Goal: Task Accomplishment & Management: Manage account settings

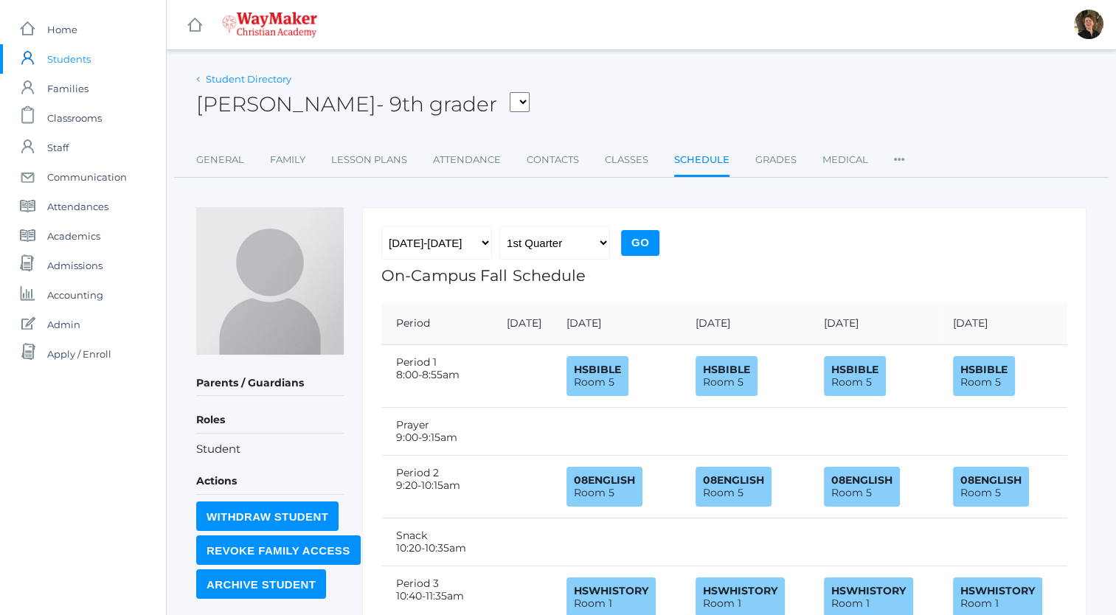
click at [271, 78] on link "Student Directory" at bounding box center [249, 79] width 86 height 12
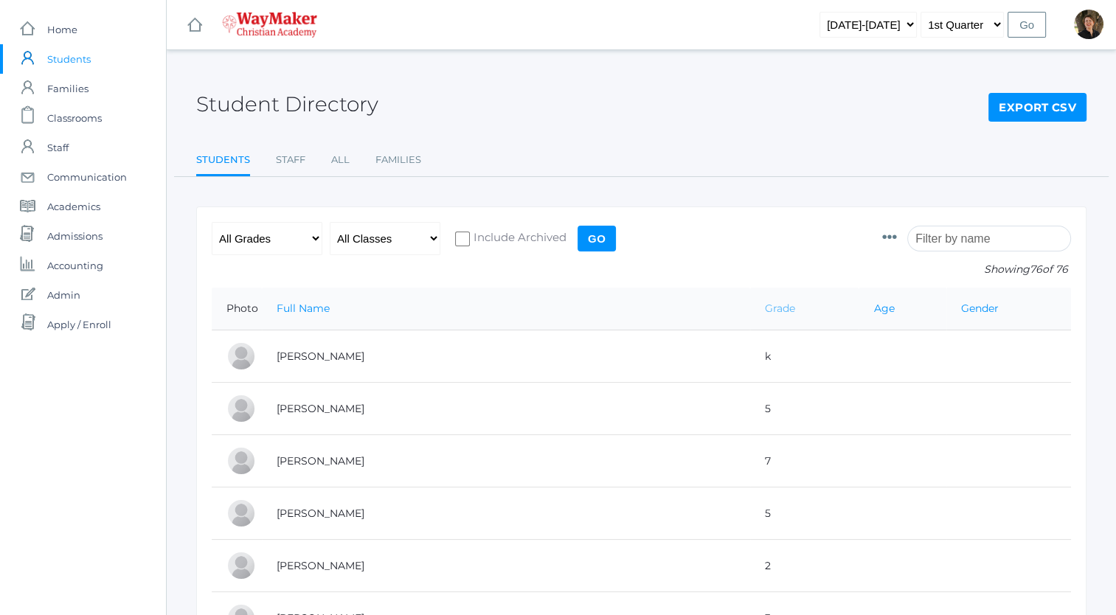
click at [765, 309] on link "Grade" at bounding box center [780, 308] width 30 height 13
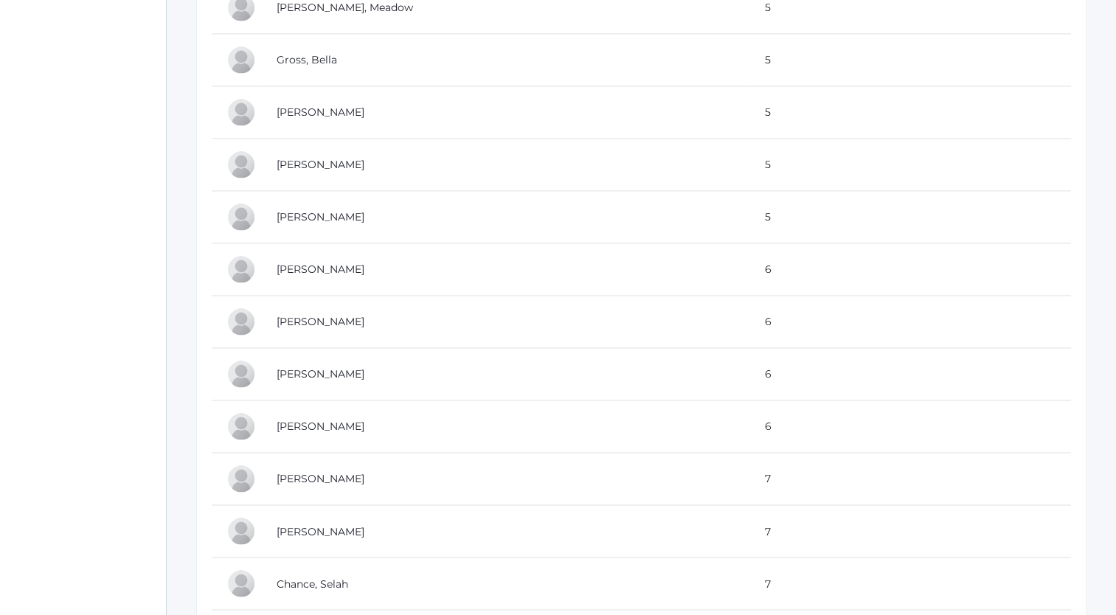
scroll to position [2287, 0]
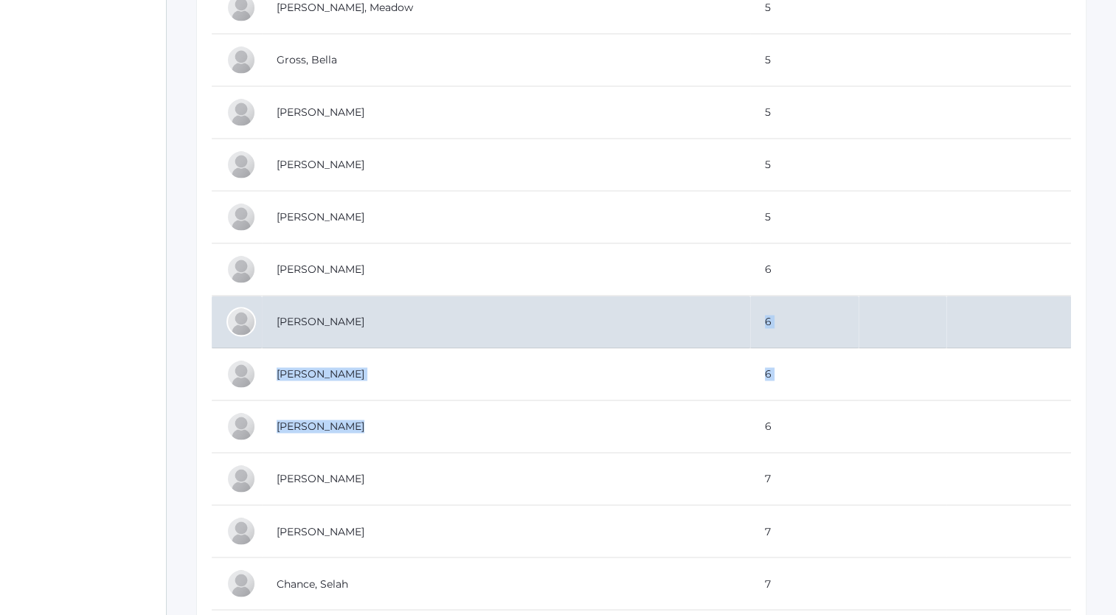
drag, startPoint x: 588, startPoint y: 394, endPoint x: 573, endPoint y: 336, distance: 60.1
click at [573, 336] on tbody "Hemingway, Aspen k Thomson, Everest k Gagen, Nolan k k" at bounding box center [641, 34] width 859 height 3980
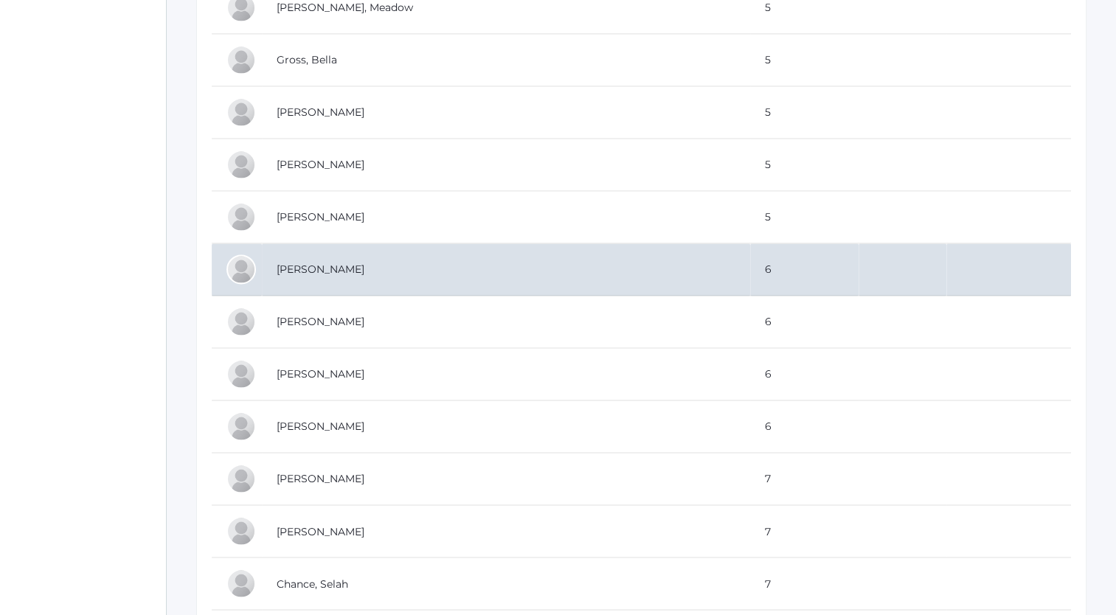
click at [318, 259] on td "[PERSON_NAME]" at bounding box center [506, 269] width 488 height 52
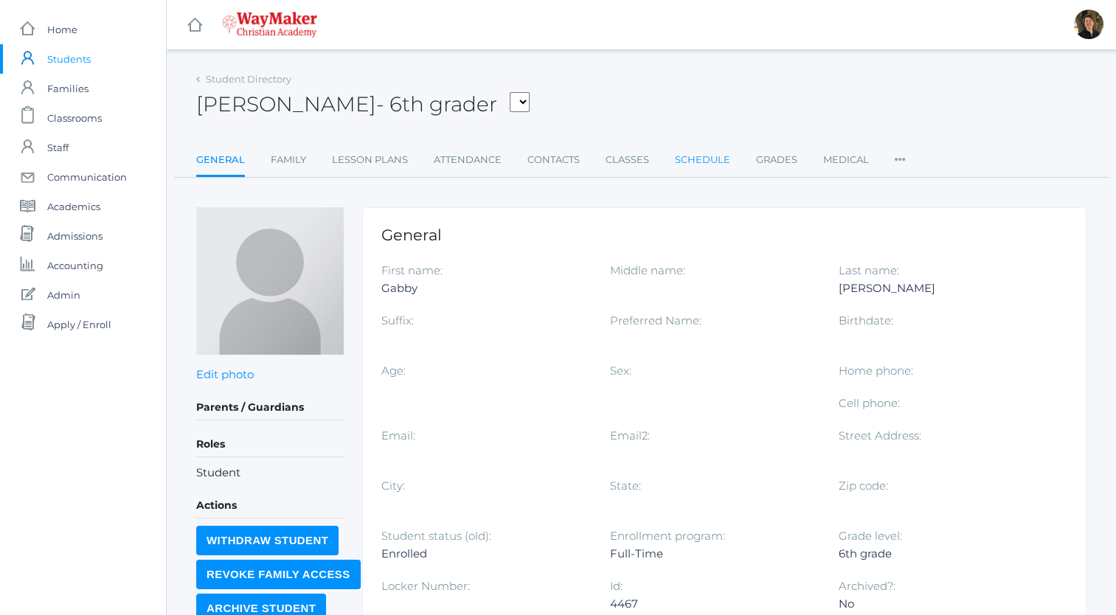
click at [690, 159] on link "Schedule" at bounding box center [702, 160] width 55 height 30
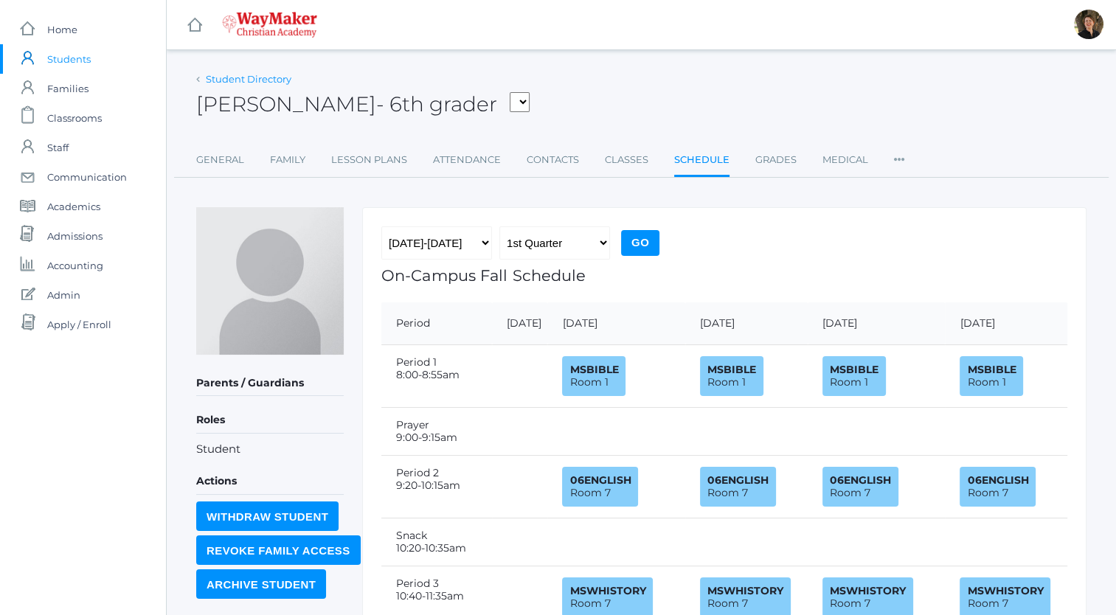
click at [260, 78] on link "Student Directory" at bounding box center [249, 79] width 86 height 12
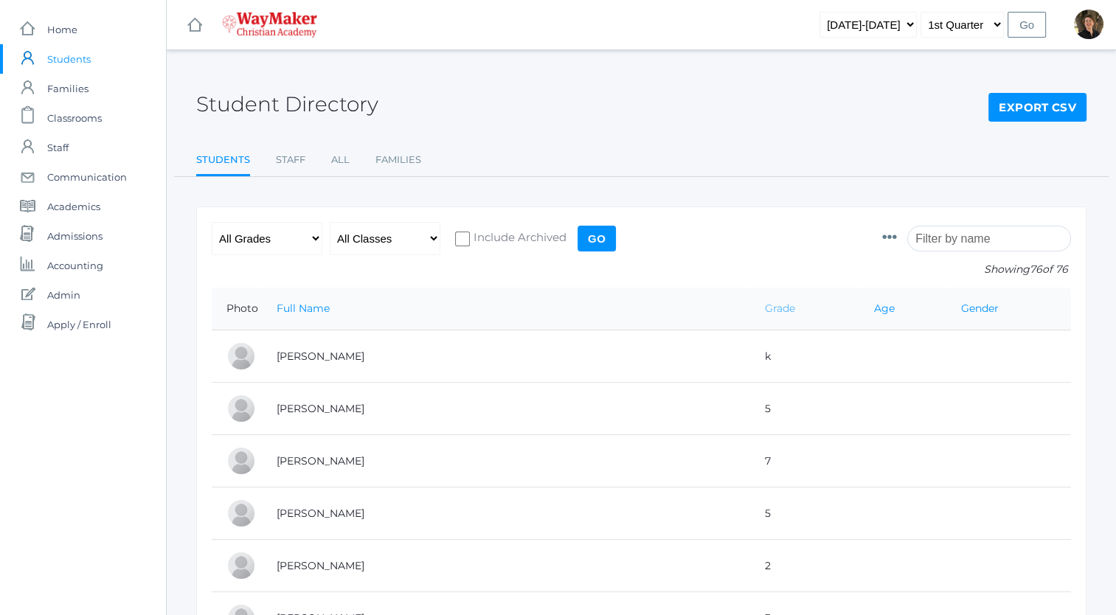
click at [765, 308] on link "Grade" at bounding box center [780, 308] width 30 height 13
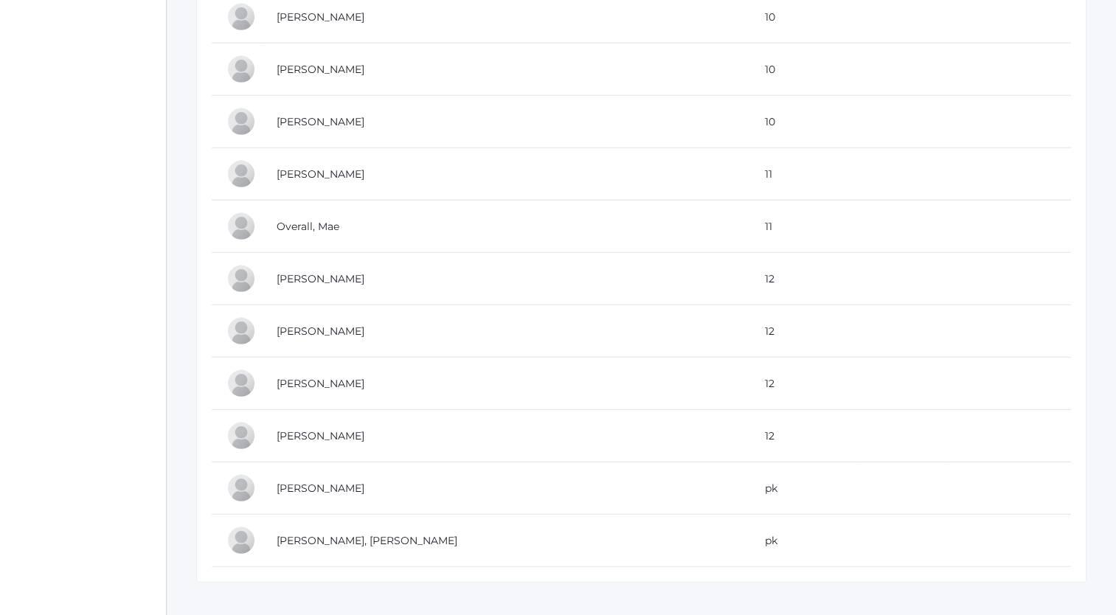
scroll to position [3763, 0]
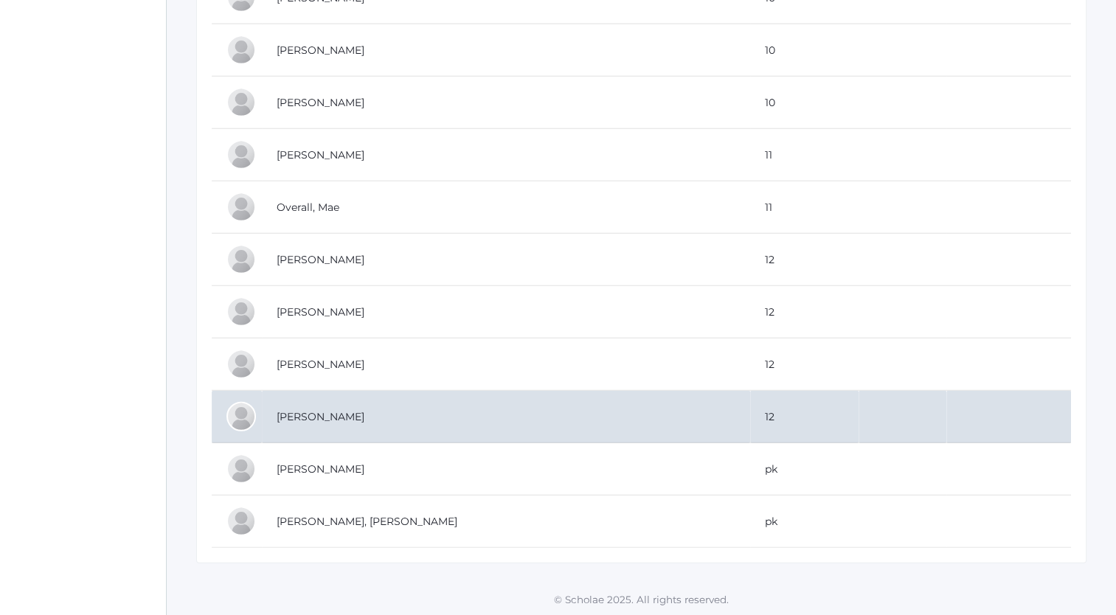
click at [334, 404] on td "[PERSON_NAME]" at bounding box center [506, 417] width 488 height 52
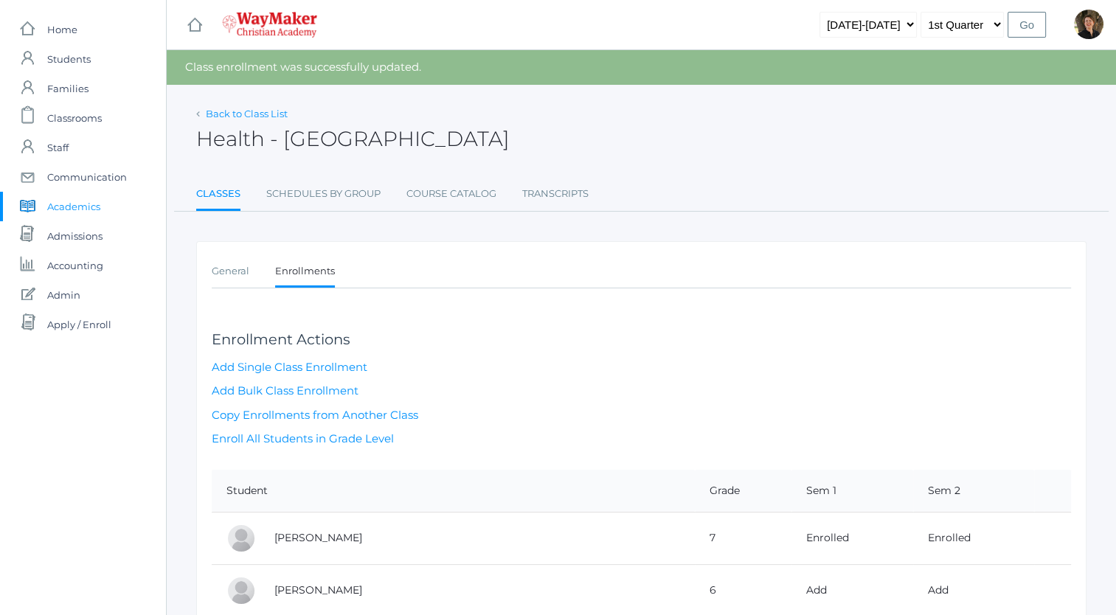
click at [252, 114] on link "Back to Class List" at bounding box center [247, 114] width 82 height 12
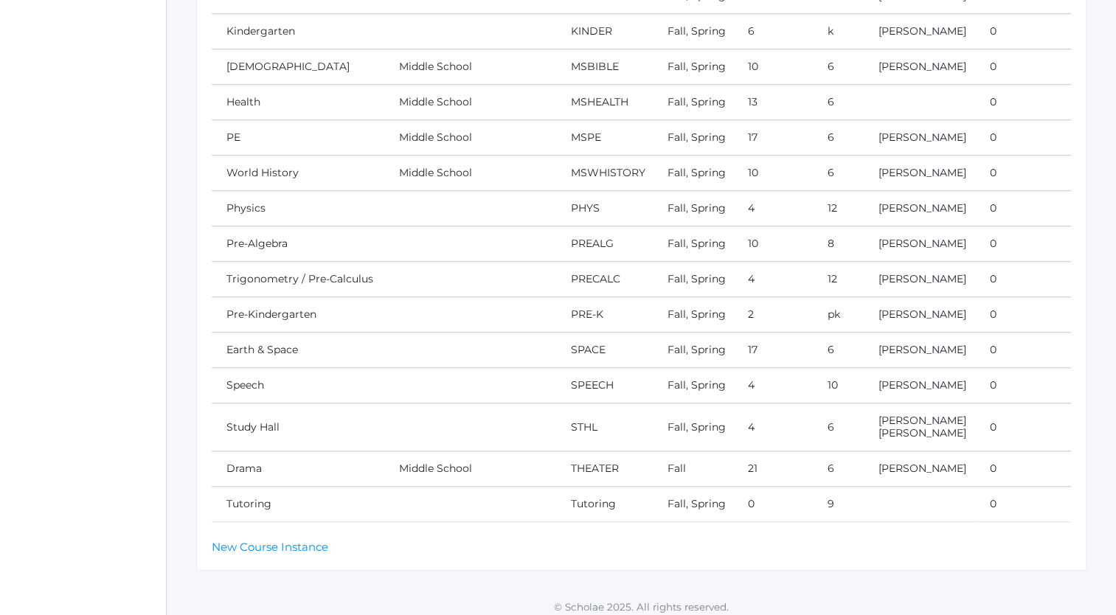
scroll to position [1214, 0]
click at [251, 419] on link "Study Hall" at bounding box center [252, 425] width 53 height 13
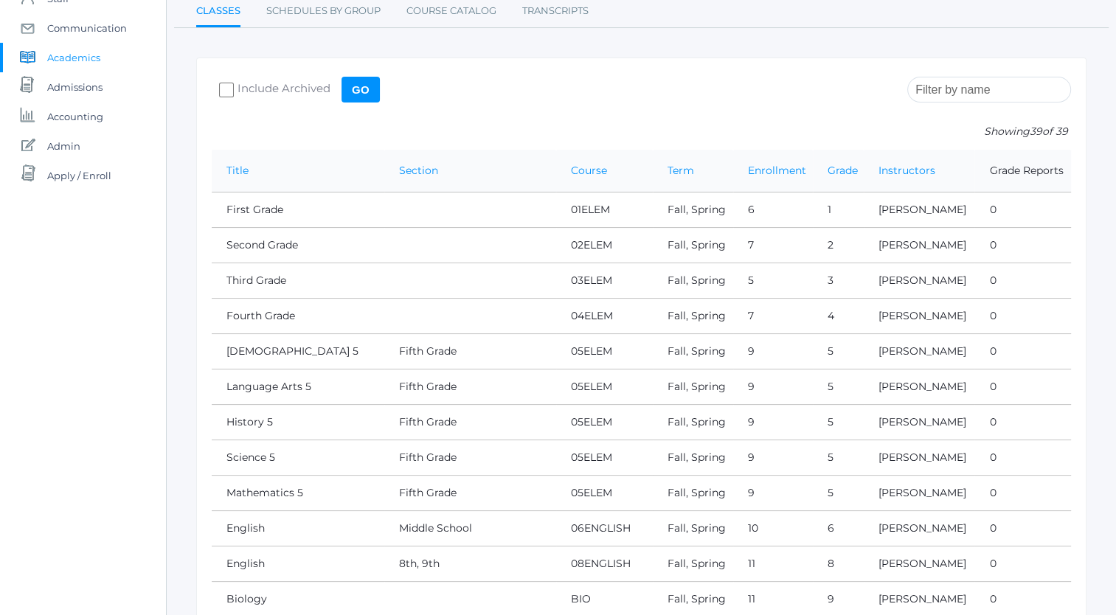
scroll to position [0, 0]
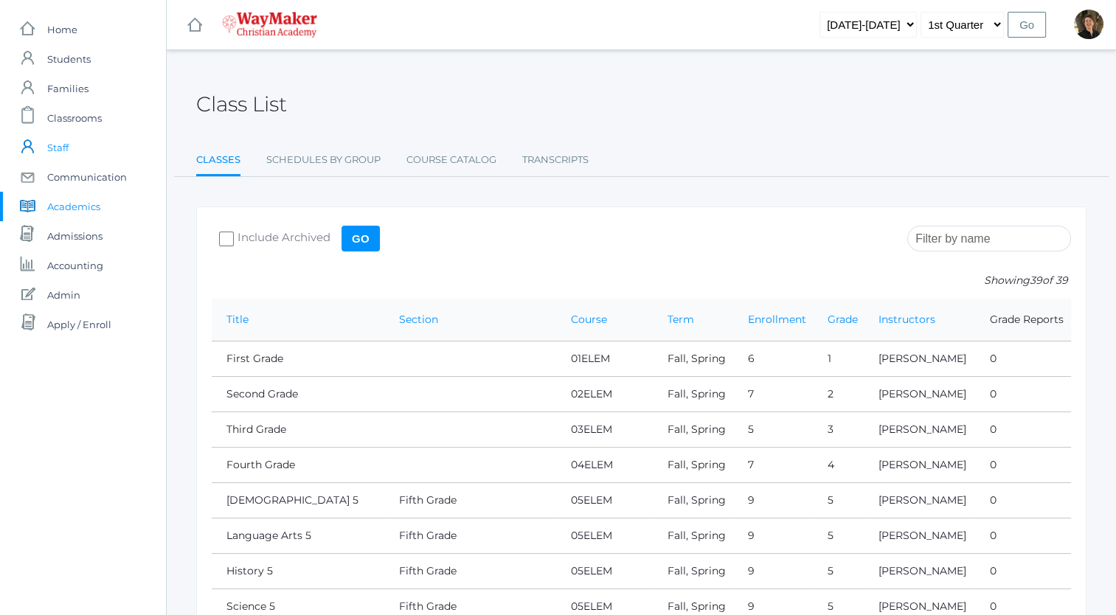
click at [66, 150] on span "Staff" at bounding box center [57, 148] width 21 height 30
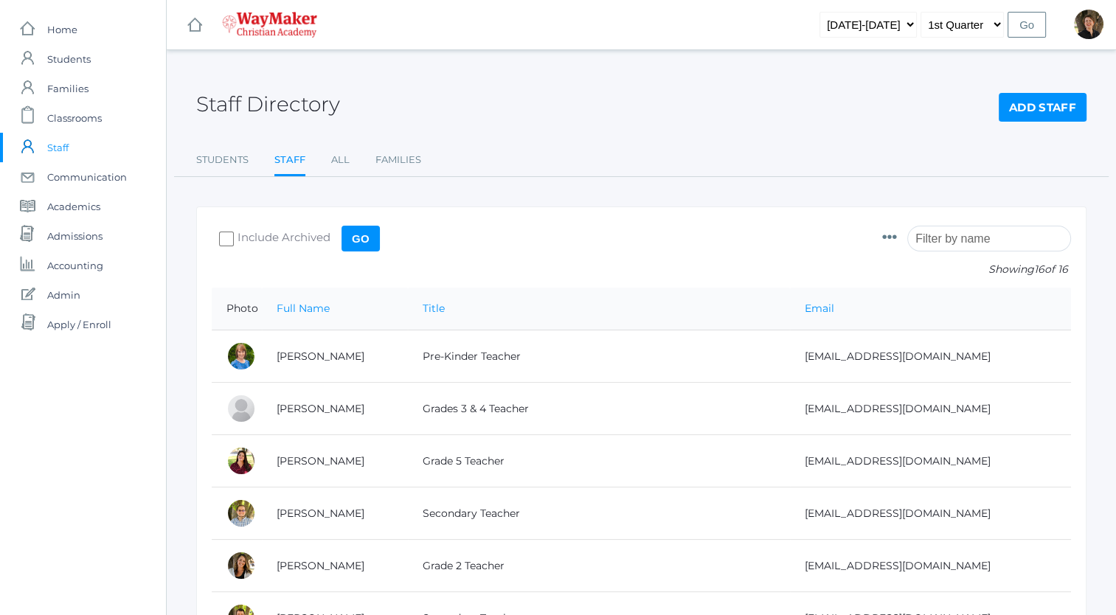
click at [1026, 98] on link "Add Staff" at bounding box center [1043, 108] width 88 height 30
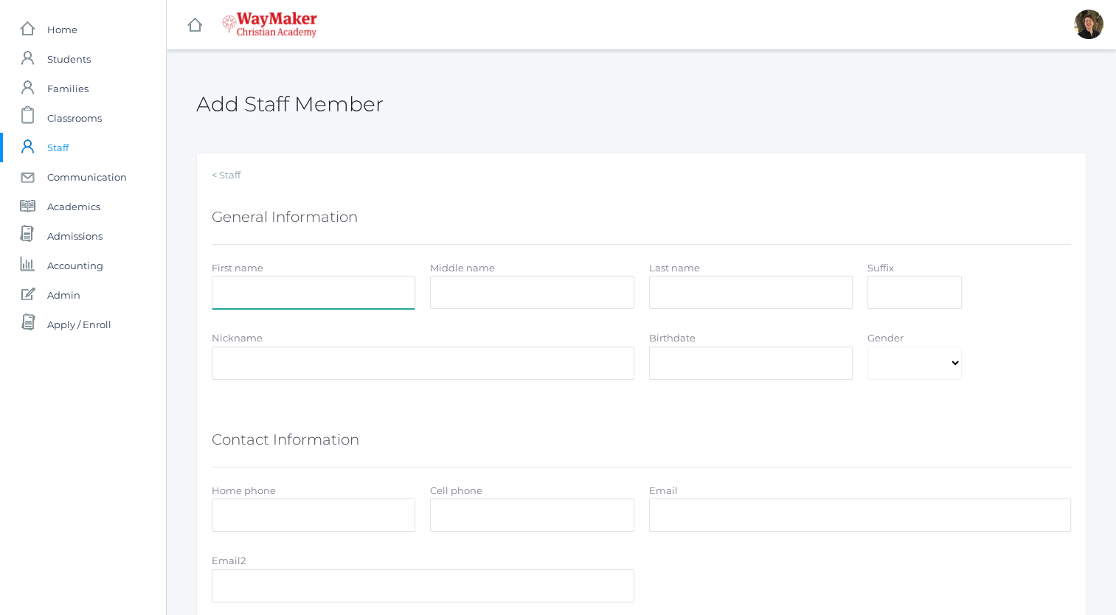
click at [373, 293] on input "First name" at bounding box center [314, 292] width 204 height 33
type input "Alexia"
type input "Hemingway"
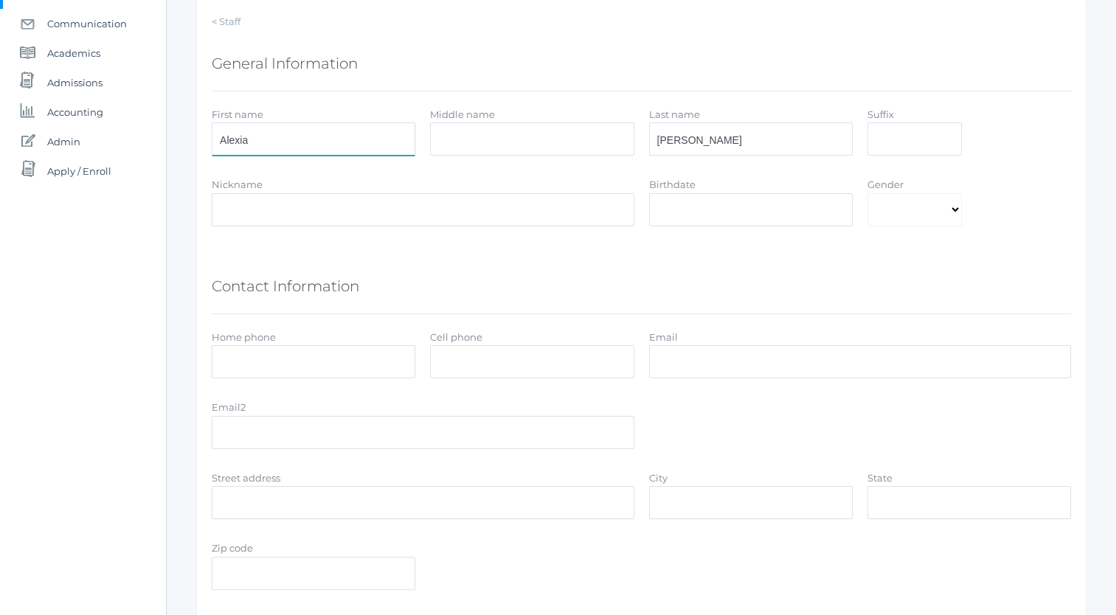
scroll to position [271, 0]
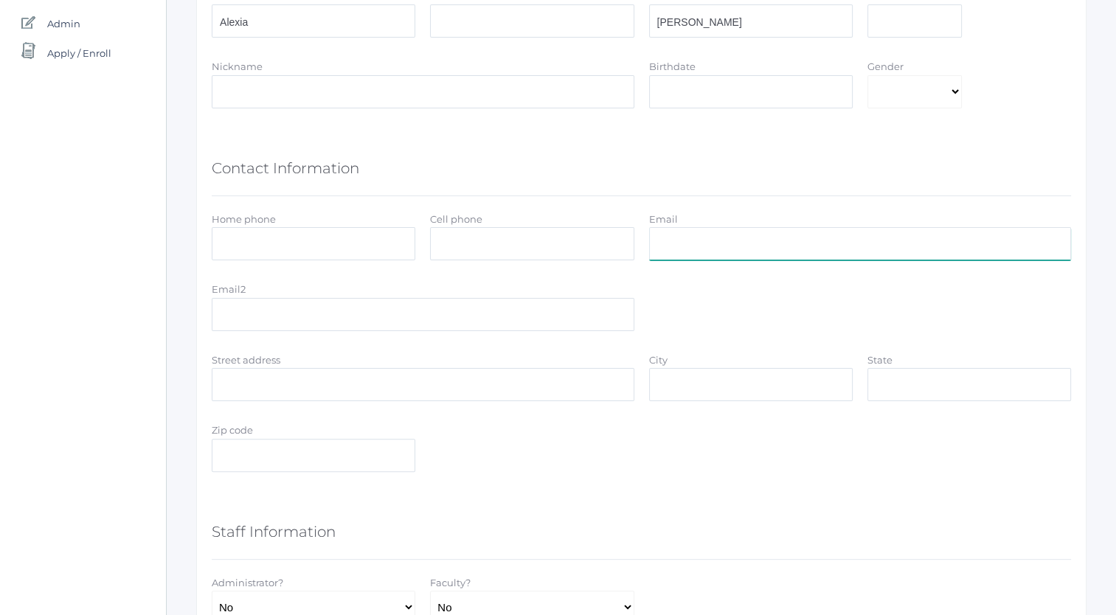
click at [688, 243] on input "Email" at bounding box center [860, 243] width 423 height 33
paste input "Alexiahemingway@gmail.com"
click at [664, 247] on input "Alexiahemingway@gmail.com" at bounding box center [860, 243] width 423 height 33
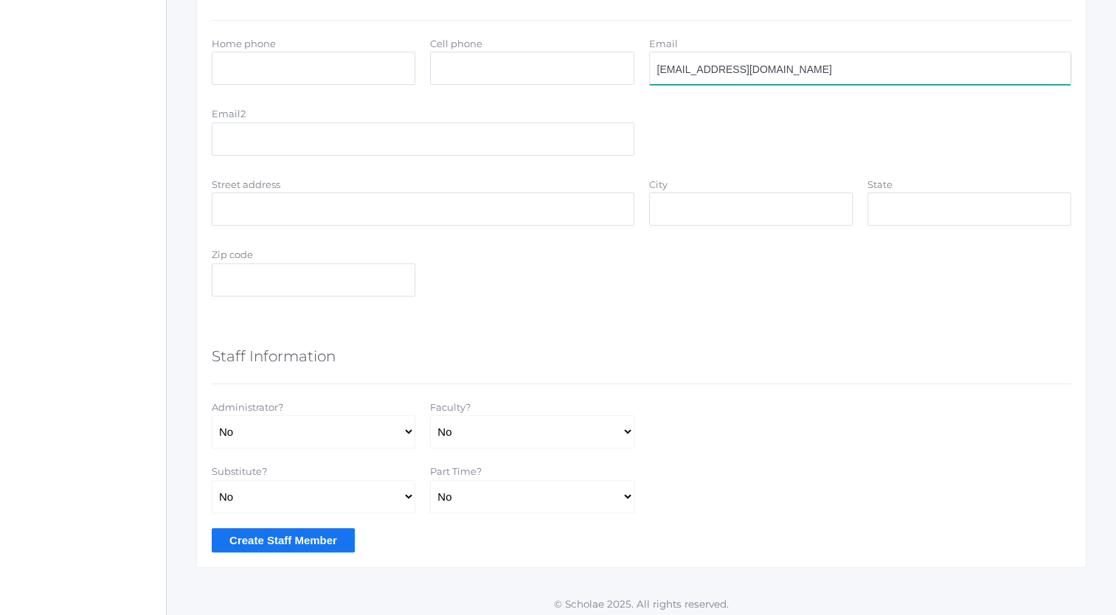
scroll to position [451, 0]
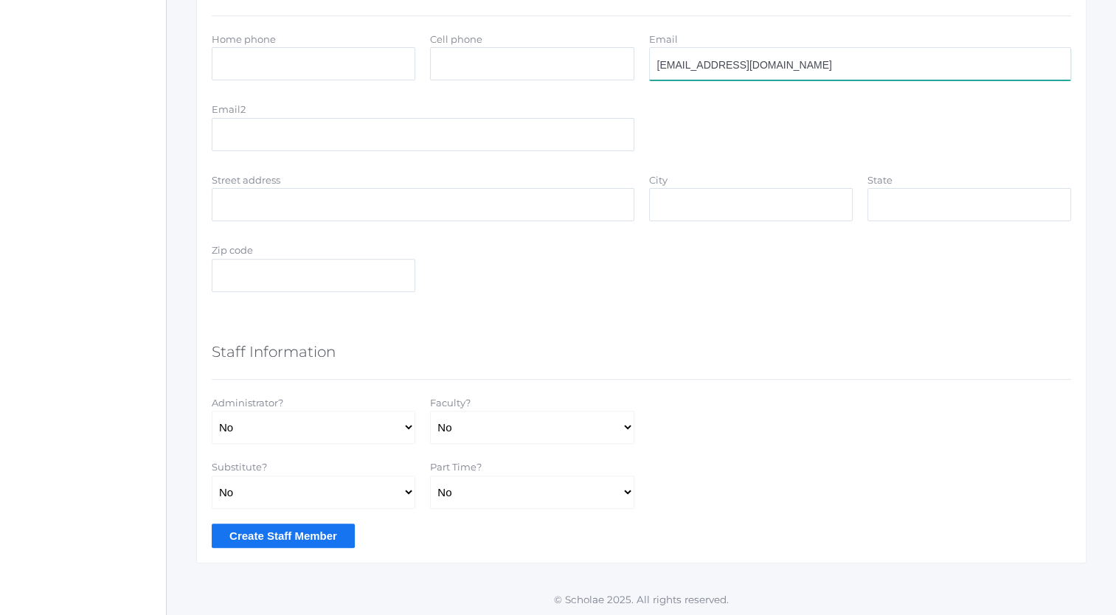
type input "alexiahemingway@gmail.com"
click at [622, 427] on select "Yes No" at bounding box center [532, 427] width 204 height 33
select select "true"
click at [430, 411] on select "Yes No" at bounding box center [532, 427] width 204 height 33
click at [626, 493] on select "Yes No" at bounding box center [532, 492] width 204 height 33
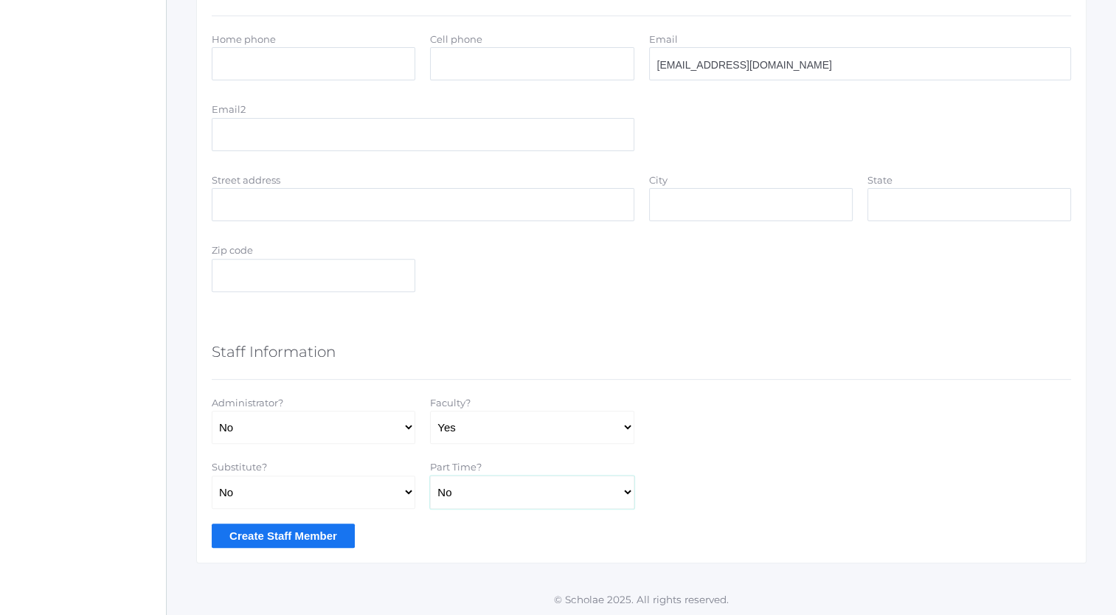
select select "true"
click at [430, 476] on select "Yes No" at bounding box center [532, 492] width 204 height 33
click at [274, 536] on input "Create Staff Member" at bounding box center [283, 536] width 143 height 24
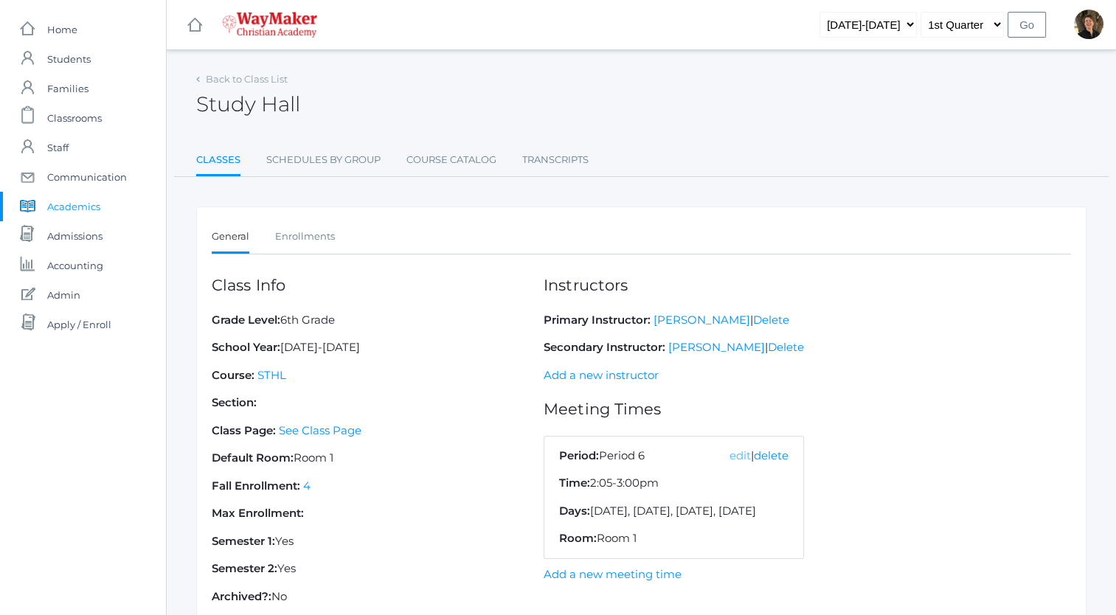
click at [745, 456] on link "edit" at bounding box center [740, 455] width 21 height 14
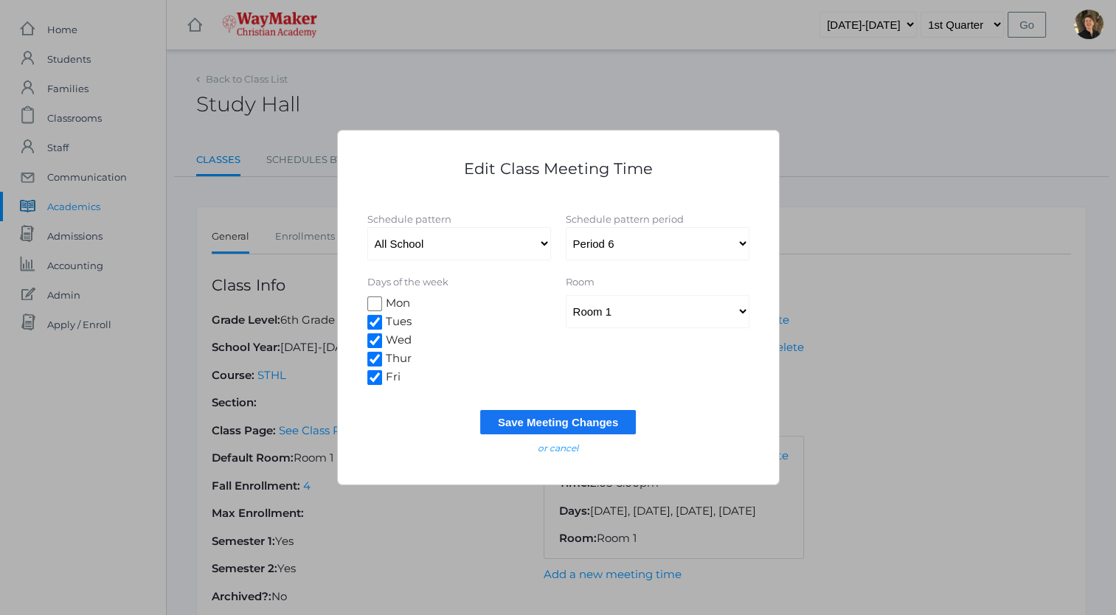
click at [373, 321] on input "Tues" at bounding box center [374, 322] width 15 height 15
checkbox input "false"
click at [374, 361] on input "Thur" at bounding box center [374, 359] width 15 height 15
checkbox input "false"
click at [541, 423] on input "Save Meeting Changes" at bounding box center [558, 422] width 156 height 24
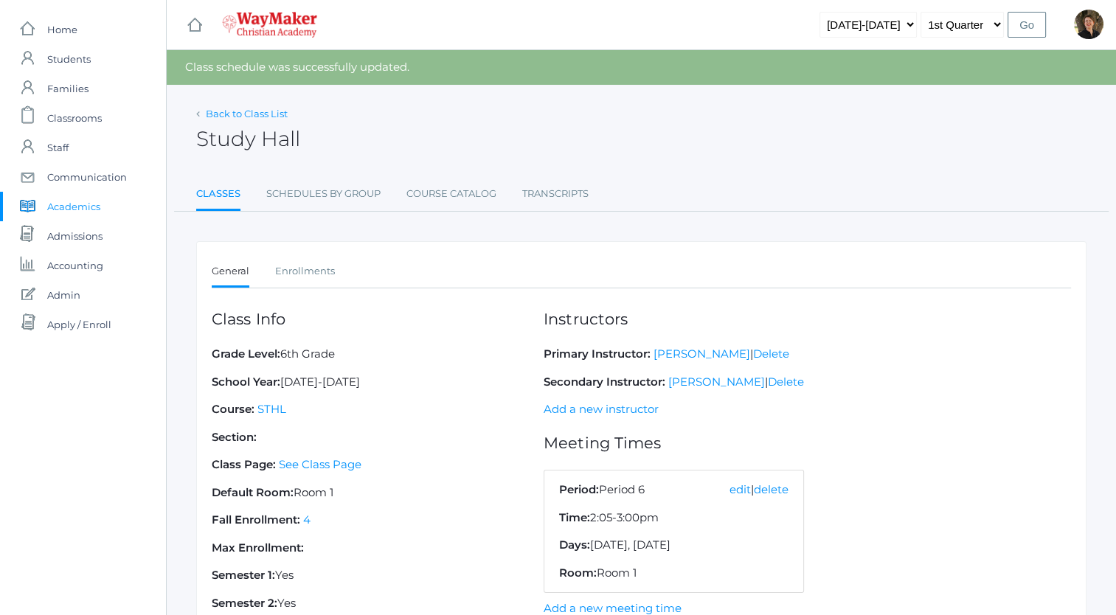
click at [223, 109] on link "Back to Class List" at bounding box center [247, 114] width 82 height 12
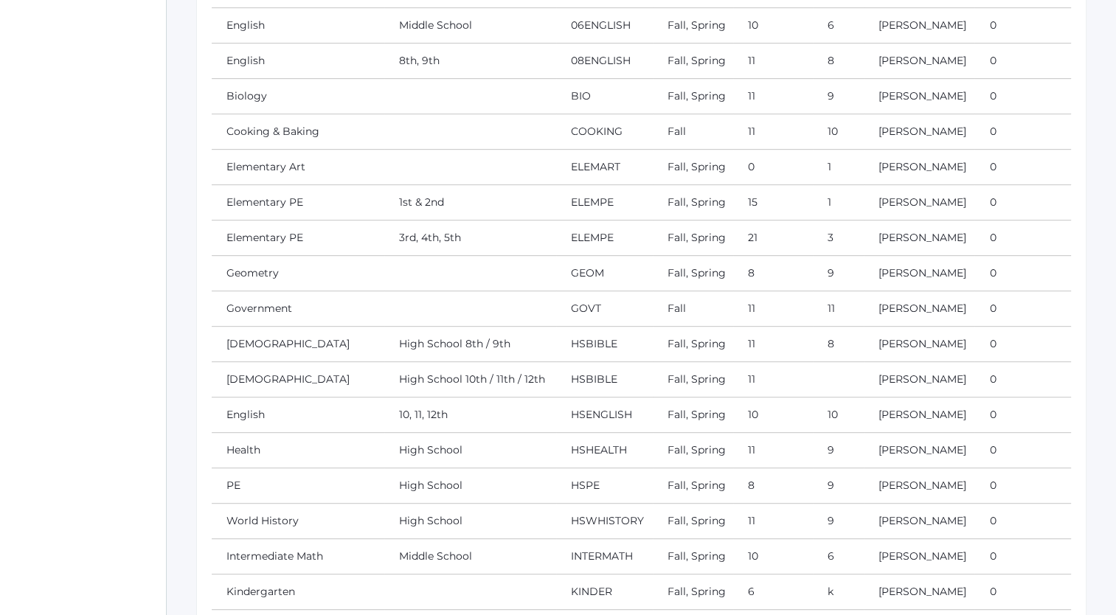
scroll to position [654, 0]
click at [242, 374] on link "Bible" at bounding box center [287, 377] width 123 height 13
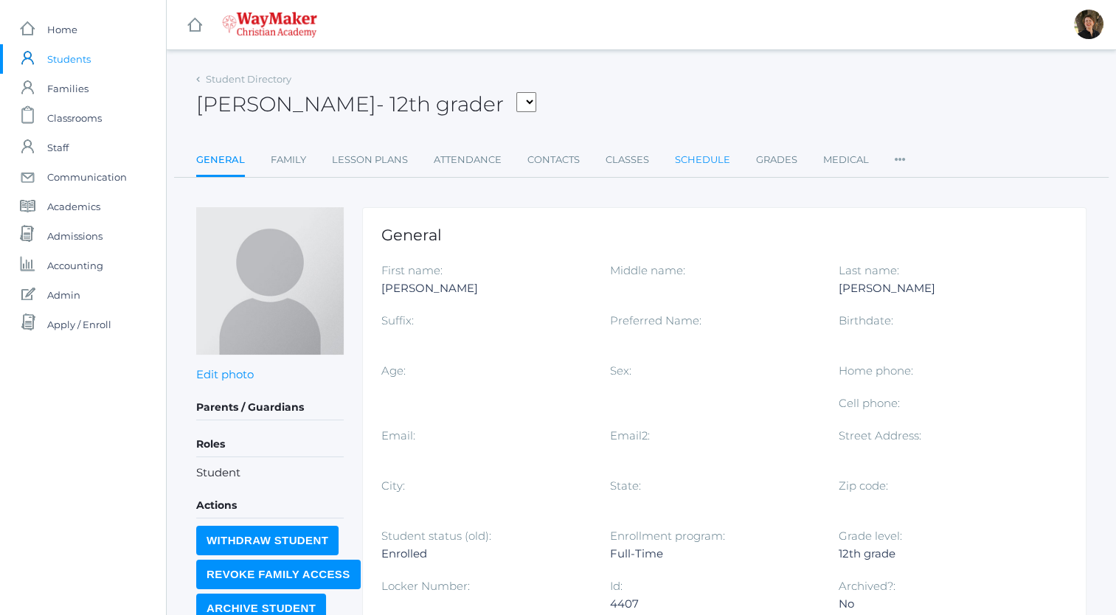
click at [695, 160] on link "Schedule" at bounding box center [702, 160] width 55 height 30
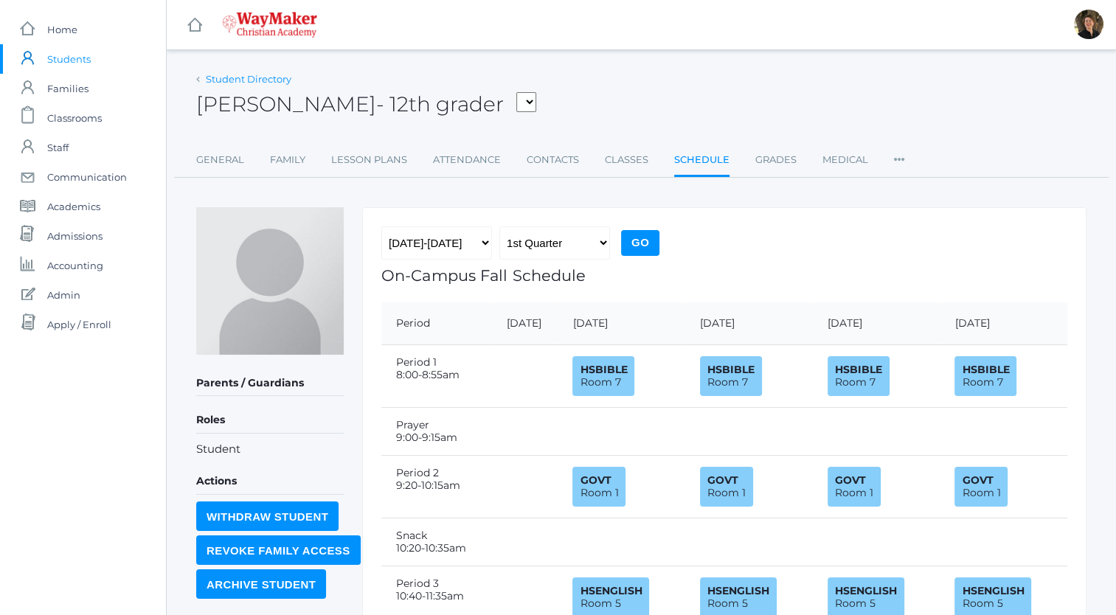
click at [243, 77] on link "Student Directory" at bounding box center [249, 79] width 86 height 12
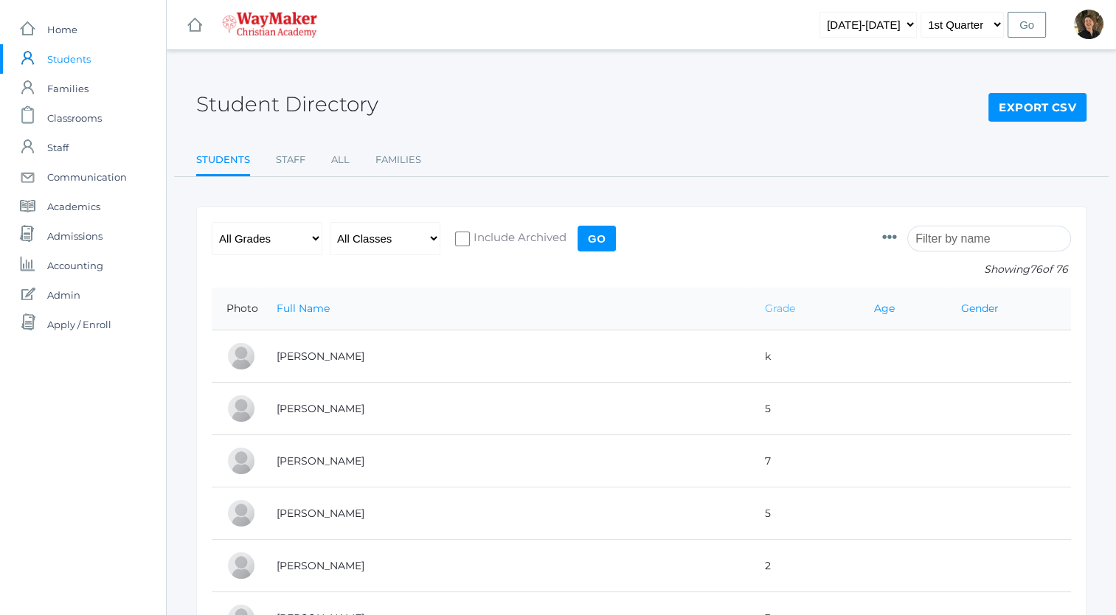
click at [765, 308] on link "Grade" at bounding box center [780, 308] width 30 height 13
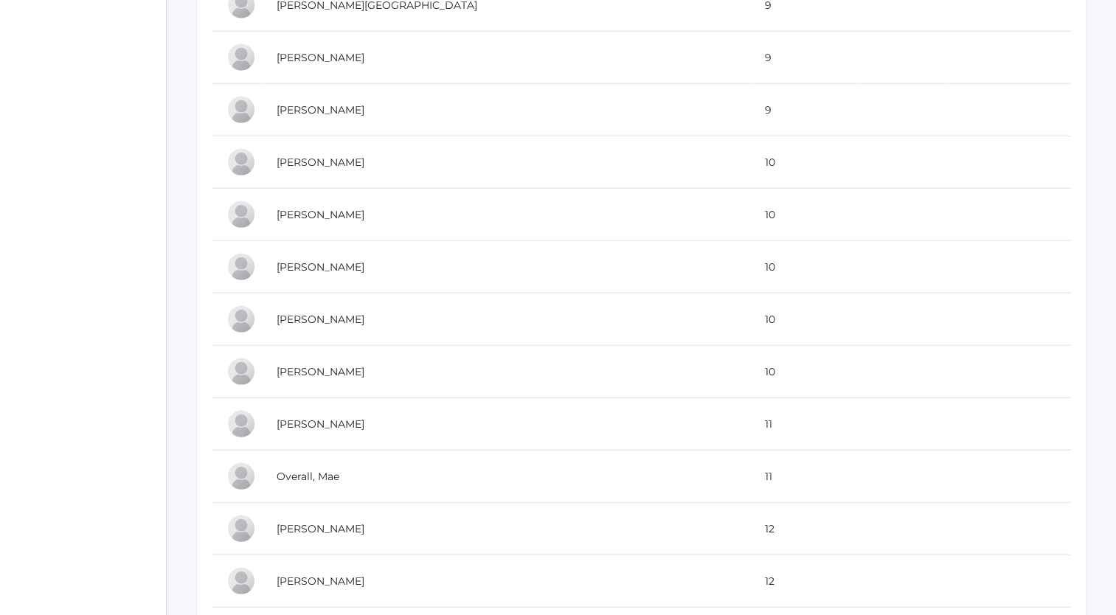
scroll to position [3763, 0]
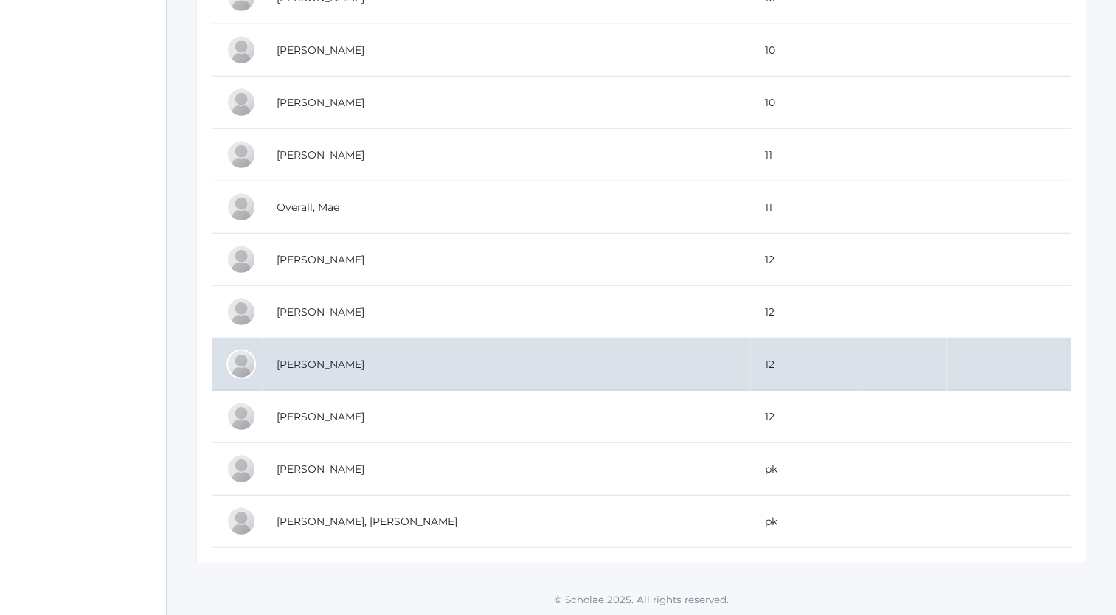
click at [325, 352] on td "Slawson, Brody" at bounding box center [506, 365] width 488 height 52
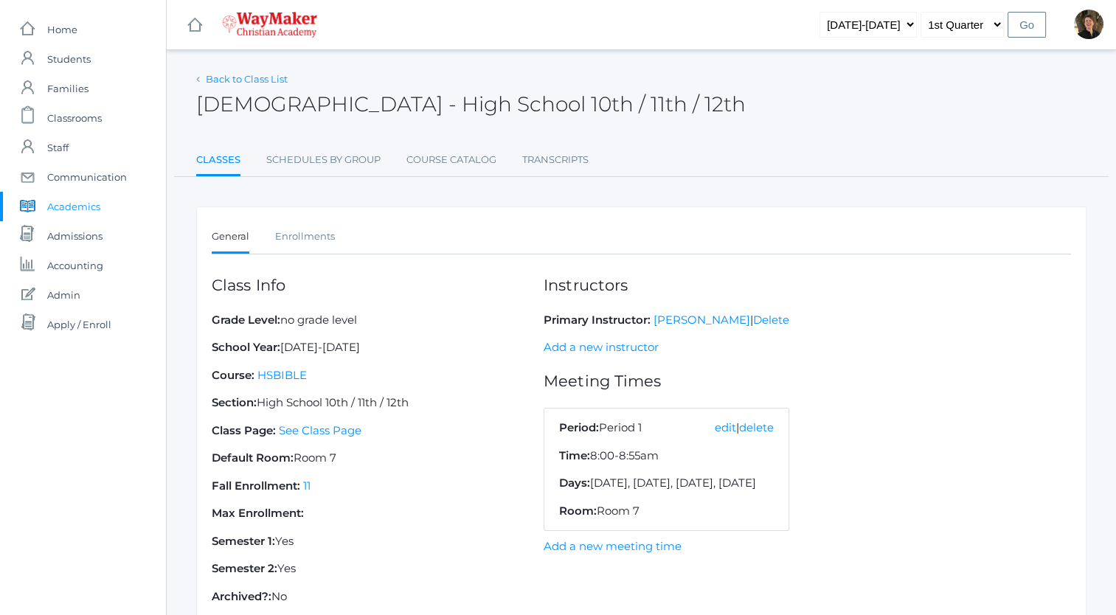
click at [235, 77] on link "Back to Class List" at bounding box center [247, 79] width 82 height 12
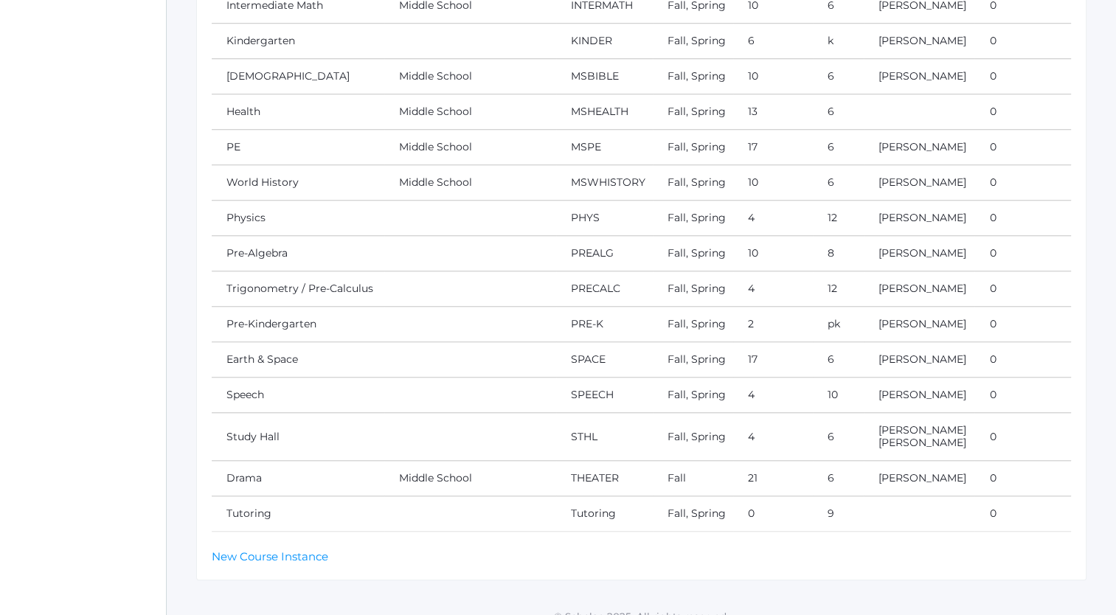
scroll to position [1210, 0]
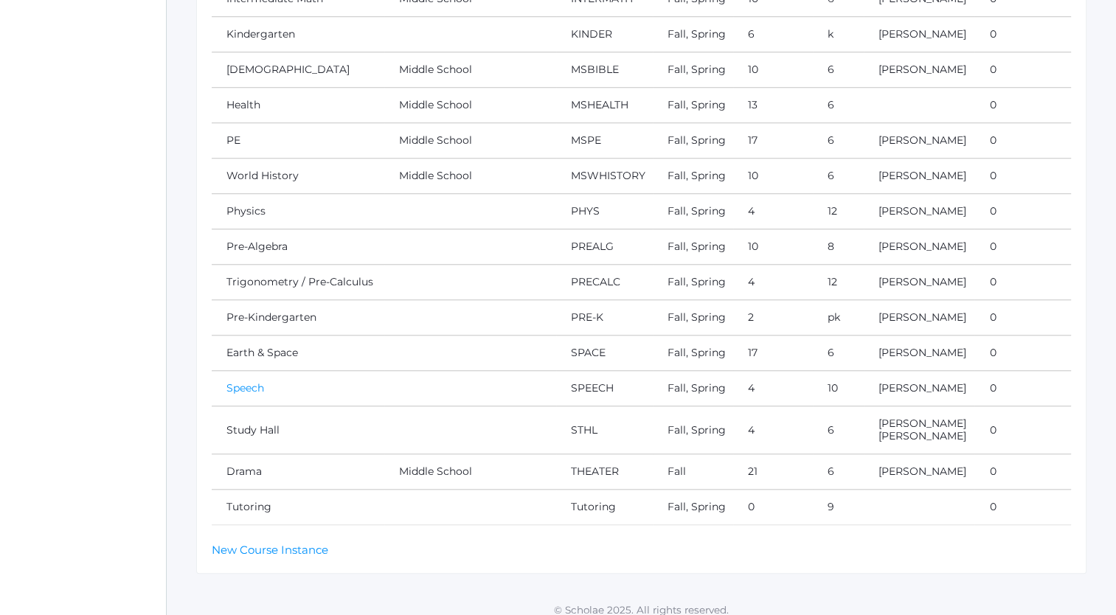
click at [242, 382] on link "Speech" at bounding box center [245, 387] width 38 height 13
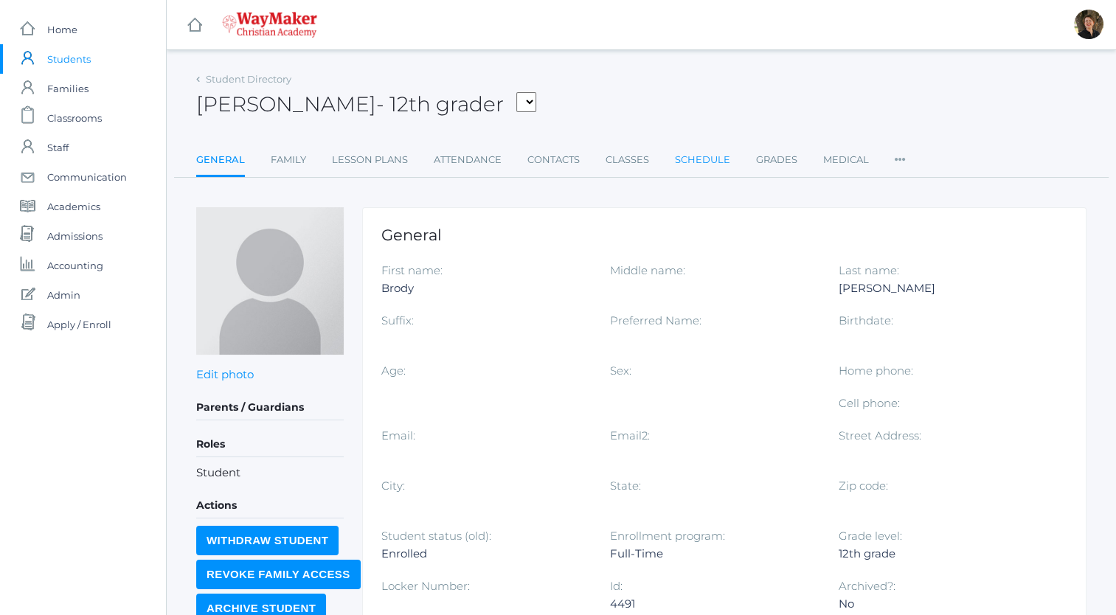
click at [694, 162] on link "Schedule" at bounding box center [702, 160] width 55 height 30
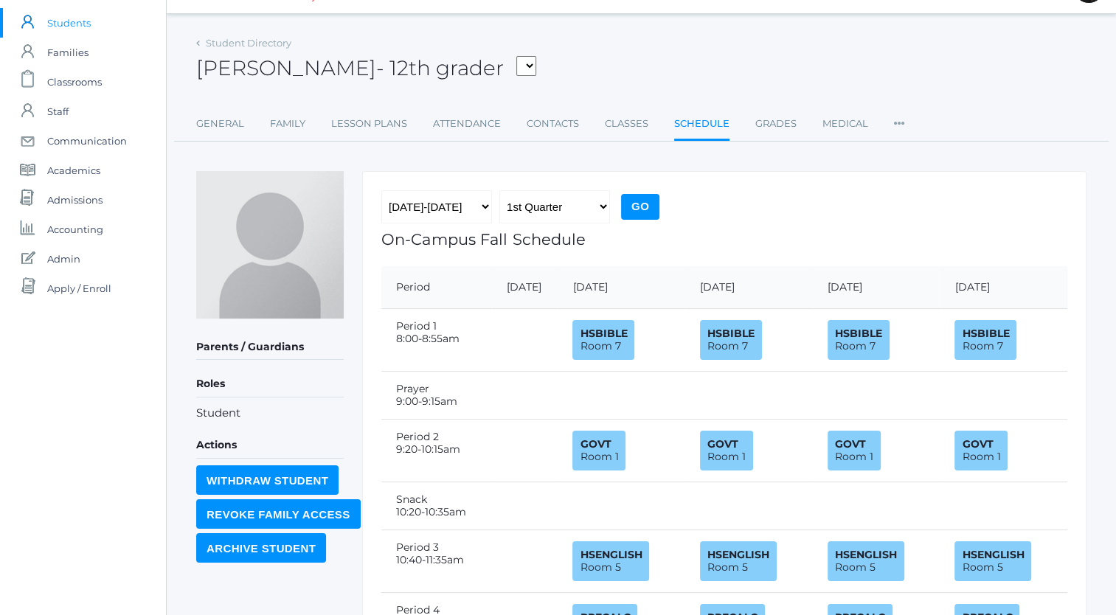
scroll to position [35, 0]
click at [245, 46] on link "Student Directory" at bounding box center [249, 44] width 86 height 12
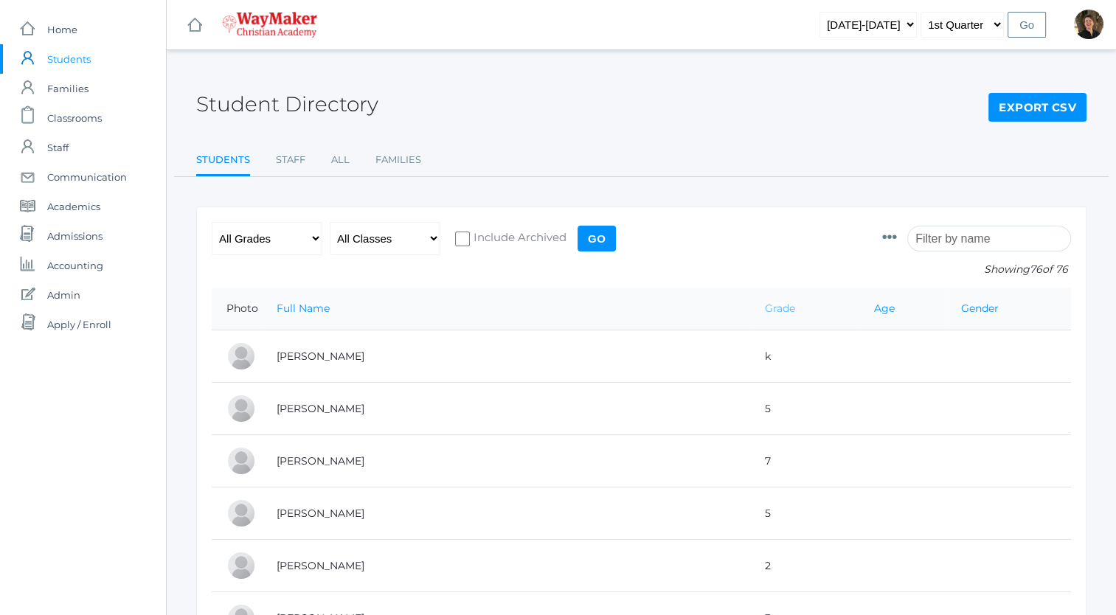
click at [765, 308] on link "Grade" at bounding box center [780, 308] width 30 height 13
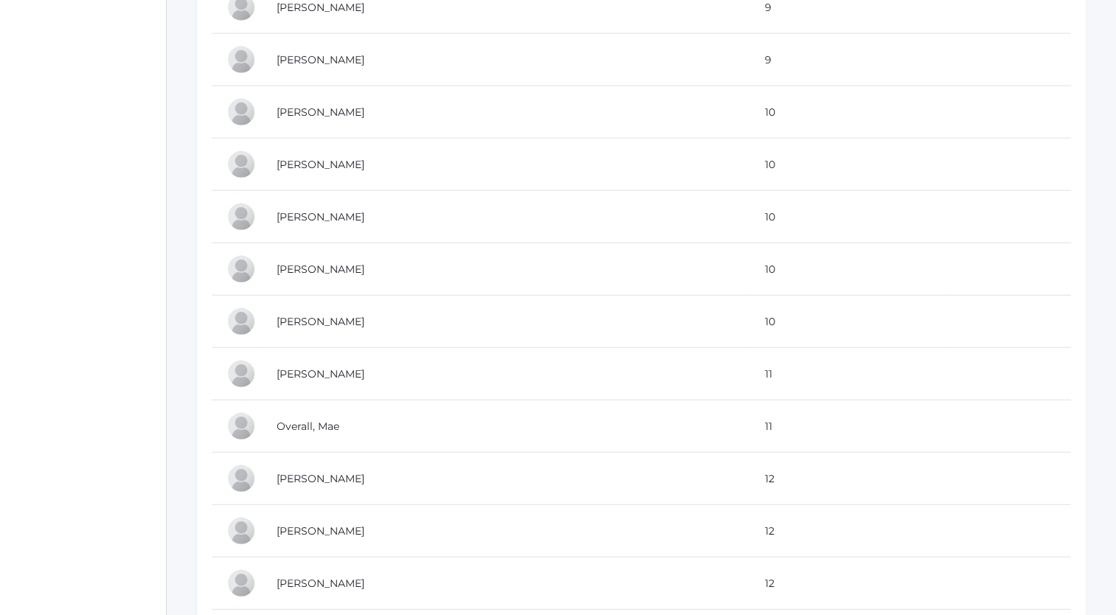
scroll to position [3763, 0]
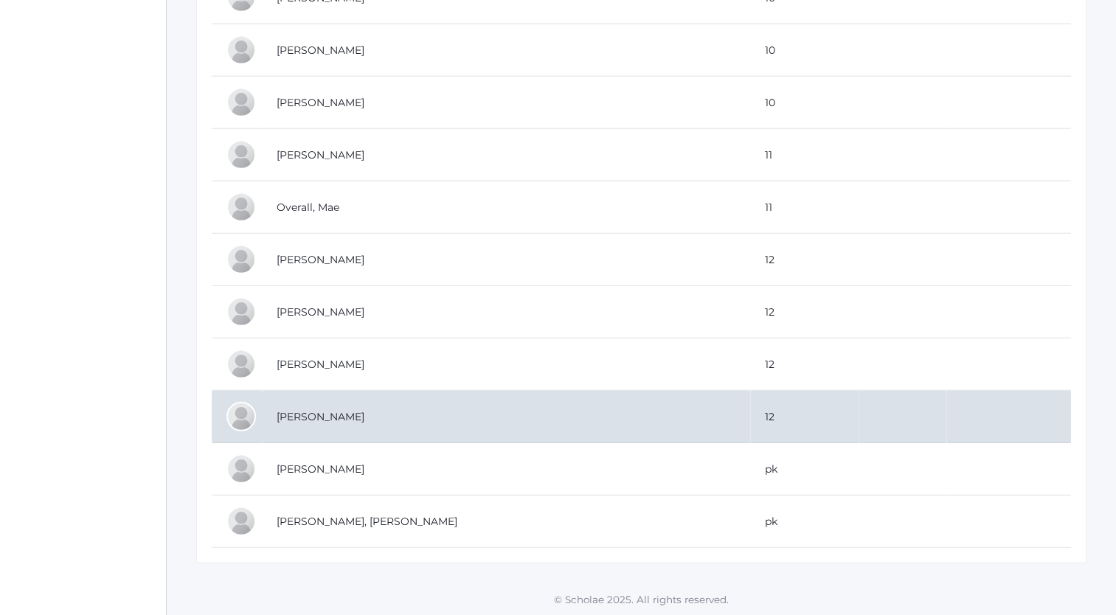
click at [330, 406] on td "Renz, Gretchen" at bounding box center [506, 417] width 488 height 52
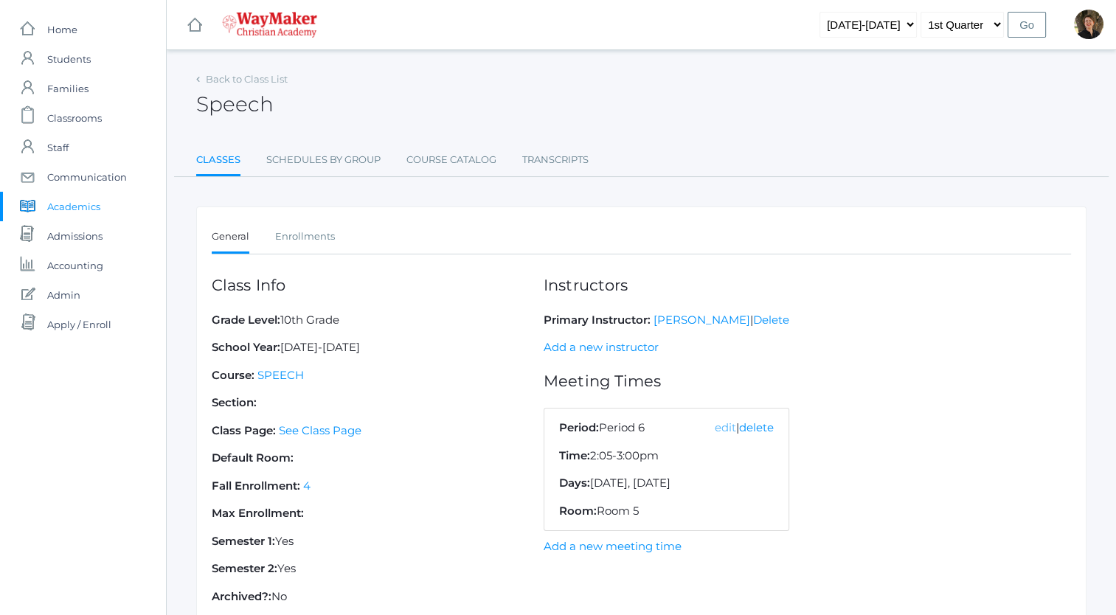
click at [715, 424] on link "edit" at bounding box center [725, 427] width 21 height 14
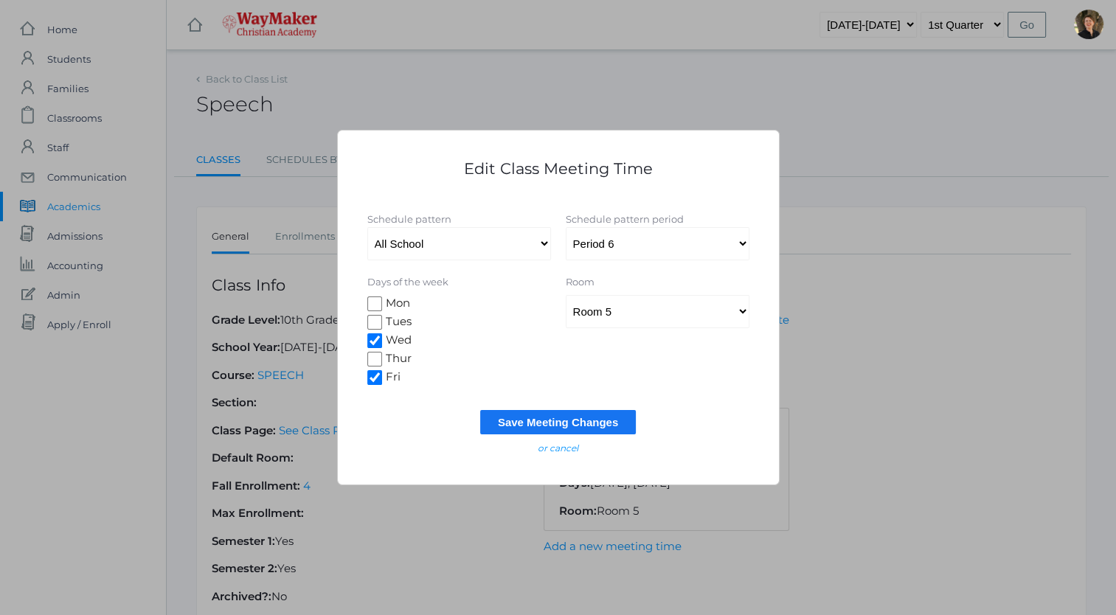
click at [583, 417] on input "Save Meeting Changes" at bounding box center [558, 422] width 156 height 24
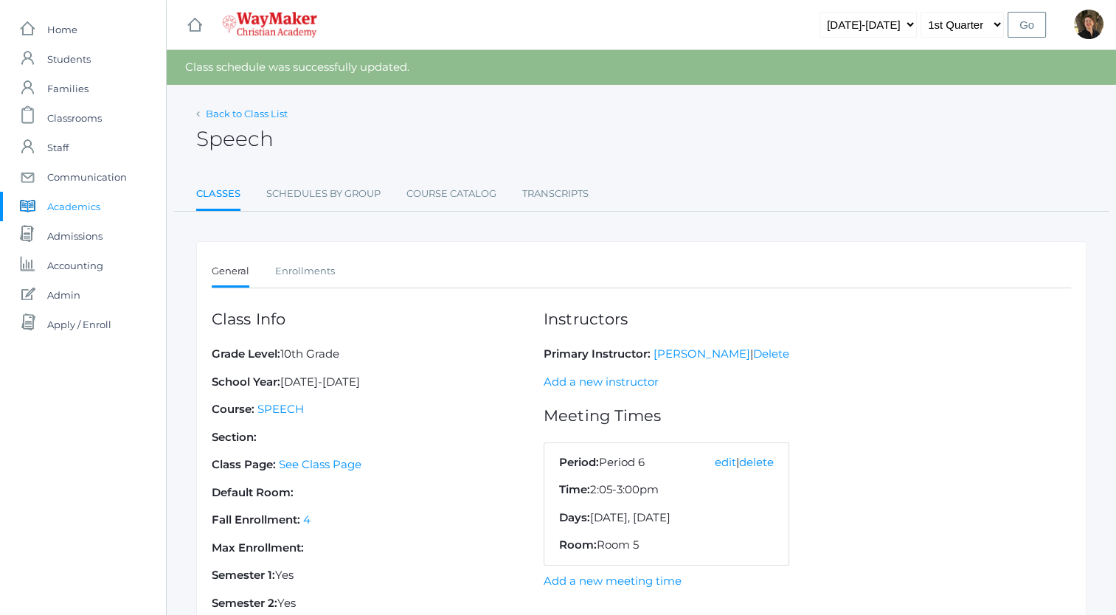
click at [232, 114] on link "Back to Class List" at bounding box center [247, 114] width 82 height 12
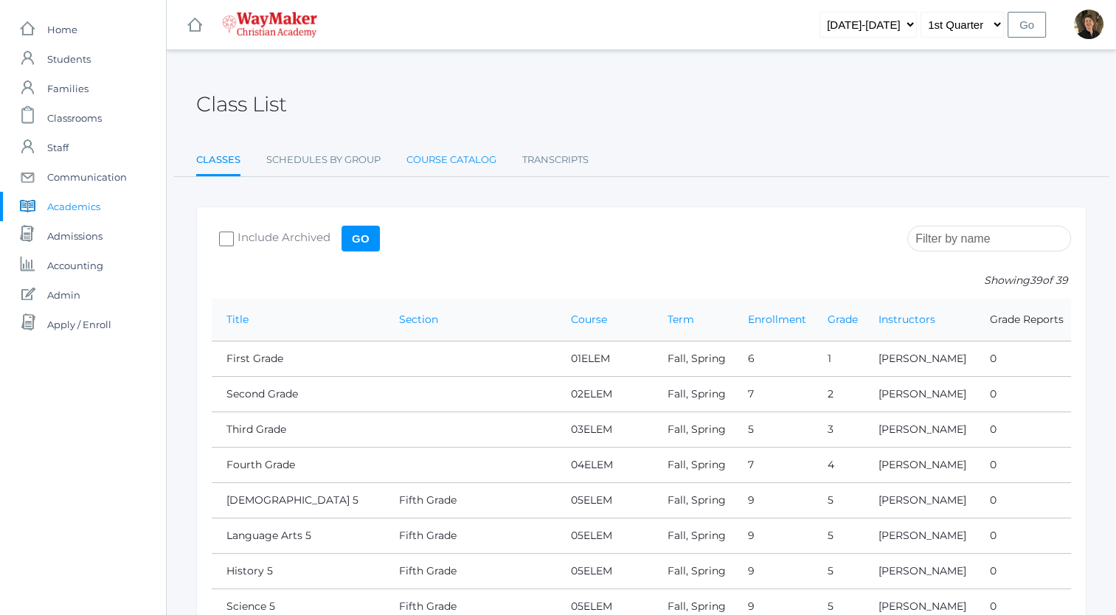
click at [466, 159] on link "Course Catalog" at bounding box center [451, 160] width 90 height 30
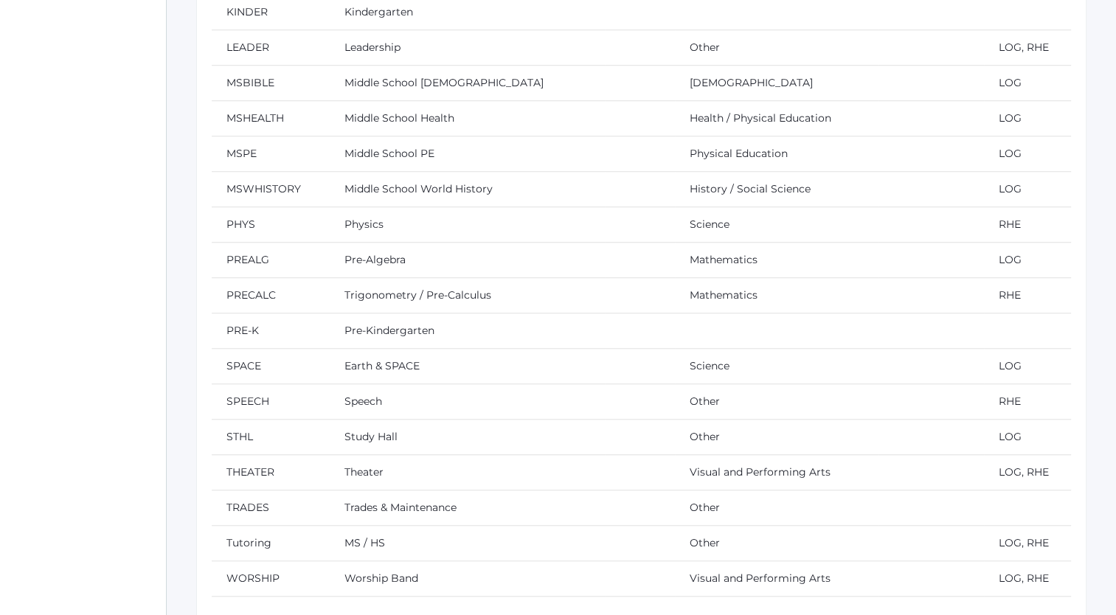
scroll to position [1237, 0]
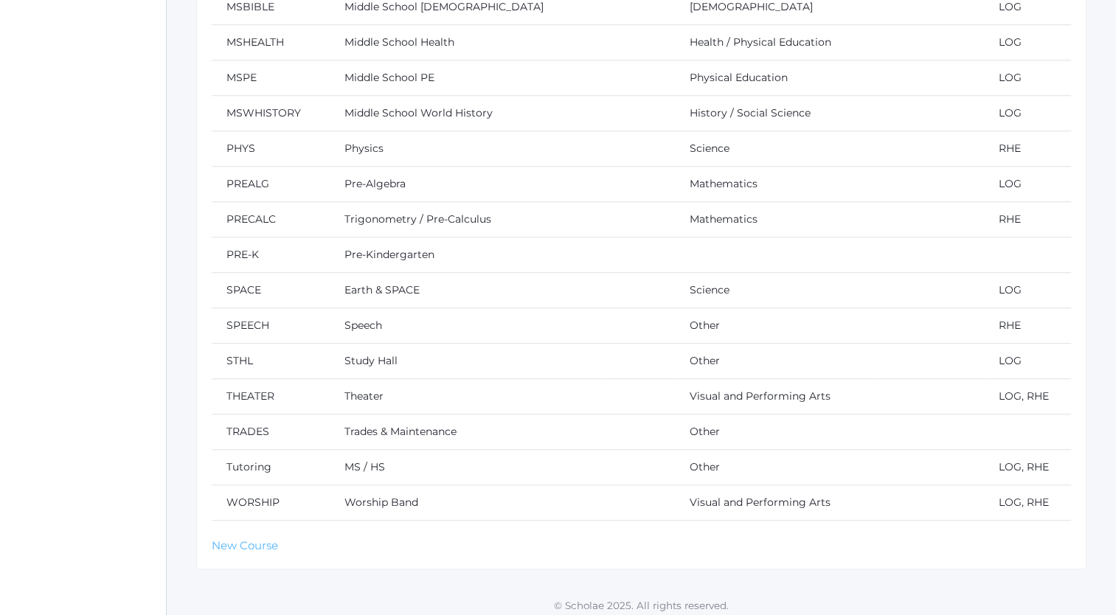
click at [242, 538] on link "New Course" at bounding box center [245, 545] width 66 height 14
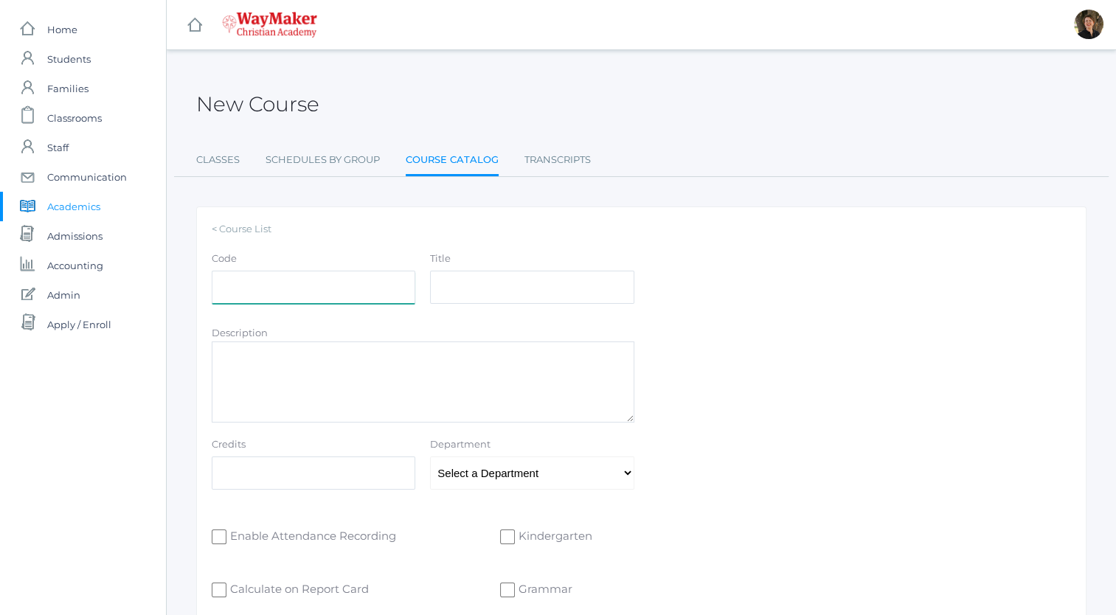
click at [244, 287] on input "Code" at bounding box center [314, 287] width 204 height 33
type input "SG"
type input "Student Government"
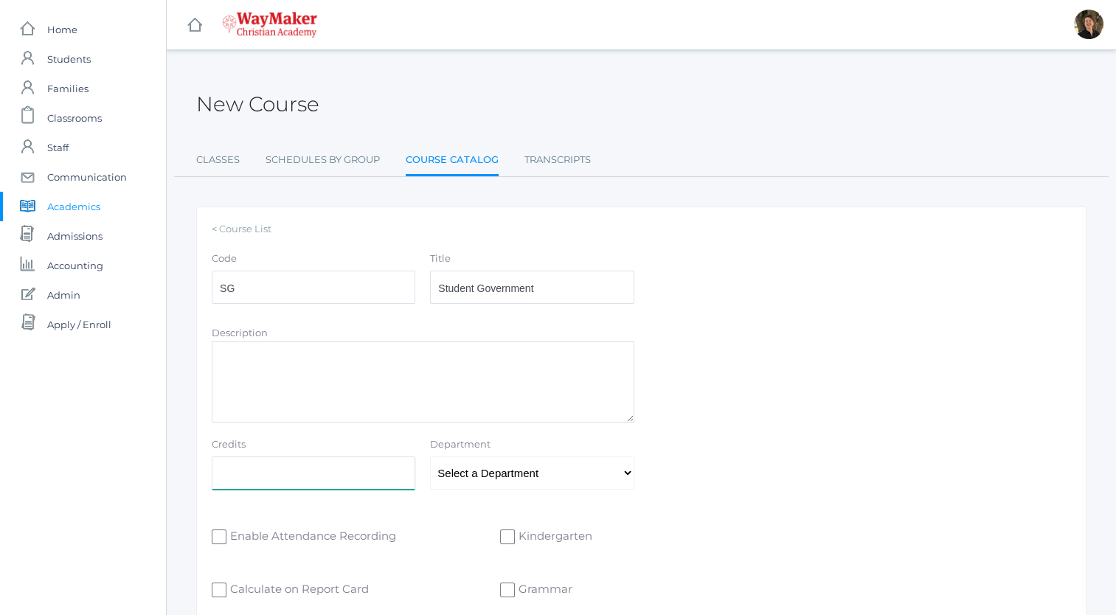
click at [263, 474] on input "Credits" at bounding box center [314, 473] width 204 height 33
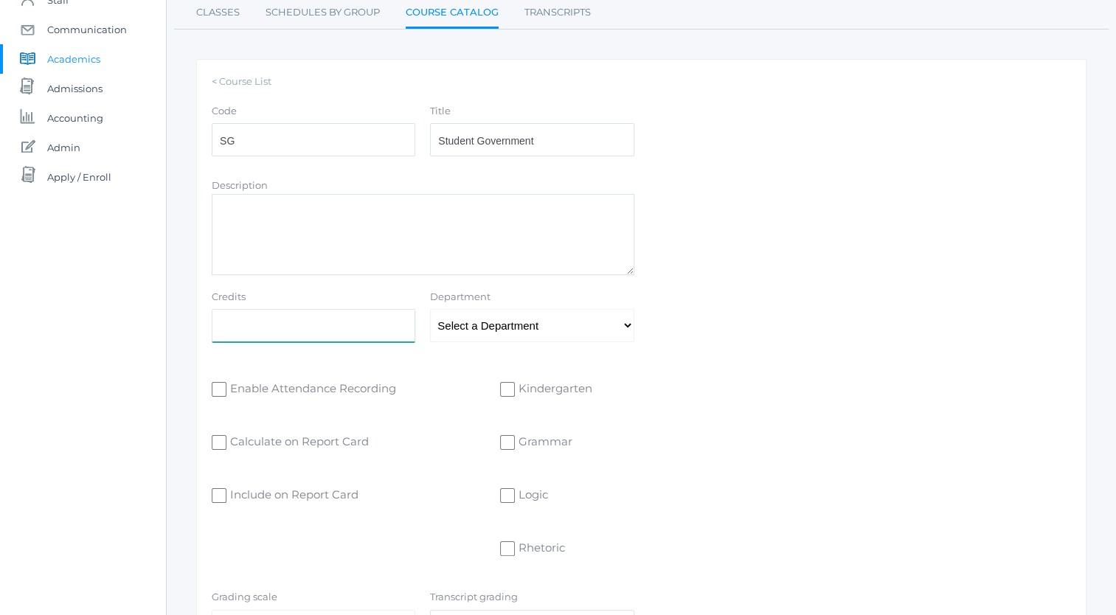
scroll to position [150, 0]
click at [629, 323] on select "Select a Department Athletics [DEMOGRAPHIC_DATA] Business Electives English Fin…" at bounding box center [532, 323] width 204 height 33
select select "53"
click at [430, 307] on select "Select a Department Athletics [DEMOGRAPHIC_DATA] Business Electives English Fin…" at bounding box center [532, 323] width 204 height 33
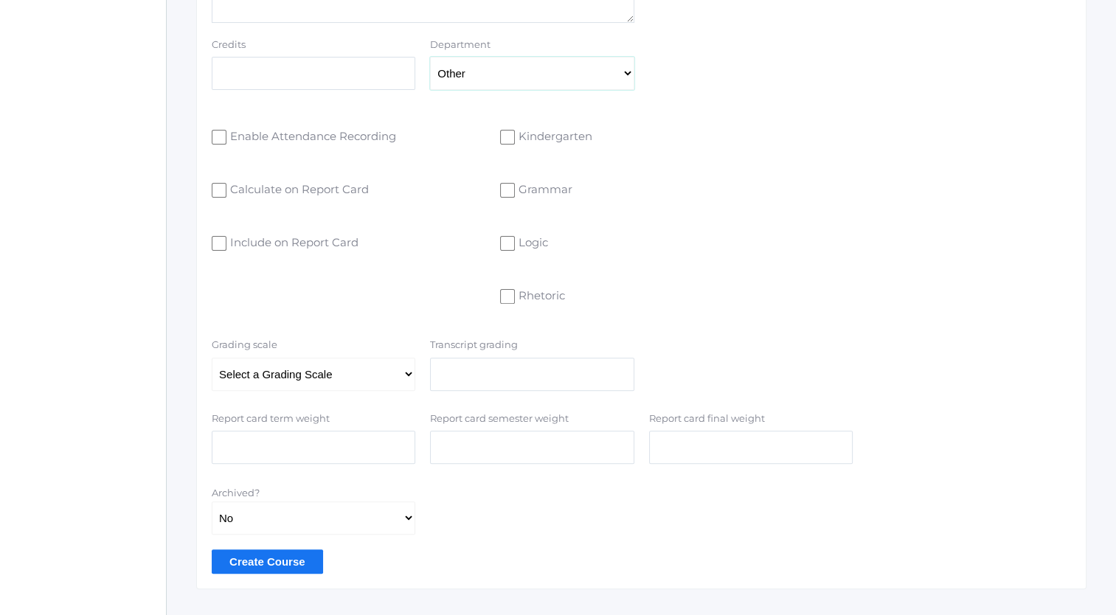
scroll to position [404, 0]
click at [506, 292] on input "Rhetoric" at bounding box center [507, 292] width 15 height 15
checkbox input "true"
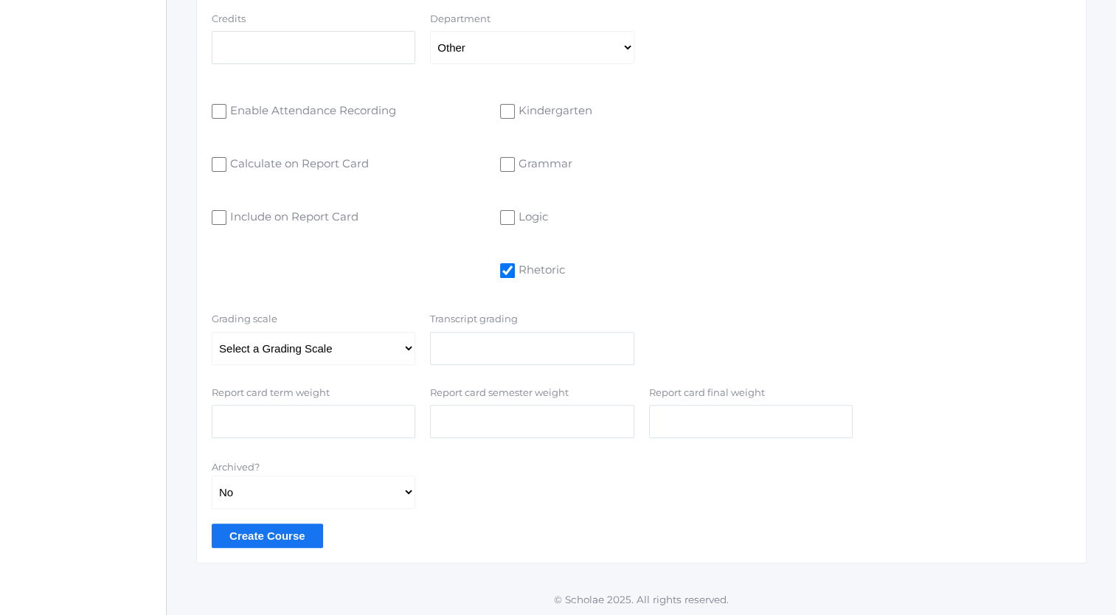
click at [271, 532] on input "Create Course" at bounding box center [267, 536] width 111 height 24
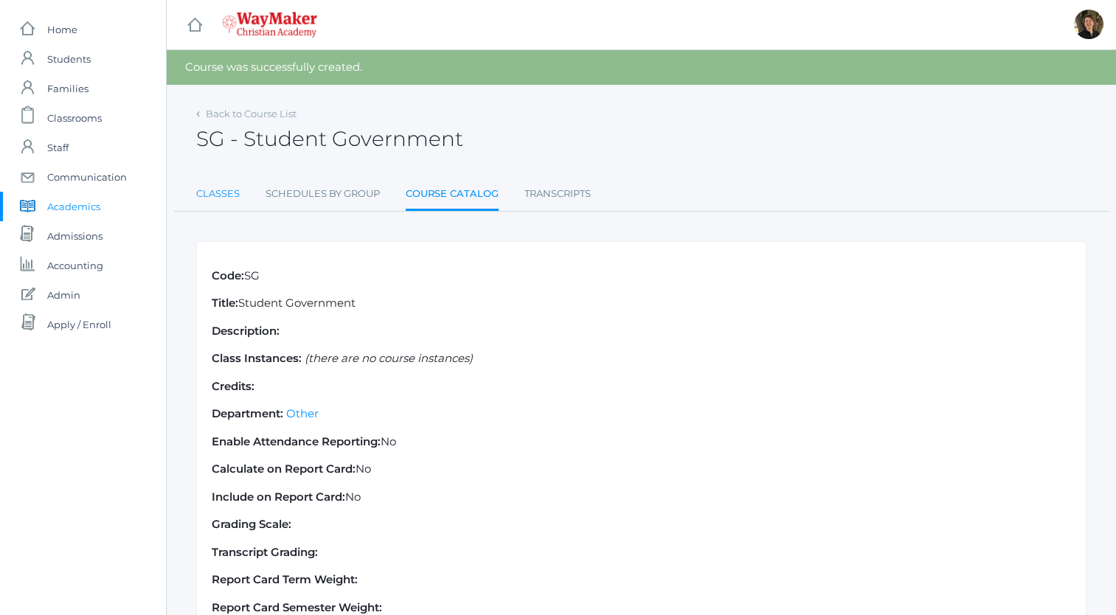
click at [215, 193] on link "Classes" at bounding box center [218, 194] width 44 height 30
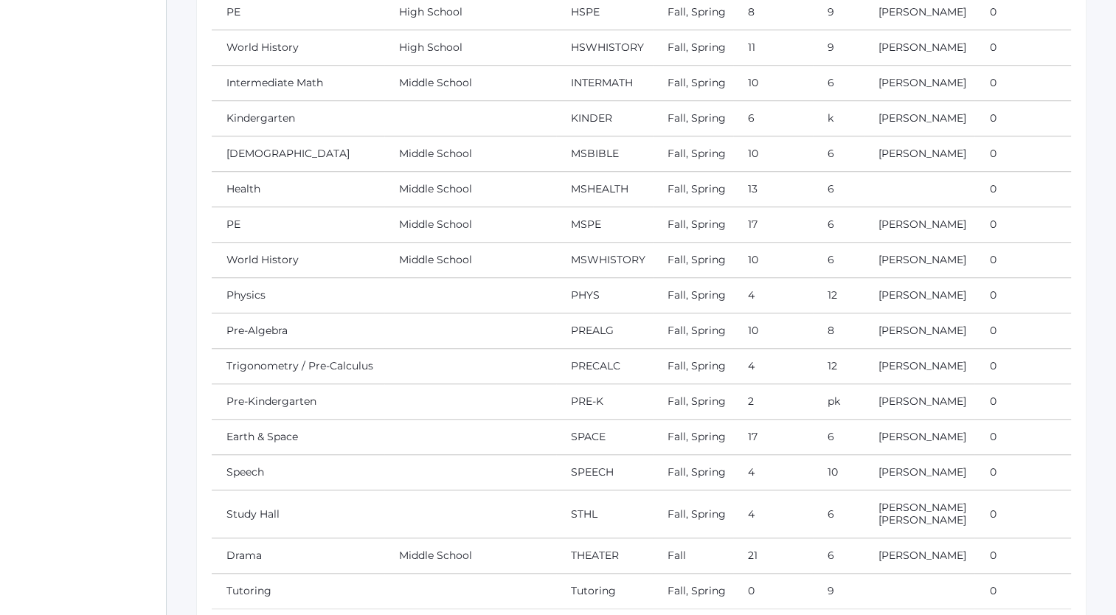
scroll to position [1215, 0]
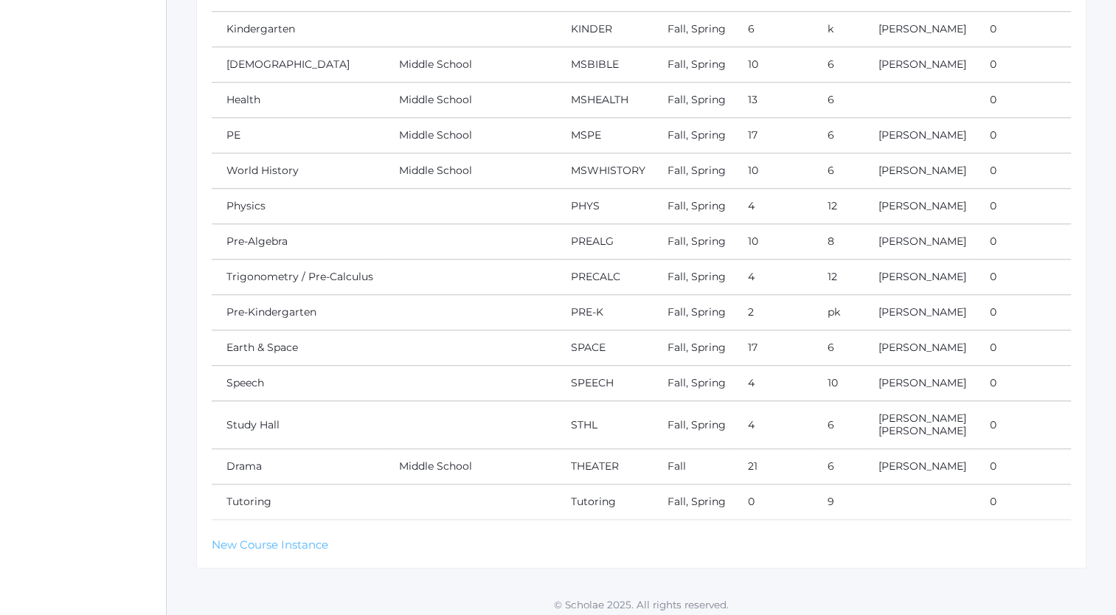
click at [266, 538] on link "New Course Instance" at bounding box center [270, 545] width 117 height 14
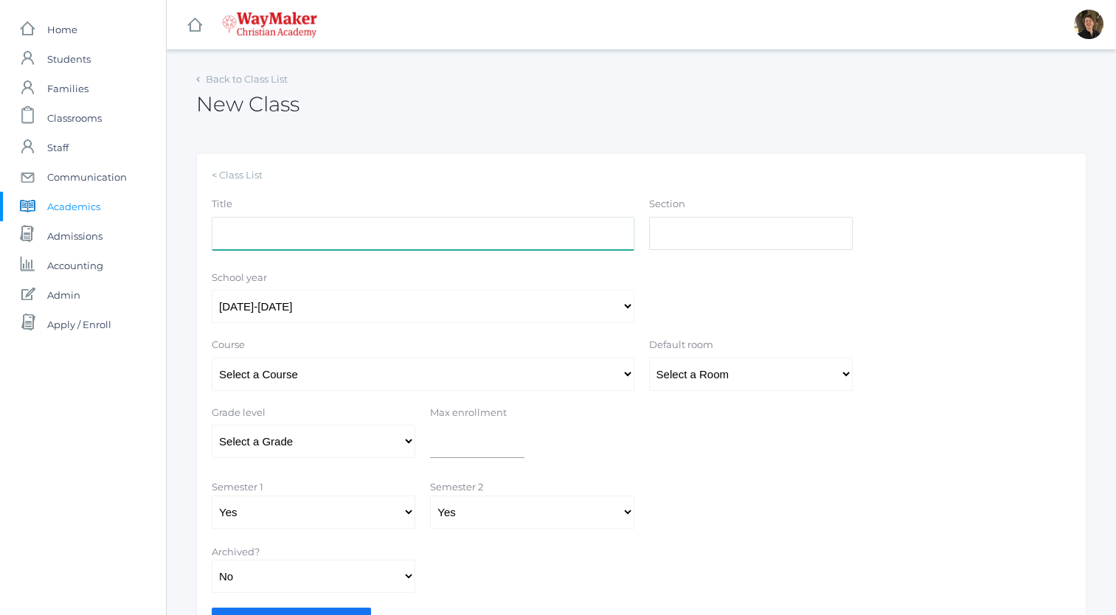
click at [477, 240] on input "Title" at bounding box center [423, 233] width 423 height 33
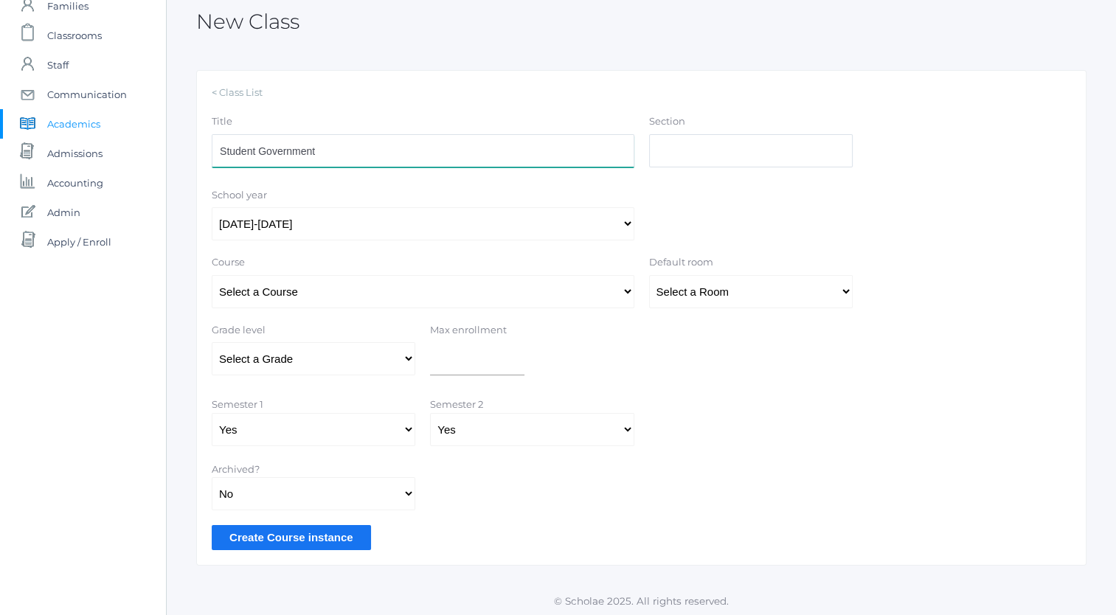
scroll to position [86, 0]
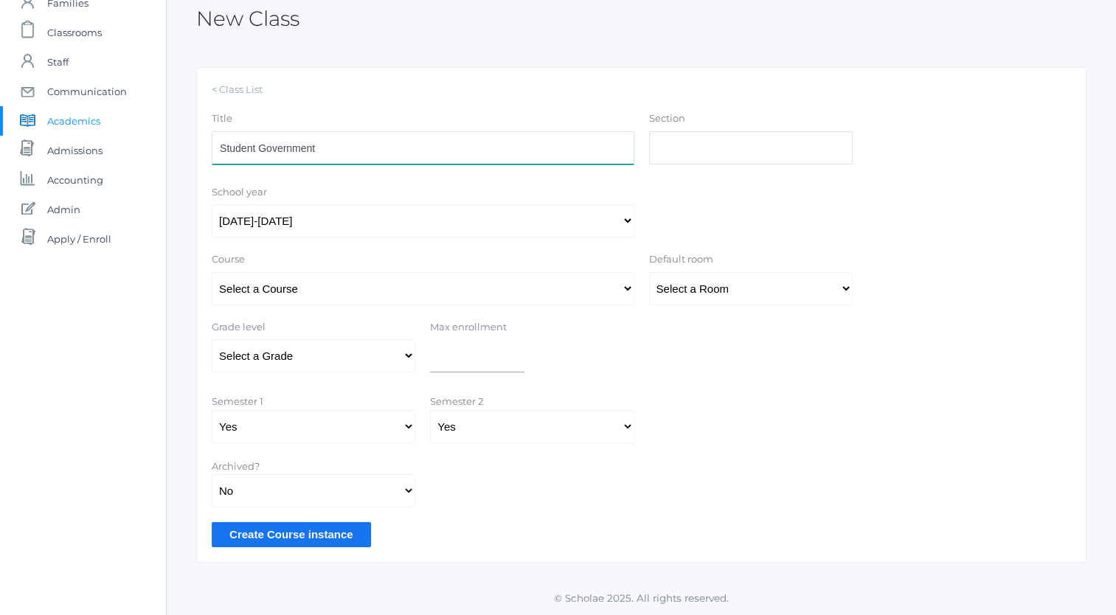
type input "Student Government"
click at [529, 288] on select "Select a Course 01ELEM: First Grade 02ELEM: Second Grade 03ELEM: Third Grade 04…" at bounding box center [423, 288] width 423 height 33
select select "337"
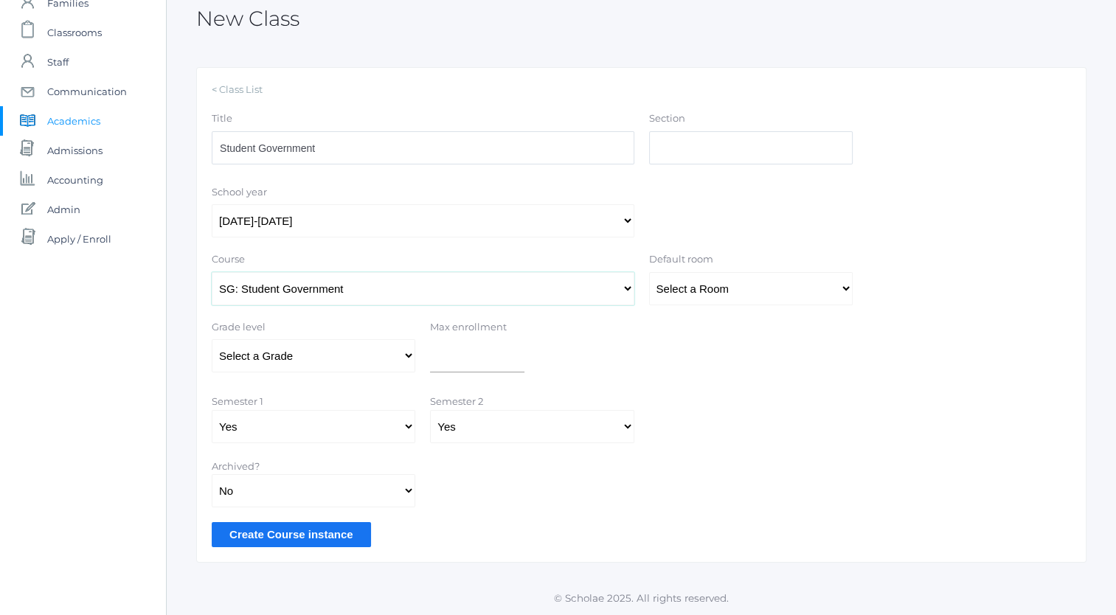
click at [212, 272] on select "Select a Course 01ELEM: First Grade 02ELEM: Second Grade 03ELEM: Third Grade 04…" at bounding box center [423, 288] width 423 height 33
click at [405, 352] on select "Select a Grade Pre-K Kindergarten 1st Grade 2nd Grade 3rd Grade 4th Grade 5th G…" at bounding box center [314, 355] width 204 height 33
select select "43"
click at [212, 339] on select "Select a Grade Pre-K Kindergarten 1st Grade 2nd Grade 3rd Grade 4th Grade 5th G…" at bounding box center [314, 355] width 204 height 33
click at [760, 288] on select "Select a Room MPR Room 1 Room 10 Room 11 Room 3 Room 4 Room 5 Room 6 Room 7 Roo…" at bounding box center [751, 288] width 204 height 33
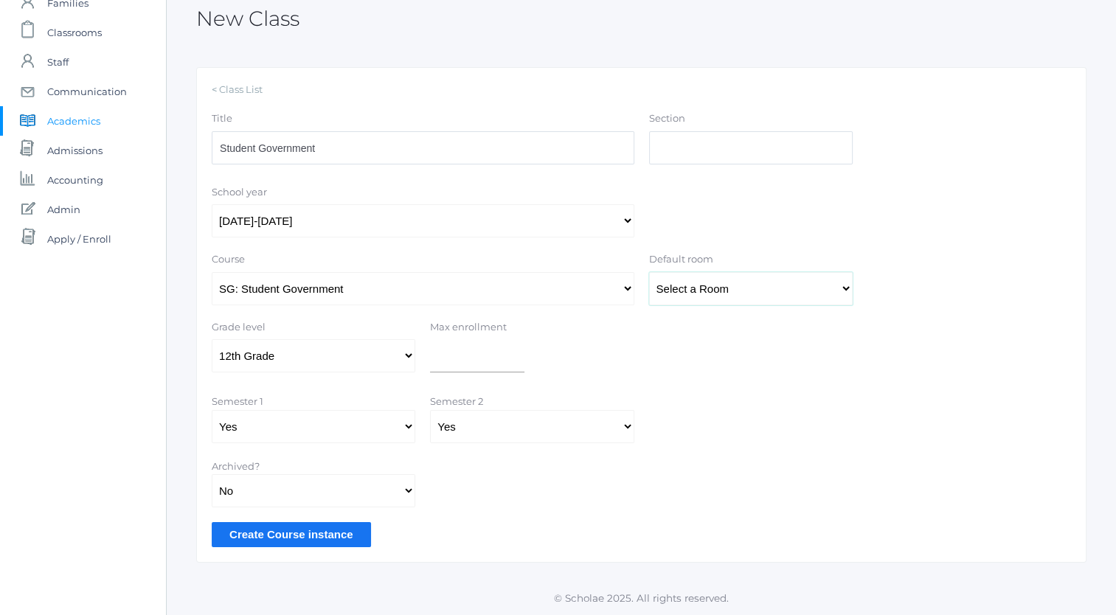
select select "35"
click at [649, 272] on select "Select a Room MPR Room 1 Room 10 Room 11 Room 3 Room 4 Room 5 Room 6 Room 7 Roo…" at bounding box center [751, 288] width 204 height 33
click at [316, 536] on input "Create Course instance" at bounding box center [291, 534] width 159 height 24
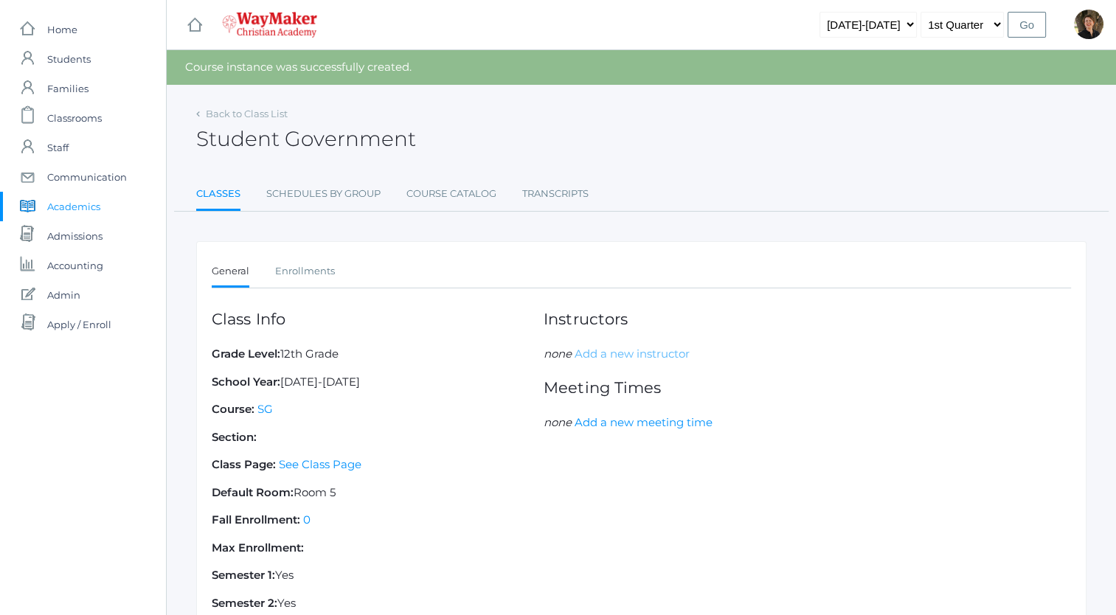
click at [626, 354] on link "Add a new instructor" at bounding box center [632, 354] width 115 height 14
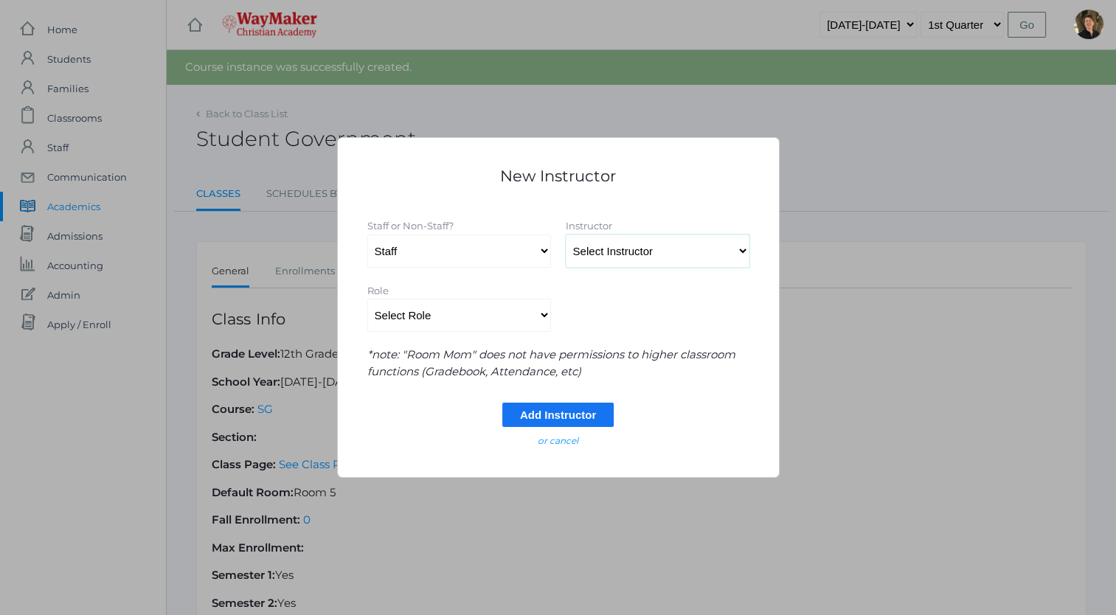
click at [625, 250] on select "Select Instructor Atkisson, Crystal Bennett, Josh Benzinger, Elizabeth Brailean…" at bounding box center [658, 251] width 184 height 33
select select "4401"
click at [566, 235] on select "Select Instructor Atkisson, Crystal Bennett, Josh Benzinger, Elizabeth Brailean…" at bounding box center [658, 251] width 184 height 33
click at [541, 318] on select "Select Role Primary Instructor Secondary Instructor Auxilium Substitute Other *…" at bounding box center [459, 315] width 184 height 33
select select "Primary Instructor"
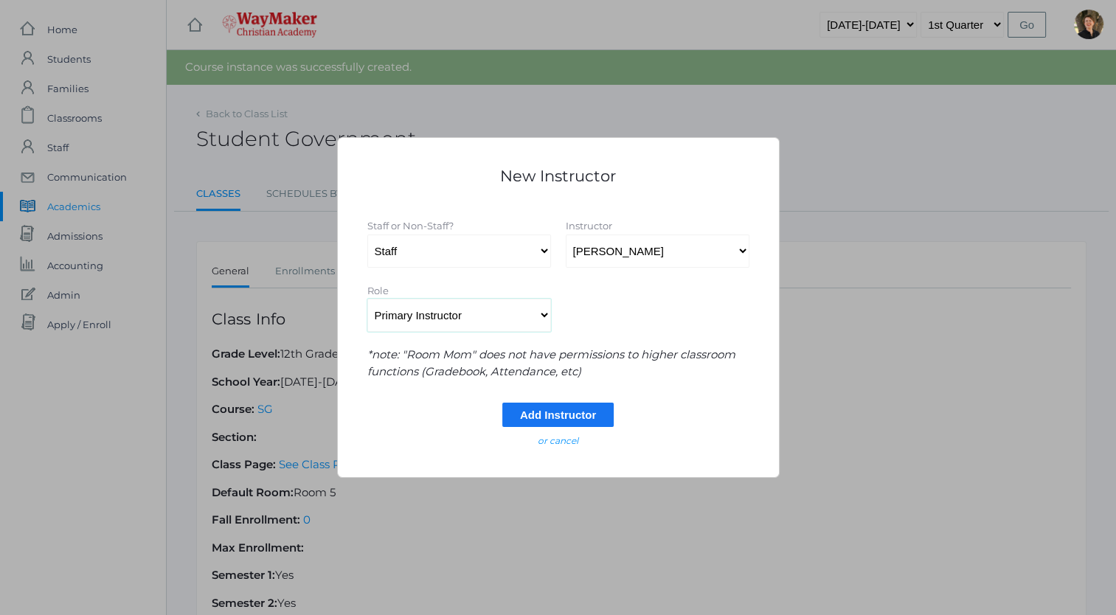
click at [367, 299] on select "Select Role Primary Instructor Secondary Instructor Auxilium Substitute Other *…" at bounding box center [459, 315] width 184 height 33
click at [558, 413] on input "Add Instructor" at bounding box center [557, 415] width 111 height 24
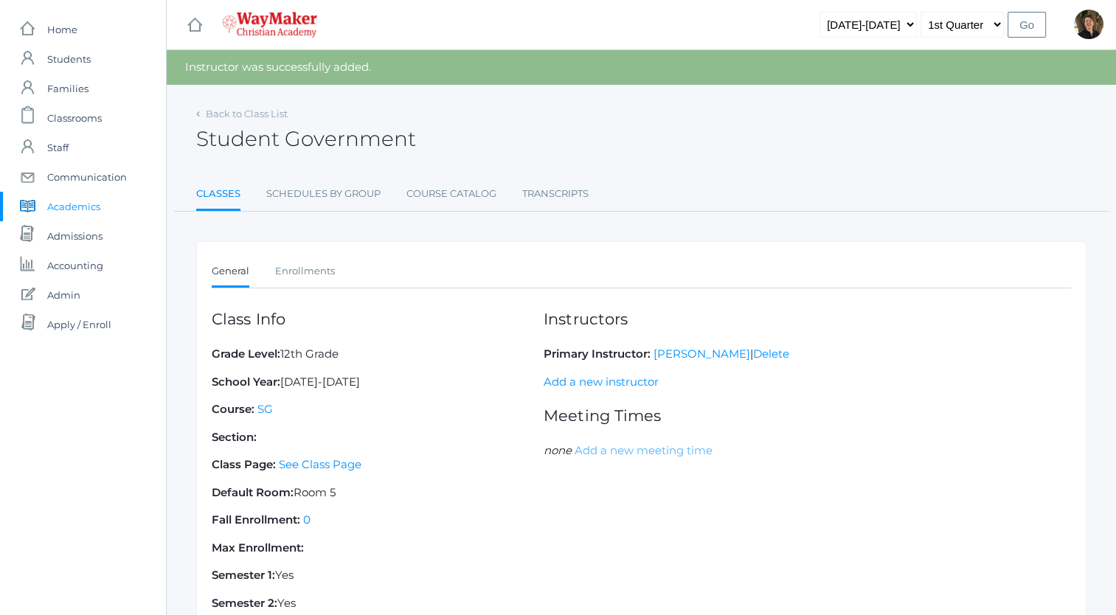
click at [616, 451] on link "Add a new meeting time" at bounding box center [644, 450] width 138 height 14
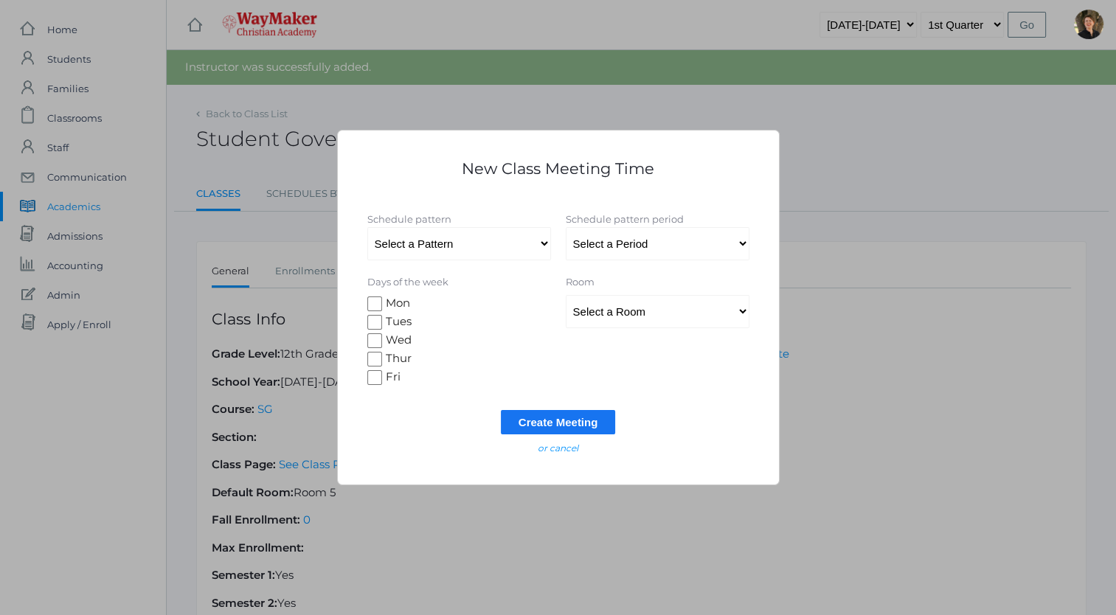
click at [370, 322] on input "Tues" at bounding box center [374, 322] width 15 height 15
checkbox input "true"
click at [375, 361] on input "Thur" at bounding box center [374, 359] width 15 height 15
checkbox input "true"
click at [643, 245] on select "Select a Period" at bounding box center [658, 243] width 184 height 33
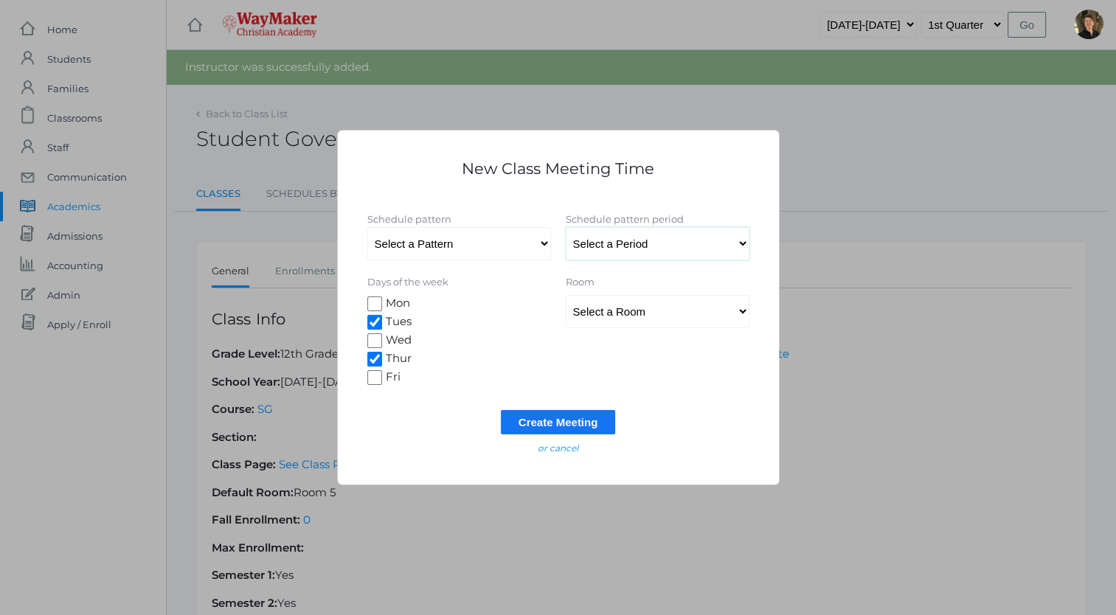
click at [643, 245] on select "Select a Period" at bounding box center [658, 243] width 184 height 33
click at [637, 313] on select "Select a Room MPR Room 1 Room 10 Room 11 Room 3 Room 4 Room 5 Room 6 Room 7 Roo…" at bounding box center [658, 311] width 184 height 33
select select "35"
click at [566, 295] on select "Select a Room MPR Room 1 Room 10 Room 11 Room 3 Room 4 Room 5 Room 6 Room 7 Roo…" at bounding box center [658, 311] width 184 height 33
click at [685, 243] on select "Select a Period" at bounding box center [658, 243] width 184 height 33
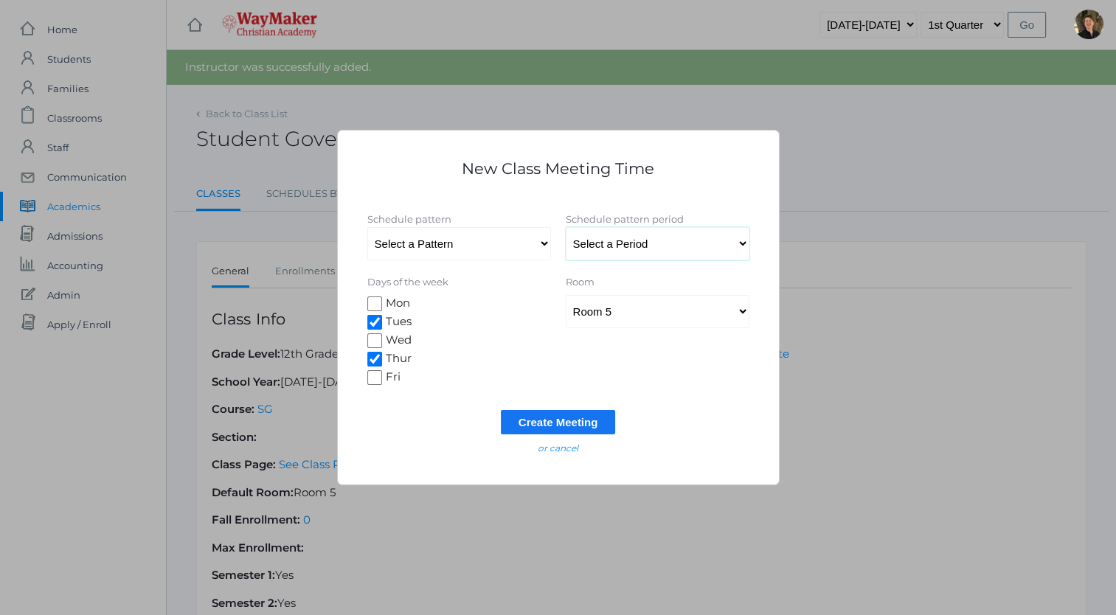
click at [685, 243] on select "Select a Period" at bounding box center [658, 243] width 184 height 33
click at [551, 423] on input "Create Meeting" at bounding box center [558, 422] width 115 height 24
click at [586, 421] on input "Create Meeting" at bounding box center [558, 422] width 115 height 24
click at [543, 246] on select "Select a Pattern All School" at bounding box center [459, 243] width 184 height 33
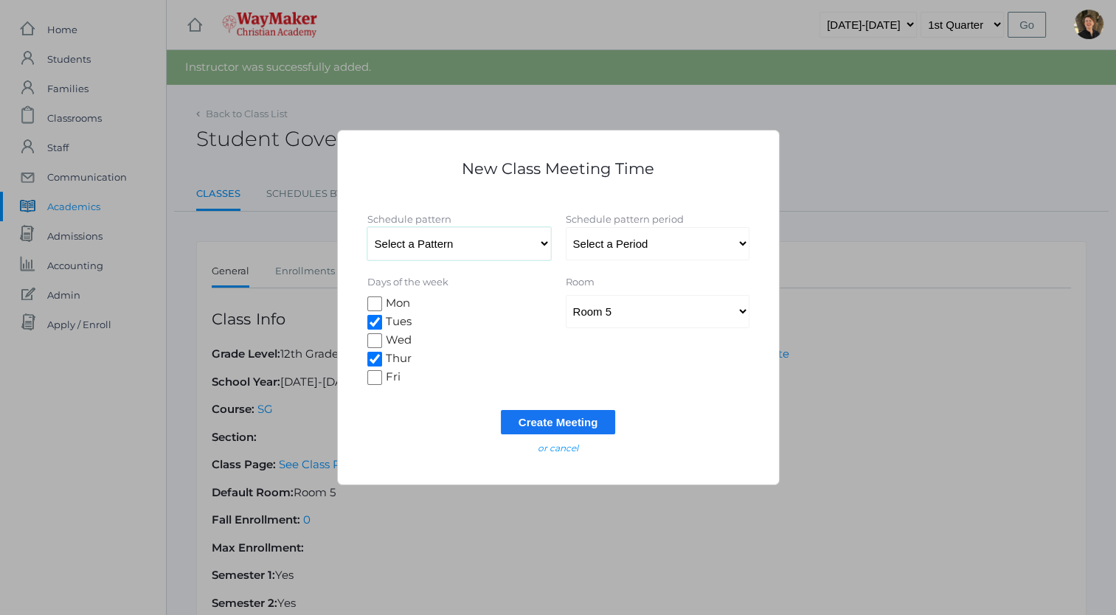
click at [543, 246] on select "Select a Pattern All School" at bounding box center [459, 243] width 184 height 33
select select "8"
click at [367, 227] on select "Select a Pattern All School" at bounding box center [459, 243] width 184 height 33
click at [668, 248] on select "Select a Period Period 1 Prayer Period 2 Snack Period 3 Period 4 Lunch Period 5…" at bounding box center [658, 243] width 184 height 33
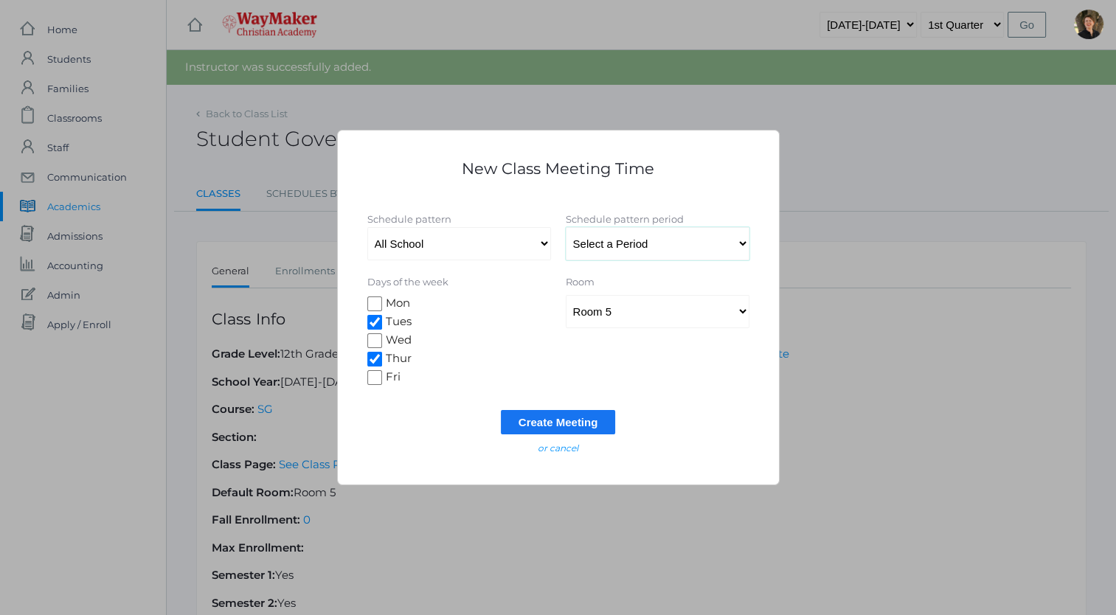
select select "61"
click at [566, 227] on select "Select a Period Period 1 Prayer Period 2 Snack Period 3 Period 4 Lunch Period 5…" at bounding box center [658, 243] width 184 height 33
click at [552, 420] on input "Create Meeting" at bounding box center [558, 422] width 115 height 24
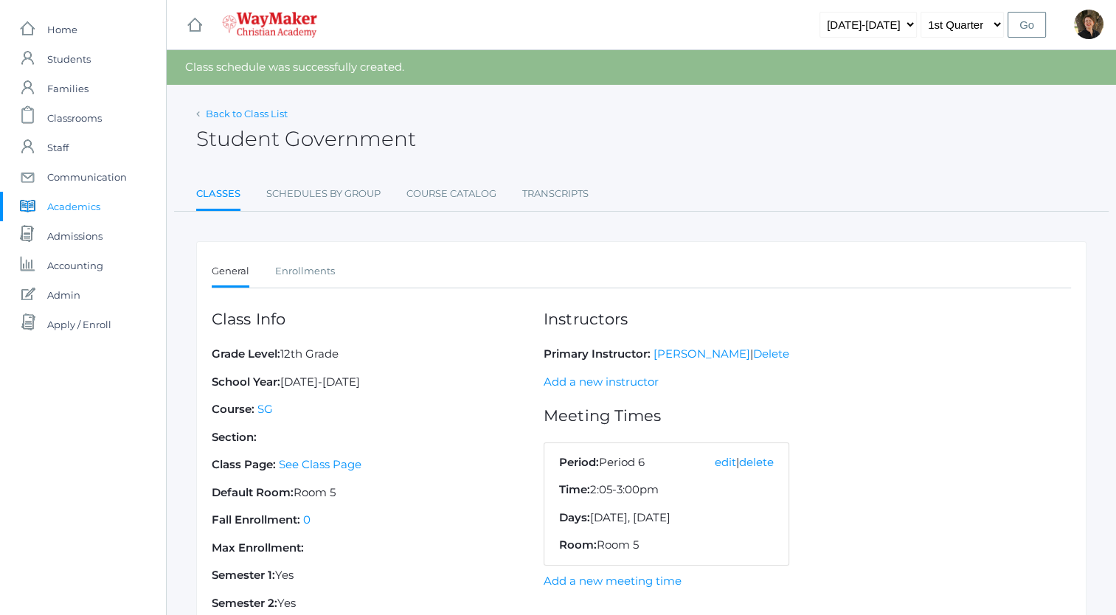
click at [263, 114] on link "Back to Class List" at bounding box center [247, 114] width 82 height 12
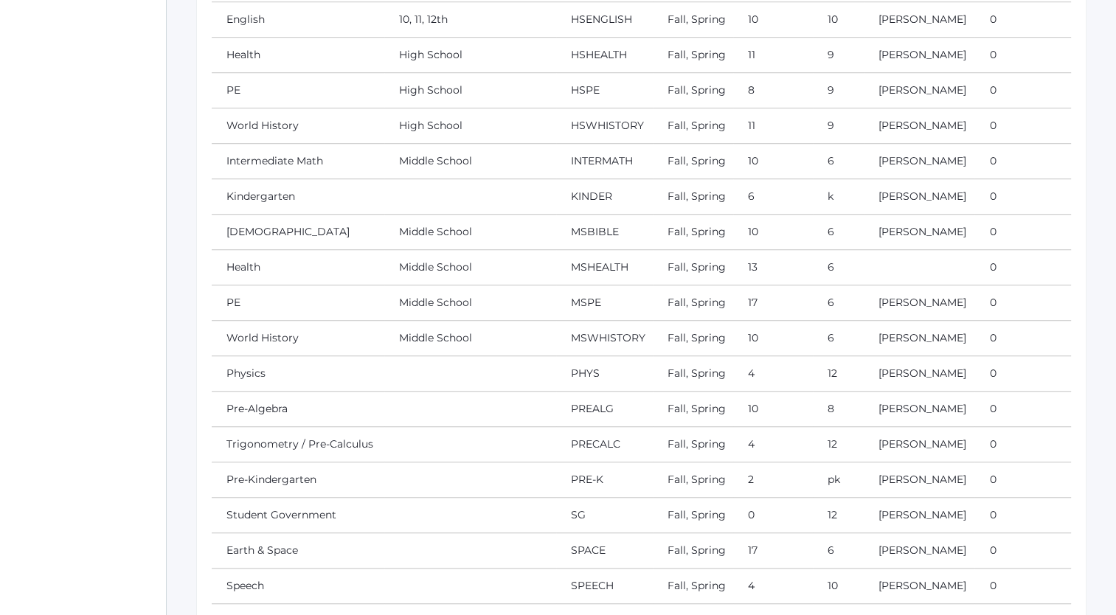
scroll to position [1250, 0]
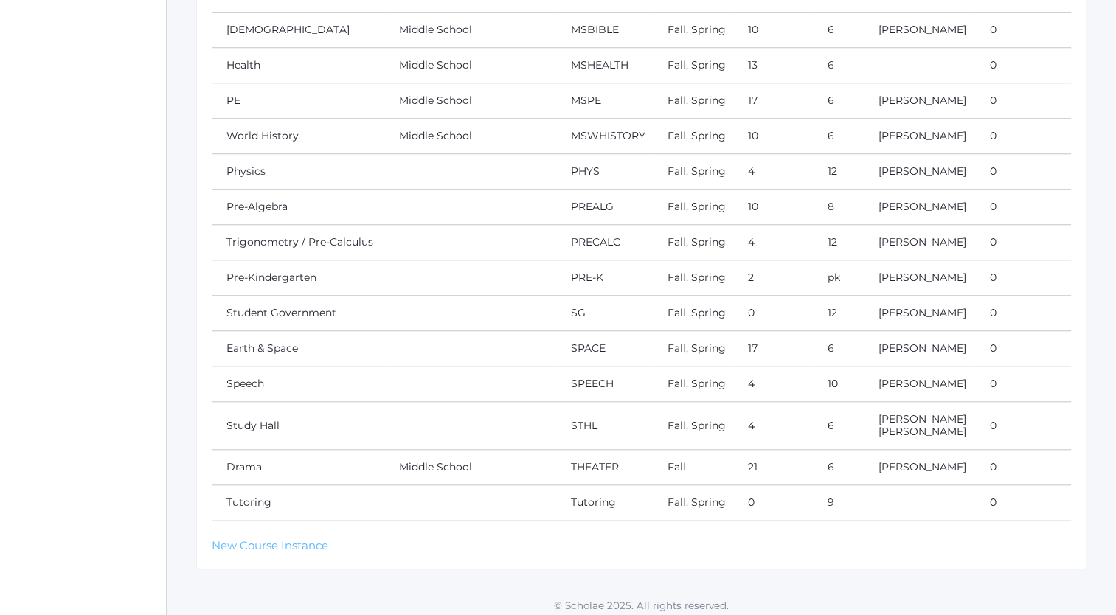
click at [282, 538] on link "New Course Instance" at bounding box center [270, 545] width 117 height 14
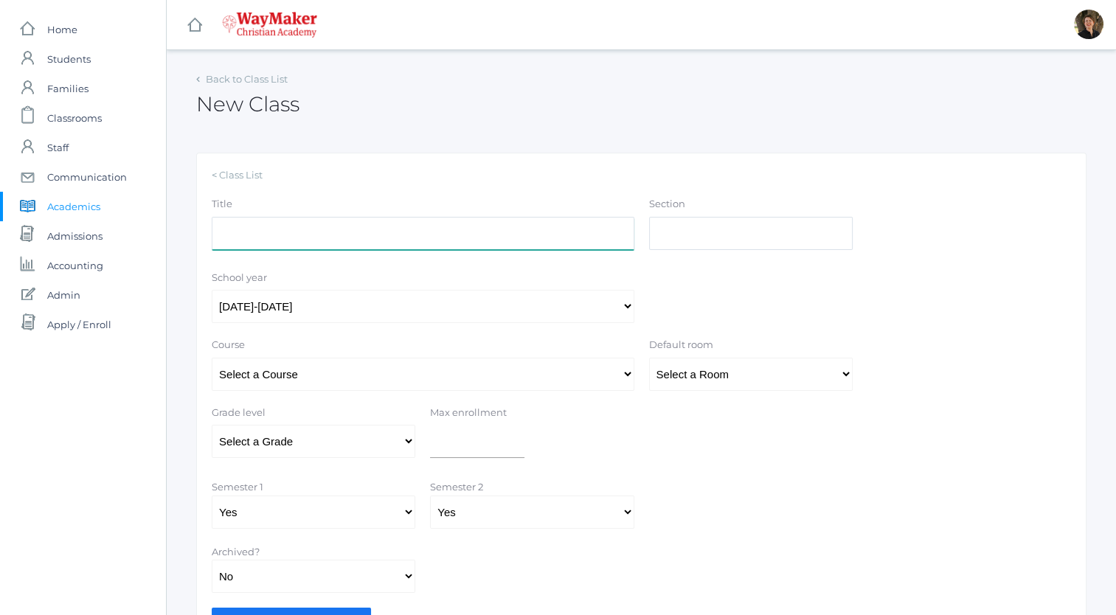
click at [403, 240] on input "Title" at bounding box center [423, 233] width 423 height 33
type input "Personal Finance"
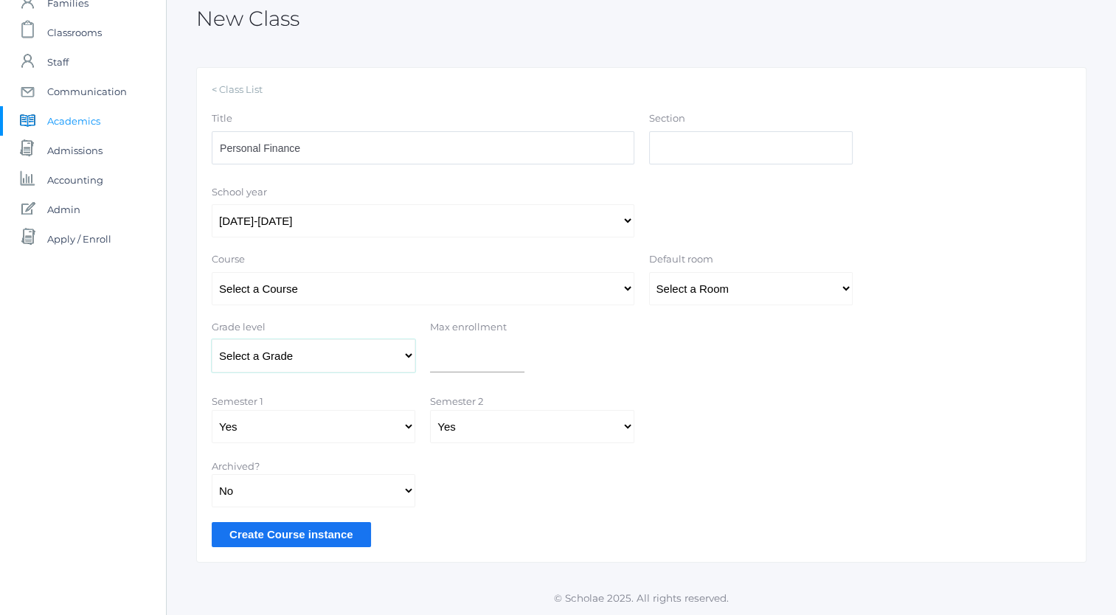
click at [407, 356] on select "Select a Grade Pre-K Kindergarten 1st Grade 2nd Grade 3rd Grade 4th Grade 5th G…" at bounding box center [314, 355] width 204 height 33
select select "43"
click at [212, 339] on select "Select a Grade Pre-K Kindergarten 1st Grade 2nd Grade 3rd Grade 4th Grade 5th G…" at bounding box center [314, 355] width 204 height 33
click at [712, 294] on select "Select a Room MPR Room 1 Room 10 Room 11 Room 3 Room 4 Room 5 Room 6 Room 7 Roo…" at bounding box center [751, 288] width 204 height 33
select select "35"
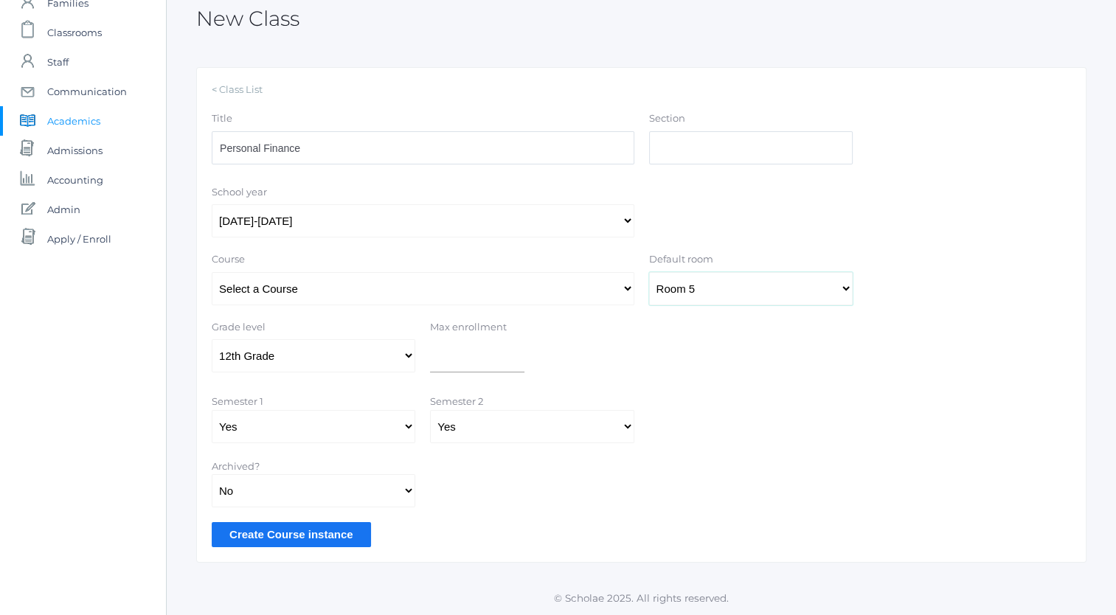
click at [649, 272] on select "Select a Room MPR Room 1 Room 10 Room 11 Room 3 Room 4 Room 5 Room 6 Room 7 Roo…" at bounding box center [751, 288] width 204 height 33
click at [322, 535] on input "Create Course instance" at bounding box center [291, 534] width 159 height 24
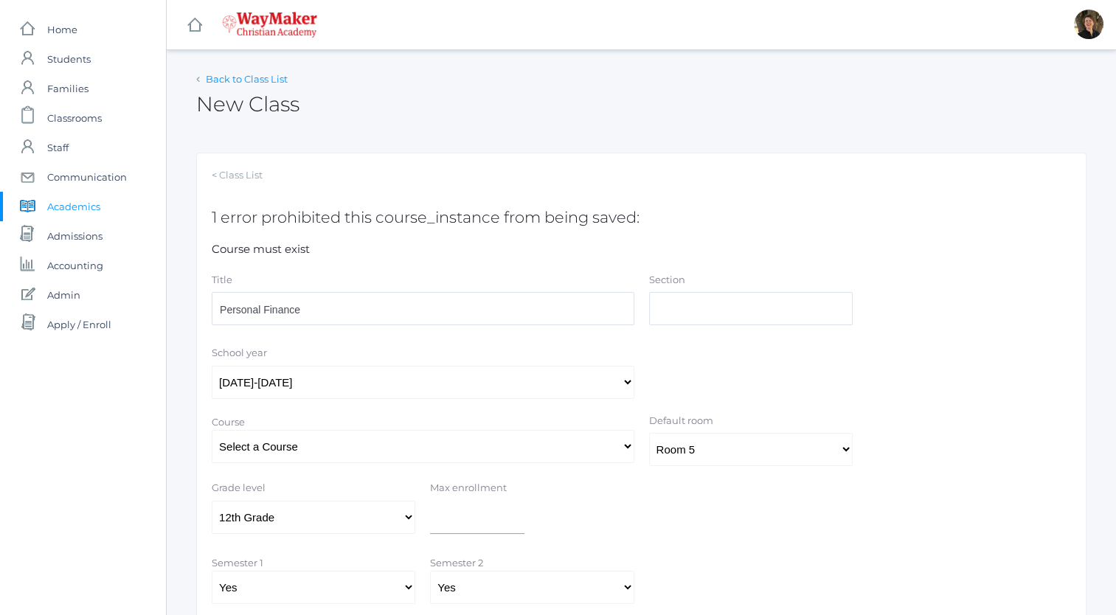
click at [248, 80] on link "Back to Class List" at bounding box center [247, 79] width 82 height 12
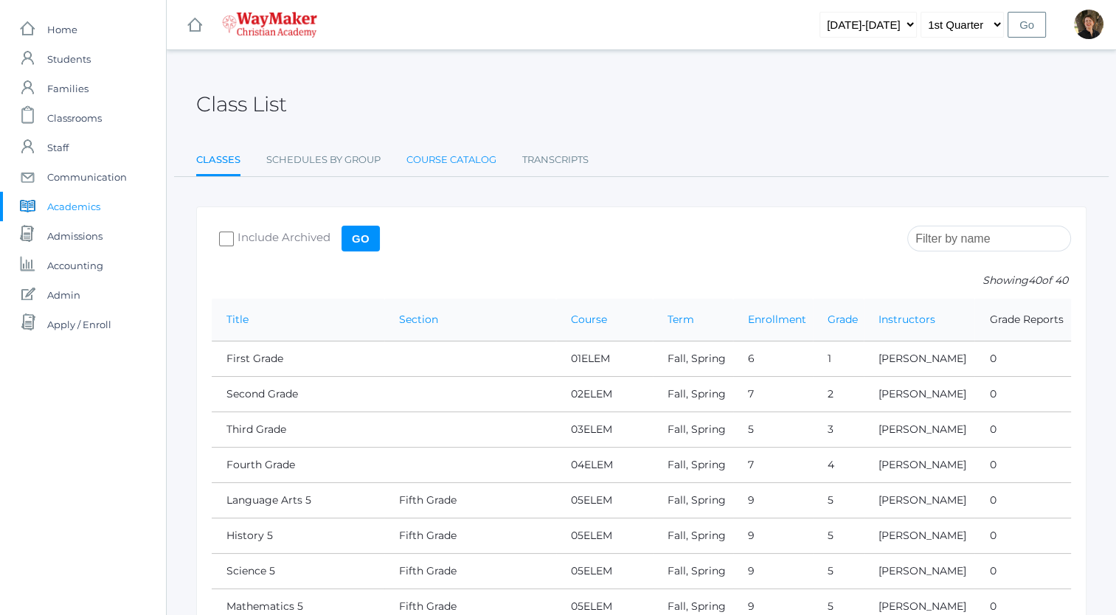
click at [456, 161] on link "Course Catalog" at bounding box center [451, 160] width 90 height 30
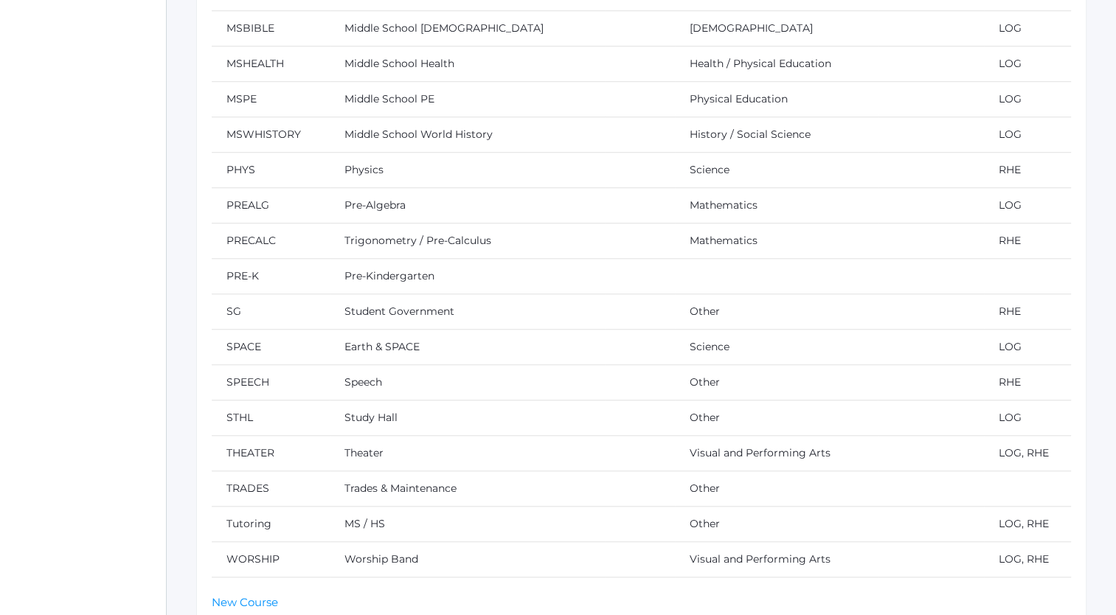
scroll to position [1272, 0]
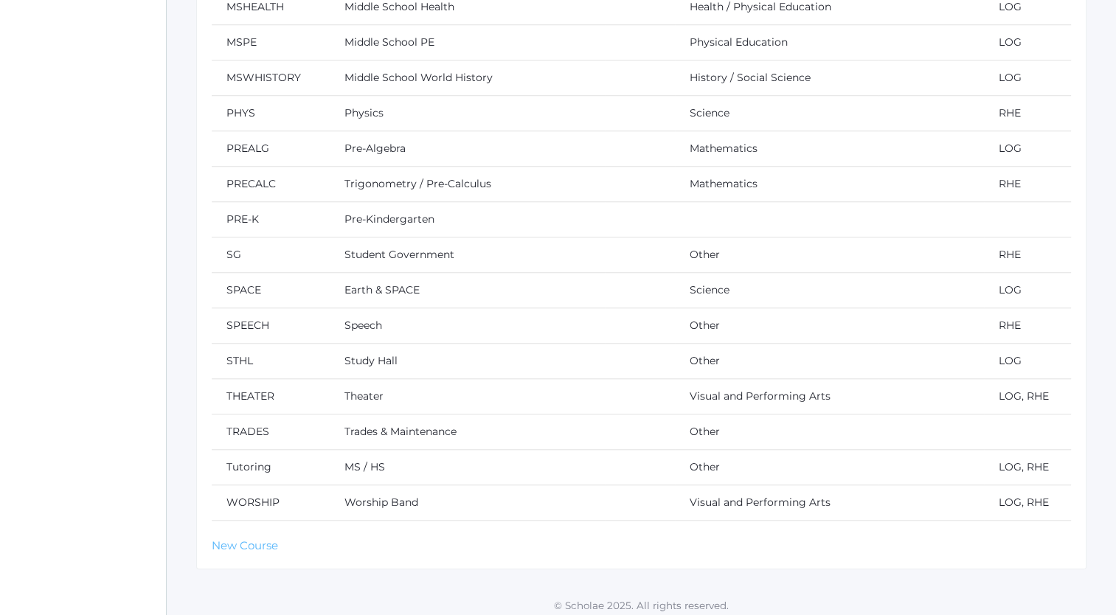
click at [231, 538] on link "New Course" at bounding box center [245, 545] width 66 height 14
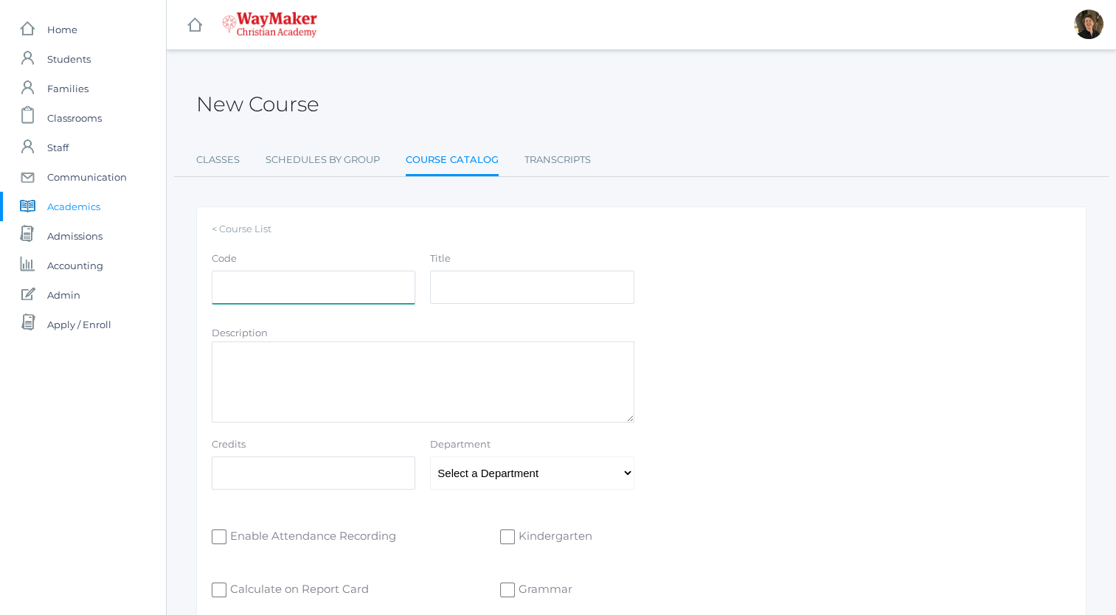
click at [320, 289] on input "Code" at bounding box center [314, 287] width 204 height 33
type input "PFIN"
type input "Personal Finance"
click at [457, 471] on select "Select a Department Athletics [DEMOGRAPHIC_DATA] Business Electives English Fin…" at bounding box center [532, 473] width 204 height 33
select select "53"
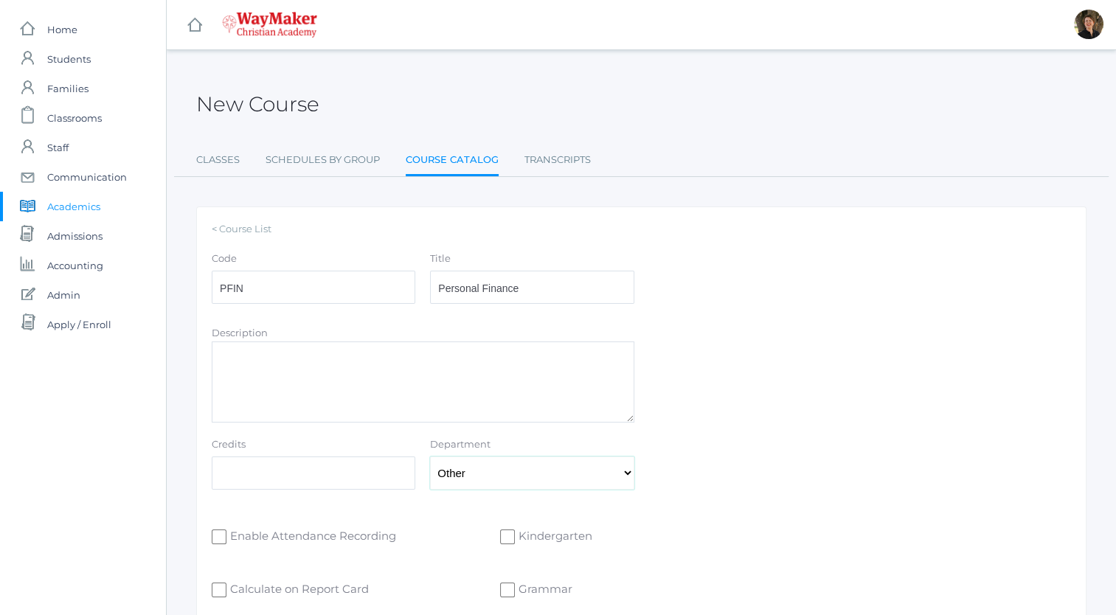
click at [430, 457] on select "Select a Department Athletics Bible Business Electives English Fine Arts Foreig…" at bounding box center [532, 473] width 204 height 33
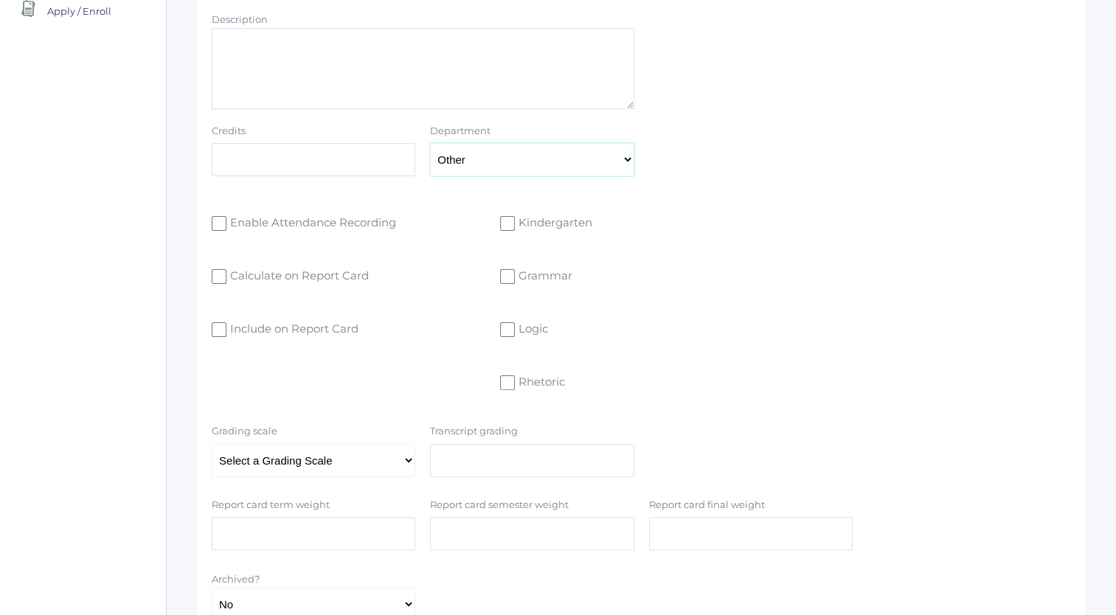
scroll to position [326, 0]
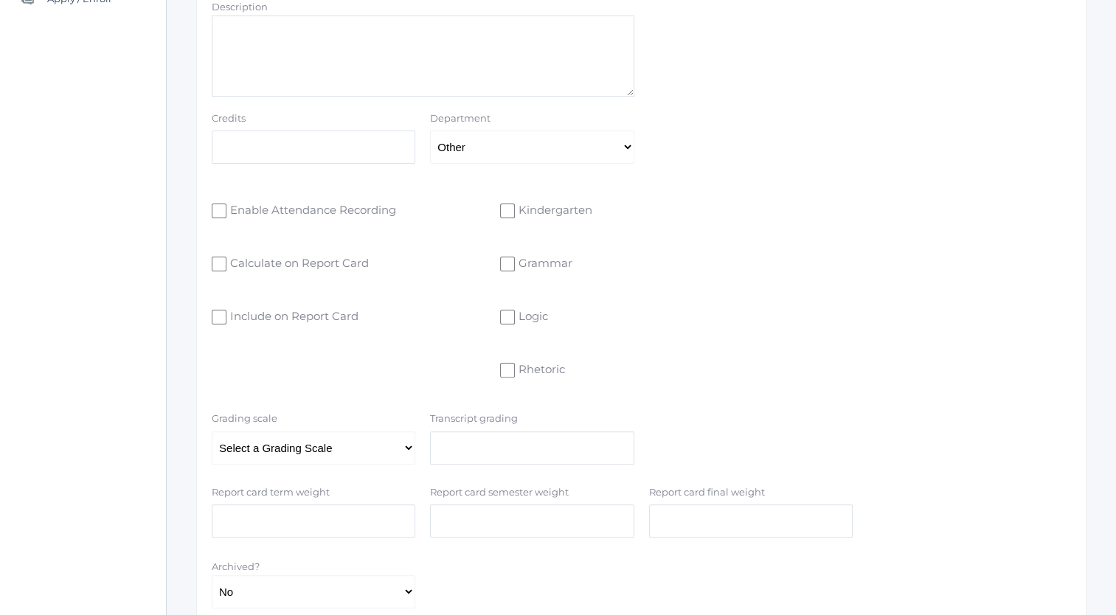
click at [505, 367] on input "Rhetoric" at bounding box center [507, 370] width 15 height 15
checkbox input "true"
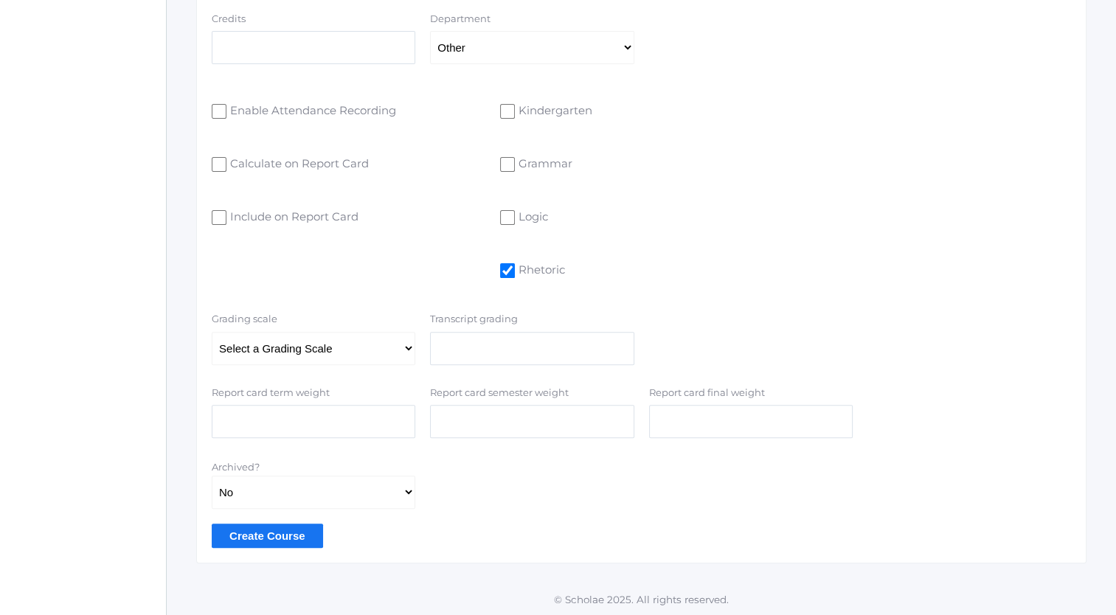
click at [276, 536] on input "Create Course" at bounding box center [267, 536] width 111 height 24
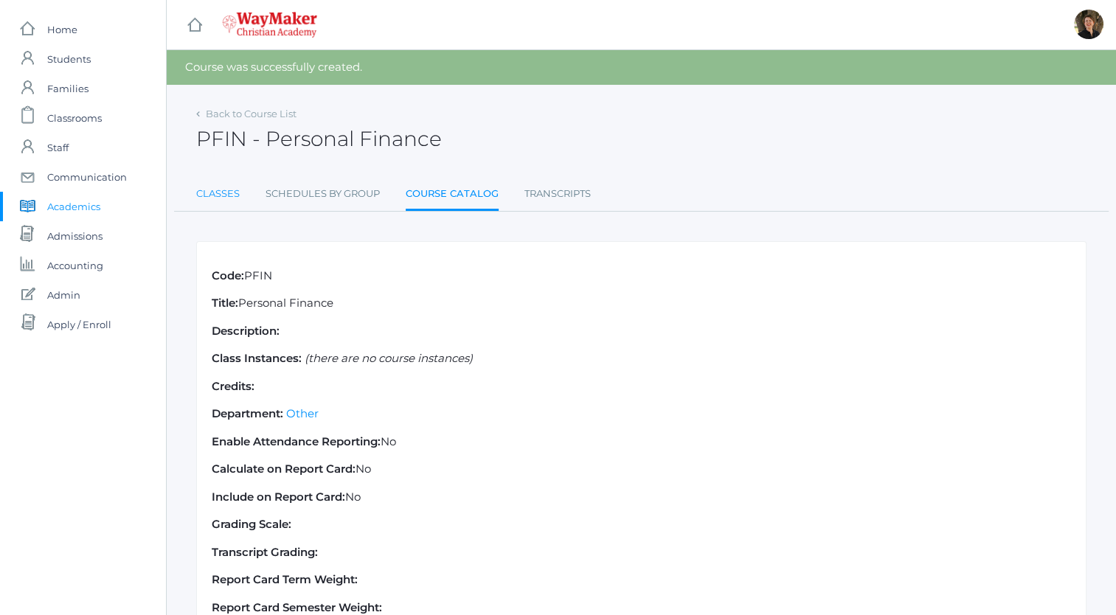
click at [216, 192] on link "Classes" at bounding box center [218, 194] width 44 height 30
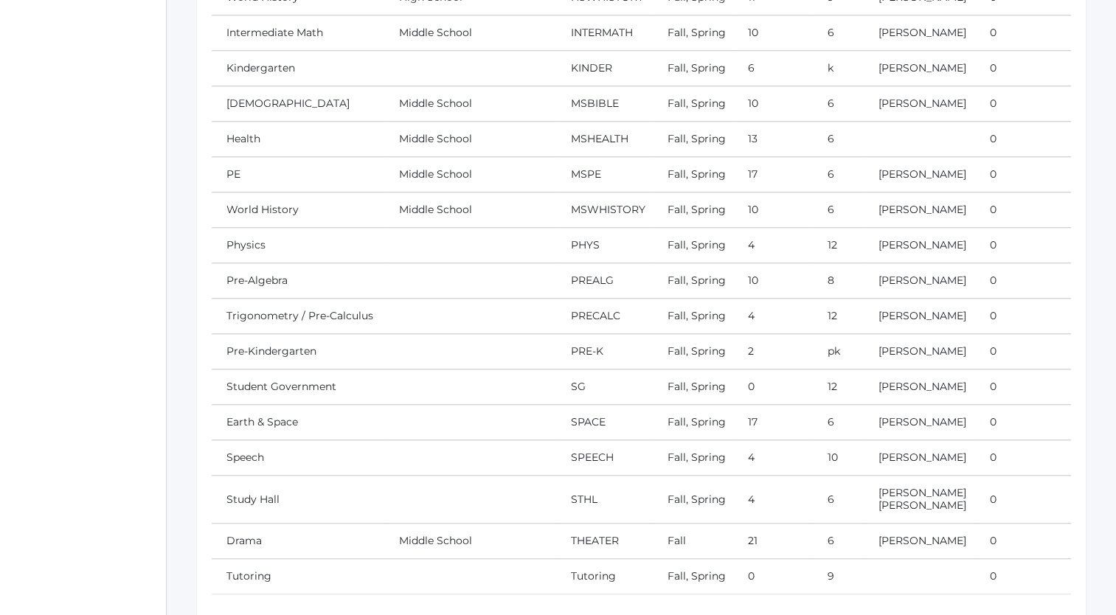
scroll to position [1250, 0]
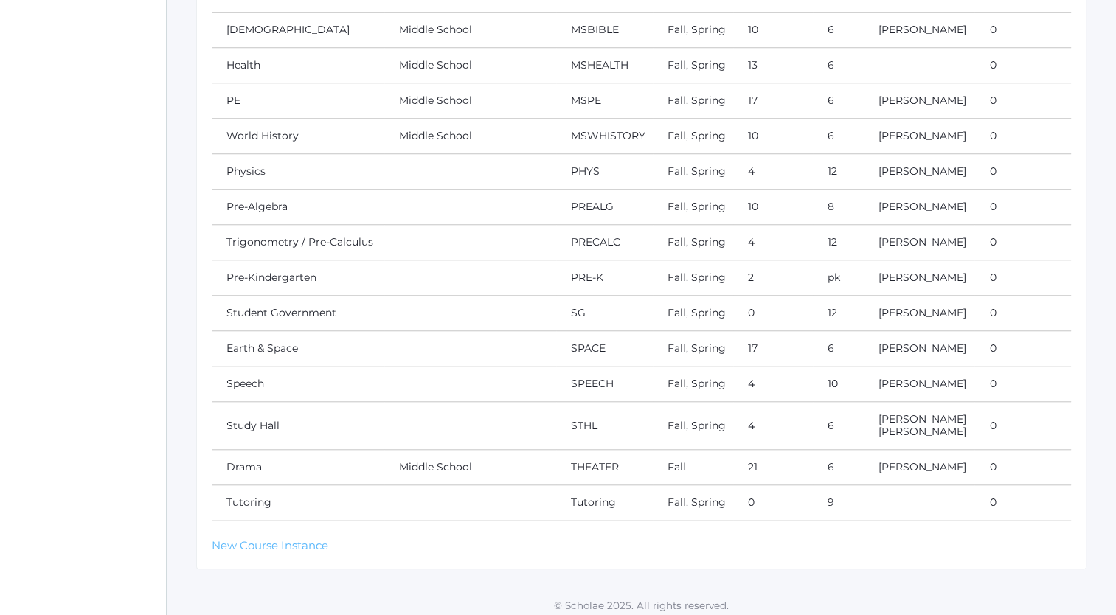
click at [254, 540] on link "New Course Instance" at bounding box center [270, 545] width 117 height 14
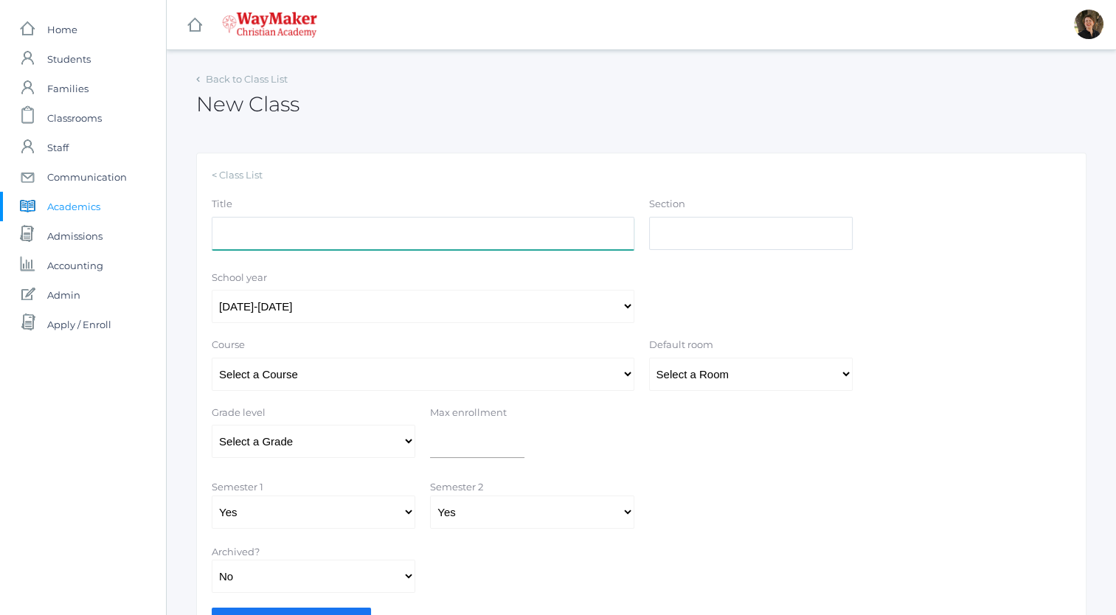
click at [350, 238] on input "Title" at bounding box center [423, 233] width 423 height 33
type input "Personal Finance"
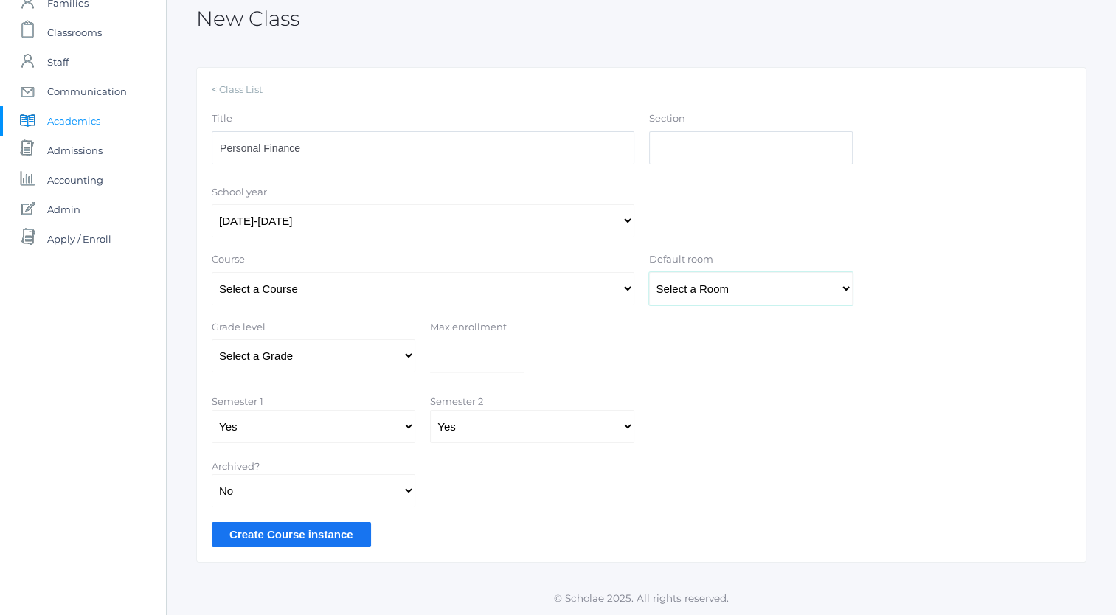
click at [703, 286] on select "Select a Room MPR Room 1 Room 10 Room 11 Room 3 Room 4 Room 5 Room 6 Room 7 Roo…" at bounding box center [751, 288] width 204 height 33
select select "35"
click at [649, 272] on select "Select a Room MPR Room 1 Room 10 Room 11 Room 3 Room 4 Room 5 Room 6 Room 7 Roo…" at bounding box center [751, 288] width 204 height 33
click at [448, 285] on select "Select a Course 01ELEM: First Grade 02ELEM: Second Grade 03ELEM: Third Grade 04…" at bounding box center [423, 288] width 423 height 33
select select "325"
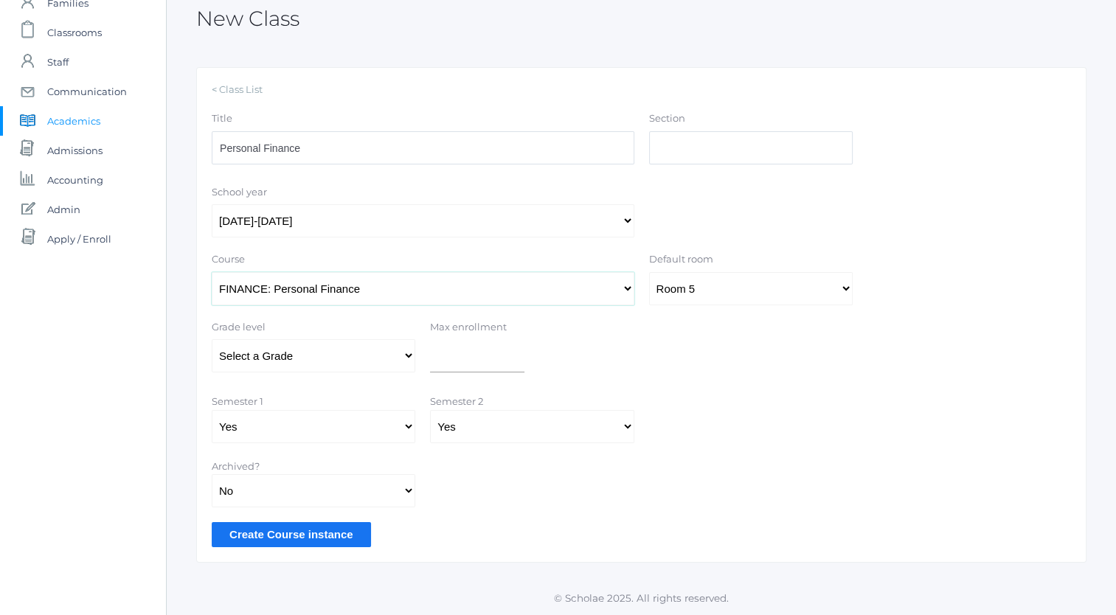
click at [212, 272] on select "Select a Course 01ELEM: First Grade 02ELEM: Second Grade 03ELEM: Third Grade 04…" at bounding box center [423, 288] width 423 height 33
click at [405, 356] on select "Select a Grade Pre-K Kindergarten 1st Grade 2nd Grade 3rd Grade 4th Grade 5th G…" at bounding box center [314, 355] width 204 height 33
select select "43"
click at [212, 339] on select "Select a Grade Pre-K Kindergarten 1st Grade 2nd Grade 3rd Grade 4th Grade 5th G…" at bounding box center [314, 355] width 204 height 33
click at [312, 538] on input "Create Course instance" at bounding box center [291, 534] width 159 height 24
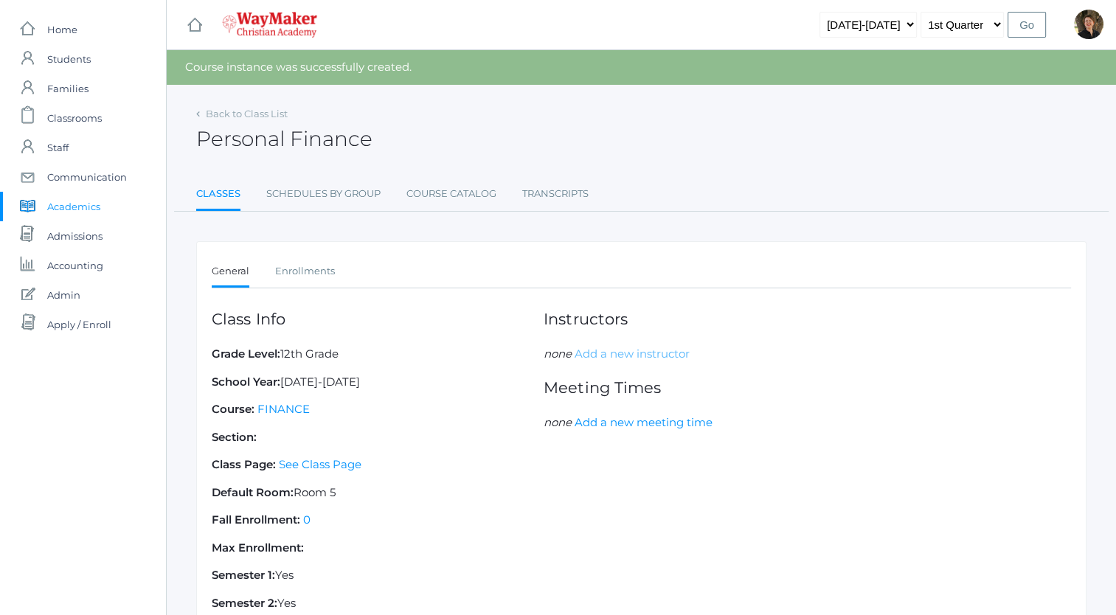
click at [611, 353] on link "Add a new instructor" at bounding box center [632, 354] width 115 height 14
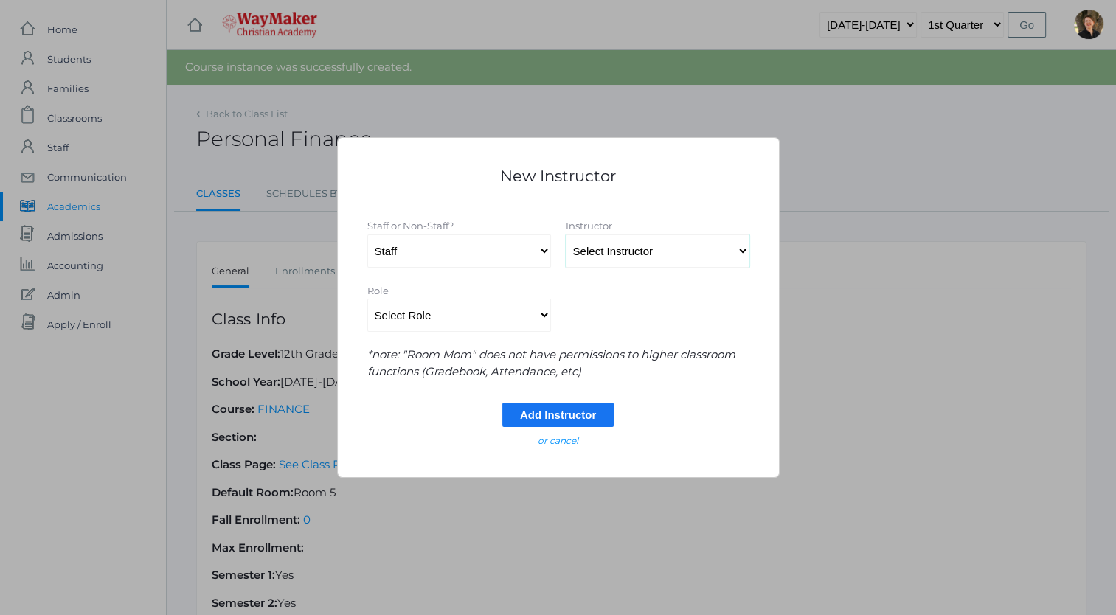
click at [611, 250] on select "Select Instructor Atkisson, Crystal Bennett, Josh Benzinger, Elizabeth Brailean…" at bounding box center [658, 251] width 184 height 33
select select "4401"
click at [566, 235] on select "Select Instructor Atkisson, Crystal Bennett, Josh Benzinger, Elizabeth Brailean…" at bounding box center [658, 251] width 184 height 33
click at [541, 417] on input "Add Instructor" at bounding box center [557, 415] width 111 height 24
click at [539, 319] on select "Select Role Primary Instructor Secondary Instructor Auxilium Substitute Other *…" at bounding box center [459, 315] width 184 height 33
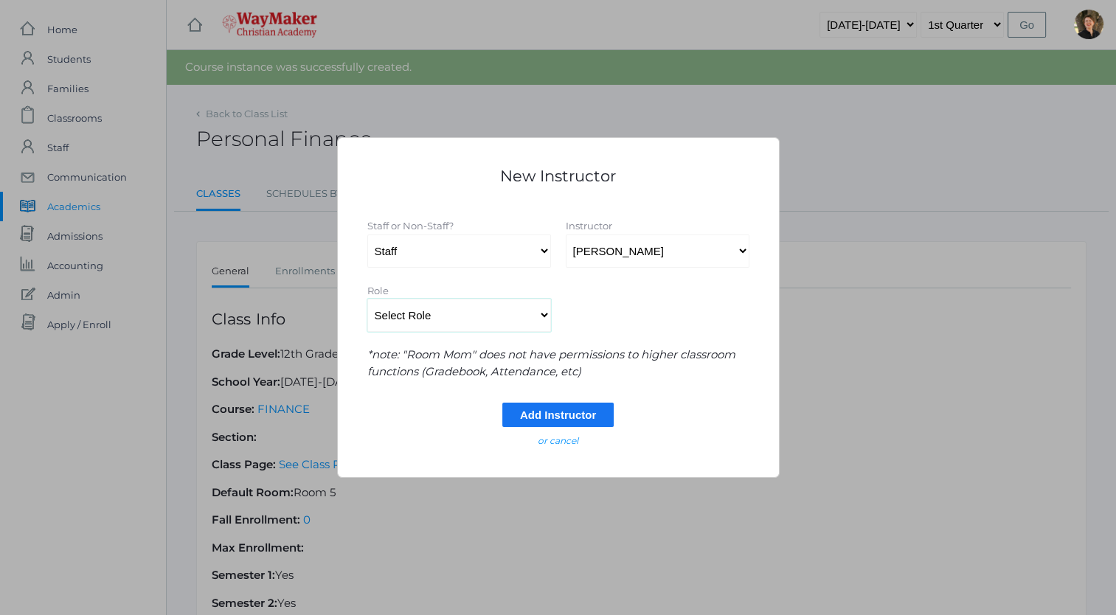
select select "Primary Instructor"
click at [367, 299] on select "Select Role Primary Instructor Secondary Instructor Auxilium Substitute Other *…" at bounding box center [459, 315] width 184 height 33
click at [536, 417] on input "Add Instructor" at bounding box center [557, 415] width 111 height 24
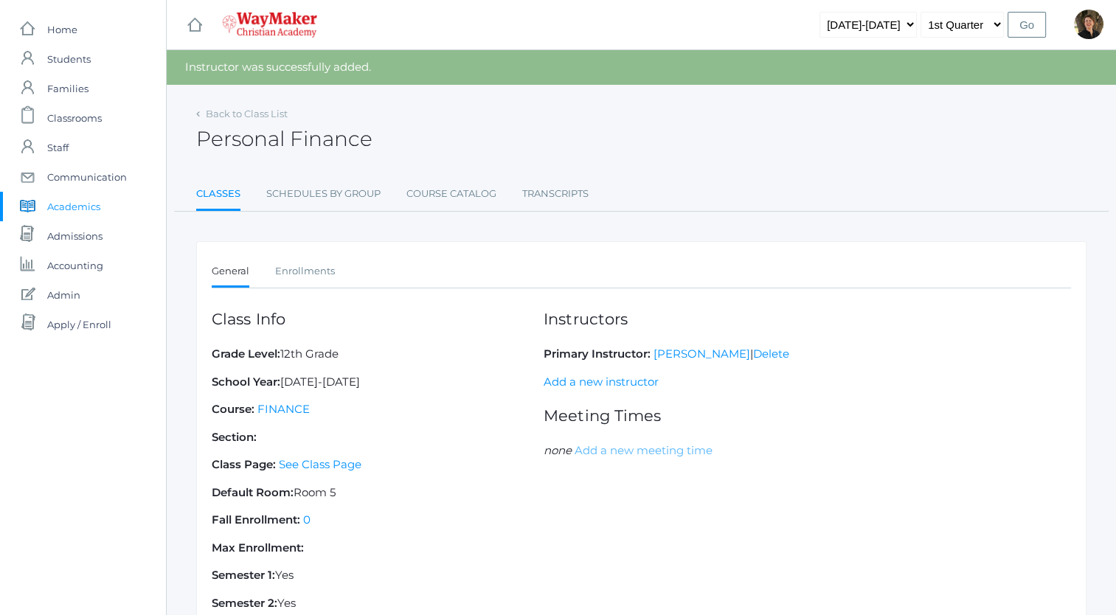
click at [590, 448] on link "Add a new meeting time" at bounding box center [644, 450] width 138 height 14
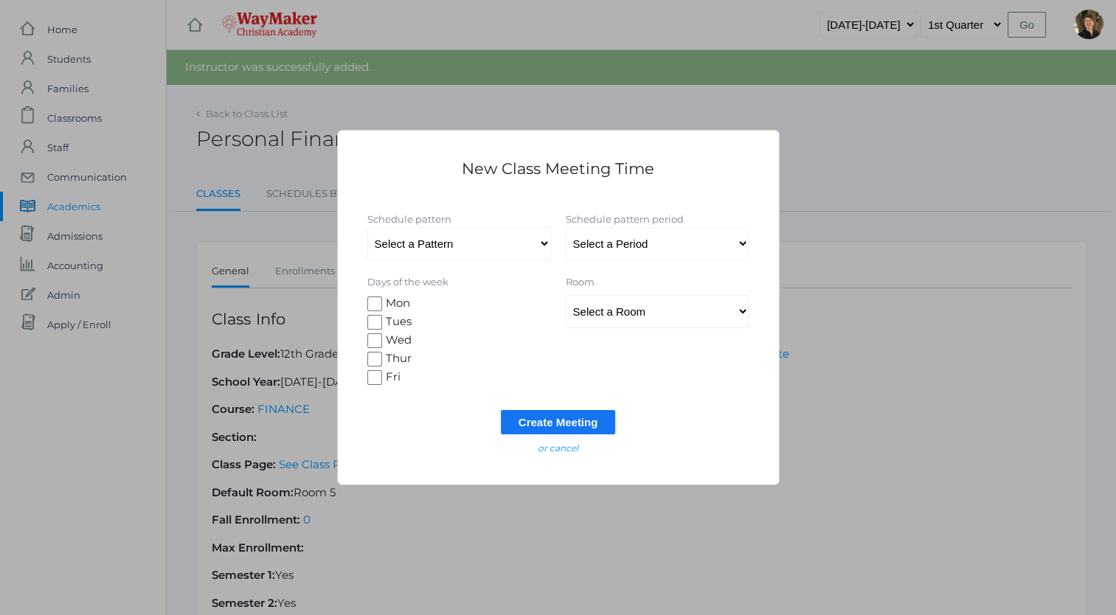
click at [375, 322] on input "Tues" at bounding box center [374, 322] width 15 height 15
checkbox input "true"
click at [373, 342] on input "Wed" at bounding box center [374, 340] width 15 height 15
checkbox input "true"
click at [371, 364] on input "Thur" at bounding box center [374, 359] width 15 height 15
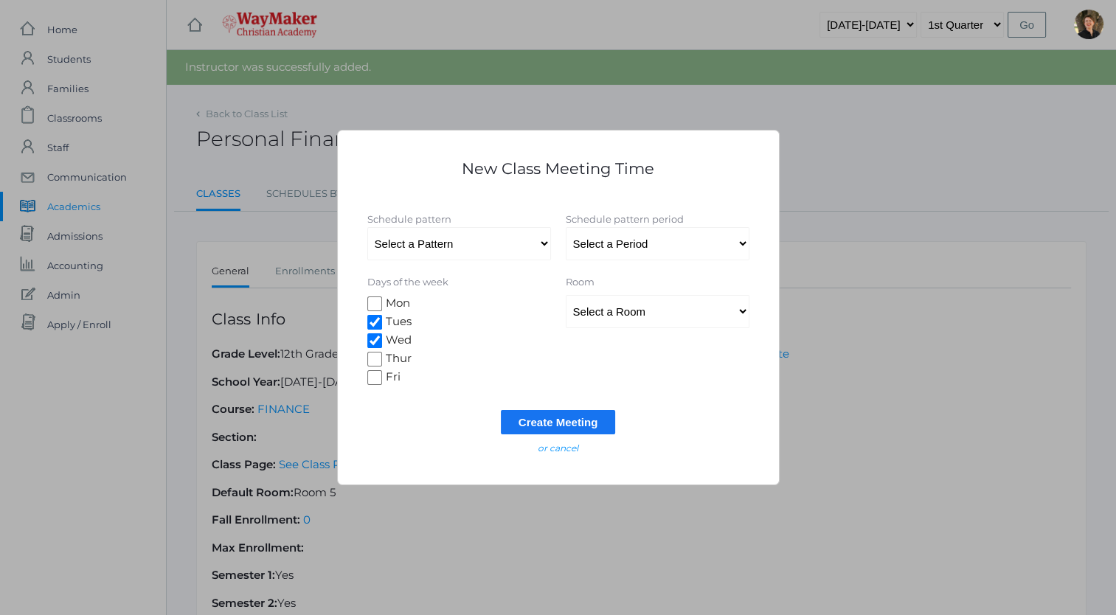
checkbox input "true"
click at [371, 377] on input "Fri" at bounding box center [374, 377] width 15 height 15
checkbox input "true"
click at [610, 246] on select "Select a Period" at bounding box center [658, 243] width 184 height 33
click at [541, 246] on select "Select a Pattern All School" at bounding box center [459, 243] width 184 height 33
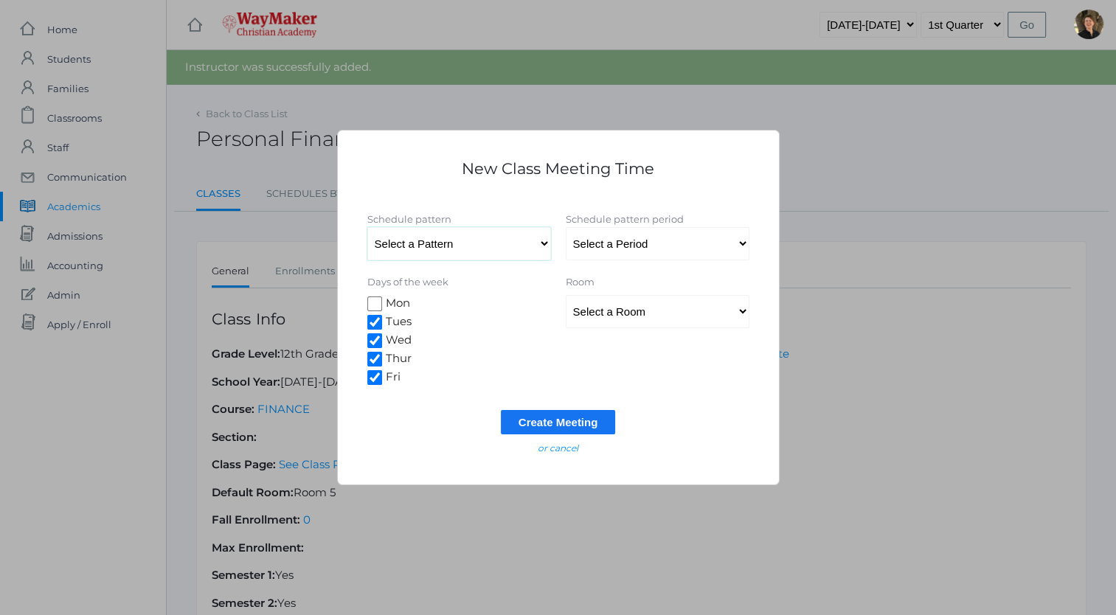
select select "8"
click at [367, 227] on select "Select a Pattern All School" at bounding box center [459, 243] width 184 height 33
click at [606, 249] on select "Select a Period Period 1 Prayer Period 2 Snack Period 3 Period 4 Lunch Period 5…" at bounding box center [658, 243] width 184 height 33
select select "60"
click at [566, 227] on select "Select a Period Period 1 Prayer Period 2 Snack Period 3 Period 4 Lunch Period 5…" at bounding box center [658, 243] width 184 height 33
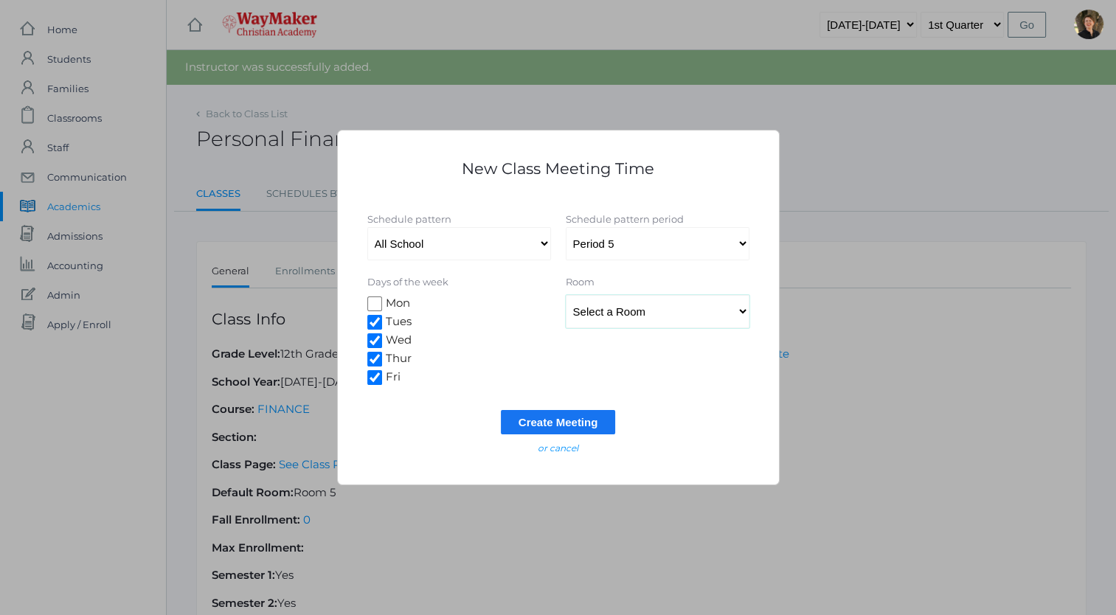
click at [620, 313] on select "Select a Room MPR Room 1 Room 10 Room 11 Room 3 Room 4 Room 5 Room 6 Room 7 Roo…" at bounding box center [658, 311] width 184 height 33
select select "35"
click at [566, 295] on select "Select a Room MPR Room 1 Room 10 Room 11 Room 3 Room 4 Room 5 Room 6 Room 7 Roo…" at bounding box center [658, 311] width 184 height 33
click at [553, 420] on input "Create Meeting" at bounding box center [558, 422] width 115 height 24
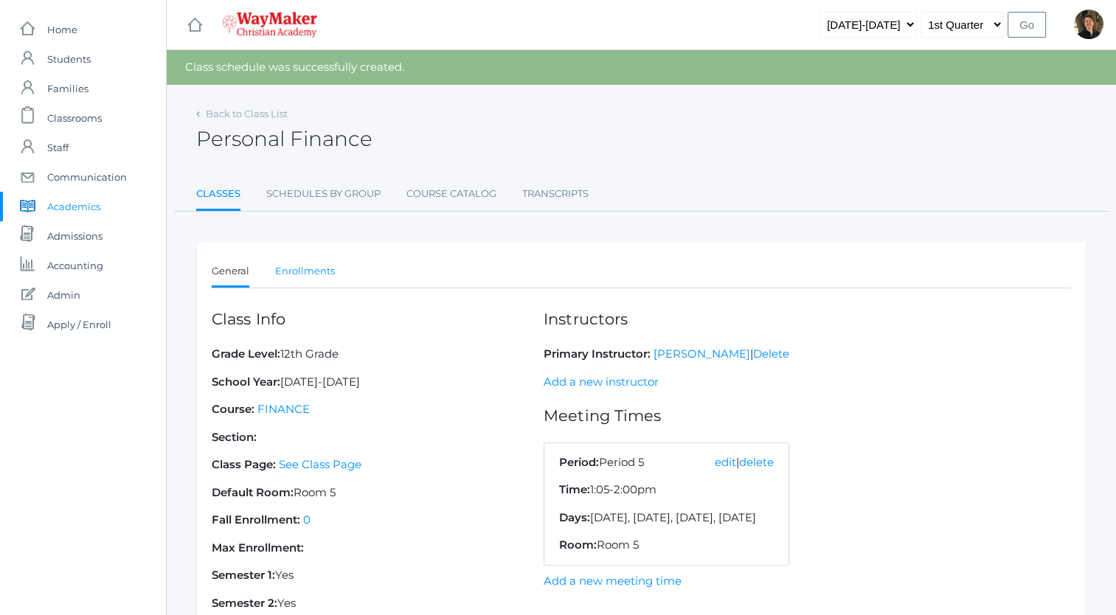
click at [319, 270] on link "Enrollments" at bounding box center [305, 272] width 60 height 30
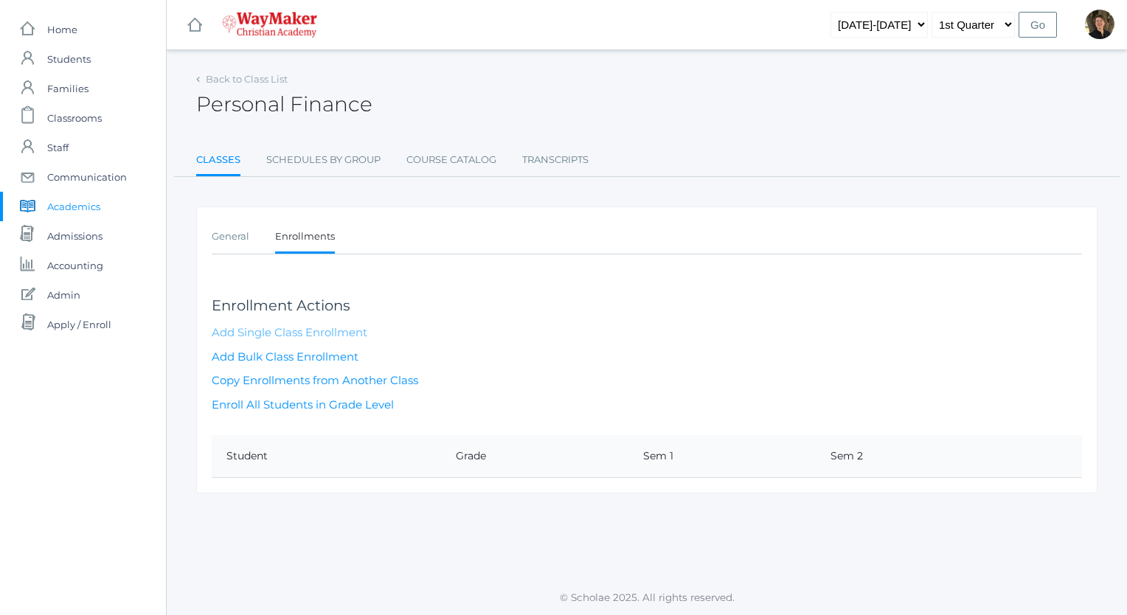
click at [327, 331] on link "Add Single Class Enrollment" at bounding box center [290, 332] width 156 height 14
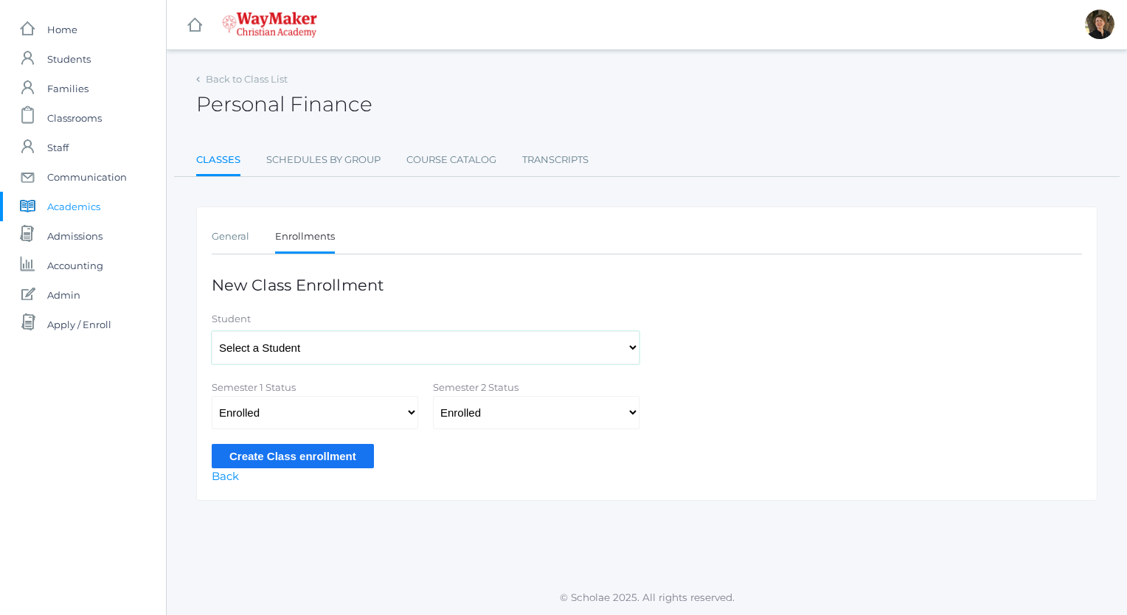
click at [328, 342] on select "Select a Student Backstrom, Abigail Baker, Claire Baker, Josey Bassett, Josie B…" at bounding box center [426, 347] width 428 height 33
select select "4492"
click at [212, 331] on select "Select a Student Backstrom, Abigail Baker, Claire Baker, Josey Bassett, Josie B…" at bounding box center [426, 347] width 428 height 33
click at [322, 456] on input "Create Class enrollment" at bounding box center [293, 456] width 162 height 24
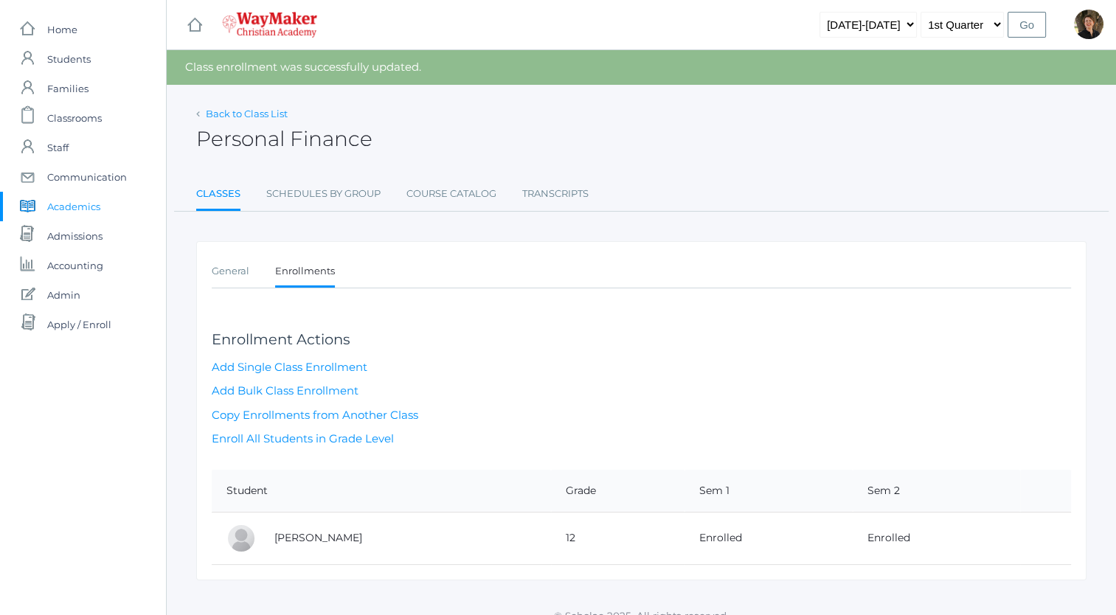
click at [252, 114] on link "Back to Class List" at bounding box center [247, 114] width 82 height 12
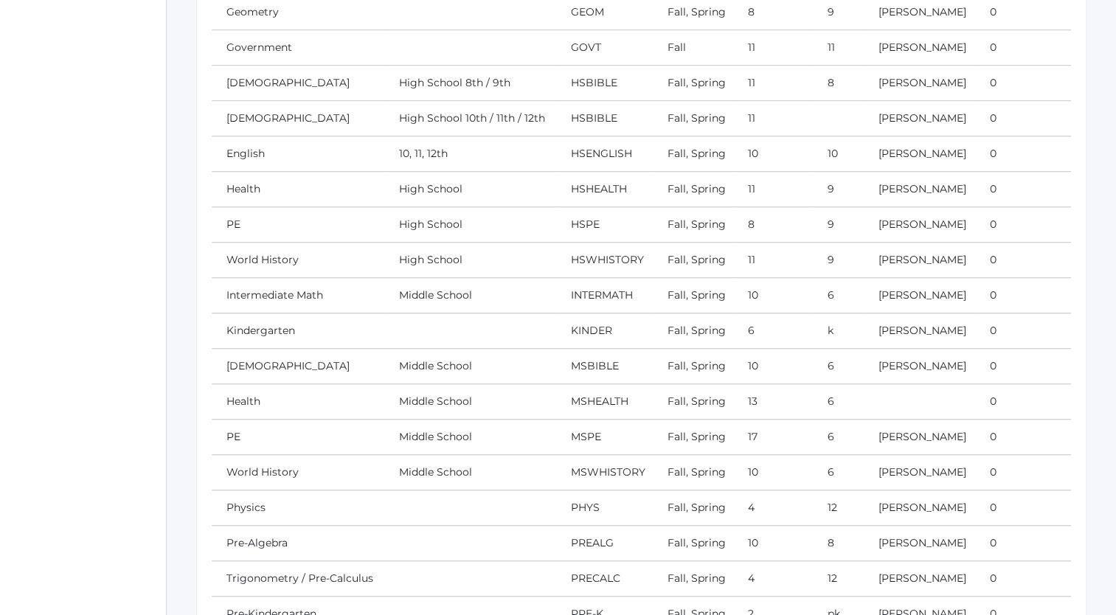
scroll to position [952, 0]
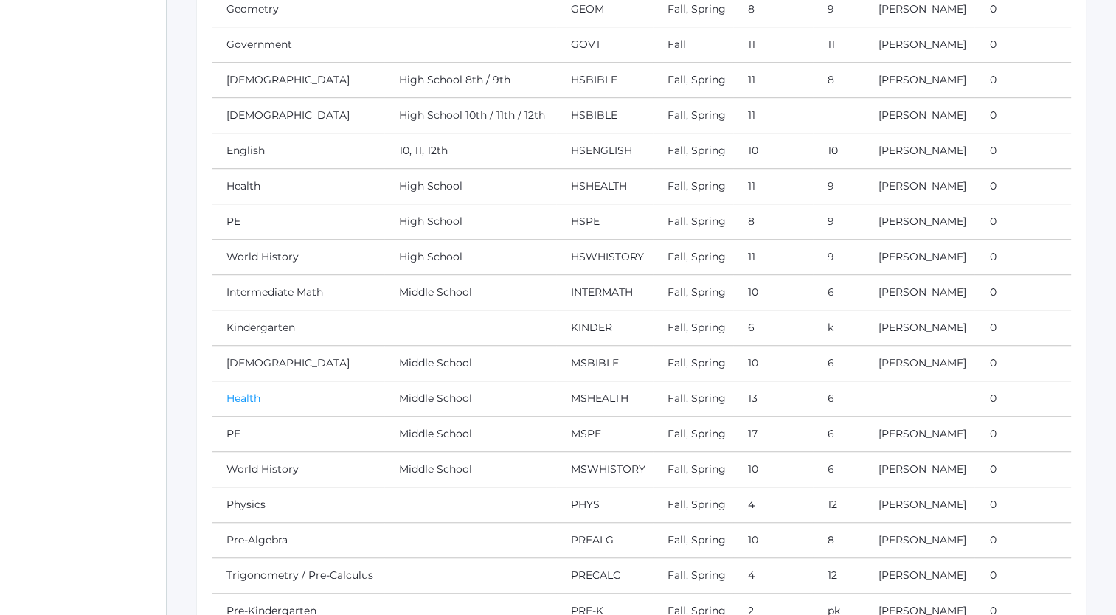
click at [234, 392] on link "Health" at bounding box center [243, 398] width 34 height 13
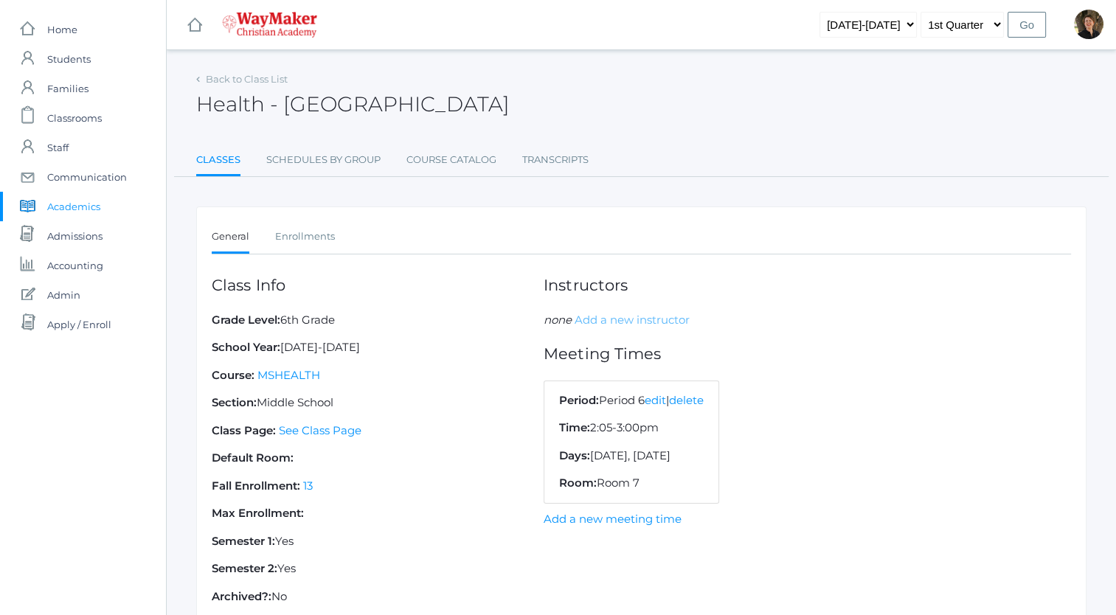
click at [656, 321] on link "Add a new instructor" at bounding box center [632, 320] width 115 height 14
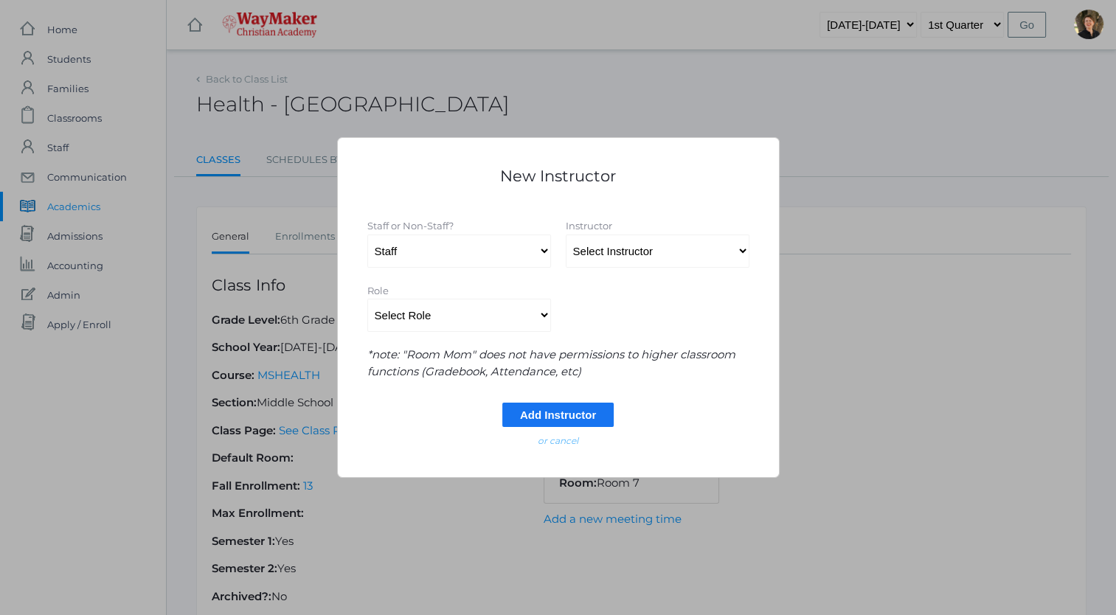
click at [561, 441] on em "or cancel" at bounding box center [558, 440] width 41 height 11
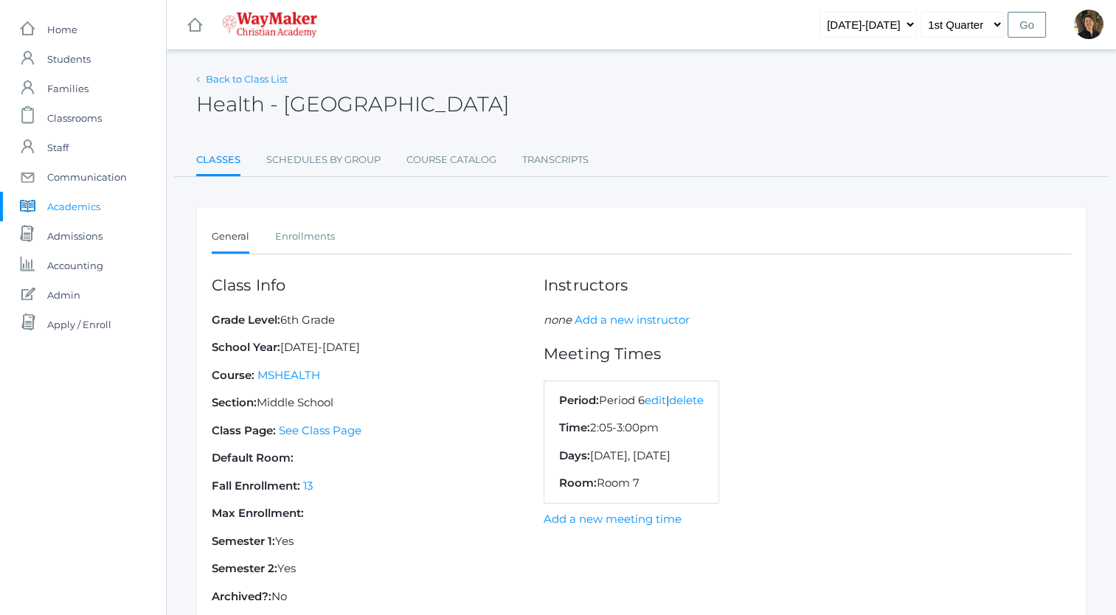
click at [240, 80] on link "Back to Class List" at bounding box center [247, 79] width 82 height 12
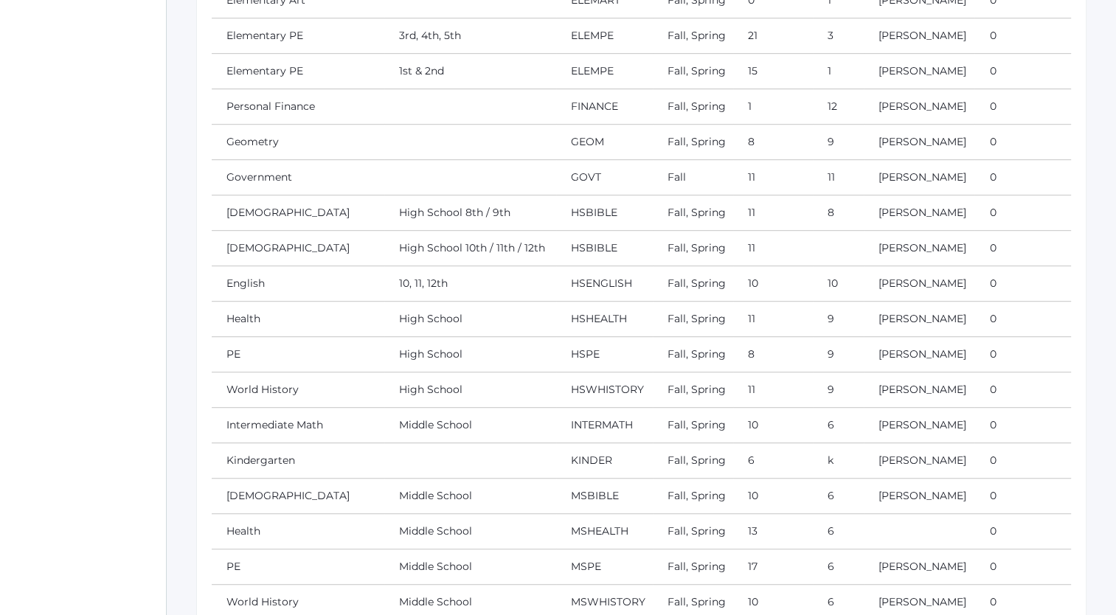
scroll to position [822, 0]
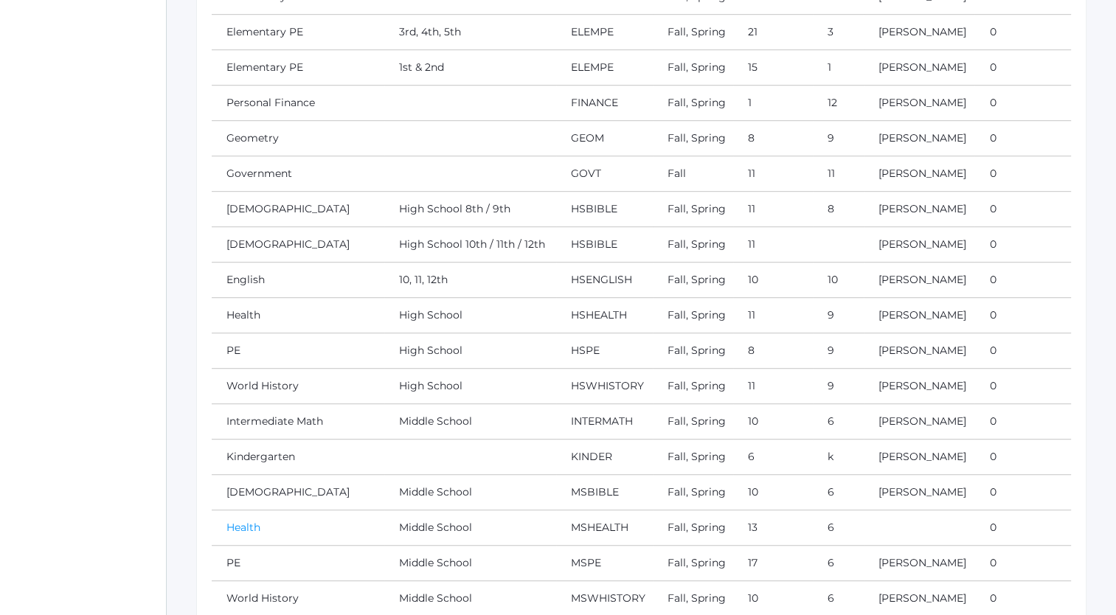
click at [246, 521] on link "Health" at bounding box center [243, 527] width 34 height 13
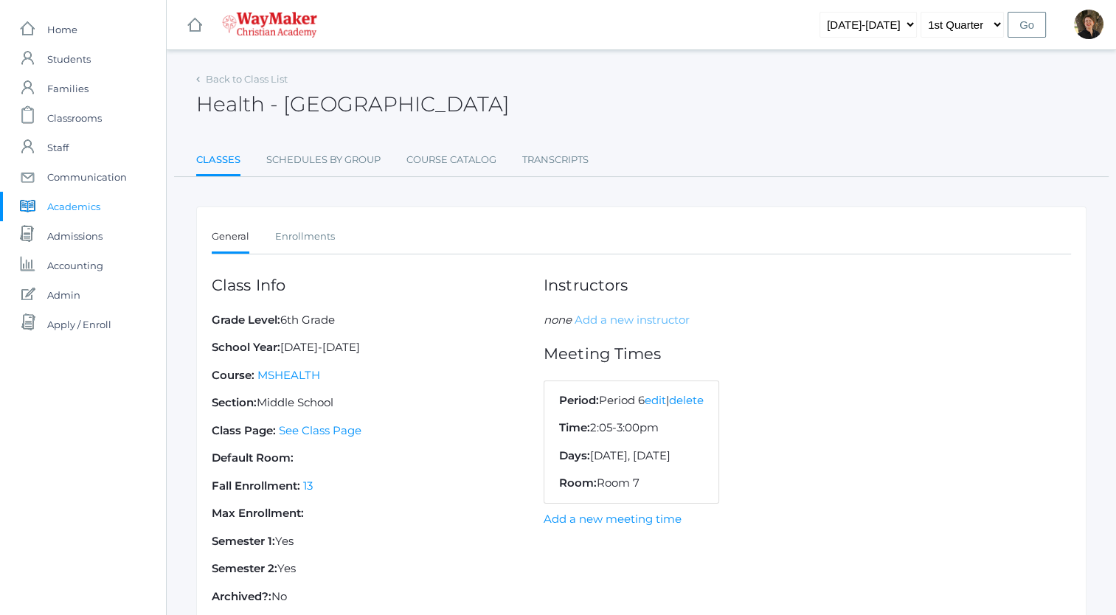
click at [611, 318] on link "Add a new instructor" at bounding box center [632, 320] width 115 height 14
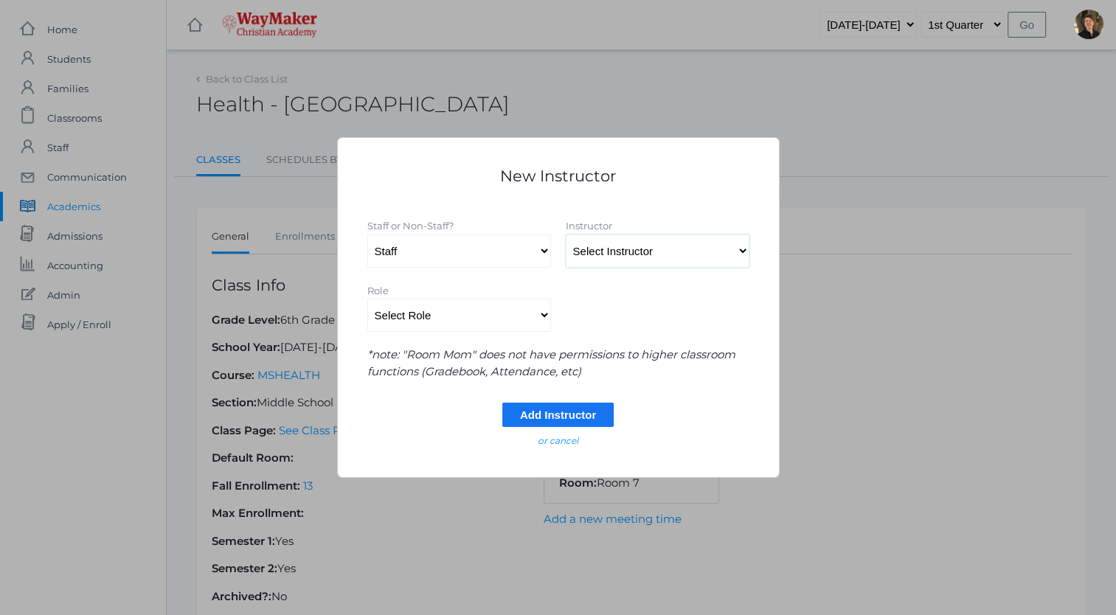
click at [612, 249] on select "Select Instructor Atkisson, Crystal Bennett, Josh Benzinger, Elizabeth Brailean…" at bounding box center [658, 251] width 184 height 33
select select "4563"
click at [566, 235] on select "Select Instructor Atkisson, Crystal Bennett, Josh Benzinger, Elizabeth Brailean…" at bounding box center [658, 251] width 184 height 33
click at [539, 313] on select "Select Role Primary Instructor Secondary Instructor Auxilium Substitute Other *…" at bounding box center [459, 315] width 184 height 33
select select "Primary Instructor"
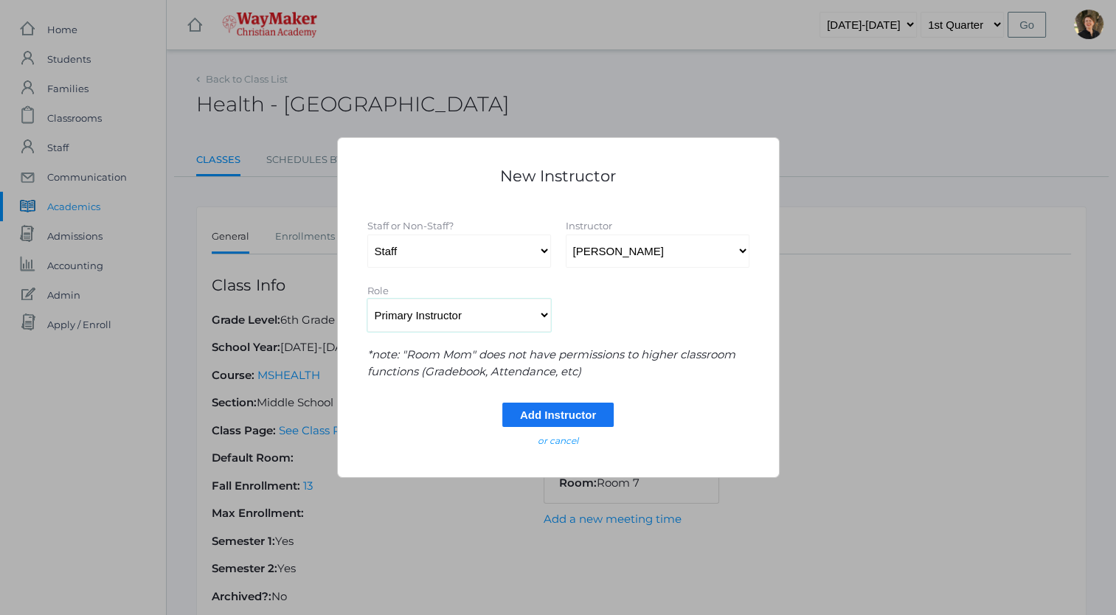
click at [367, 299] on select "Select Role Primary Instructor Secondary Instructor Auxilium Substitute Other *…" at bounding box center [459, 315] width 184 height 33
click at [544, 412] on input "Add Instructor" at bounding box center [557, 415] width 111 height 24
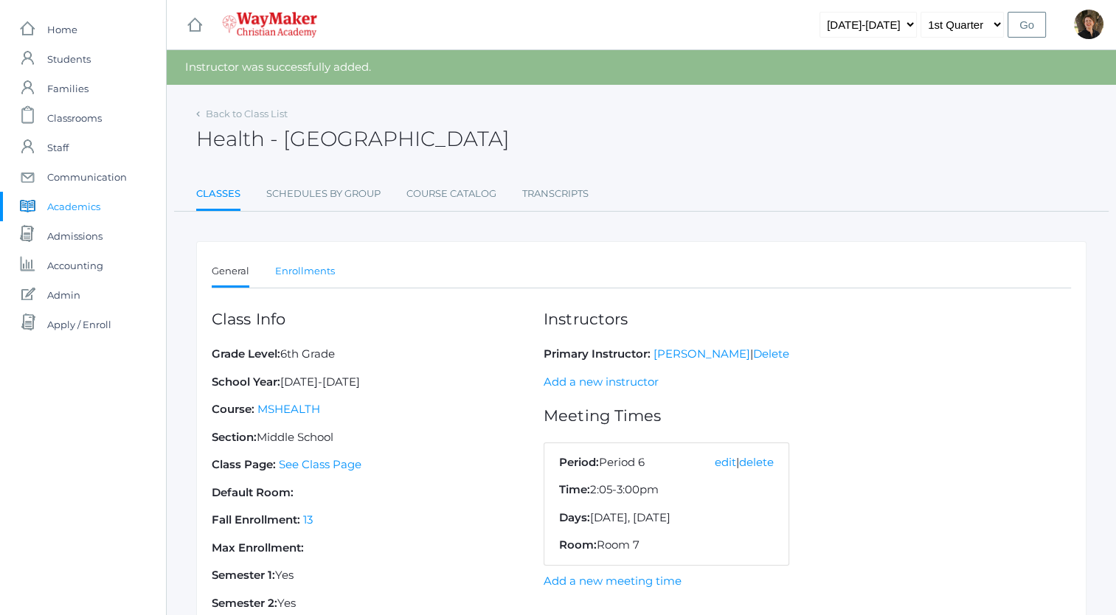
click at [308, 270] on link "Enrollments" at bounding box center [305, 272] width 60 height 30
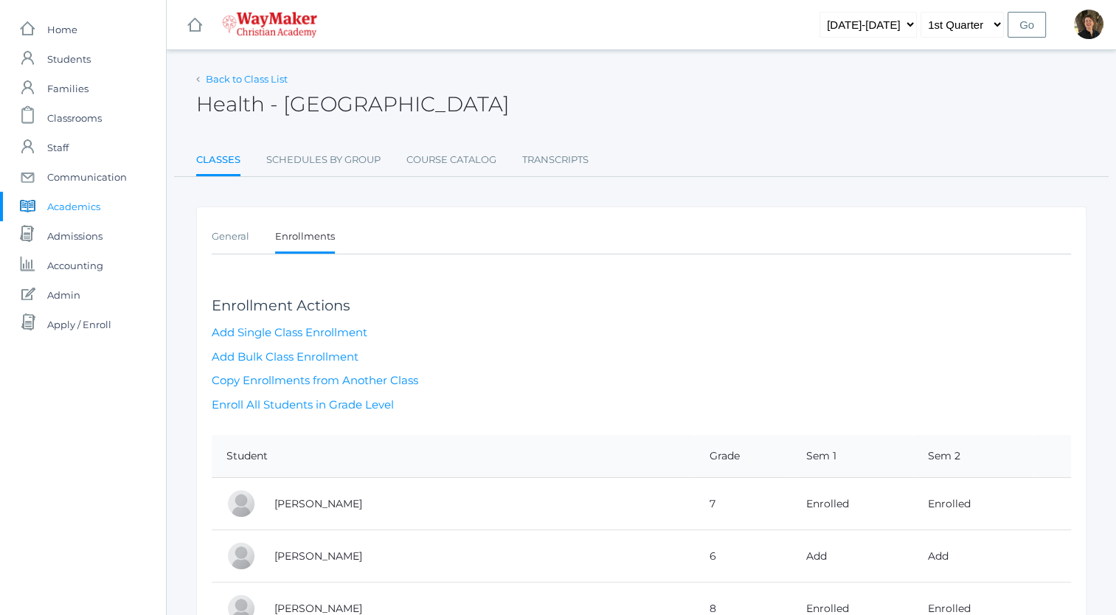
click at [230, 83] on link "Back to Class List" at bounding box center [247, 79] width 82 height 12
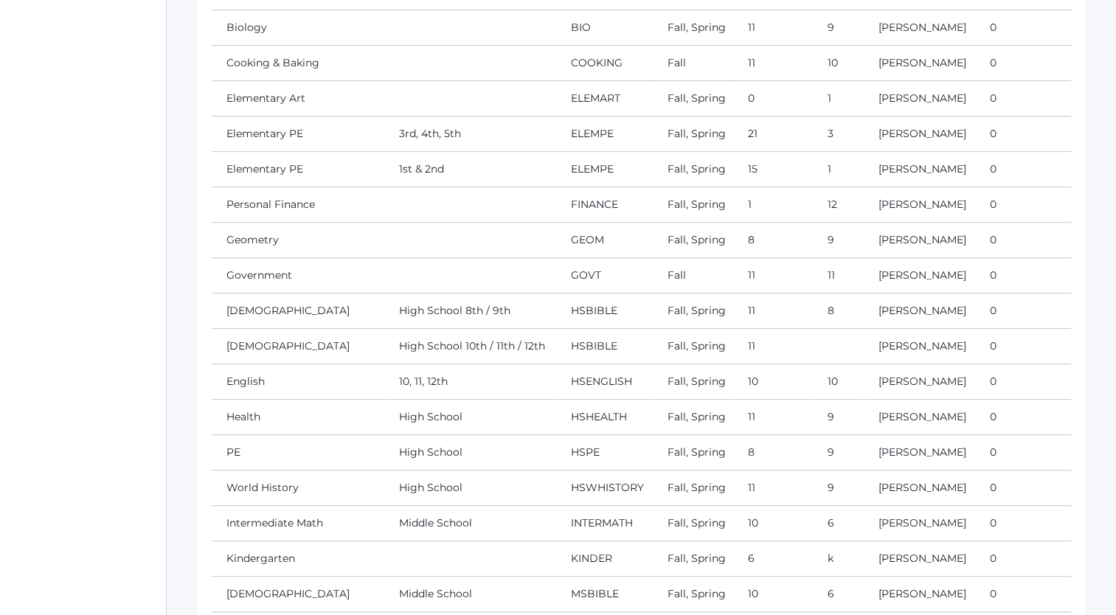
scroll to position [718, 0]
click at [293, 202] on link "Personal Finance" at bounding box center [270, 206] width 89 height 13
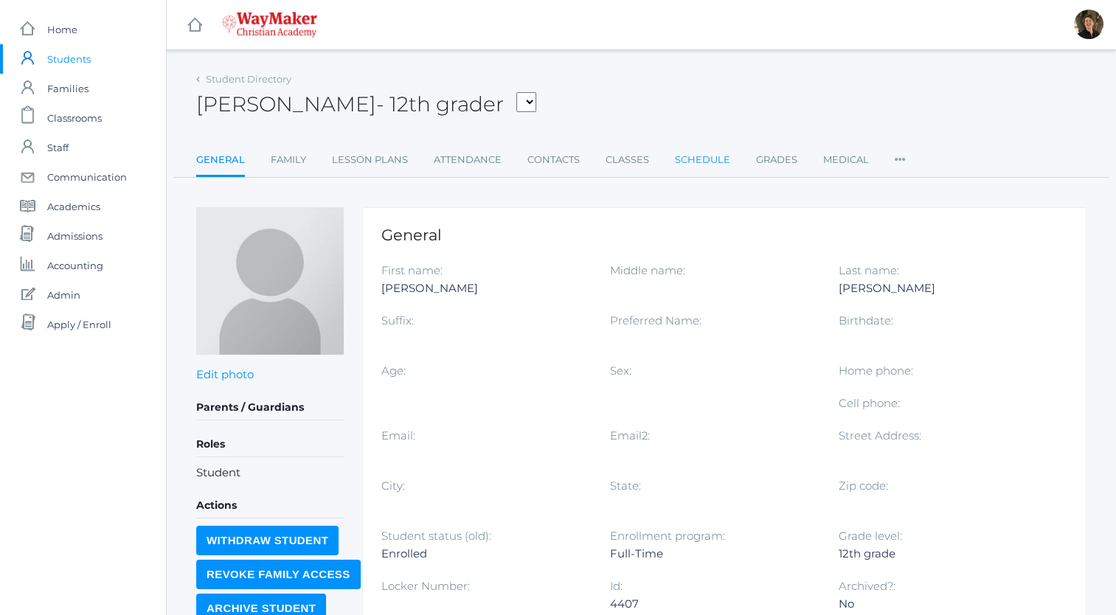
click at [705, 161] on link "Schedule" at bounding box center [702, 160] width 55 height 30
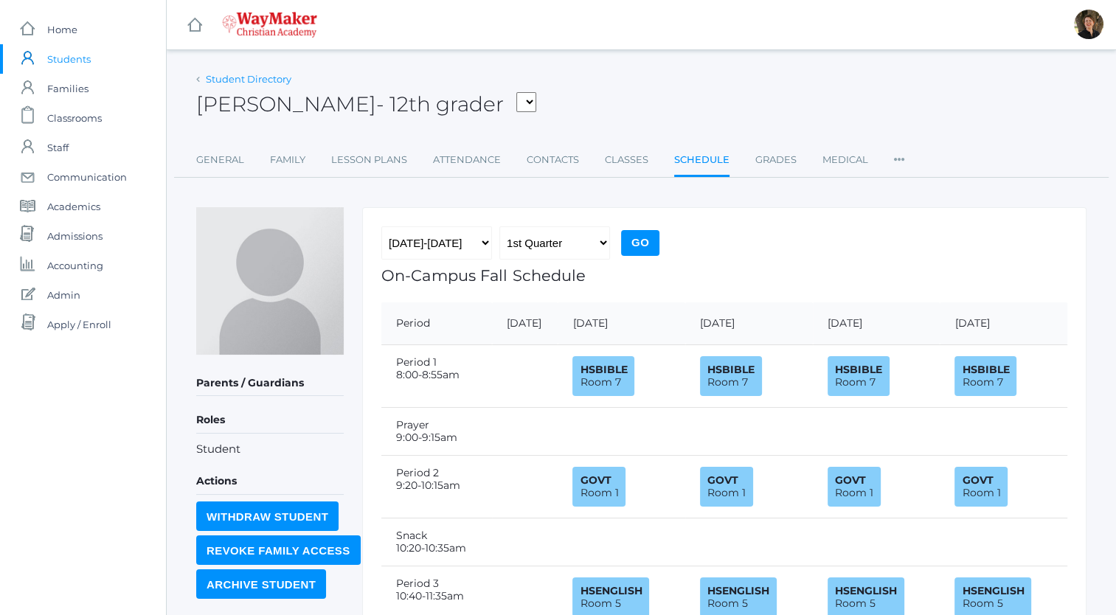
click at [239, 78] on link "Student Directory" at bounding box center [249, 79] width 86 height 12
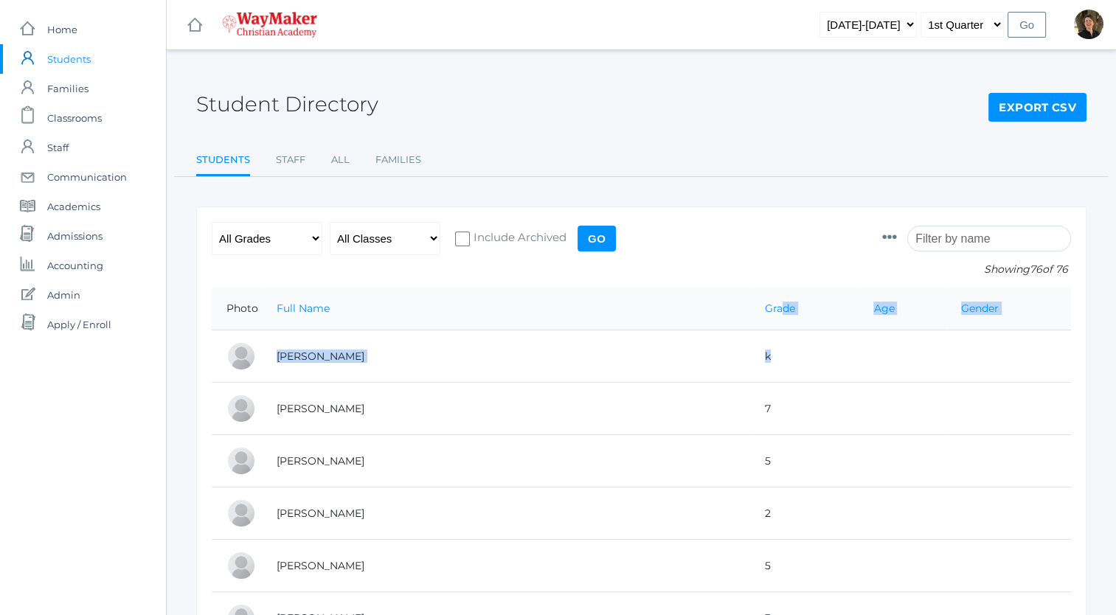
drag, startPoint x: 761, startPoint y: 367, endPoint x: 716, endPoint y: 298, distance: 83.1
drag, startPoint x: 716, startPoint y: 298, endPoint x: 715, endPoint y: 305, distance: 7.4
click at [765, 305] on link "Grade" at bounding box center [780, 308] width 30 height 13
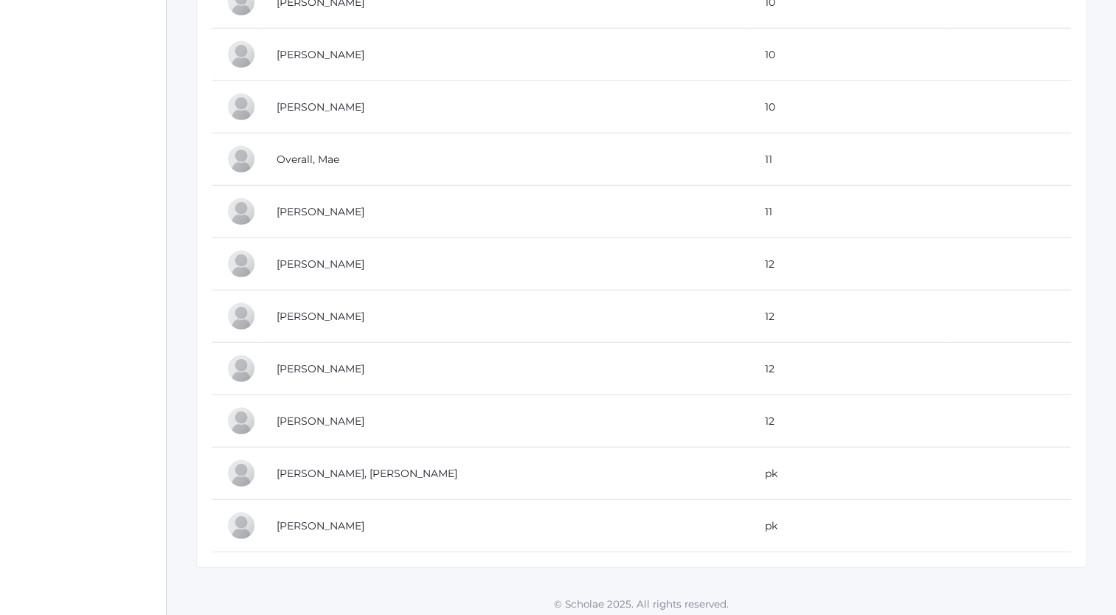
scroll to position [3763, 0]
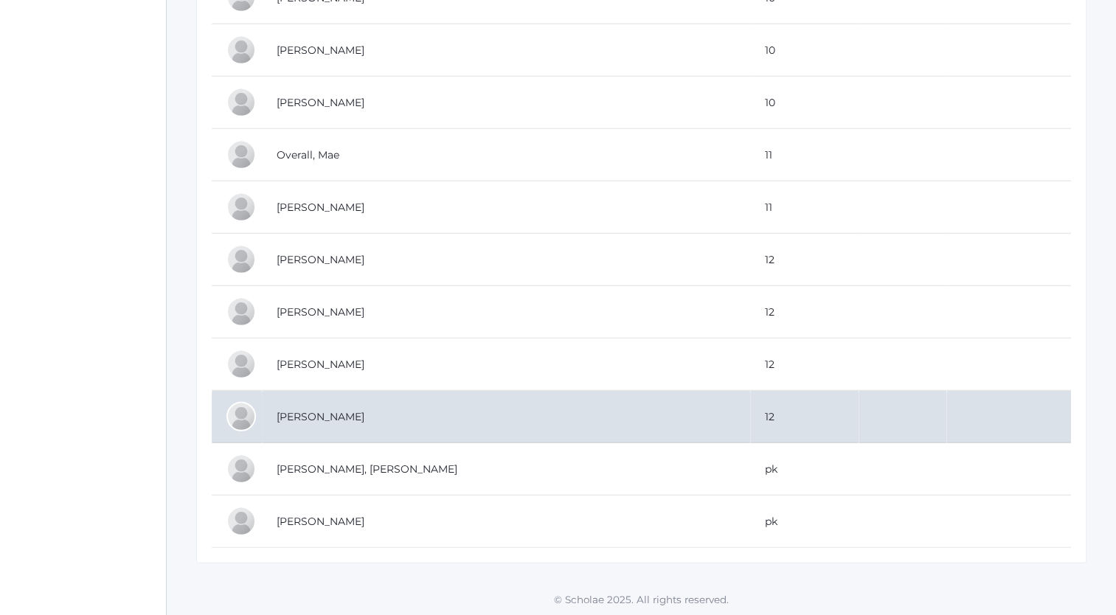
click at [333, 402] on td "[PERSON_NAME]" at bounding box center [506, 417] width 488 height 52
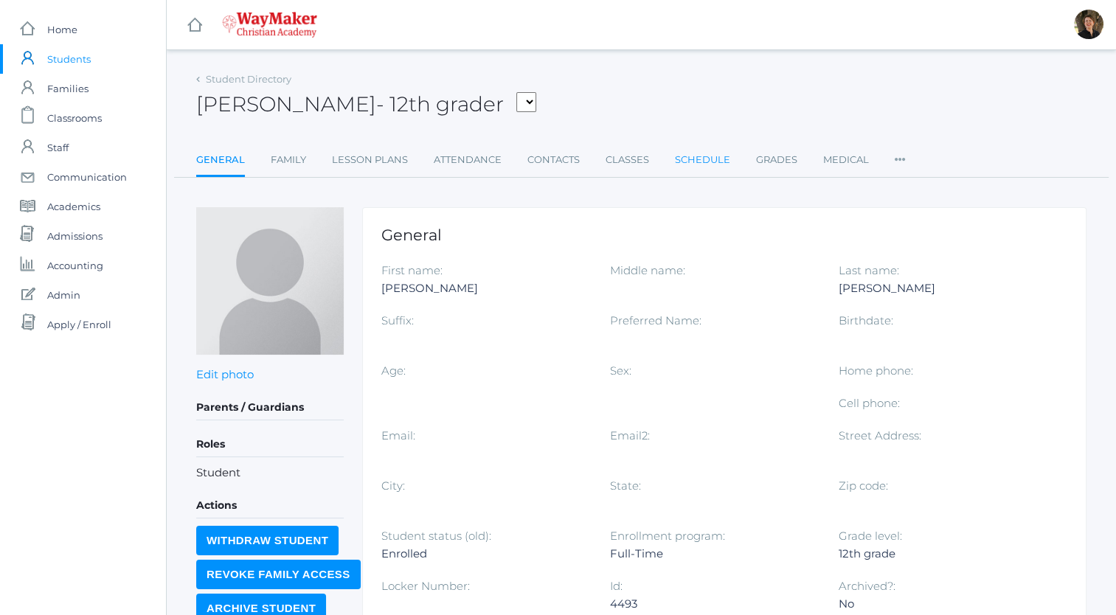
click at [690, 159] on link "Schedule" at bounding box center [702, 160] width 55 height 30
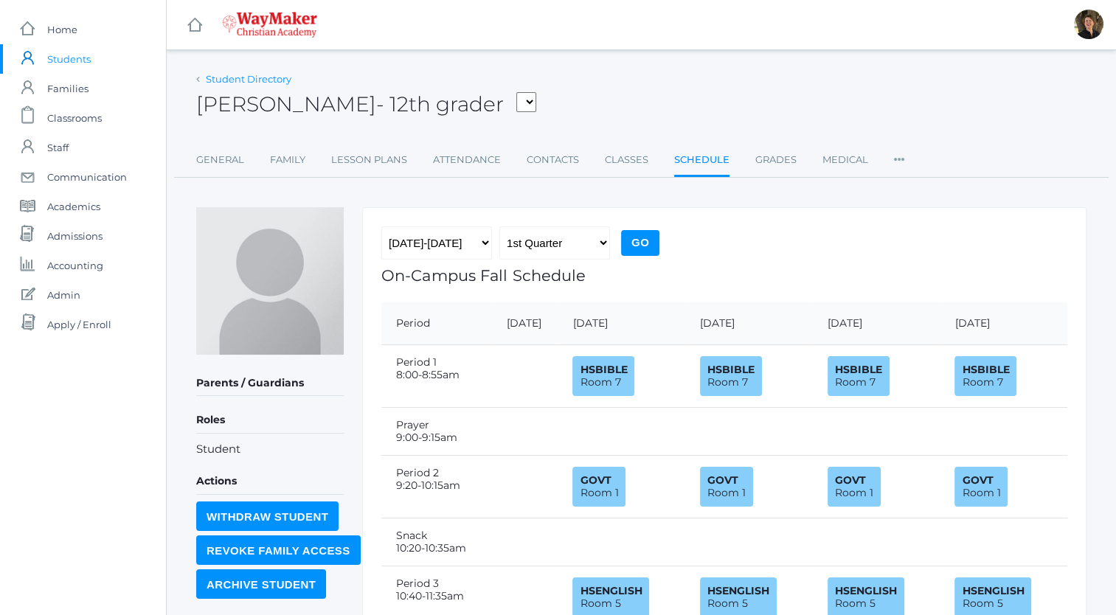
click at [247, 78] on link "Student Directory" at bounding box center [249, 79] width 86 height 12
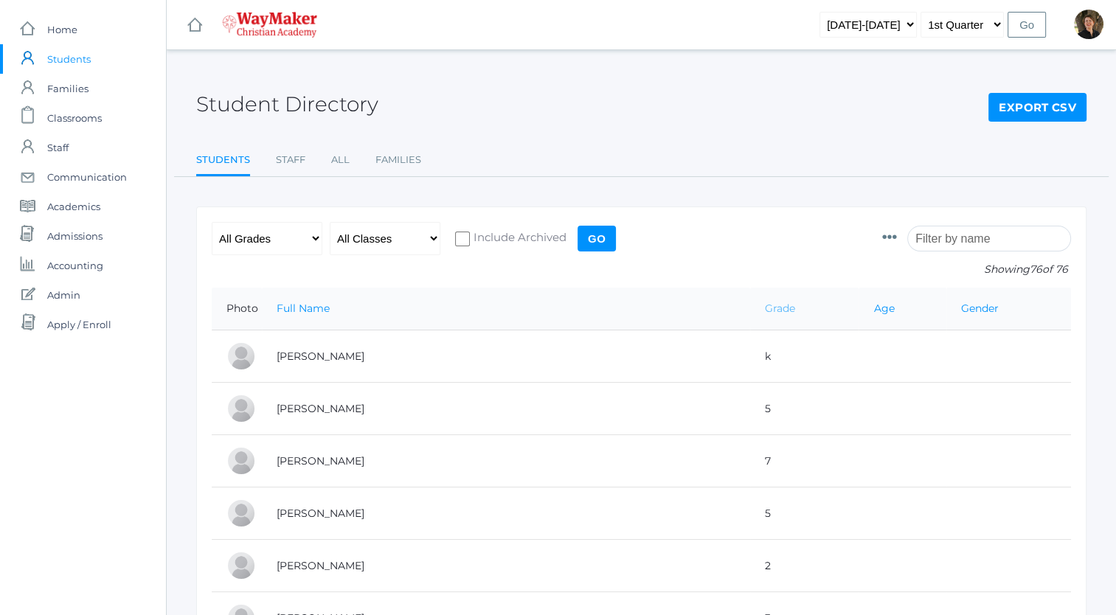
click at [765, 308] on link "Grade" at bounding box center [780, 308] width 30 height 13
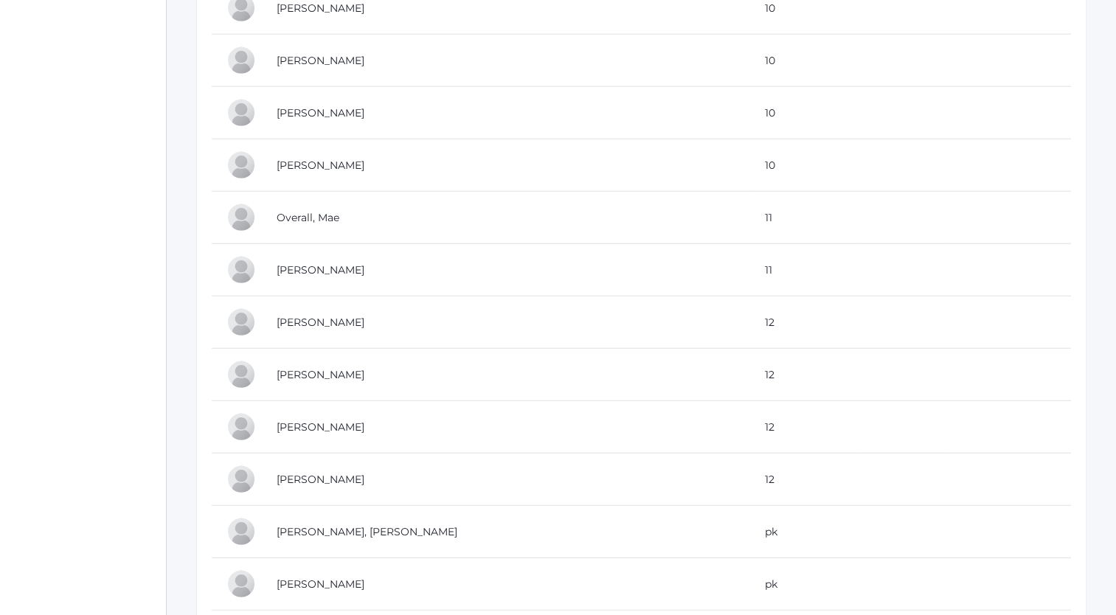
scroll to position [3763, 0]
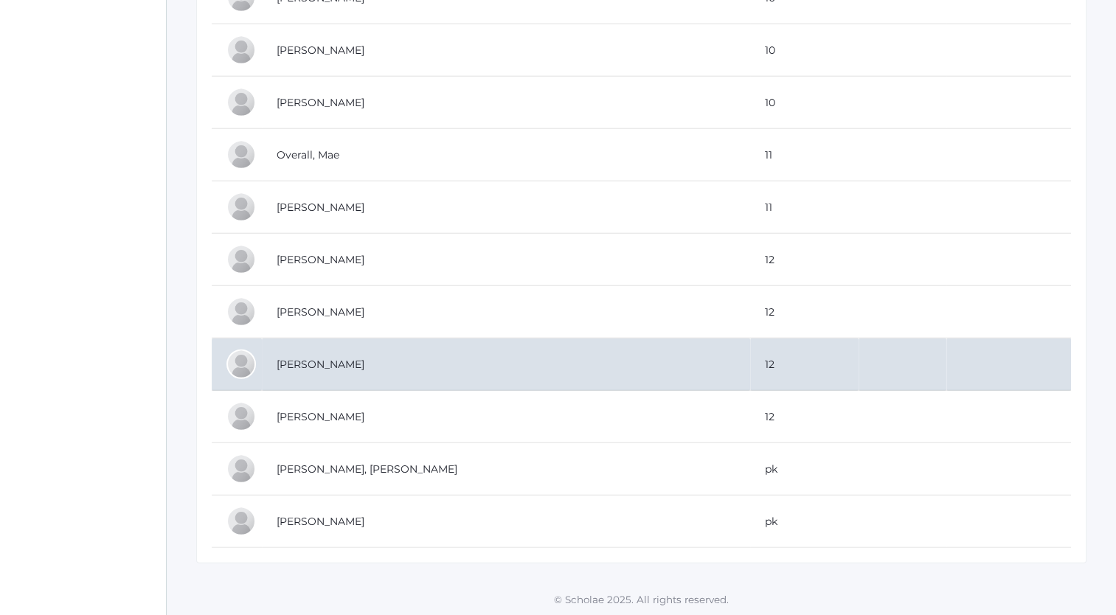
click at [330, 351] on td "[PERSON_NAME]" at bounding box center [506, 365] width 488 height 52
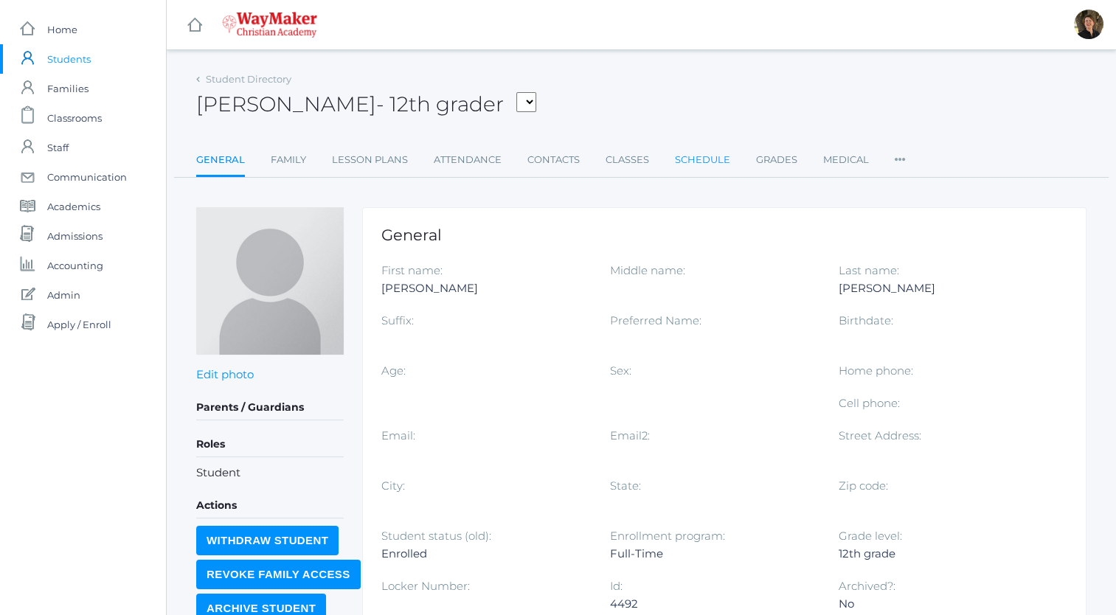
click at [694, 159] on link "Schedule" at bounding box center [702, 160] width 55 height 30
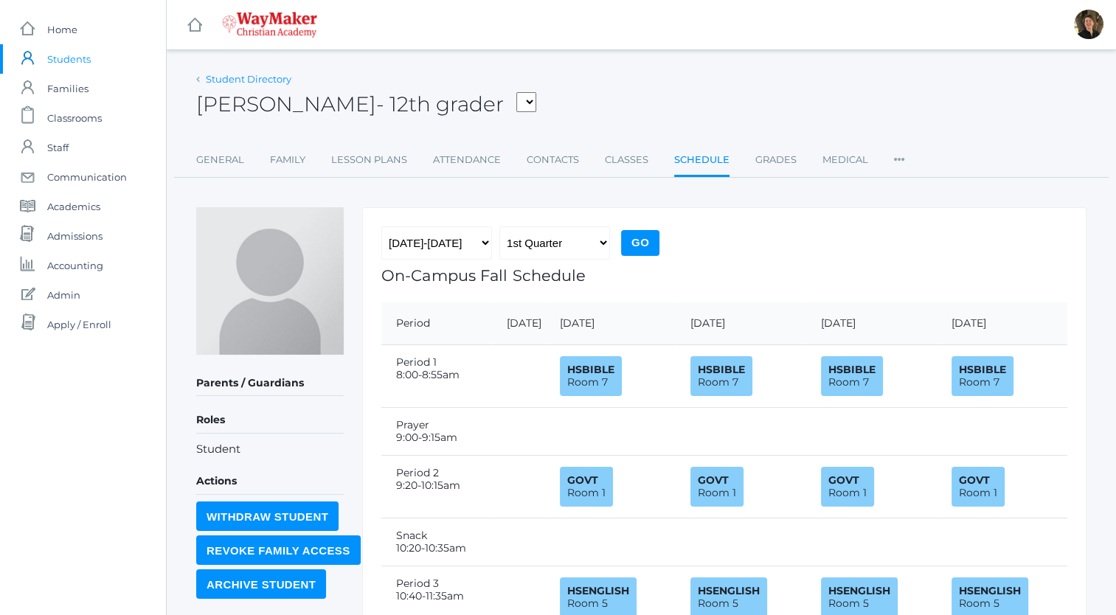
click at [259, 79] on link "Student Directory" at bounding box center [249, 79] width 86 height 12
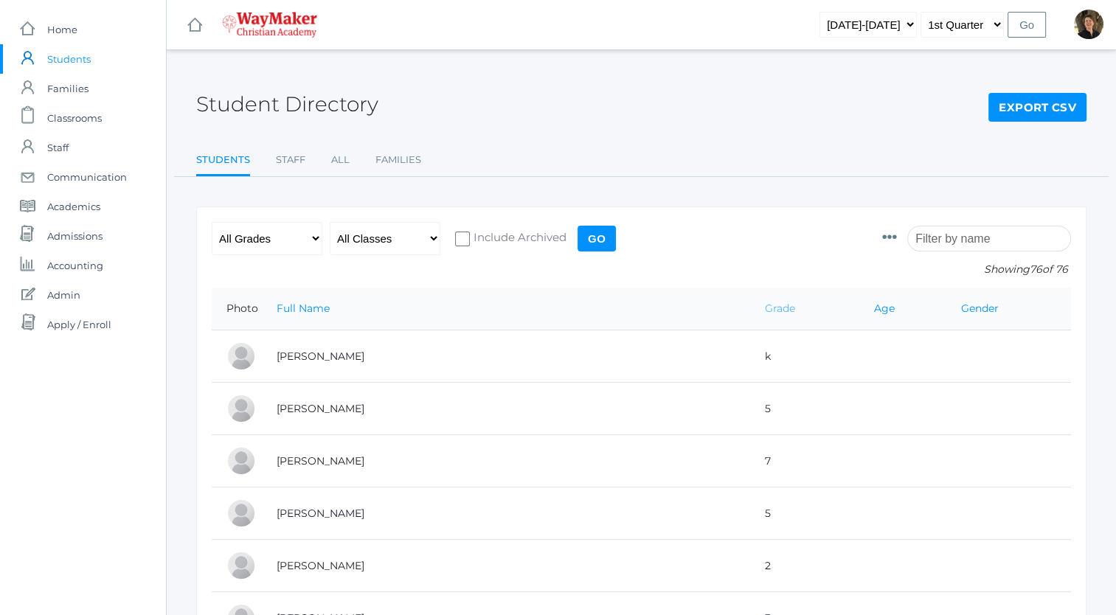
click at [765, 308] on link "Grade" at bounding box center [780, 308] width 30 height 13
click at [897, 238] on icon at bounding box center [889, 237] width 15 height 15
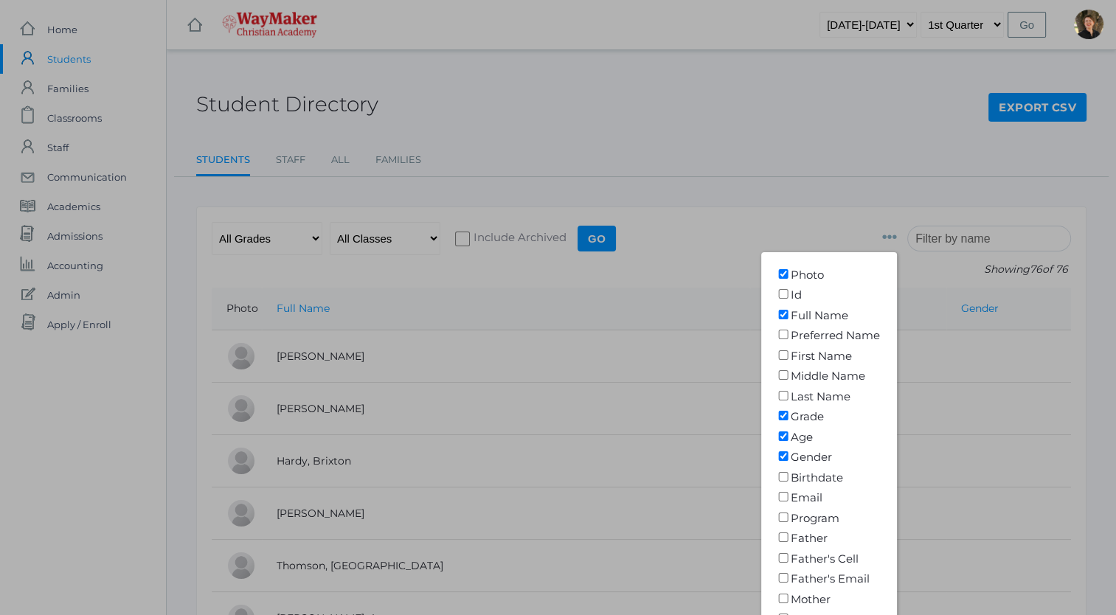
click at [897, 238] on icon at bounding box center [889, 237] width 15 height 15
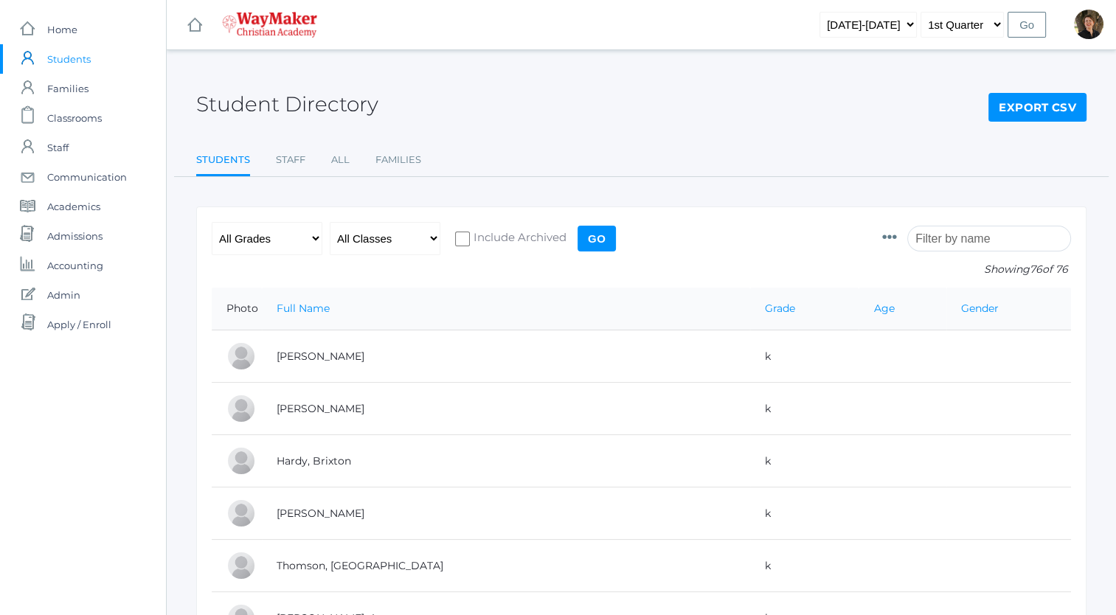
click at [938, 240] on input "search" at bounding box center [989, 239] width 164 height 26
click at [860, 240] on form "Photo Id Full Name Preferred Name First Name Middle Name Last Name Grade Age Ge…" at bounding box center [641, 255] width 859 height 66
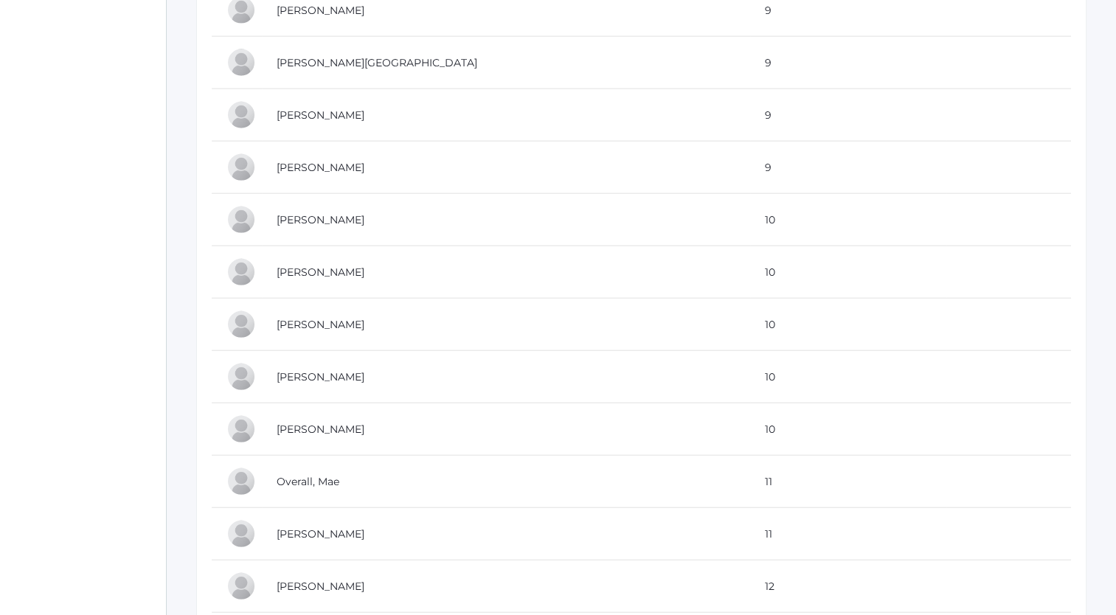
scroll to position [3763, 0]
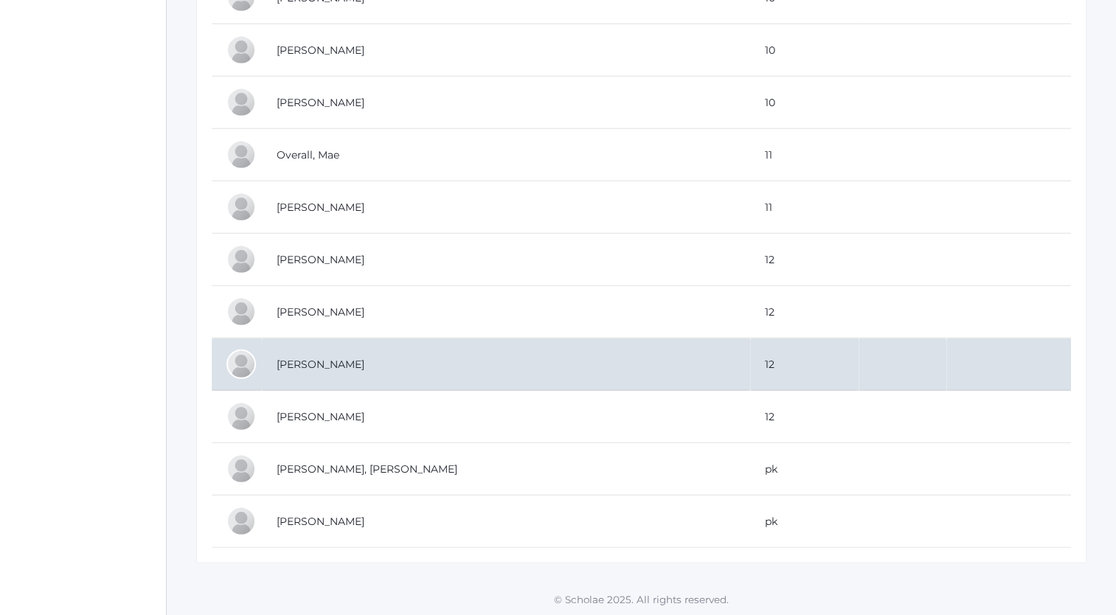
click at [332, 353] on td "[PERSON_NAME]" at bounding box center [506, 365] width 488 height 52
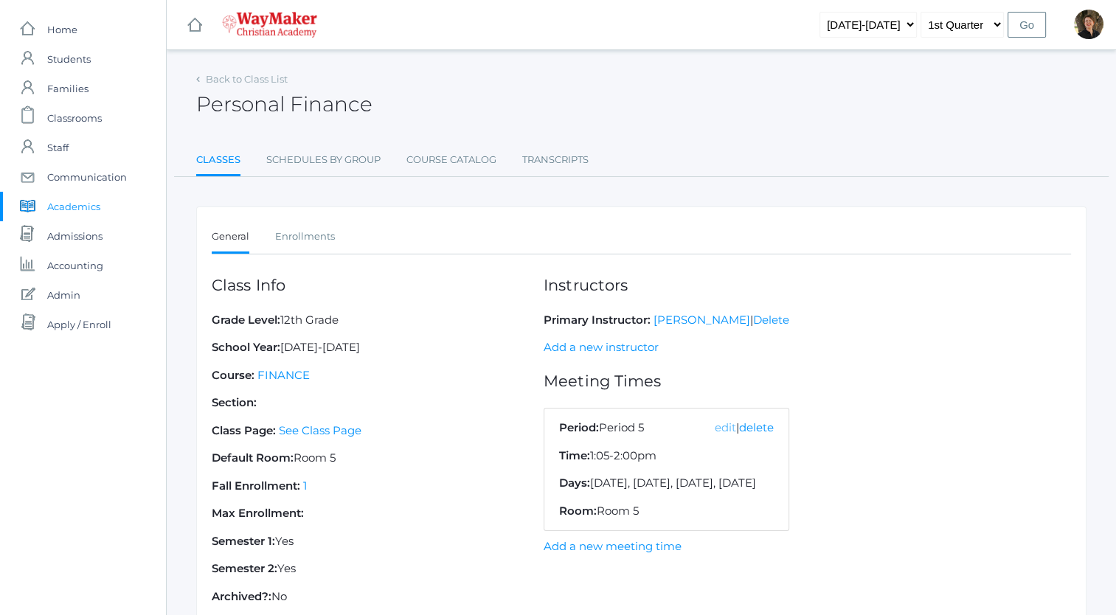
click at [736, 428] on link "edit" at bounding box center [725, 427] width 21 height 14
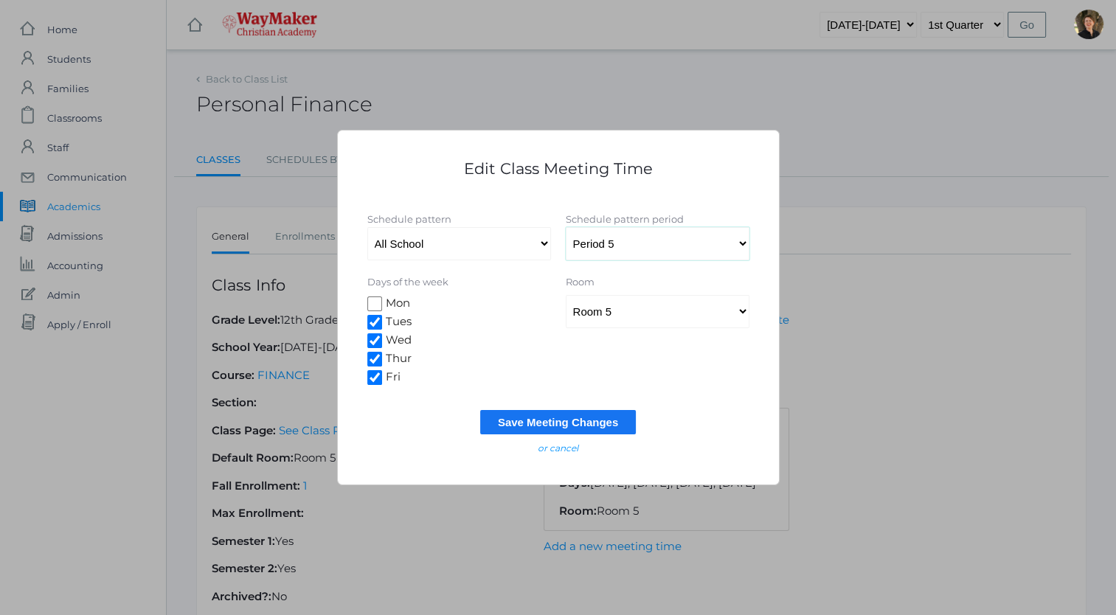
click at [645, 243] on select "Select a Period Period 1 Prayer Period 2 Snack Period 3 Period 4 Lunch Period 5…" at bounding box center [658, 243] width 184 height 33
select select "61"
click at [566, 227] on select "Select a Period Period 1 Prayer Period 2 Snack Period 3 Period 4 Lunch Period 5…" at bounding box center [658, 243] width 184 height 33
click at [550, 420] on input "Save Meeting Changes" at bounding box center [558, 422] width 156 height 24
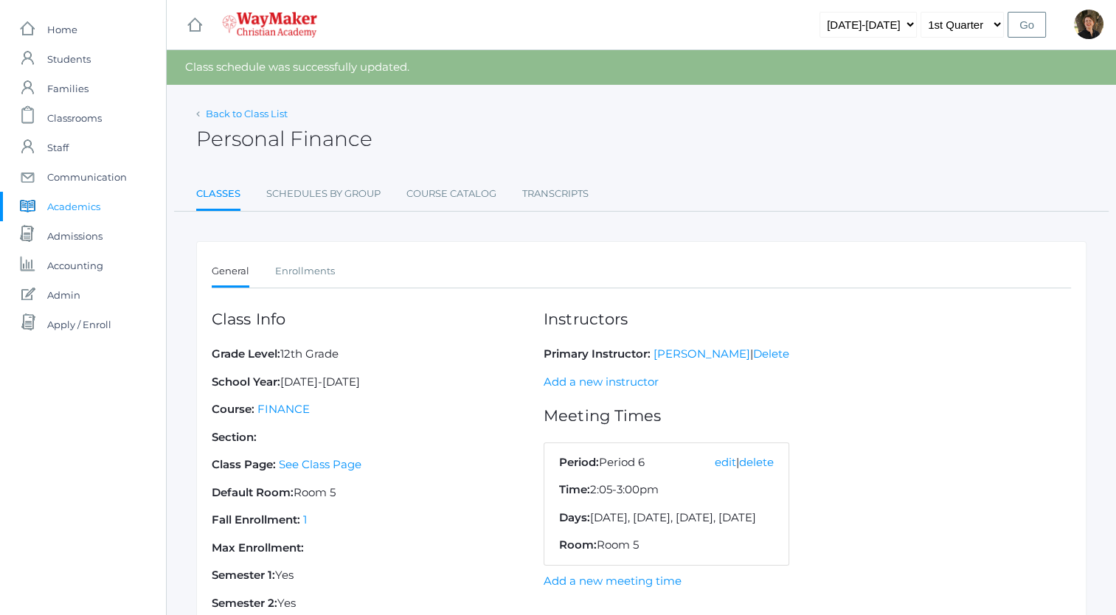
click at [263, 111] on link "Back to Class List" at bounding box center [247, 114] width 82 height 12
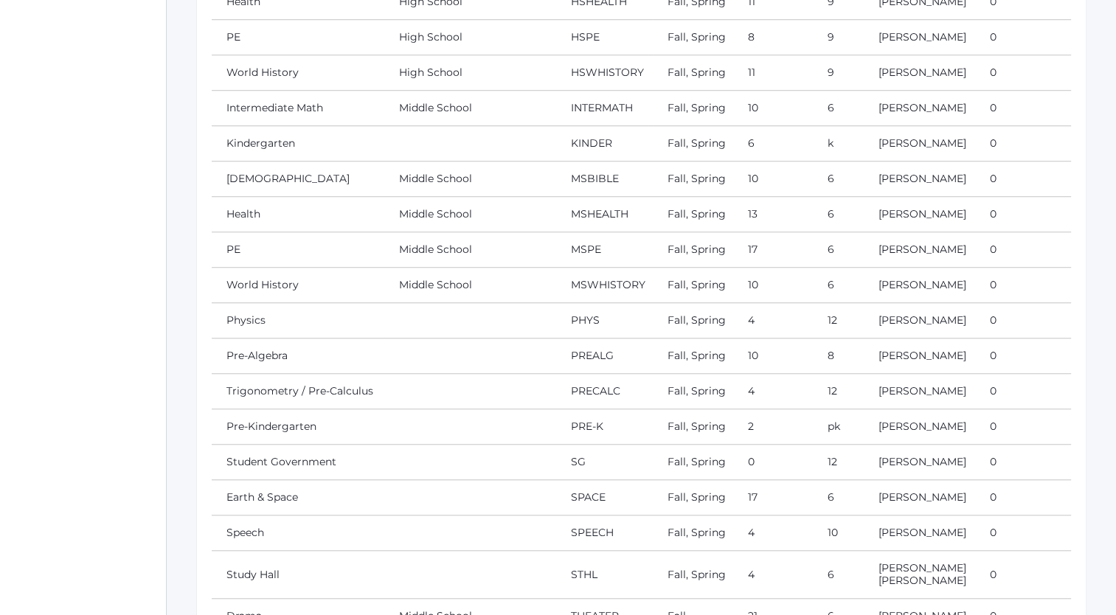
scroll to position [1136, 0]
click at [240, 313] on link "Physics" at bounding box center [245, 319] width 39 height 13
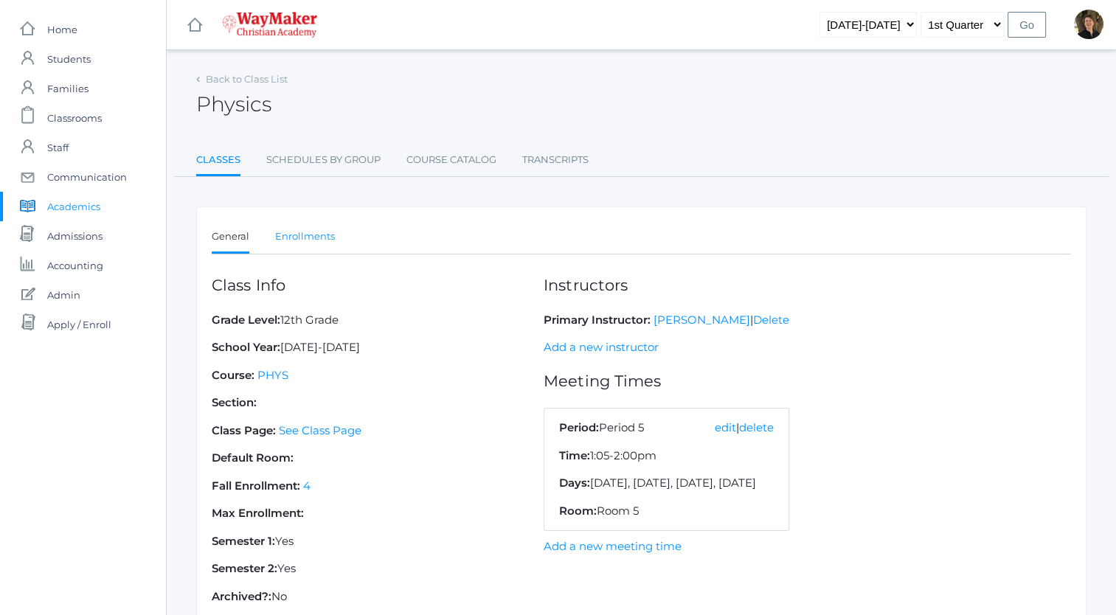
click at [316, 235] on link "Enrollments" at bounding box center [305, 237] width 60 height 30
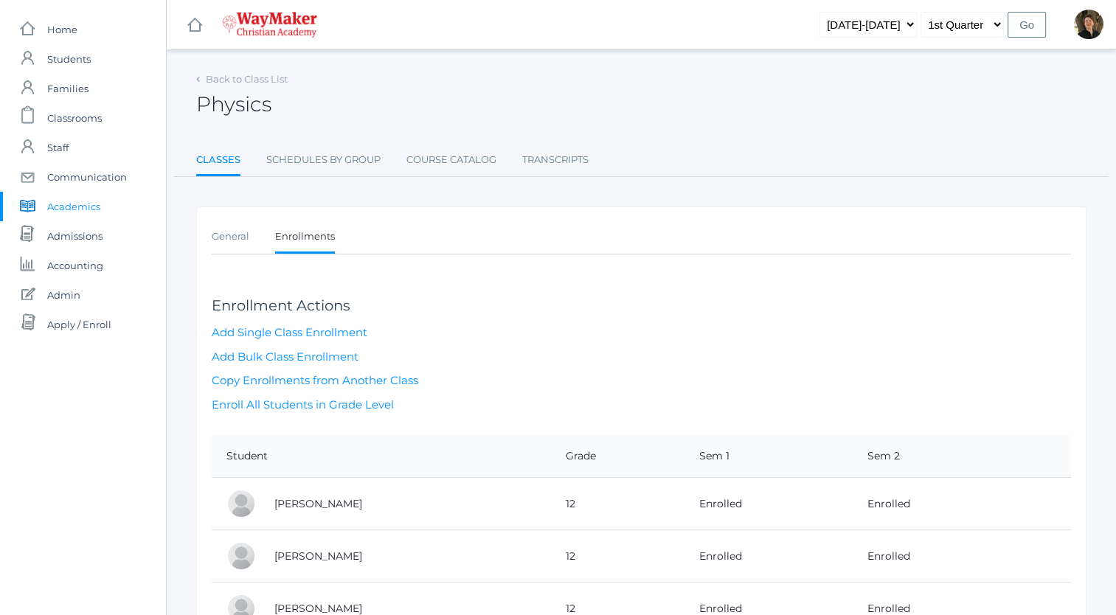
scroll to position [139, 0]
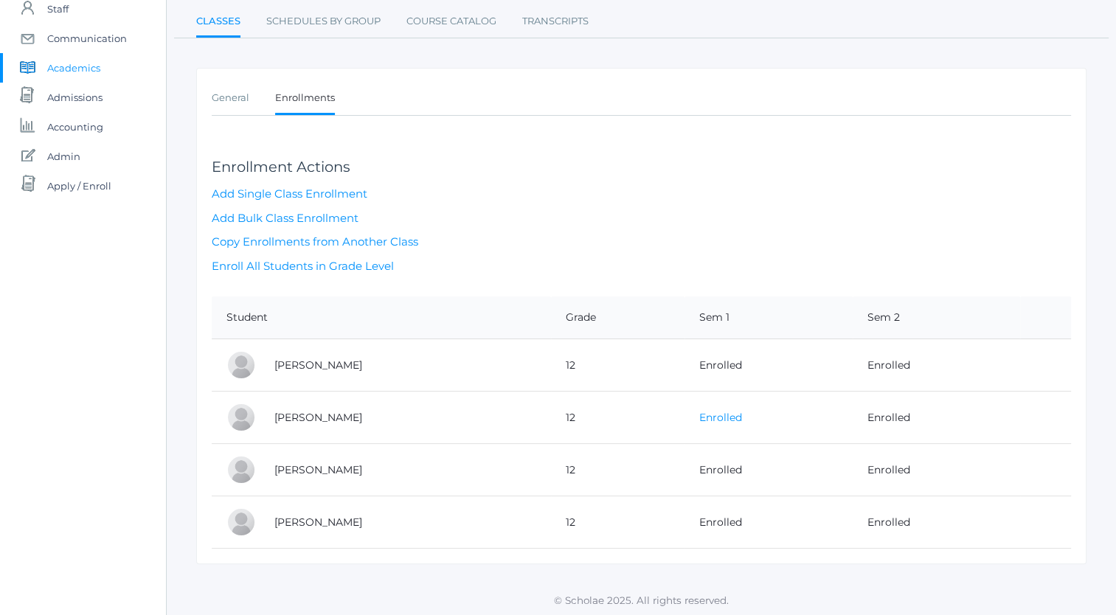
click at [710, 419] on link "Enrolled" at bounding box center [720, 417] width 43 height 13
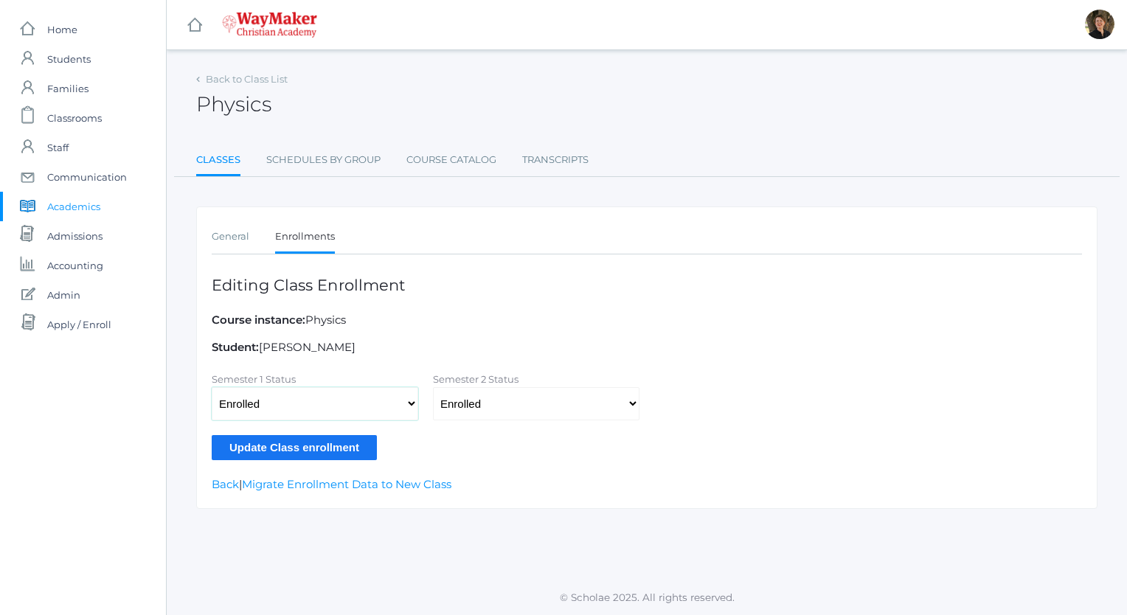
click at [409, 403] on select "Not Enrolled Enrolled Withdrawn - Passing Withdrawn - Failing" at bounding box center [315, 403] width 207 height 33
select select
click at [212, 387] on select "Not Enrolled Enrolled Withdrawn - Passing Withdrawn - Failing" at bounding box center [315, 403] width 207 height 33
click at [581, 403] on select "Not Enrolled Enrolled Withdrawn - Passing Withdrawn - Failing" at bounding box center [536, 403] width 207 height 33
select select
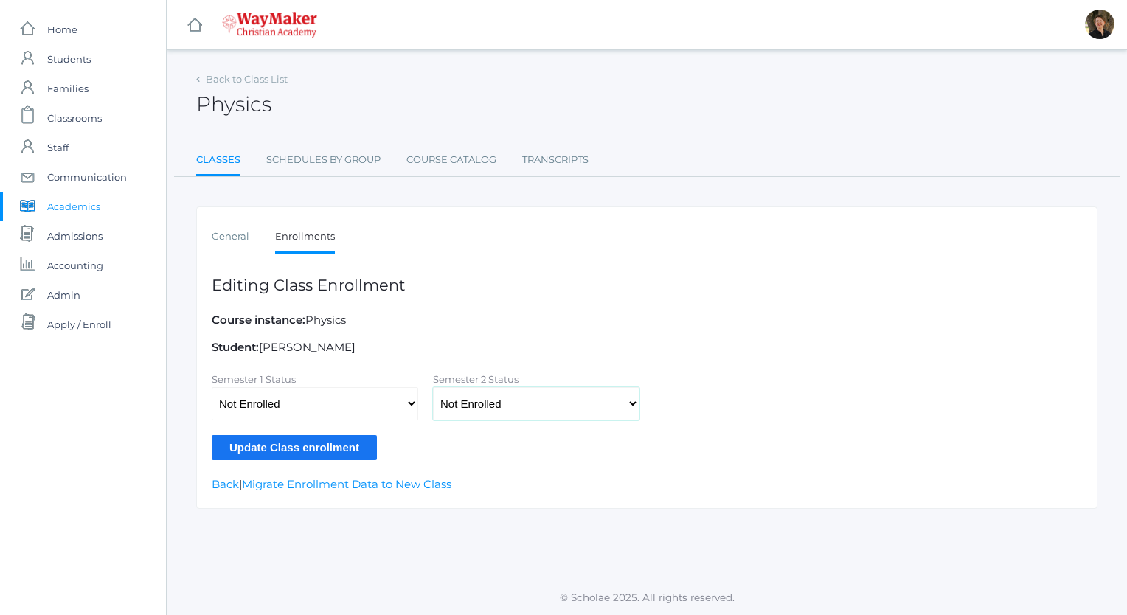
click at [433, 387] on select "Not Enrolled Enrolled Withdrawn - Passing Withdrawn - Failing" at bounding box center [536, 403] width 207 height 33
click at [333, 448] on input "Update Class enrollment" at bounding box center [294, 447] width 165 height 24
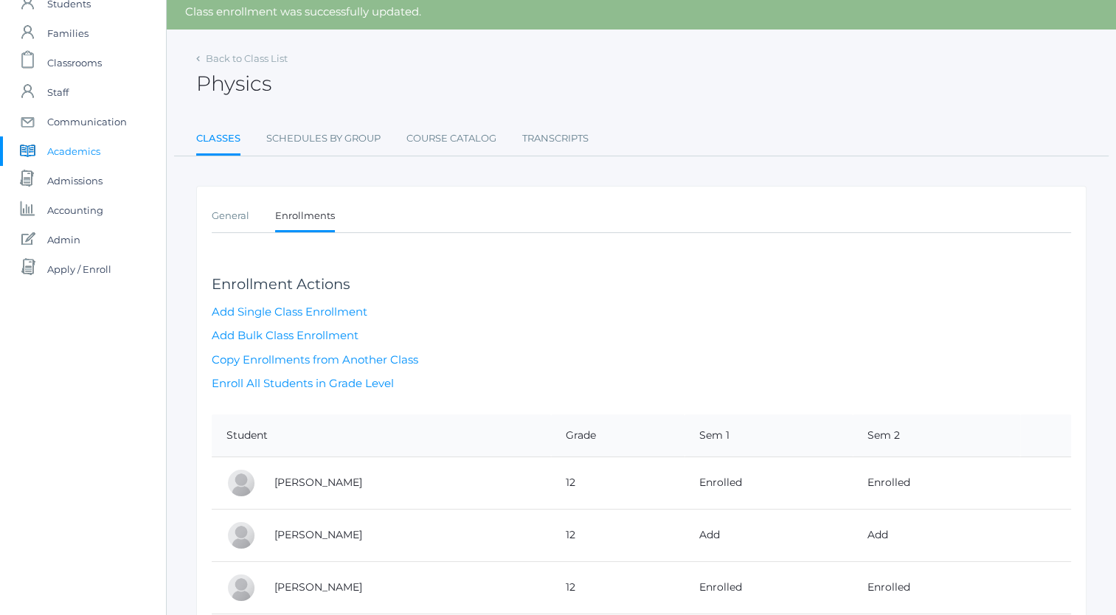
scroll to position [55, 0]
click at [232, 55] on link "Back to Class List" at bounding box center [247, 59] width 82 height 12
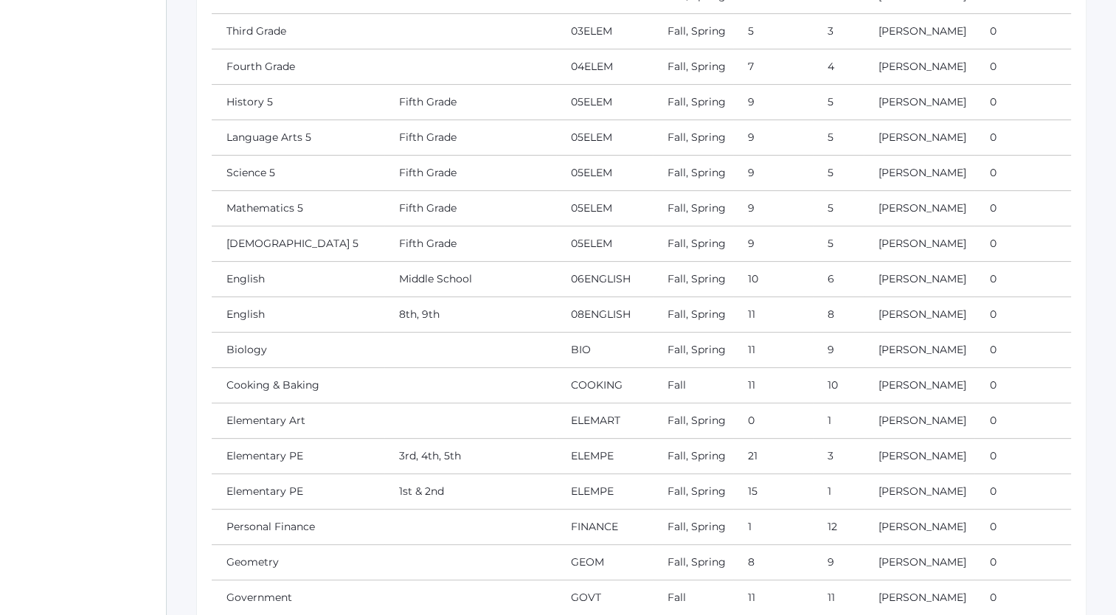
scroll to position [528, 0]
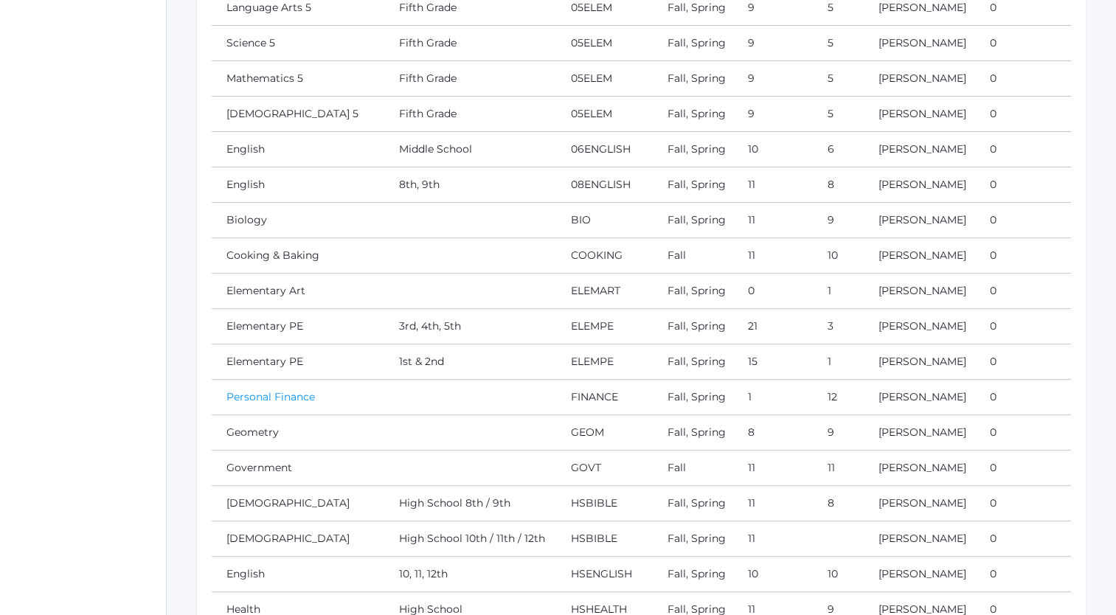
click at [280, 390] on link "Personal Finance" at bounding box center [270, 396] width 89 height 13
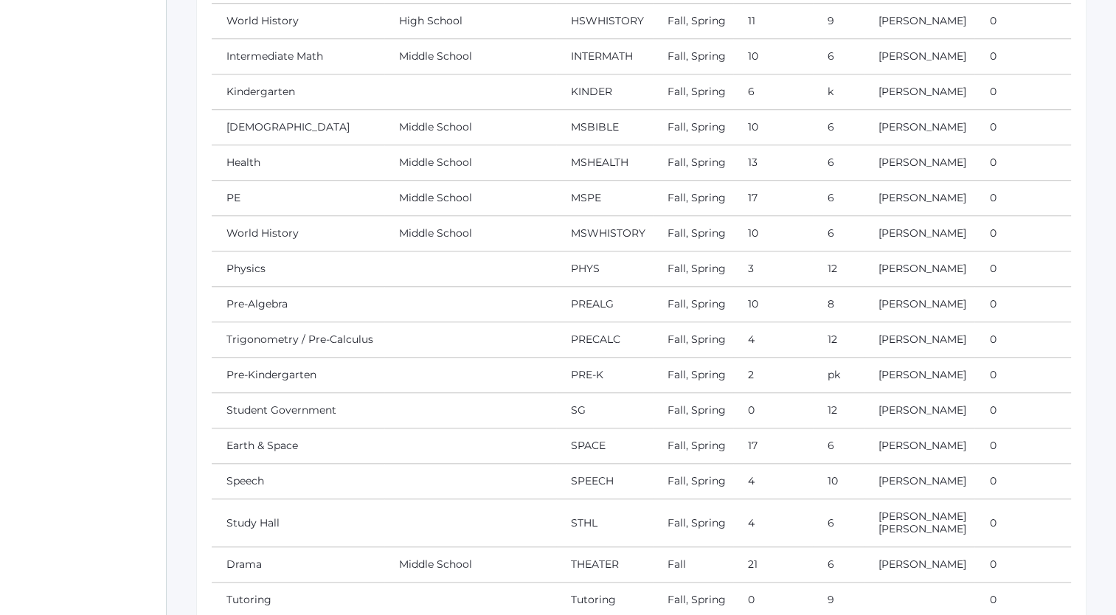
scroll to position [1285, 0]
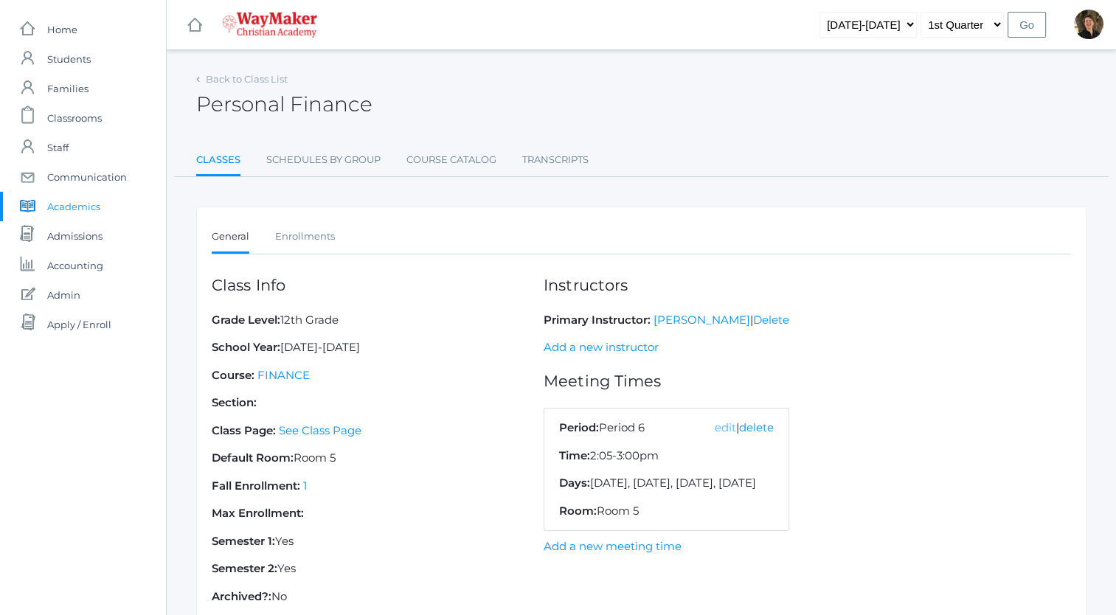
click at [736, 426] on link "edit" at bounding box center [725, 427] width 21 height 14
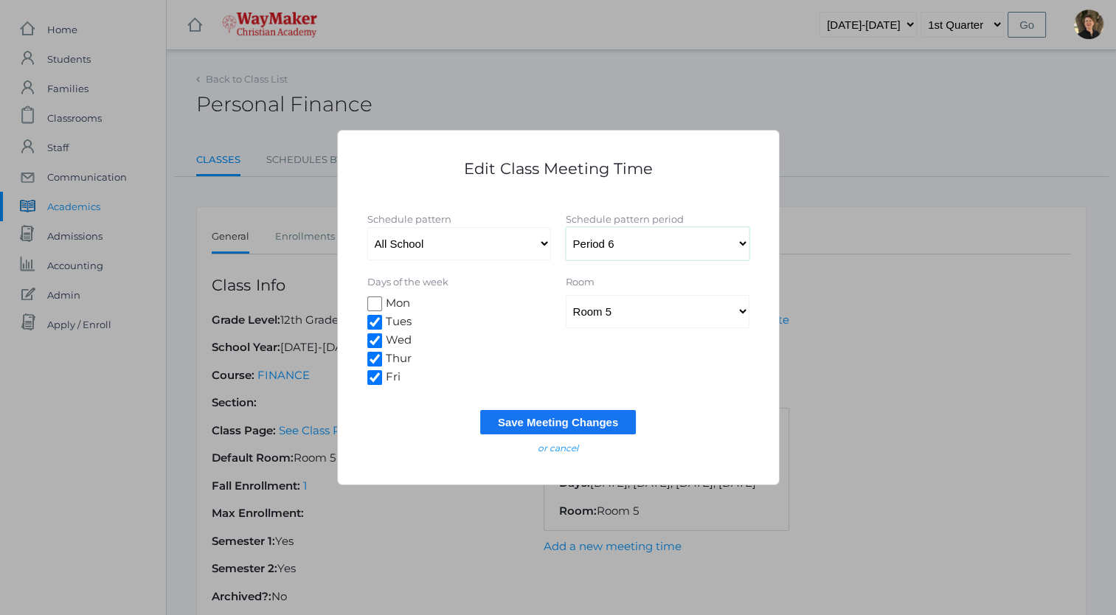
click at [622, 241] on select "Select a Period Period 1 Prayer Period 2 Snack Period 3 Period 4 Lunch Period 5…" at bounding box center [658, 243] width 184 height 33
select select "60"
click at [566, 227] on select "Select a Period Period 1 Prayer Period 2 Snack Period 3 Period 4 Lunch Period 5…" at bounding box center [658, 243] width 184 height 33
click at [578, 421] on input "Save Meeting Changes" at bounding box center [558, 422] width 156 height 24
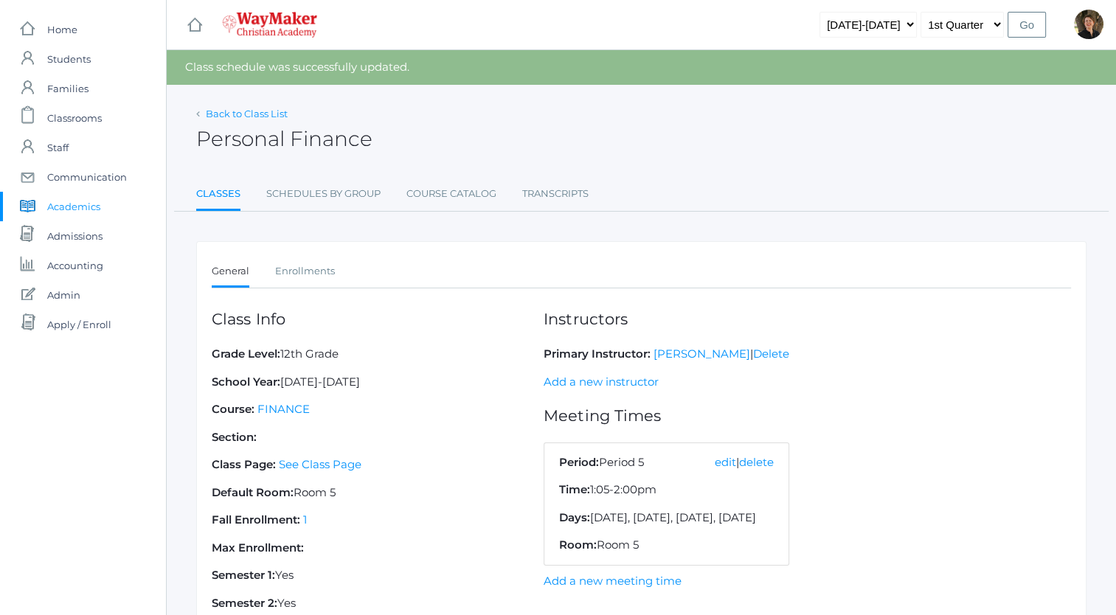
click at [260, 113] on link "Back to Class List" at bounding box center [247, 114] width 82 height 12
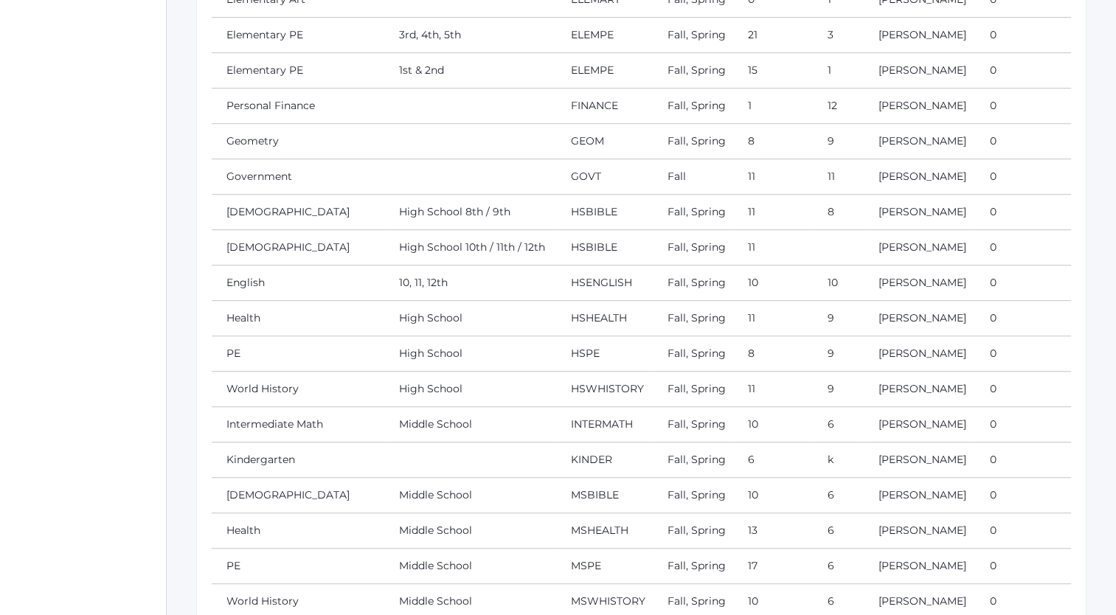
scroll to position [819, 0]
click at [252, 136] on link "Geometry" at bounding box center [252, 141] width 52 height 13
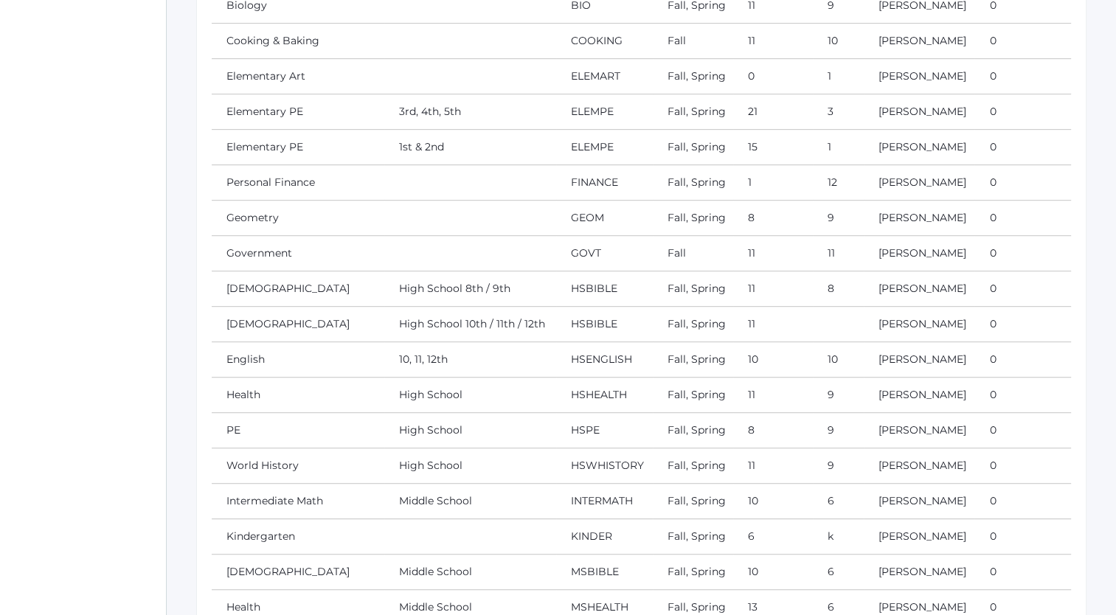
scroll to position [669, 0]
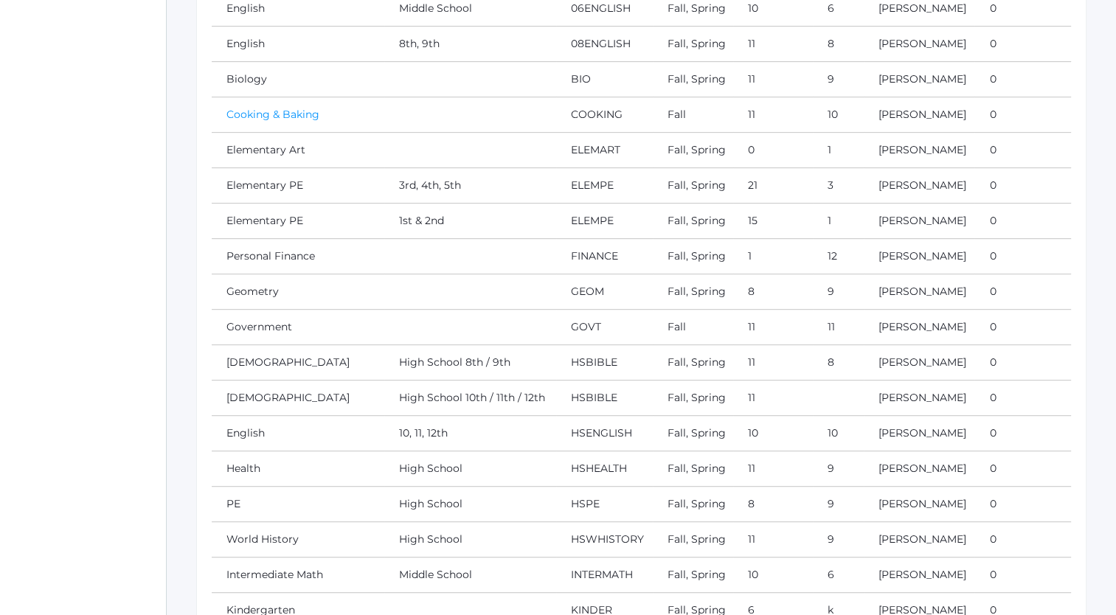
click at [283, 110] on link "Cooking & Baking" at bounding box center [272, 114] width 93 height 13
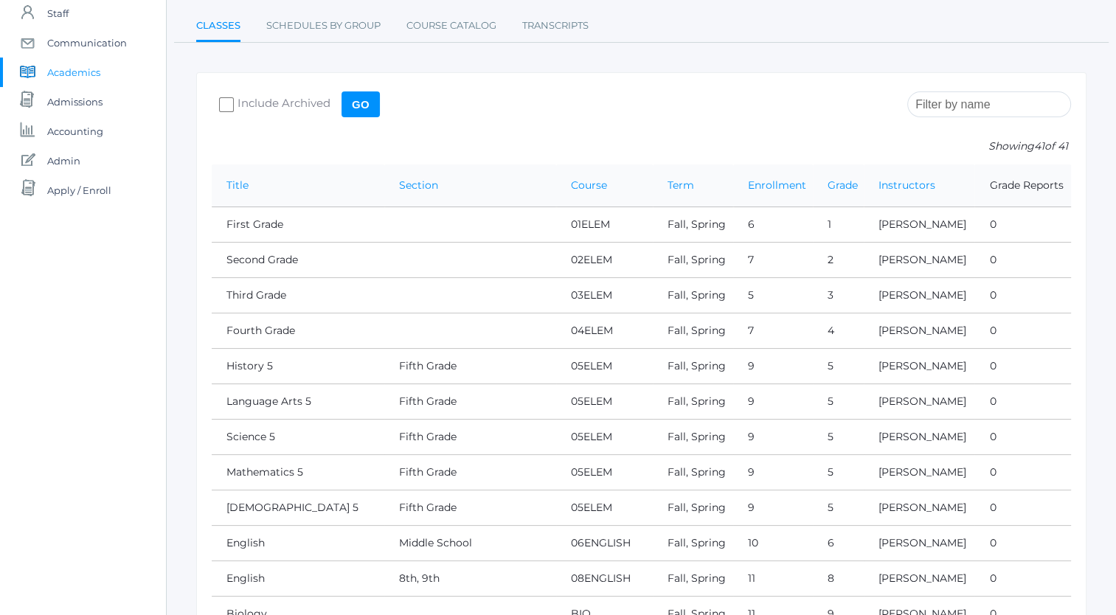
scroll to position [134, 0]
click at [960, 100] on input "search" at bounding box center [989, 105] width 164 height 26
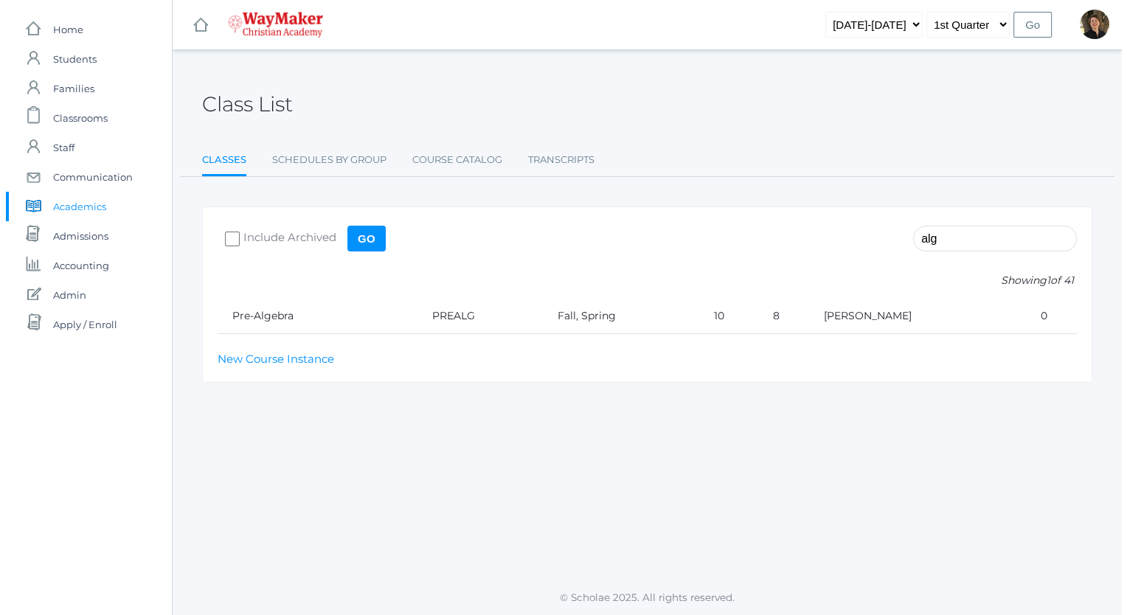
scroll to position [0, 0]
type input "alge"
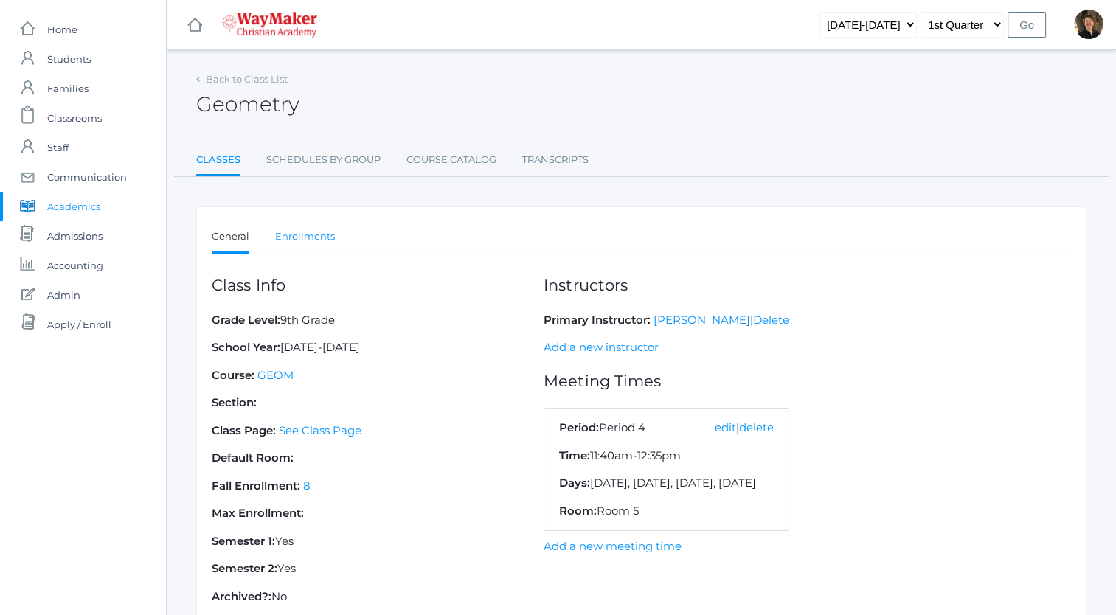
click at [291, 235] on link "Enrollments" at bounding box center [305, 237] width 60 height 30
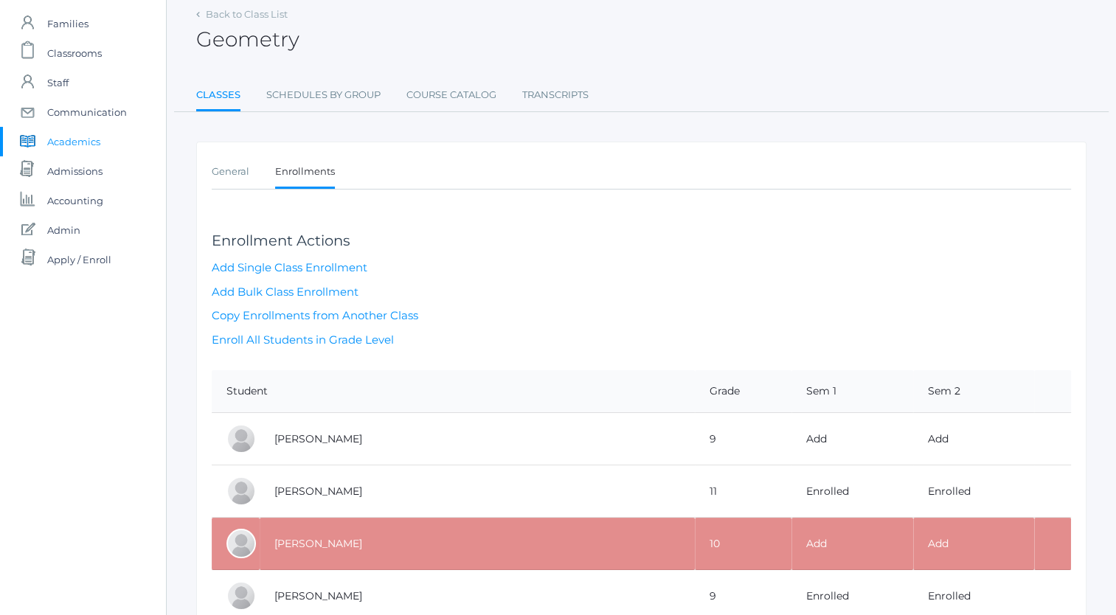
scroll to position [22, 0]
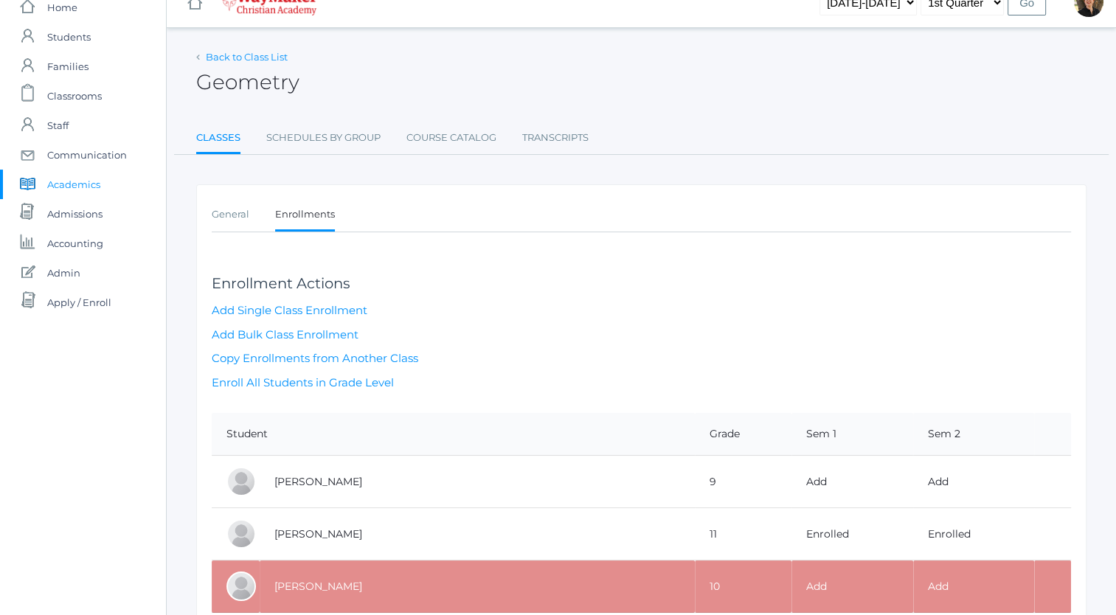
click at [249, 59] on link "Back to Class List" at bounding box center [247, 57] width 82 height 12
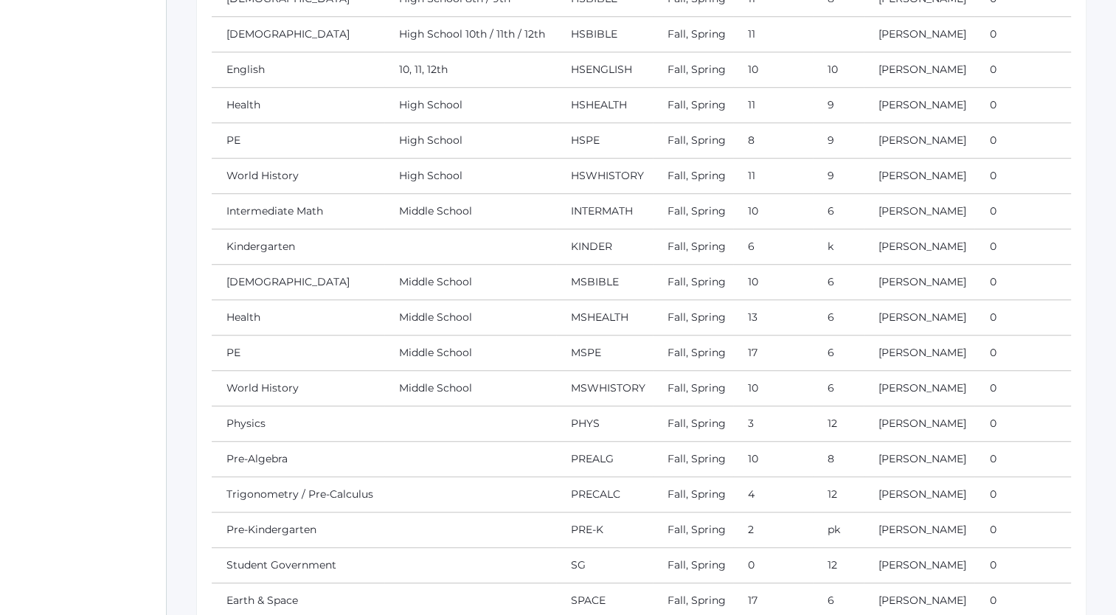
scroll to position [1047, 0]
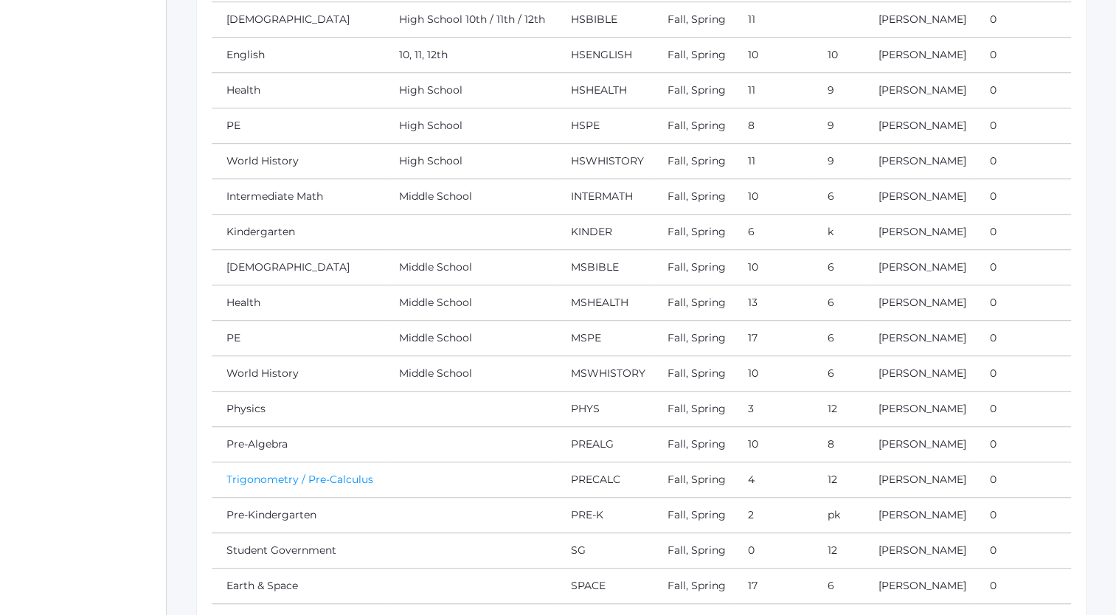
click at [276, 473] on link "Trigonometry / Pre-Calculus" at bounding box center [299, 479] width 147 height 13
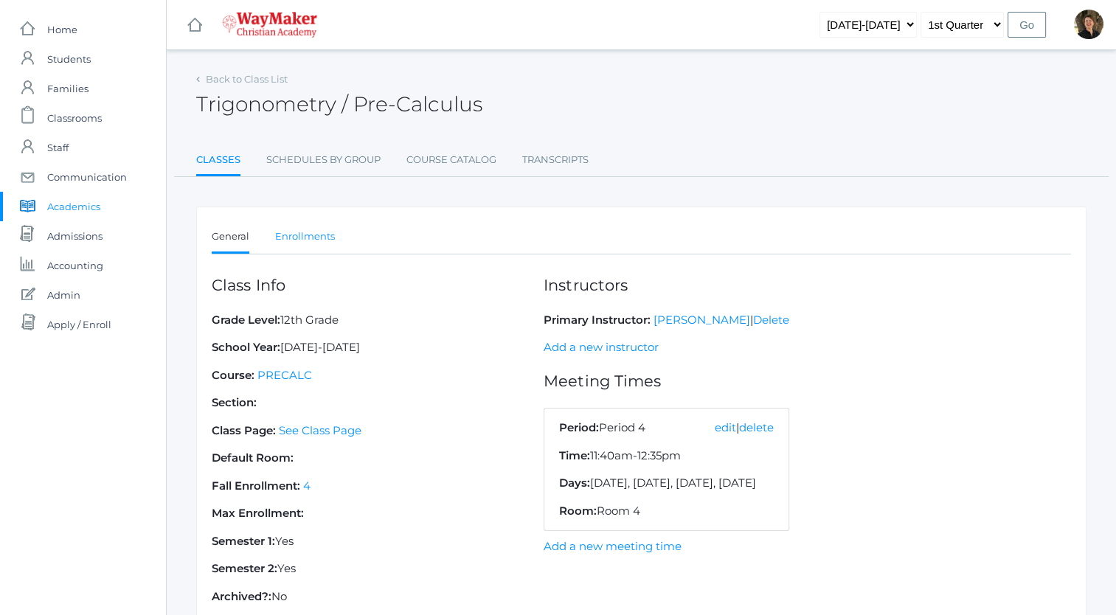
click at [294, 236] on link "Enrollments" at bounding box center [305, 237] width 60 height 30
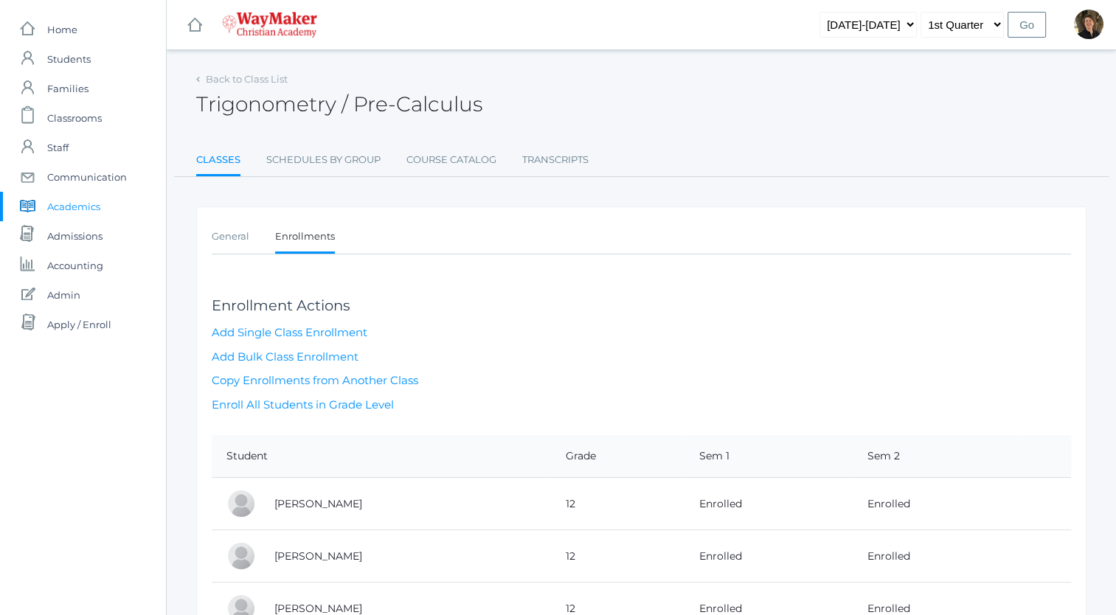
scroll to position [139, 0]
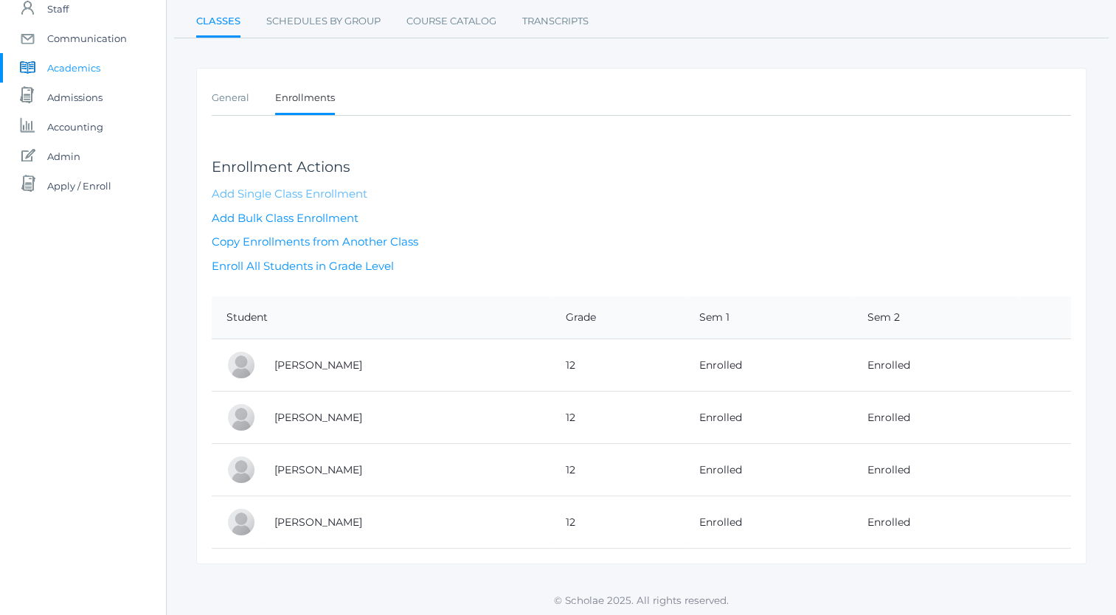
click at [345, 190] on link "Add Single Class Enrollment" at bounding box center [290, 194] width 156 height 14
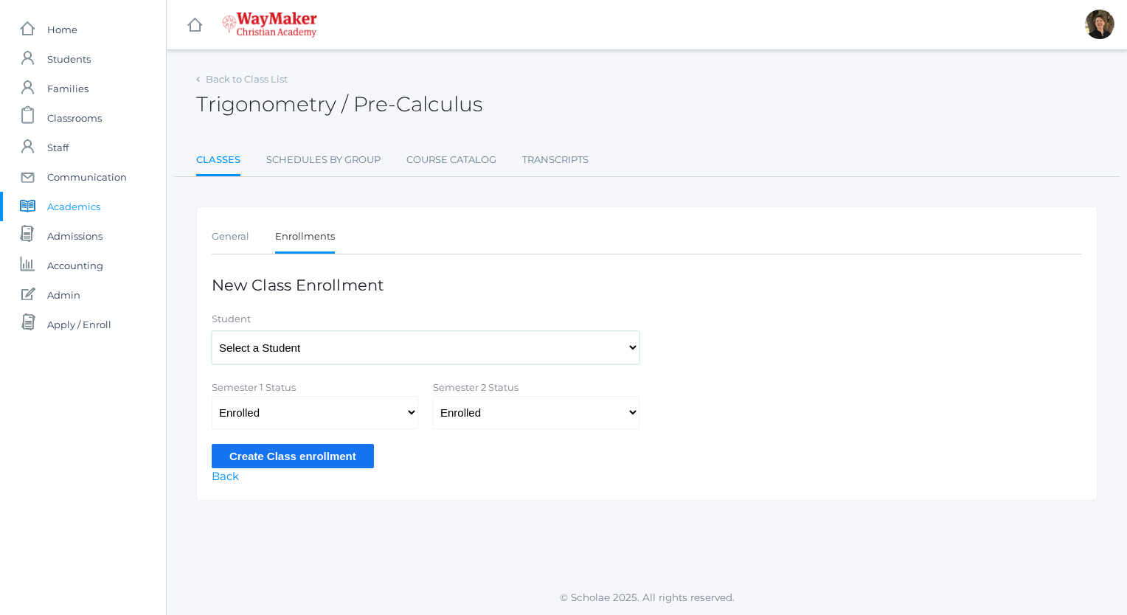
click at [375, 347] on select "Select a Student Backstrom, Abigail Baker, Claire Baker, Josey Bassett, Josie B…" at bounding box center [426, 347] width 428 height 33
click at [743, 145] on ul "Classes Schedules By Group Course Catalog Transcripts" at bounding box center [646, 161] width 901 height 32
click at [304, 234] on link "Enrollments" at bounding box center [305, 238] width 60 height 32
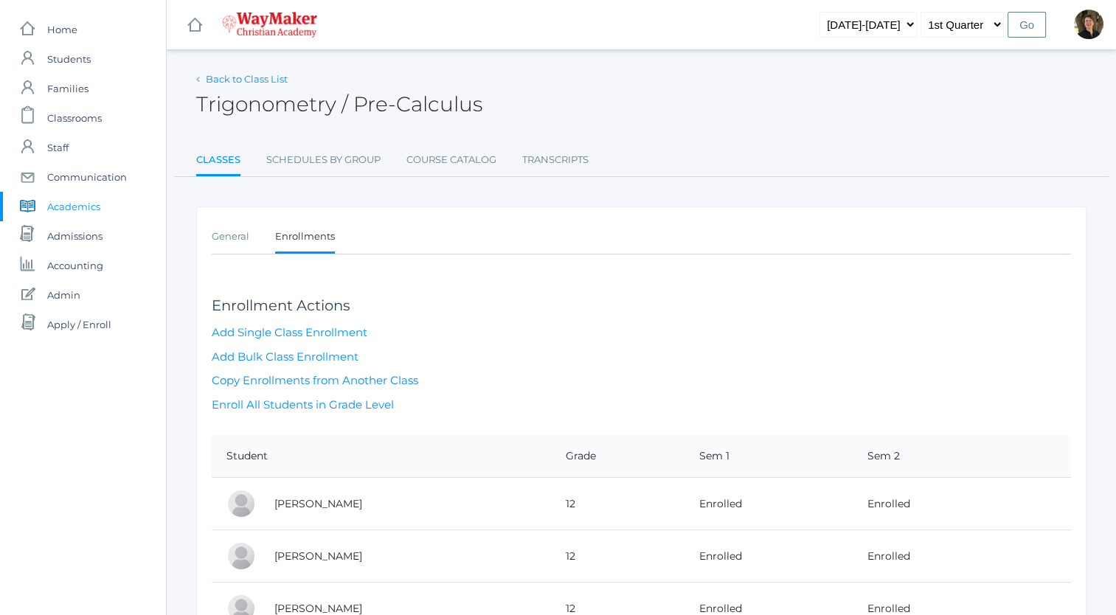
click at [245, 75] on link "Back to Class List" at bounding box center [247, 79] width 82 height 12
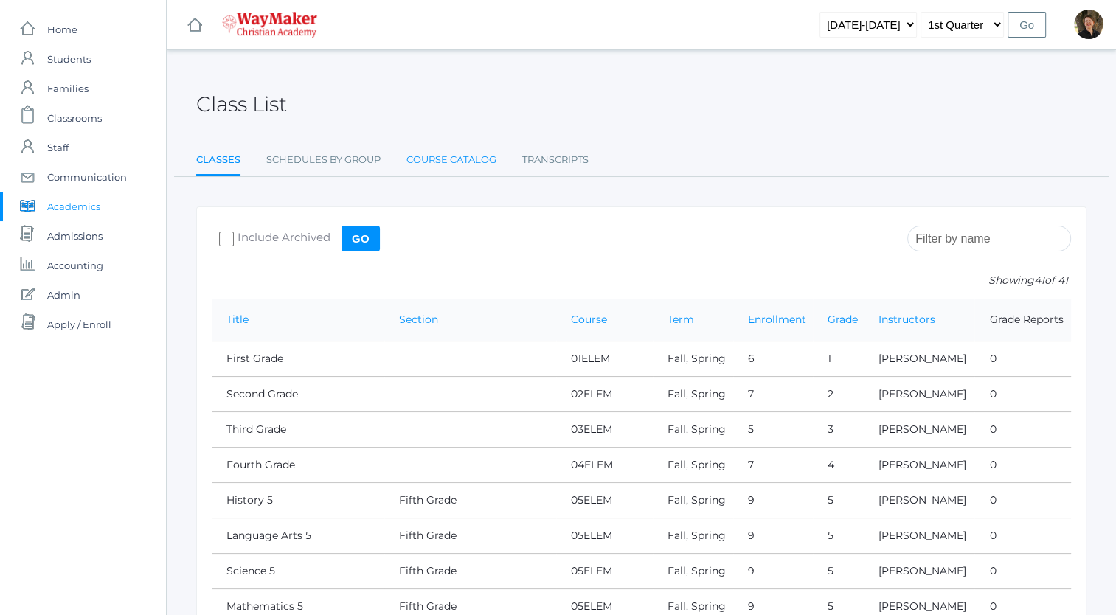
click at [437, 159] on link "Course Catalog" at bounding box center [451, 160] width 90 height 30
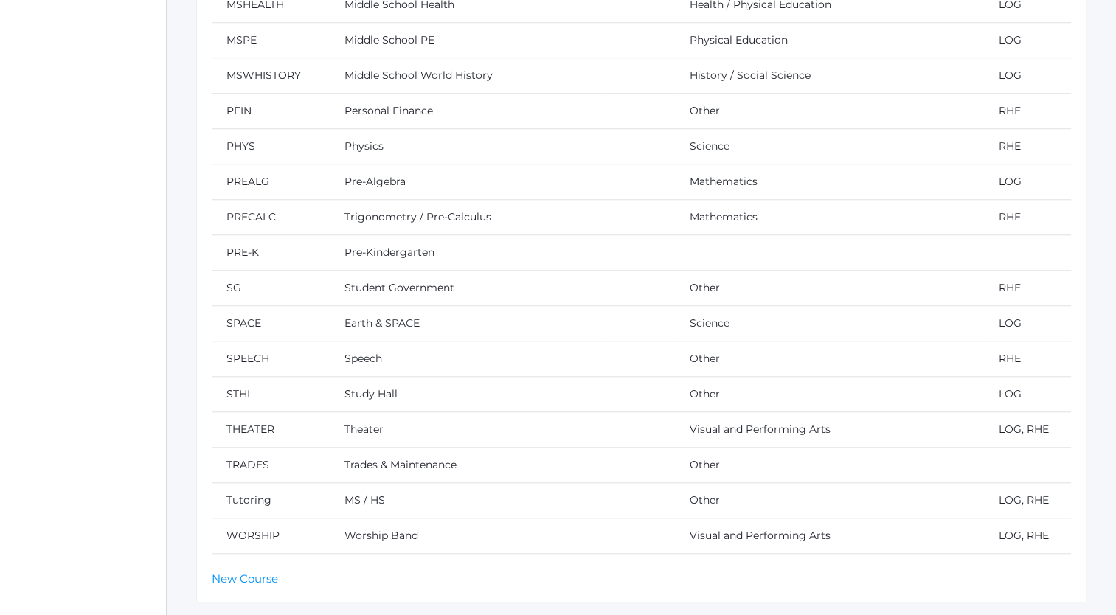
scroll to position [1308, 0]
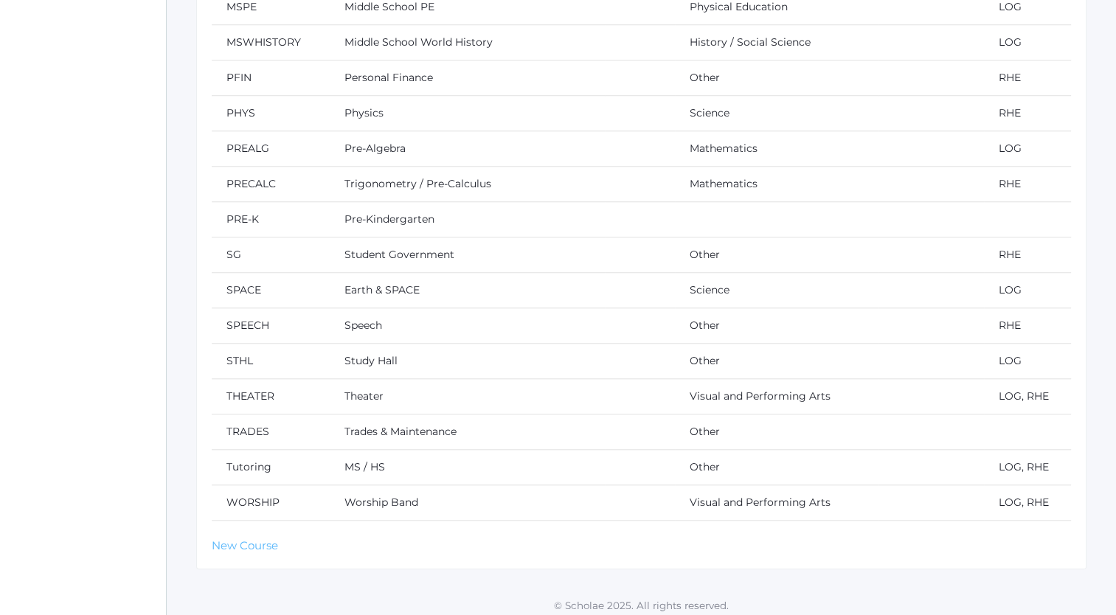
click at [244, 541] on link "New Course" at bounding box center [245, 545] width 66 height 14
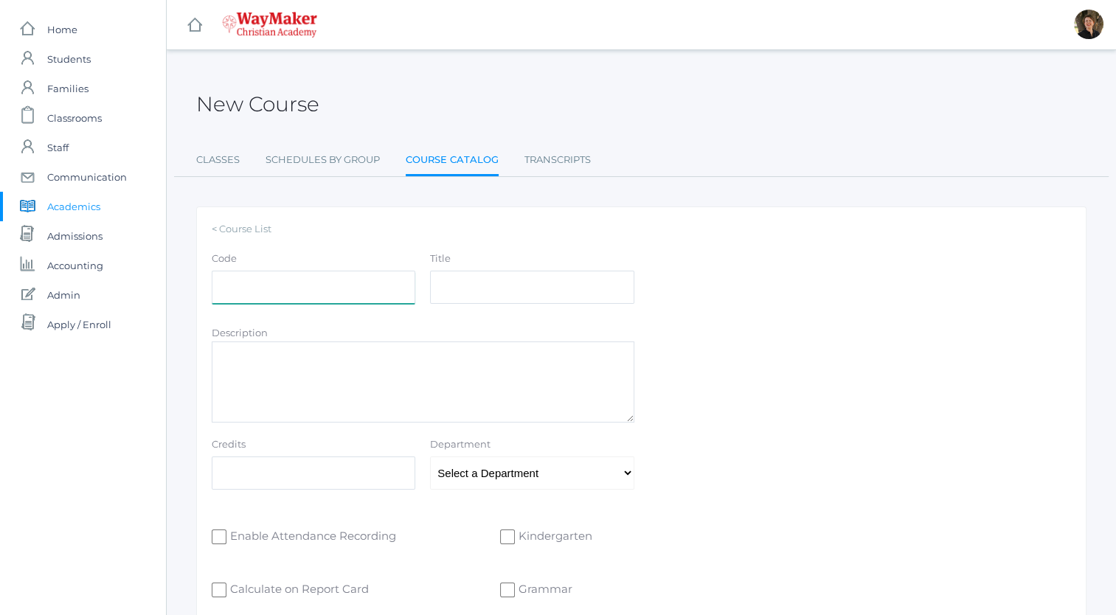
click at [263, 292] on input "Code" at bounding box center [314, 287] width 204 height 33
type input "a"
type input "ALG2"
click at [465, 291] on input "Title" at bounding box center [532, 287] width 204 height 33
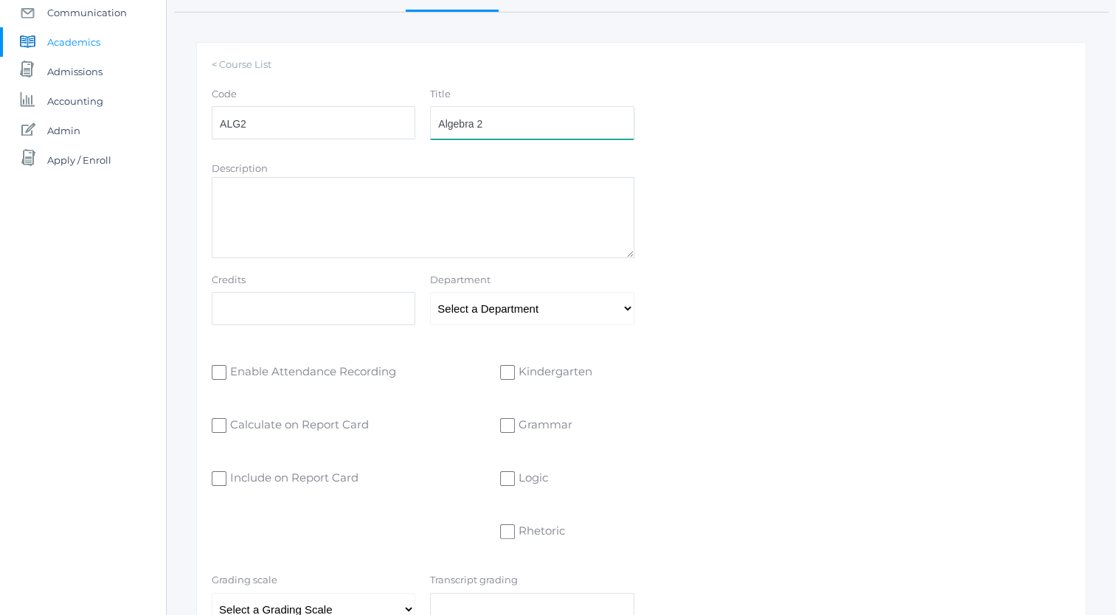
scroll to position [167, 0]
type input "Algebra 2"
click at [502, 313] on select "Select a Department Athletics Bible Business Electives English Fine Arts Foreig…" at bounding box center [532, 306] width 204 height 33
select select "51"
click at [430, 290] on select "Select a Department Athletics Bible Business Electives English Fine Arts Foreig…" at bounding box center [532, 306] width 204 height 33
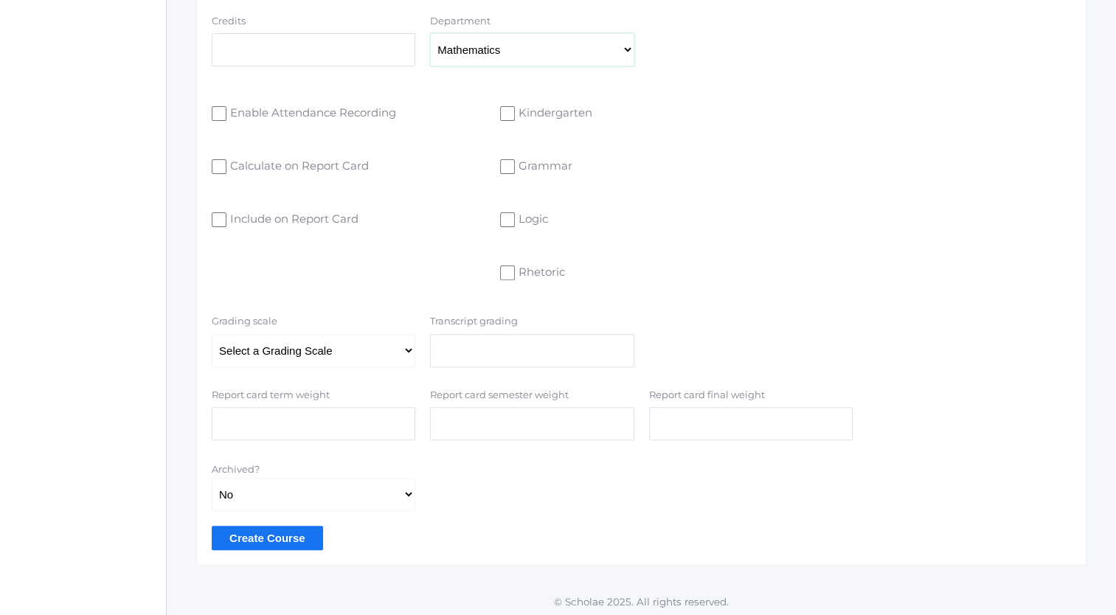
scroll to position [426, 0]
click at [507, 270] on input "Rhetoric" at bounding box center [507, 270] width 15 height 15
checkbox input "true"
click at [271, 536] on input "Create Course" at bounding box center [267, 536] width 111 height 24
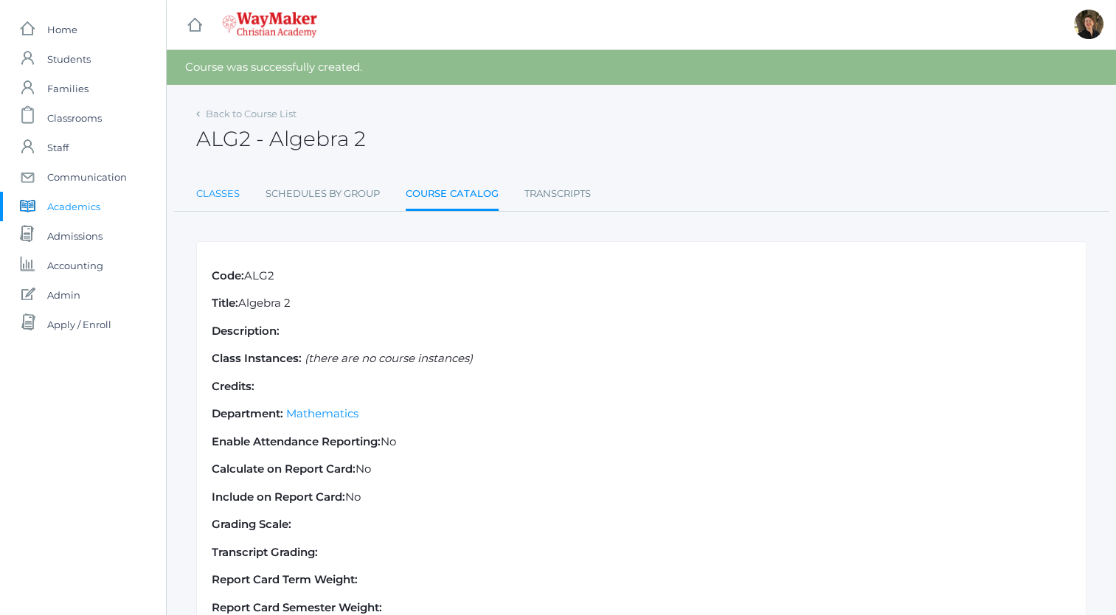
click at [216, 196] on link "Classes" at bounding box center [218, 194] width 44 height 30
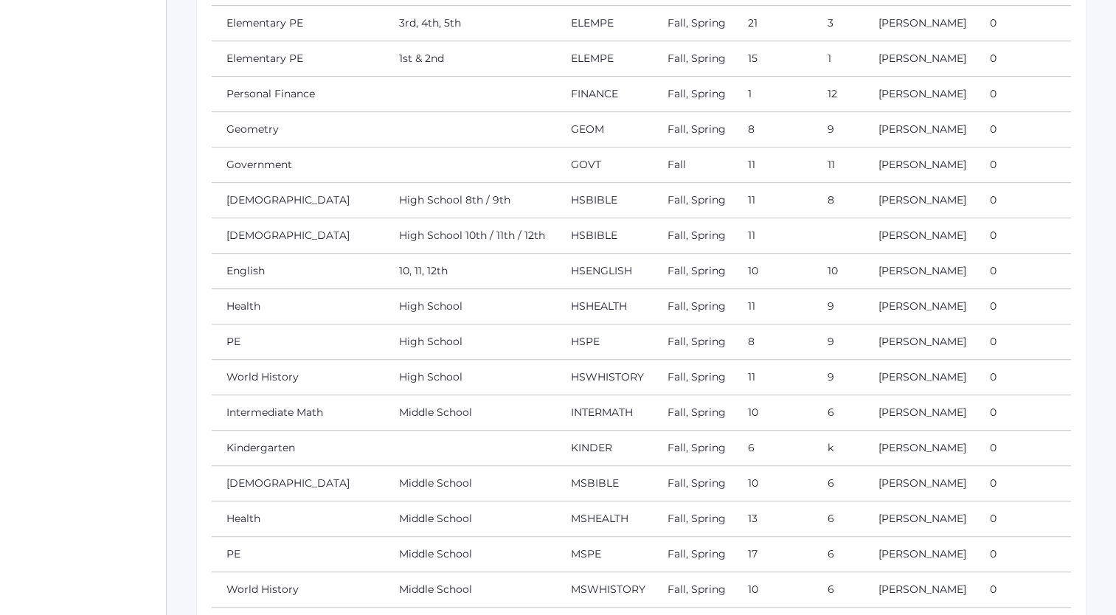
scroll to position [1285, 0]
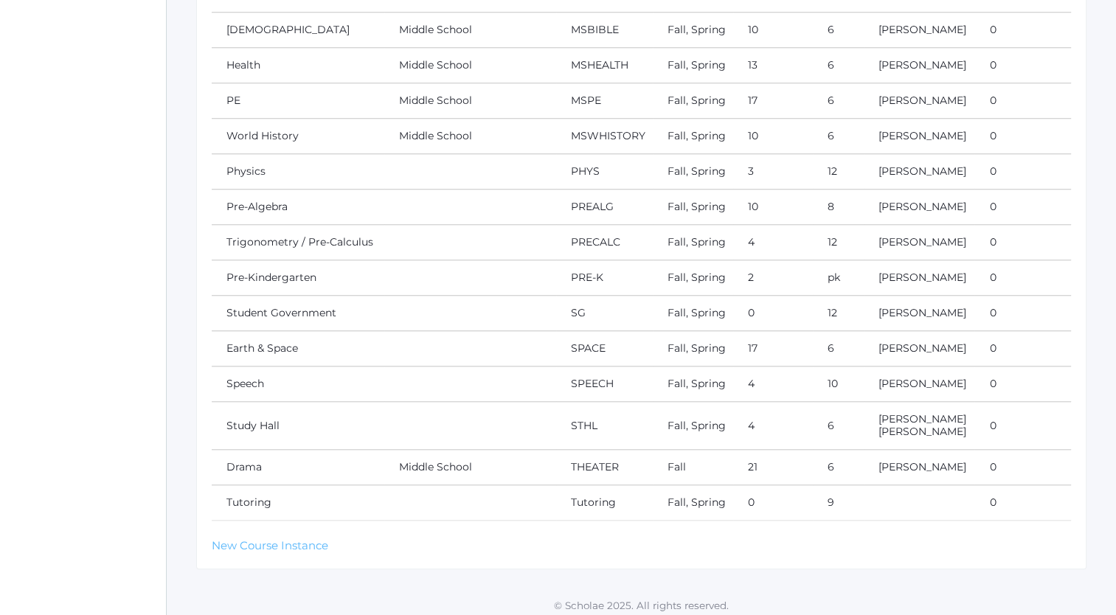
click at [230, 538] on link "New Course Instance" at bounding box center [270, 545] width 117 height 14
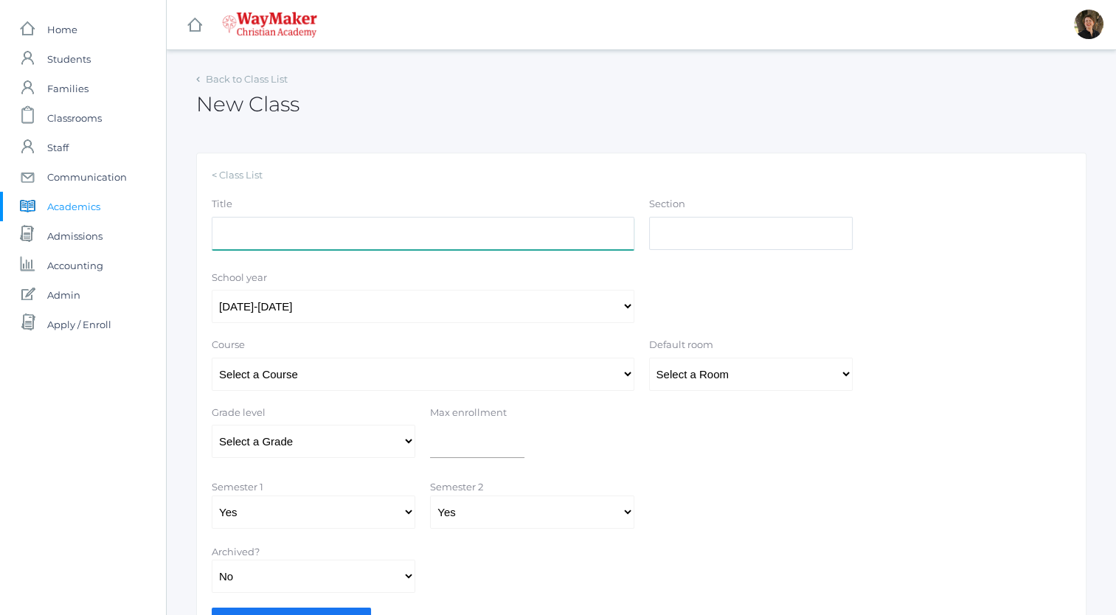
click at [405, 240] on input "Title" at bounding box center [423, 233] width 423 height 33
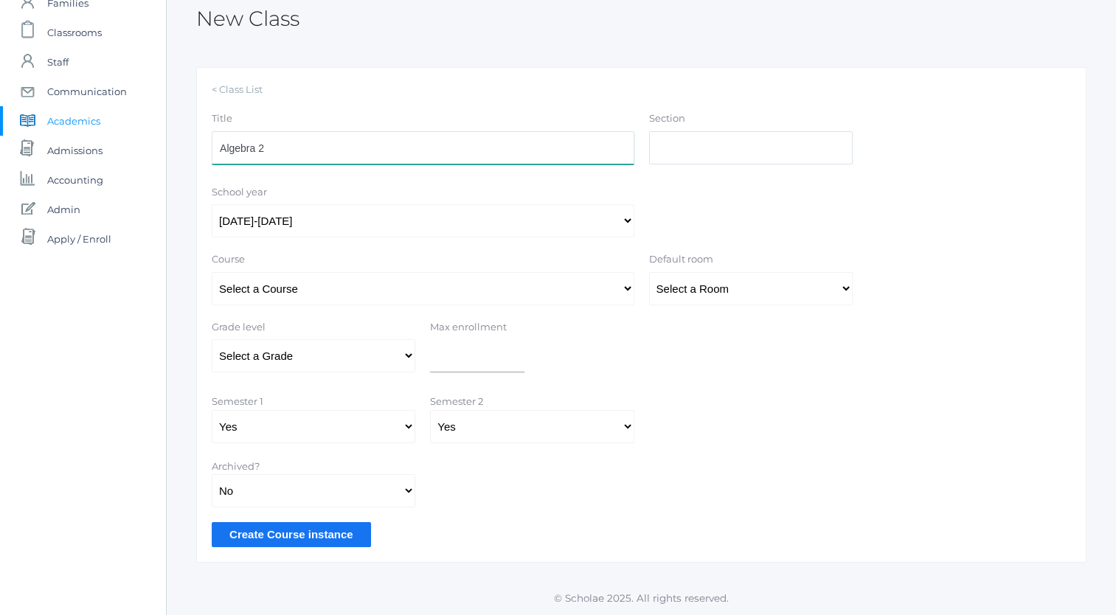
type input "Algebra 2"
click at [558, 291] on select "Select a Course 01ELEM: First Grade 02ELEM: Second Grade 03ELEM: Third Grade 04…" at bounding box center [423, 288] width 423 height 33
select select "339"
click at [212, 272] on select "Select a Course 01ELEM: First Grade 02ELEM: Second Grade 03ELEM: Third Grade 04…" at bounding box center [423, 288] width 423 height 33
click at [704, 290] on select "Select a Room MPR Room 1 Room 10 Room 11 Room 3 Room 4 Room 5 Room 6 Room 7 Roo…" at bounding box center [751, 288] width 204 height 33
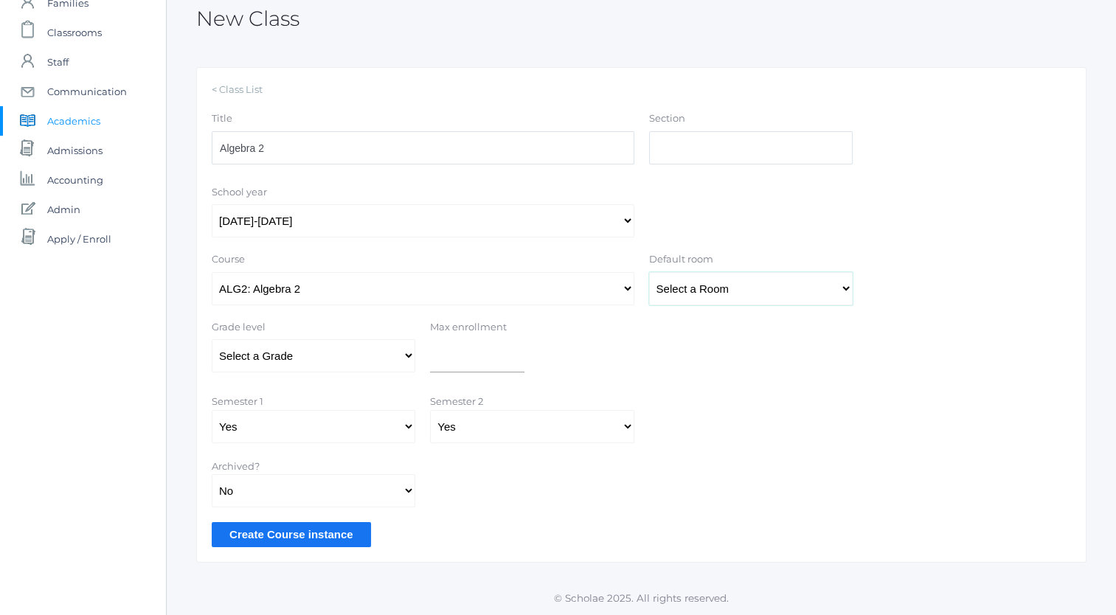
select select "34"
click at [649, 272] on select "Select a Room MPR Room 1 Room 10 Room 11 Room 3 Room 4 Room 5 Room 6 Room 7 Roo…" at bounding box center [751, 288] width 204 height 33
click at [378, 353] on select "Select a Grade Pre-K Kindergarten 1st Grade 2nd Grade 3rd Grade 4th Grade 5th G…" at bounding box center [314, 355] width 204 height 33
select select "42"
click at [212, 339] on select "Select a Grade Pre-K Kindergarten 1st Grade 2nd Grade 3rd Grade 4th Grade 5th G…" at bounding box center [314, 355] width 204 height 33
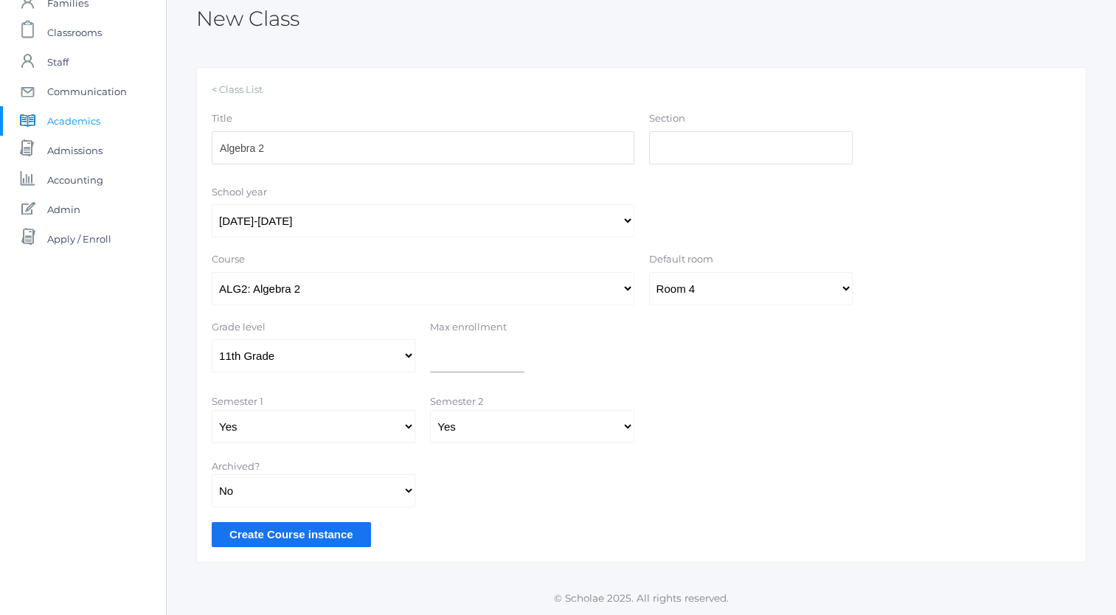
click at [298, 535] on input "Create Course instance" at bounding box center [291, 534] width 159 height 24
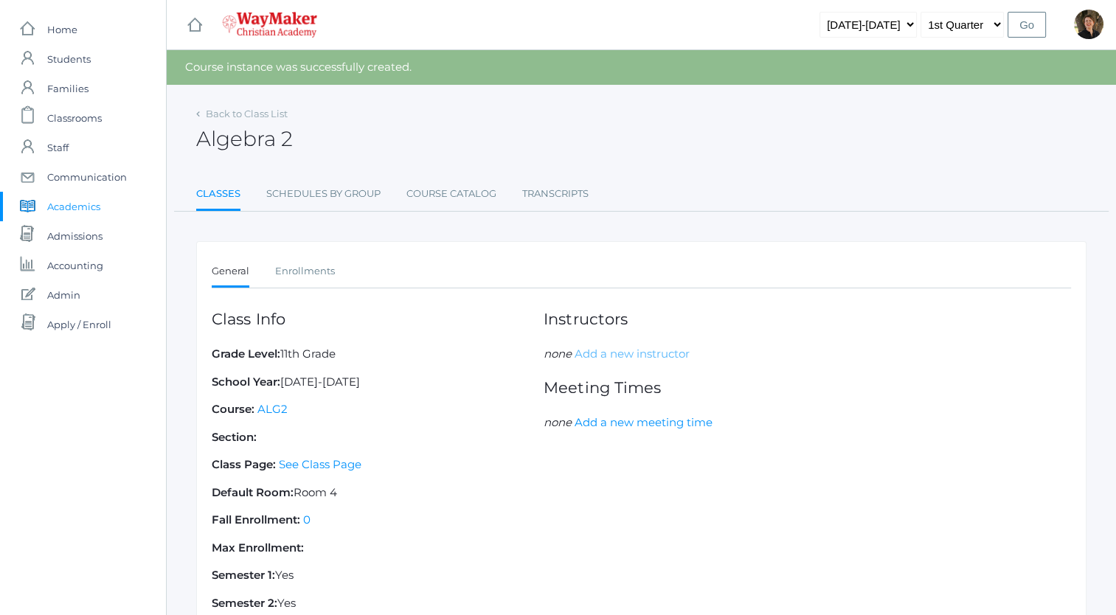
click at [649, 351] on link "Add a new instructor" at bounding box center [632, 354] width 115 height 14
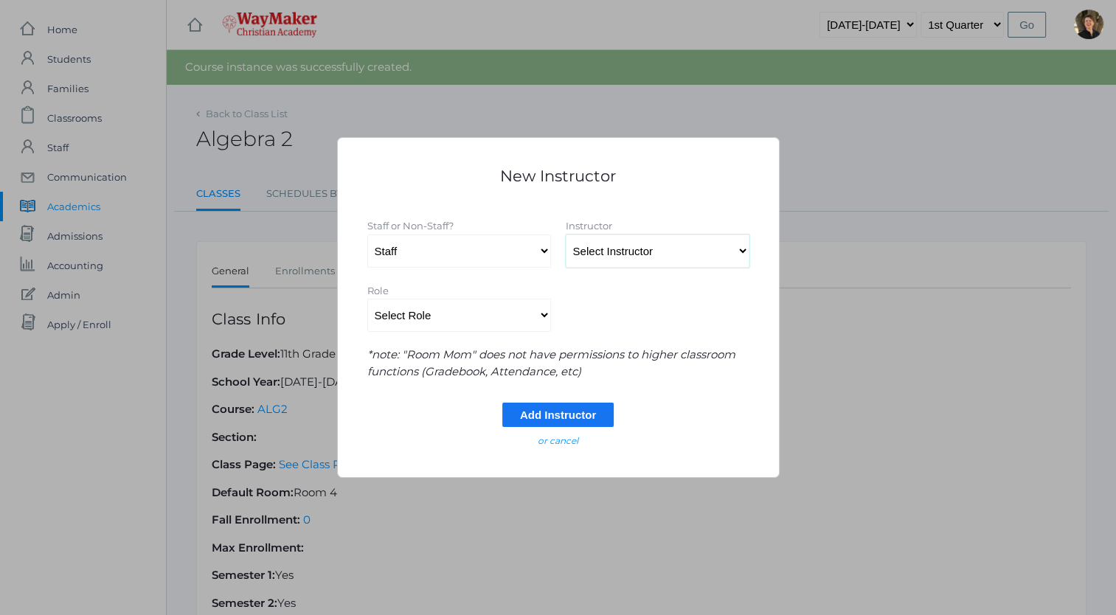
click at [652, 253] on select "Select Instructor [PERSON_NAME], [PERSON_NAME], [PERSON_NAME], [PERSON_NAME], […" at bounding box center [658, 251] width 184 height 33
select select "4403"
click at [566, 235] on select "Select Instructor [PERSON_NAME], [PERSON_NAME], [PERSON_NAME], [PERSON_NAME], […" at bounding box center [658, 251] width 184 height 33
click at [542, 313] on select "Select Role Primary Instructor Secondary Instructor Auxilium Substitute Other *…" at bounding box center [459, 315] width 184 height 33
select select "Primary Instructor"
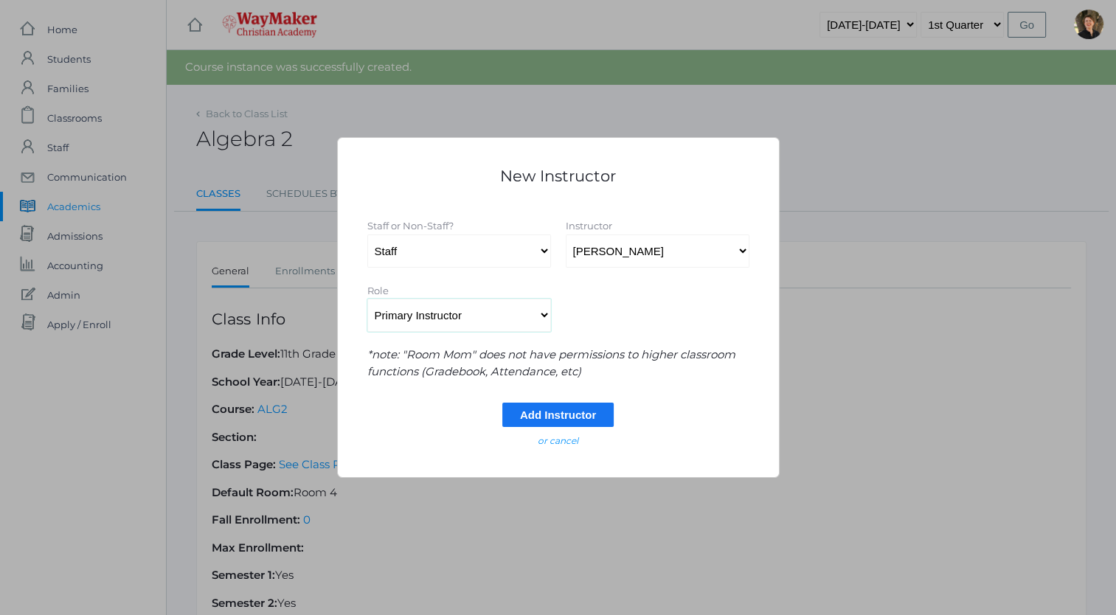
click at [367, 299] on select "Select Role Primary Instructor Secondary Instructor Auxilium Substitute Other *…" at bounding box center [459, 315] width 184 height 33
click at [529, 414] on input "Add Instructor" at bounding box center [557, 415] width 111 height 24
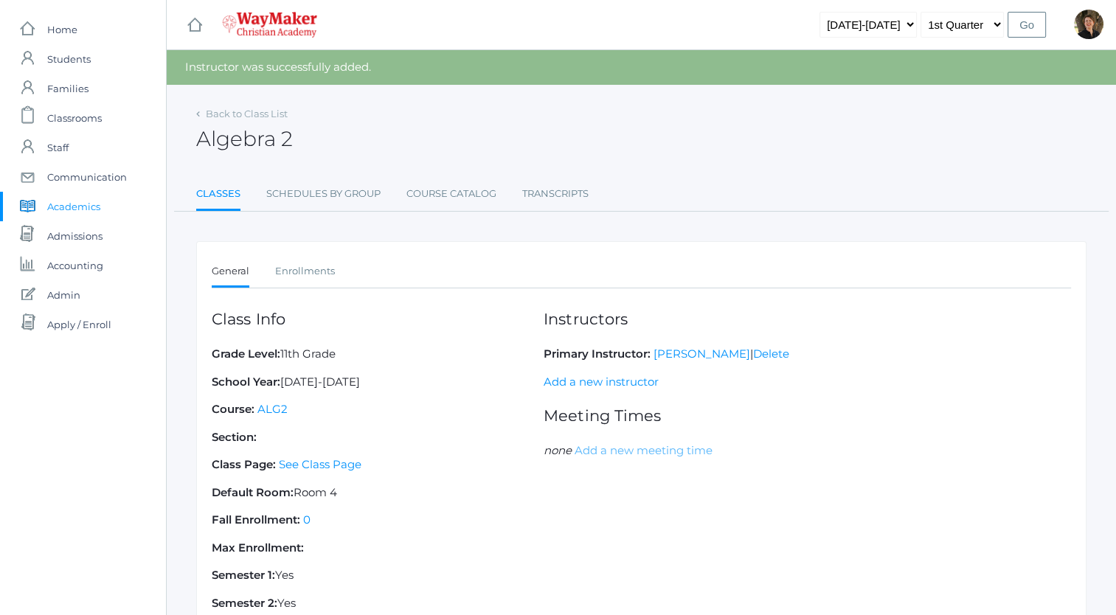
click at [592, 448] on link "Add a new meeting time" at bounding box center [644, 450] width 138 height 14
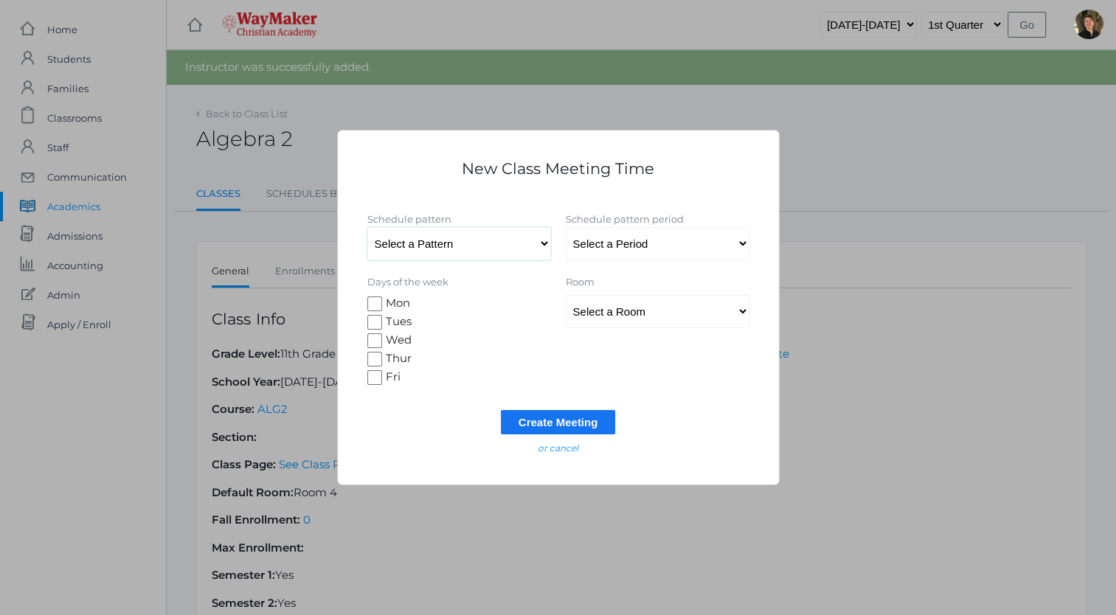
click at [543, 243] on select "Select a Pattern All School" at bounding box center [459, 243] width 184 height 33
select select "8"
click at [367, 227] on select "Select a Pattern All School" at bounding box center [459, 243] width 184 height 33
click at [614, 241] on select "Select a Period Period 1 Prayer Period 2 Snack Period 3 Period 4 Lunch Period 5…" at bounding box center [658, 243] width 184 height 33
select select "58"
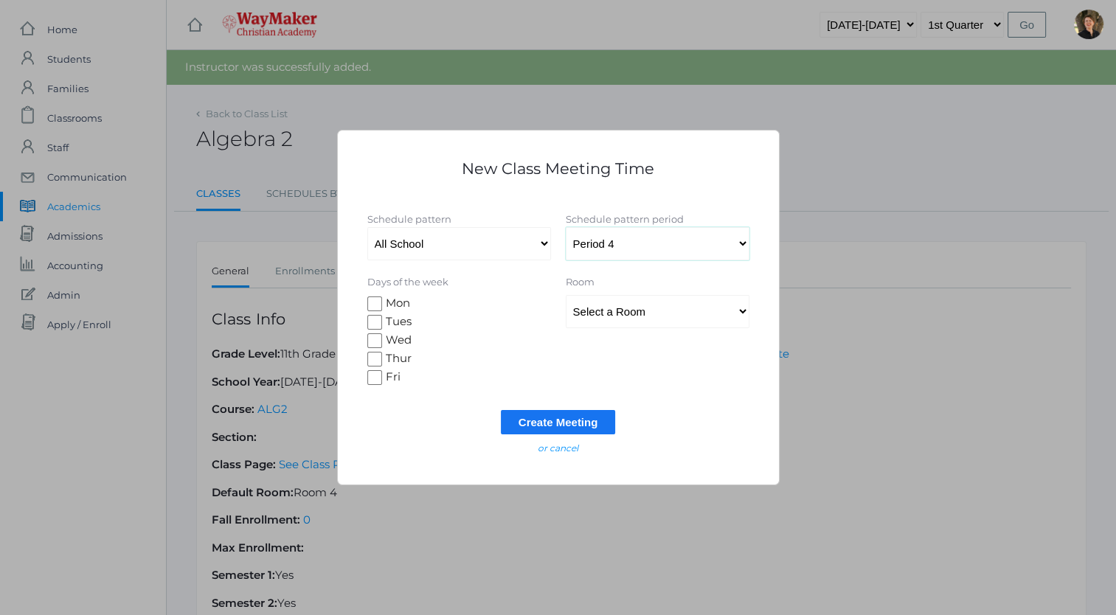
click at [566, 227] on select "Select a Period Period 1 Prayer Period 2 Snack Period 3 Period 4 Lunch Period 5…" at bounding box center [658, 243] width 184 height 33
click at [372, 320] on input "Tues" at bounding box center [374, 322] width 15 height 15
checkbox input "true"
click at [374, 340] on input "Wed" at bounding box center [374, 340] width 15 height 15
checkbox input "true"
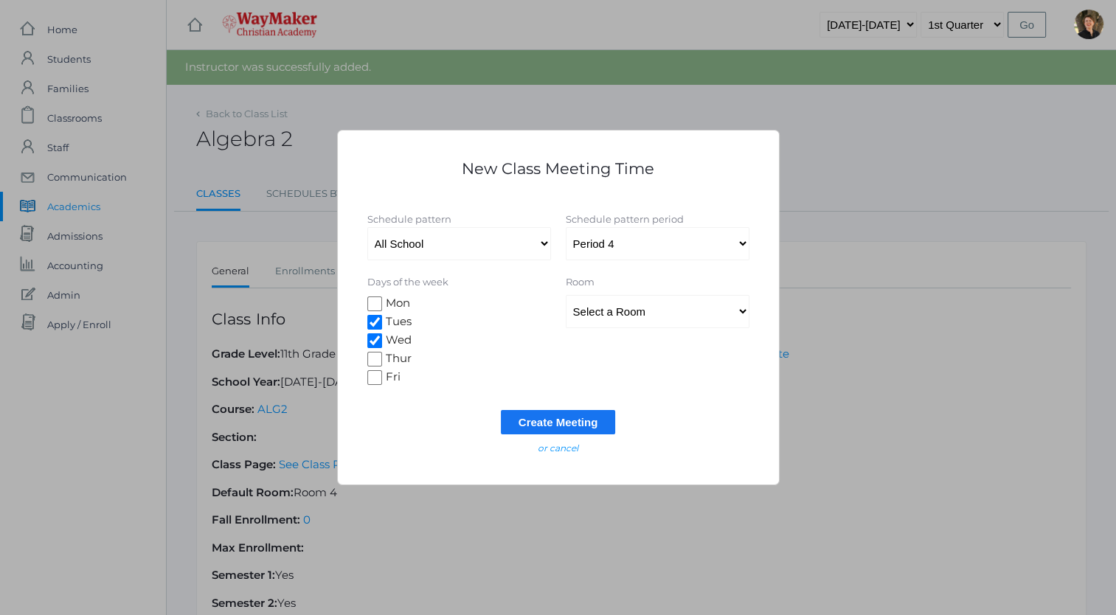
click at [374, 358] on input "Thur" at bounding box center [374, 359] width 15 height 15
checkbox input "true"
click at [372, 376] on input "Fri" at bounding box center [374, 377] width 15 height 15
checkbox input "true"
click at [648, 314] on select "Select a Room MPR Room 1 Room 10 Room 11 Room 3 Room 4 Room 5 Room 6 Room 7 Roo…" at bounding box center [658, 311] width 184 height 33
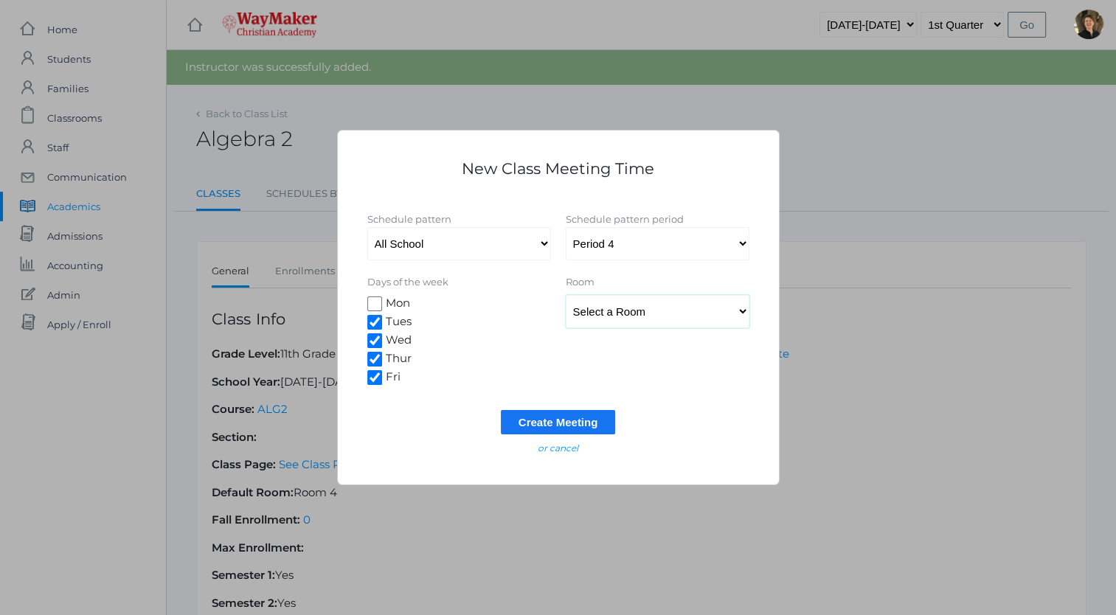
select select "34"
click at [566, 295] on select "Select a Room MPR Room 1 Room 10 Room 11 Room 3 Room 4 Room 5 Room 6 Room 7 Roo…" at bounding box center [658, 311] width 184 height 33
click at [567, 418] on input "Create Meeting" at bounding box center [558, 422] width 115 height 24
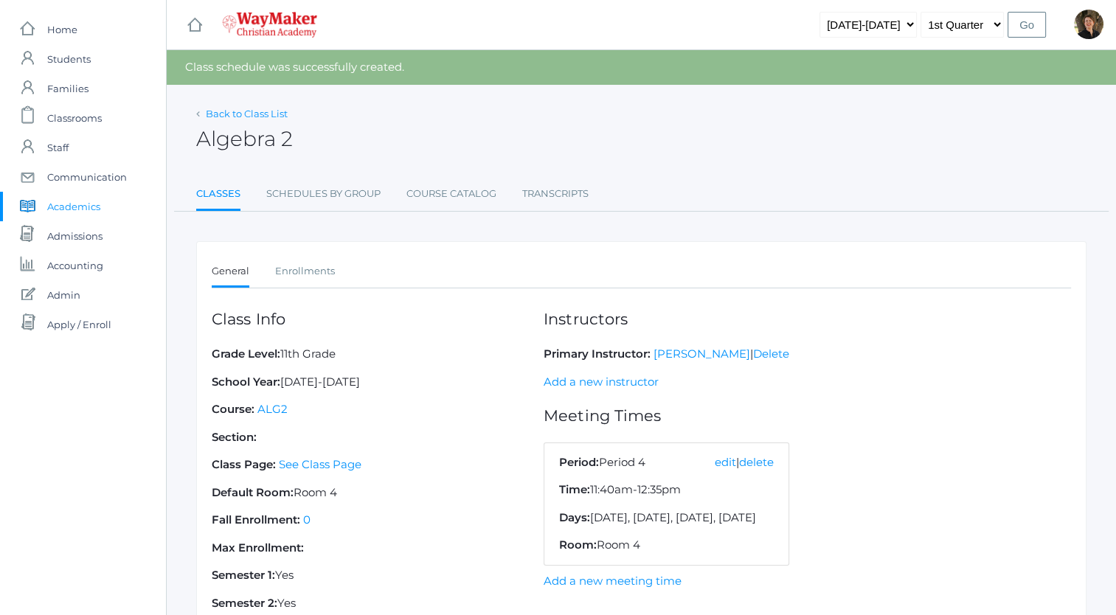
click at [263, 113] on link "Back to Class List" at bounding box center [247, 114] width 82 height 12
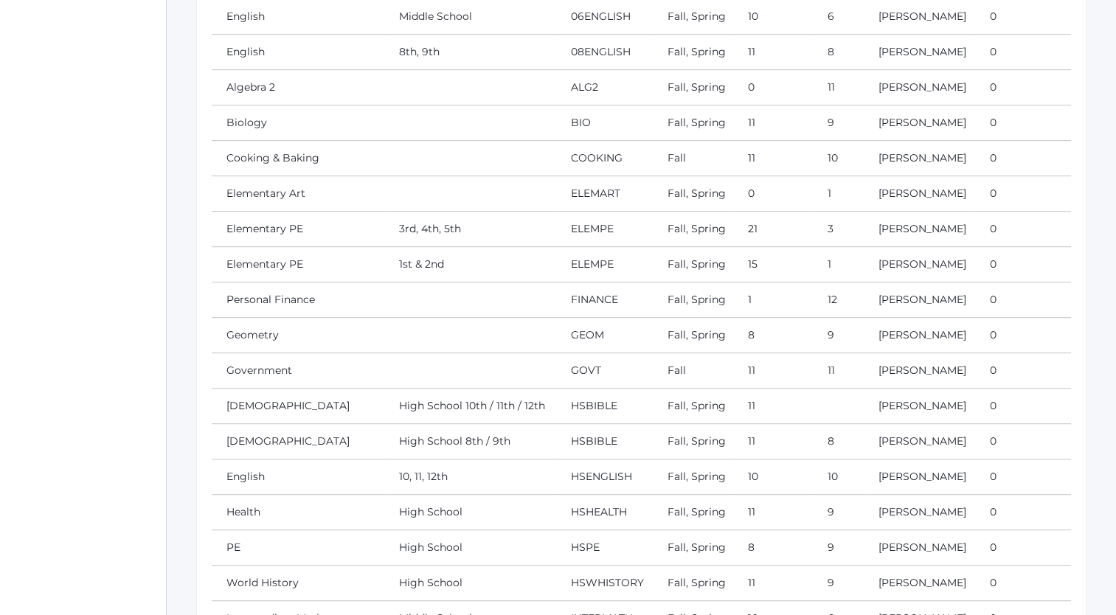
scroll to position [659, 0]
click at [301, 158] on link "Cooking & Baking" at bounding box center [272, 159] width 93 height 13
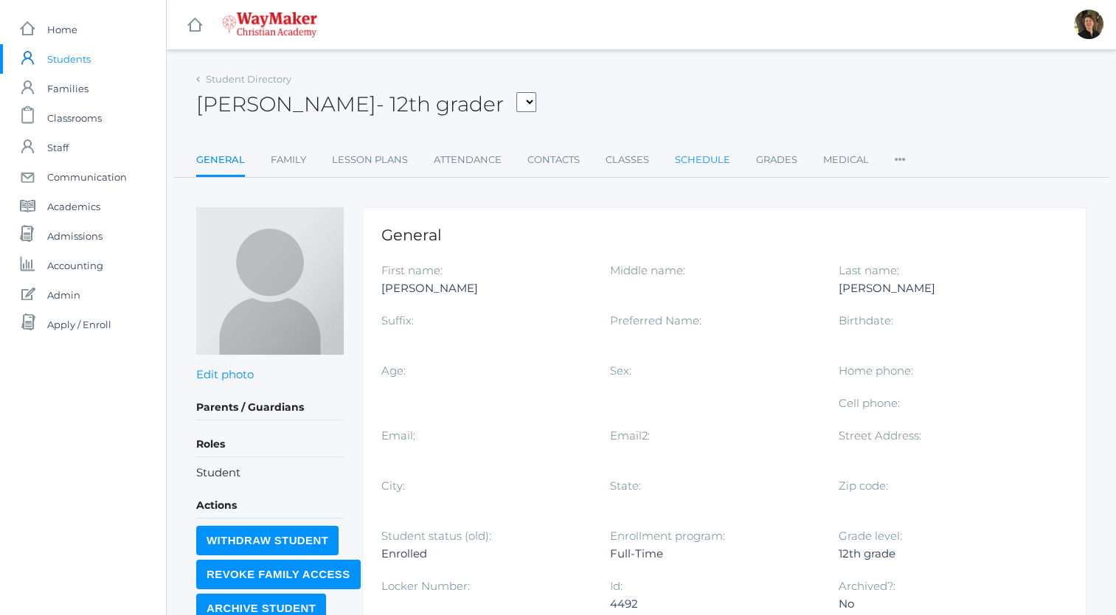
click at [696, 157] on link "Schedule" at bounding box center [702, 160] width 55 height 30
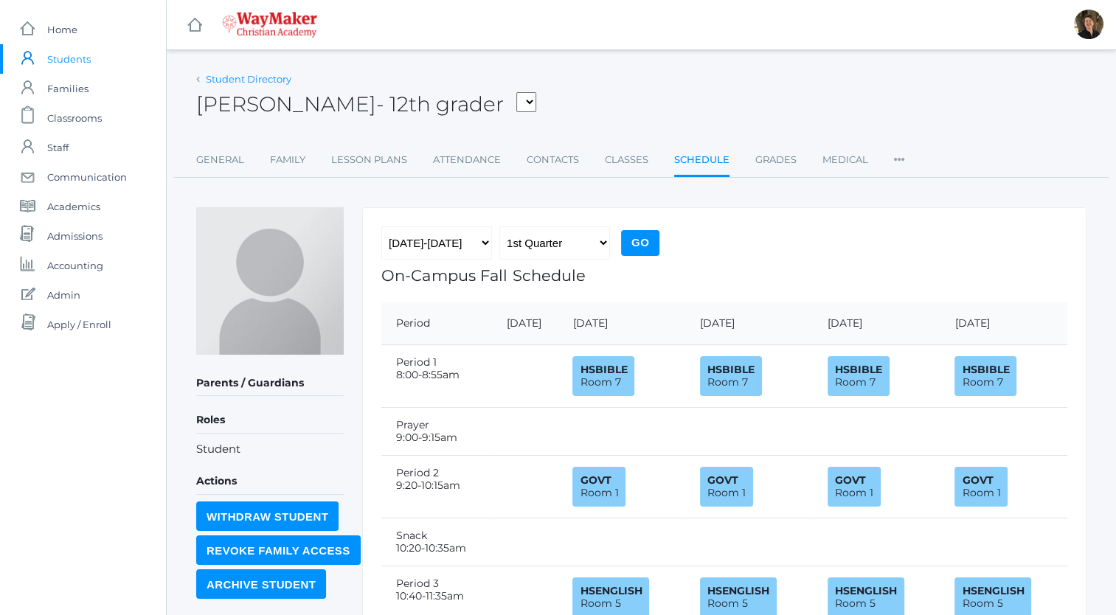
click at [240, 79] on link "Student Directory" at bounding box center [249, 79] width 86 height 12
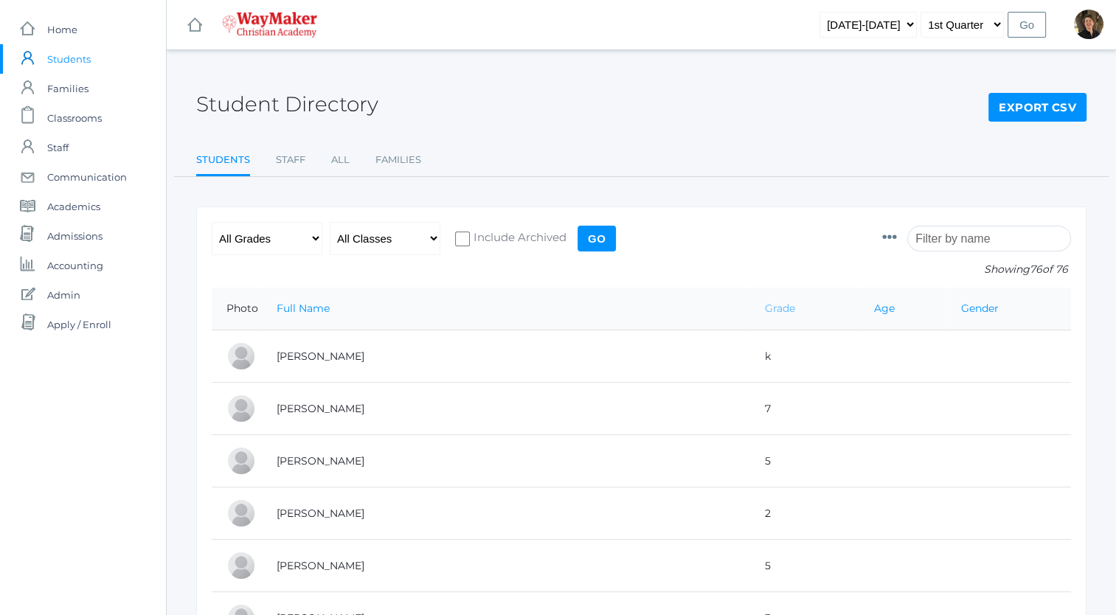
click at [765, 305] on link "Grade" at bounding box center [780, 308] width 30 height 13
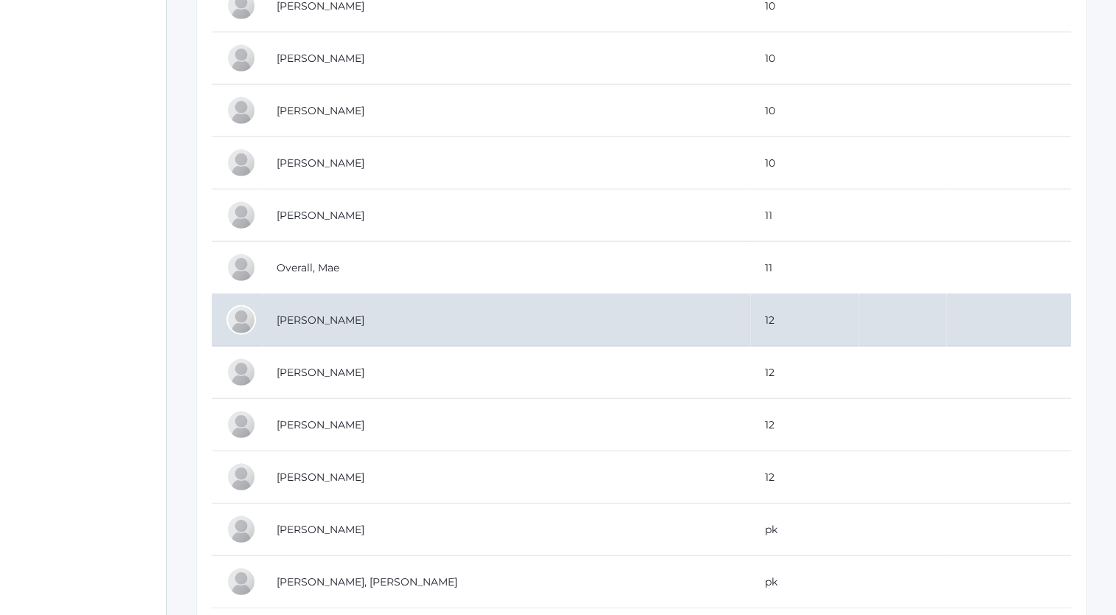
scroll to position [3704, 0]
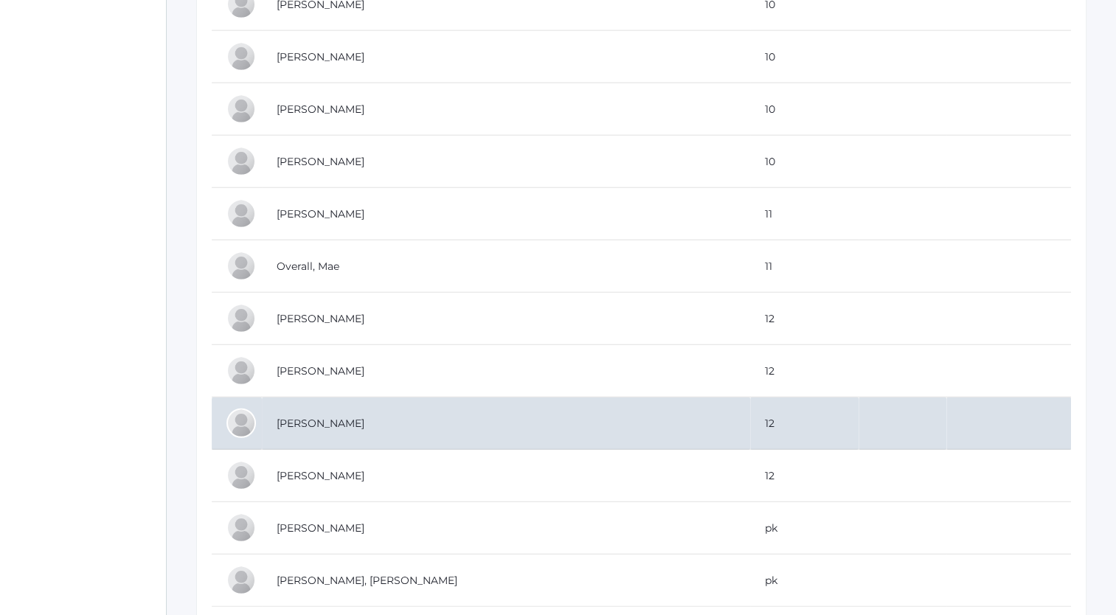
click at [322, 410] on td "[PERSON_NAME]" at bounding box center [506, 424] width 488 height 52
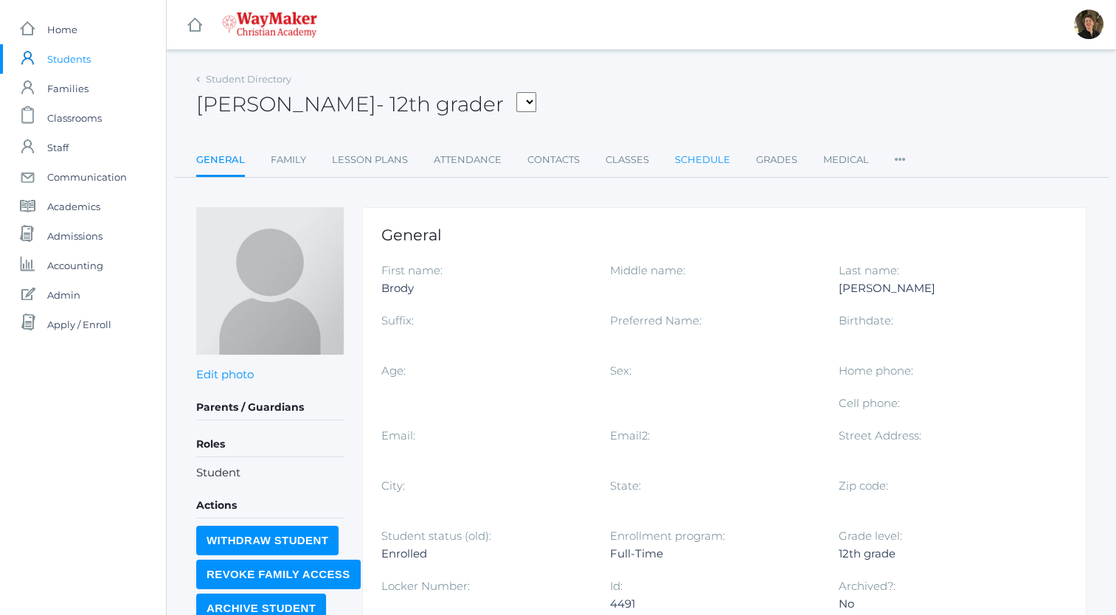
click at [685, 158] on link "Schedule" at bounding box center [702, 160] width 55 height 30
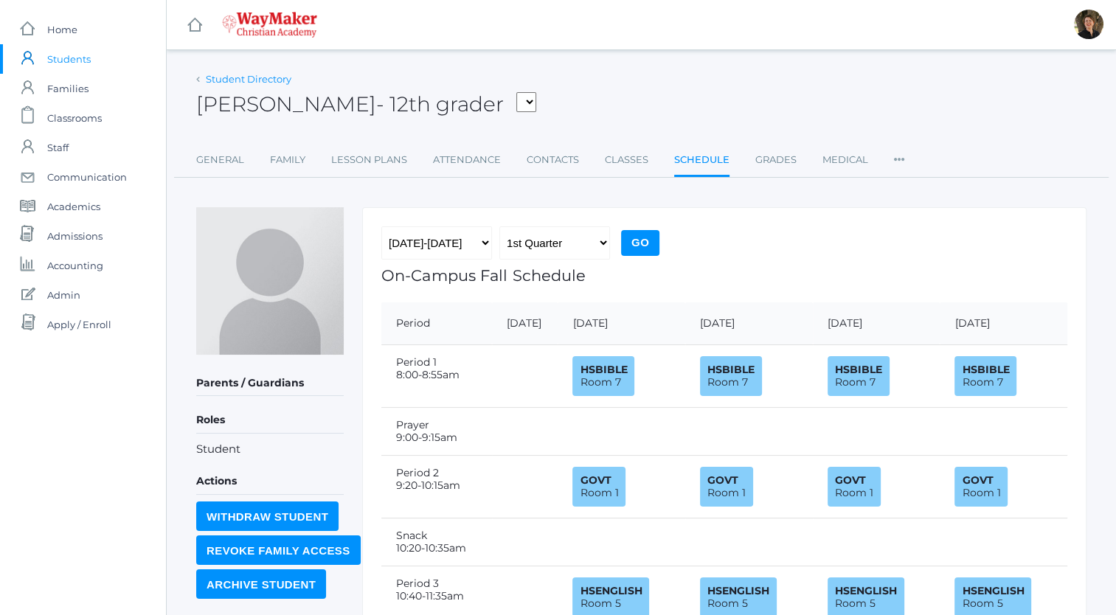
click at [231, 75] on link "Student Directory" at bounding box center [249, 79] width 86 height 12
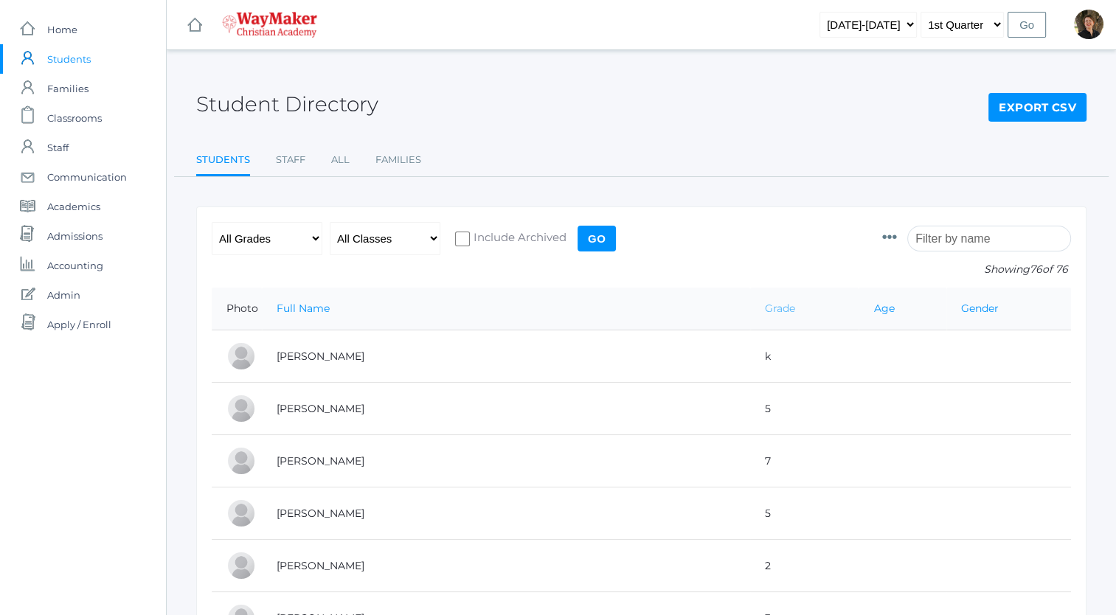
click at [765, 307] on link "Grade" at bounding box center [780, 308] width 30 height 13
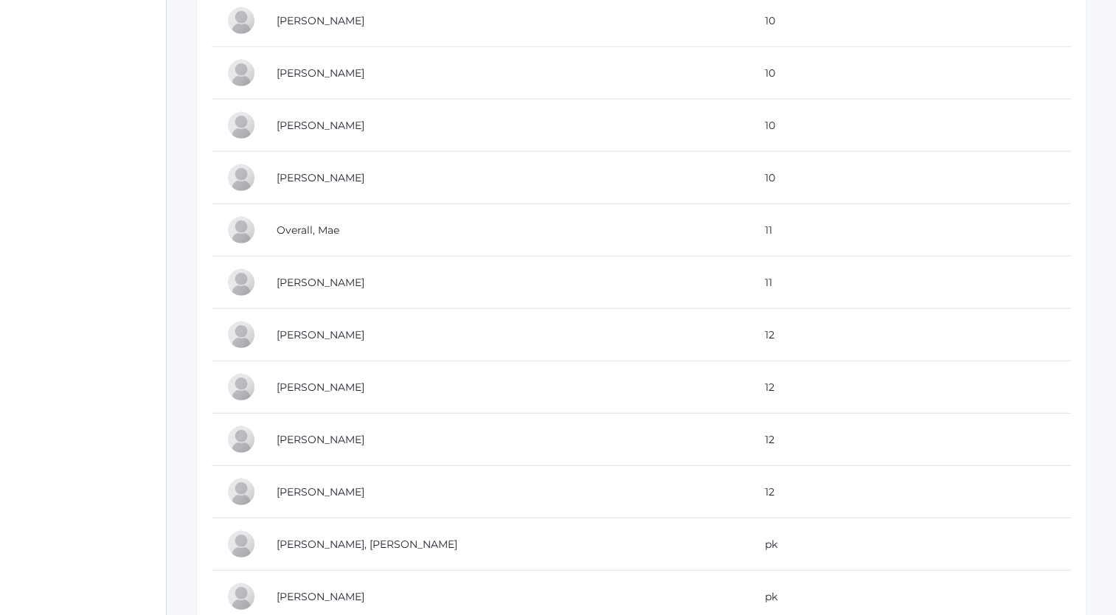
scroll to position [3688, 0]
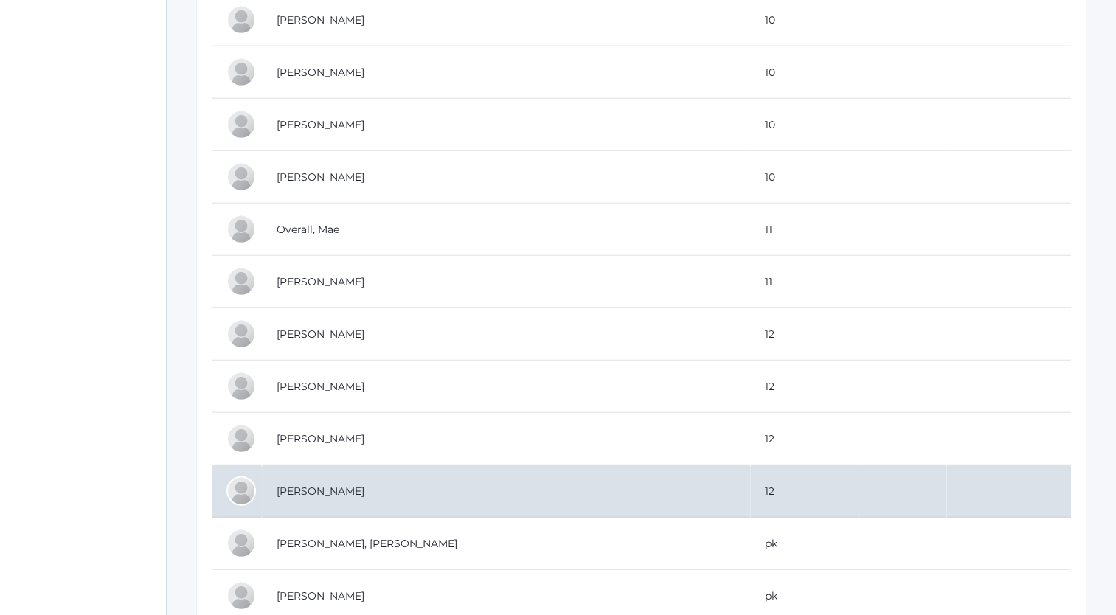
click at [339, 479] on td "[PERSON_NAME]" at bounding box center [506, 491] width 488 height 52
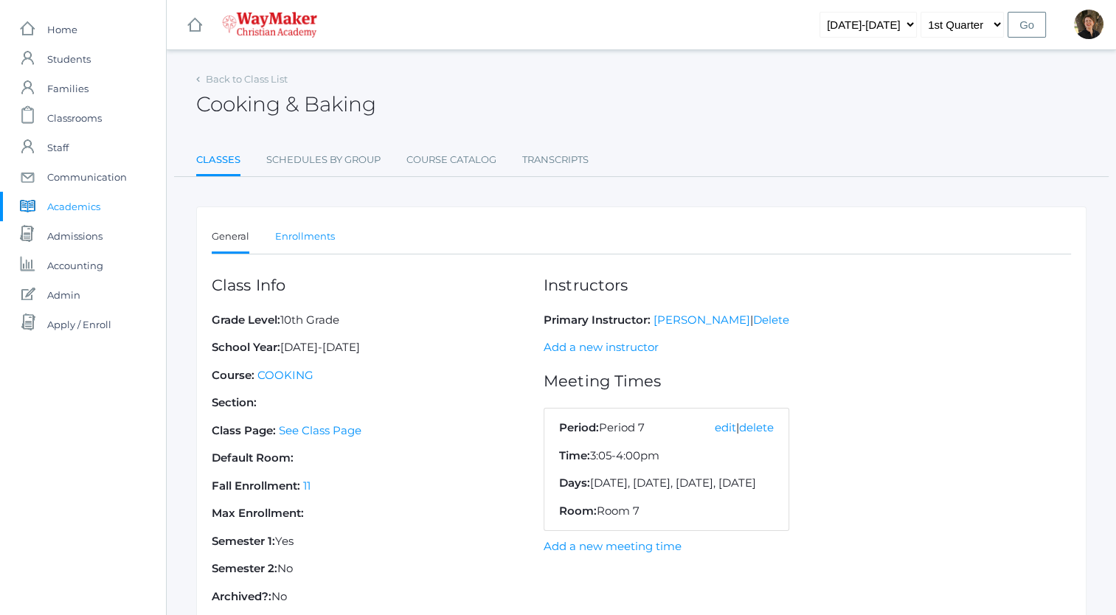
click at [301, 234] on link "Enrollments" at bounding box center [305, 237] width 60 height 30
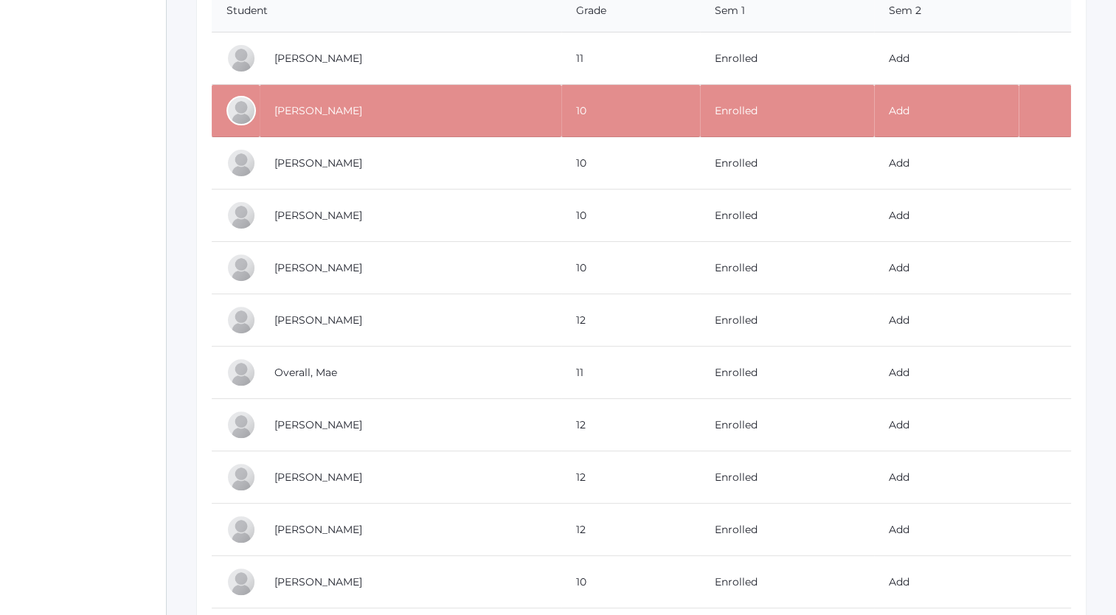
scroll to position [505, 0]
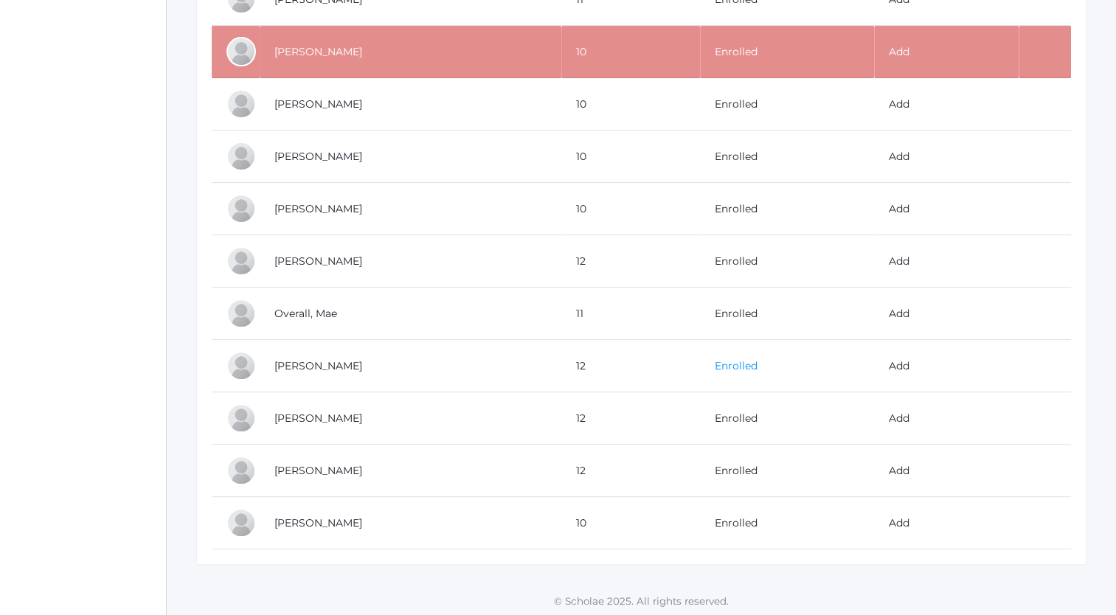
click at [722, 362] on link "Enrolled" at bounding box center [736, 365] width 43 height 13
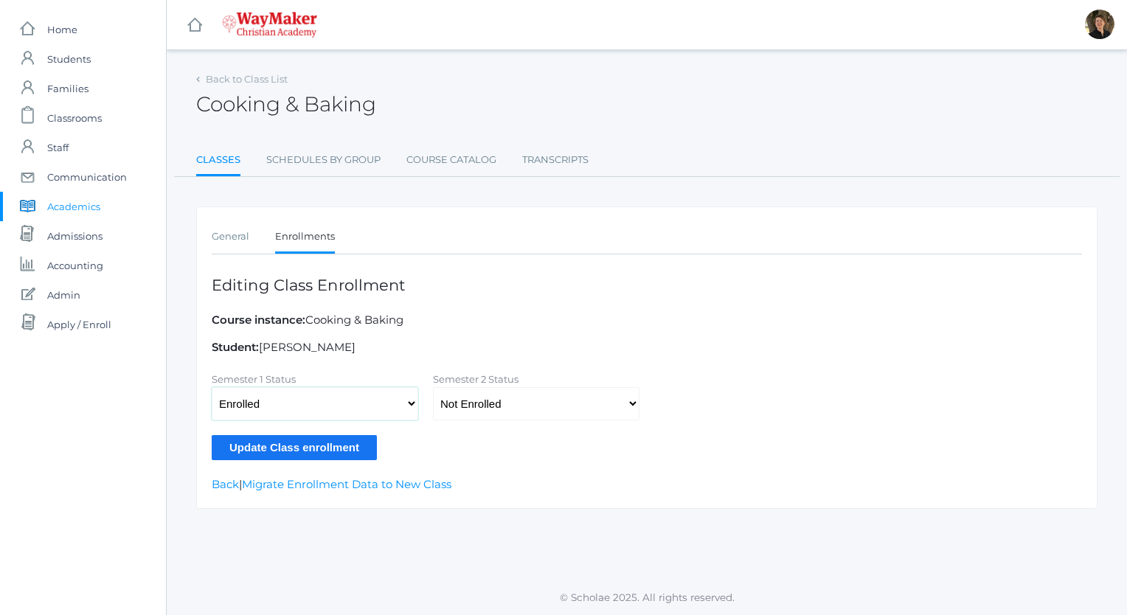
click at [409, 401] on select "Not Enrolled Enrolled Withdrawn - Passing Withdrawn - Failing" at bounding box center [315, 403] width 207 height 33
select select
click at [212, 387] on select "Not Enrolled Enrolled Withdrawn - Passing Withdrawn - Failing" at bounding box center [315, 403] width 207 height 33
click at [324, 446] on input "Update Class enrollment" at bounding box center [294, 447] width 165 height 24
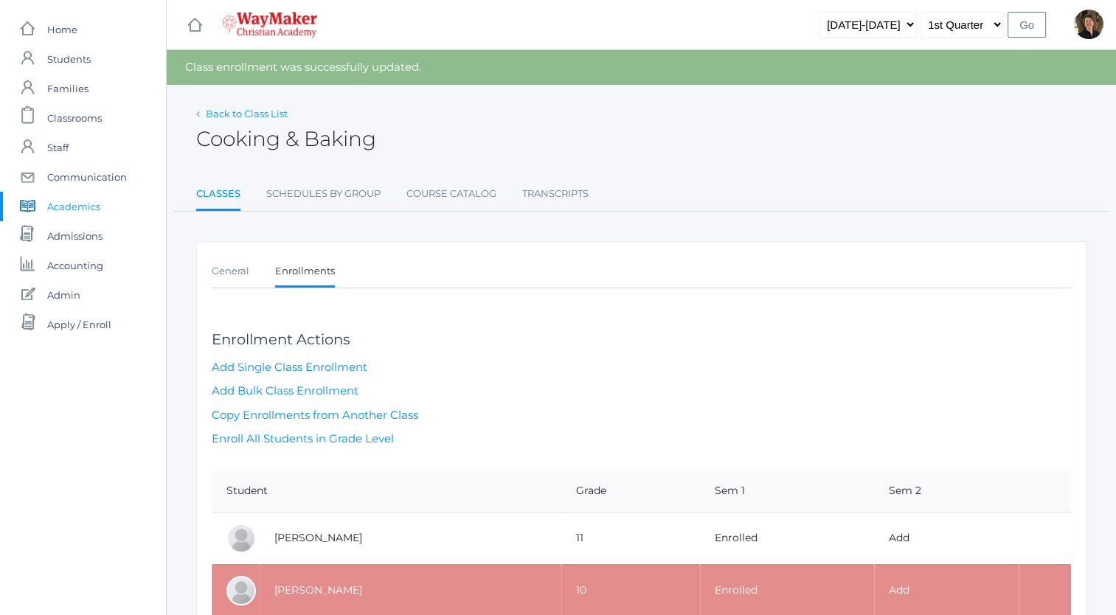
click at [263, 111] on link "Back to Class List" at bounding box center [247, 114] width 82 height 12
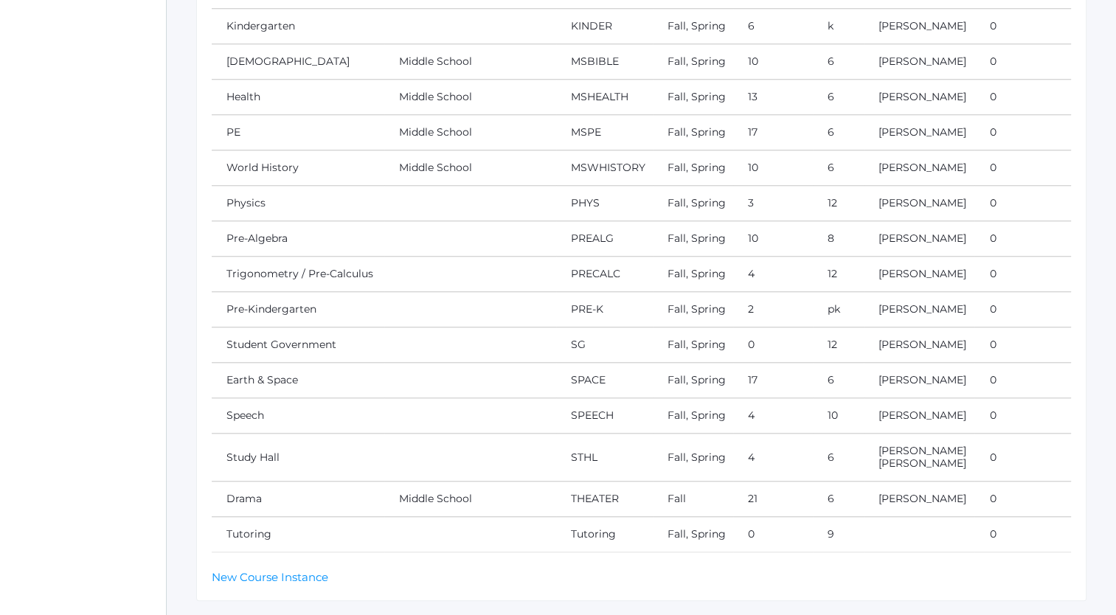
scroll to position [1292, 0]
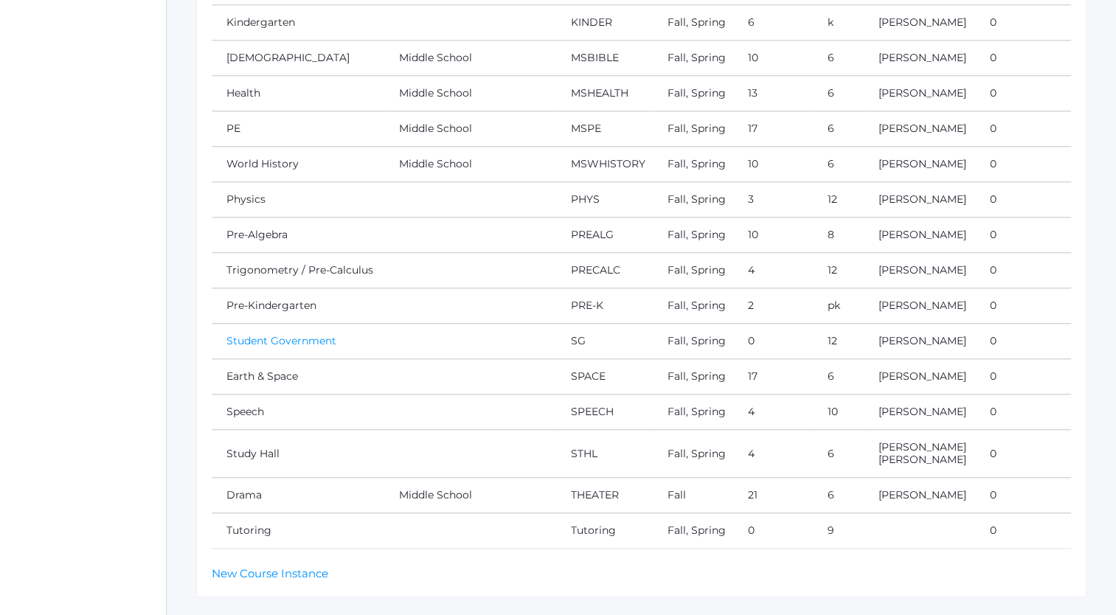
click at [306, 334] on link "Student Government" at bounding box center [281, 340] width 110 height 13
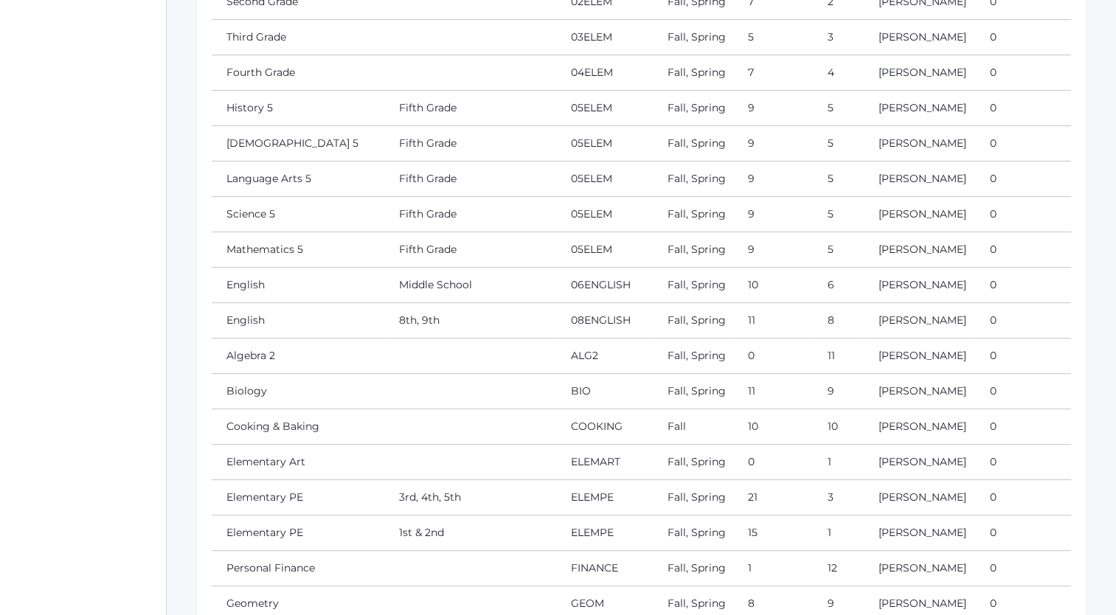
scroll to position [0, 0]
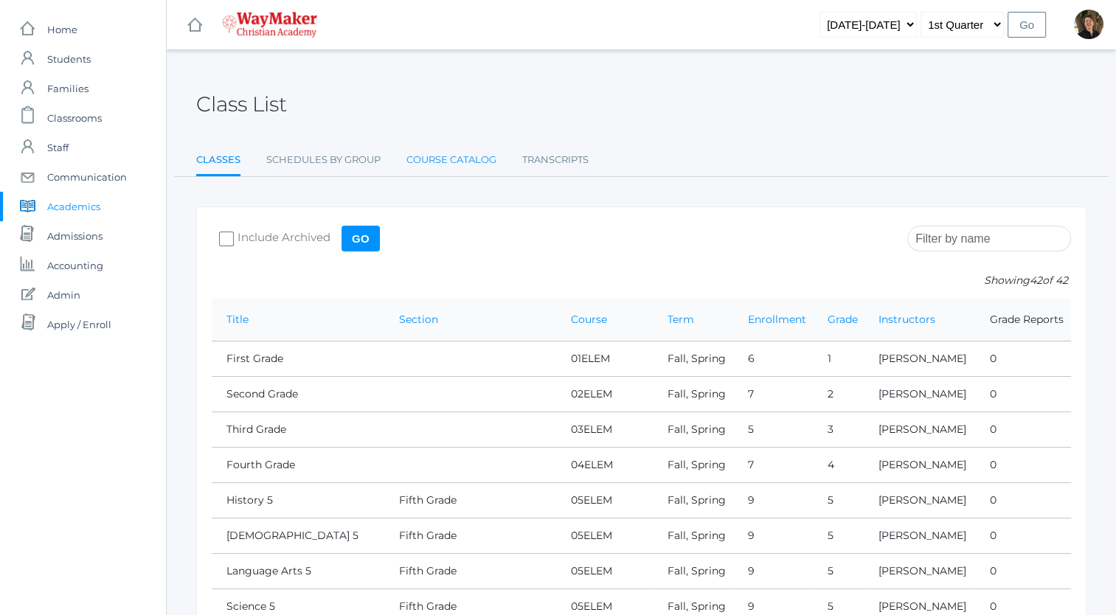
click at [443, 155] on link "Course Catalog" at bounding box center [451, 160] width 90 height 30
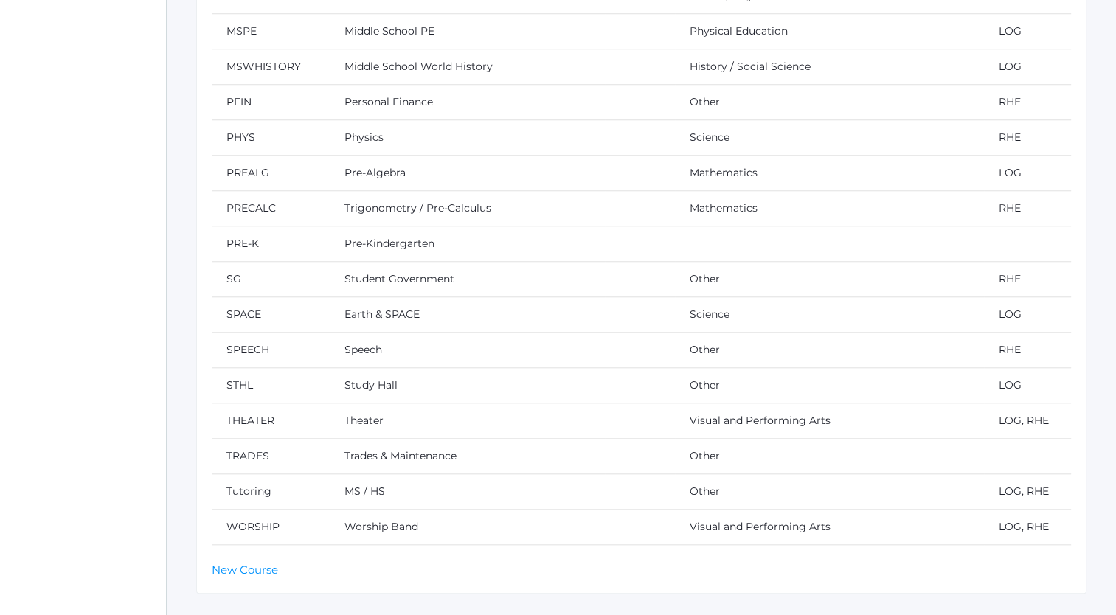
scroll to position [1342, 0]
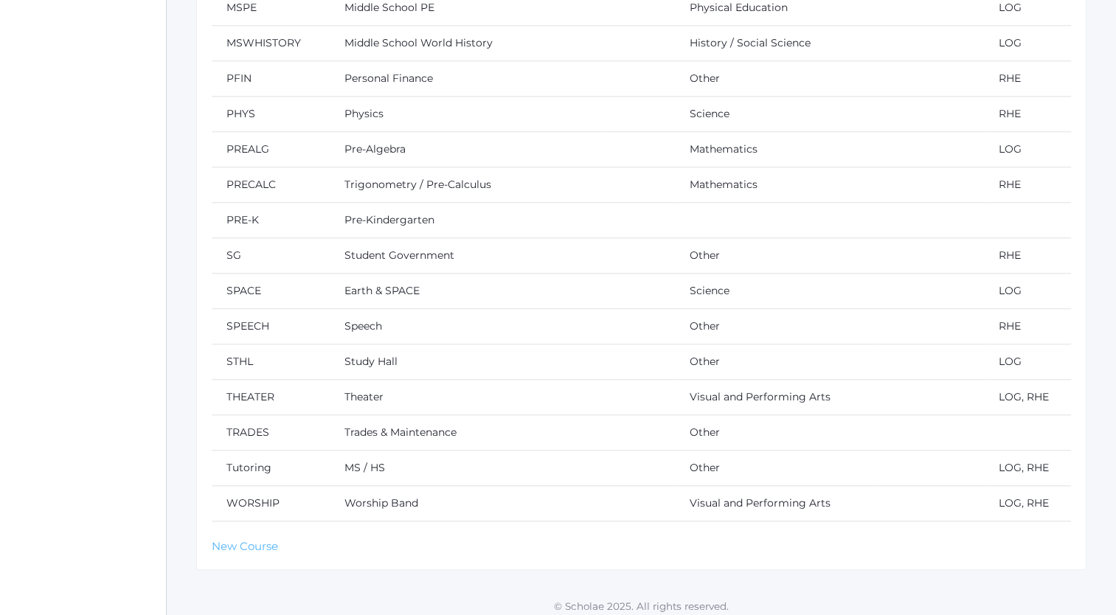
click at [234, 539] on link "New Course" at bounding box center [245, 546] width 66 height 14
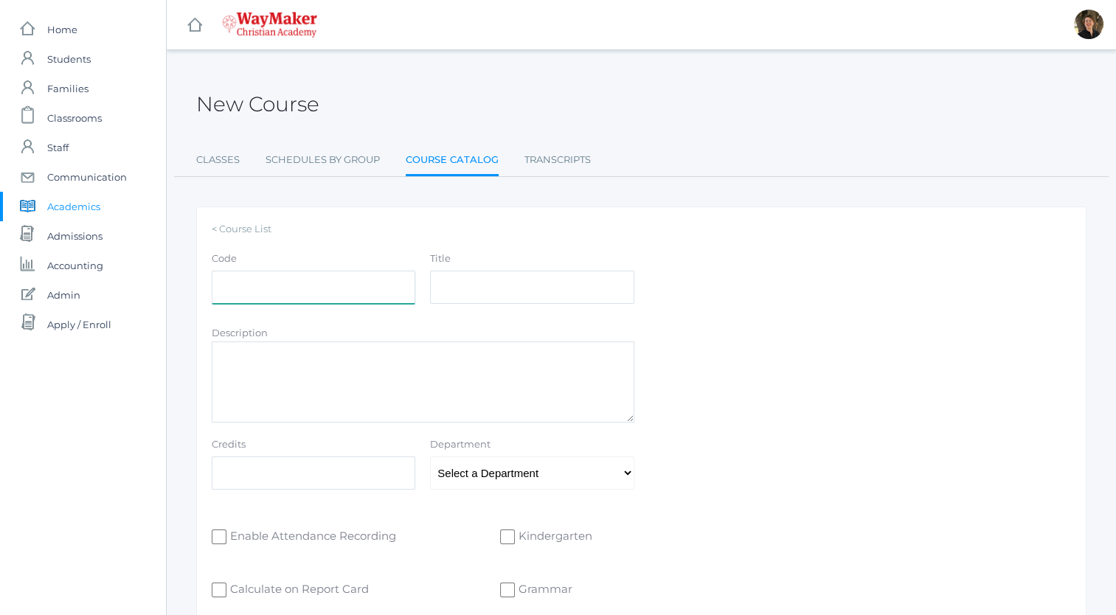
click at [319, 287] on input "Code" at bounding box center [314, 287] width 204 height 33
type input "ATHCND"
click at [465, 283] on input "Title" at bounding box center [532, 287] width 204 height 33
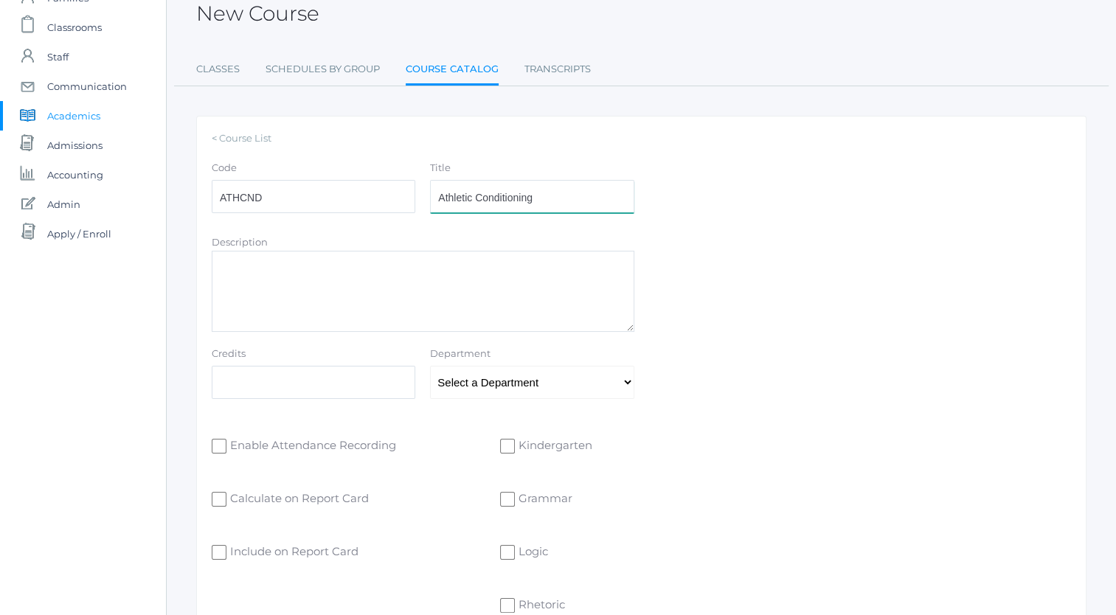
scroll to position [93, 0]
type input "Athletic Conditioning"
click at [453, 379] on select "Select a Department Athletics Bible Business Electives English Fine Arts Foreig…" at bounding box center [532, 380] width 204 height 33
select select "54"
click at [430, 364] on select "Select a Department Athletics Bible Business Electives English Fine Arts Foreig…" at bounding box center [532, 380] width 204 height 33
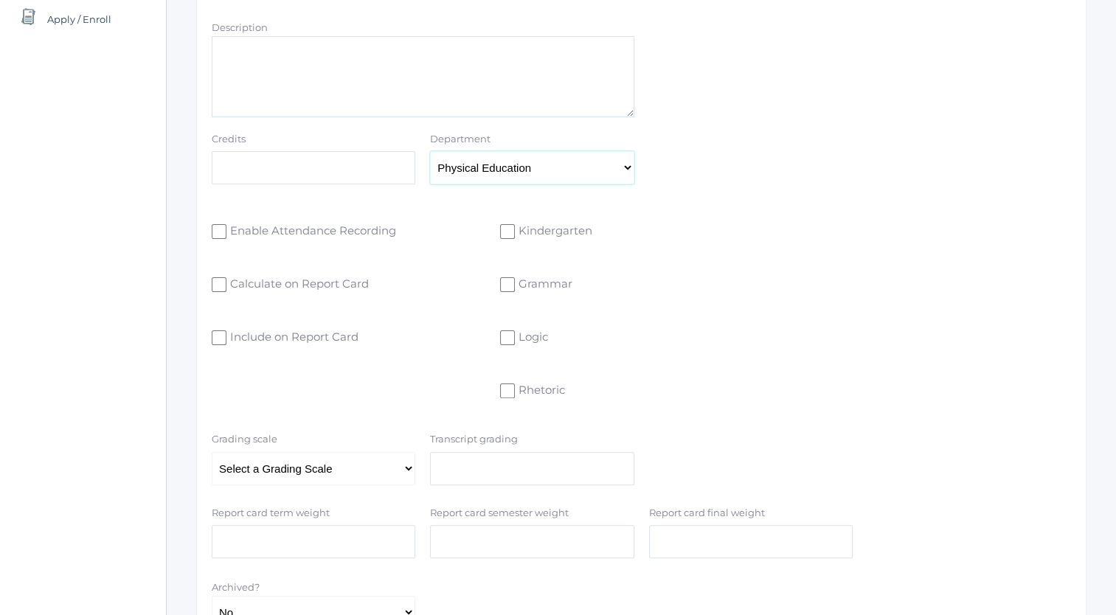
scroll to position [307, 0]
click at [507, 385] on input "Rhetoric" at bounding box center [507, 389] width 15 height 15
checkbox input "true"
click at [506, 337] on input "Logic" at bounding box center [507, 336] width 15 height 15
checkbox input "true"
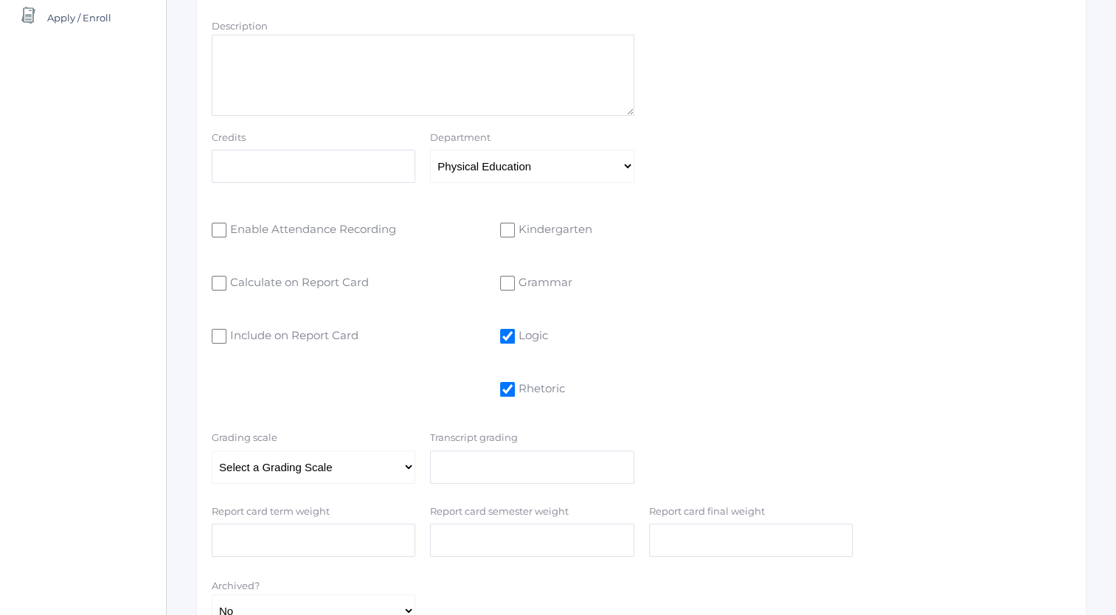
scroll to position [426, 0]
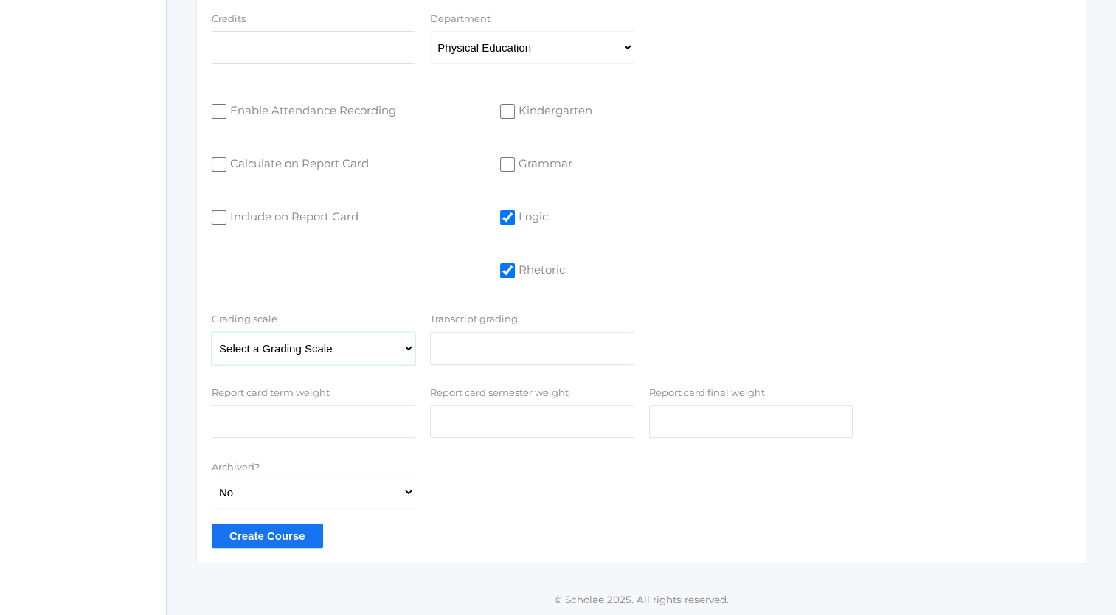
click at [407, 348] on select "Select a Grading Scale Test" at bounding box center [314, 348] width 204 height 33
click at [286, 535] on input "Create Course" at bounding box center [267, 536] width 111 height 24
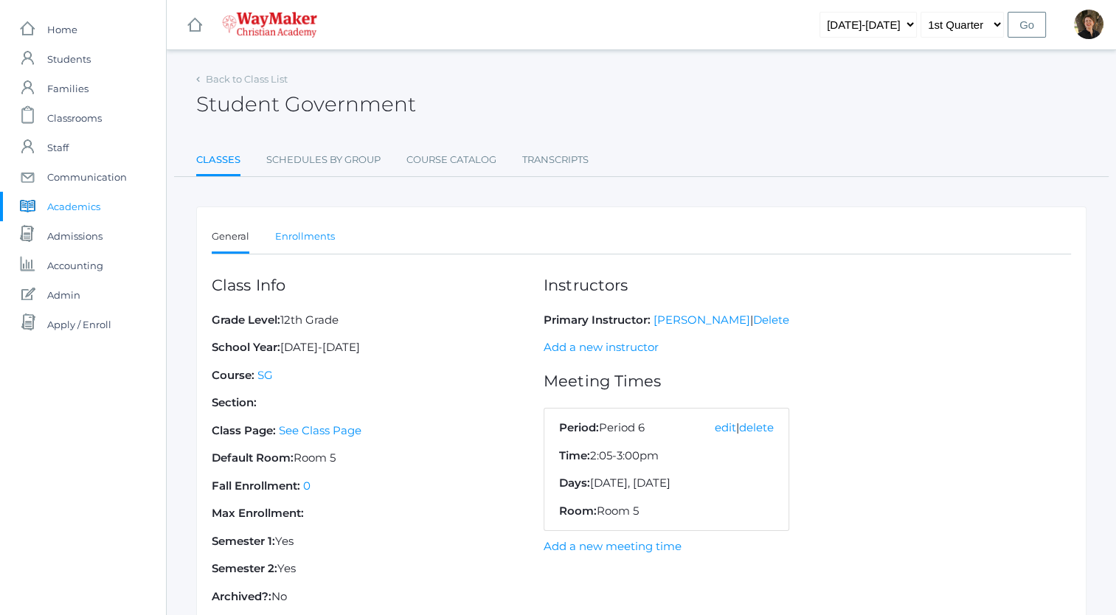
click at [316, 236] on link "Enrollments" at bounding box center [305, 237] width 60 height 30
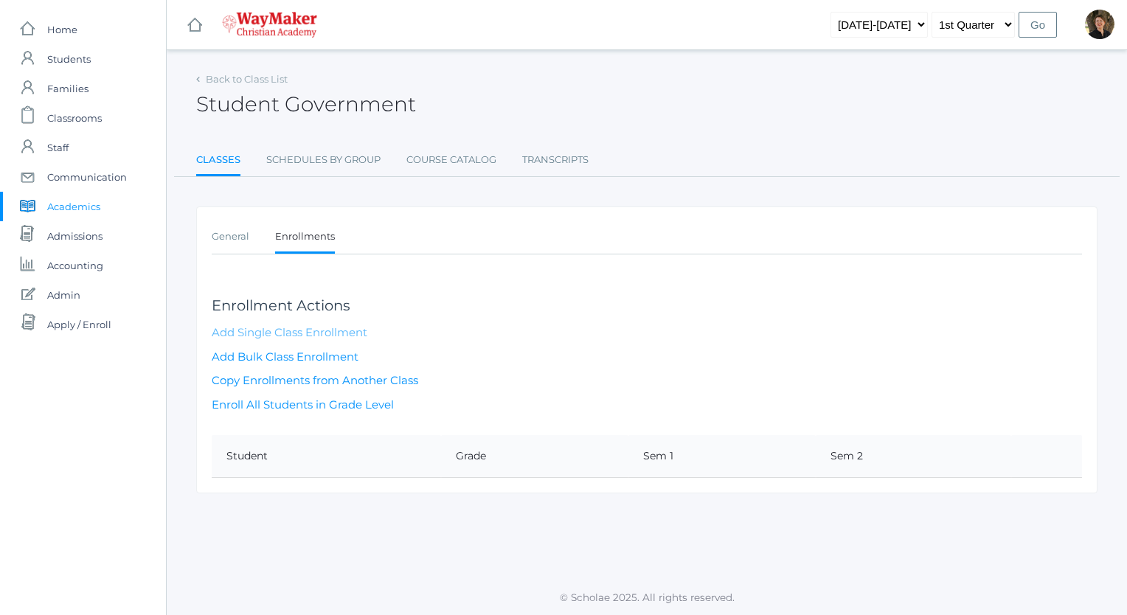
click at [296, 326] on link "Add Single Class Enrollment" at bounding box center [290, 332] width 156 height 14
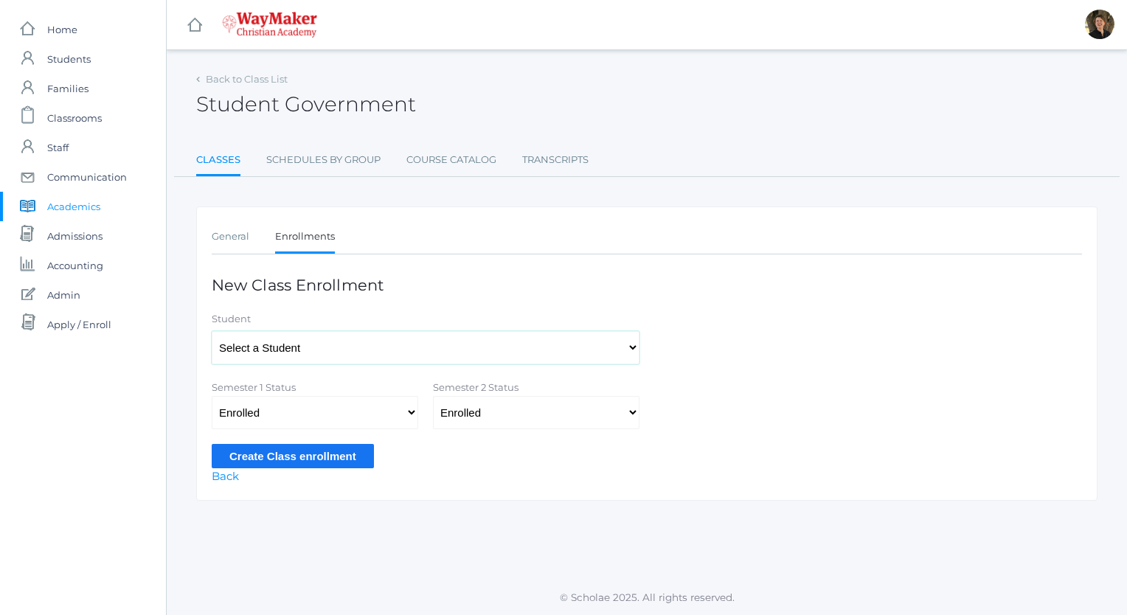
click at [304, 347] on select "Select a Student [PERSON_NAME], [PERSON_NAME], [PERSON_NAME], [PERSON_NAME], [P…" at bounding box center [426, 347] width 428 height 33
select select "4407"
click at [212, 331] on select "Select a Student [PERSON_NAME], [PERSON_NAME], [PERSON_NAME], [PERSON_NAME], [P…" at bounding box center [426, 347] width 428 height 33
click at [325, 451] on input "Create Class enrollment" at bounding box center [293, 456] width 162 height 24
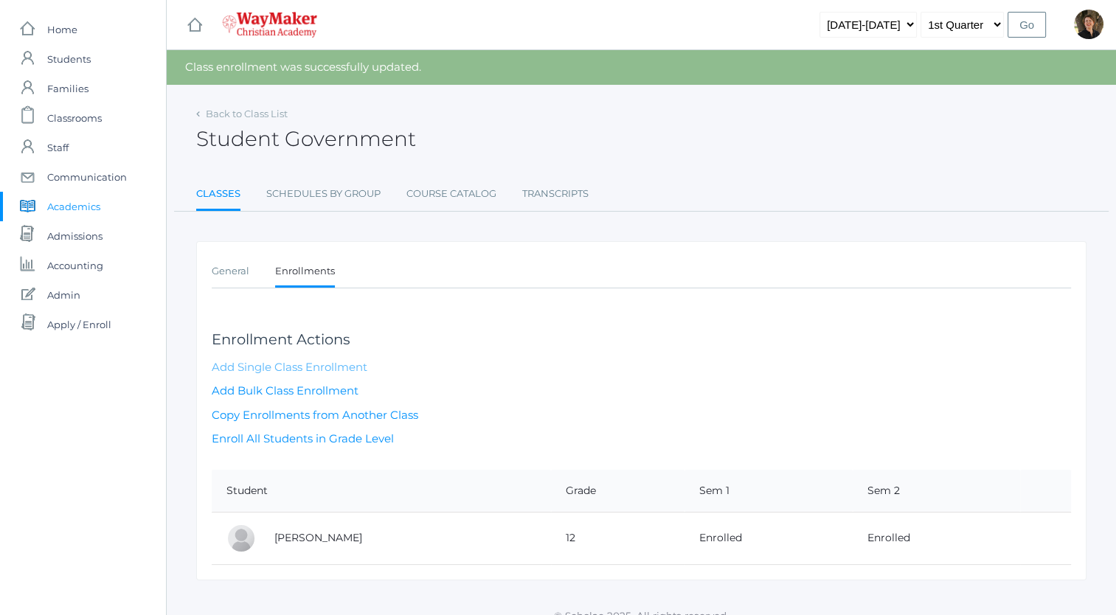
click at [292, 364] on link "Add Single Class Enrollment" at bounding box center [290, 367] width 156 height 14
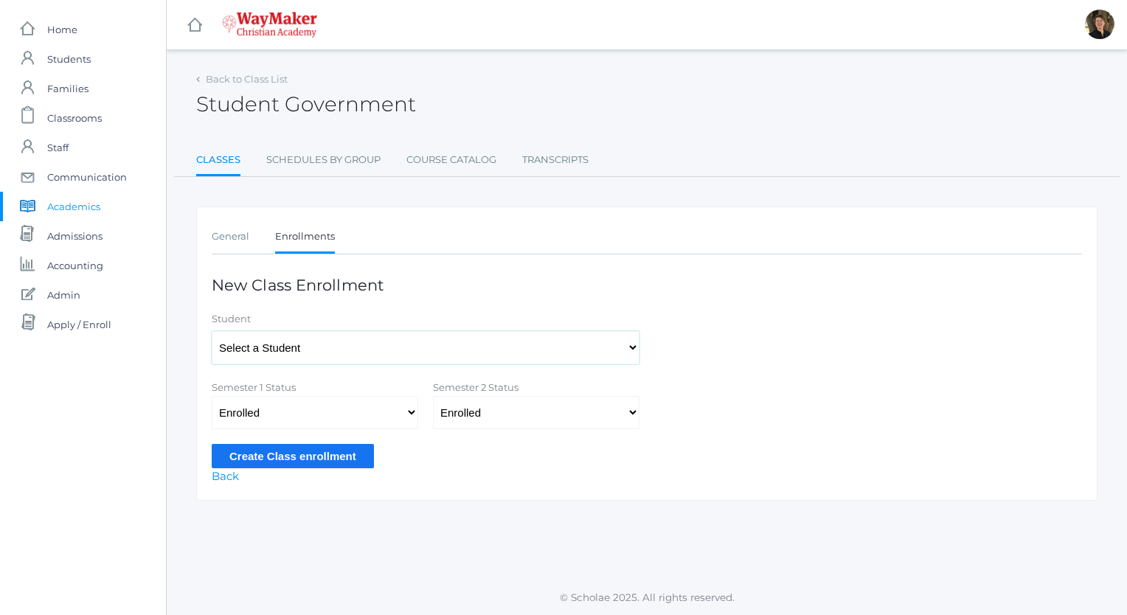
click at [321, 349] on select "Select a Student [PERSON_NAME], [PERSON_NAME], [PERSON_NAME], [PERSON_NAME], [P…" at bounding box center [426, 347] width 428 height 33
select select "4491"
click at [212, 331] on select "Select a Student [PERSON_NAME], [PERSON_NAME], [PERSON_NAME], [PERSON_NAME], [P…" at bounding box center [426, 347] width 428 height 33
click at [311, 454] on input "Create Class enrollment" at bounding box center [293, 456] width 162 height 24
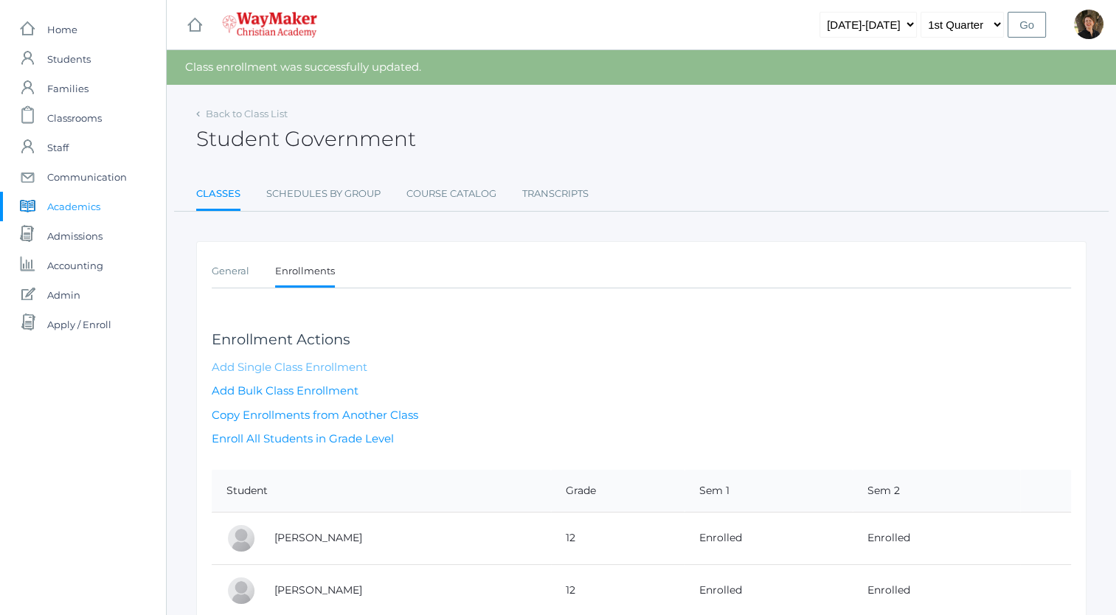
click at [302, 364] on link "Add Single Class Enrollment" at bounding box center [290, 367] width 156 height 14
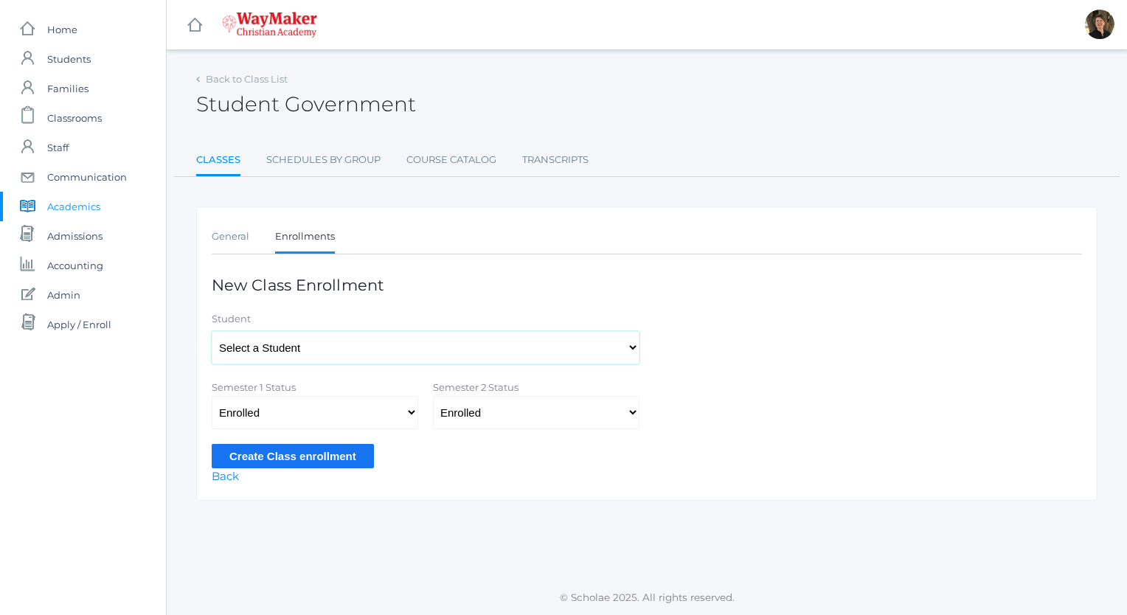
click at [302, 345] on select "Select a Student Backstrom, Abigail Baker, Claire Baker, Josey Bassett, Josie B…" at bounding box center [426, 347] width 428 height 33
select select "4484"
click at [212, 331] on select "Select a Student Backstrom, Abigail Baker, Claire Baker, Josey Bassett, Josie B…" at bounding box center [426, 347] width 428 height 33
click at [296, 454] on input "Create Class enrollment" at bounding box center [293, 456] width 162 height 24
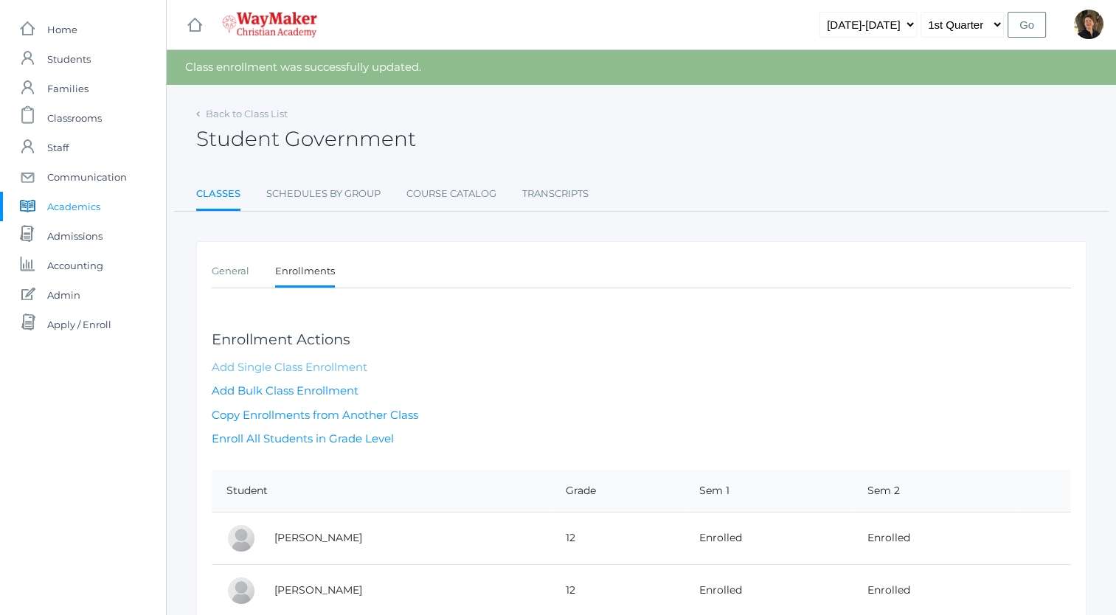
click at [320, 362] on link "Add Single Class Enrollment" at bounding box center [290, 367] width 156 height 14
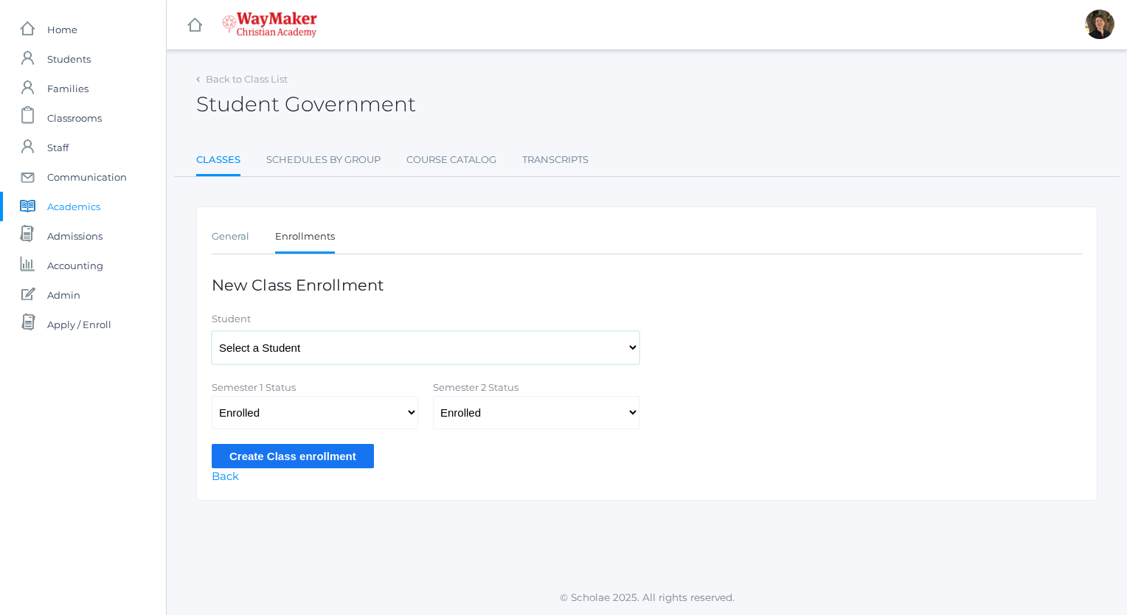
click at [286, 344] on select "Select a Student Backstrom, Abigail Baker, Claire Baker, Josey Bassett, Josie B…" at bounding box center [426, 347] width 428 height 33
select select "4493"
click at [212, 331] on select "Select a Student Backstrom, Abigail Baker, Claire Baker, Josey Bassett, Josie B…" at bounding box center [426, 347] width 428 height 33
click at [306, 459] on input "Create Class enrollment" at bounding box center [293, 456] width 162 height 24
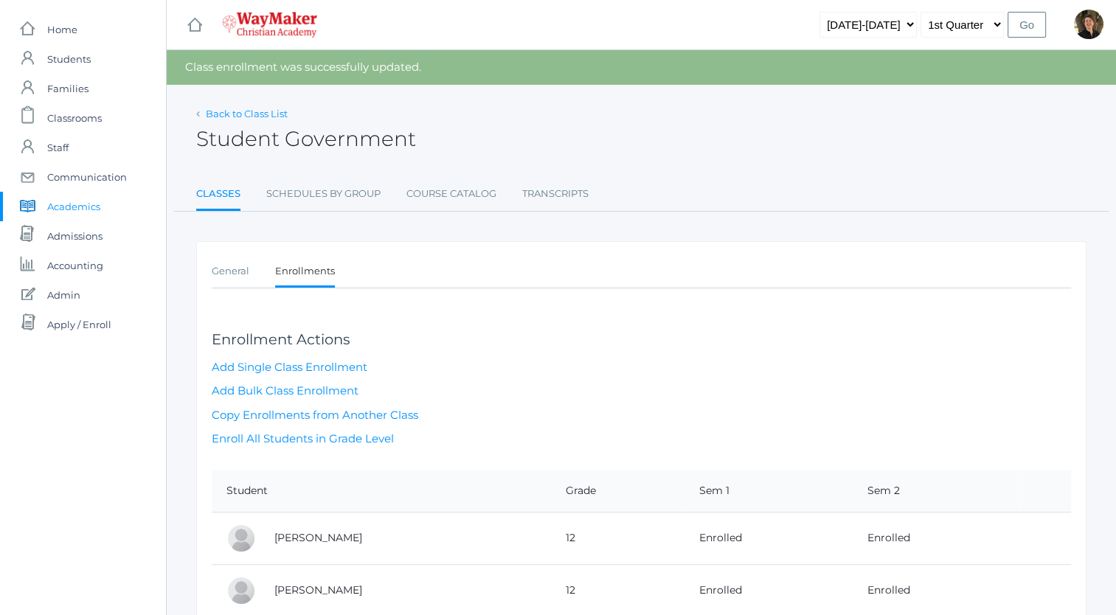
click at [222, 111] on link "Back to Class List" at bounding box center [247, 114] width 82 height 12
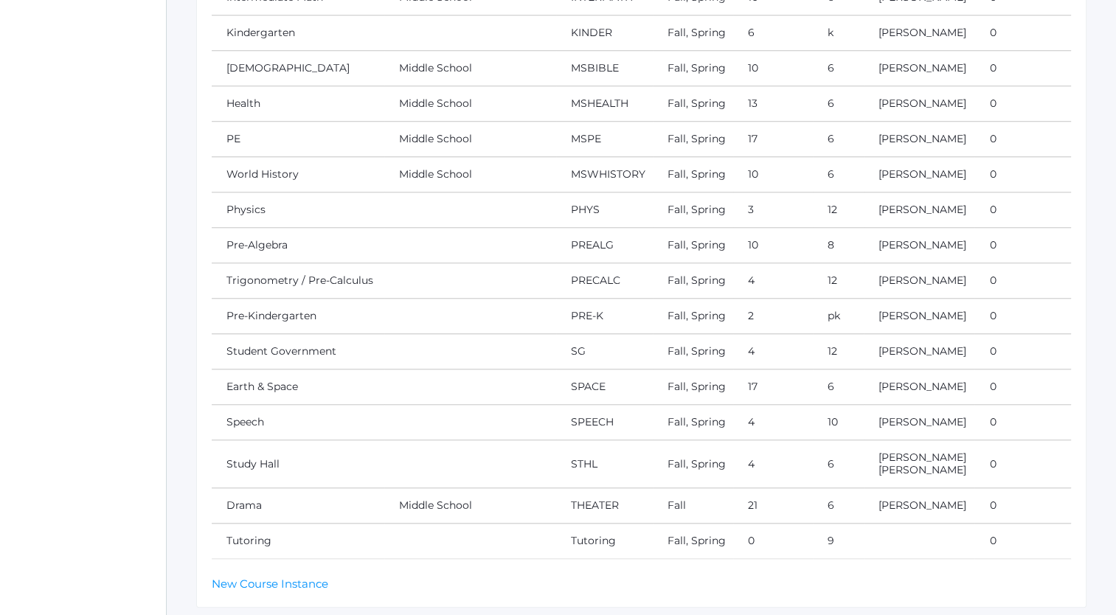
scroll to position [1283, 0]
click at [241, 456] on link "Study Hall" at bounding box center [252, 462] width 53 height 13
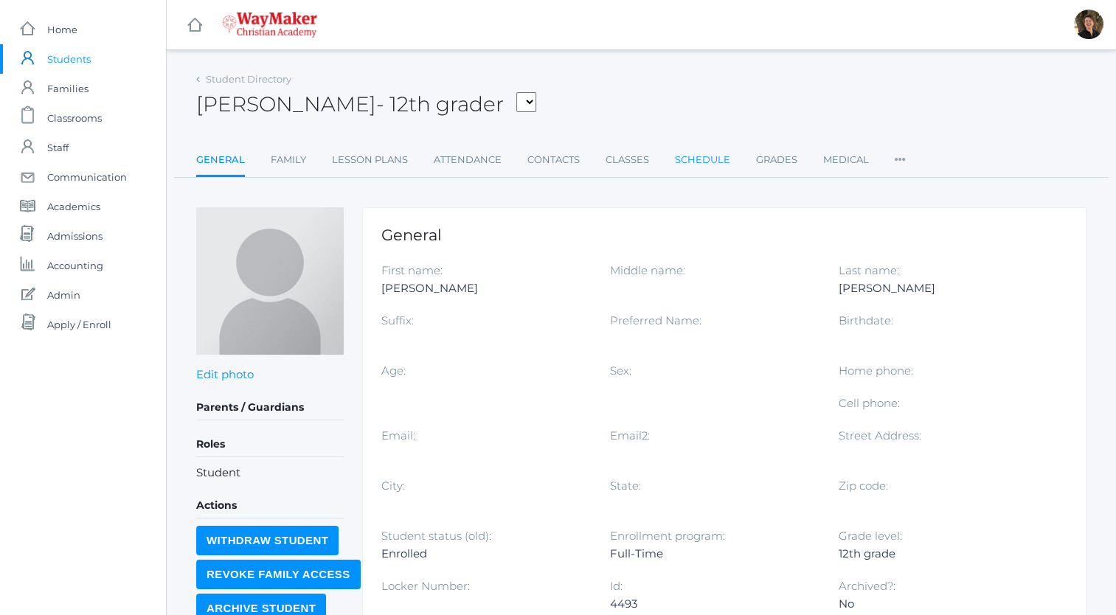
click at [705, 159] on link "Schedule" at bounding box center [702, 160] width 55 height 30
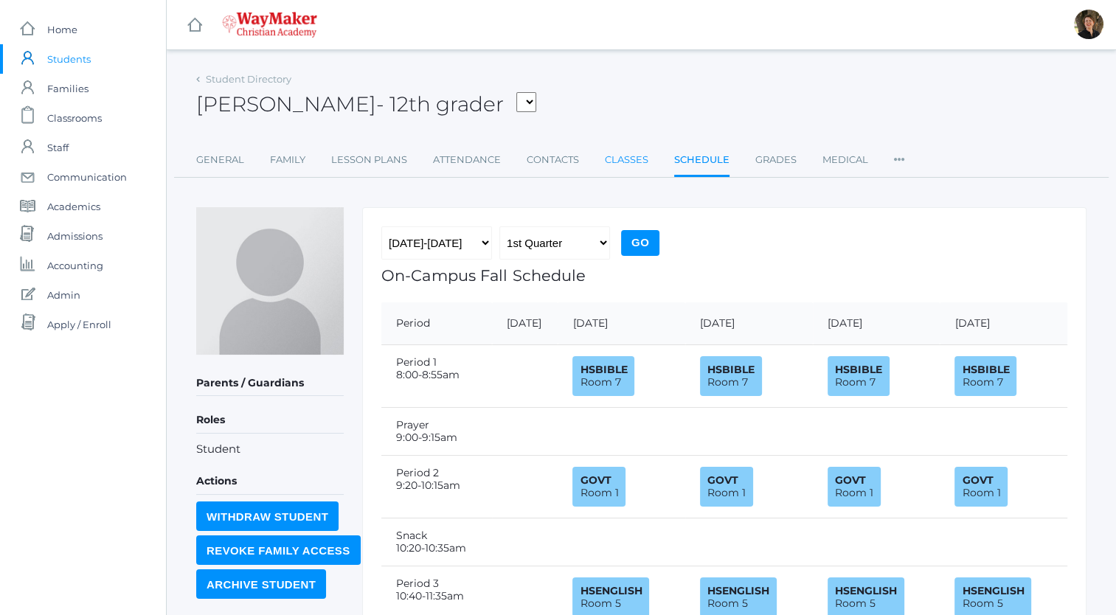
click at [616, 160] on link "Classes" at bounding box center [627, 160] width 44 height 30
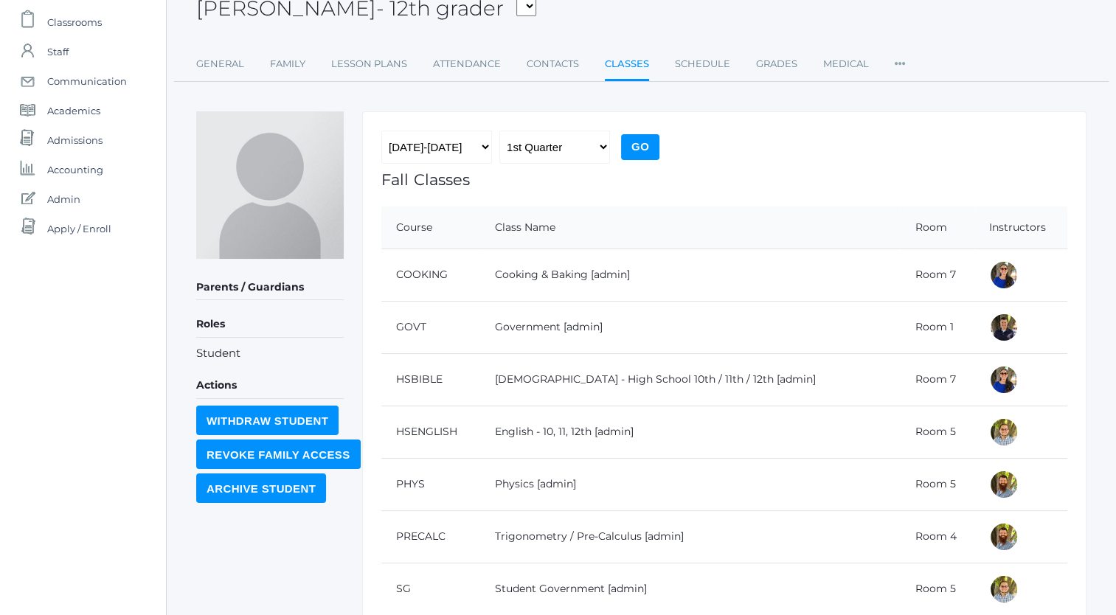
scroll to position [95, 0]
click at [705, 62] on link "Schedule" at bounding box center [702, 65] width 55 height 30
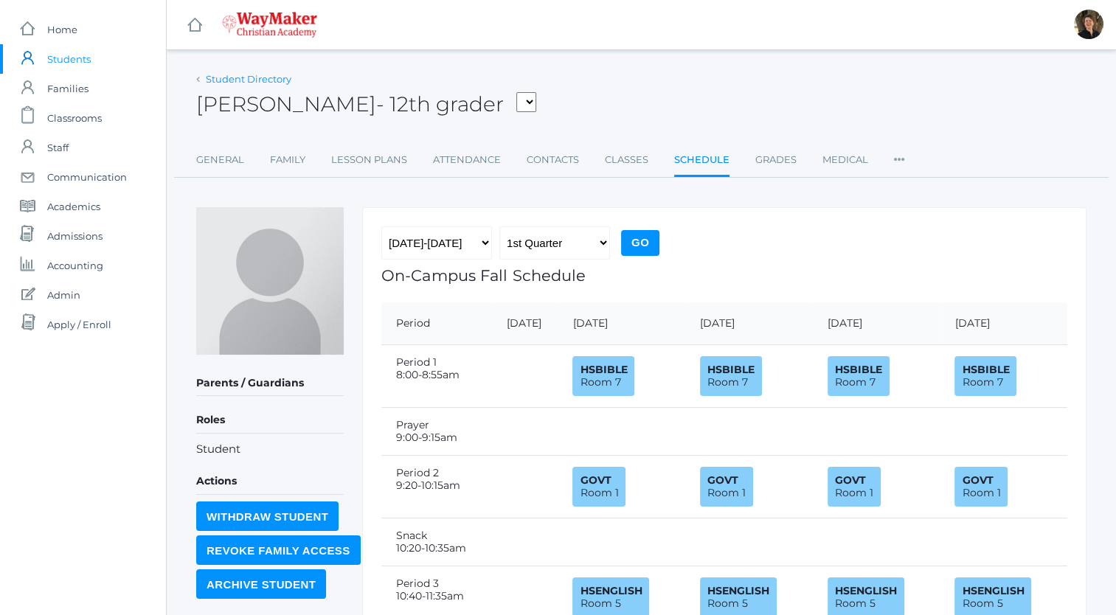
click at [238, 79] on link "Student Directory" at bounding box center [249, 79] width 86 height 12
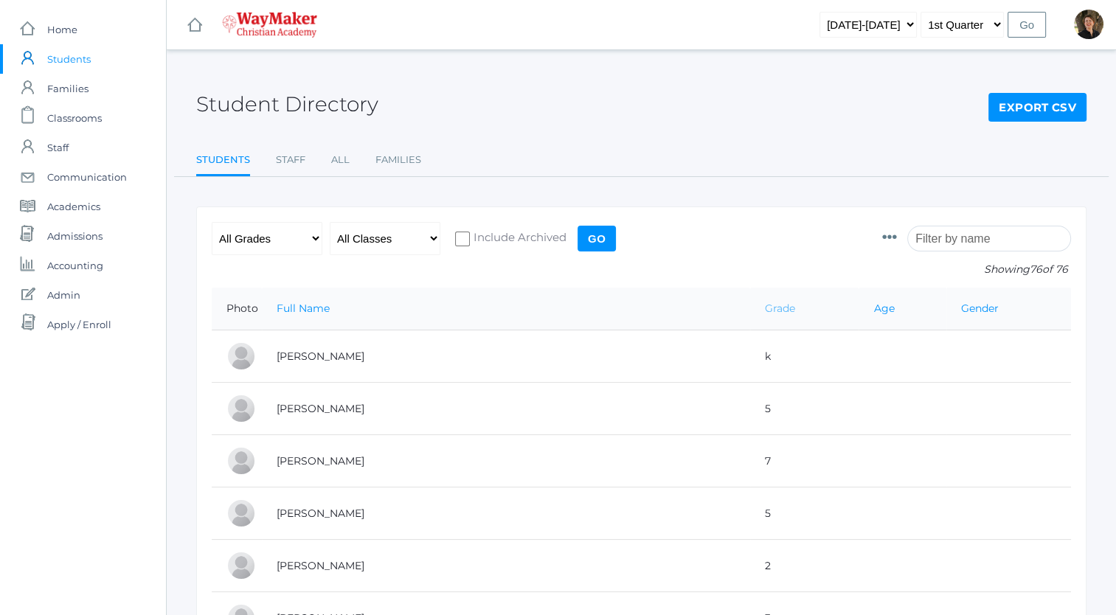
click at [765, 308] on link "Grade" at bounding box center [780, 308] width 30 height 13
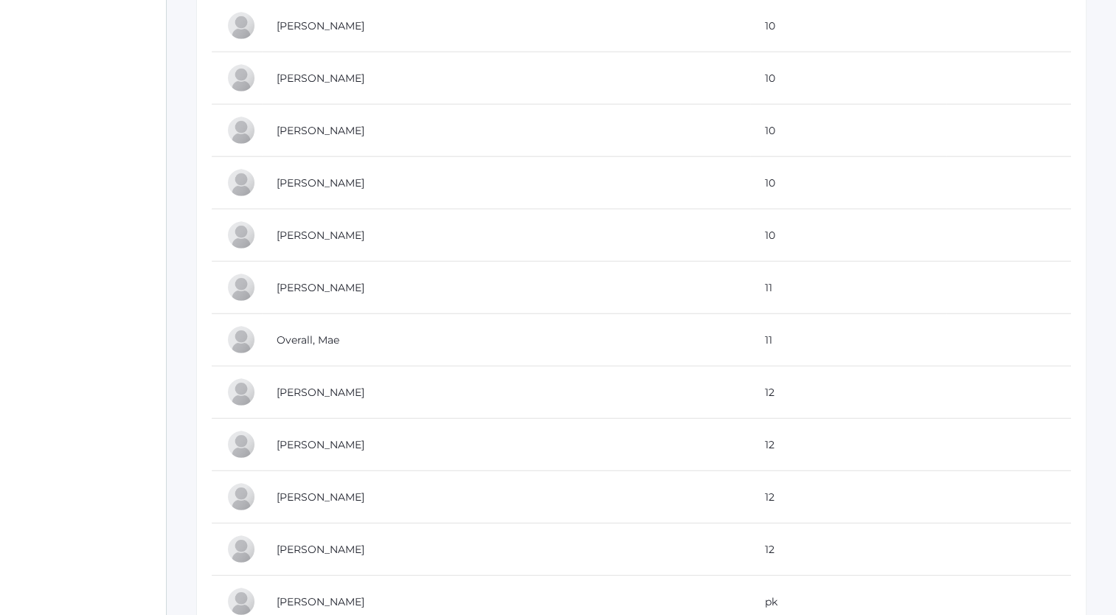
scroll to position [3763, 0]
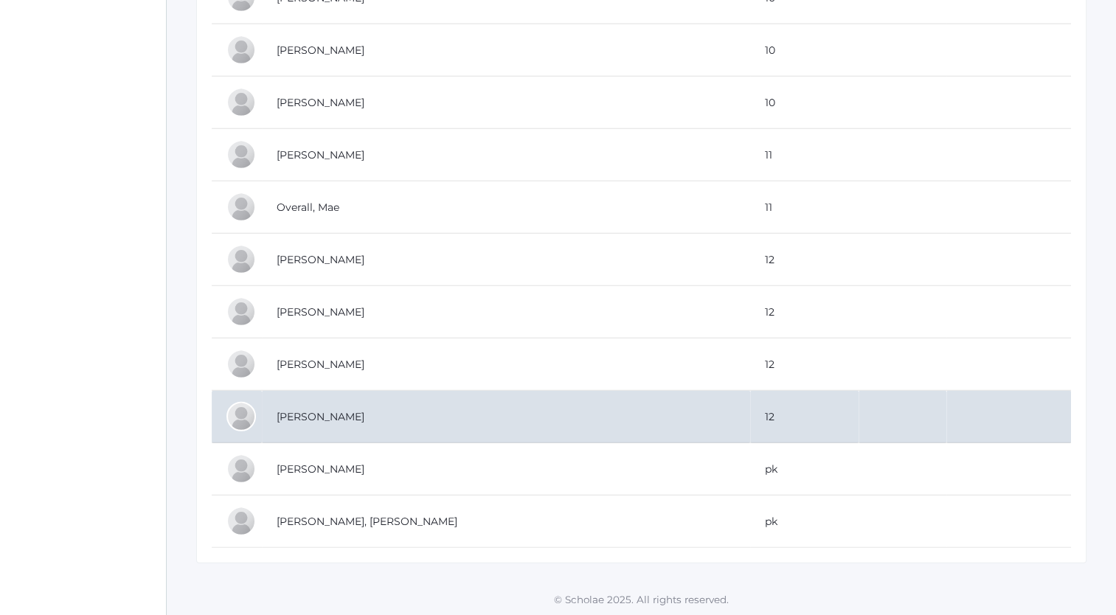
click at [334, 405] on td "Renz, Gretchen" at bounding box center [506, 417] width 488 height 52
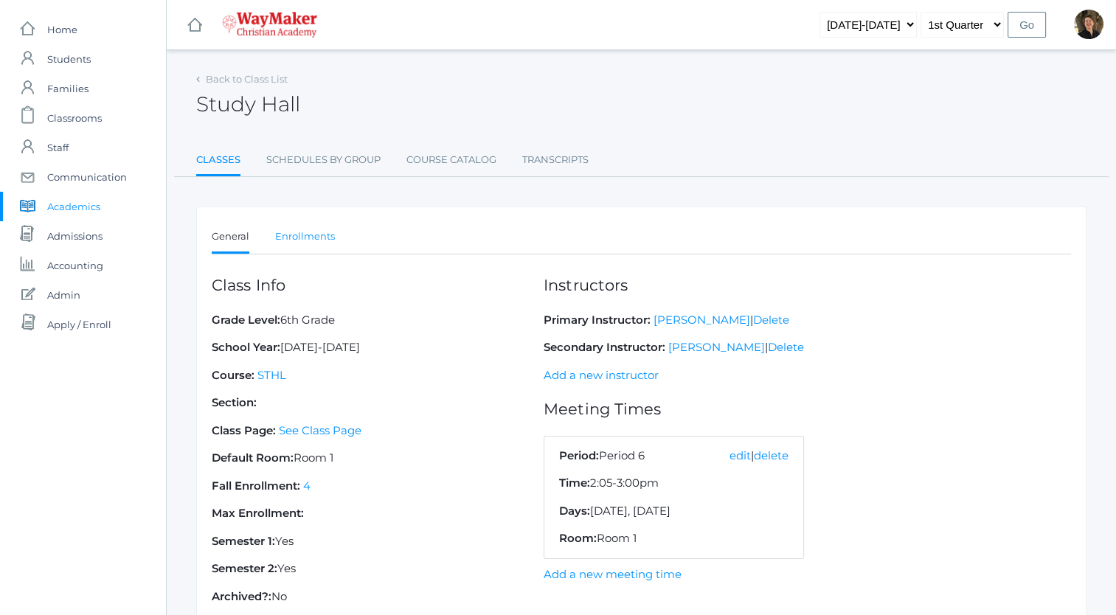
click at [314, 237] on link "Enrollments" at bounding box center [305, 237] width 60 height 30
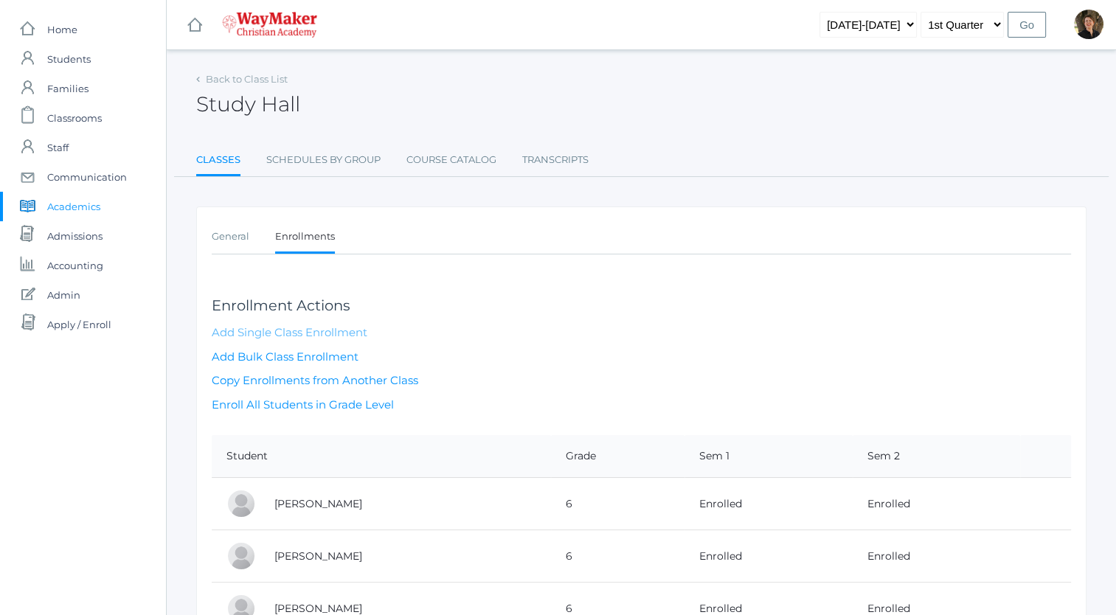
click at [318, 328] on link "Add Single Class Enrollment" at bounding box center [290, 332] width 156 height 14
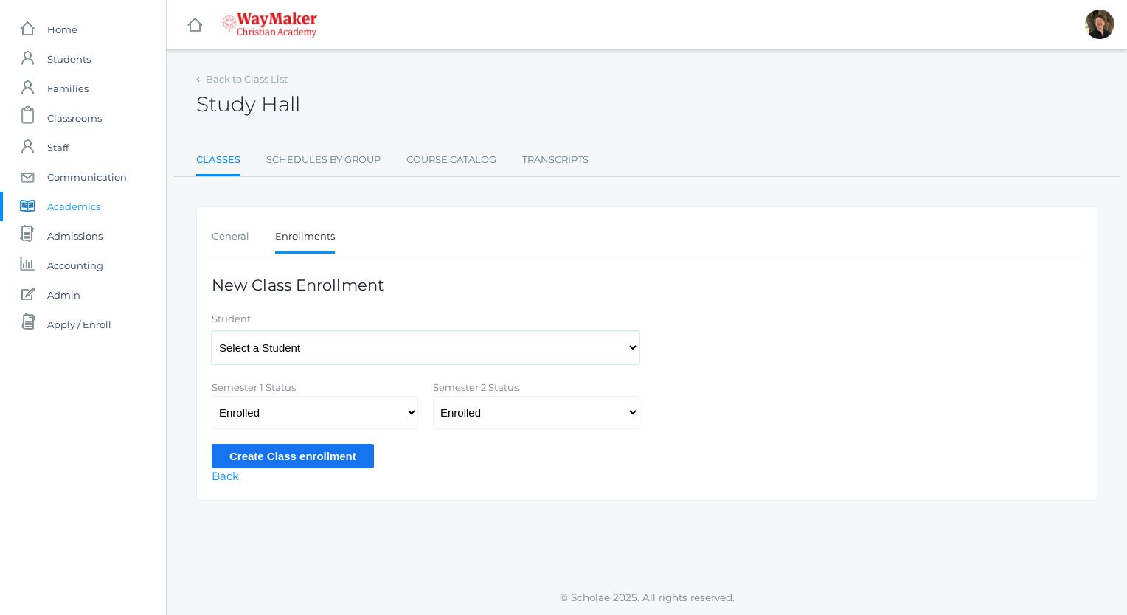
click at [321, 351] on select "Select a Student Backstrom, Abigail Baker, Claire Baker, Josey Bassett, Josie B…" at bounding box center [426, 347] width 428 height 33
click at [212, 331] on select "Select a Student Backstrom, Abigail Baker, Claire Baker, Josey Bassett, Josie B…" at bounding box center [426, 347] width 428 height 33
click at [360, 350] on select "Select a Student Backstrom, Abigail Baker, Claire Baker, Josey Bassett, Josie B…" at bounding box center [426, 347] width 428 height 33
select select "4493"
click at [212, 331] on select "Select a Student Backstrom, Abigail Baker, Claire Baker, Josey Bassett, Josie B…" at bounding box center [426, 347] width 428 height 33
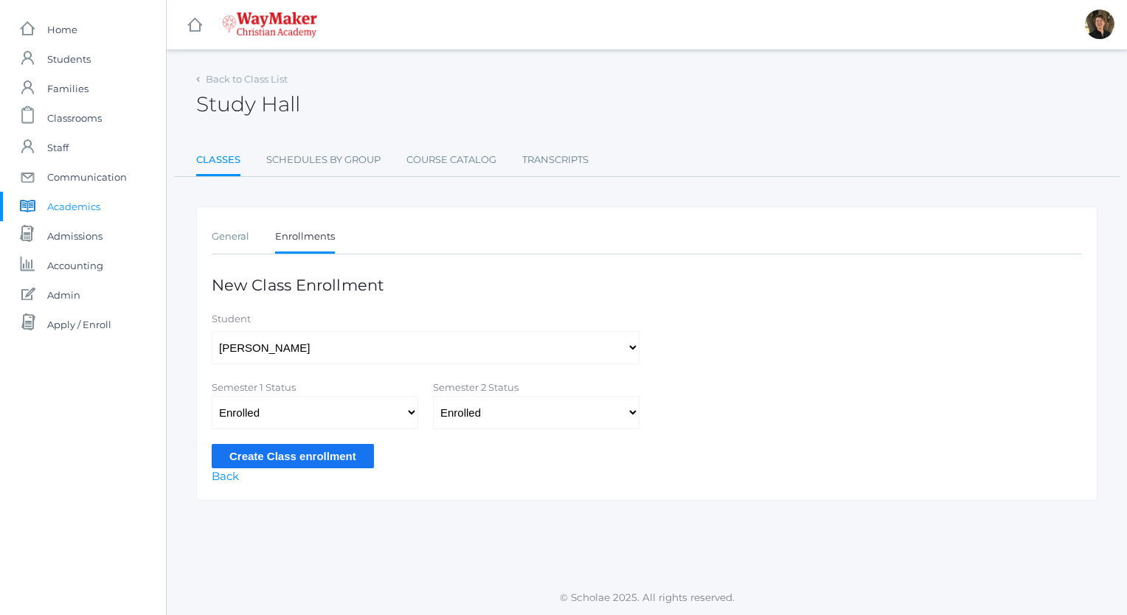
click at [302, 452] on input "Create Class enrollment" at bounding box center [293, 456] width 162 height 24
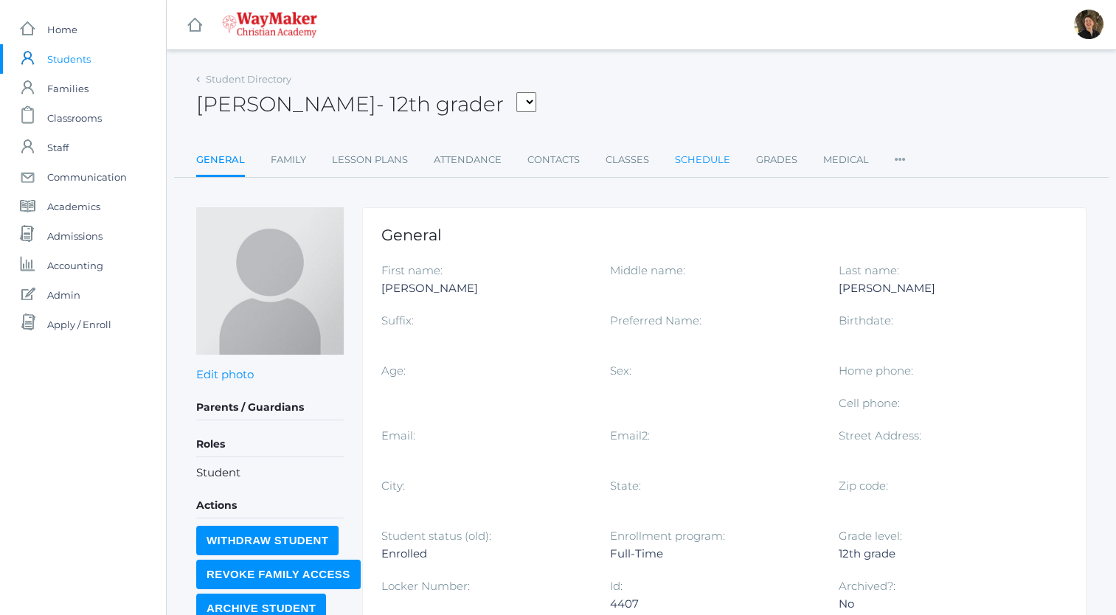
click at [702, 155] on link "Schedule" at bounding box center [702, 160] width 55 height 30
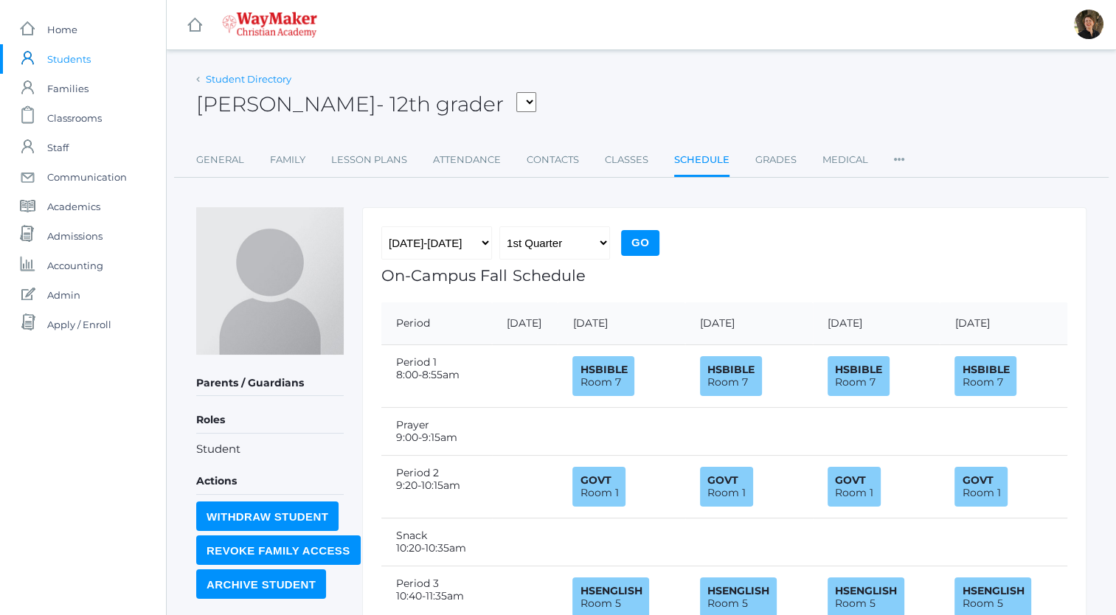
click at [235, 79] on link "Student Directory" at bounding box center [249, 79] width 86 height 12
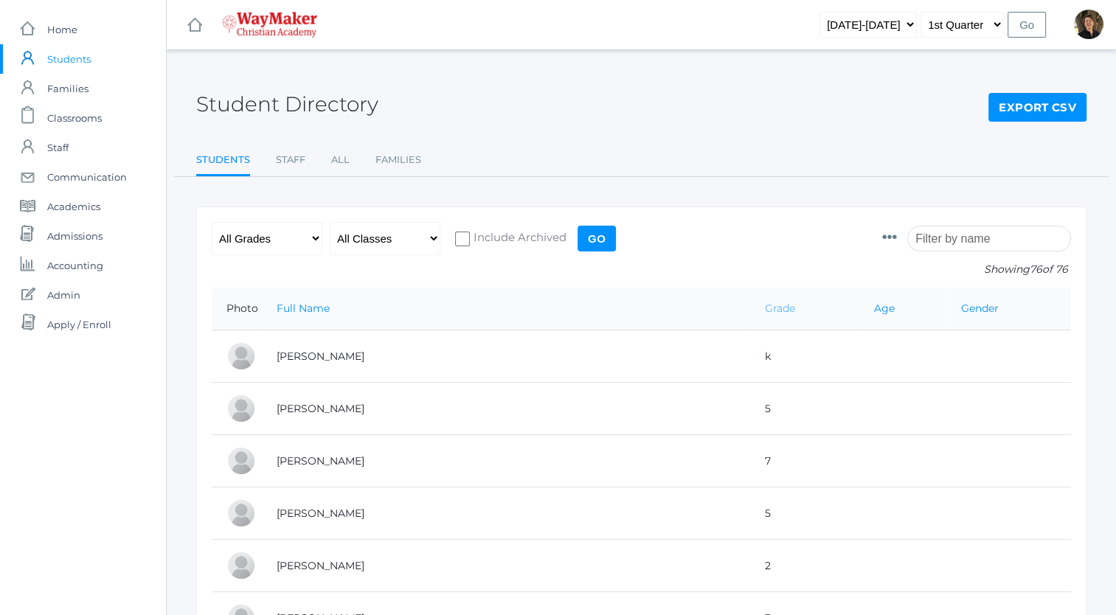
click at [765, 306] on link "Grade" at bounding box center [780, 308] width 30 height 13
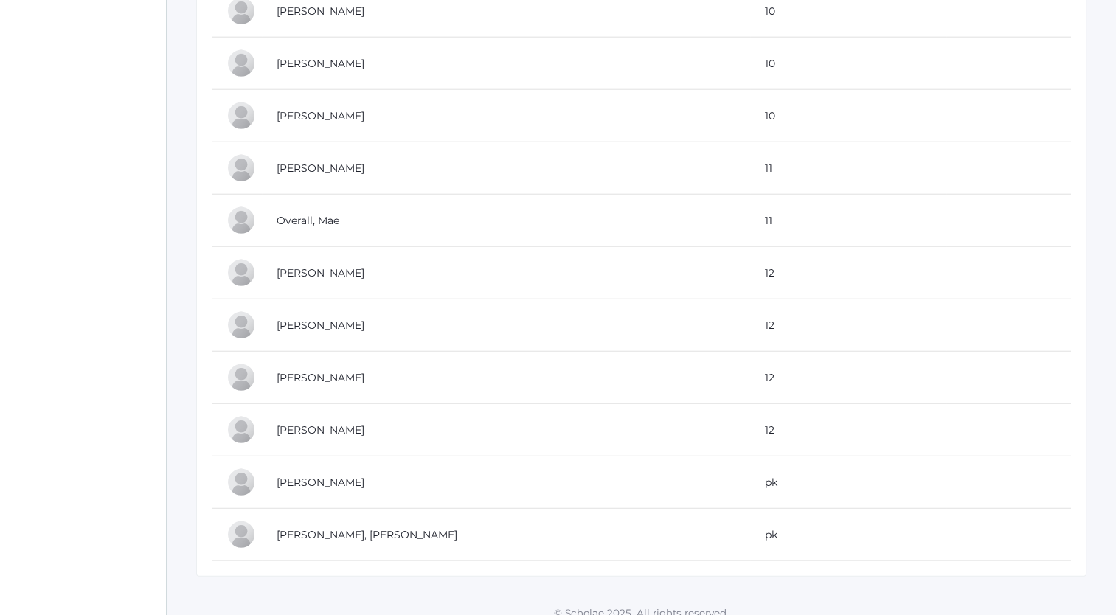
scroll to position [3763, 0]
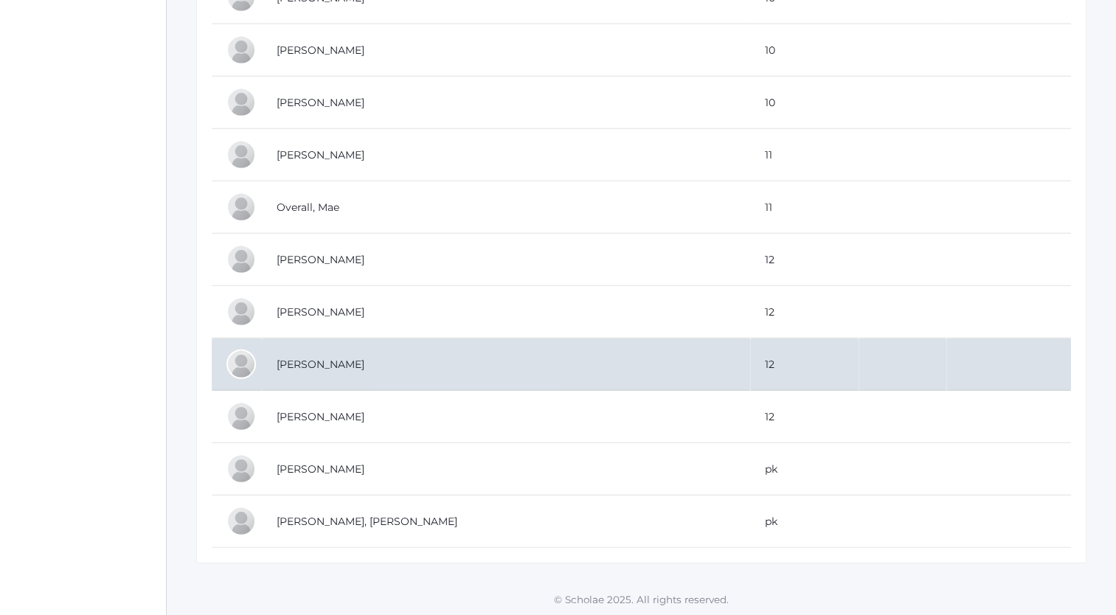
click at [333, 351] on td "[PERSON_NAME]" at bounding box center [506, 365] width 488 height 52
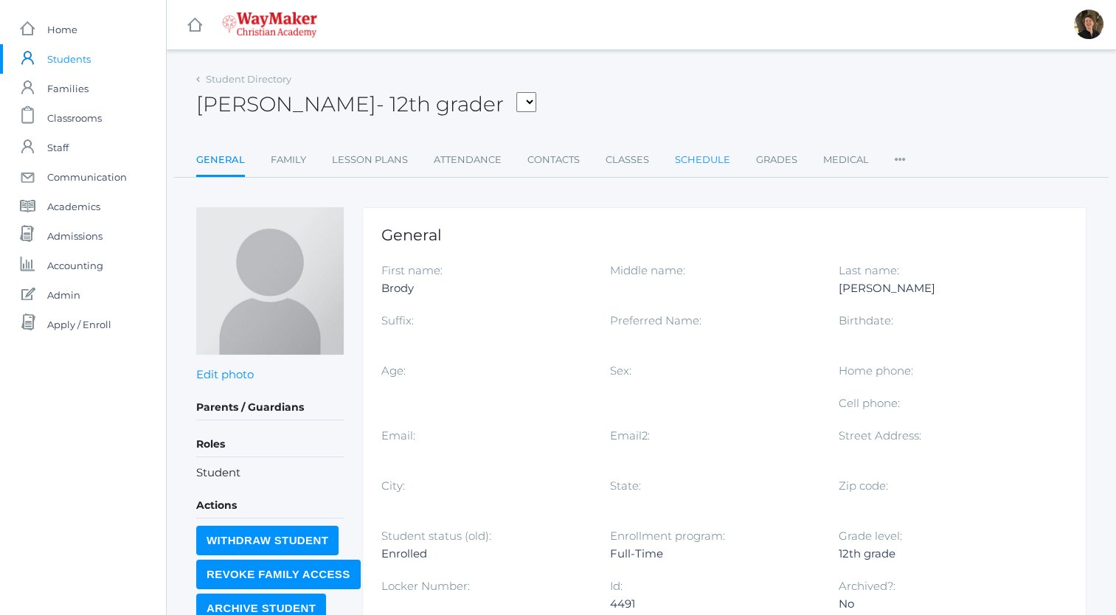
click at [698, 159] on link "Schedule" at bounding box center [702, 160] width 55 height 30
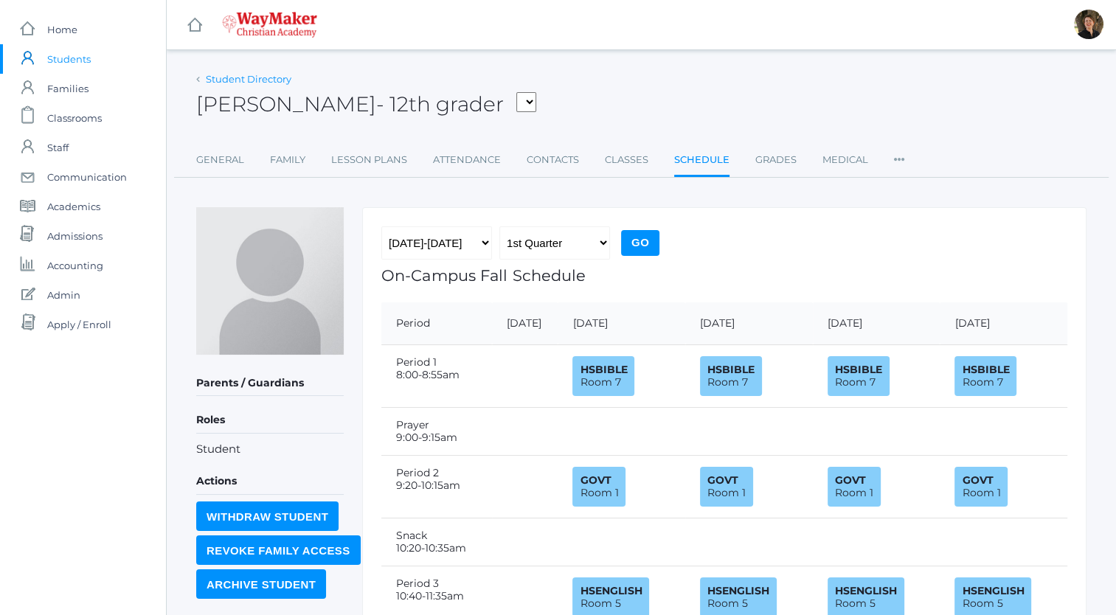
click at [243, 77] on link "Student Directory" at bounding box center [249, 79] width 86 height 12
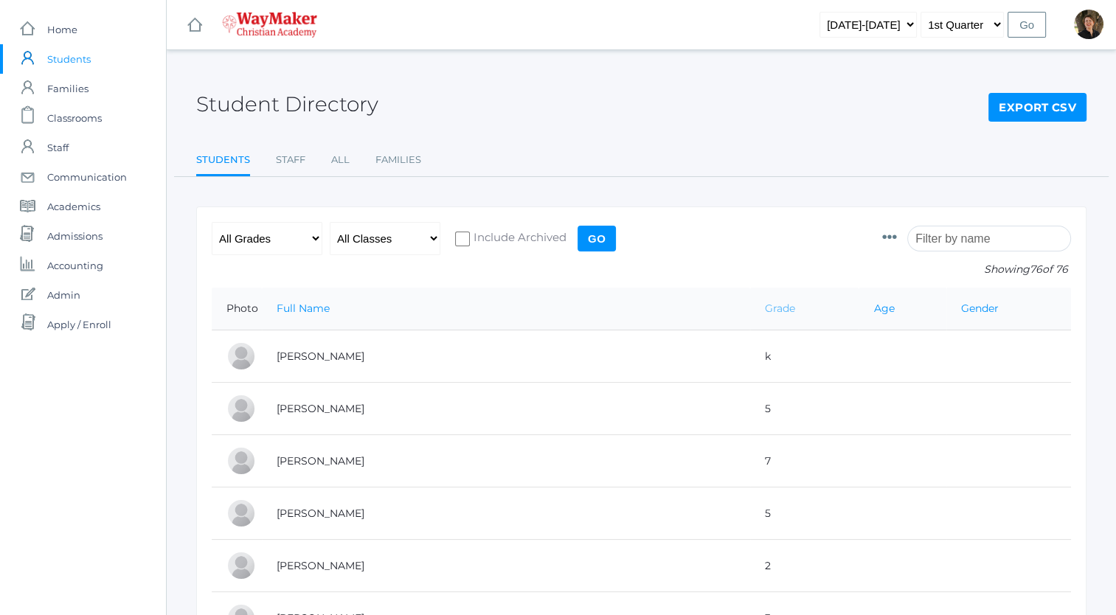
click at [765, 311] on link "Grade" at bounding box center [780, 308] width 30 height 13
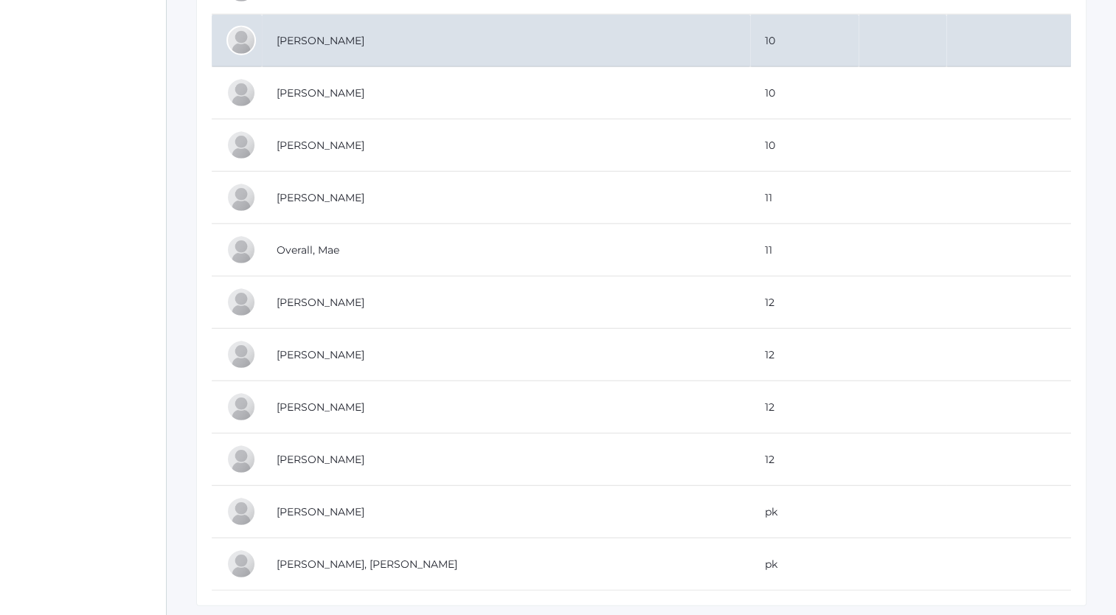
scroll to position [3763, 0]
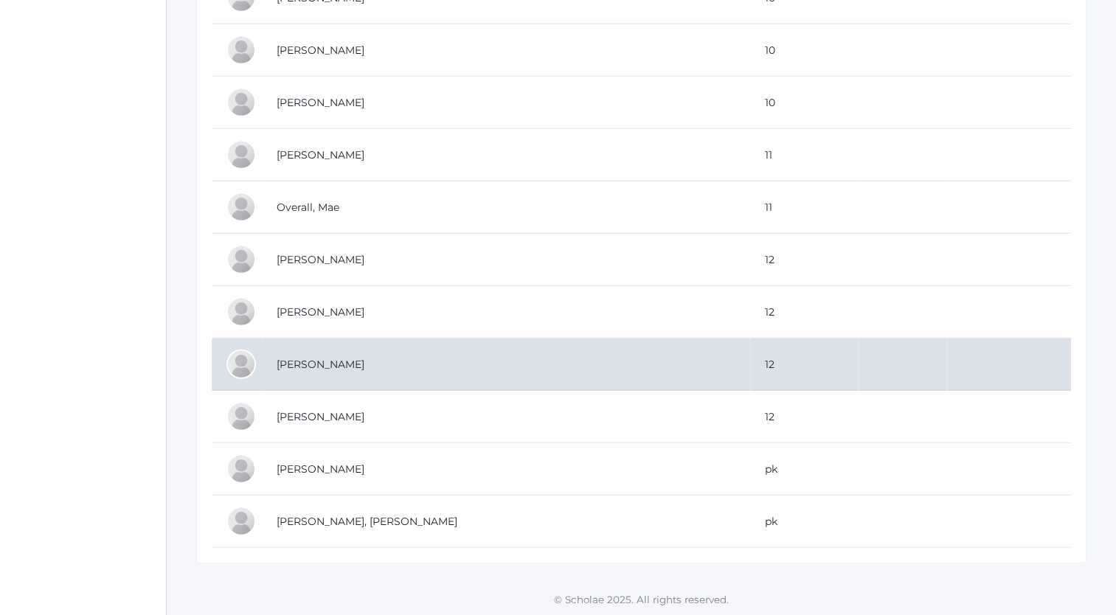
click at [335, 350] on td "[PERSON_NAME]" at bounding box center [506, 365] width 488 height 52
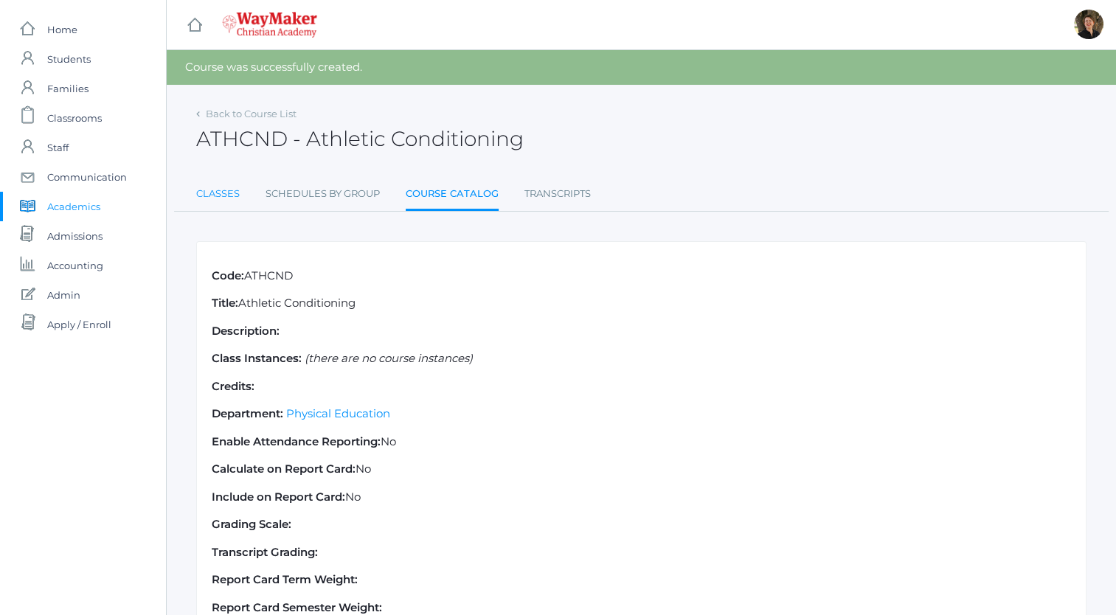
click at [222, 190] on link "Classes" at bounding box center [218, 194] width 44 height 30
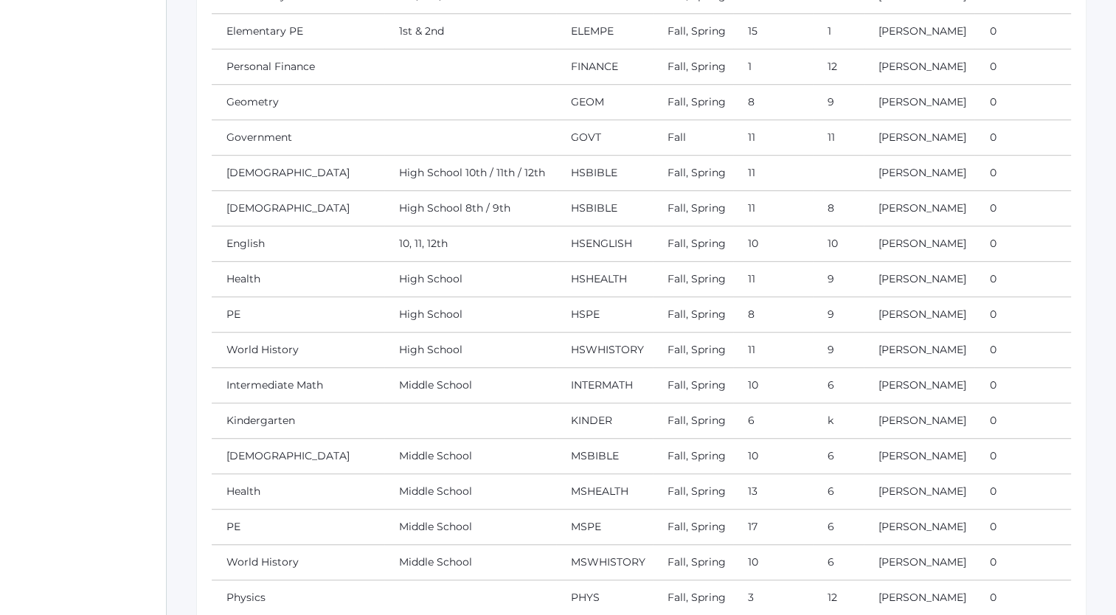
scroll to position [1320, 0]
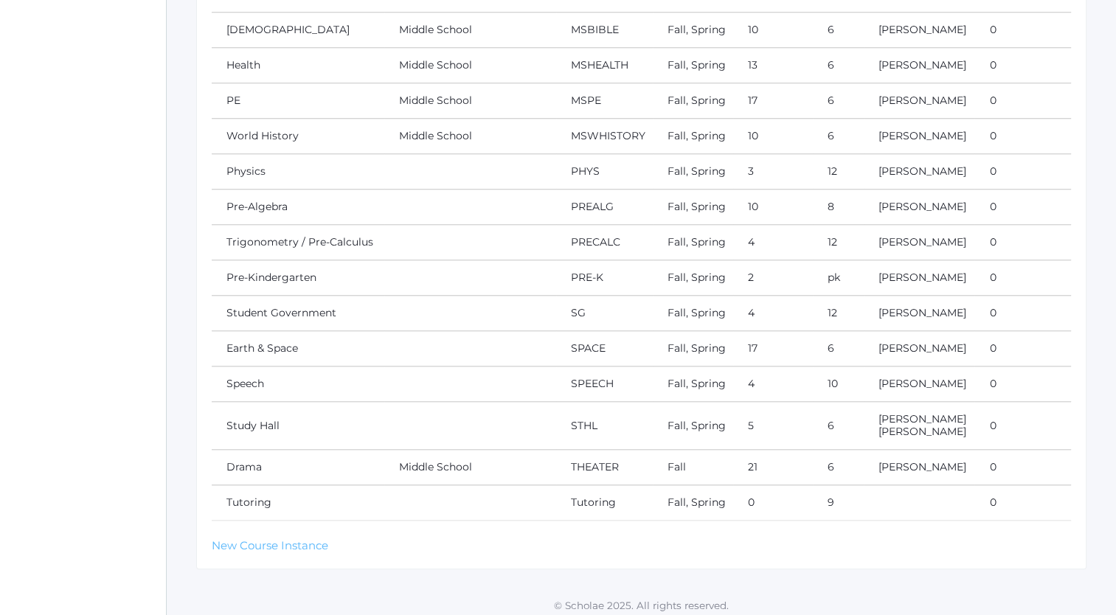
click at [257, 538] on link "New Course Instance" at bounding box center [270, 545] width 117 height 14
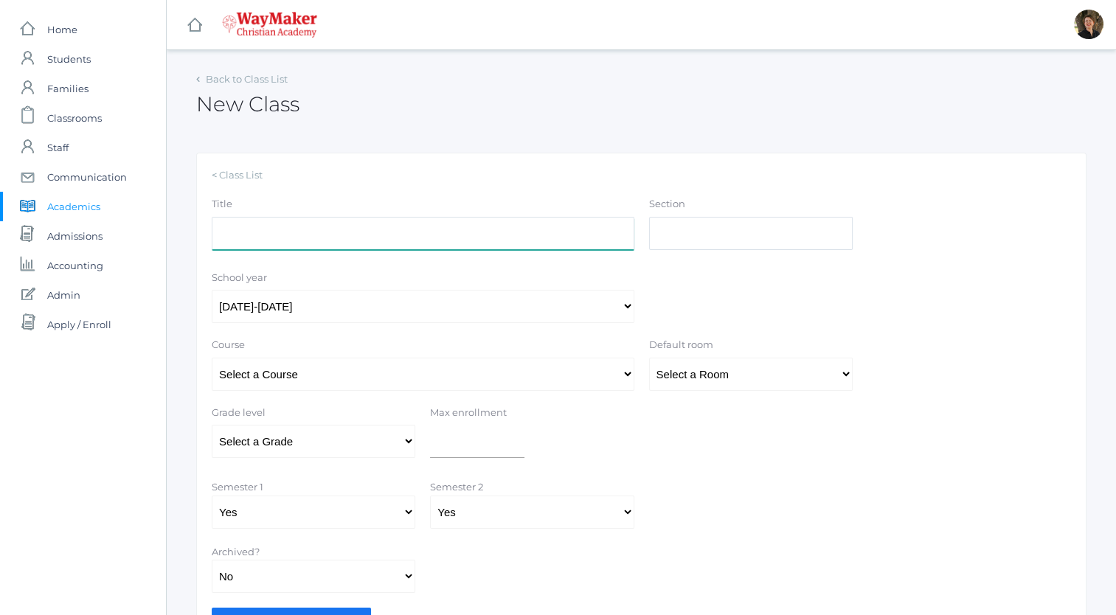
click at [412, 236] on input "Title" at bounding box center [423, 233] width 423 height 33
type input "Athletic Conditioning"
click at [776, 371] on select "Select a Room MPR Room 1 Room 10 Room 11 Room 3 Room 4 Room 5 Room 6 Room 7 Roo…" at bounding box center [751, 374] width 204 height 33
click at [649, 358] on select "Select a Room MPR Room 1 Room 10 Room 11 Room 3 Room 4 Room 5 Room 6 Room 7 Roo…" at bounding box center [751, 374] width 204 height 33
click at [736, 382] on select "Select a Room MPR Room 1 Room 10 Room 11 Room 3 Room 4 Room 5 Room 6 Room 7 Roo…" at bounding box center [751, 374] width 204 height 33
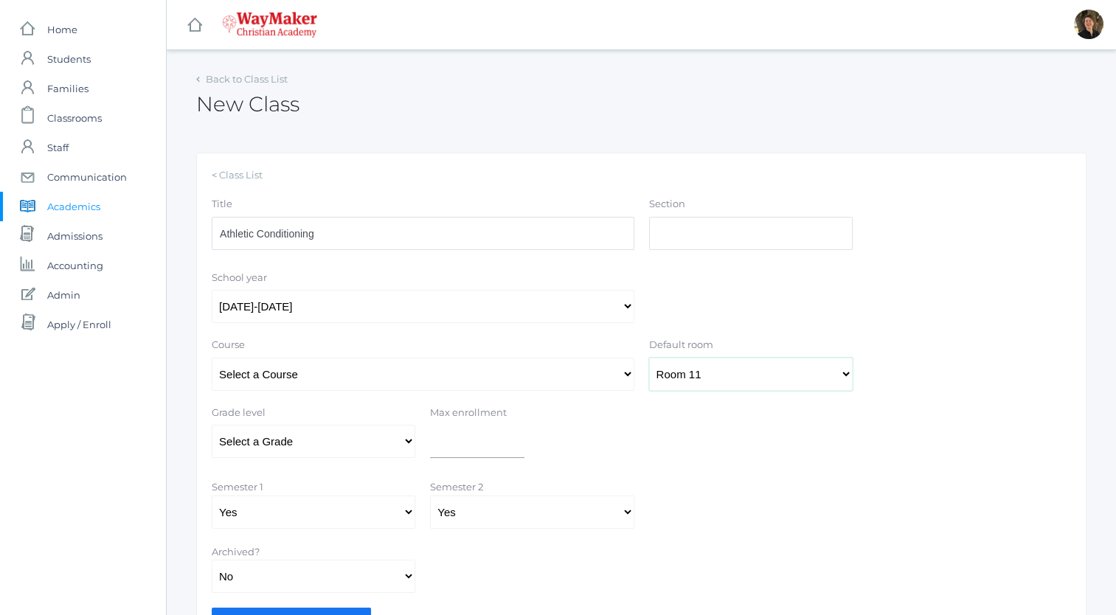
select select "42"
click at [649, 358] on select "Select a Room MPR Room 1 Room 10 Room 11 Room 3 Room 4 Room 5 Room 6 Room 7 Roo…" at bounding box center [751, 374] width 204 height 33
click at [409, 442] on select "Select a Grade Pre-K Kindergarten 1st Grade 2nd Grade 3rd Grade 4th Grade 5th G…" at bounding box center [314, 441] width 204 height 33
select select "43"
click at [212, 425] on select "Select a Grade Pre-K Kindergarten 1st Grade 2nd Grade 3rd Grade 4th Grade 5th G…" at bounding box center [314, 441] width 204 height 33
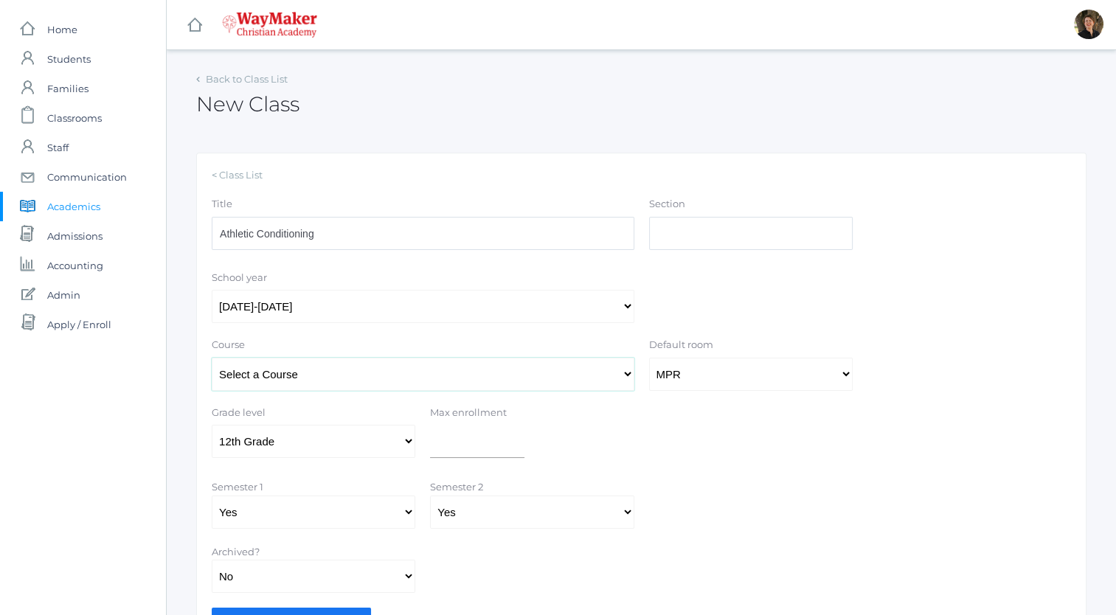
click at [378, 369] on select "Select a Course 01ELEM: First Grade 02ELEM: Second Grade 03ELEM: Third Grade 04…" at bounding box center [423, 374] width 423 height 33
select select "340"
click at [212, 358] on select "Select a Course 01ELEM: First Grade 02ELEM: Second Grade 03ELEM: Third Grade 04…" at bounding box center [423, 374] width 423 height 33
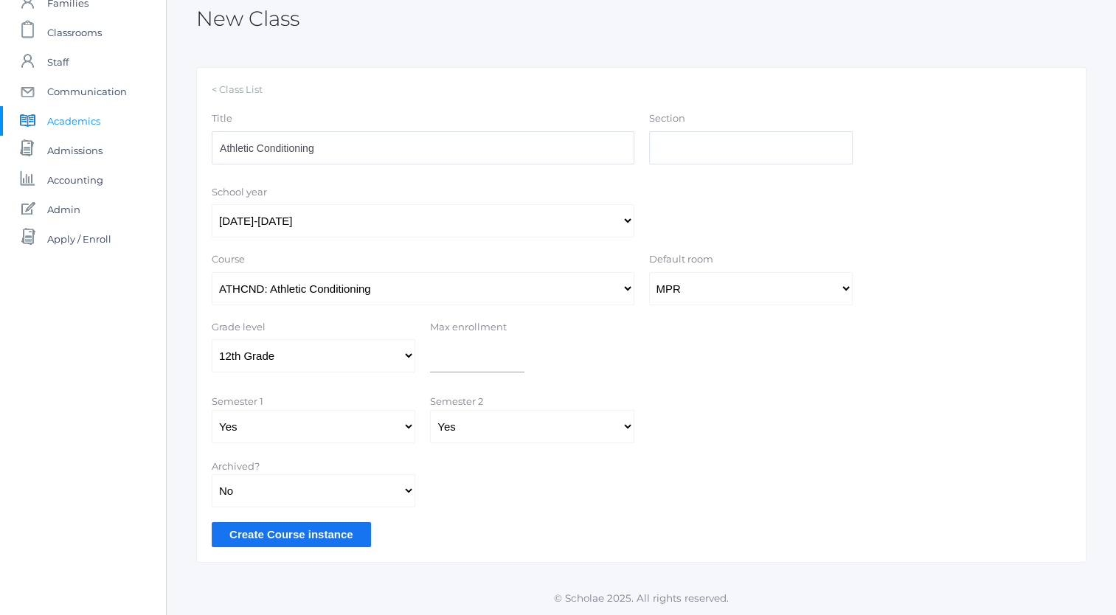
click at [329, 534] on input "Create Course instance" at bounding box center [291, 534] width 159 height 24
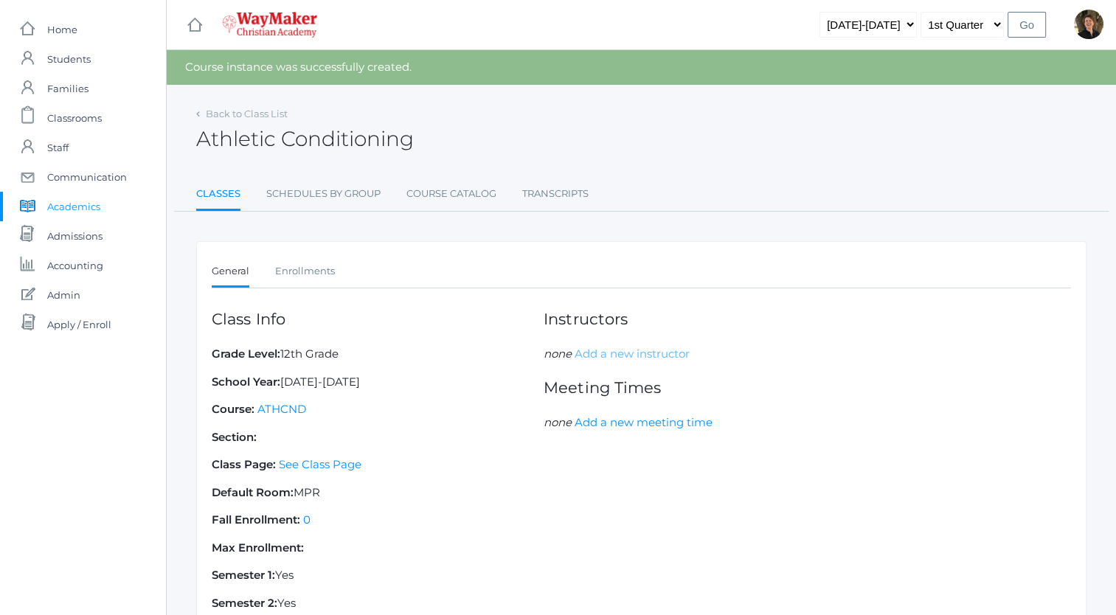
click at [605, 354] on link "Add a new instructor" at bounding box center [632, 354] width 115 height 14
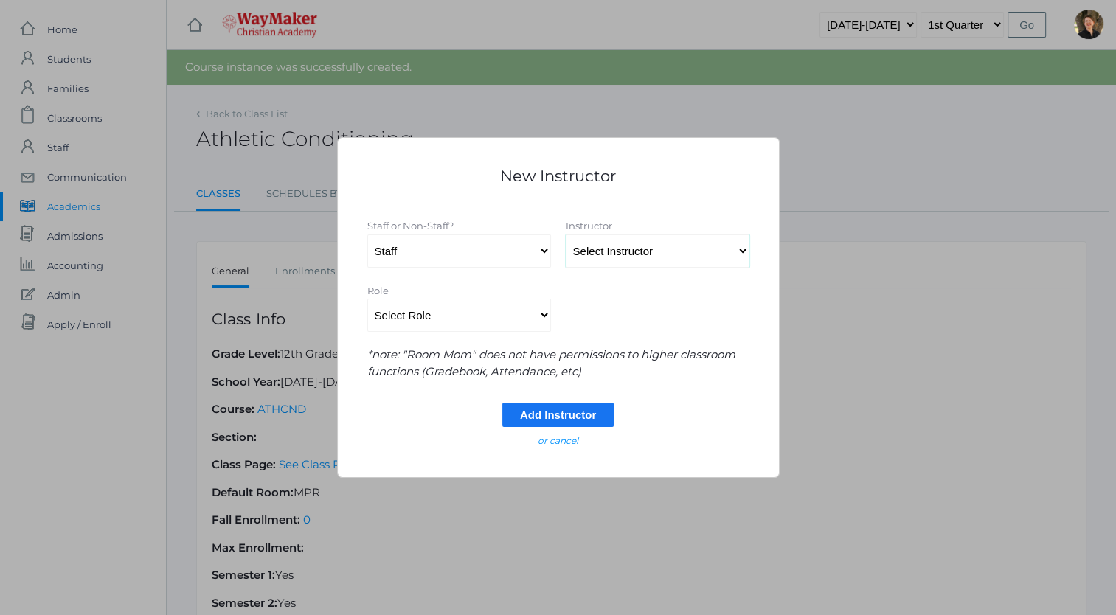
click at [623, 252] on select "Select Instructor Atkisson, Crystal Bennett, Josh Benzinger, Elizabeth Brailean…" at bounding box center [658, 251] width 184 height 33
select select "4365"
click at [566, 235] on select "Select Instructor Atkisson, Crystal Bennett, Josh Benzinger, Elizabeth Brailean…" at bounding box center [658, 251] width 184 height 33
click at [540, 314] on select "Select Role Primary Instructor Secondary Instructor Auxilium Substitute Other *…" at bounding box center [459, 315] width 184 height 33
select select "Primary Instructor"
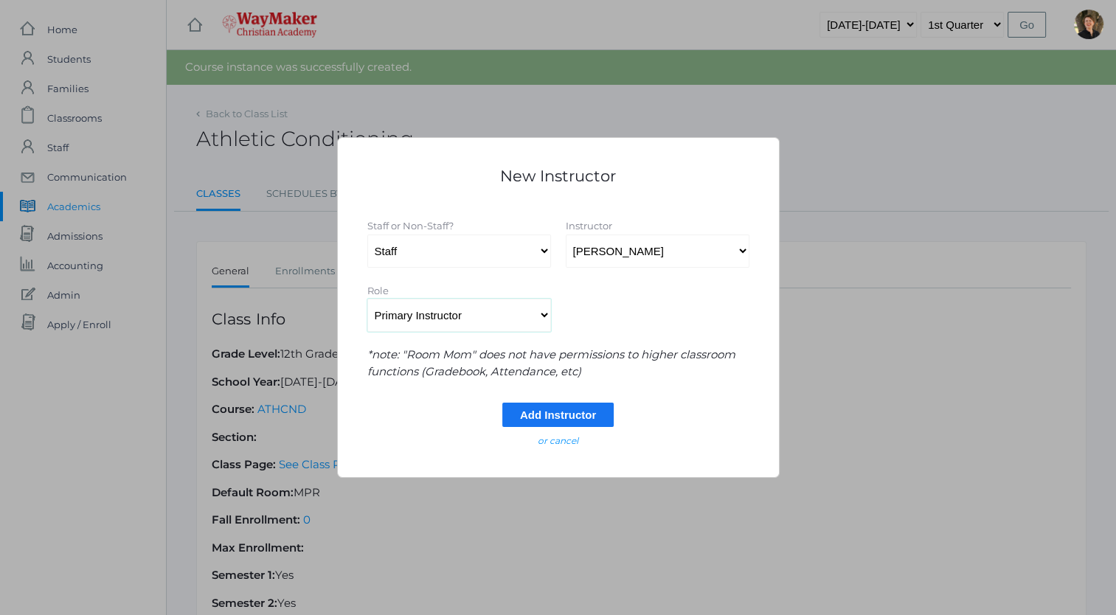
click at [367, 299] on select "Select Role Primary Instructor Secondary Instructor Auxilium Substitute Other *…" at bounding box center [459, 315] width 184 height 33
click at [554, 413] on input "Add Instructor" at bounding box center [557, 415] width 111 height 24
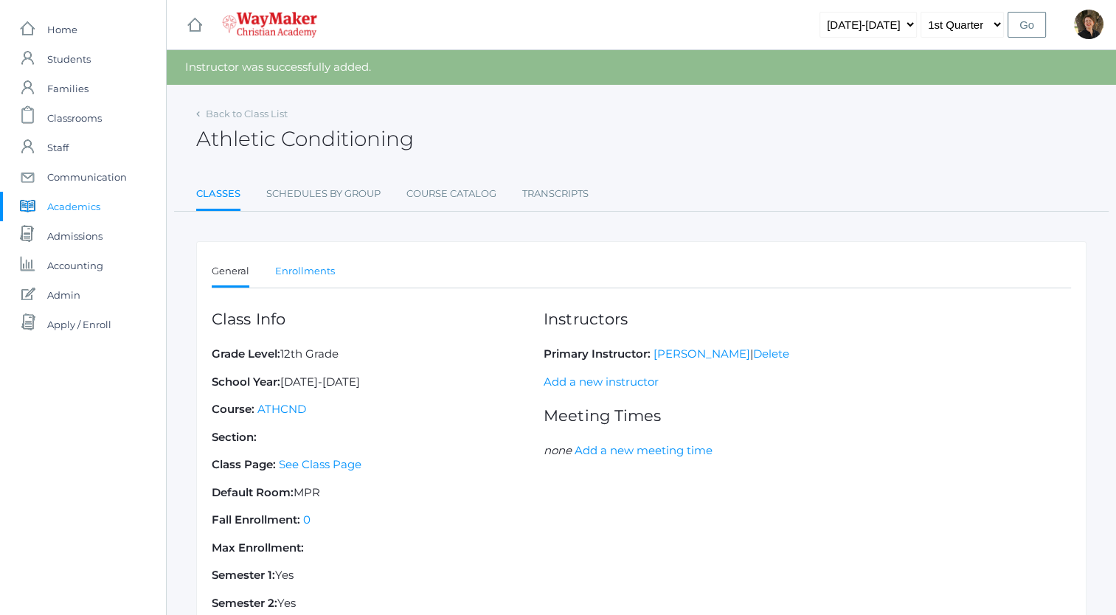
click at [307, 270] on link "Enrollments" at bounding box center [305, 272] width 60 height 30
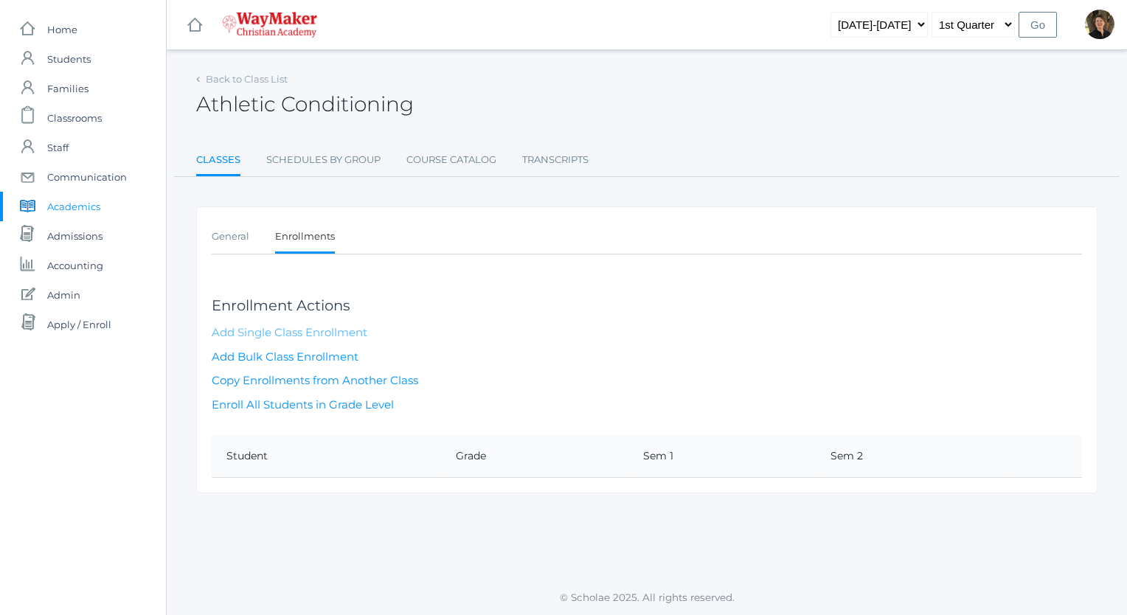
click at [306, 332] on link "Add Single Class Enrollment" at bounding box center [290, 332] width 156 height 14
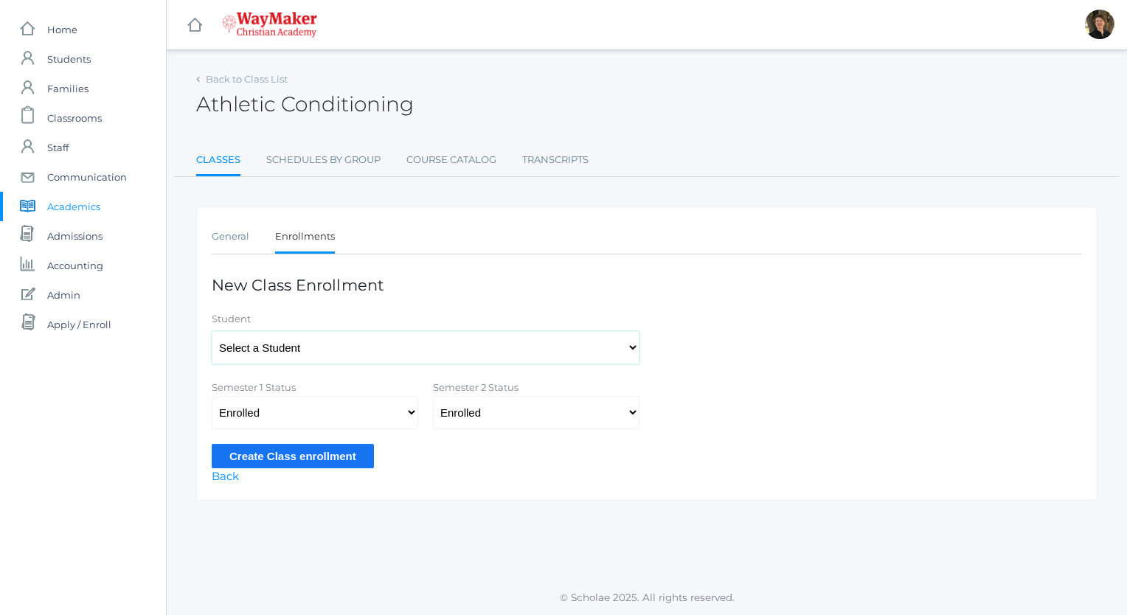
click at [378, 346] on select "Select a Student Backstrom, Abigail Baker, Claire Baker, Josey Bassett, Josie B…" at bounding box center [426, 347] width 428 height 33
select select "4491"
click at [212, 331] on select "Select a Student Backstrom, Abigail Baker, Claire Baker, Josey Bassett, Josie B…" at bounding box center [426, 347] width 428 height 33
click at [468, 409] on select "Not Enrolled Enrolled Withdrawn - Passing Withdrawn - Failing" at bounding box center [536, 412] width 207 height 33
select select
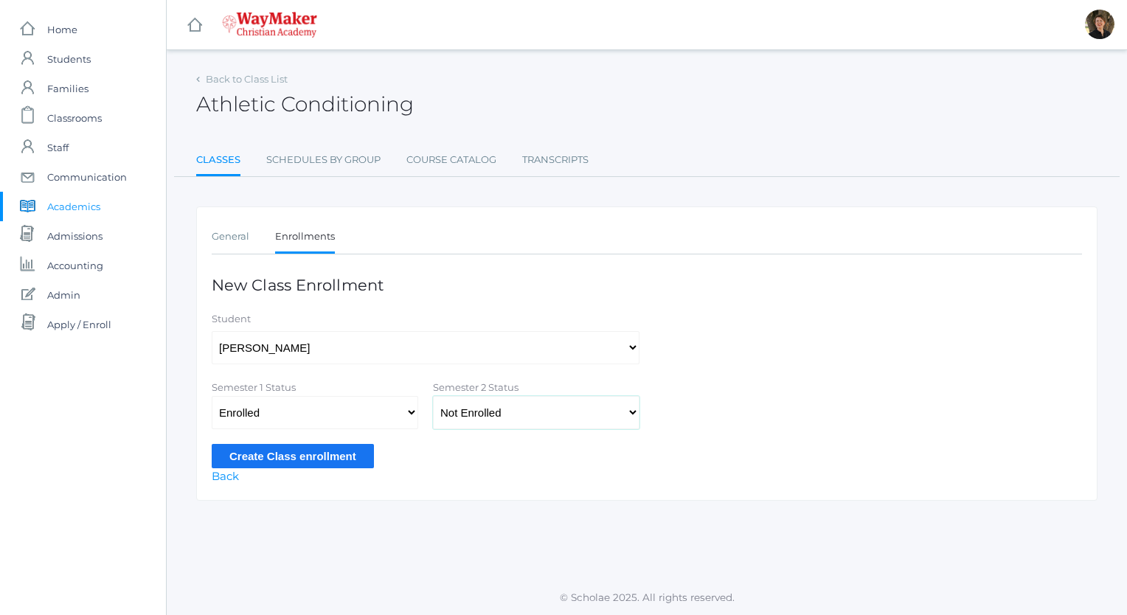
click at [433, 396] on select "Not Enrolled Enrolled Withdrawn - Passing Withdrawn - Failing" at bounding box center [536, 412] width 207 height 33
click at [300, 452] on input "Create Class enrollment" at bounding box center [293, 456] width 162 height 24
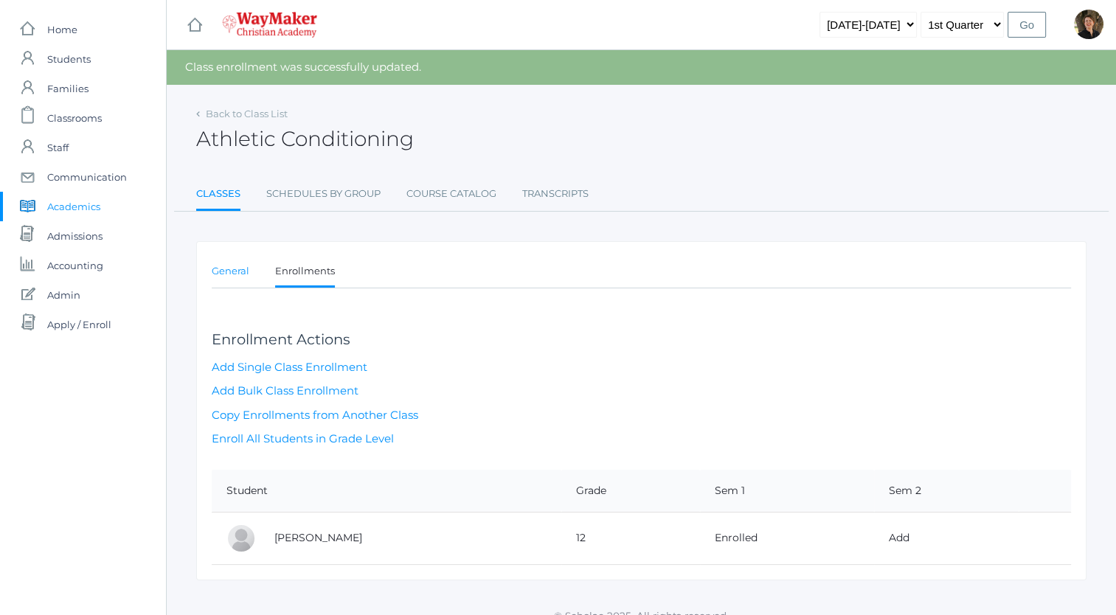
click at [239, 269] on link "General" at bounding box center [231, 272] width 38 height 30
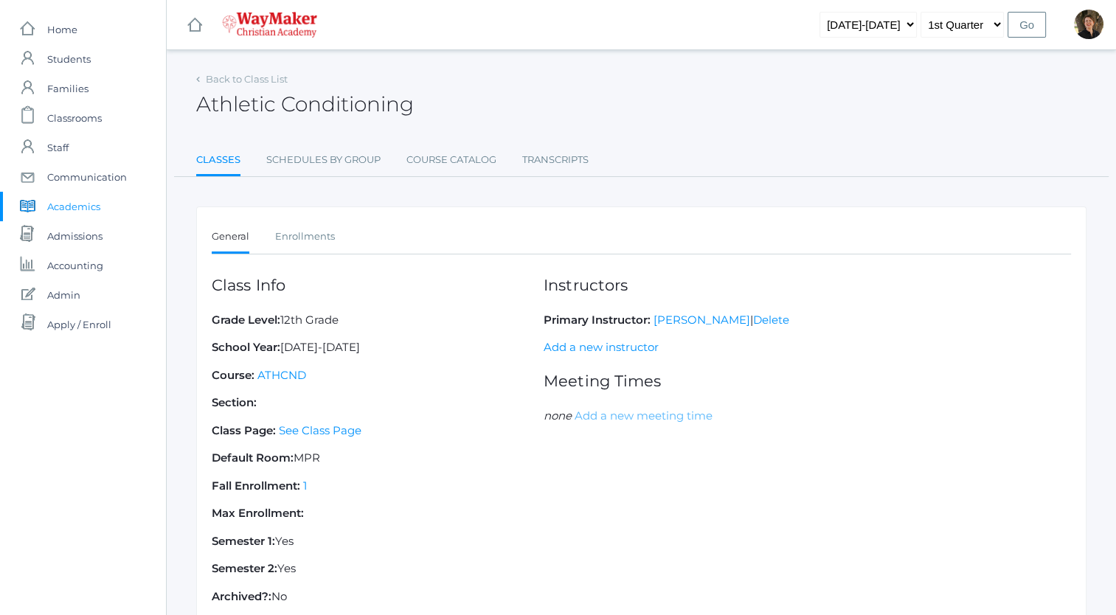
click at [601, 415] on link "Add a new meeting time" at bounding box center [644, 416] width 138 height 14
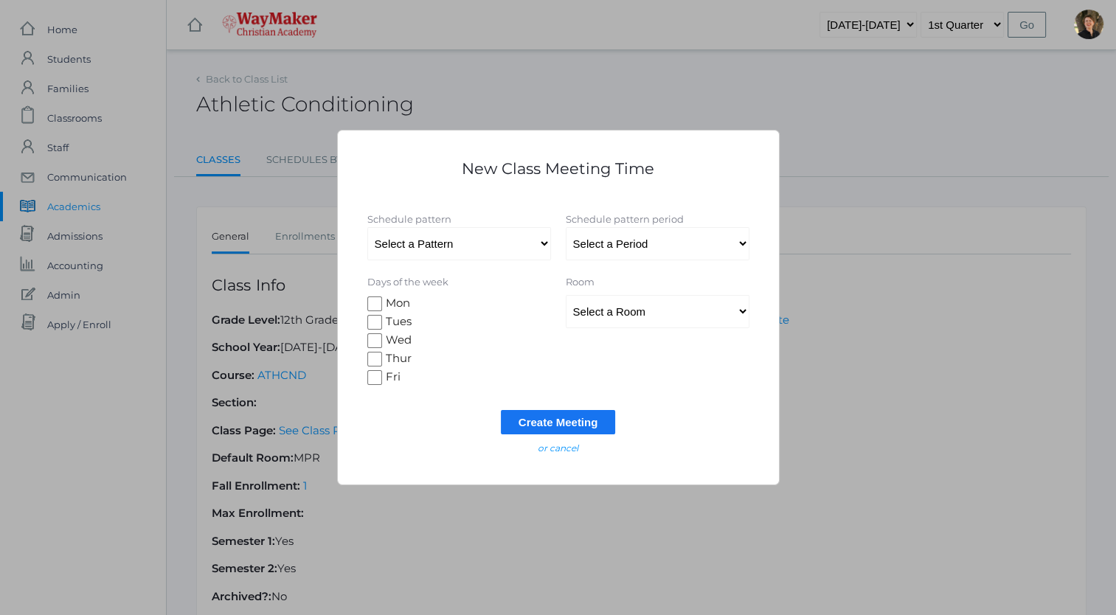
click at [373, 319] on input "Tues" at bounding box center [374, 322] width 15 height 15
checkbox input "true"
click at [379, 340] on input "Wed" at bounding box center [374, 340] width 15 height 15
checkbox input "true"
click at [375, 358] on input "Thur" at bounding box center [374, 359] width 15 height 15
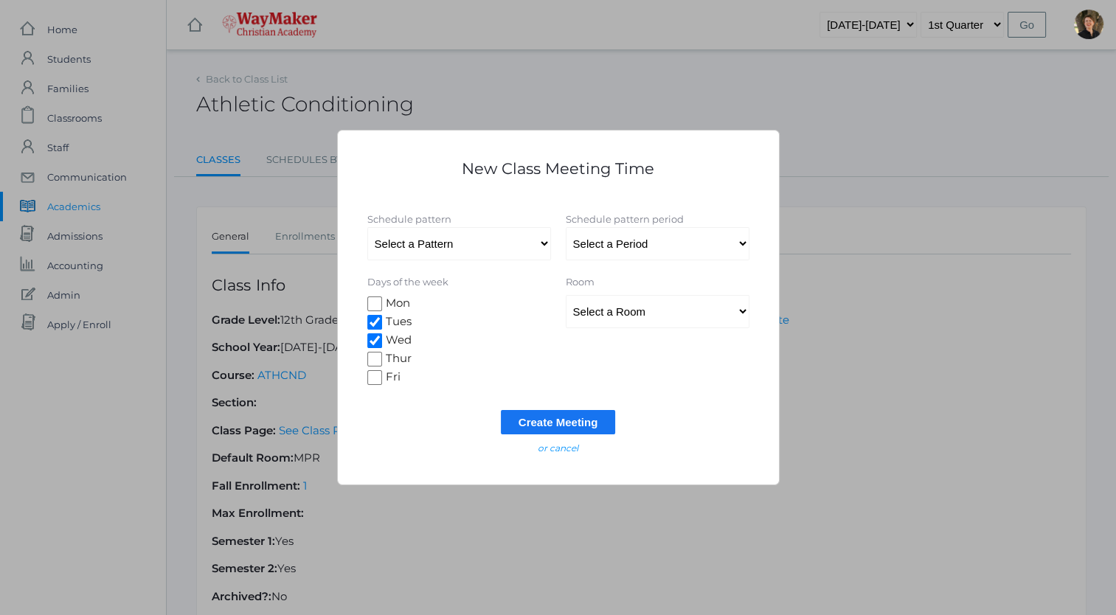
checkbox input "true"
click at [378, 378] on input "Fri" at bounding box center [374, 377] width 15 height 15
checkbox input "true"
click at [520, 244] on select "Select a Pattern All School" at bounding box center [459, 243] width 184 height 33
select select "8"
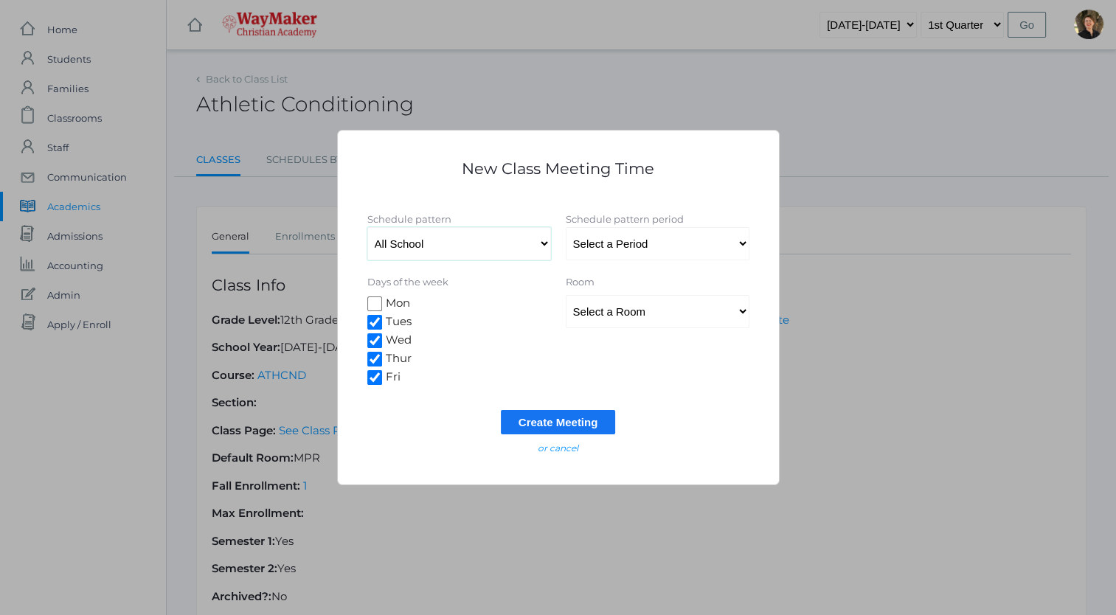
click at [367, 227] on select "Select a Pattern All School" at bounding box center [459, 243] width 184 height 33
click at [657, 242] on select "Select a Period Period 1 Prayer Period 2 Snack Period 3 Period 4 Lunch Period 5…" at bounding box center [658, 243] width 184 height 33
select select "62"
click at [566, 227] on select "Select a Period Period 1 Prayer Period 2 Snack Period 3 Period 4 Lunch Period 5…" at bounding box center [658, 243] width 184 height 33
click at [652, 311] on select "Select a Room MPR Room 1 Room 10 Room 11 Room 3 Room 4 Room 5 Room 6 Room 7 Roo…" at bounding box center [658, 311] width 184 height 33
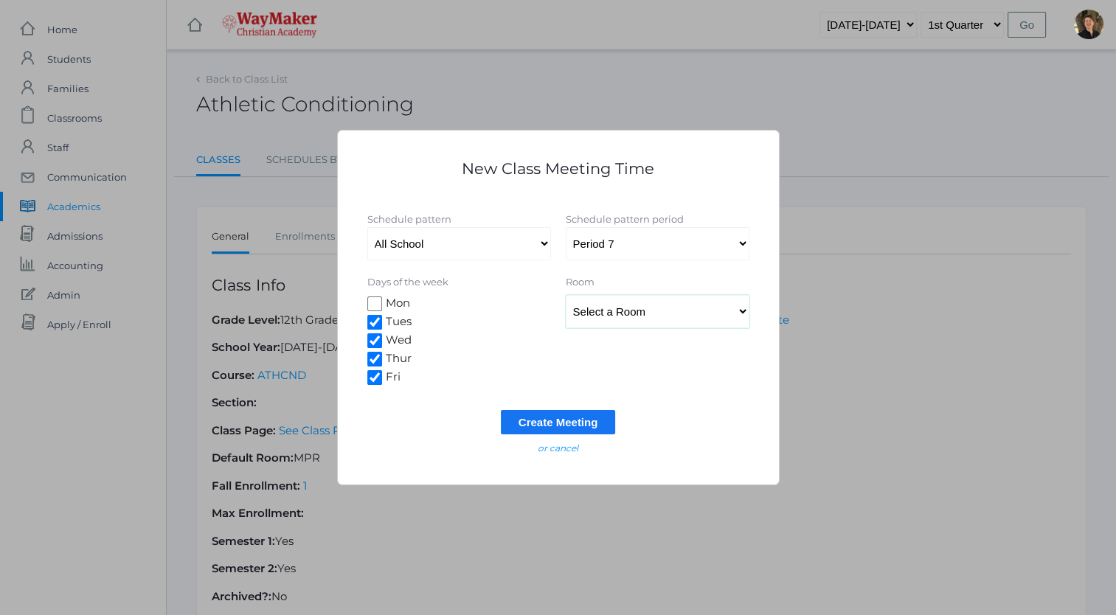
select select "42"
click at [566, 295] on select "Select a Room MPR Room 1 Room 10 Room 11 Room 3 Room 4 Room 5 Room 6 Room 7 Roo…" at bounding box center [658, 311] width 184 height 33
click at [549, 419] on input "Create Meeting" at bounding box center [558, 422] width 115 height 24
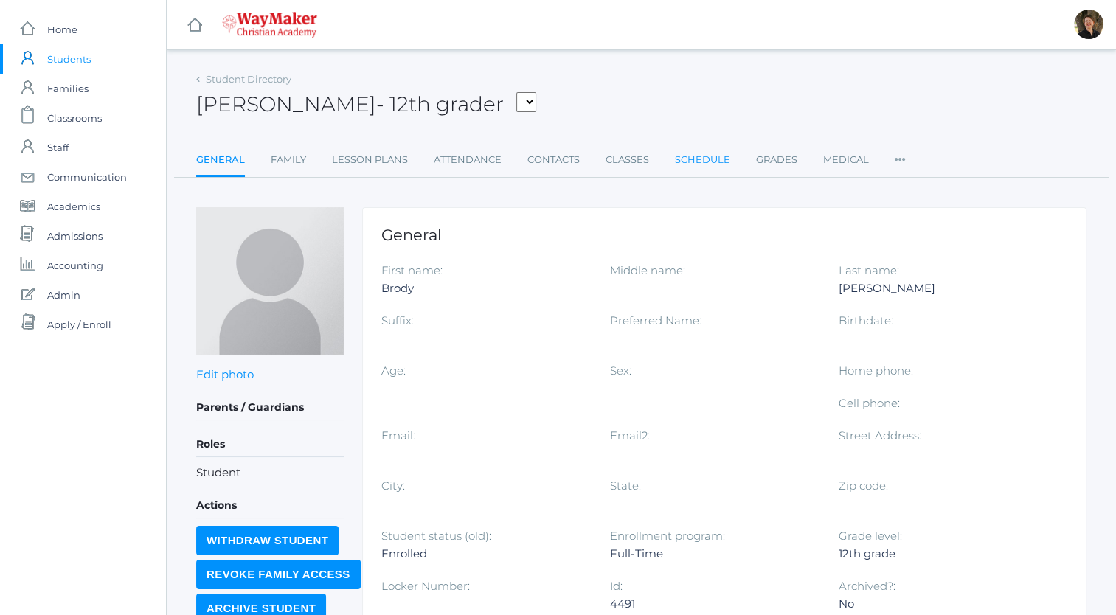
click at [702, 161] on link "Schedule" at bounding box center [702, 160] width 55 height 30
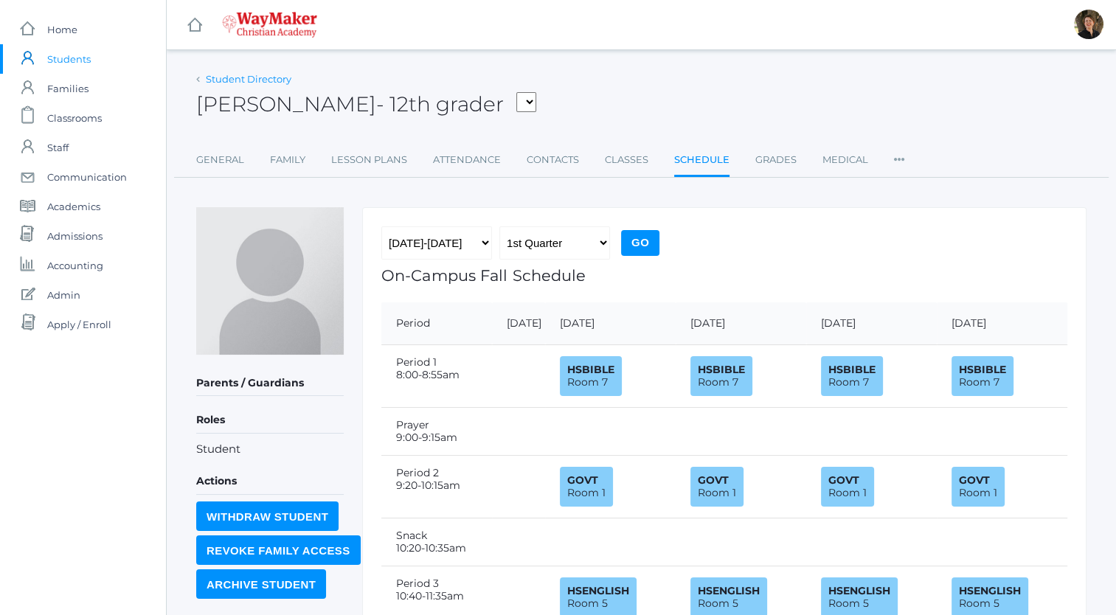
click at [233, 77] on link "Student Directory" at bounding box center [249, 79] width 86 height 12
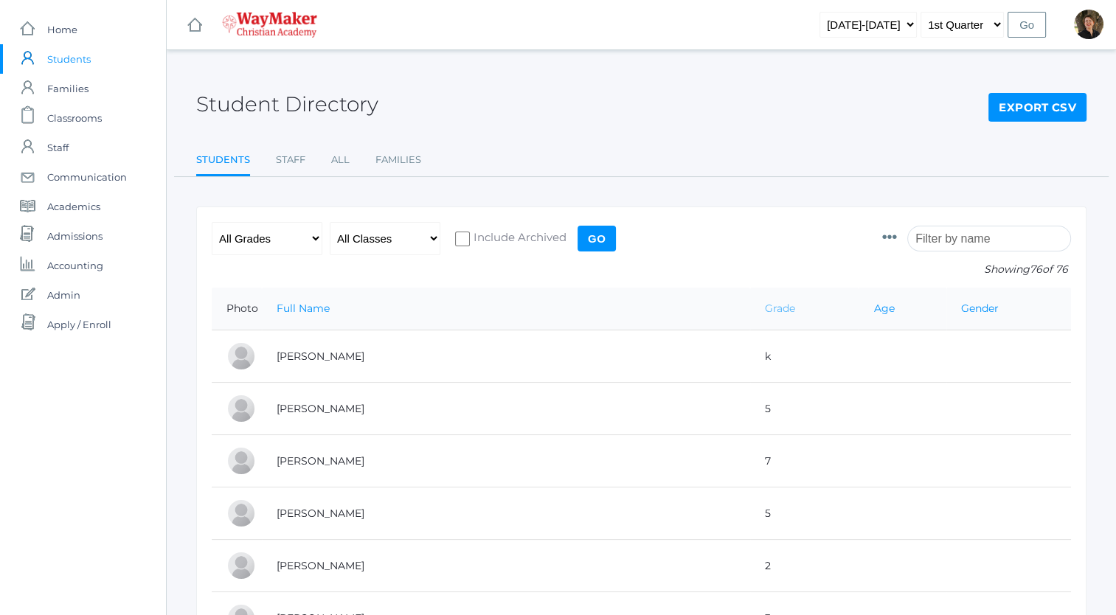
click at [765, 311] on link "Grade" at bounding box center [780, 308] width 30 height 13
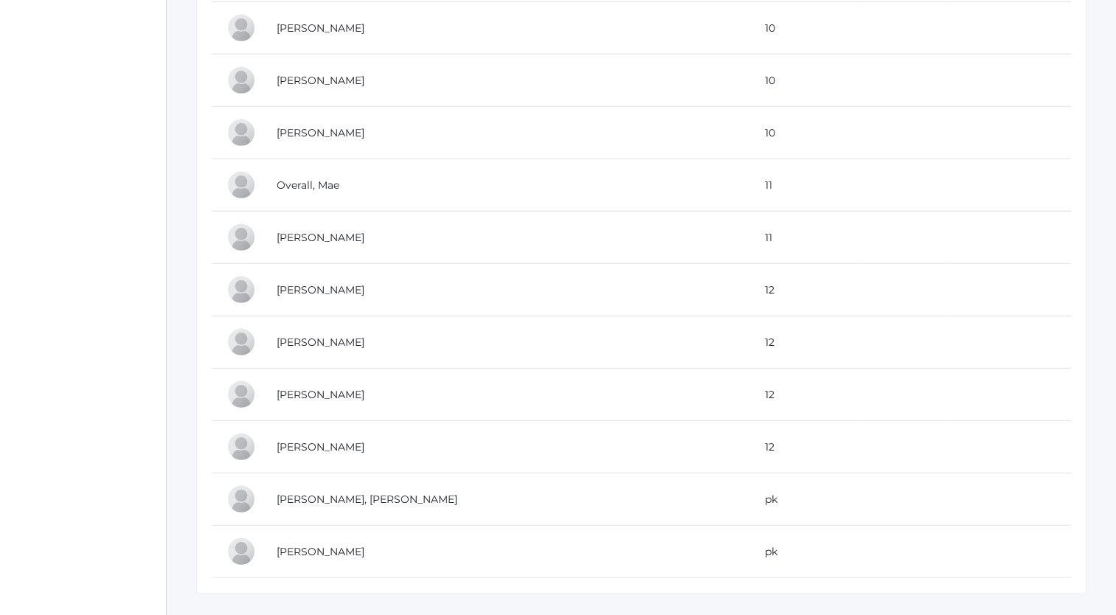
scroll to position [3763, 0]
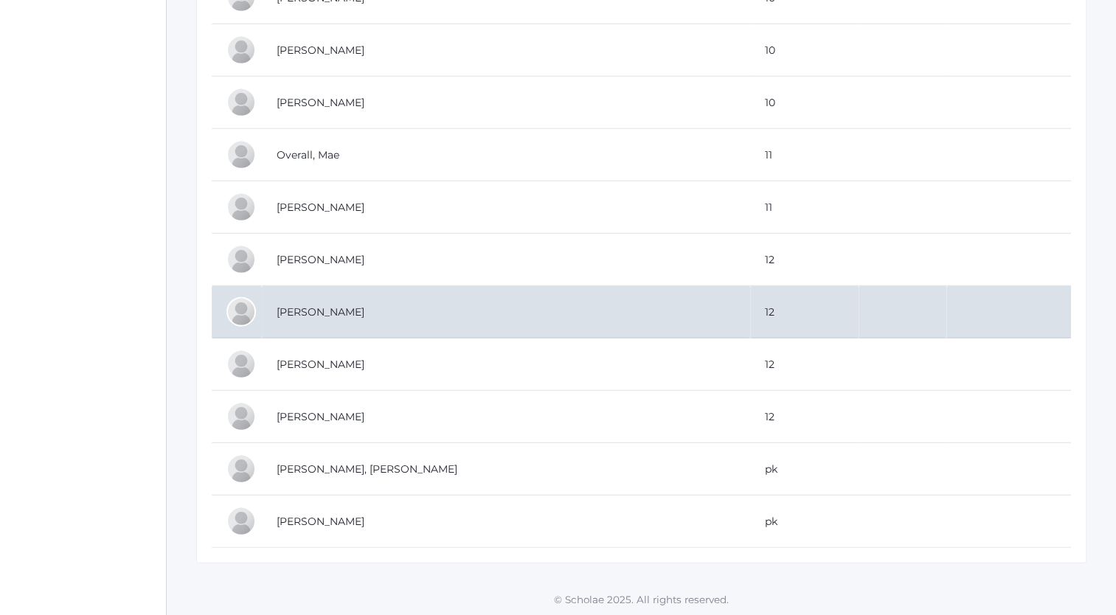
click at [295, 300] on td "[PERSON_NAME]" at bounding box center [506, 312] width 488 height 52
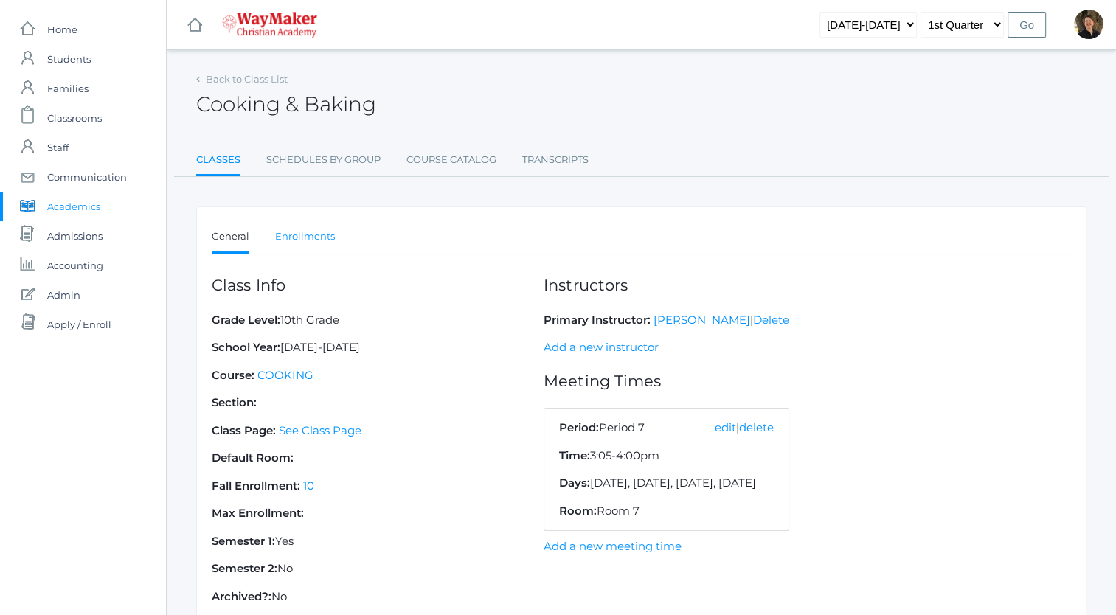
click at [308, 238] on link "Enrollments" at bounding box center [305, 237] width 60 height 30
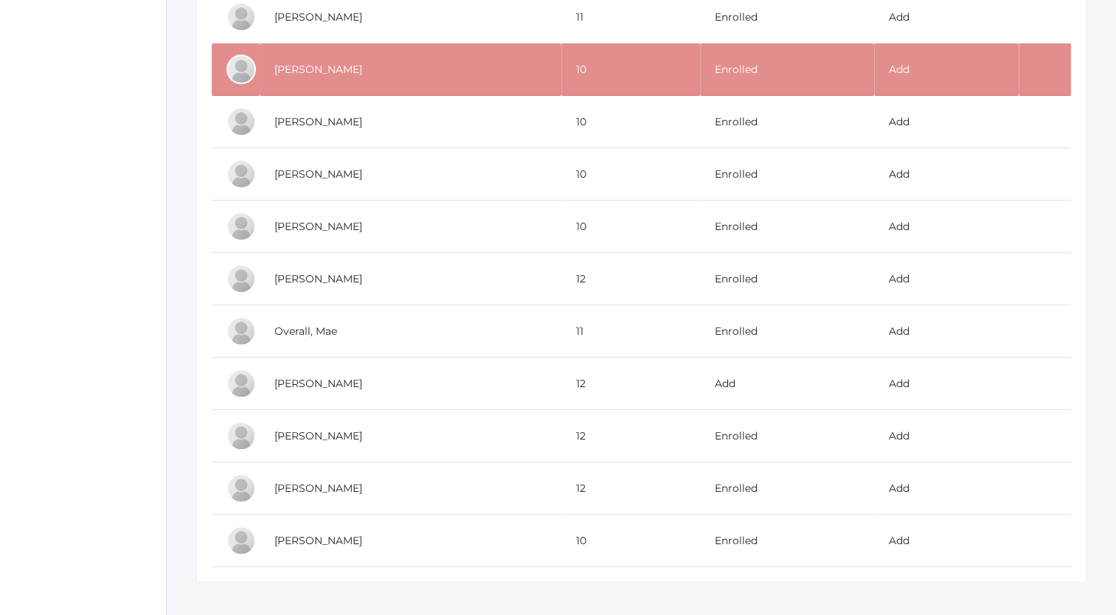
scroll to position [505, 0]
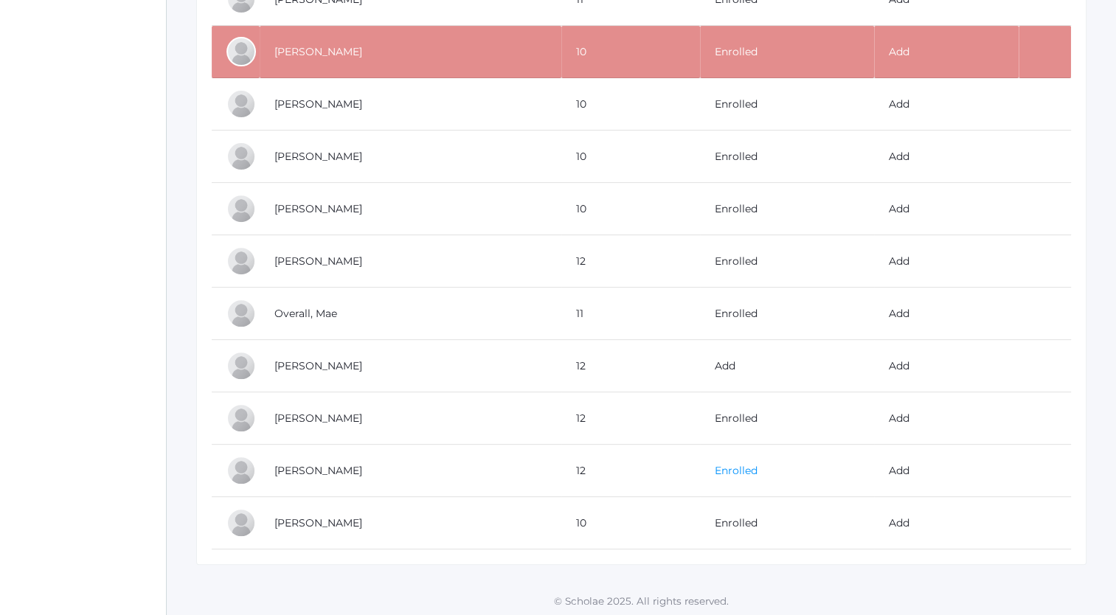
click at [718, 465] on link "Enrolled" at bounding box center [736, 470] width 43 height 13
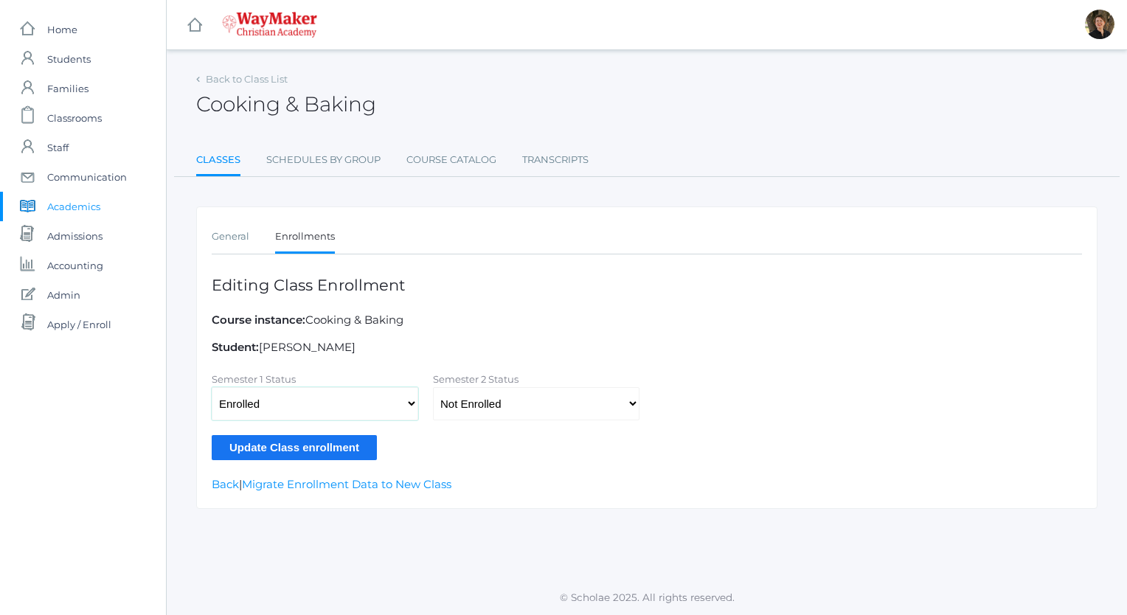
click at [407, 401] on select "Not Enrolled Enrolled Withdrawn - Passing Withdrawn - Failing" at bounding box center [315, 403] width 207 height 33
select select
click at [212, 387] on select "Not Enrolled Enrolled Withdrawn - Passing Withdrawn - Failing" at bounding box center [315, 403] width 207 height 33
click at [315, 446] on input "Update Class enrollment" at bounding box center [294, 447] width 165 height 24
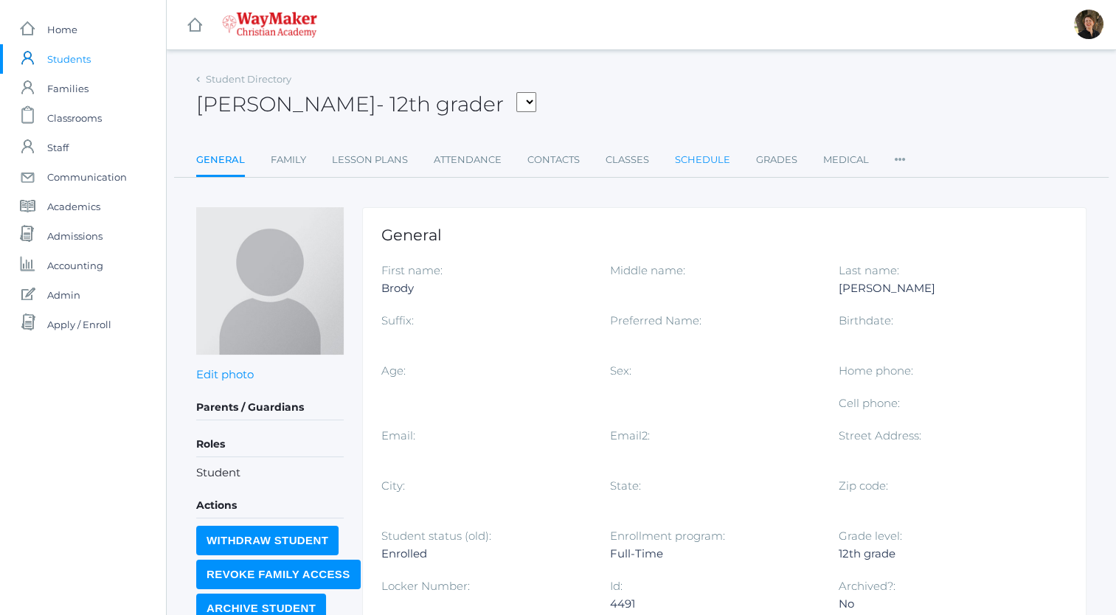
click at [685, 158] on link "Schedule" at bounding box center [702, 160] width 55 height 30
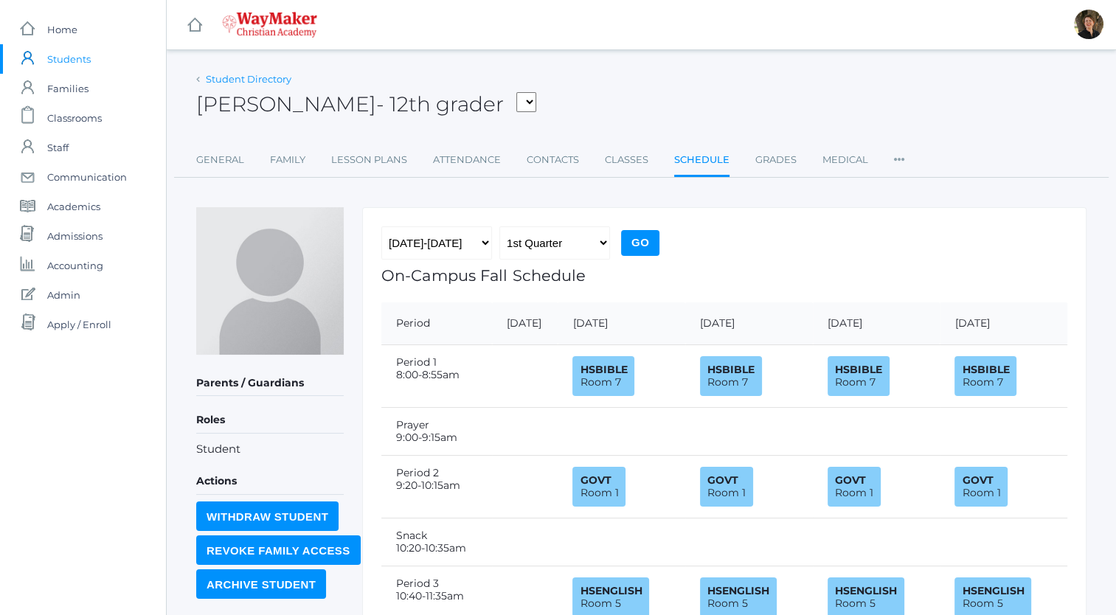
click at [223, 78] on link "Student Directory" at bounding box center [249, 79] width 86 height 12
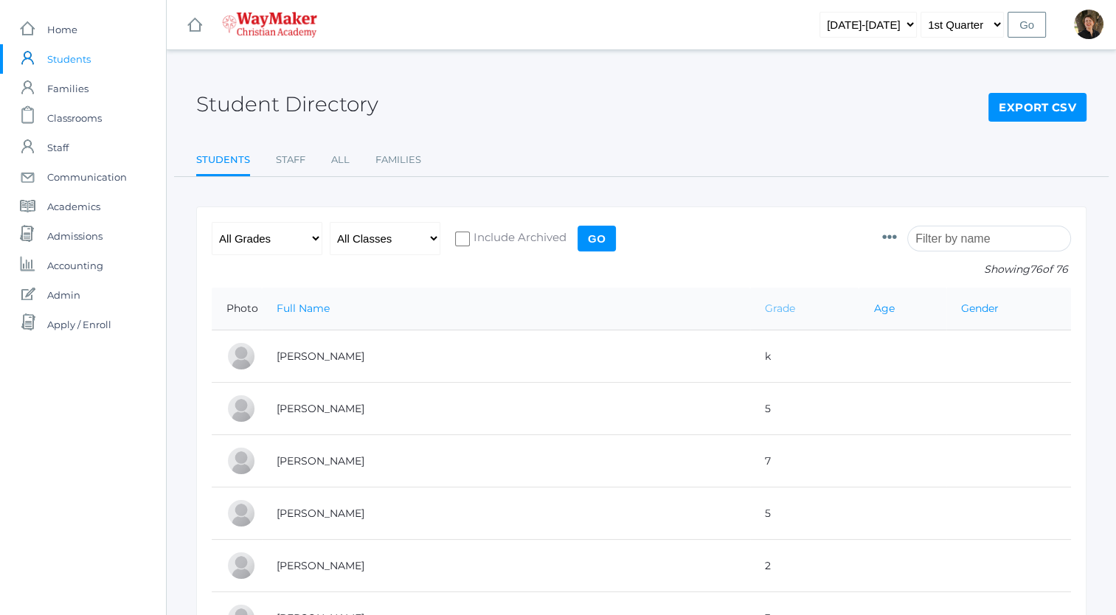
click at [765, 305] on link "Grade" at bounding box center [780, 308] width 30 height 13
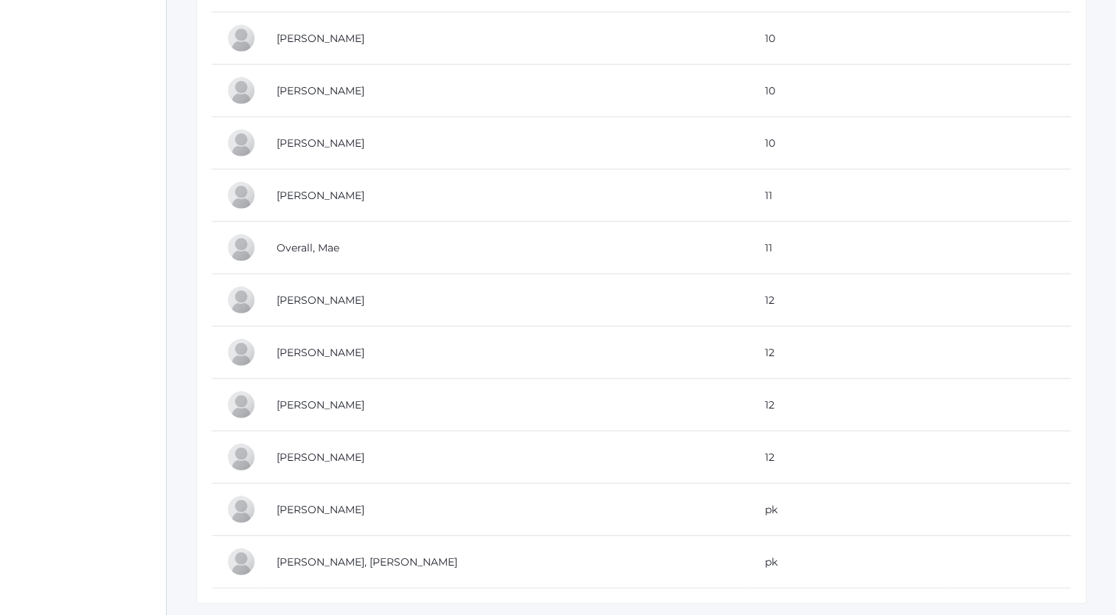
scroll to position [3763, 0]
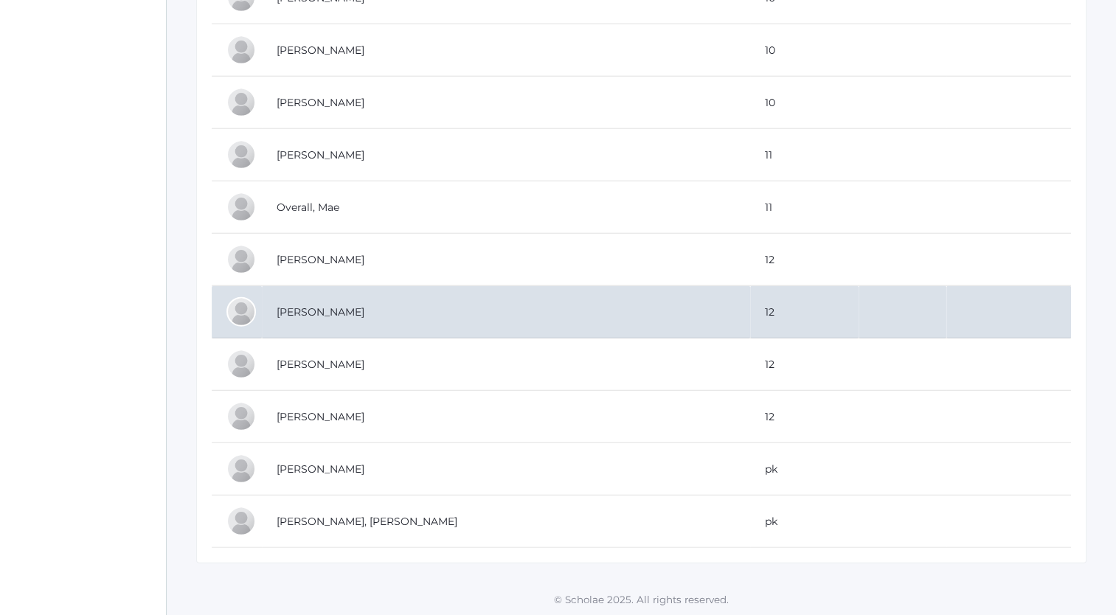
click at [322, 299] on td "Pindel, Sophia" at bounding box center [506, 312] width 488 height 52
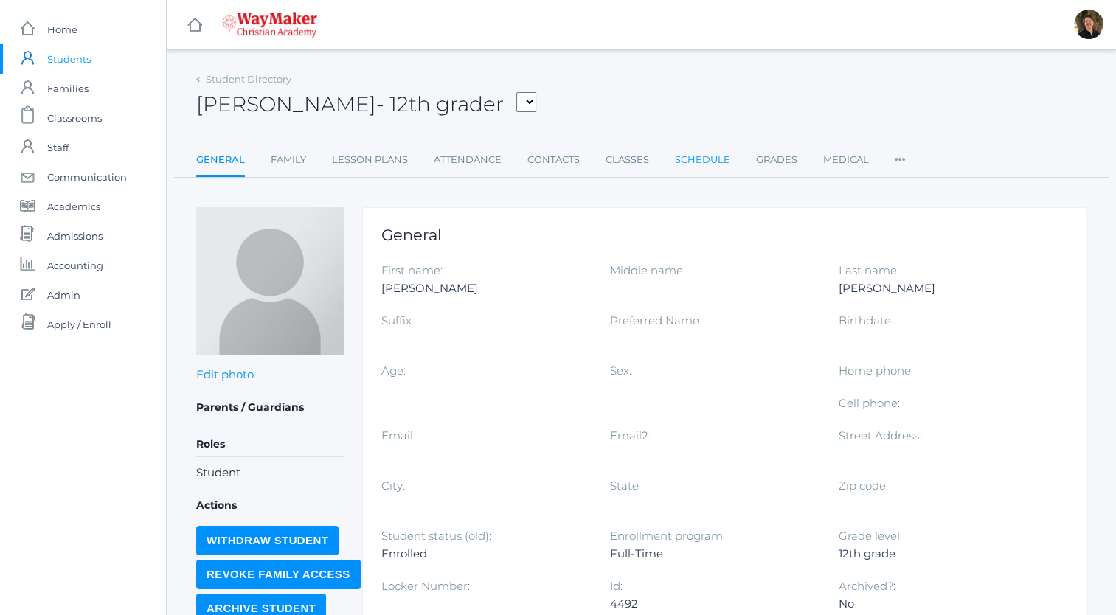
click at [714, 163] on link "Schedule" at bounding box center [702, 160] width 55 height 30
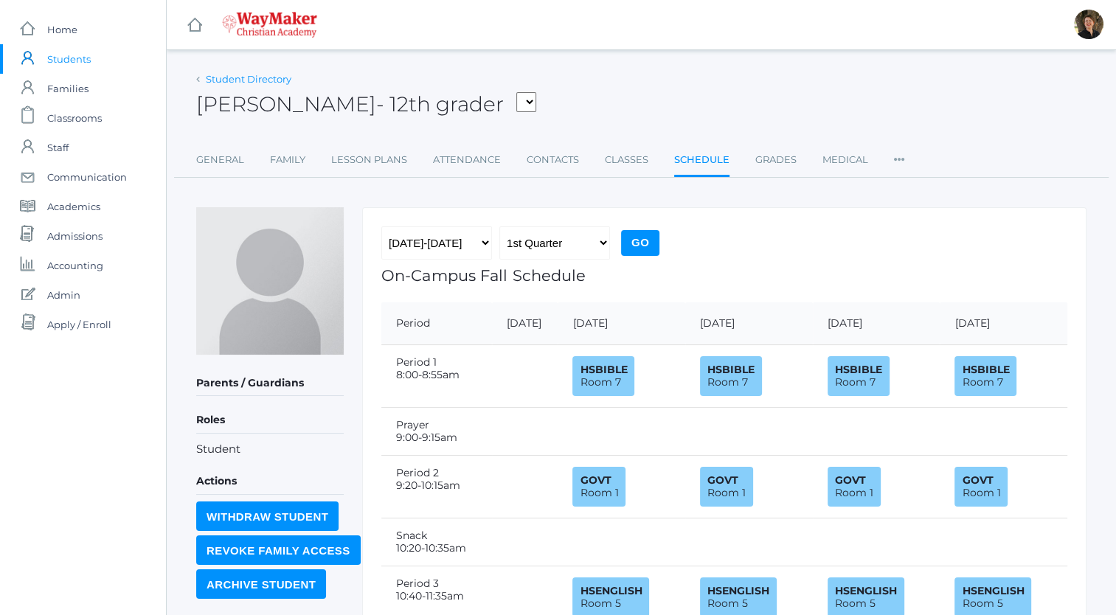
click at [263, 79] on link "Student Directory" at bounding box center [249, 79] width 86 height 12
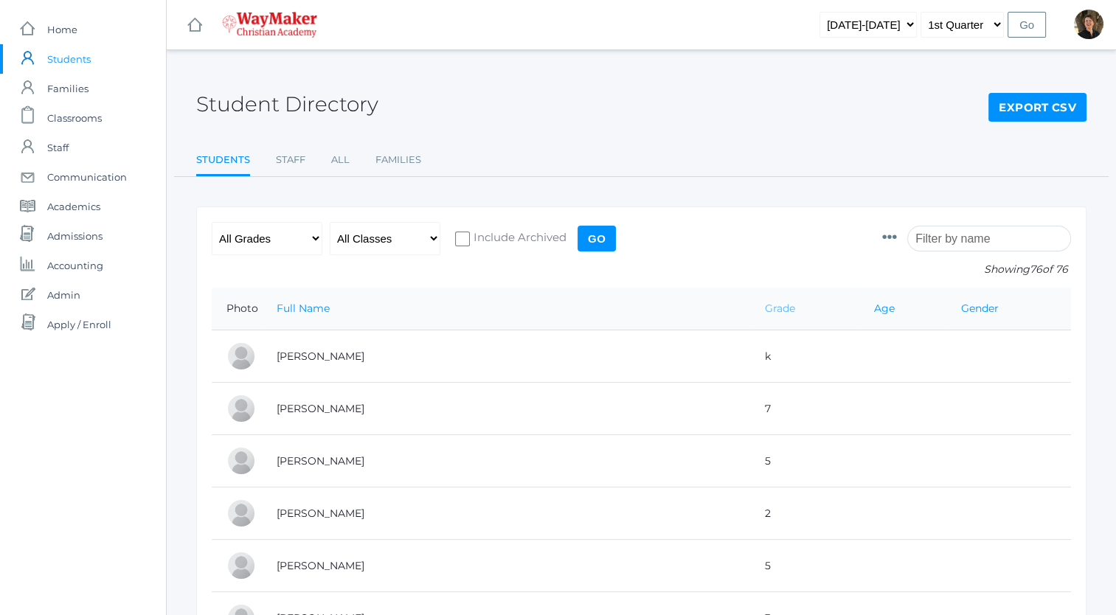
click at [765, 308] on link "Grade" at bounding box center [780, 308] width 30 height 13
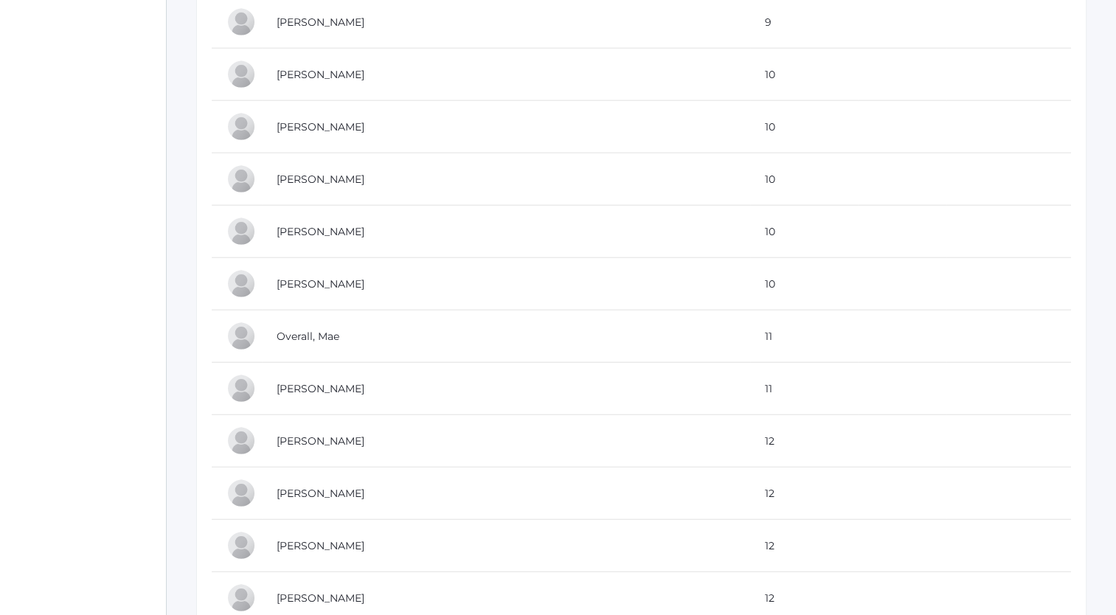
scroll to position [3763, 0]
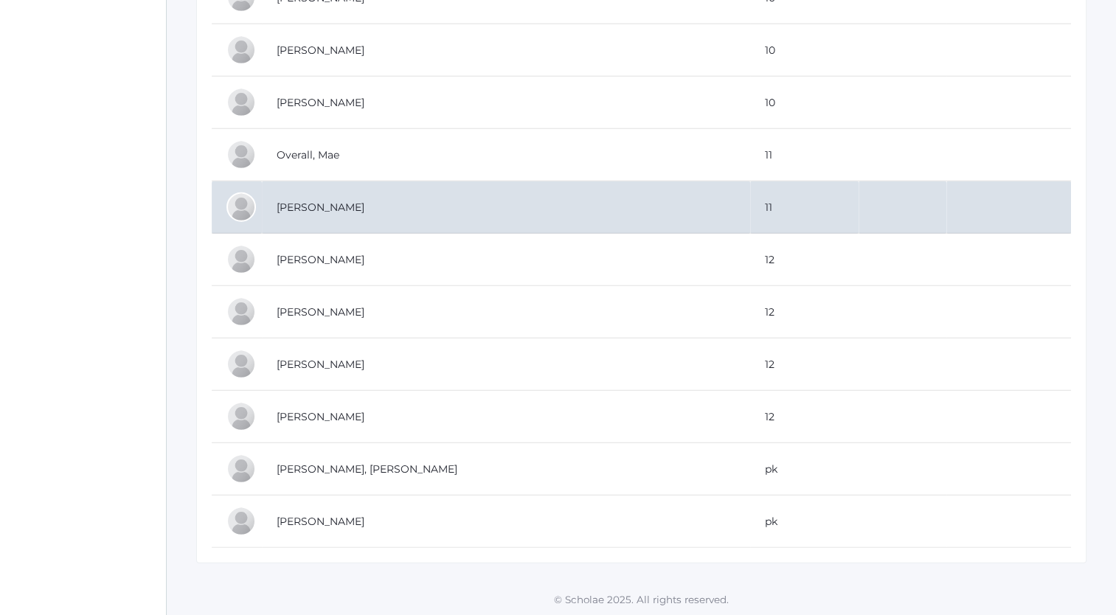
click at [310, 193] on td "[PERSON_NAME]" at bounding box center [506, 207] width 488 height 52
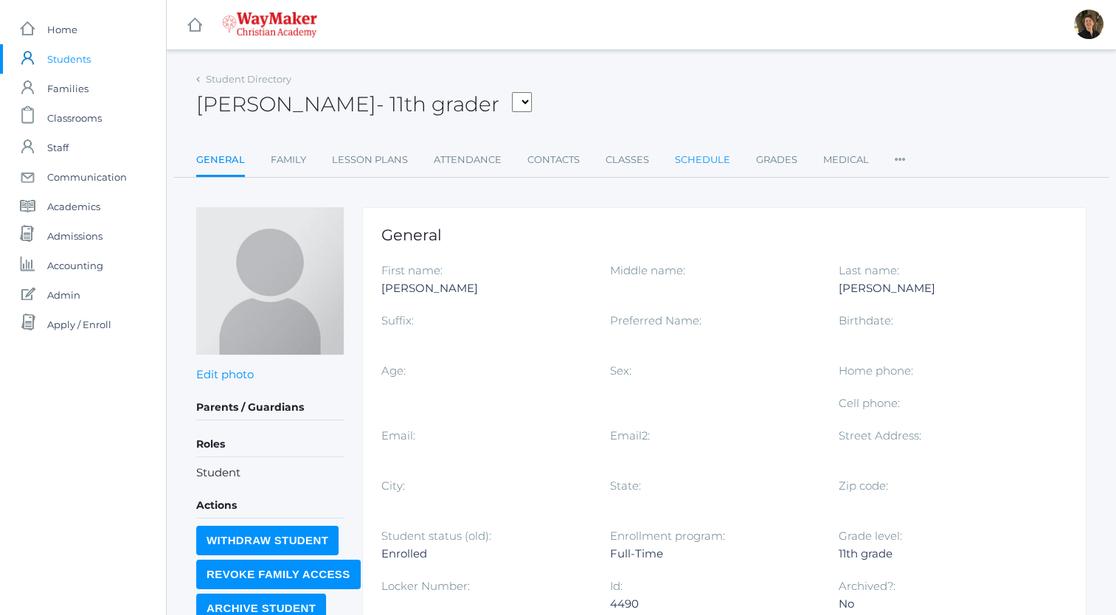
click at [704, 160] on link "Schedule" at bounding box center [702, 160] width 55 height 30
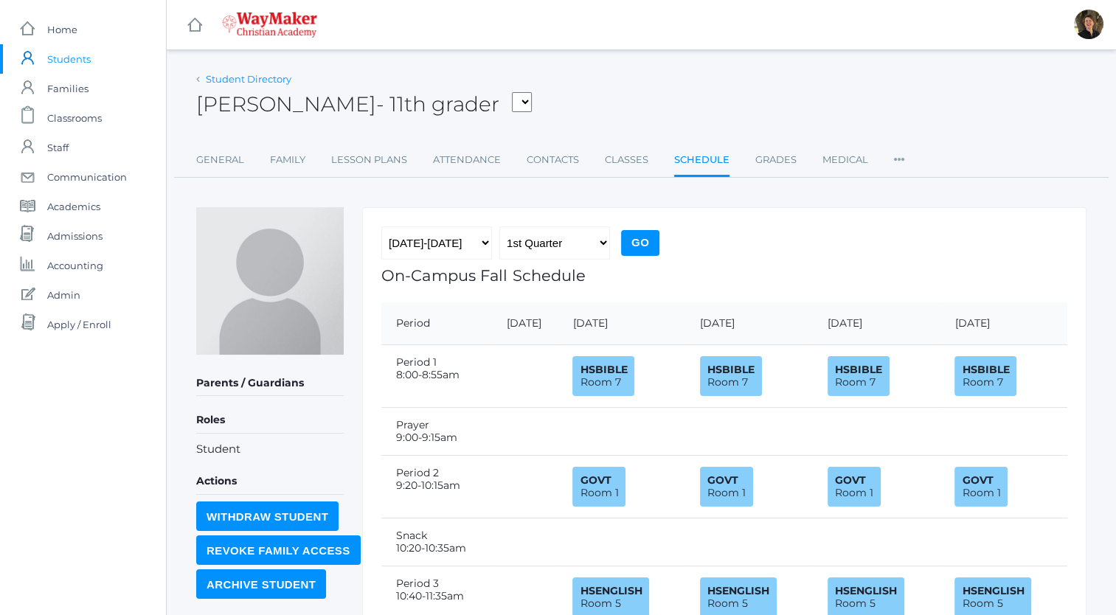
click at [266, 79] on link "Student Directory" at bounding box center [249, 79] width 86 height 12
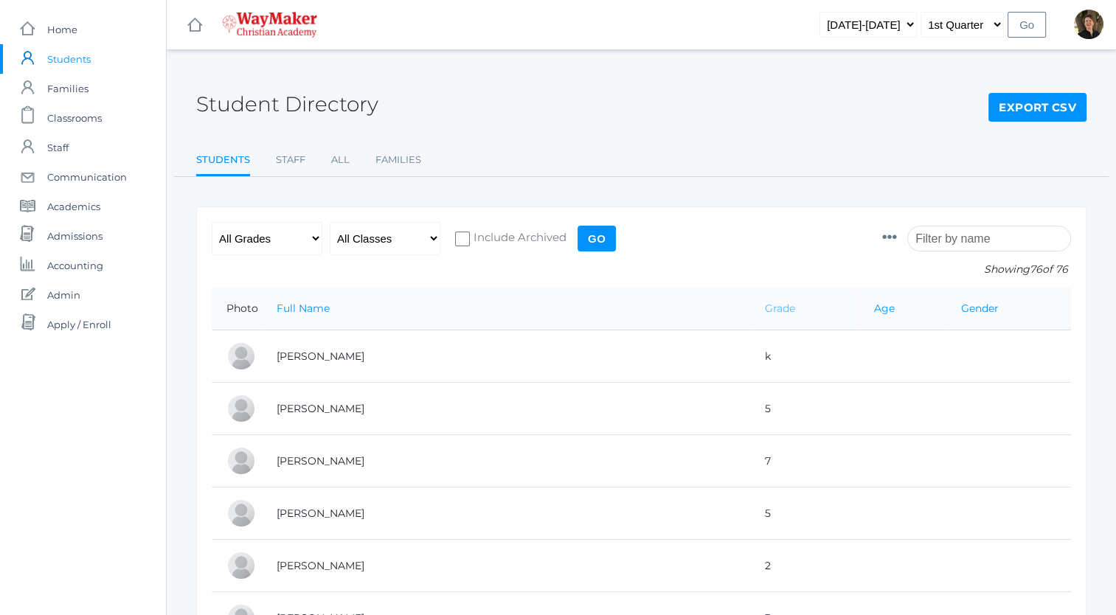
click at [765, 306] on link "Grade" at bounding box center [780, 308] width 30 height 13
click at [765, 307] on link "Grade" at bounding box center [780, 308] width 30 height 13
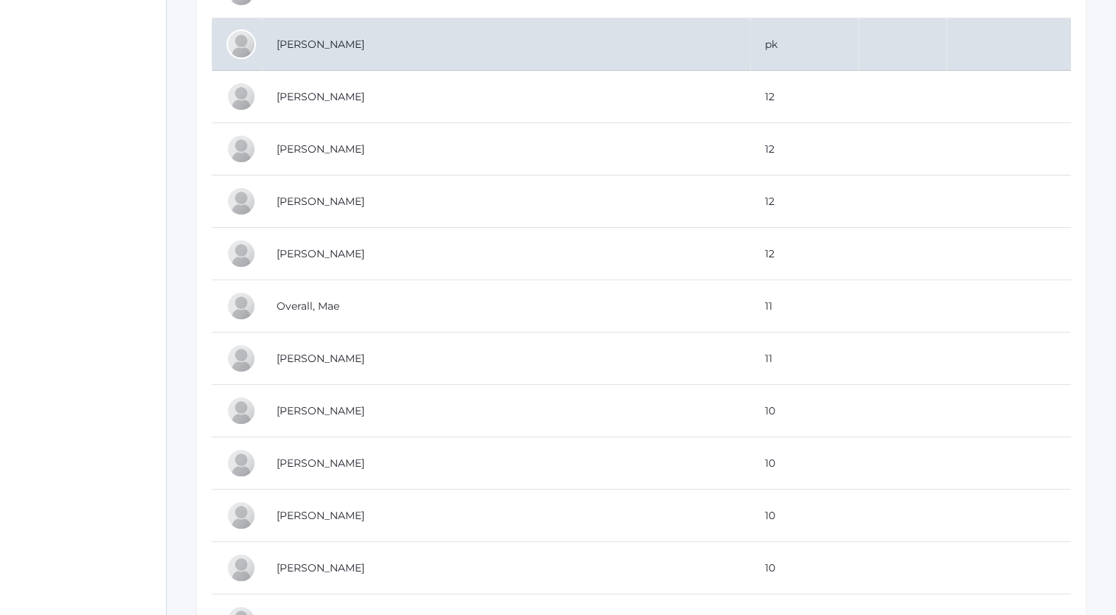
scroll to position [365, 0]
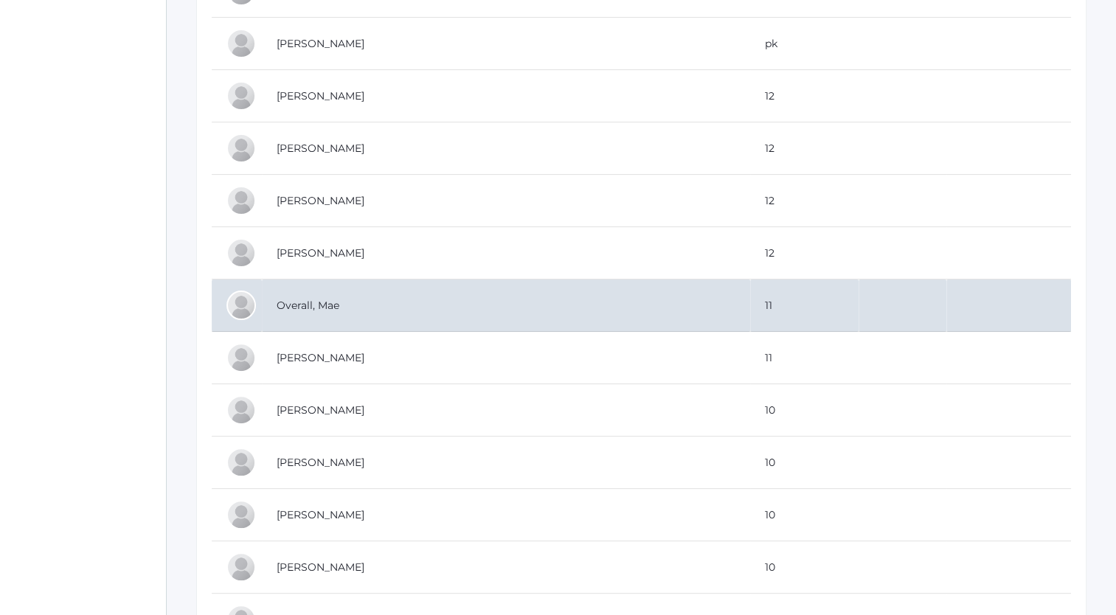
click at [291, 304] on td "Overall, Mae" at bounding box center [506, 306] width 488 height 52
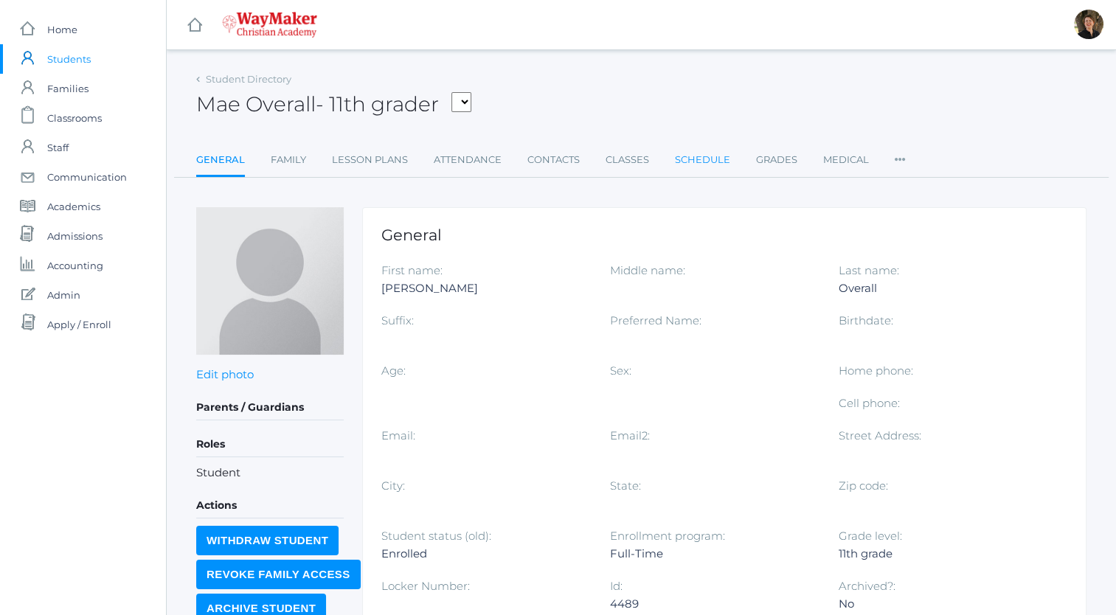
click at [687, 158] on link "Schedule" at bounding box center [702, 160] width 55 height 30
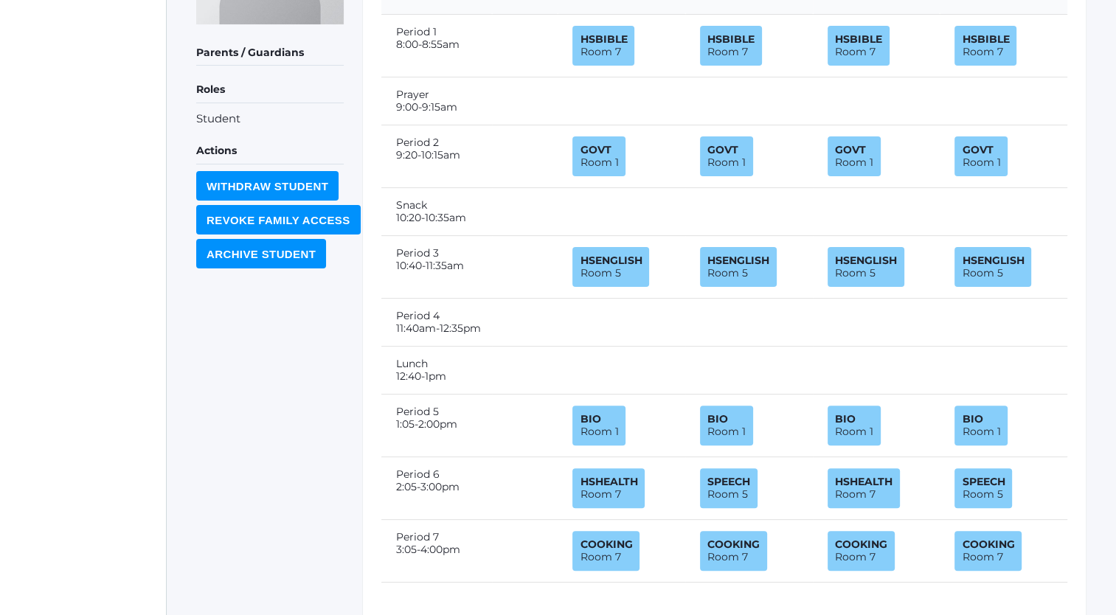
scroll to position [396, 0]
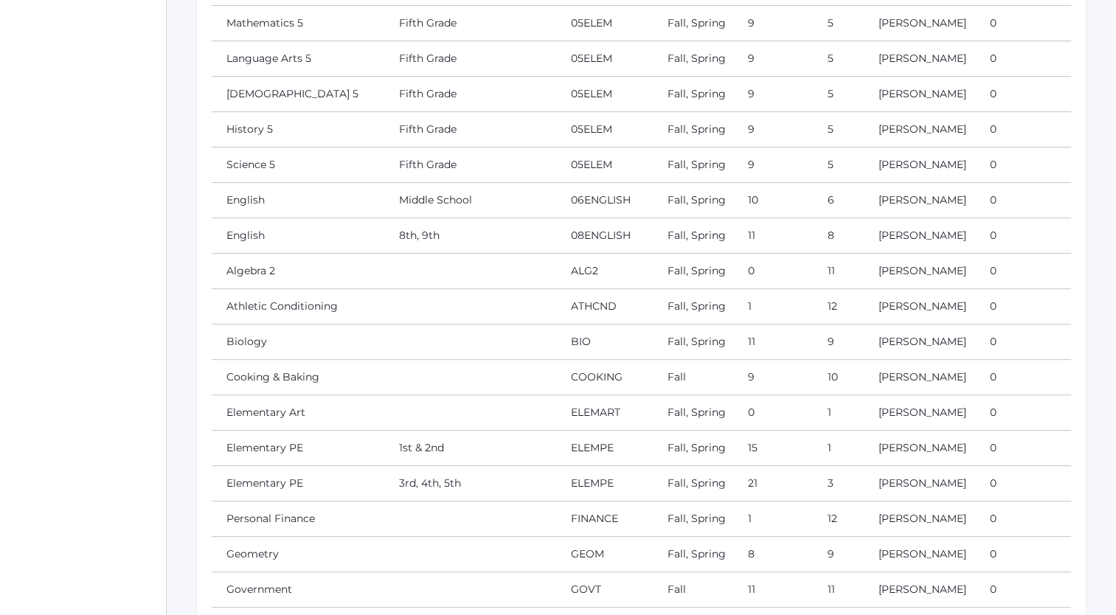
scroll to position [471, 0]
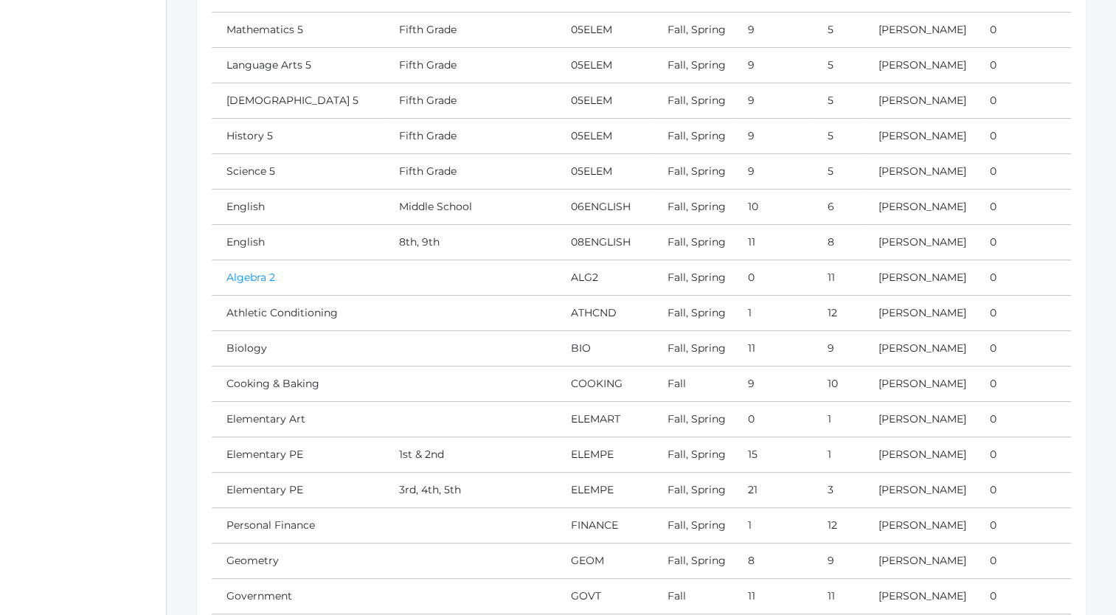
click at [243, 273] on link "Algebra 2" at bounding box center [250, 277] width 49 height 13
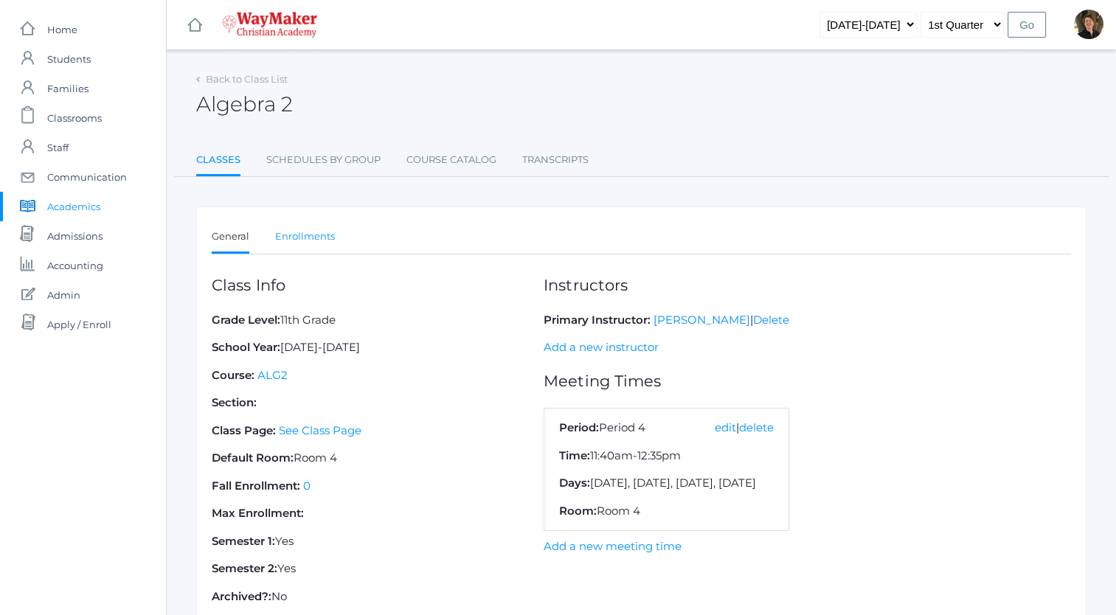
click at [310, 232] on link "Enrollments" at bounding box center [305, 237] width 60 height 30
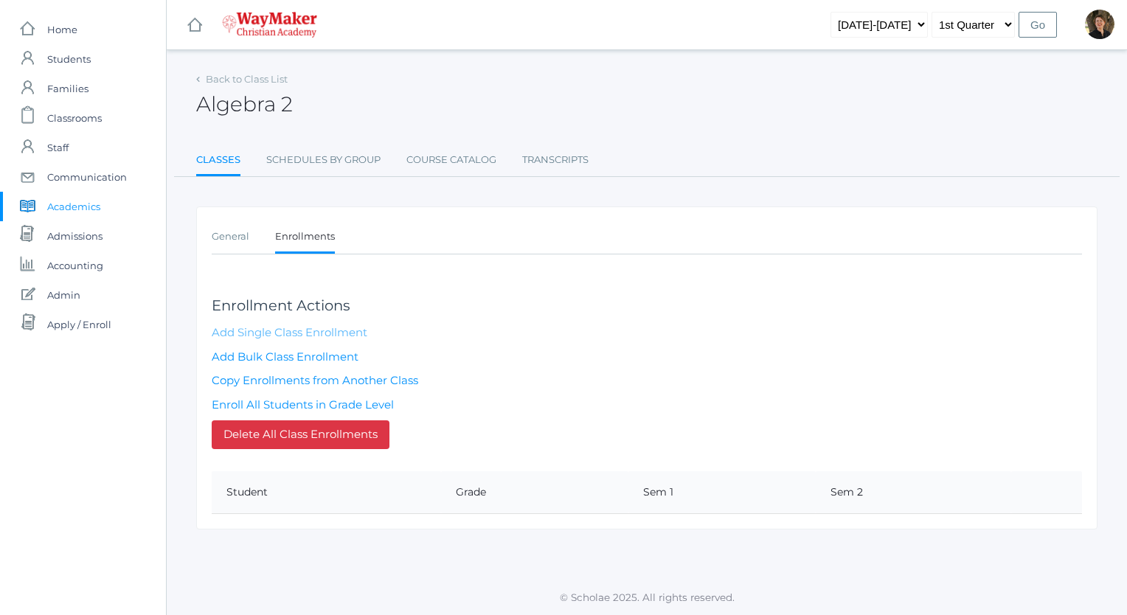
click at [321, 333] on link "Add Single Class Enrollment" at bounding box center [290, 332] width 156 height 14
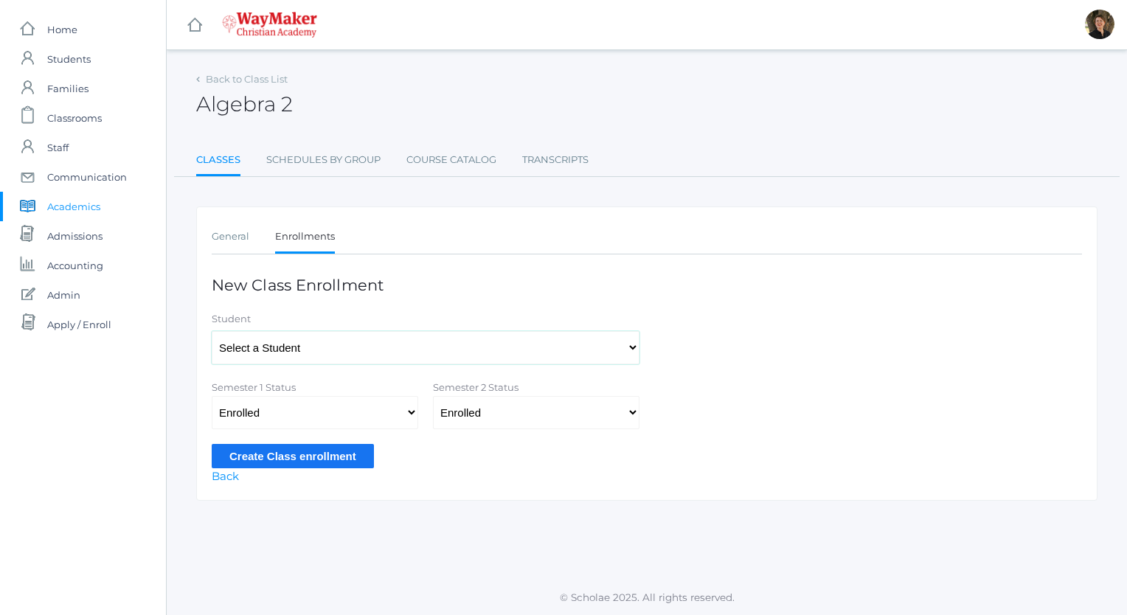
click at [320, 350] on select "Select a Student Backstrom, Abigail Baker, Claire Baker, Josey Bassett, Josie B…" at bounding box center [426, 347] width 428 height 33
select select "4489"
click at [212, 331] on select "Select a Student Backstrom, Abigail Baker, Claire Baker, Josey Bassett, Josie B…" at bounding box center [426, 347] width 428 height 33
click at [304, 457] on input "Create Class enrollment" at bounding box center [293, 456] width 162 height 24
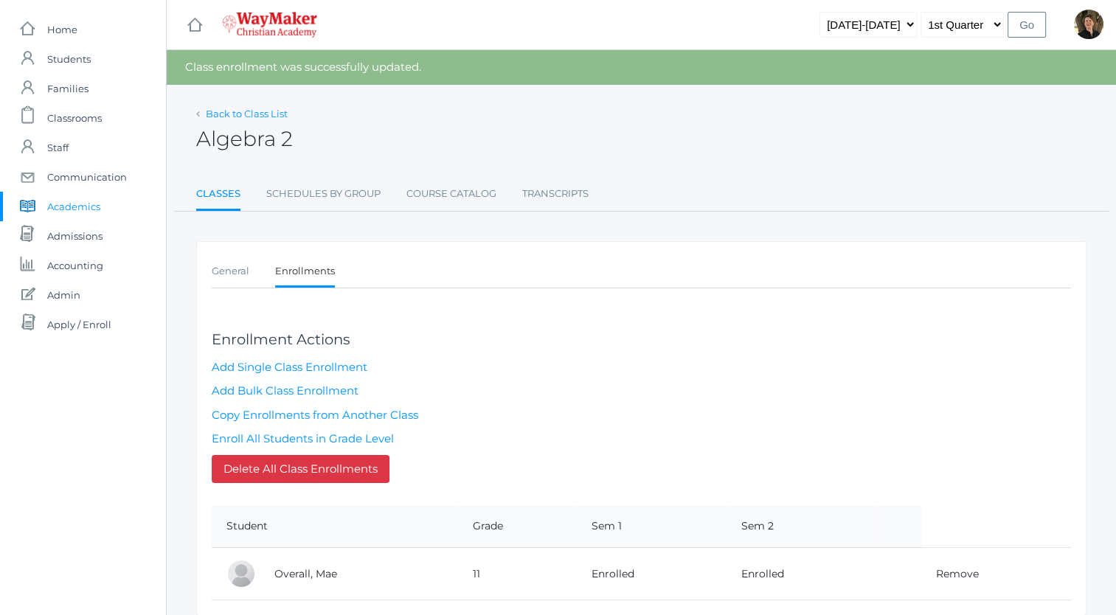
click at [230, 111] on link "Back to Class List" at bounding box center [247, 114] width 82 height 12
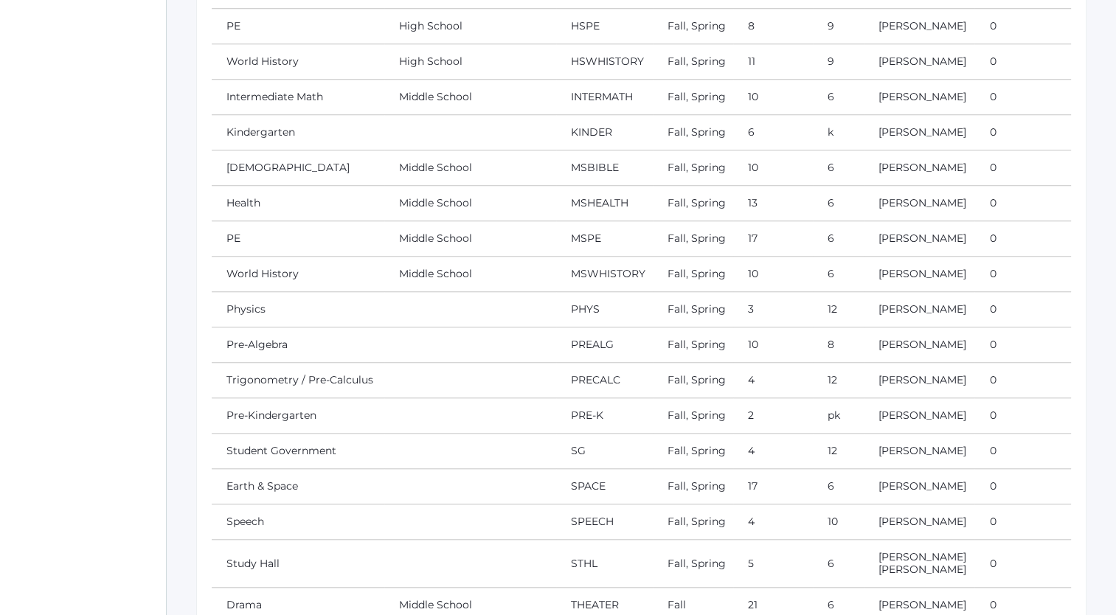
scroll to position [1217, 0]
click at [298, 448] on link "Student Government" at bounding box center [281, 451] width 110 height 13
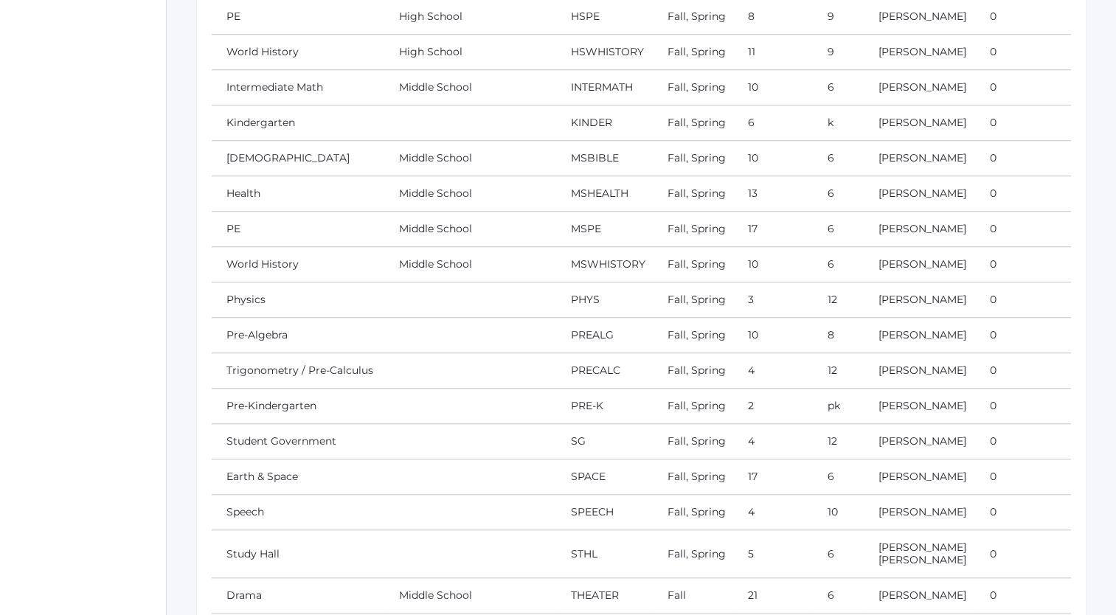
scroll to position [1170, 0]
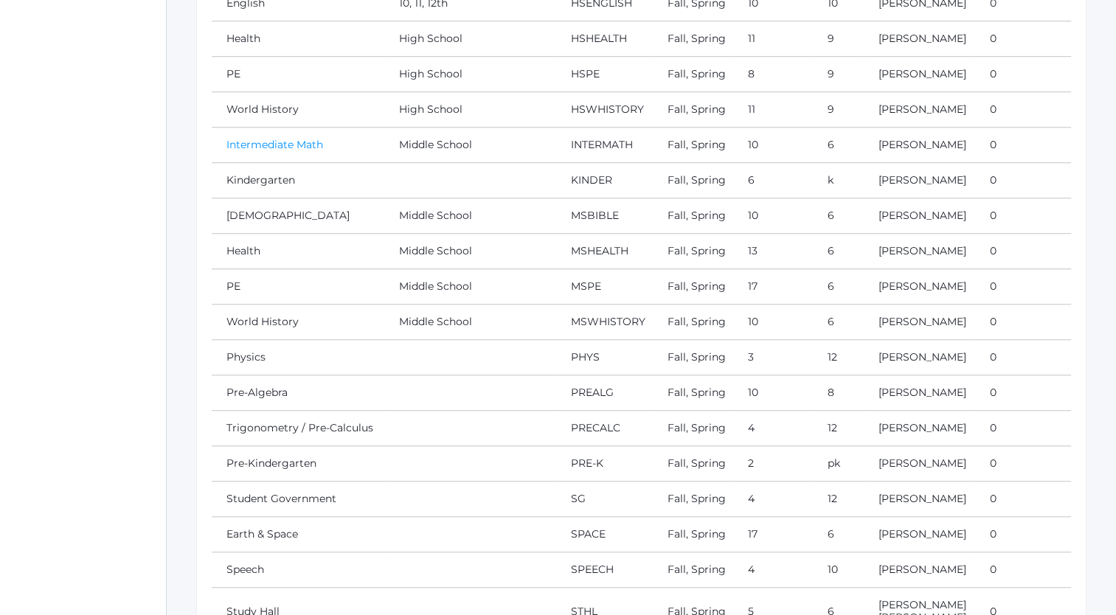
click at [277, 141] on link "Intermediate Math" at bounding box center [274, 144] width 97 height 13
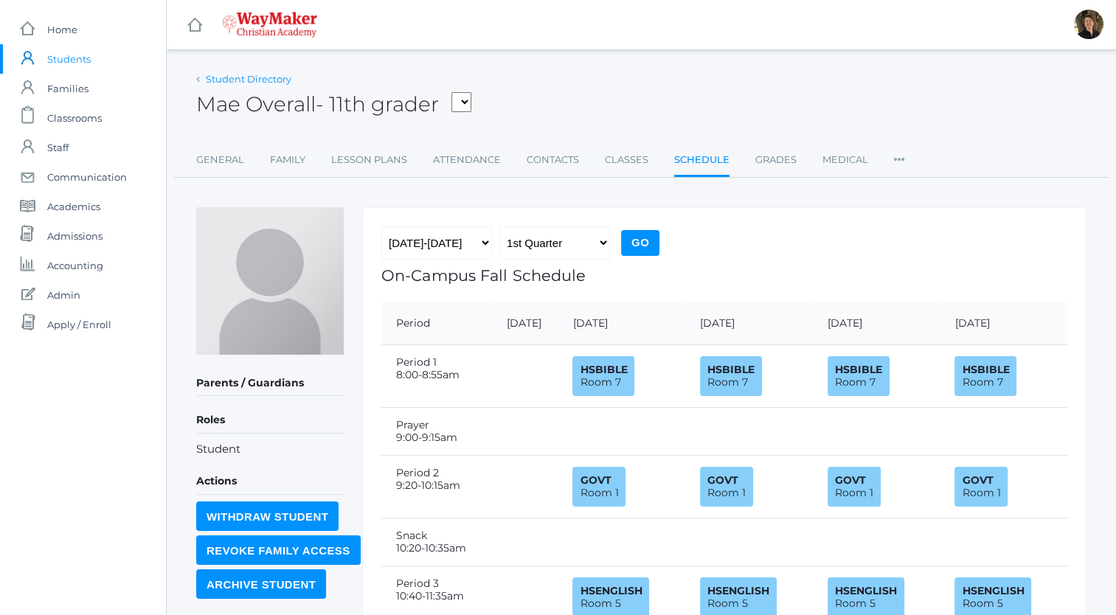
click at [242, 74] on link "Student Directory" at bounding box center [249, 79] width 86 height 12
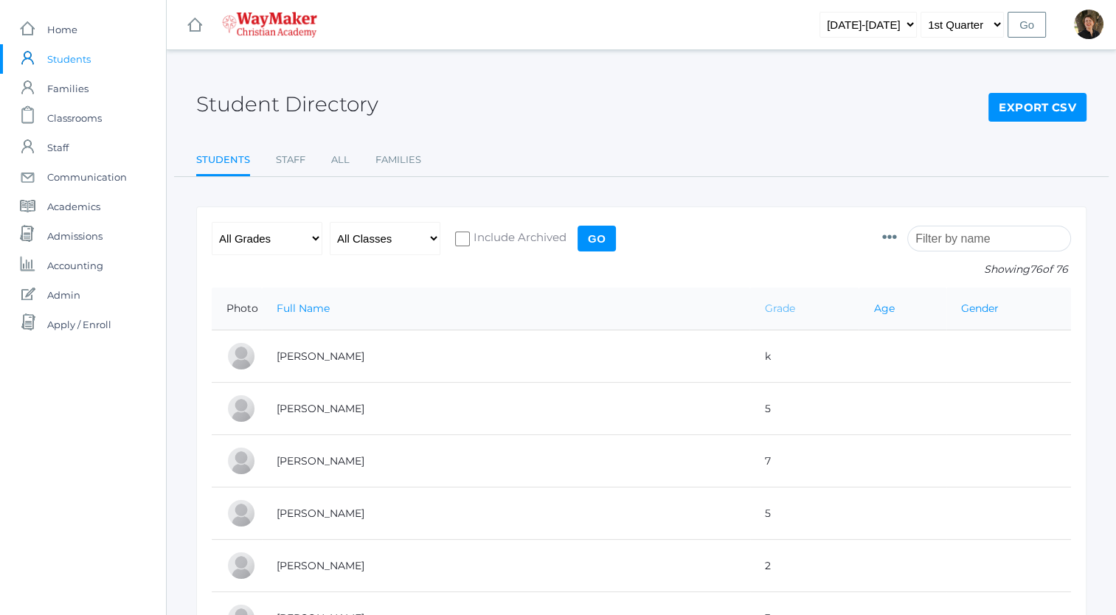
click at [765, 308] on link "Grade" at bounding box center [780, 308] width 30 height 13
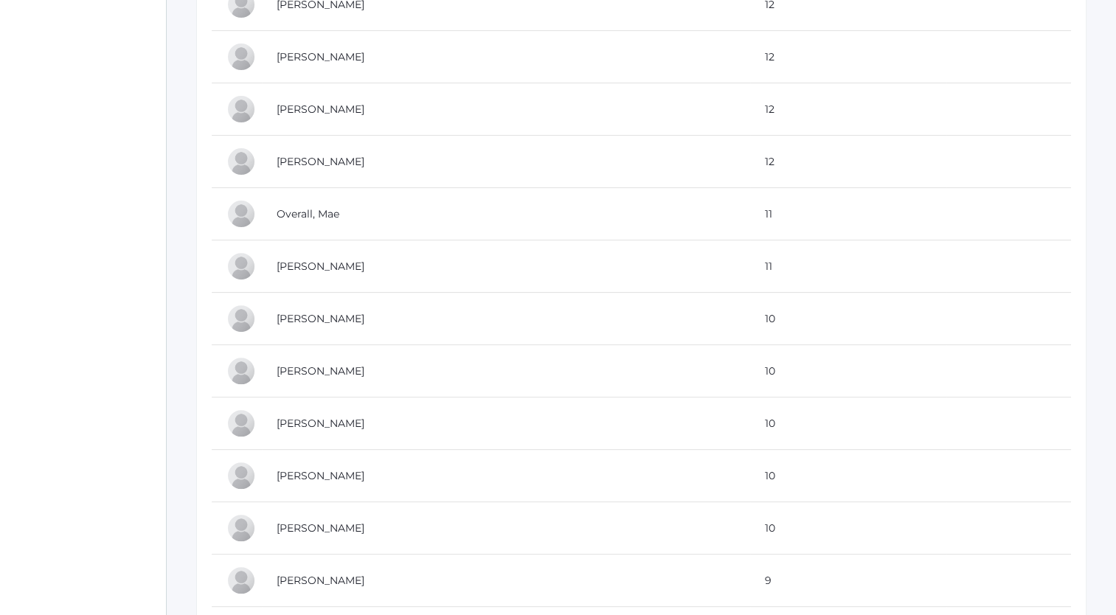
scroll to position [457, 0]
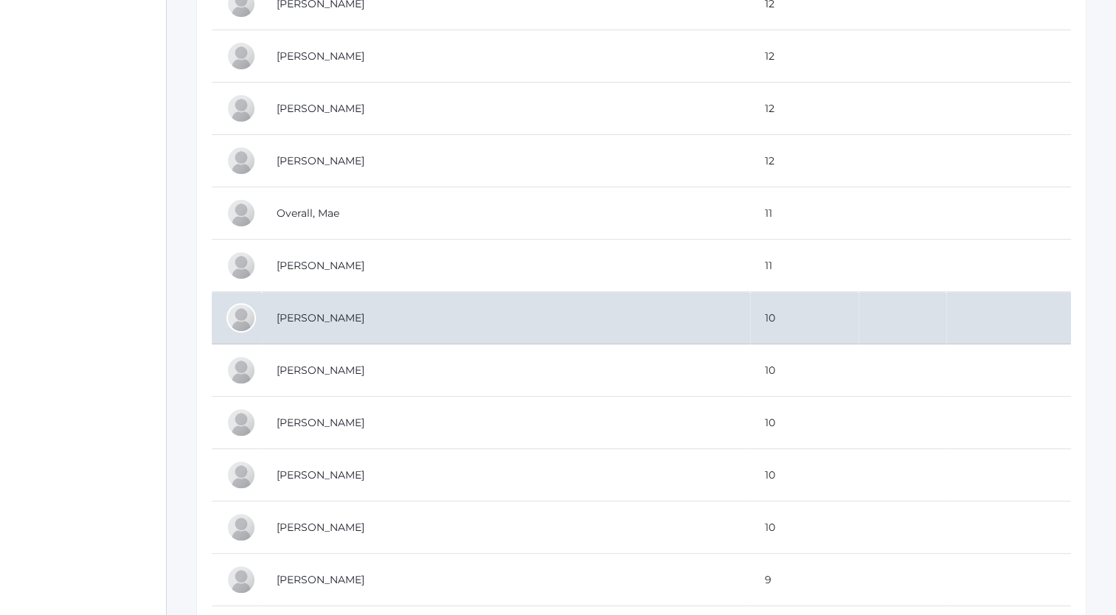
click at [327, 315] on td "[PERSON_NAME]" at bounding box center [506, 318] width 488 height 52
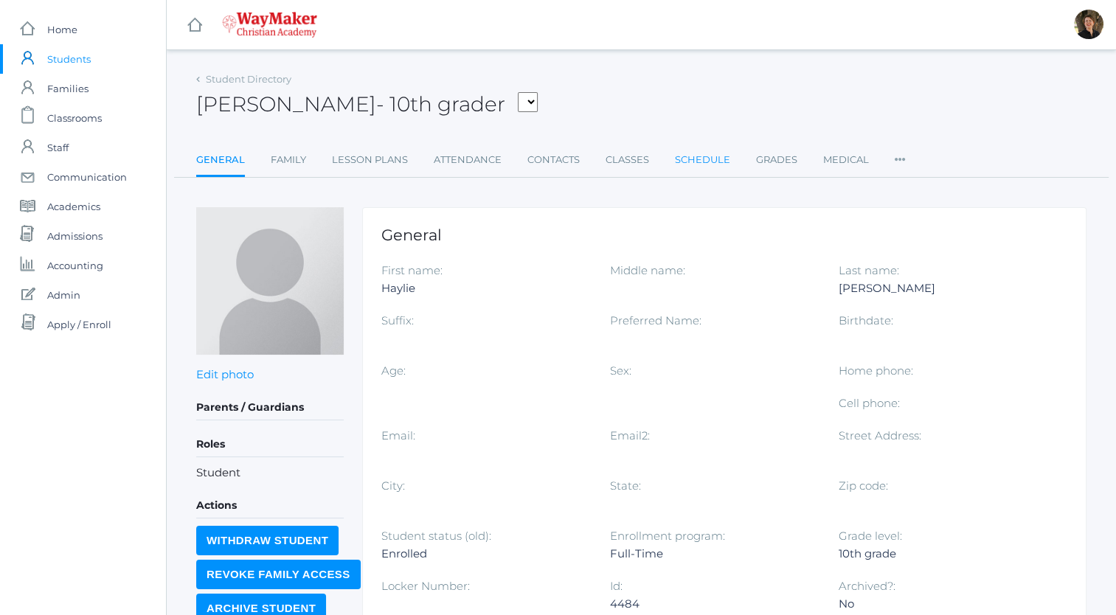
click at [700, 158] on link "Schedule" at bounding box center [702, 160] width 55 height 30
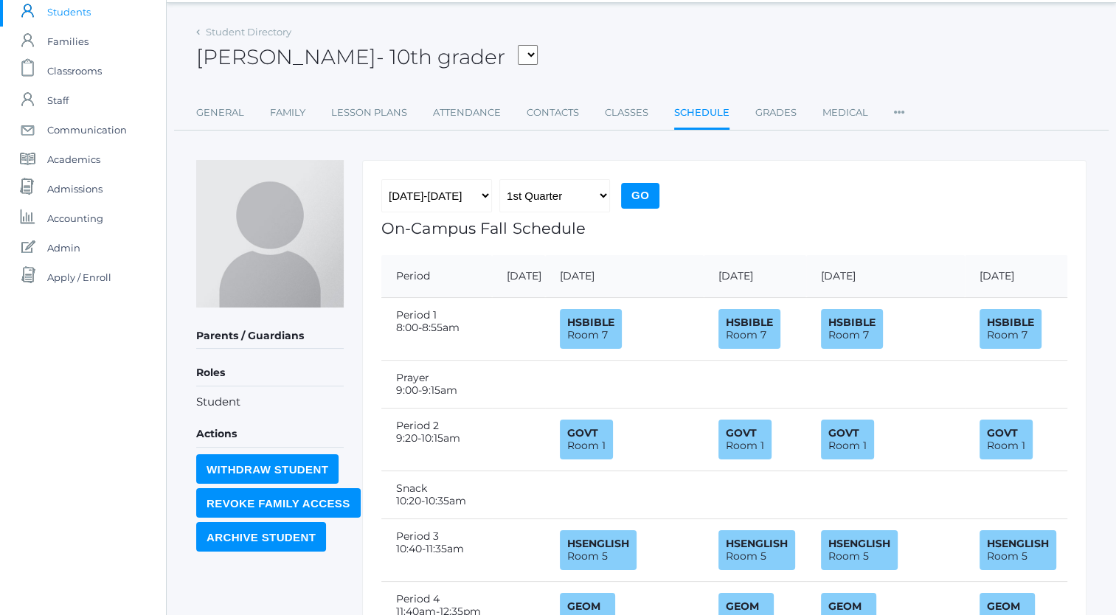
scroll to position [30, 0]
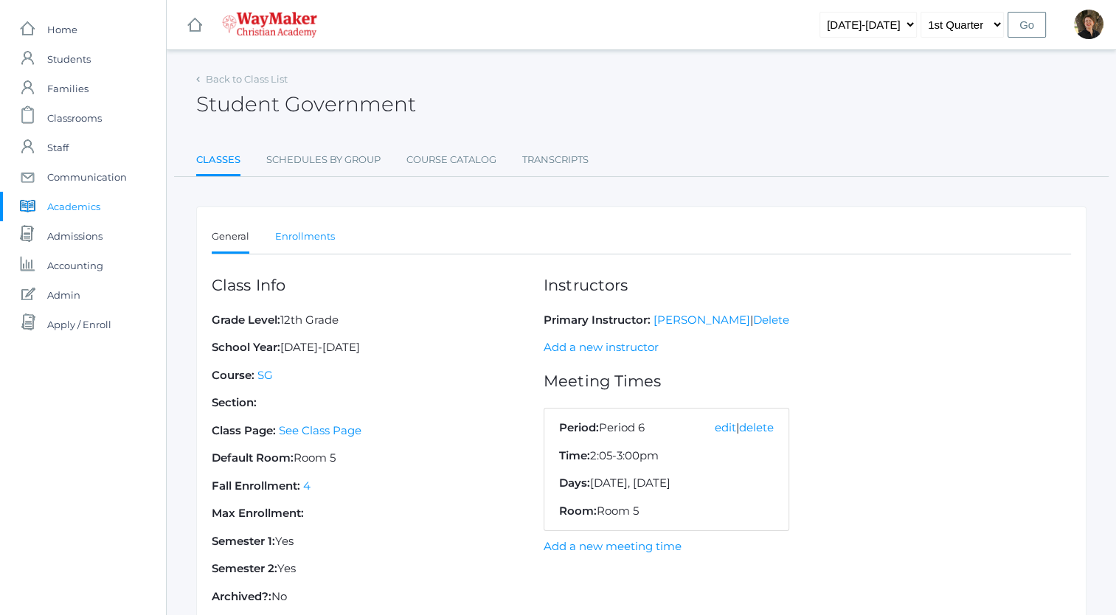
click at [316, 237] on link "Enrollments" at bounding box center [305, 237] width 60 height 30
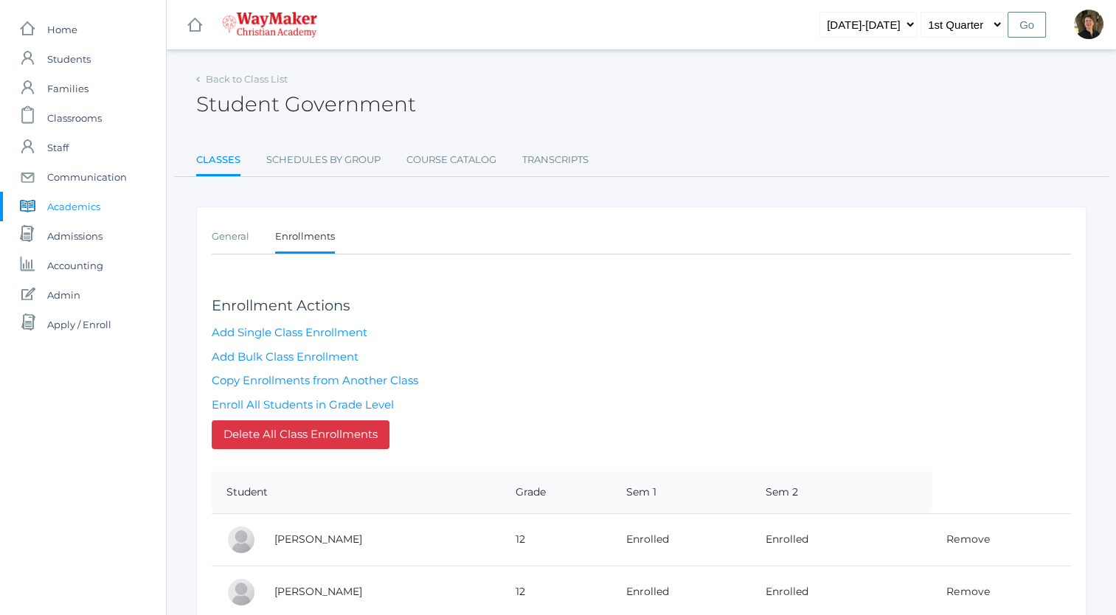
scroll to position [174, 0]
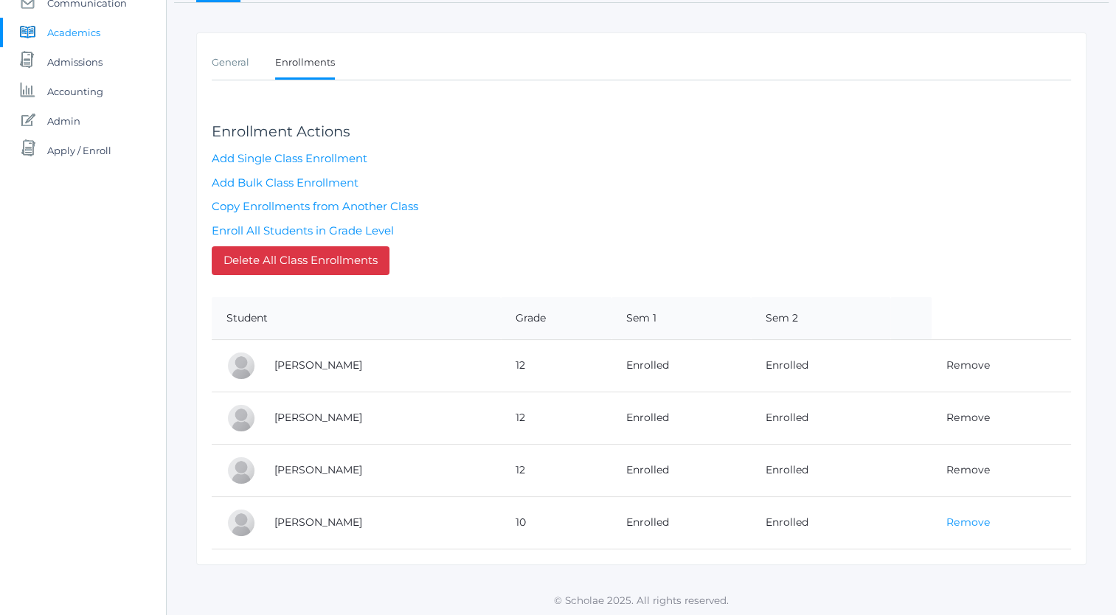
click at [957, 518] on link "Remove" at bounding box center [967, 522] width 43 height 13
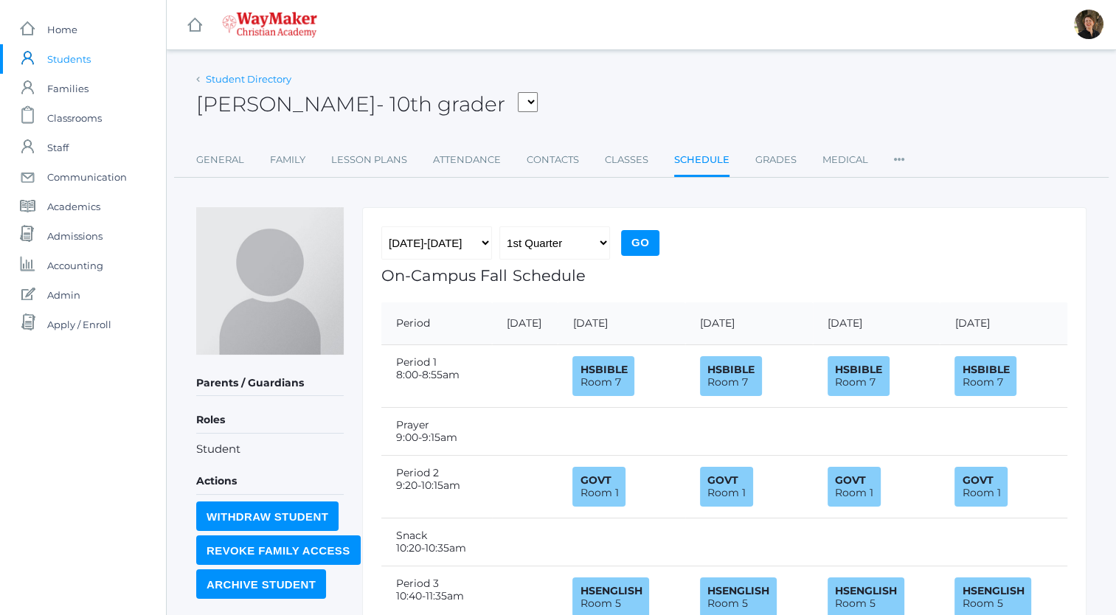
click at [246, 77] on link "Student Directory" at bounding box center [249, 79] width 86 height 12
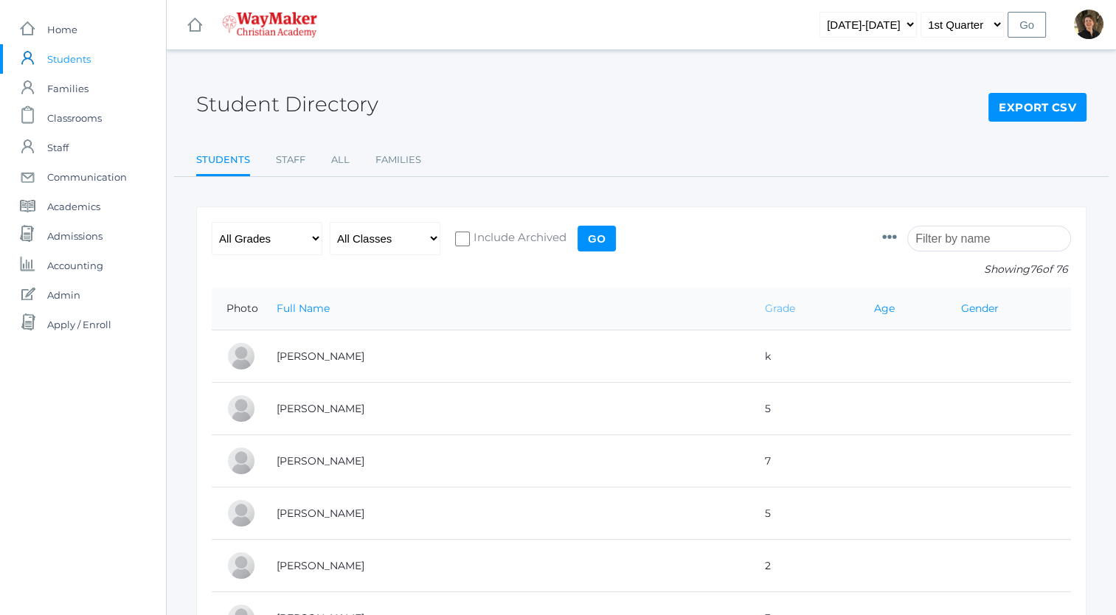
click at [765, 308] on link "Grade" at bounding box center [780, 308] width 30 height 13
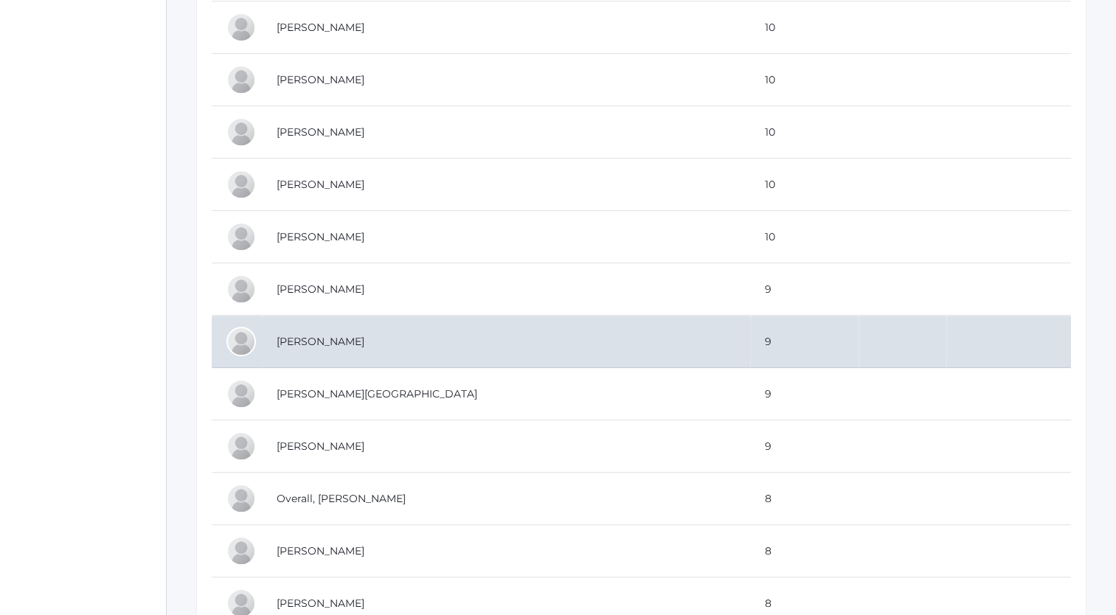
scroll to position [755, 0]
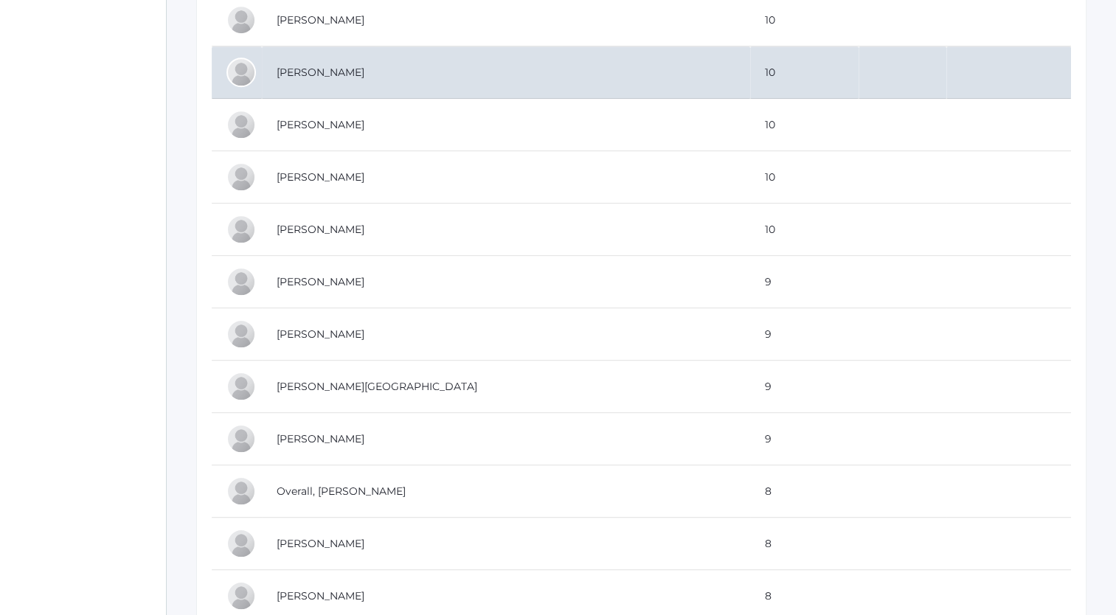
click at [302, 66] on td "[PERSON_NAME]" at bounding box center [506, 72] width 488 height 52
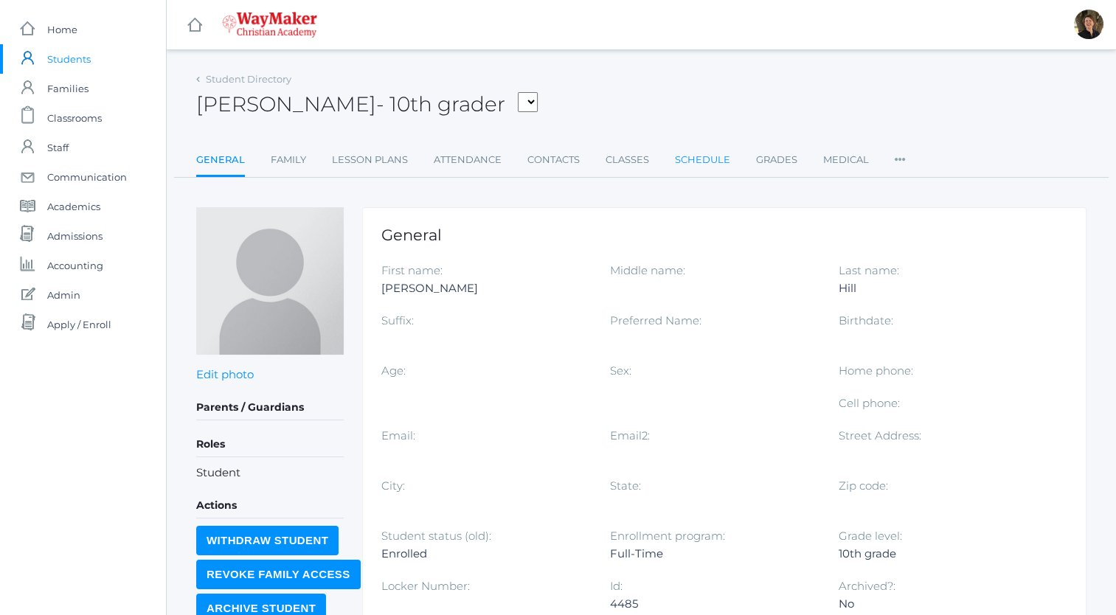
click at [715, 159] on link "Schedule" at bounding box center [702, 160] width 55 height 30
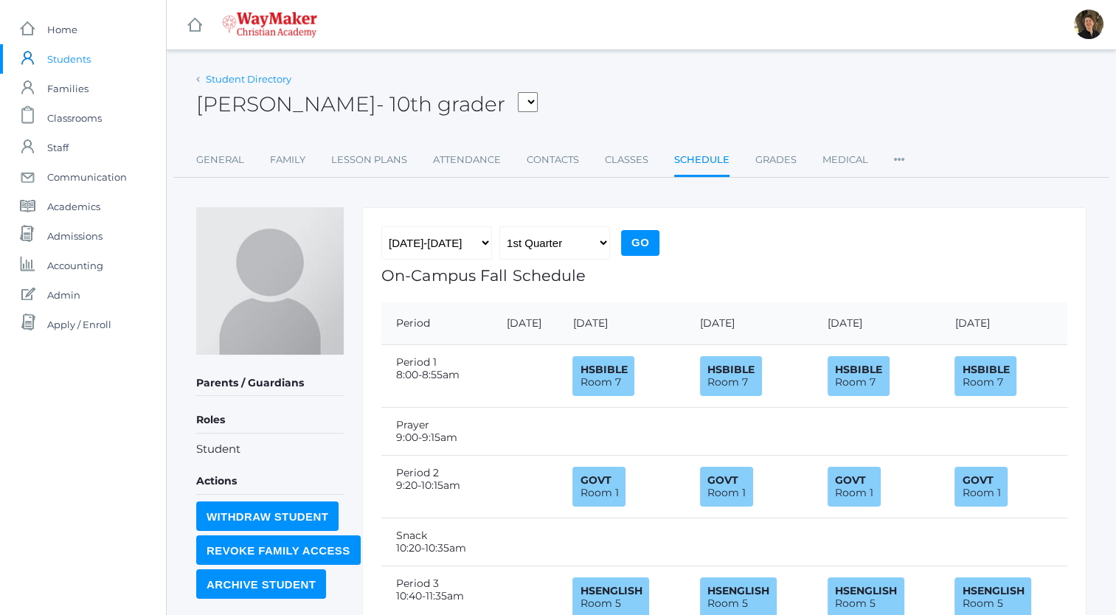
click at [263, 80] on link "Student Directory" at bounding box center [249, 79] width 86 height 12
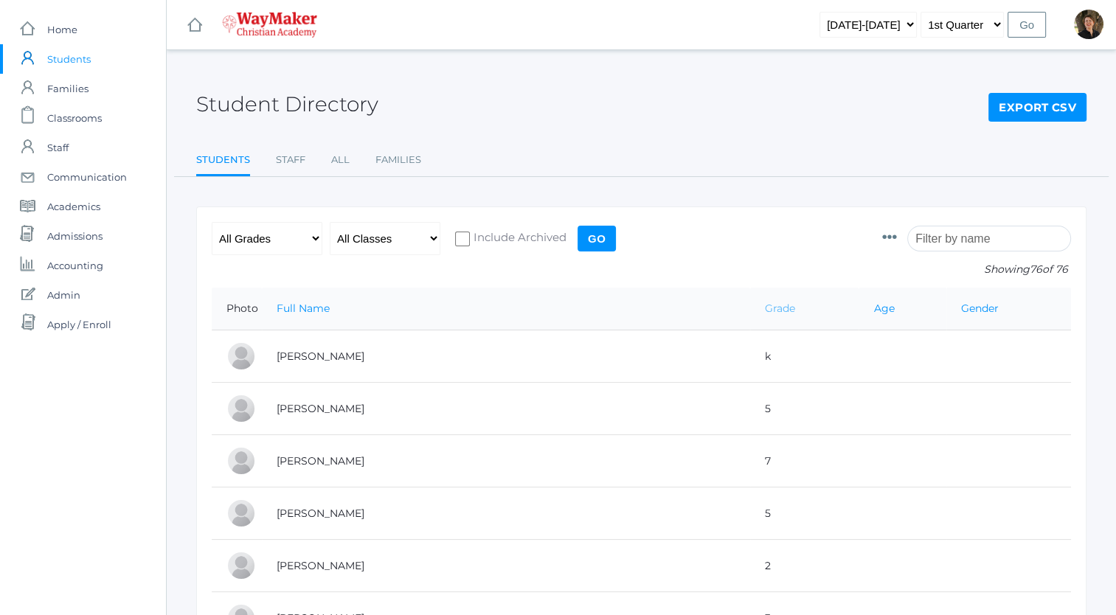
click at [765, 308] on link "Grade" at bounding box center [780, 308] width 30 height 13
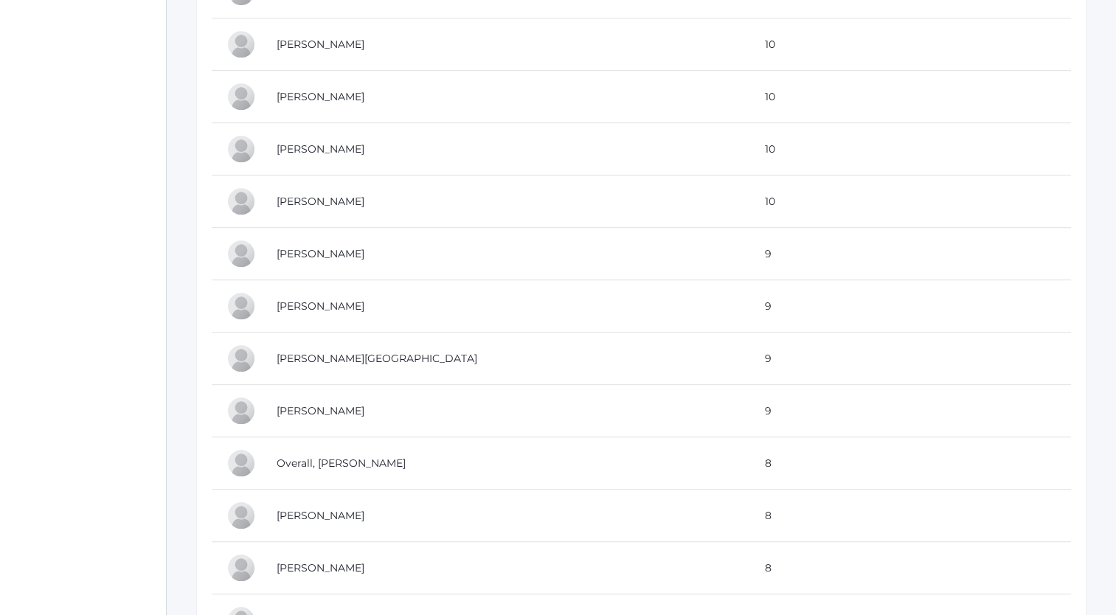
scroll to position [801, 0]
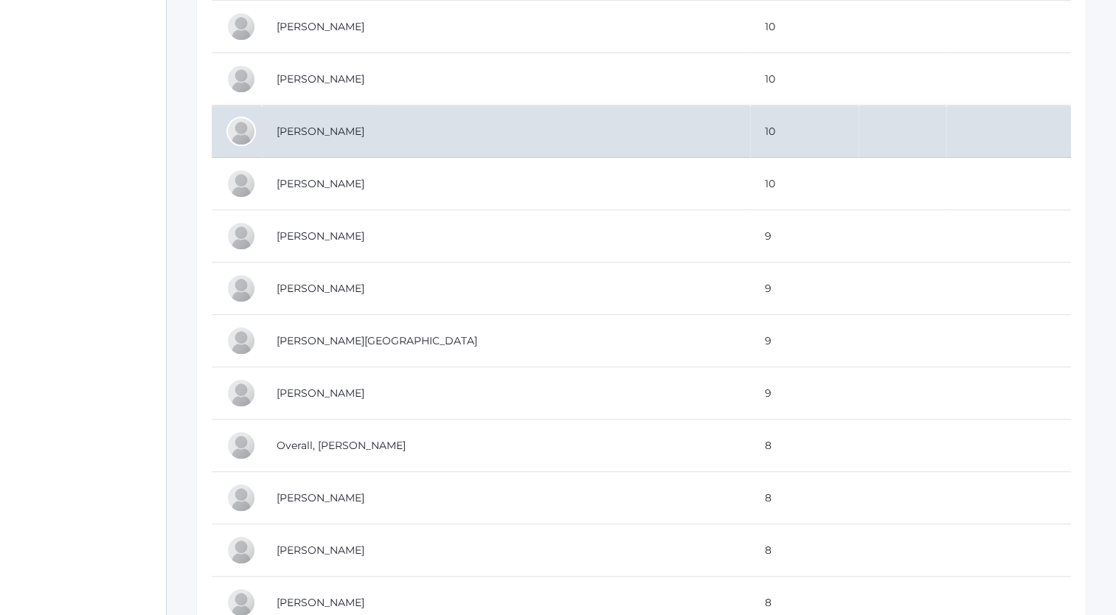
click at [300, 125] on td "[PERSON_NAME]" at bounding box center [506, 131] width 488 height 52
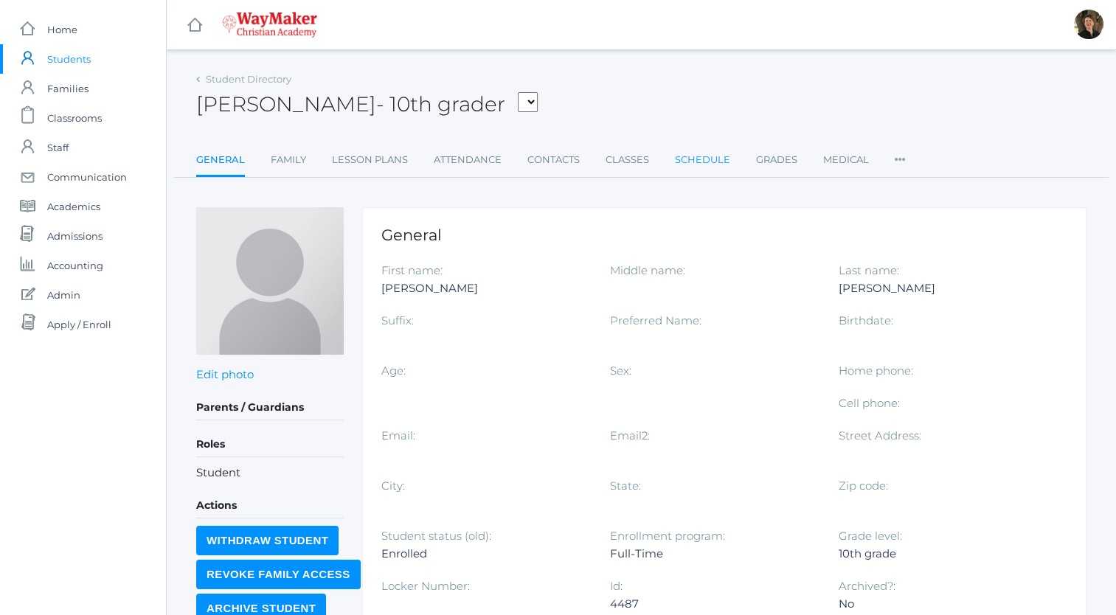
click at [706, 167] on link "Schedule" at bounding box center [702, 160] width 55 height 30
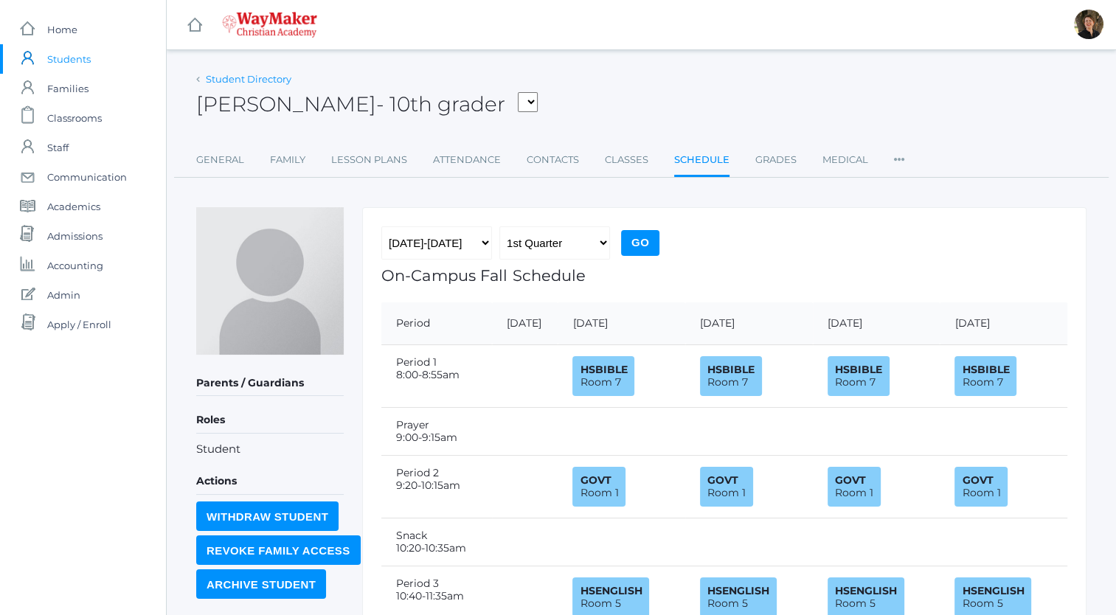
click at [280, 81] on link "Student Directory" at bounding box center [249, 79] width 86 height 12
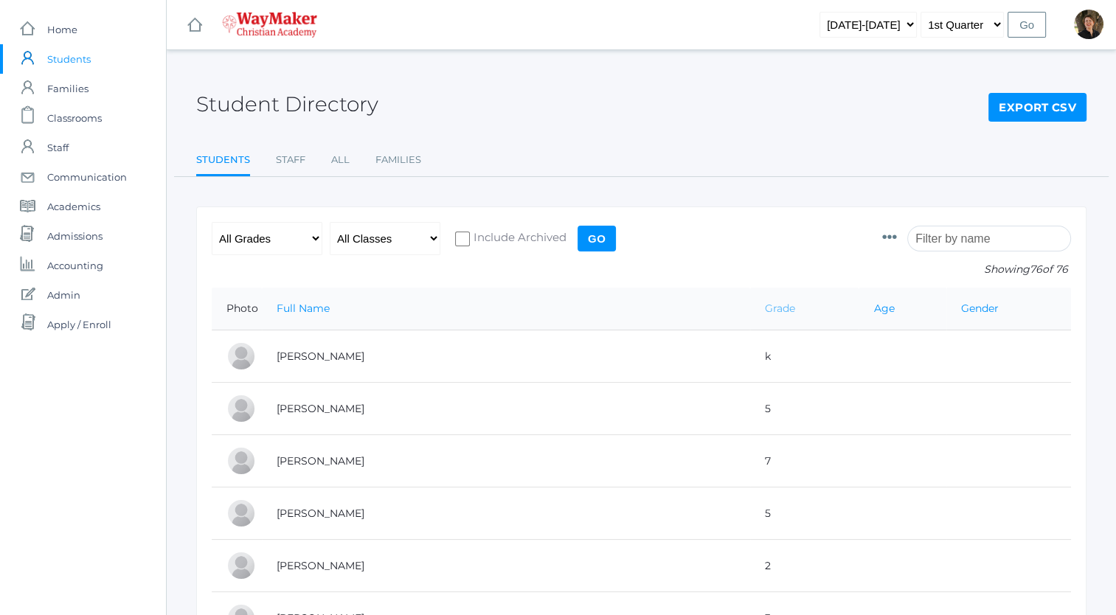
click at [765, 309] on link "Grade" at bounding box center [780, 308] width 30 height 13
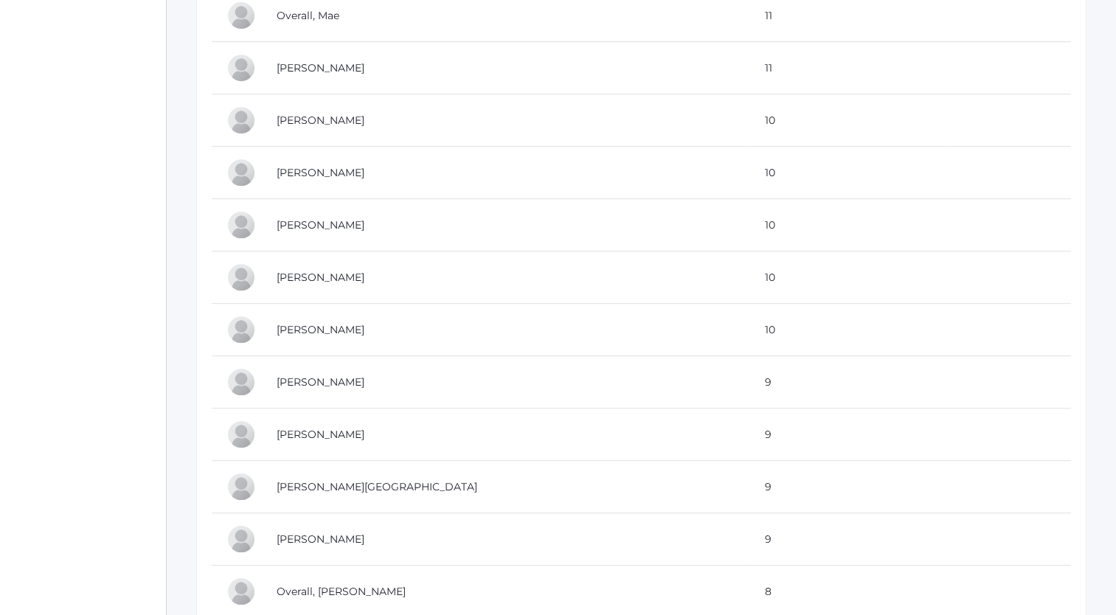
scroll to position [663, 0]
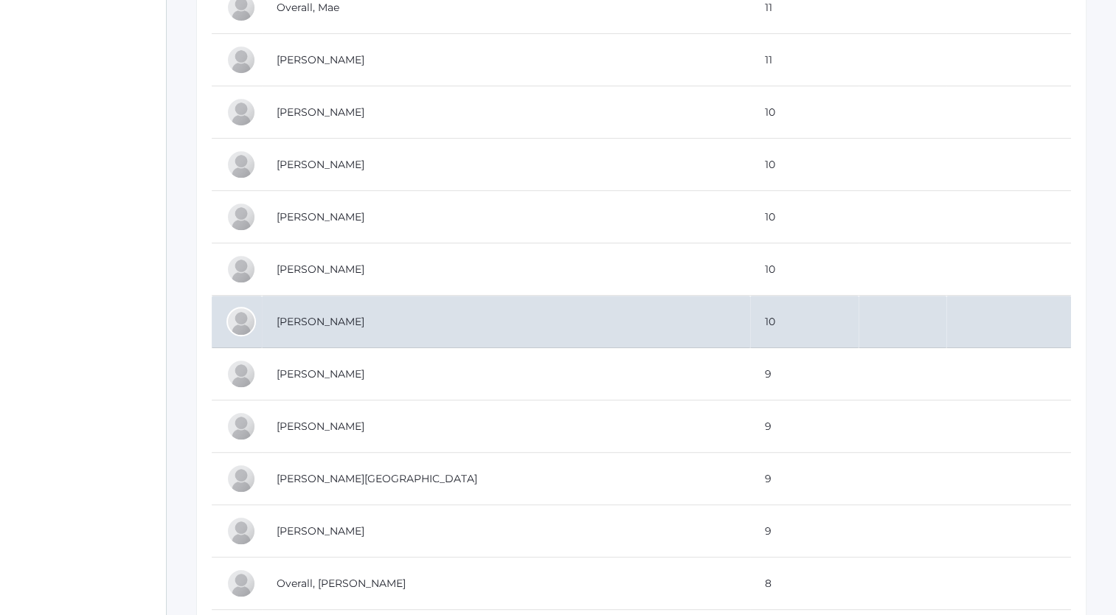
click at [303, 316] on td "[PERSON_NAME]" at bounding box center [506, 322] width 488 height 52
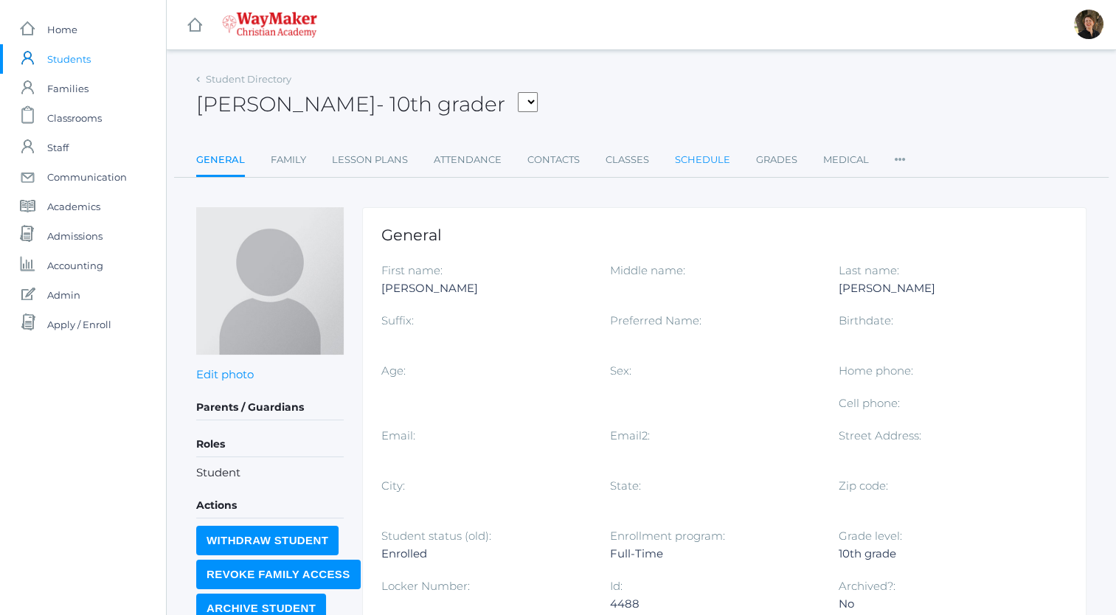
click at [698, 164] on link "Schedule" at bounding box center [702, 160] width 55 height 30
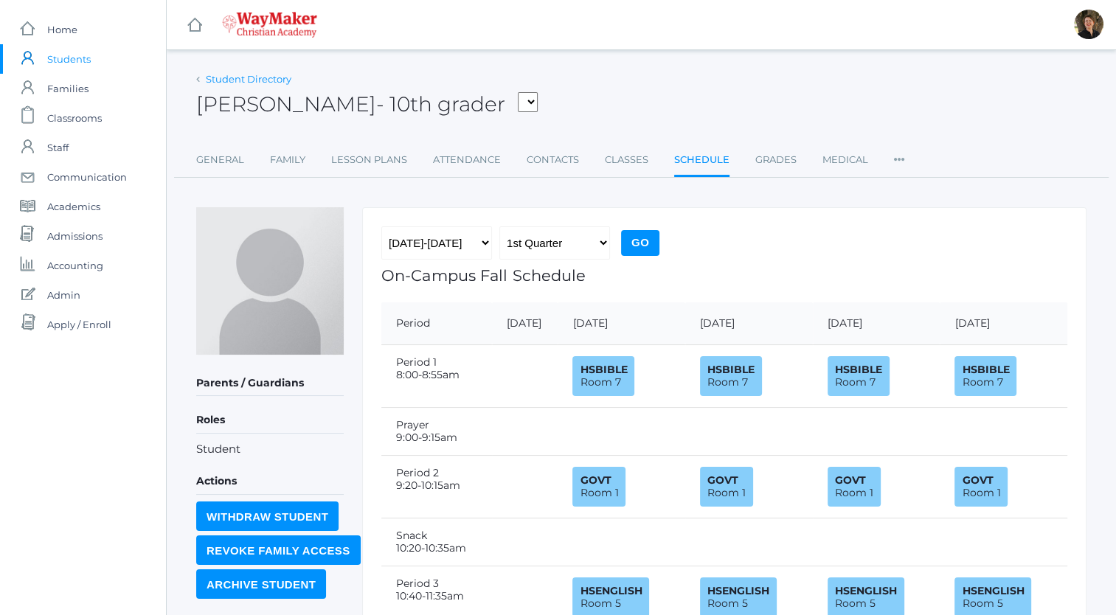
click at [271, 81] on link "Student Directory" at bounding box center [249, 79] width 86 height 12
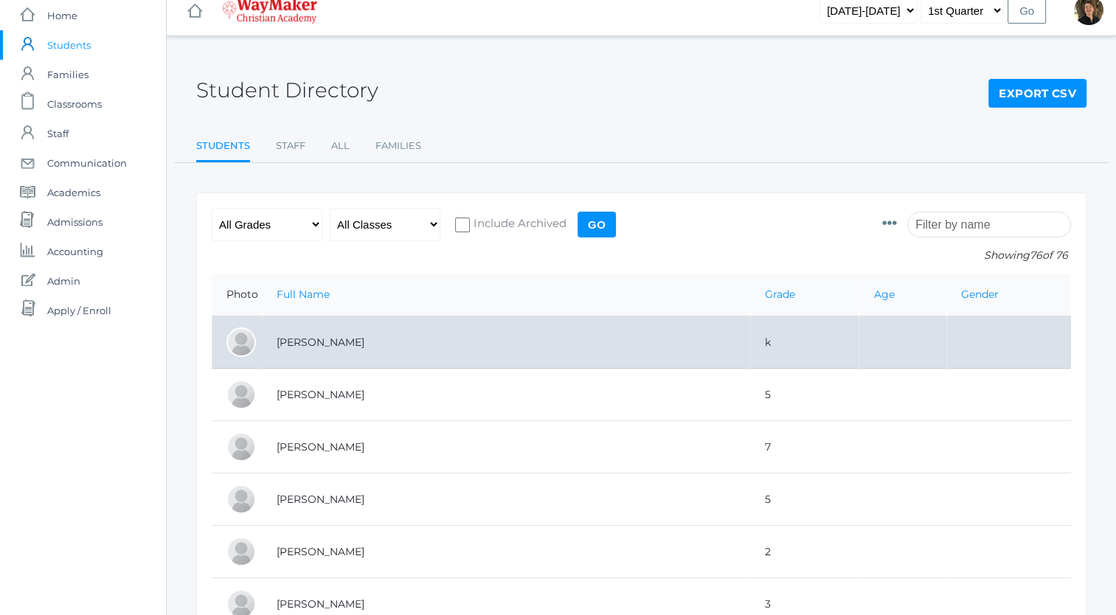
scroll to position [15, 0]
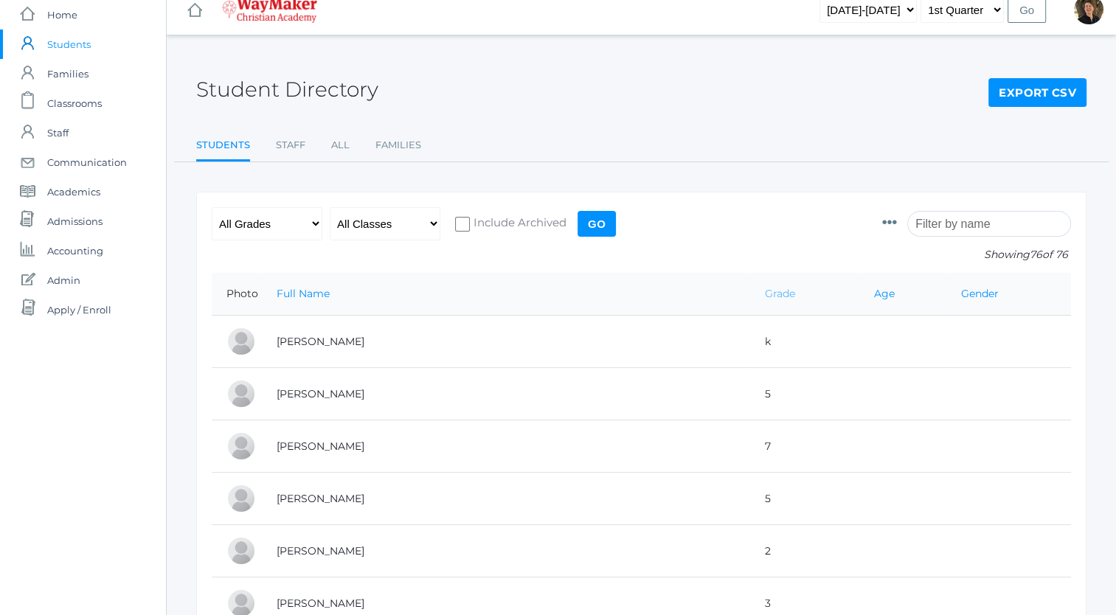
click at [765, 293] on link "Grade" at bounding box center [780, 293] width 30 height 13
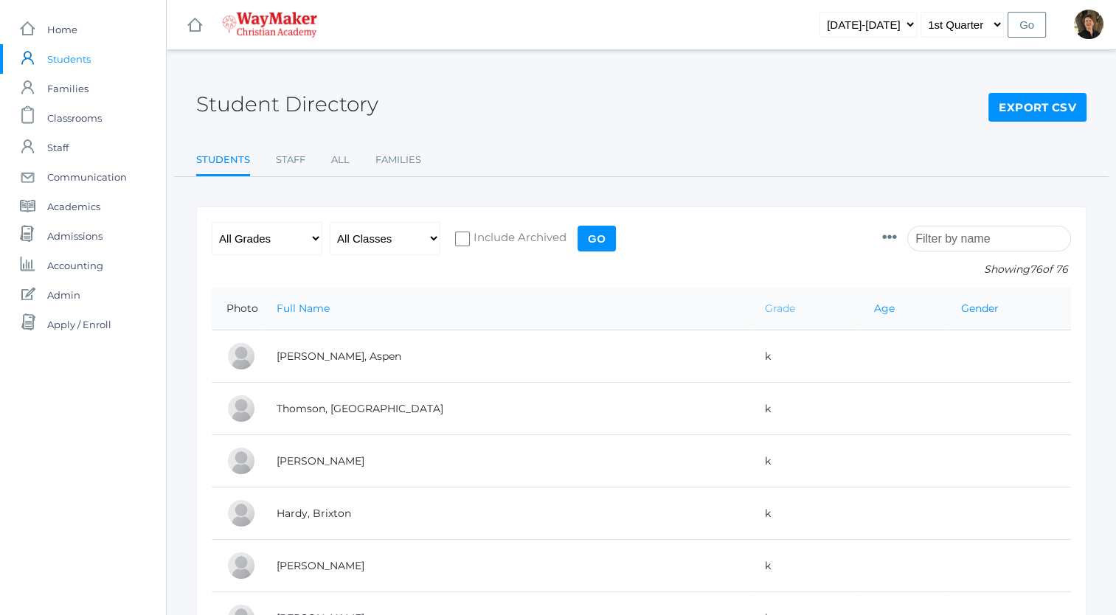
click at [765, 311] on link "Grade" at bounding box center [780, 308] width 30 height 13
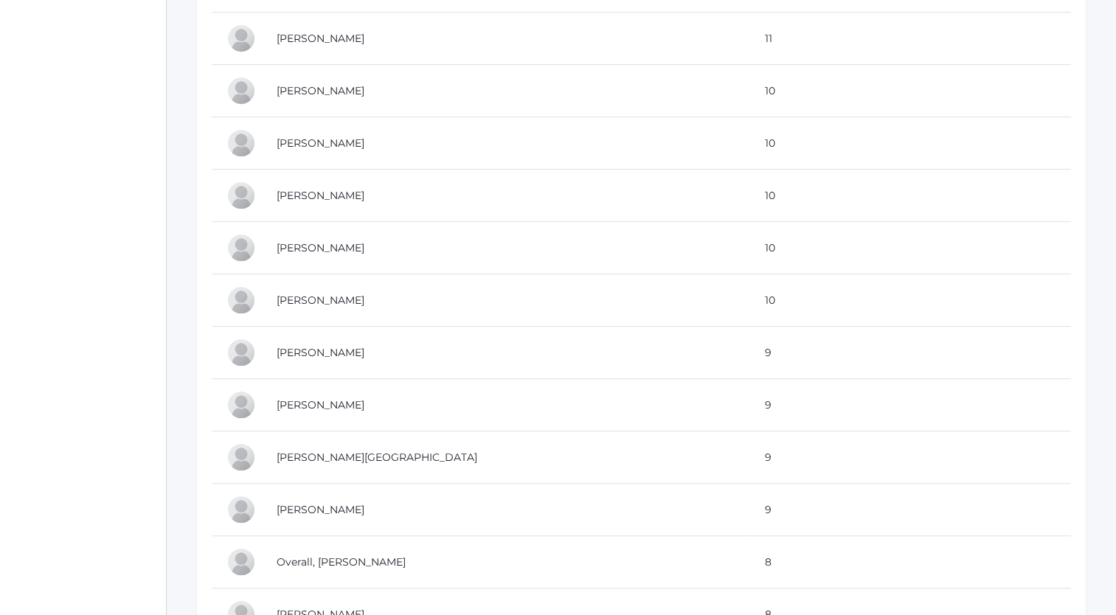
scroll to position [685, 0]
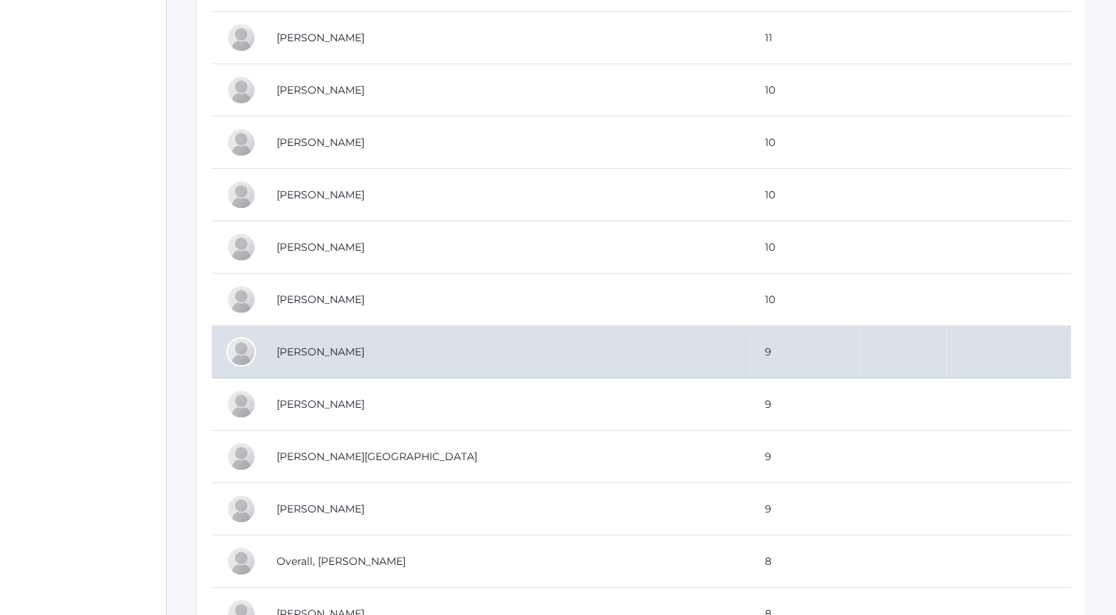
click at [322, 350] on td "[PERSON_NAME]" at bounding box center [506, 352] width 488 height 52
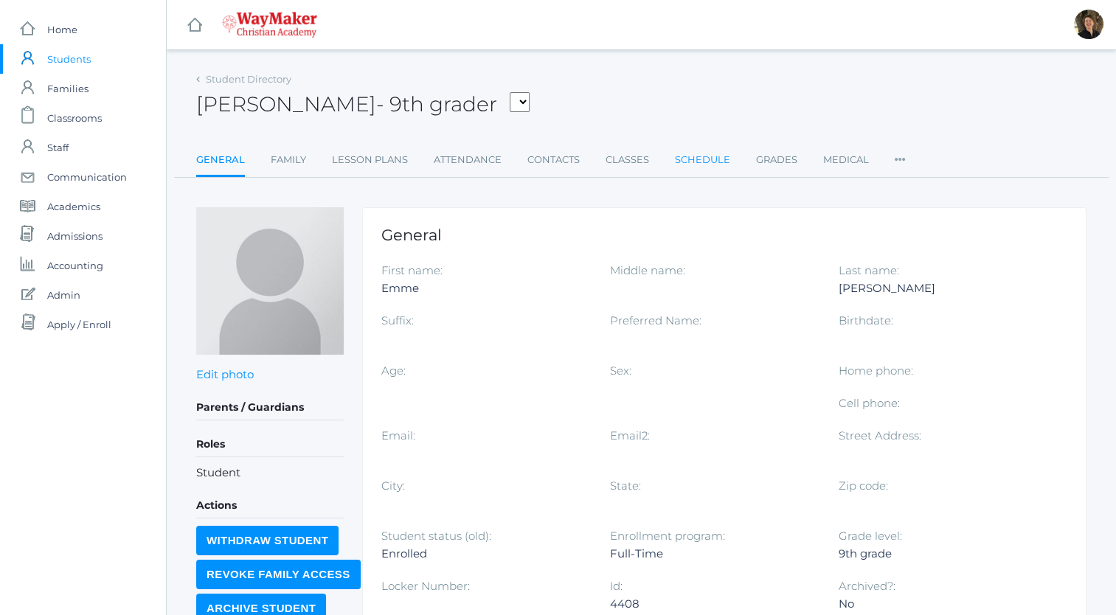
click at [702, 153] on link "Schedule" at bounding box center [702, 160] width 55 height 30
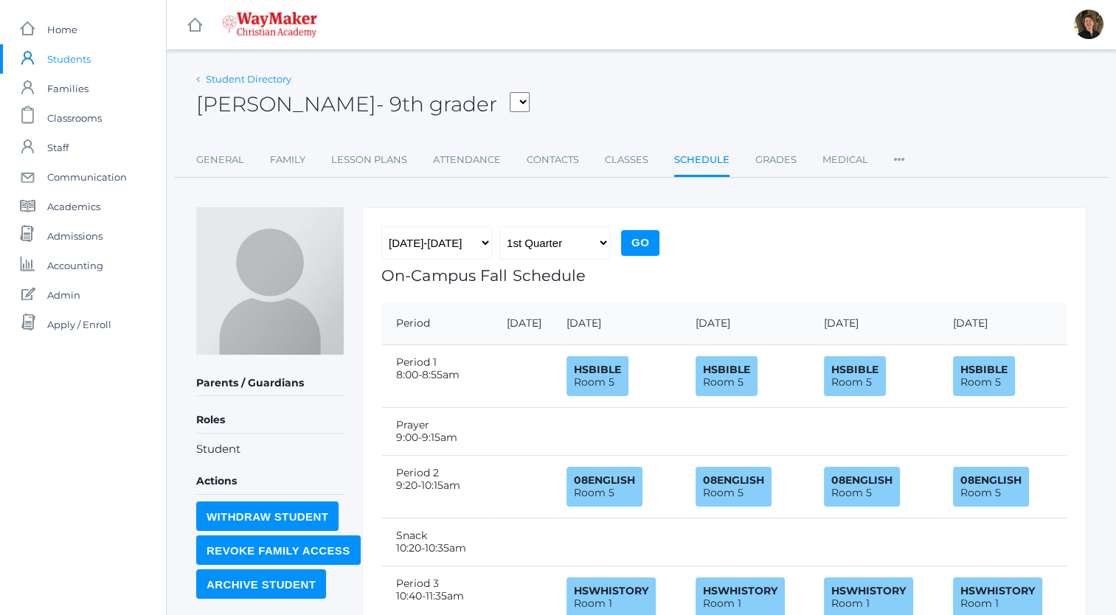
click at [227, 79] on link "Student Directory" at bounding box center [249, 79] width 86 height 12
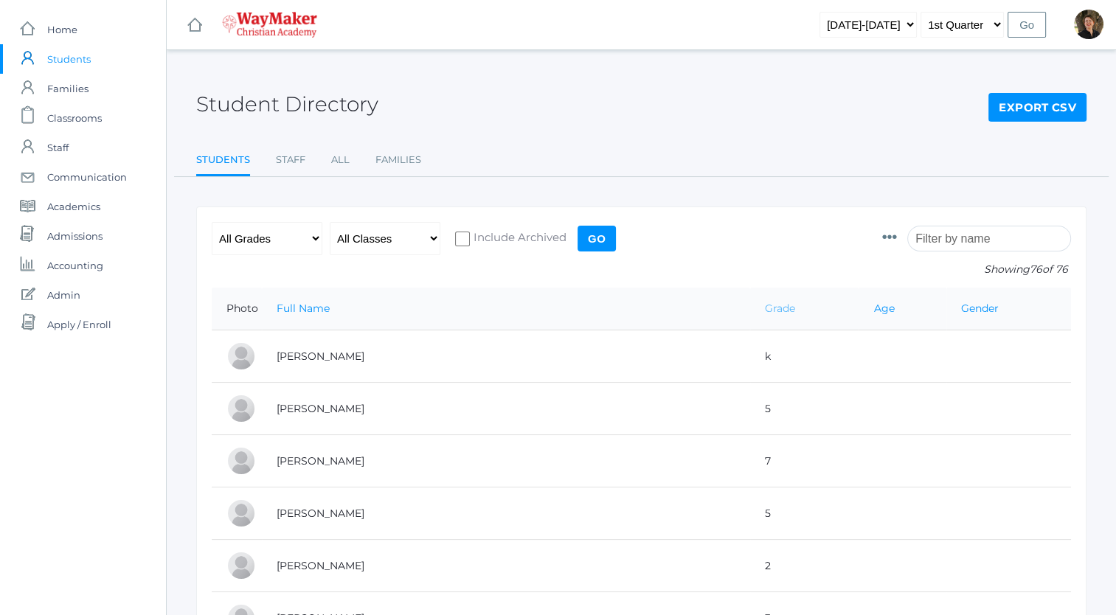
click at [765, 308] on link "Grade" at bounding box center [780, 308] width 30 height 13
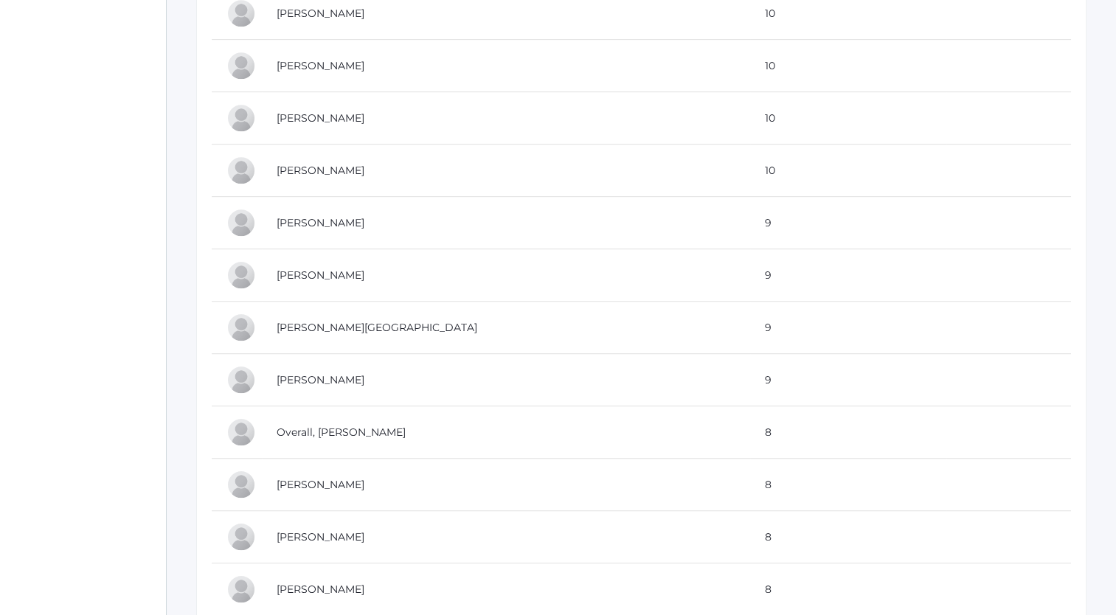
scroll to position [814, 0]
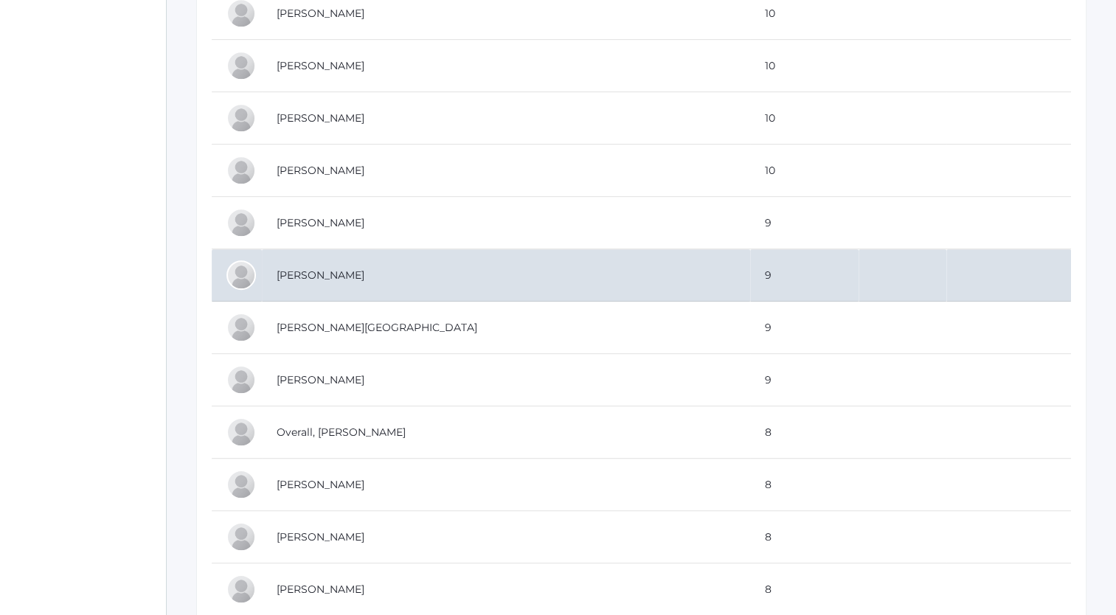
click at [316, 270] on td "[PERSON_NAME]" at bounding box center [506, 275] width 488 height 52
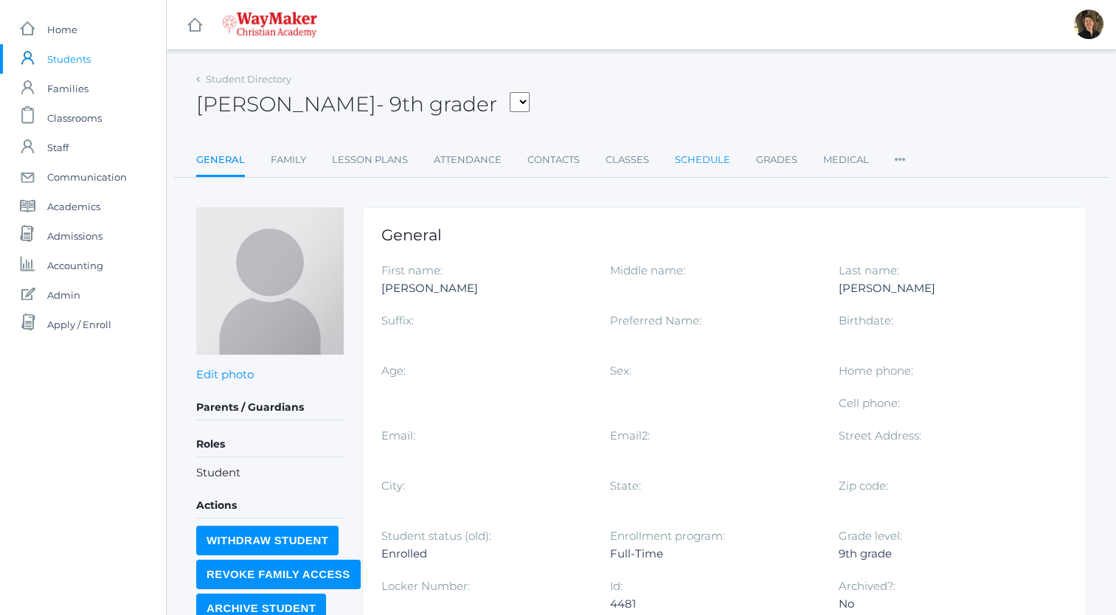
click at [690, 159] on link "Schedule" at bounding box center [702, 160] width 55 height 30
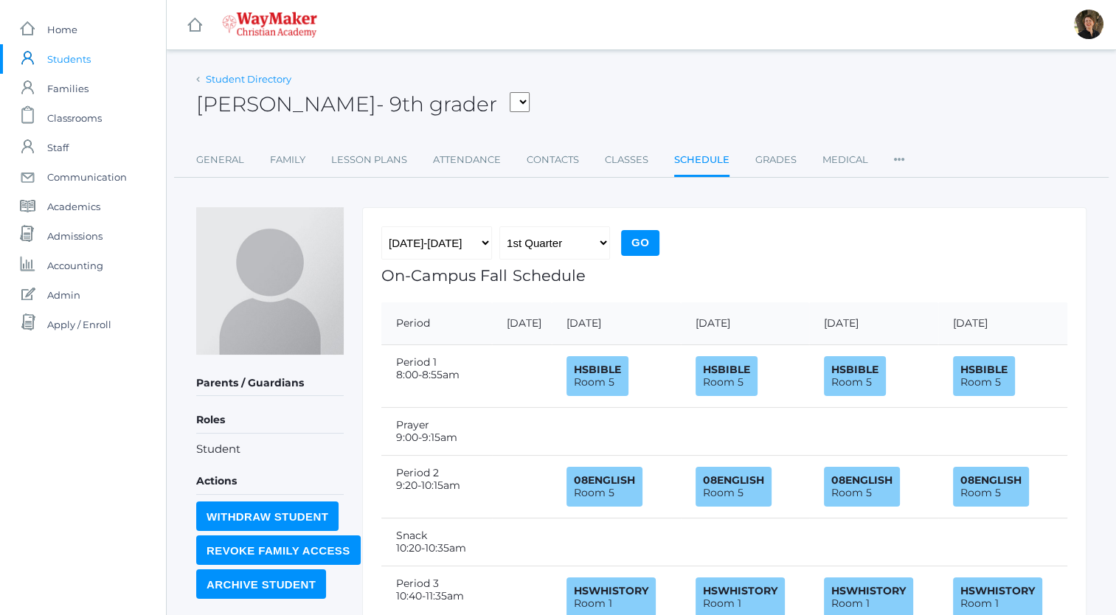
click at [280, 81] on link "Student Directory" at bounding box center [249, 79] width 86 height 12
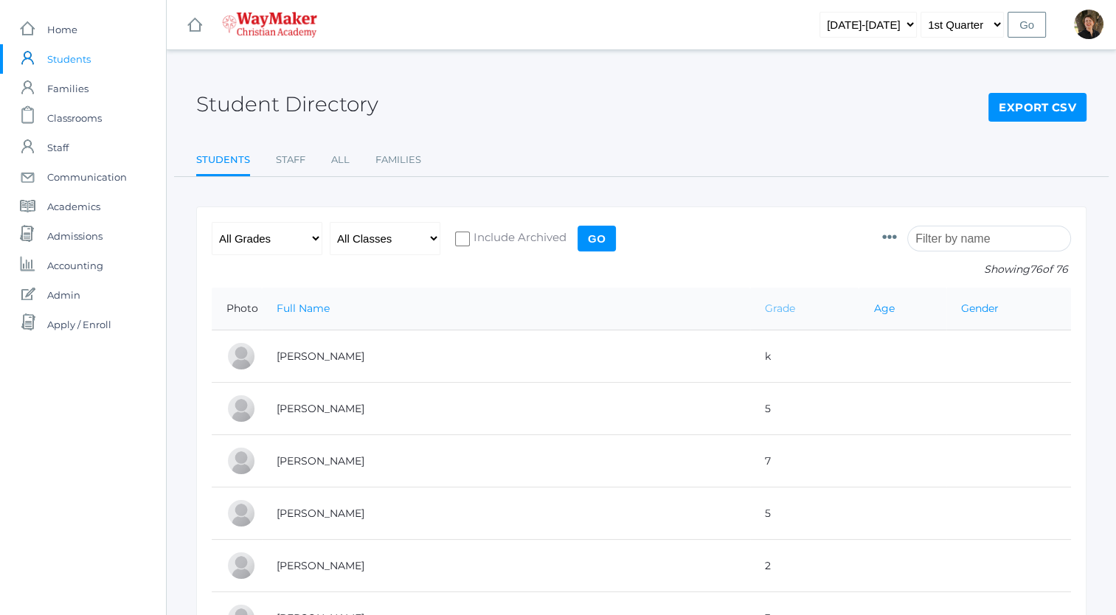
click at [765, 311] on link "Grade" at bounding box center [780, 308] width 30 height 13
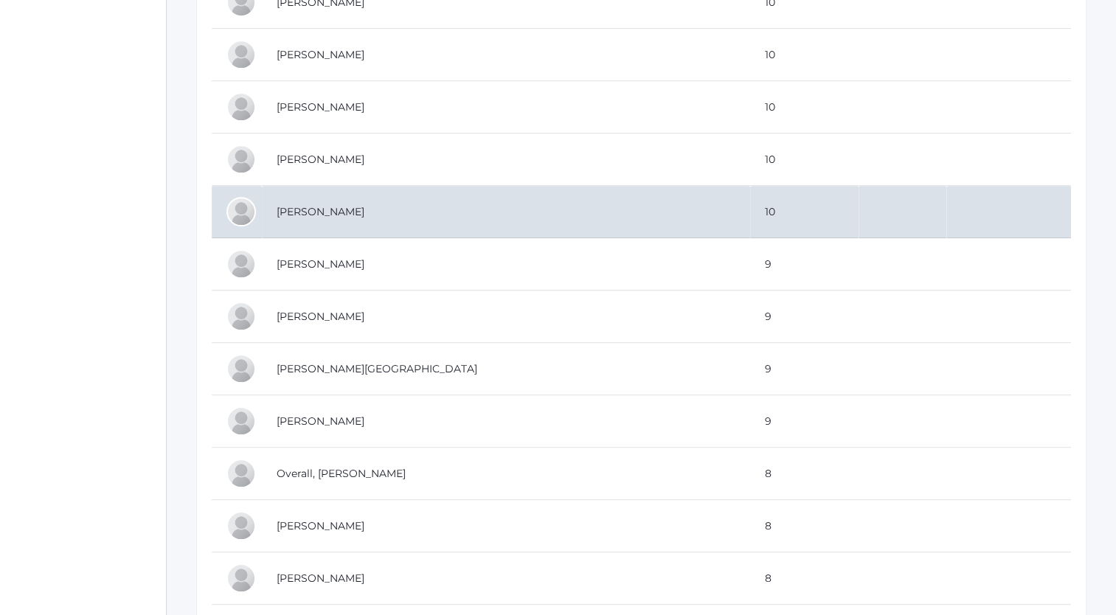
scroll to position [775, 0]
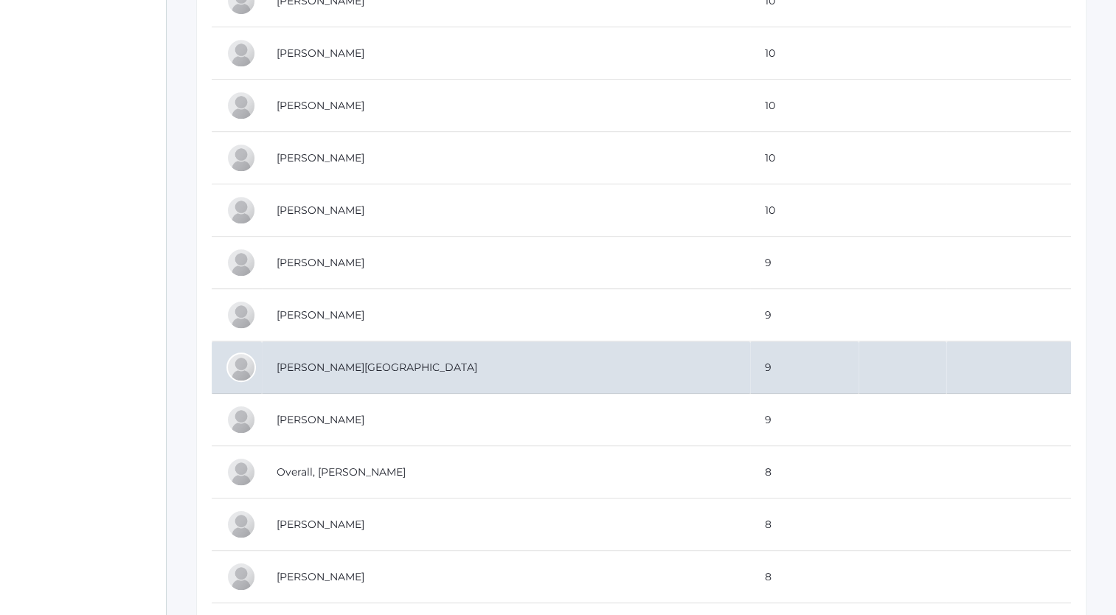
click at [310, 364] on td "[PERSON_NAME][GEOGRAPHIC_DATA]" at bounding box center [506, 368] width 488 height 52
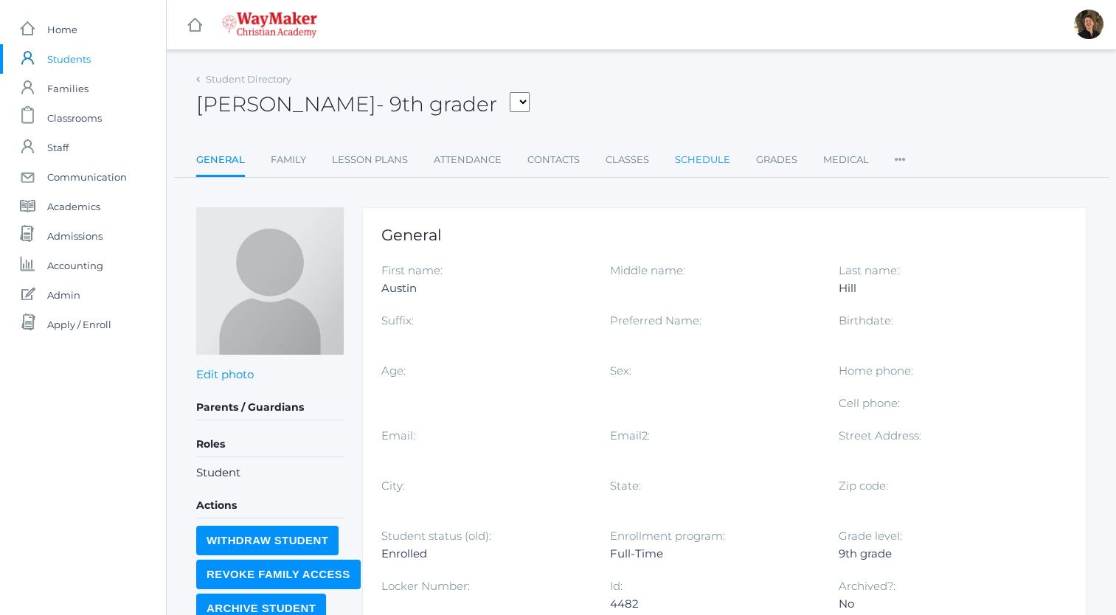
click at [685, 164] on link "Schedule" at bounding box center [702, 160] width 55 height 30
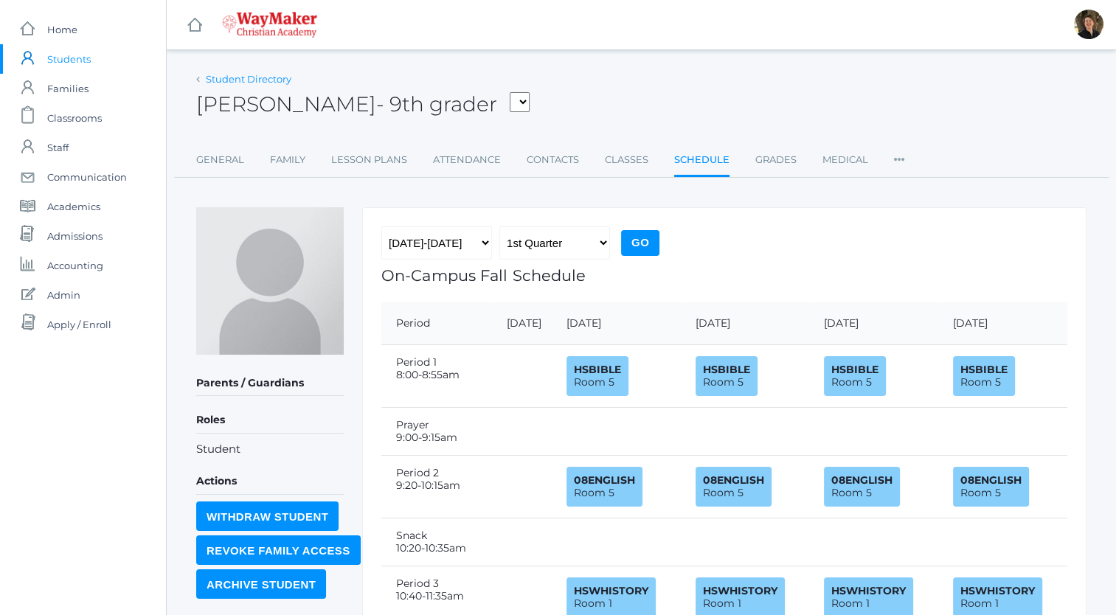
click at [242, 78] on link "Student Directory" at bounding box center [249, 79] width 86 height 12
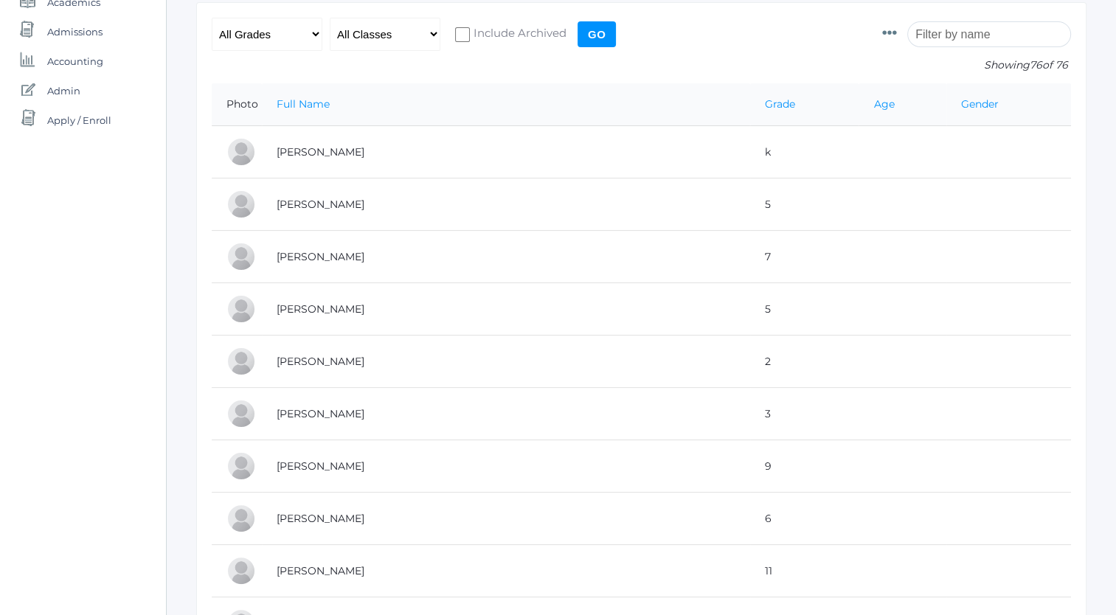
scroll to position [207, 0]
click at [765, 99] on link "Grade" at bounding box center [780, 101] width 30 height 13
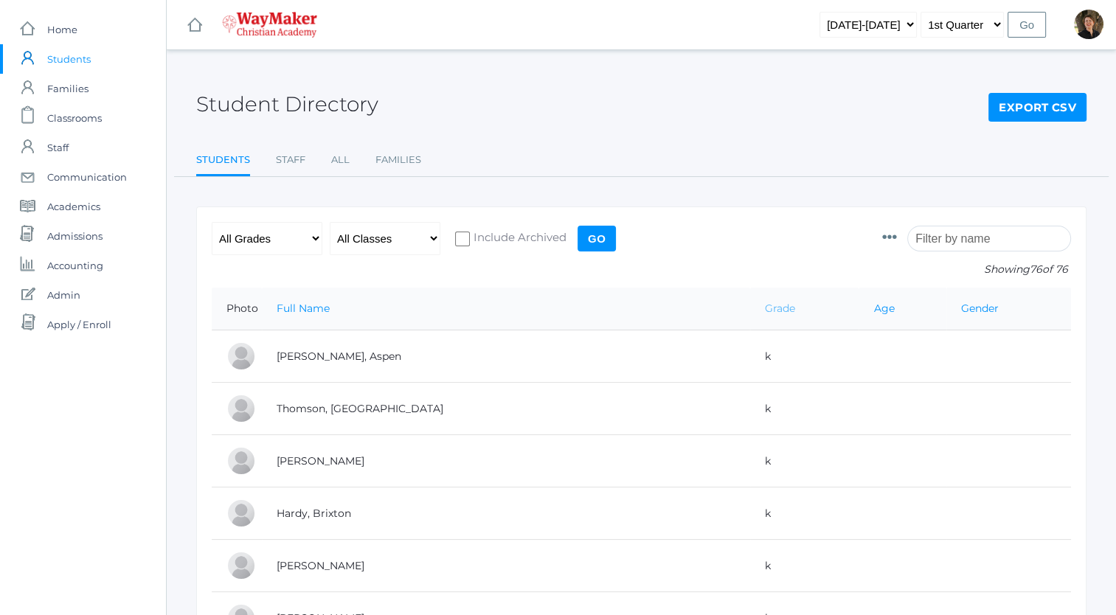
click at [765, 310] on link "Grade" at bounding box center [780, 308] width 30 height 13
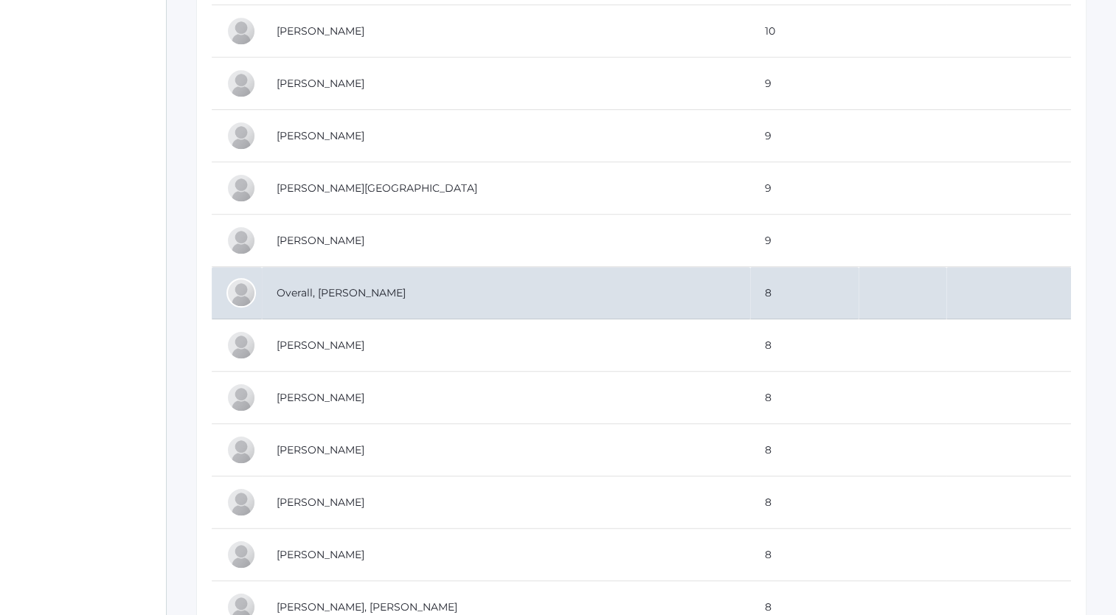
scroll to position [954, 0]
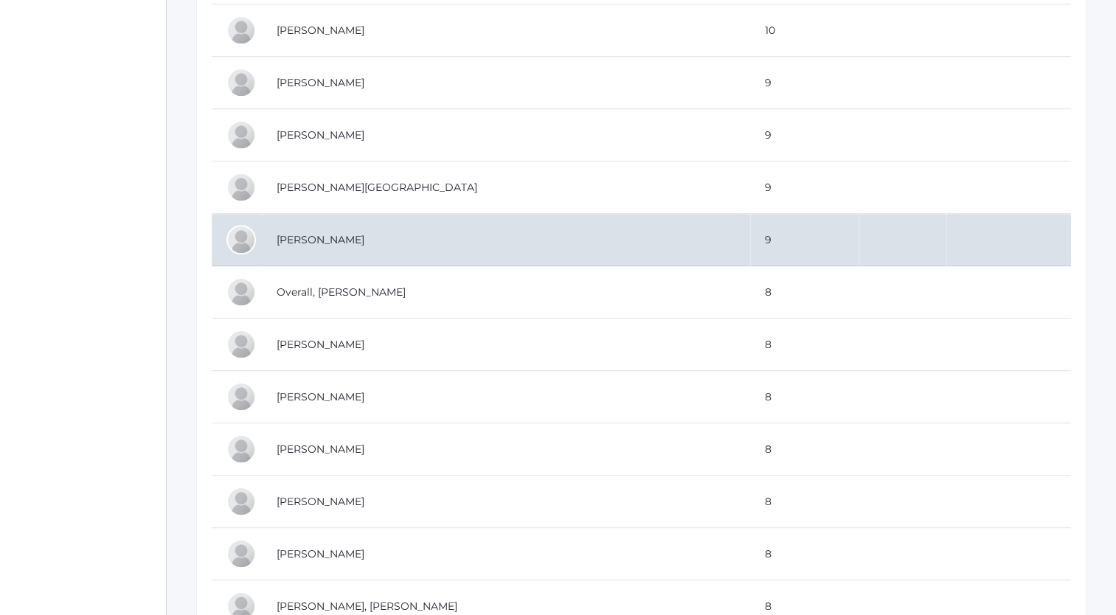
click at [313, 234] on td "[PERSON_NAME]" at bounding box center [506, 240] width 488 height 52
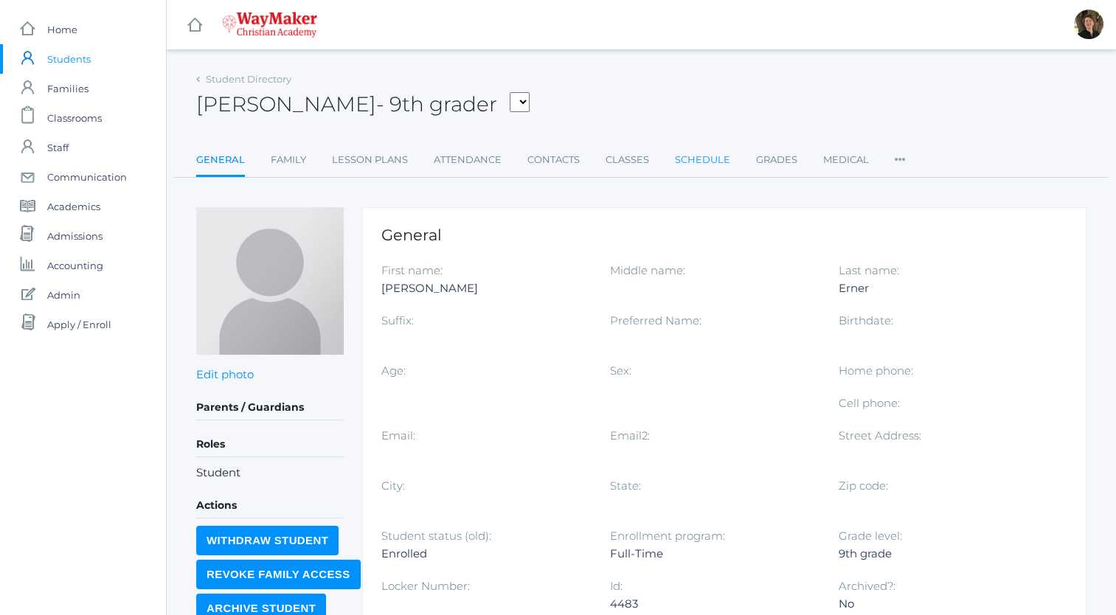
click at [702, 159] on link "Schedule" at bounding box center [702, 160] width 55 height 30
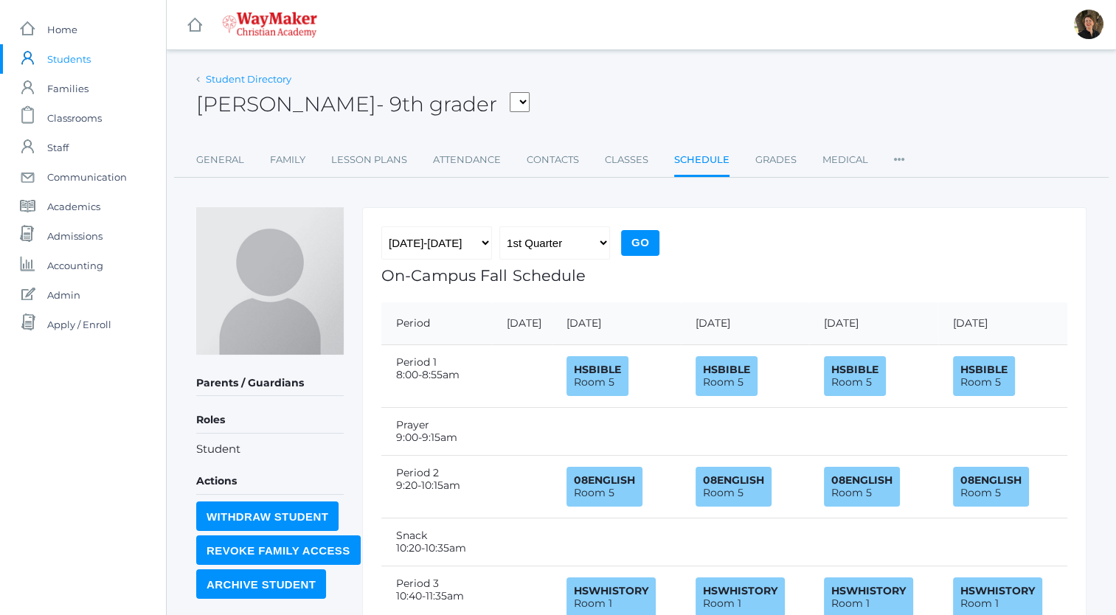
click at [240, 80] on link "Student Directory" at bounding box center [249, 79] width 86 height 12
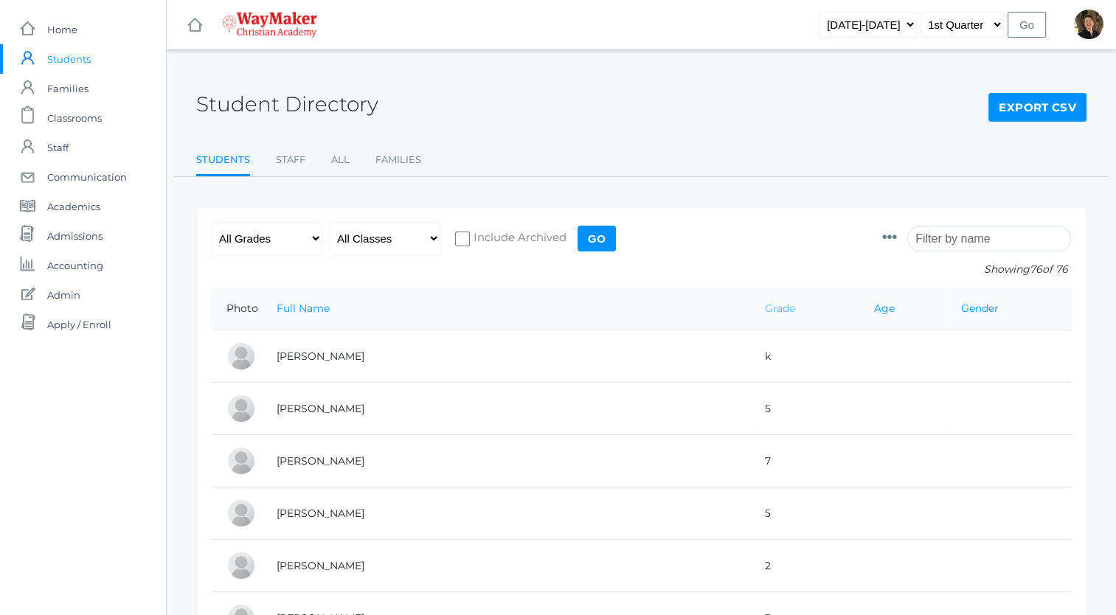
click at [765, 308] on link "Grade" at bounding box center [780, 308] width 30 height 13
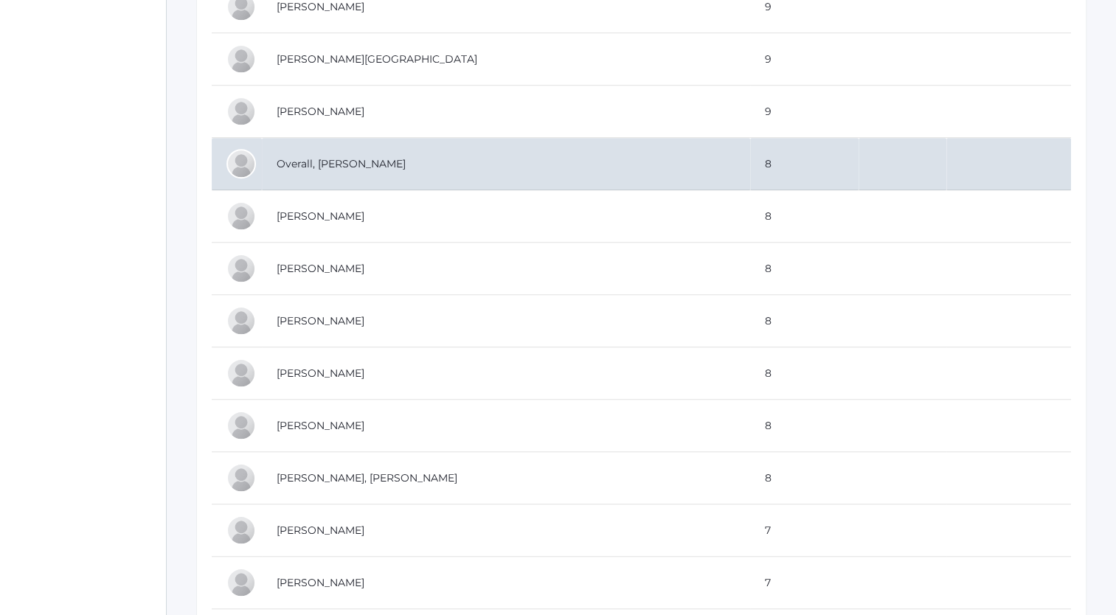
scroll to position [1108, 0]
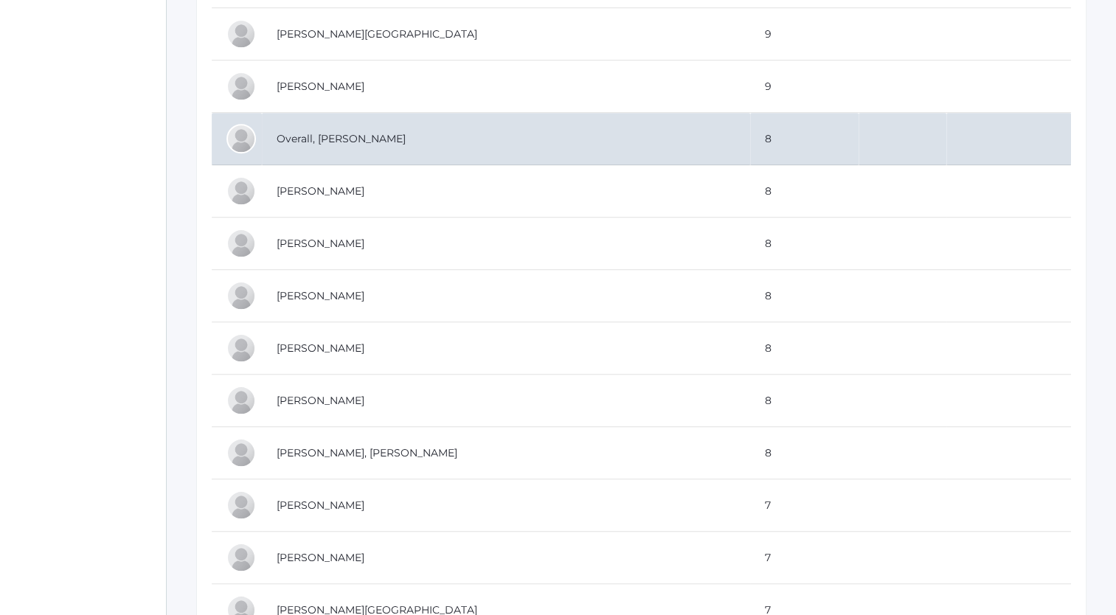
click at [322, 134] on td "Overall, [PERSON_NAME]" at bounding box center [506, 139] width 488 height 52
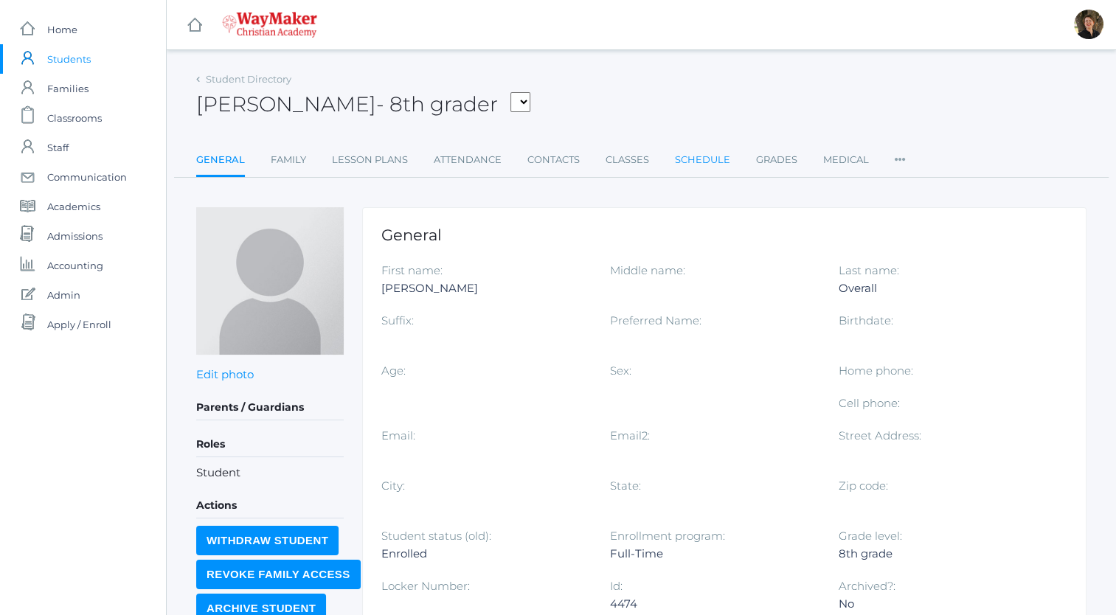
click at [696, 161] on link "Schedule" at bounding box center [702, 160] width 55 height 30
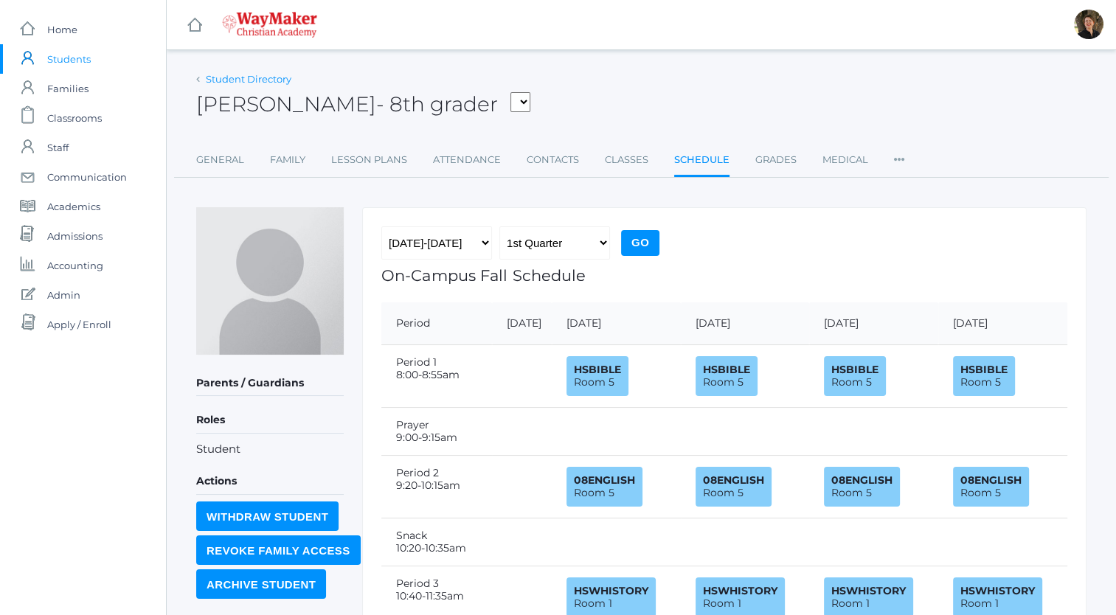
click at [274, 78] on link "Student Directory" at bounding box center [249, 79] width 86 height 12
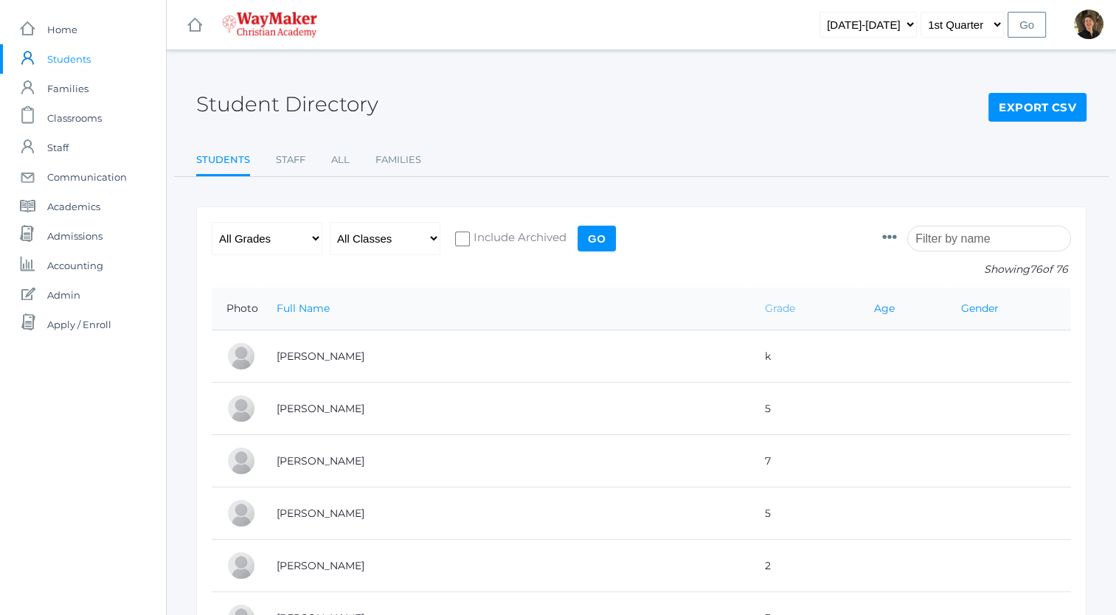
click at [765, 311] on link "Grade" at bounding box center [780, 308] width 30 height 13
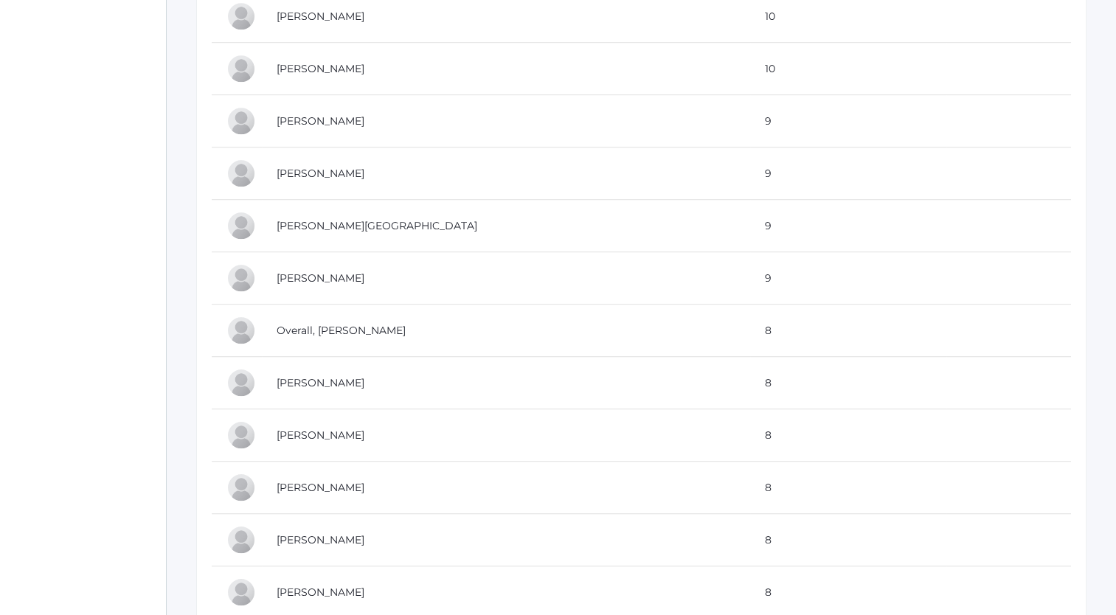
scroll to position [932, 0]
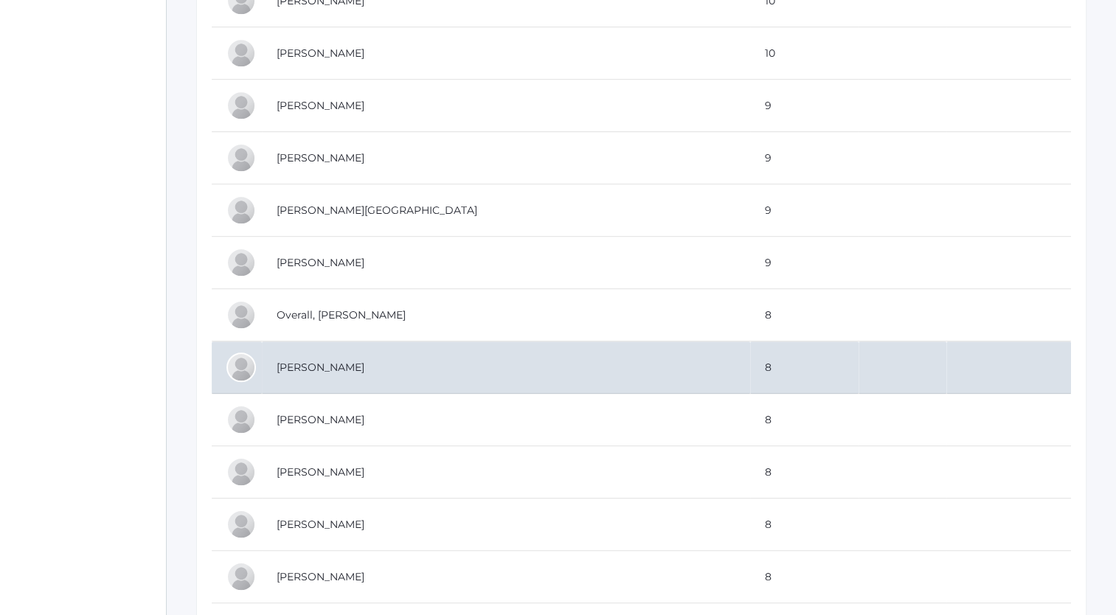
click at [299, 364] on td "[PERSON_NAME]" at bounding box center [506, 368] width 488 height 52
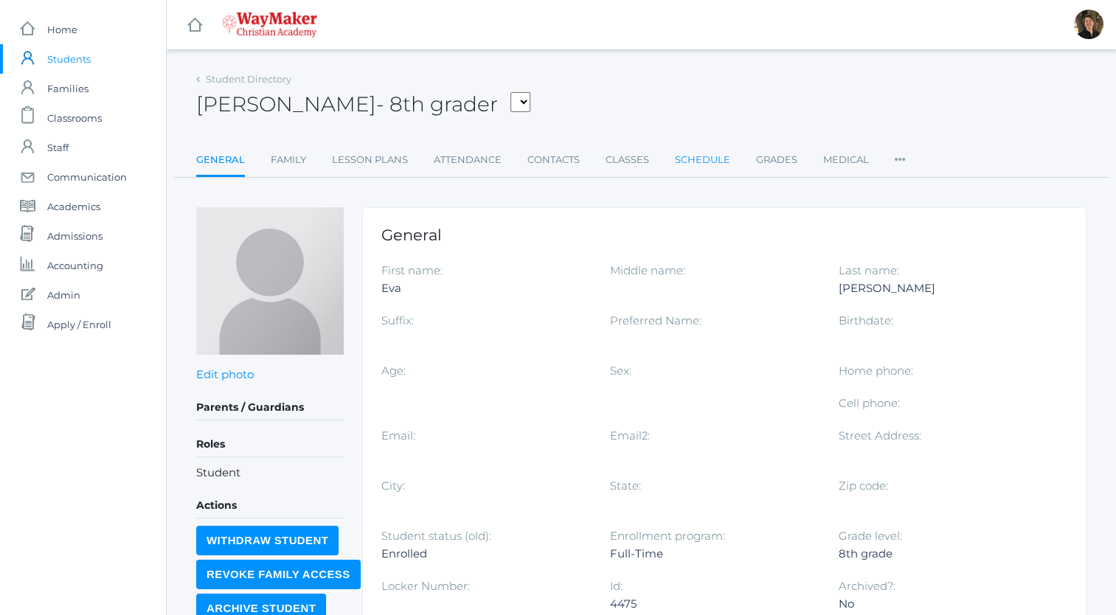
click at [710, 161] on link "Schedule" at bounding box center [702, 160] width 55 height 30
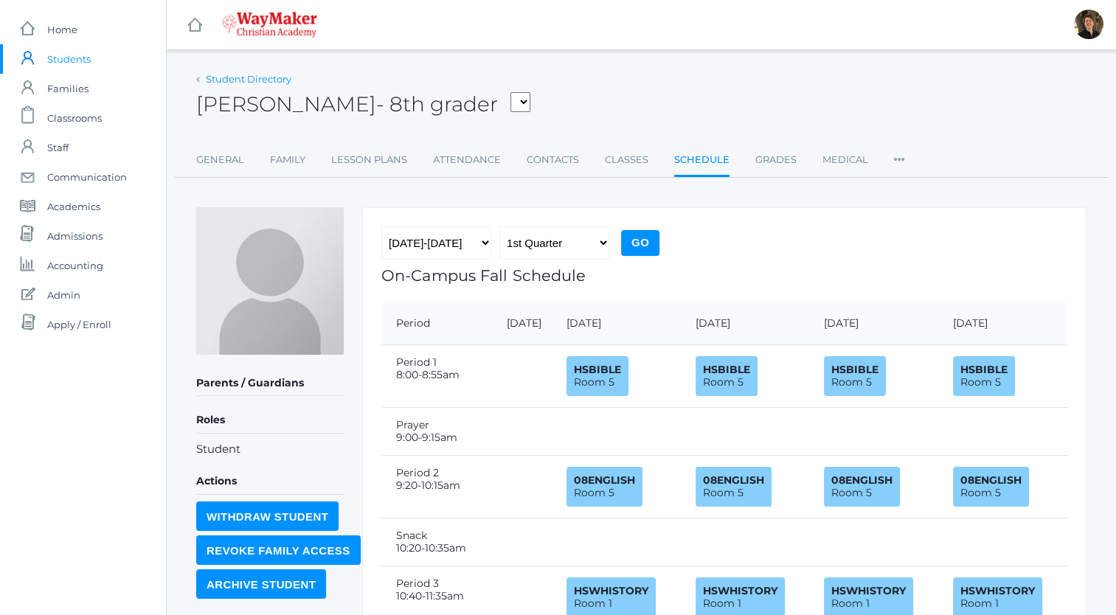
click at [255, 79] on link "Student Directory" at bounding box center [249, 79] width 86 height 12
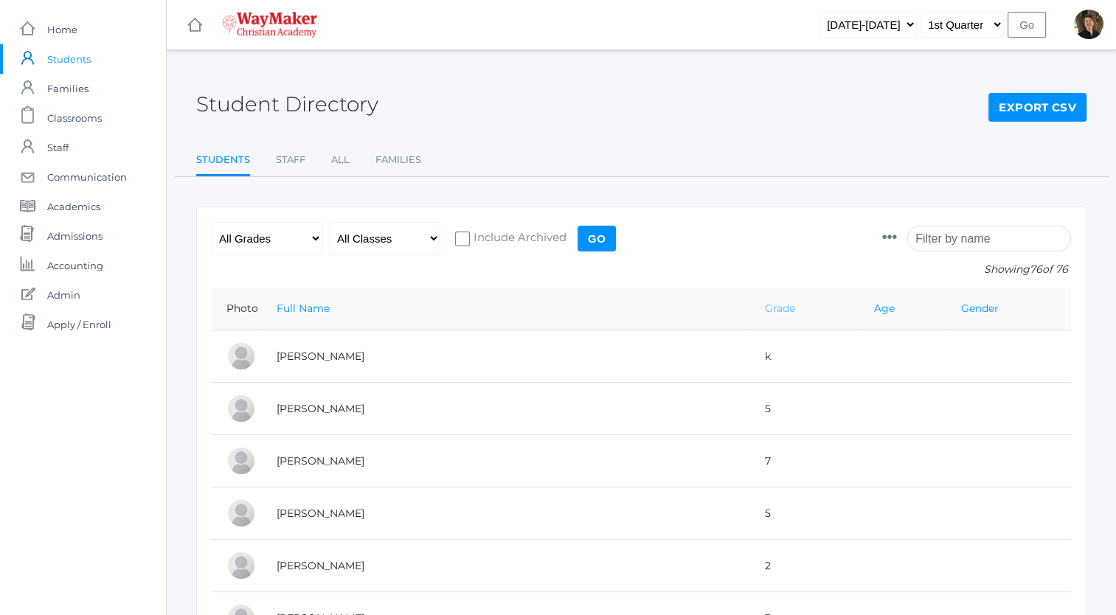
click at [765, 312] on link "Grade" at bounding box center [780, 308] width 30 height 13
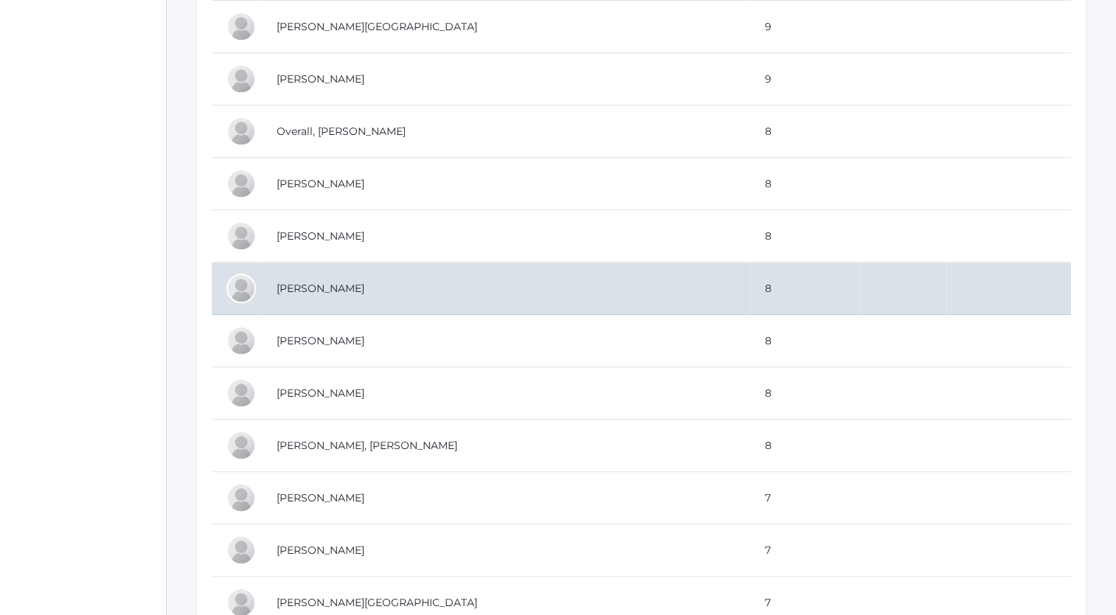
scroll to position [1082, 0]
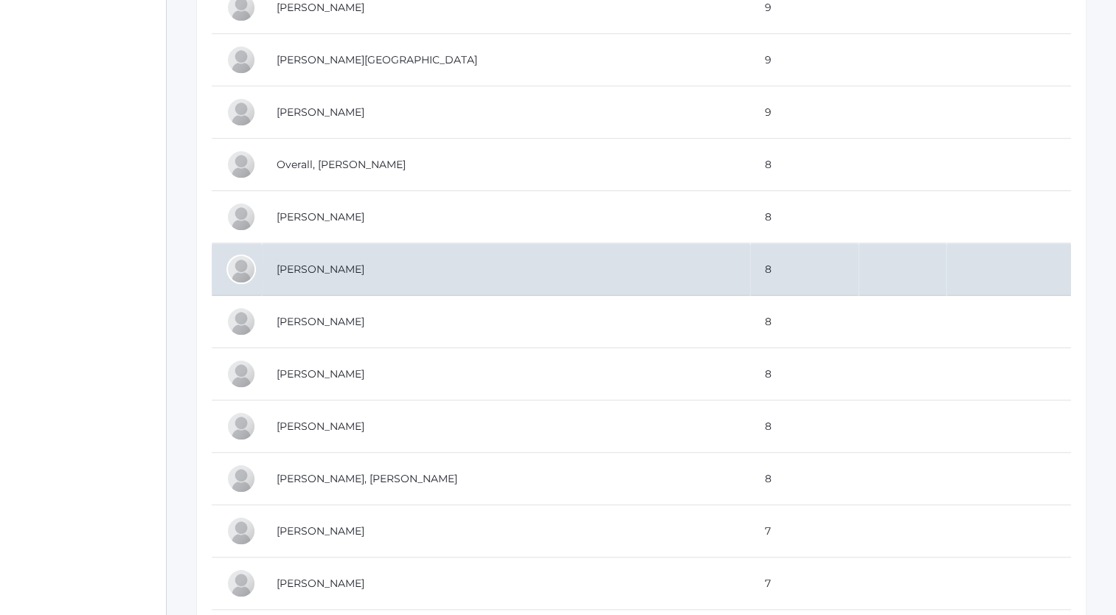
click at [303, 263] on td "[PERSON_NAME]" at bounding box center [506, 269] width 488 height 52
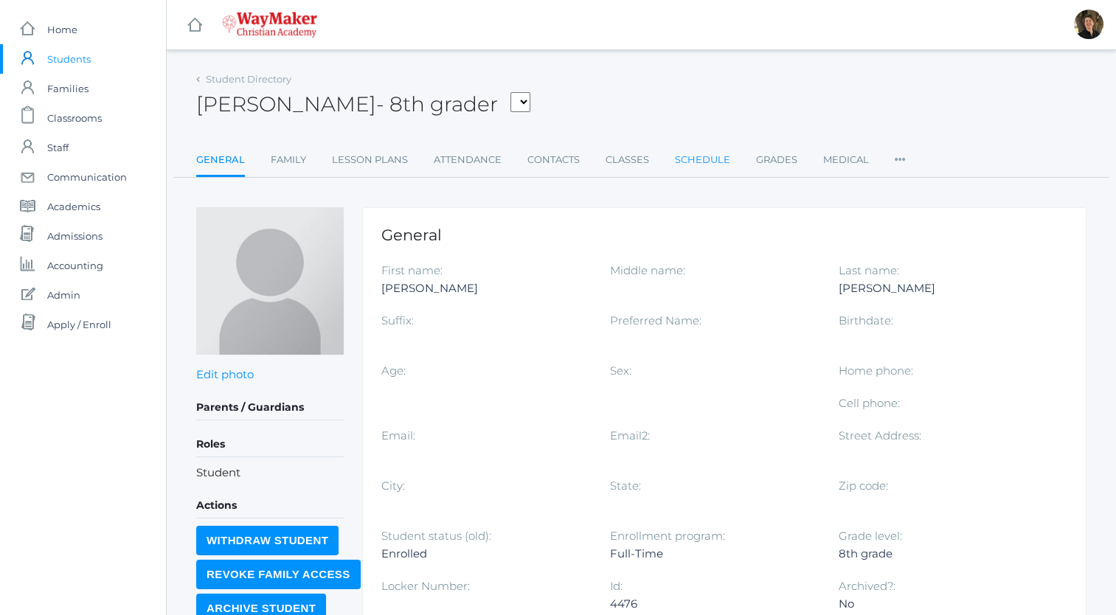
click at [689, 163] on link "Schedule" at bounding box center [702, 160] width 55 height 30
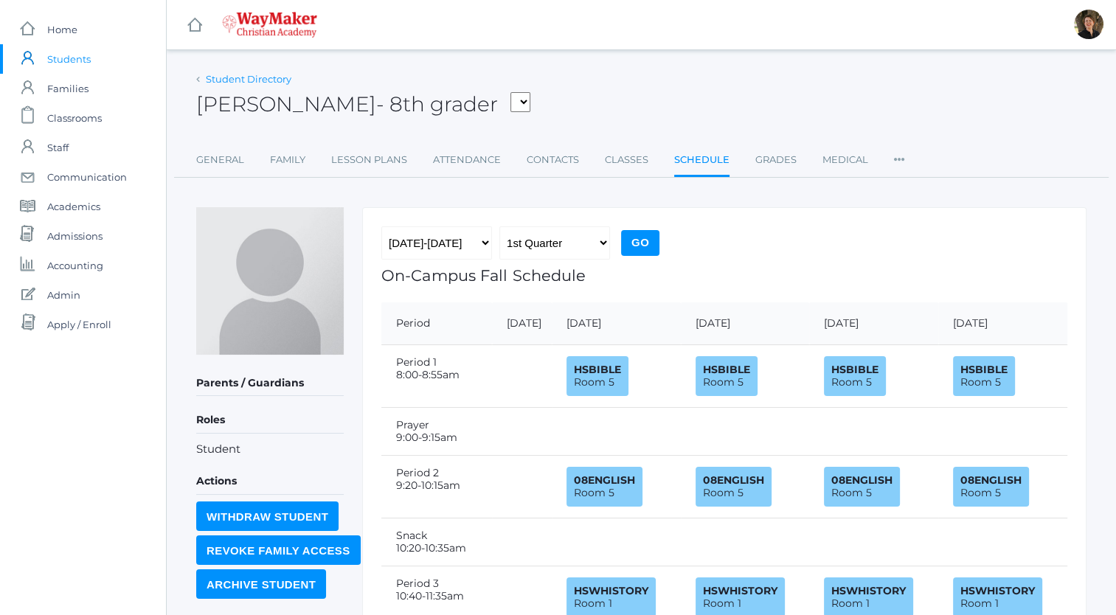
click at [246, 79] on link "Student Directory" at bounding box center [249, 79] width 86 height 12
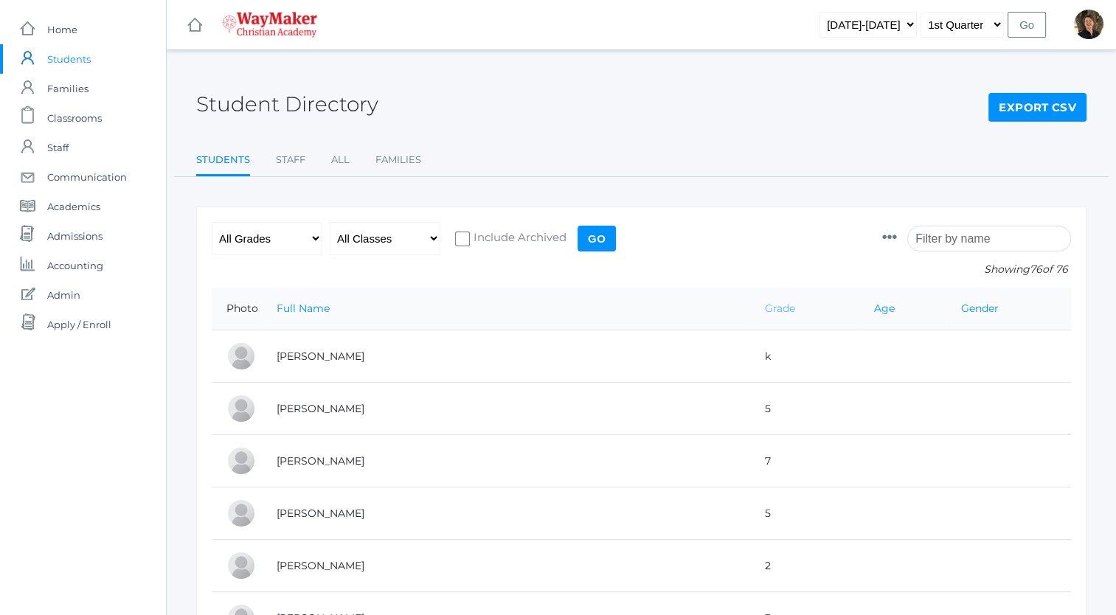
click at [765, 308] on link "Grade" at bounding box center [780, 308] width 30 height 13
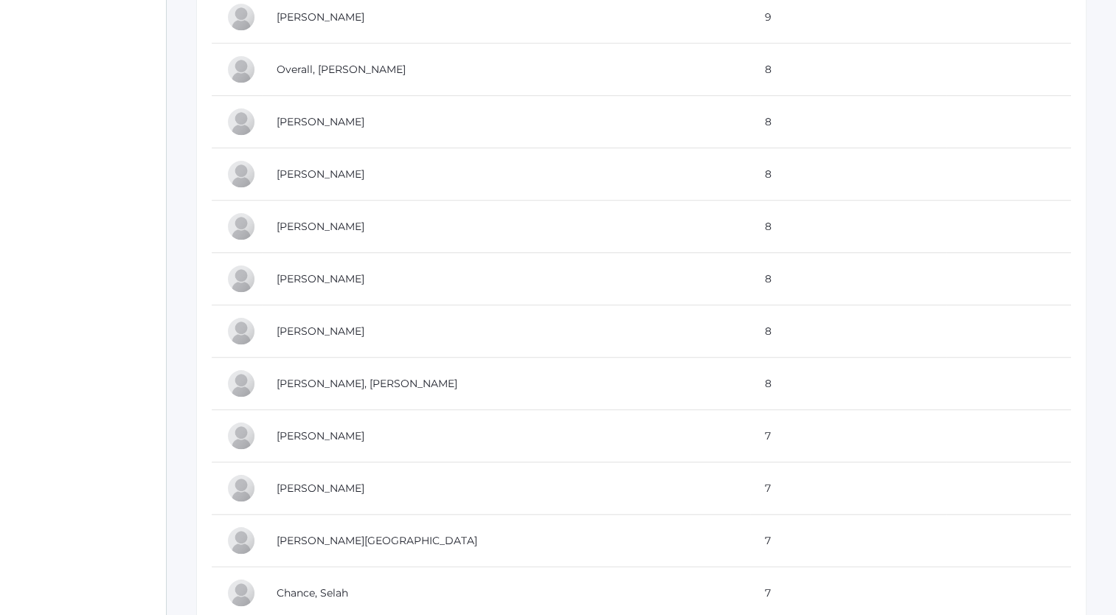
scroll to position [1179, 0]
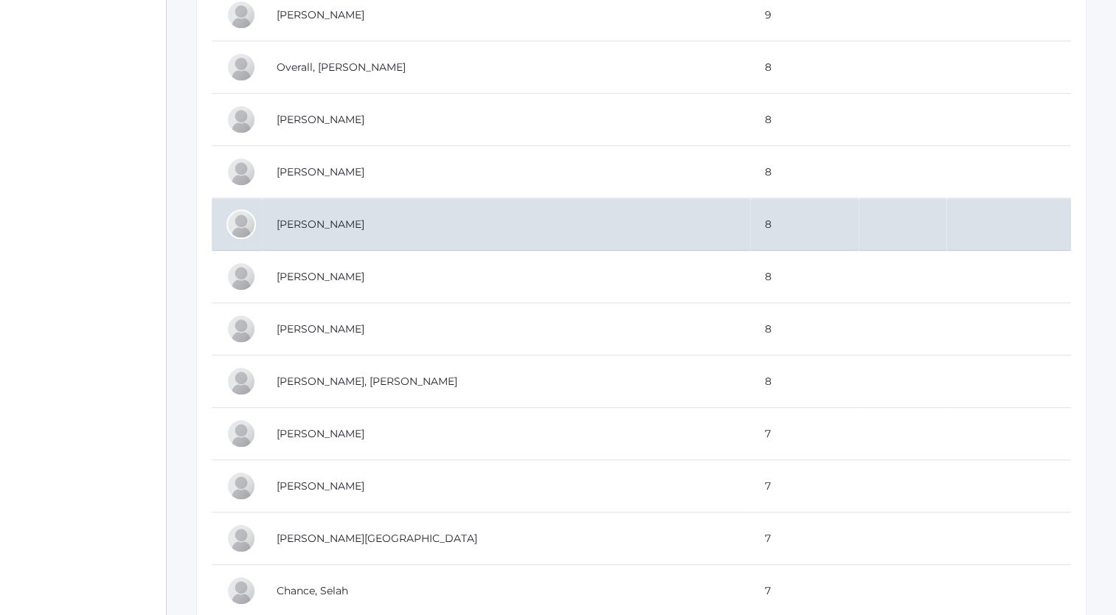
click at [308, 219] on td "[PERSON_NAME]" at bounding box center [506, 224] width 488 height 52
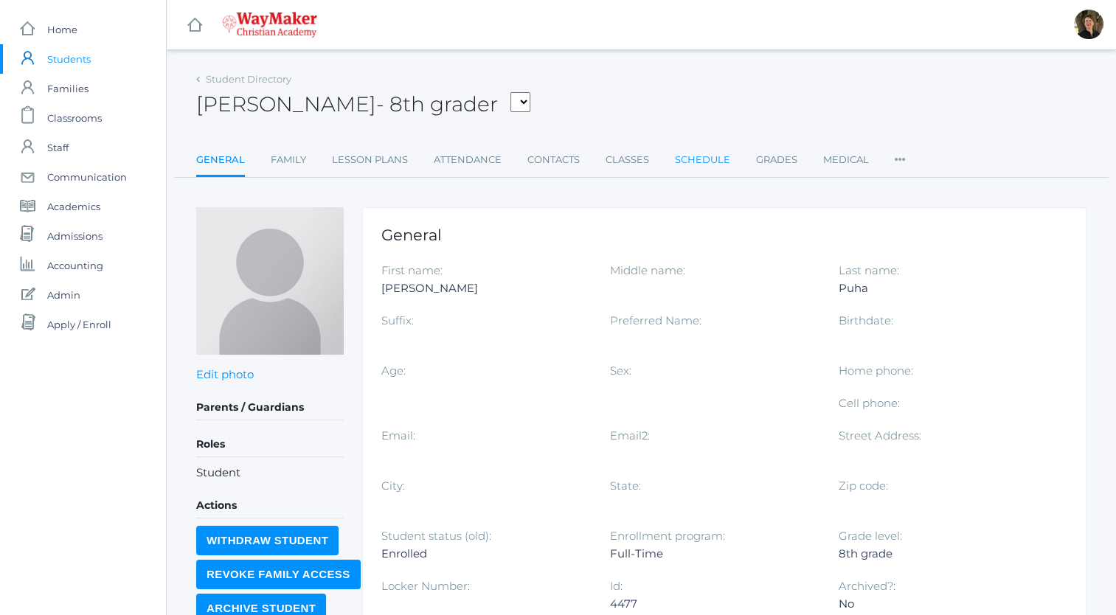
click at [684, 156] on link "Schedule" at bounding box center [702, 160] width 55 height 30
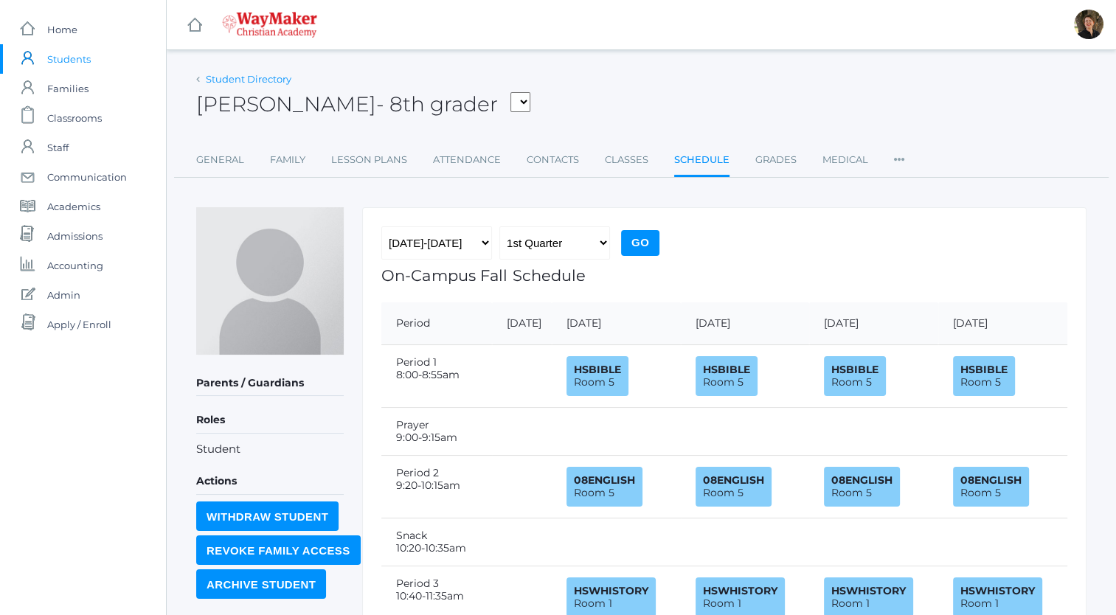
click at [251, 78] on link "Student Directory" at bounding box center [249, 79] width 86 height 12
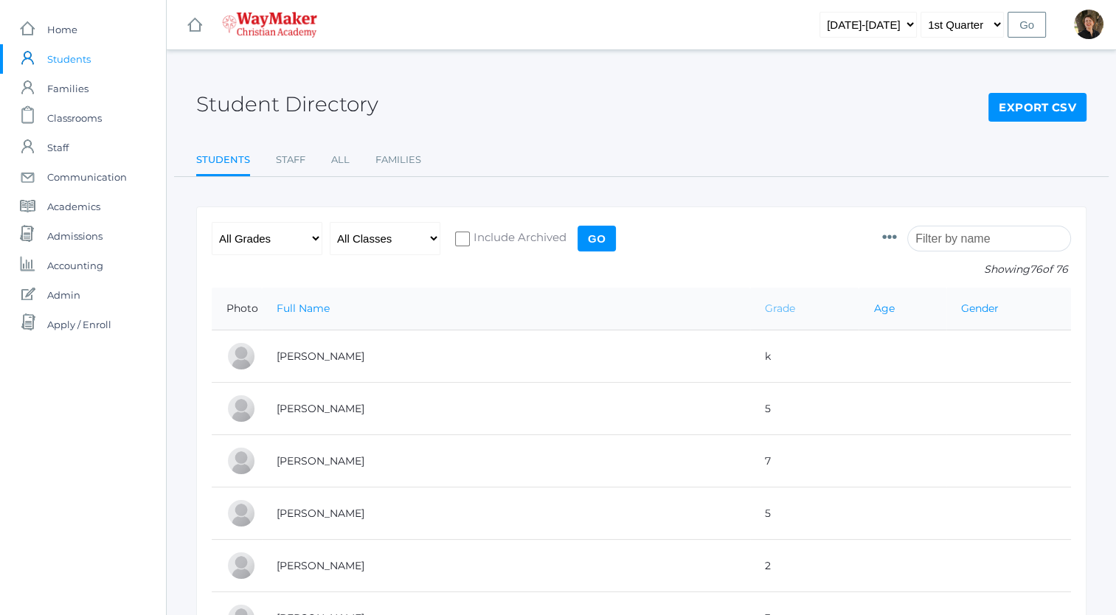
click at [765, 305] on link "Grade" at bounding box center [780, 308] width 30 height 13
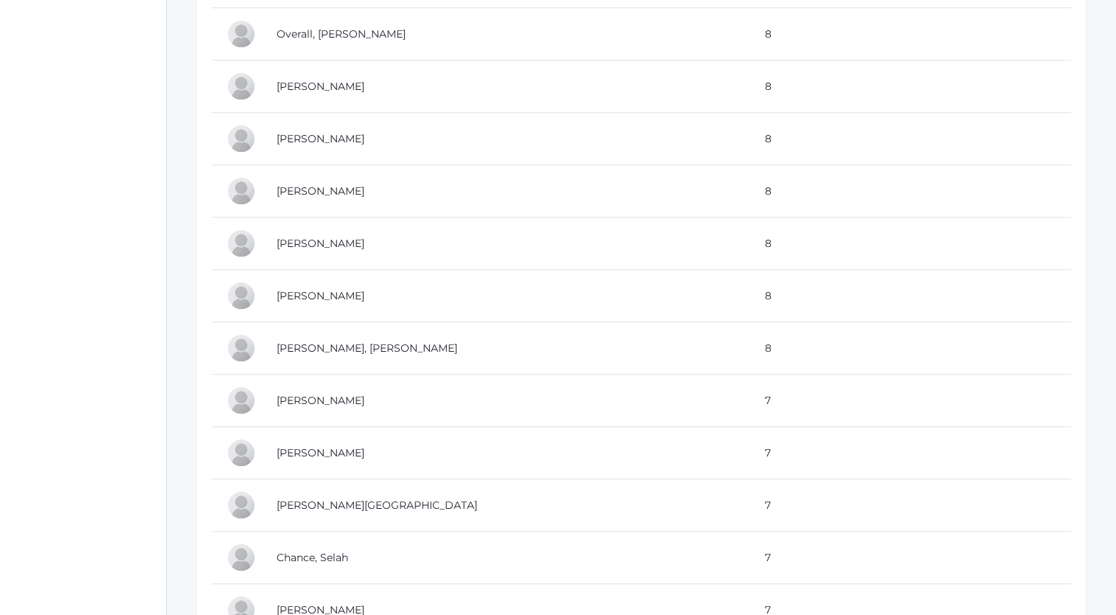
scroll to position [1221, 0]
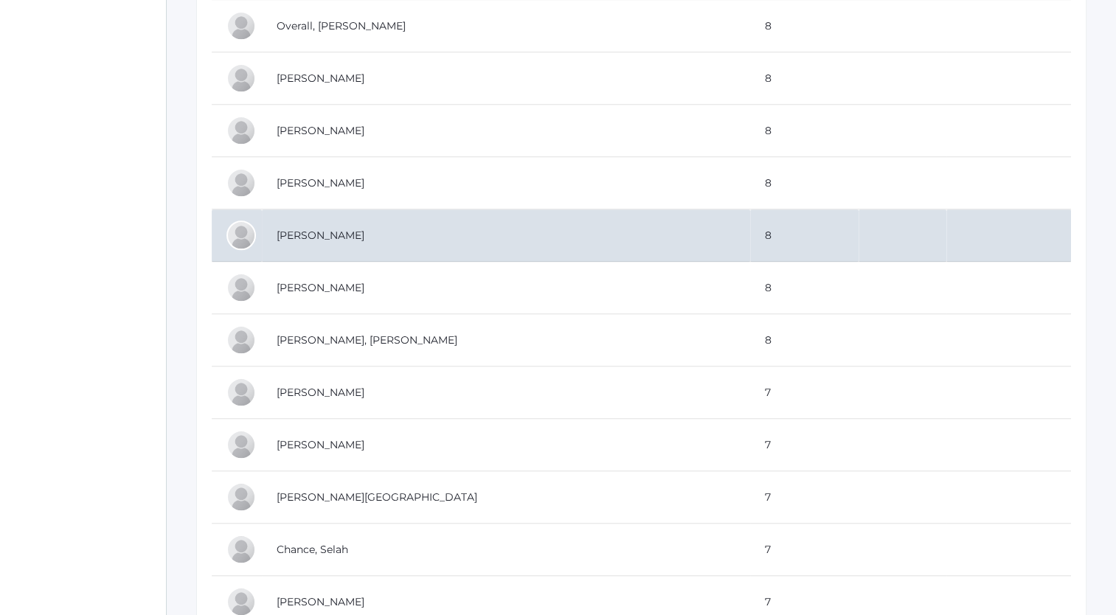
click at [328, 232] on td "[PERSON_NAME]" at bounding box center [506, 235] width 488 height 52
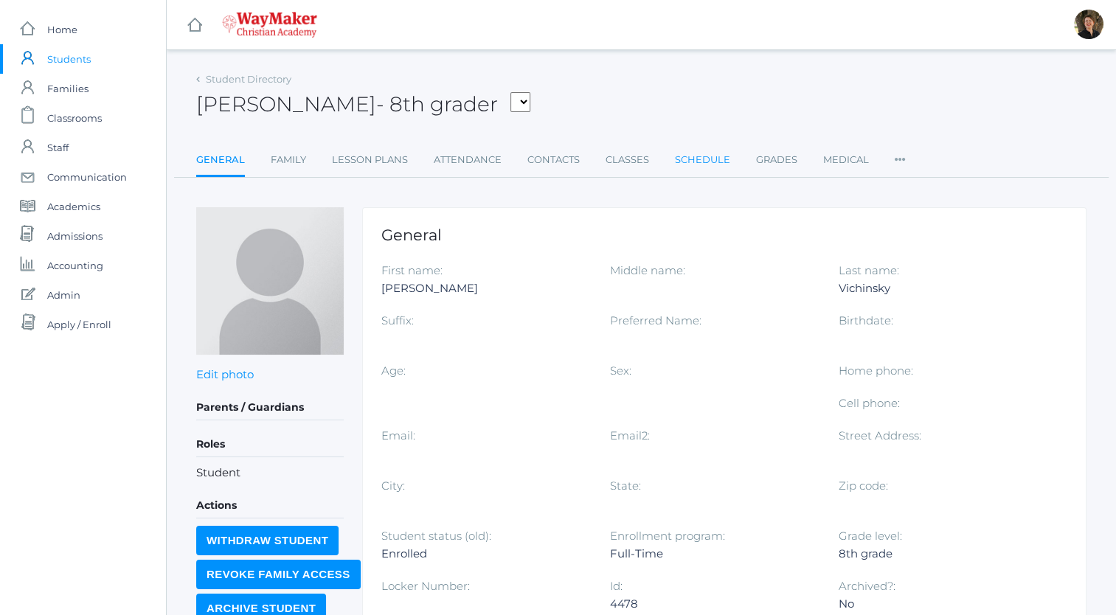
click at [702, 157] on link "Schedule" at bounding box center [702, 160] width 55 height 30
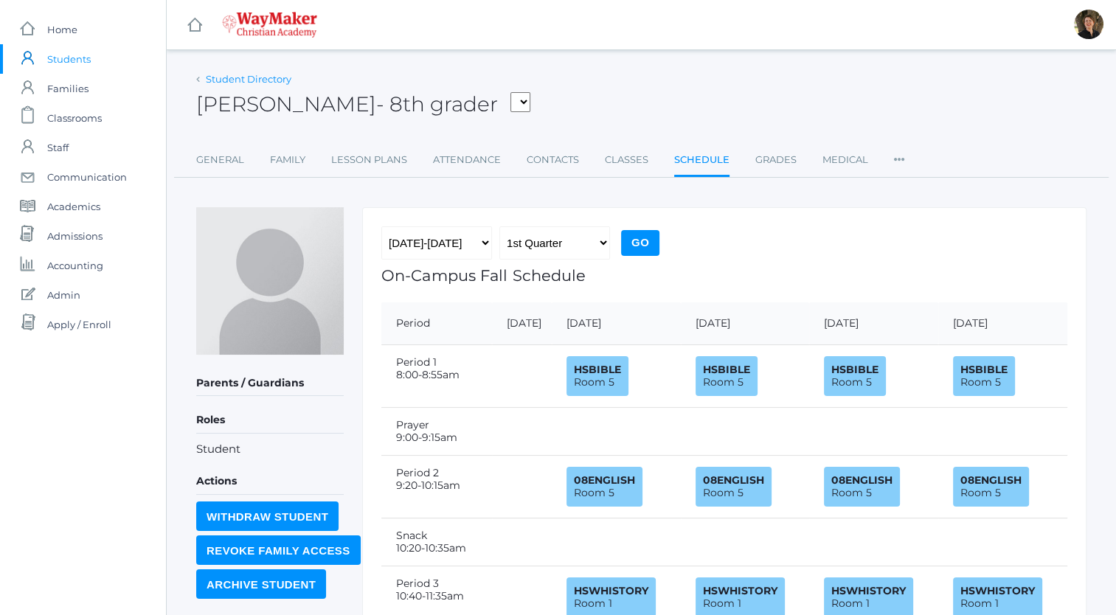
click at [252, 76] on link "Student Directory" at bounding box center [249, 79] width 86 height 12
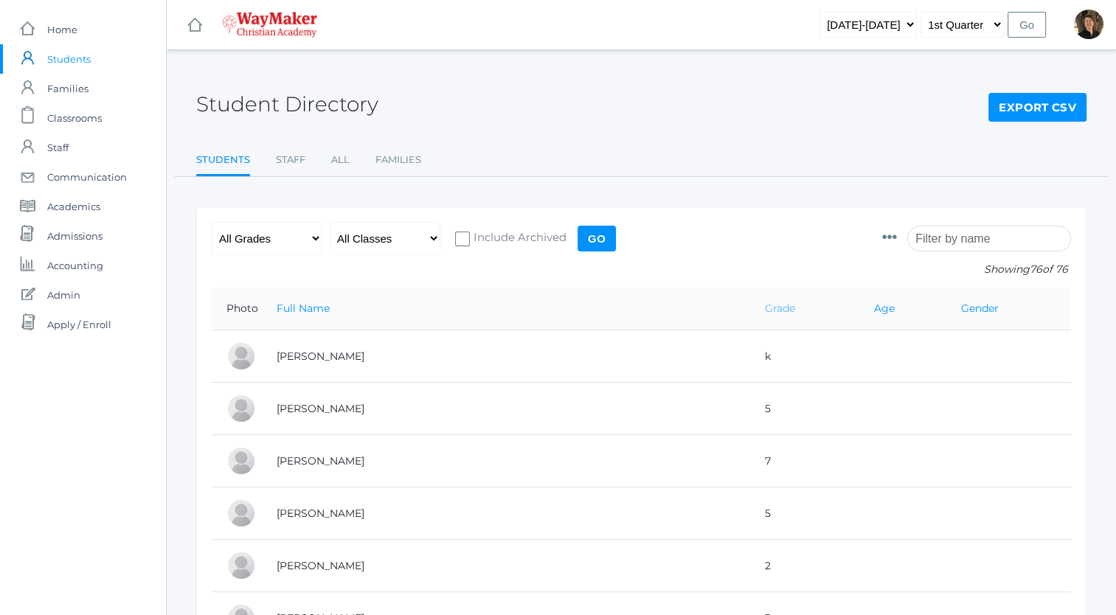
click at [765, 309] on link "Grade" at bounding box center [780, 308] width 30 height 13
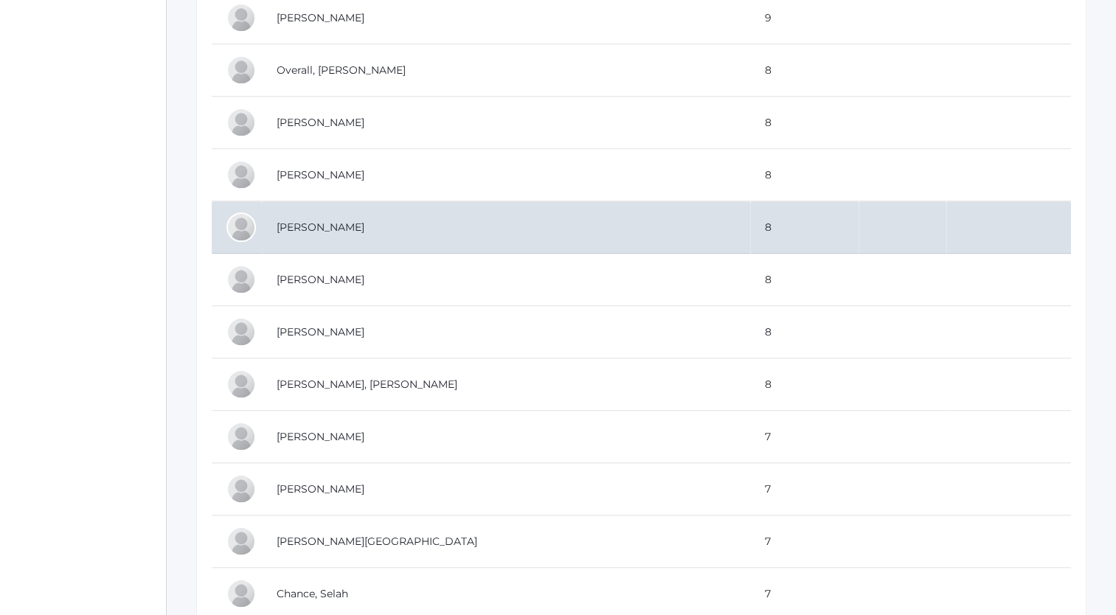
scroll to position [1179, 0]
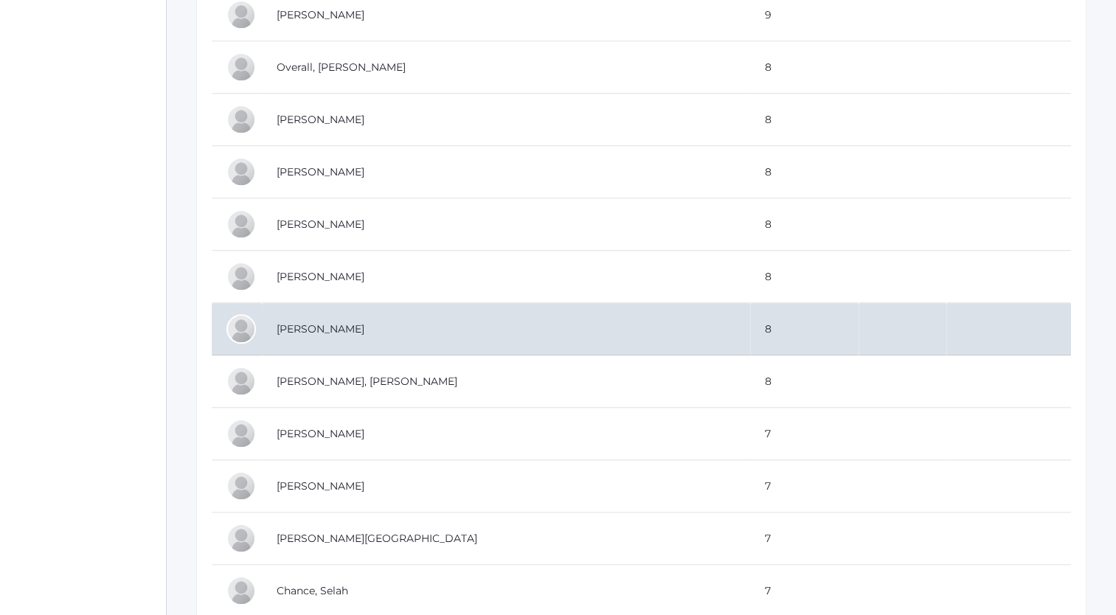
click at [326, 325] on td "[PERSON_NAME]" at bounding box center [506, 329] width 488 height 52
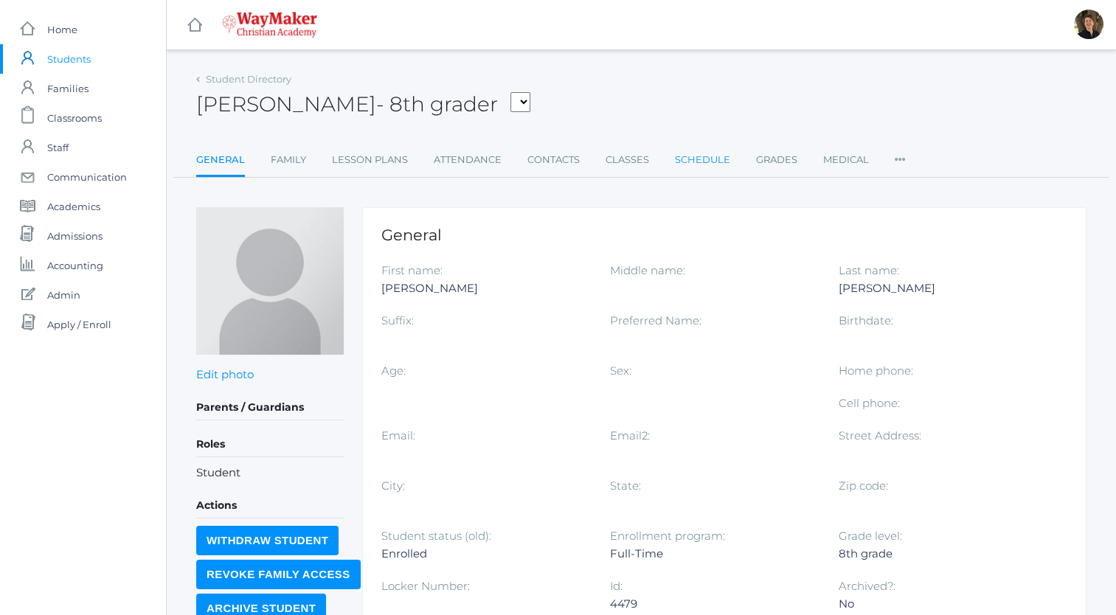
click at [697, 163] on link "Schedule" at bounding box center [702, 160] width 55 height 30
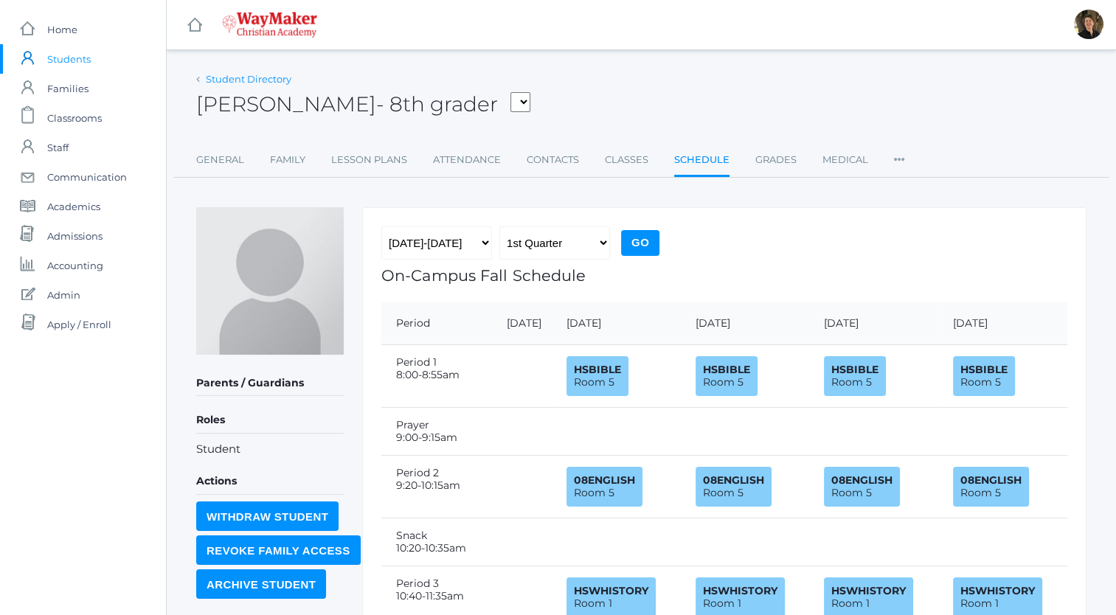
click at [221, 79] on link "Student Directory" at bounding box center [249, 79] width 86 height 12
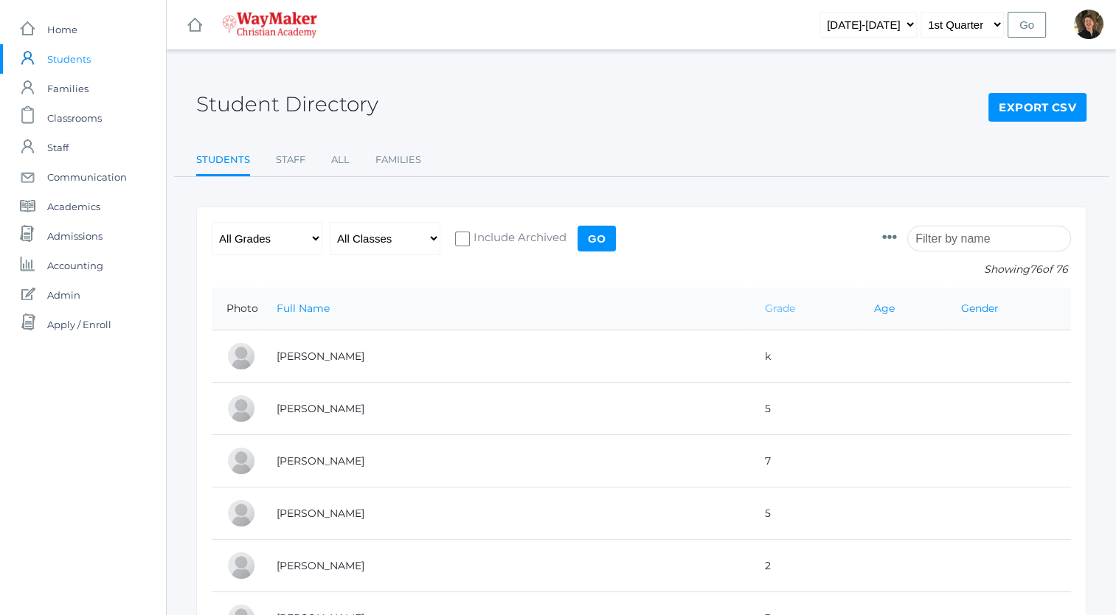
click at [765, 308] on link "Grade" at bounding box center [780, 308] width 30 height 13
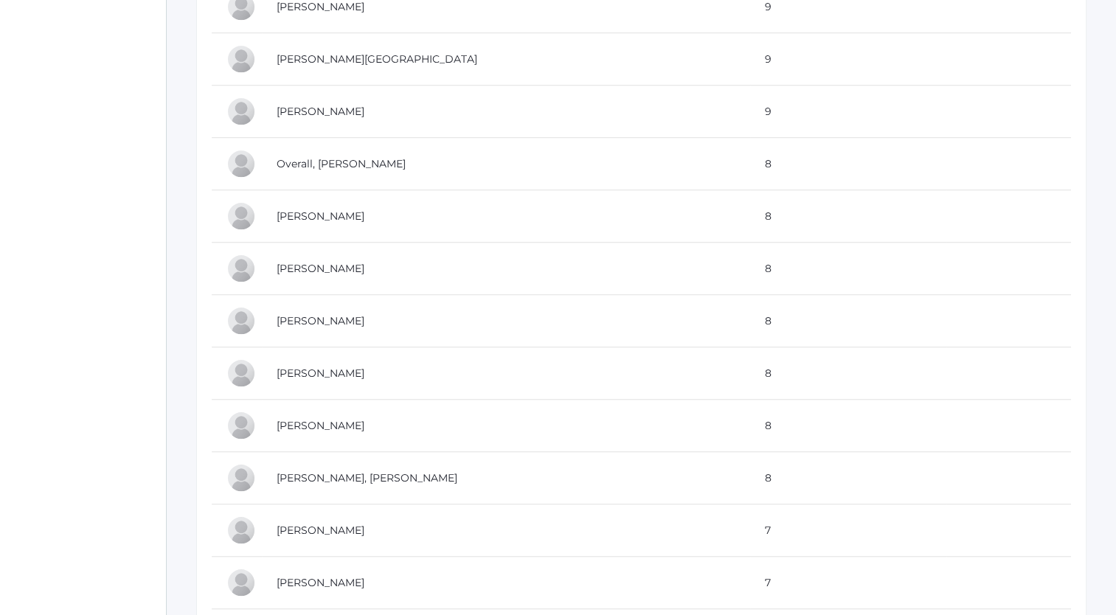
scroll to position [1193, 0]
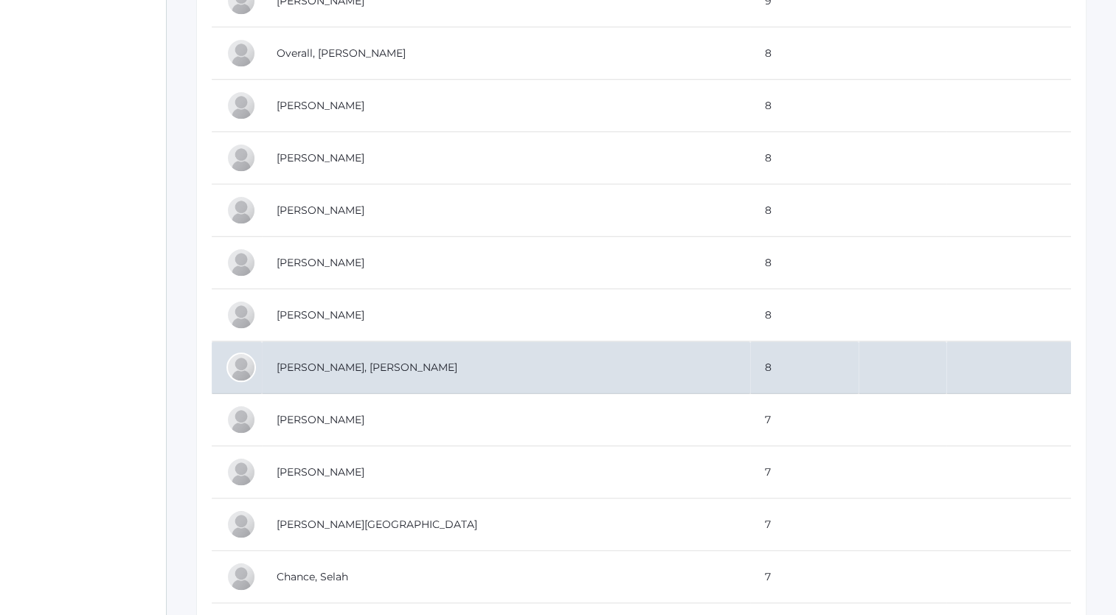
click at [344, 363] on td "[PERSON_NAME], [PERSON_NAME]" at bounding box center [506, 368] width 488 height 52
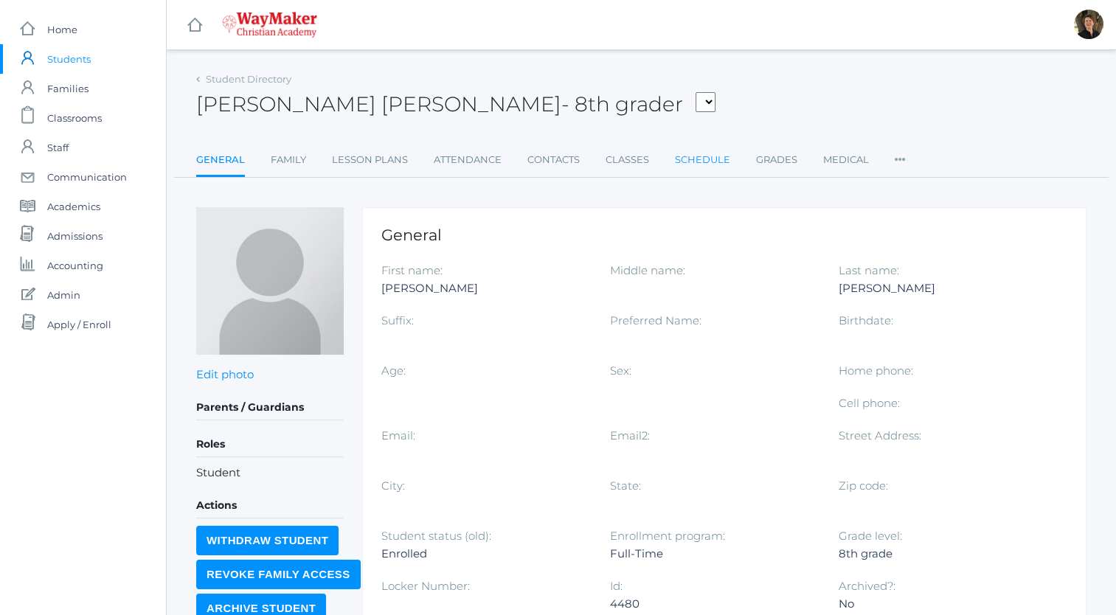
click at [711, 156] on link "Schedule" at bounding box center [702, 160] width 55 height 30
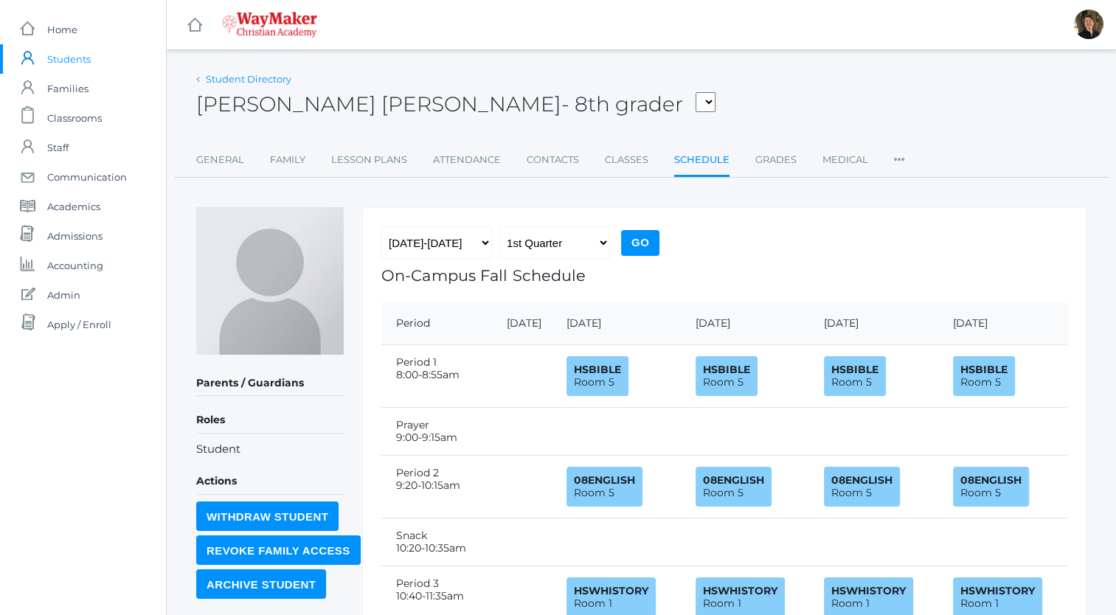
click at [263, 80] on link "Student Directory" at bounding box center [249, 79] width 86 height 12
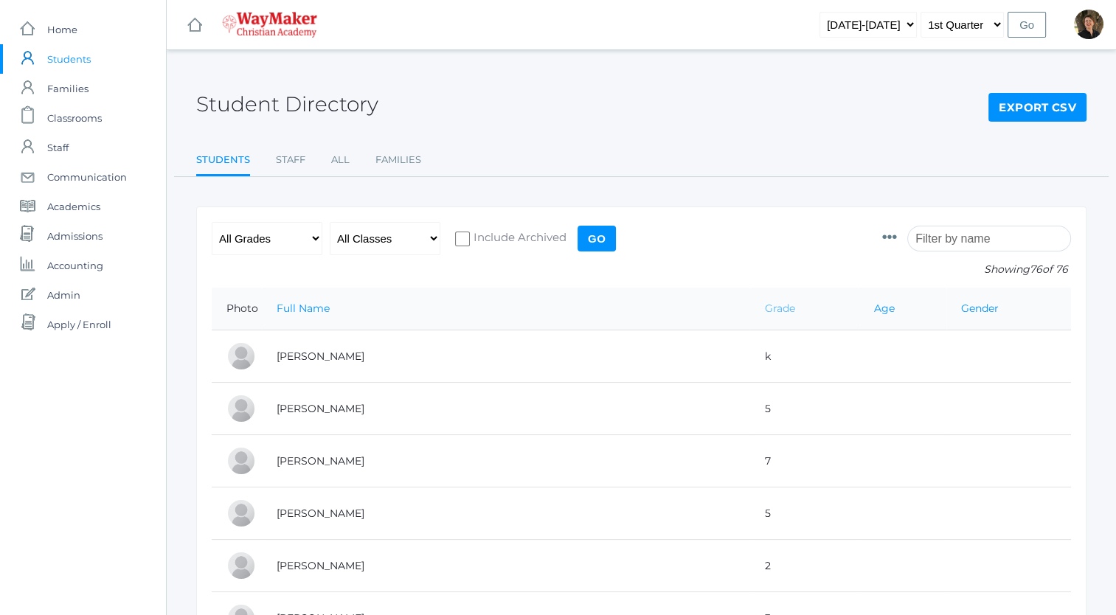
click at [765, 311] on link "Grade" at bounding box center [780, 308] width 30 height 13
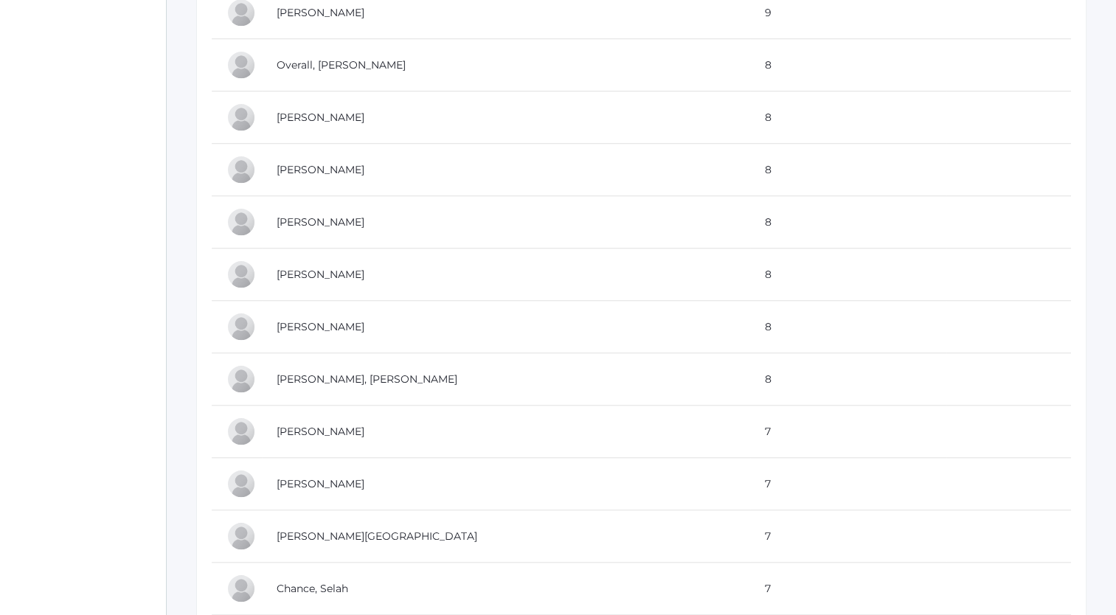
scroll to position [1182, 0]
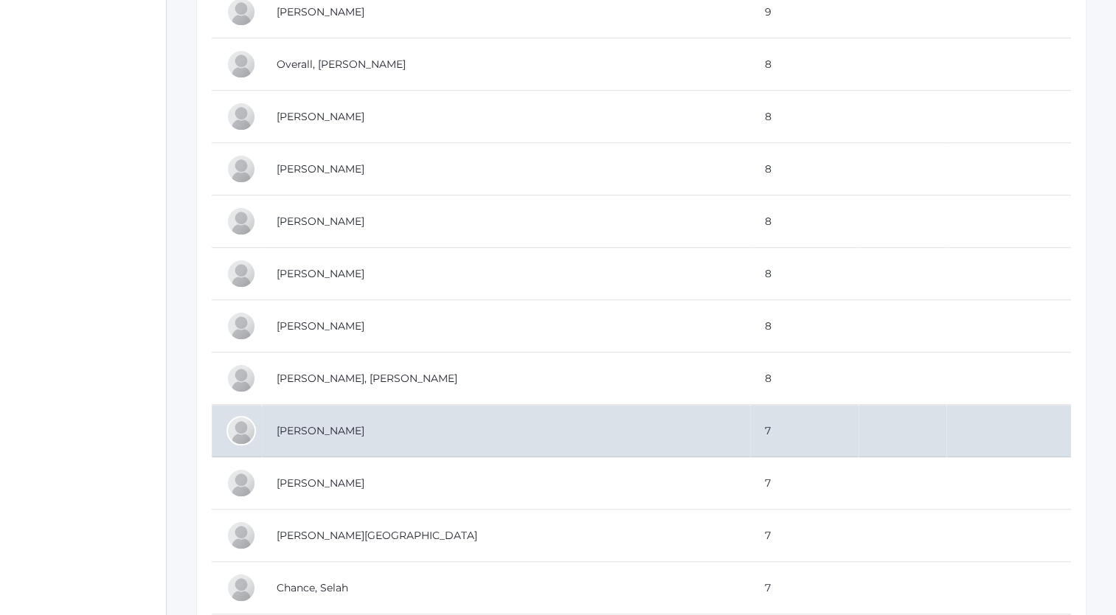
click at [327, 426] on td "[PERSON_NAME]" at bounding box center [506, 431] width 488 height 52
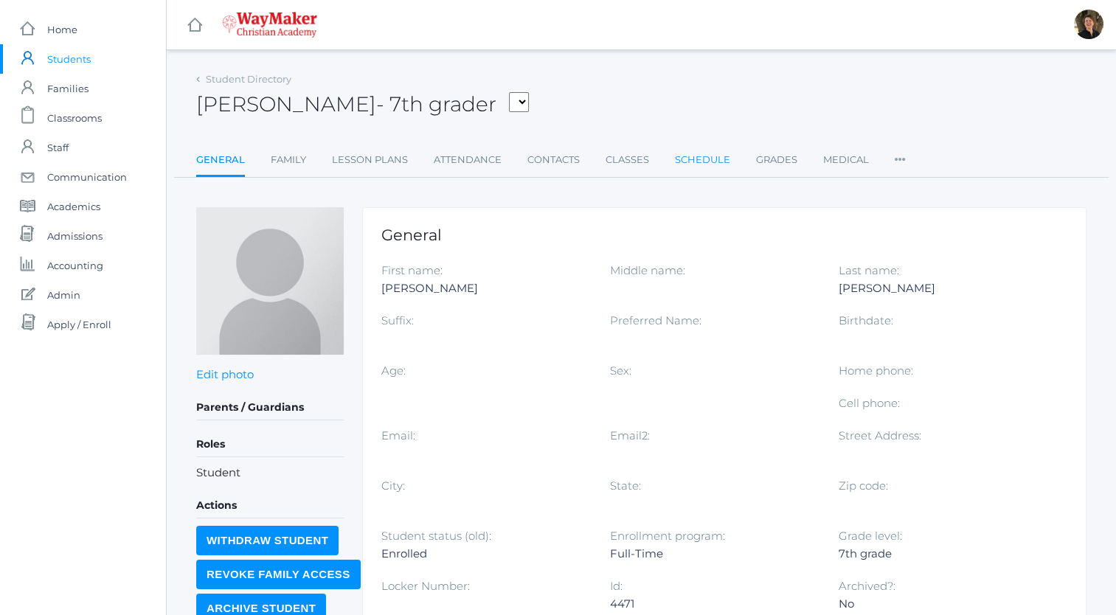
click at [696, 159] on link "Schedule" at bounding box center [702, 160] width 55 height 30
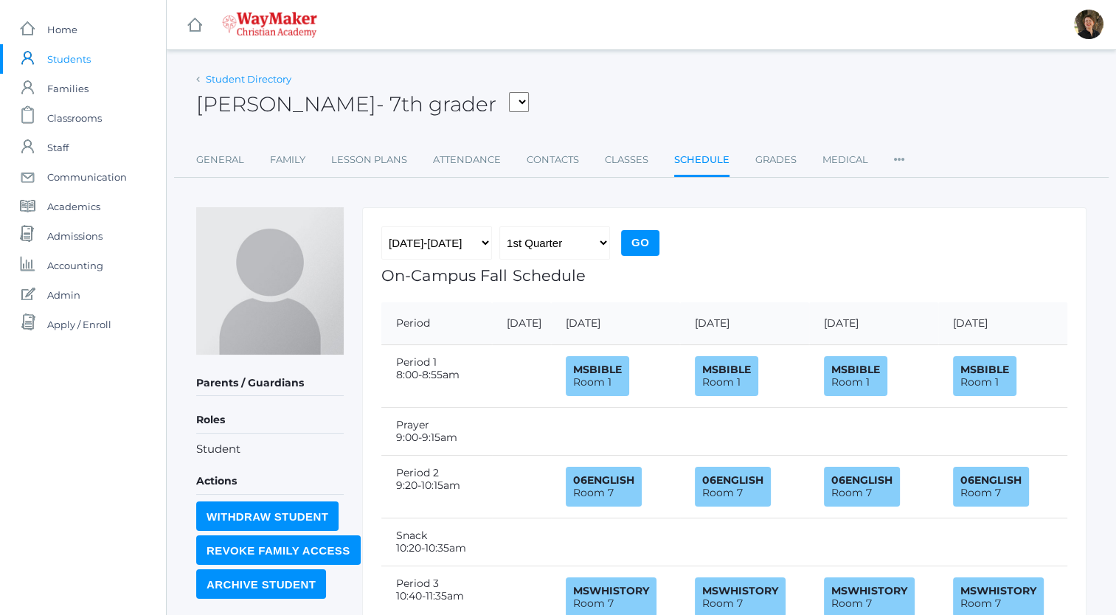
click at [257, 78] on link "Student Directory" at bounding box center [249, 79] width 86 height 12
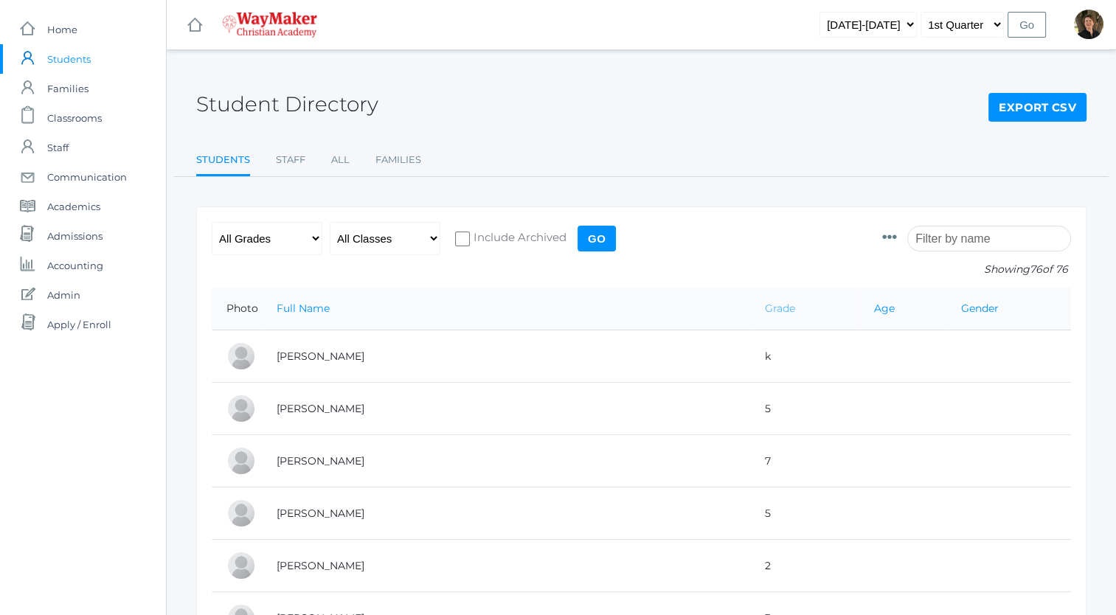
click at [765, 308] on link "Grade" at bounding box center [780, 308] width 30 height 13
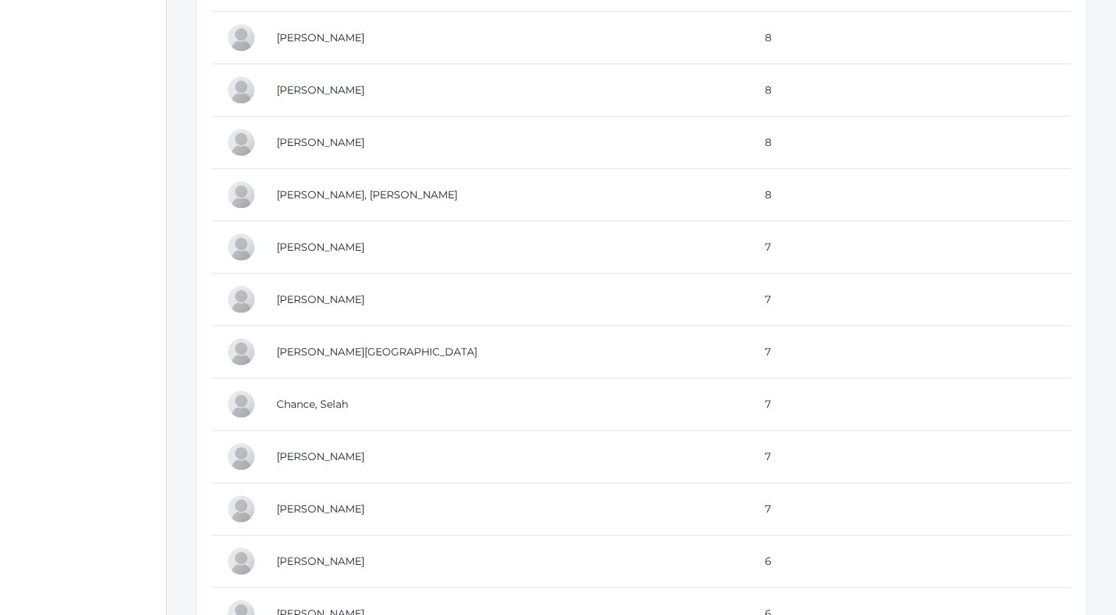
scroll to position [1369, 0]
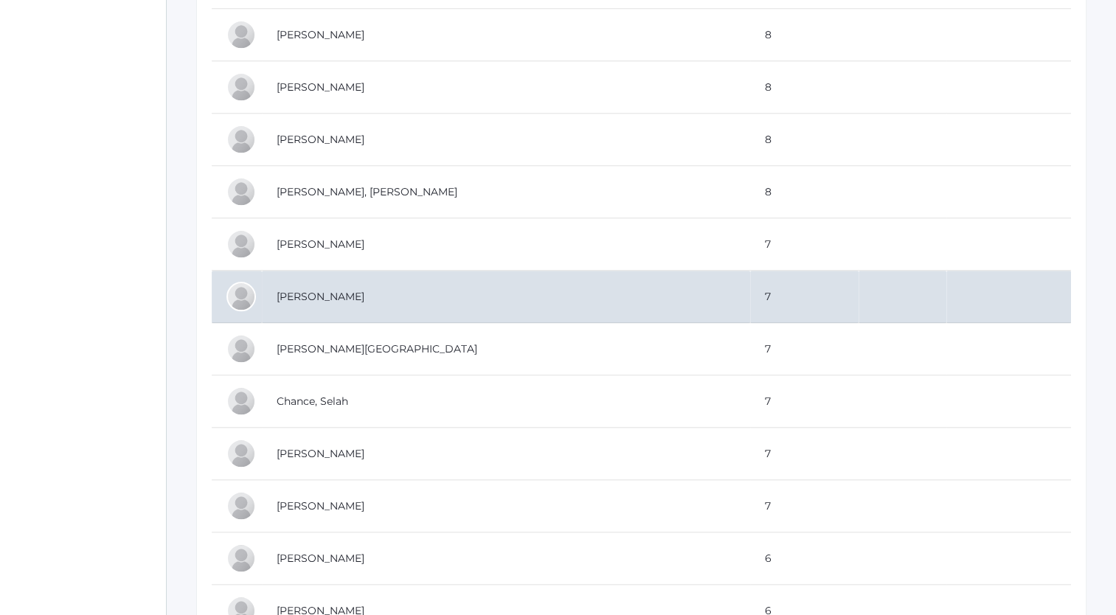
click at [277, 288] on td "[PERSON_NAME]" at bounding box center [506, 297] width 488 height 52
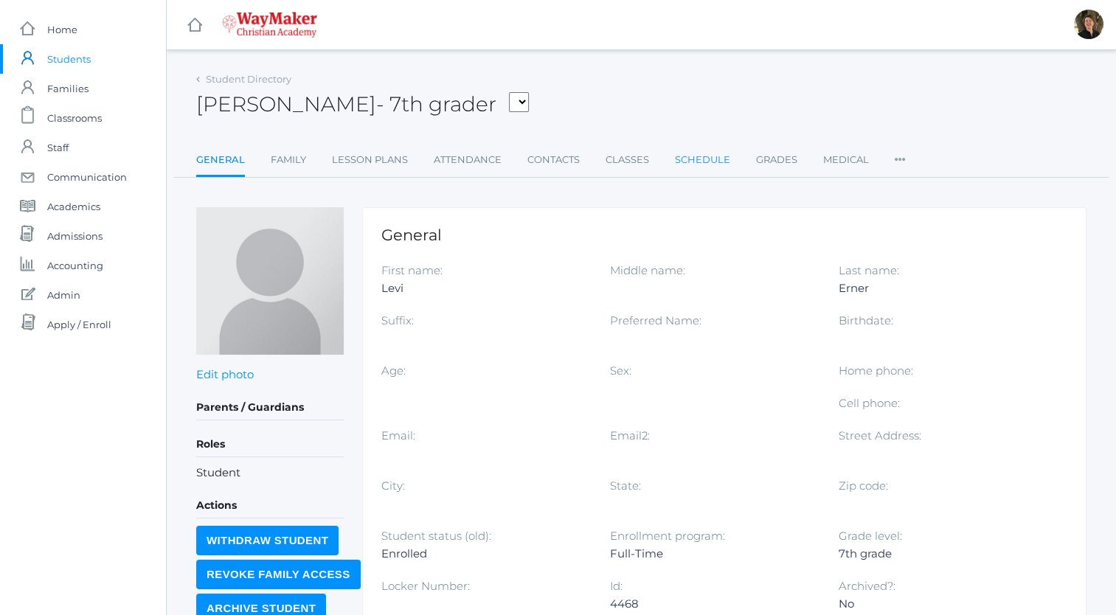
click at [702, 162] on link "Schedule" at bounding box center [702, 160] width 55 height 30
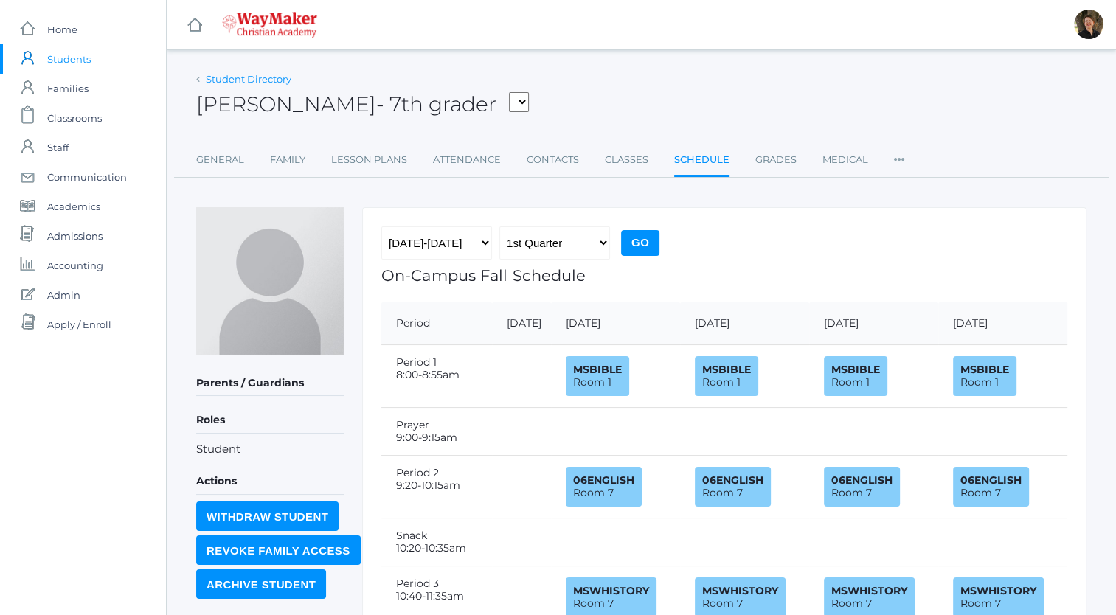
click at [235, 79] on link "Student Directory" at bounding box center [249, 79] width 86 height 12
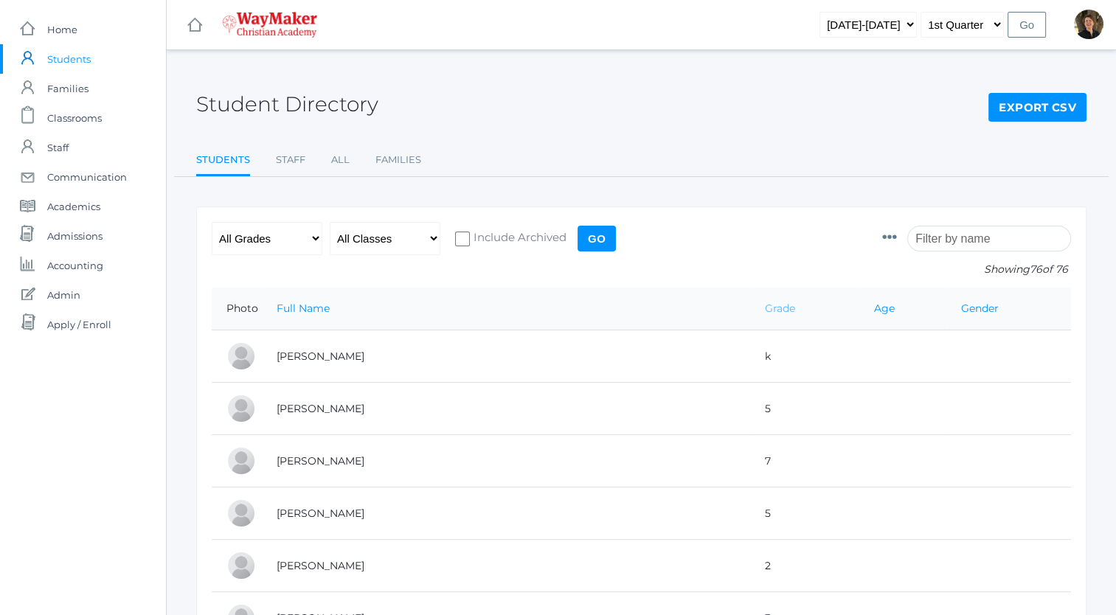
click at [765, 308] on link "Grade" at bounding box center [780, 308] width 30 height 13
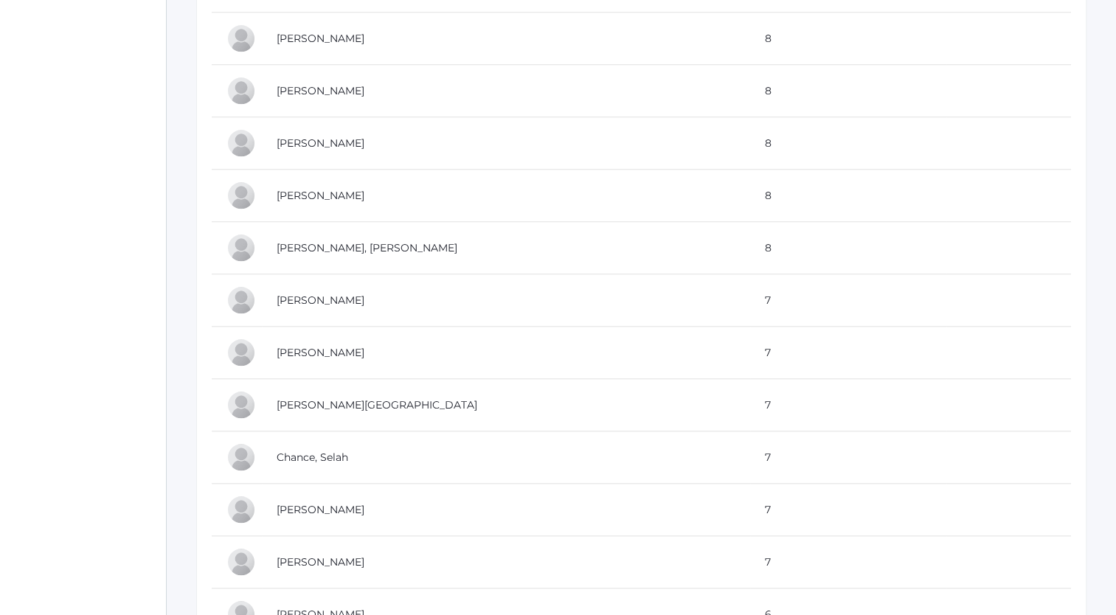
scroll to position [1313, 0]
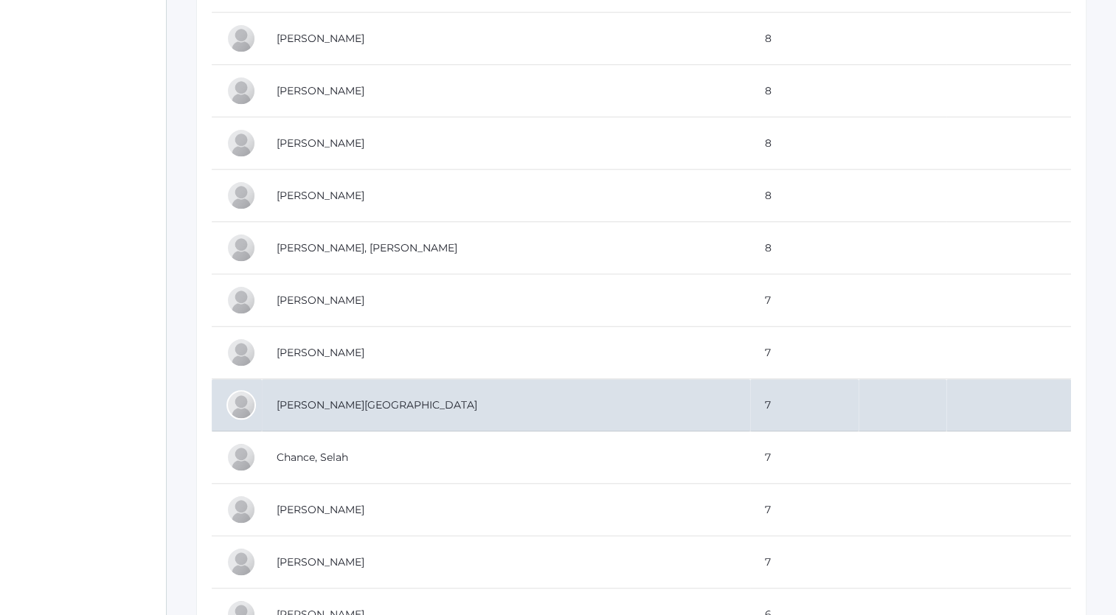
click at [311, 397] on td "[PERSON_NAME][GEOGRAPHIC_DATA]" at bounding box center [506, 405] width 488 height 52
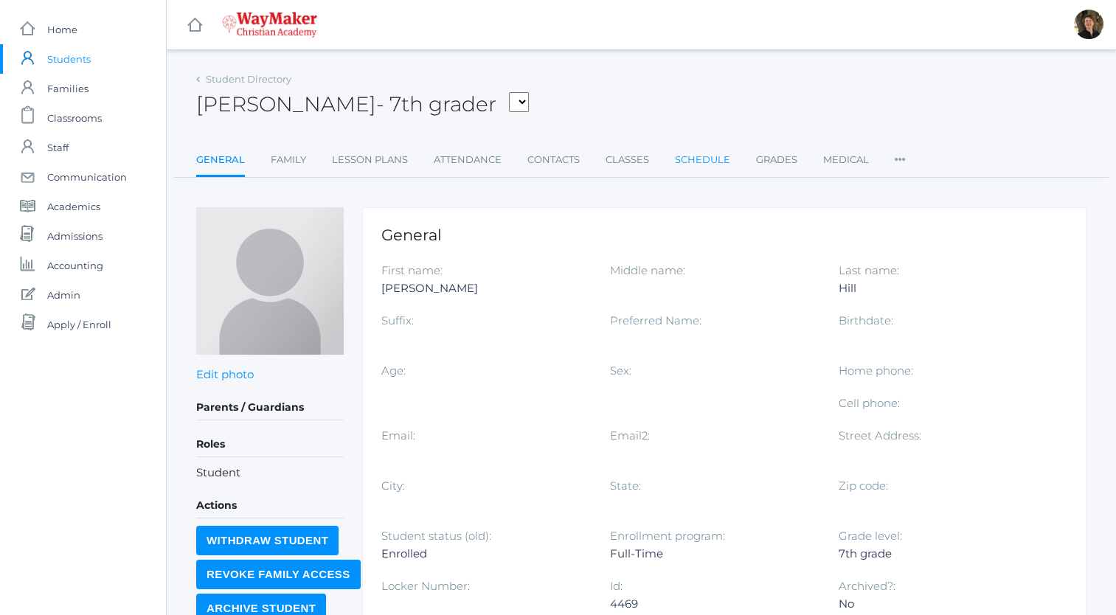
click at [693, 156] on link "Schedule" at bounding box center [702, 160] width 55 height 30
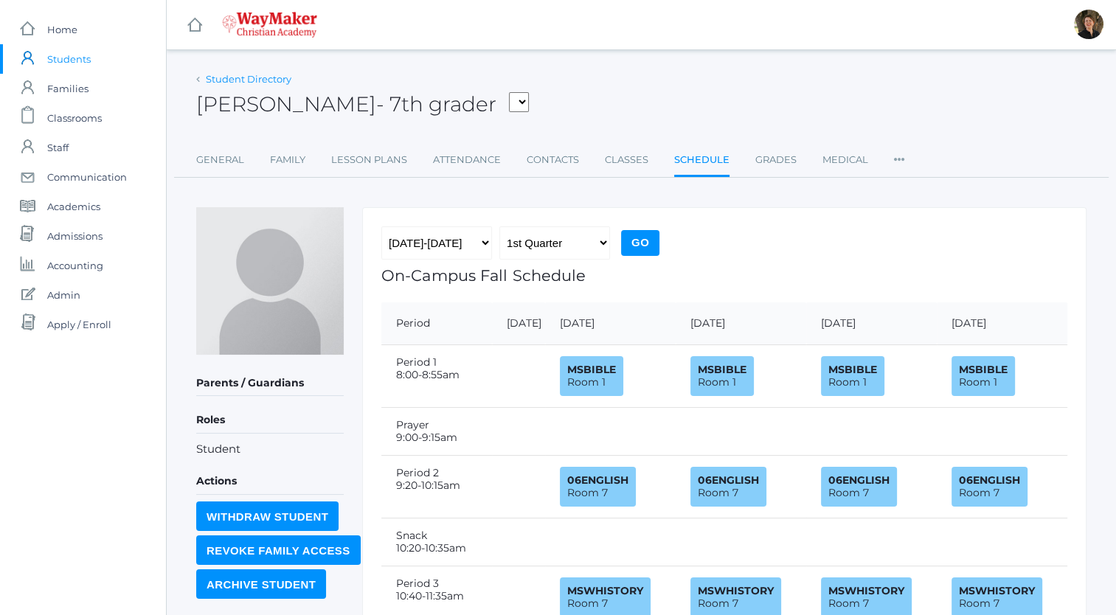
click at [224, 80] on link "Student Directory" at bounding box center [249, 79] width 86 height 12
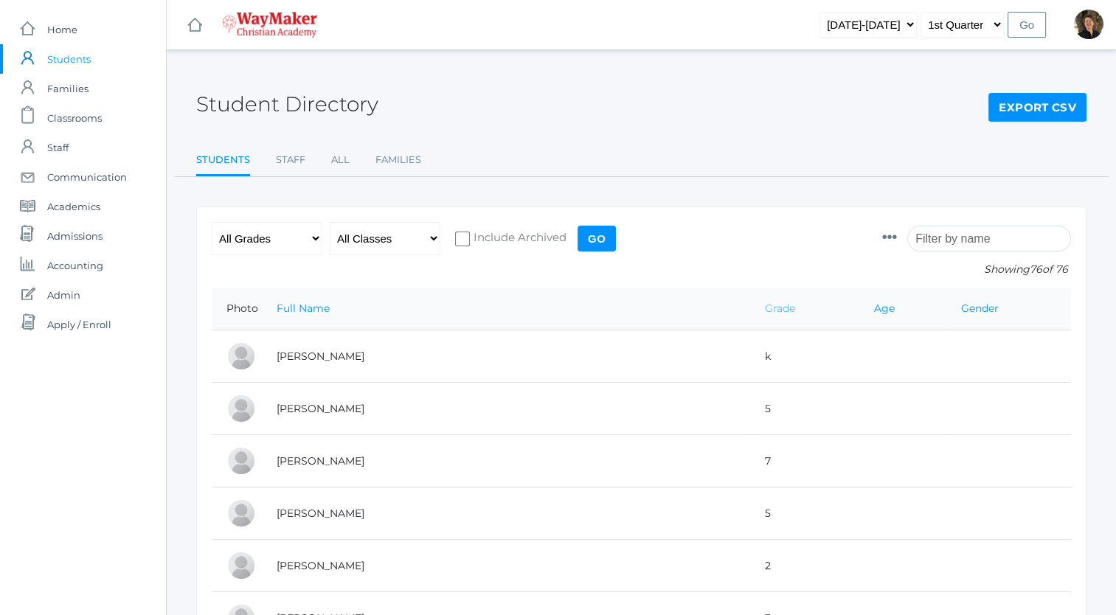
click at [765, 308] on link "Grade" at bounding box center [780, 308] width 30 height 13
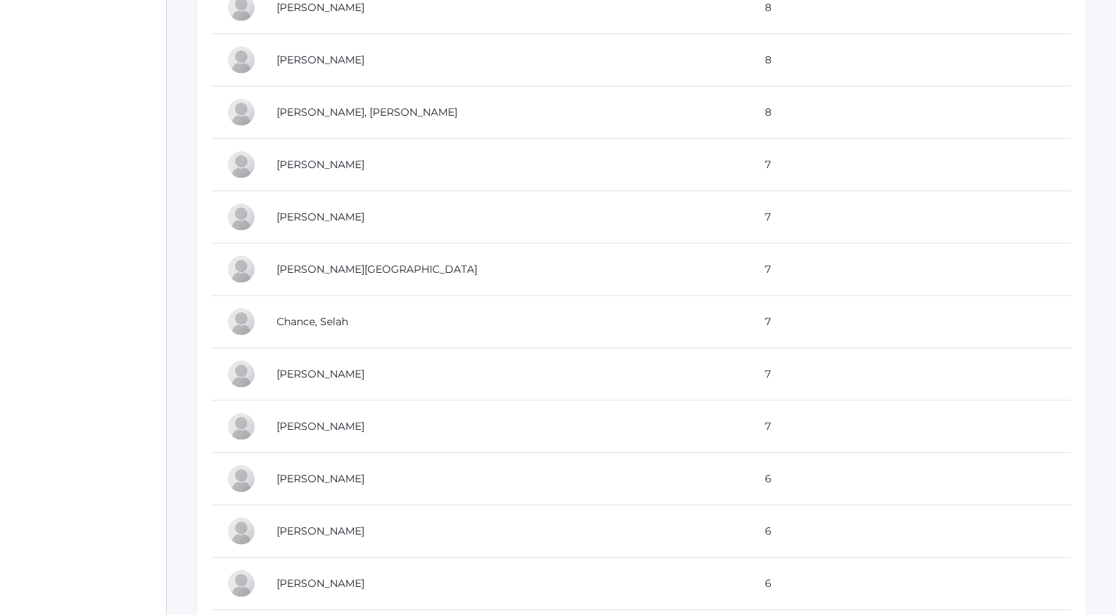
scroll to position [1453, 0]
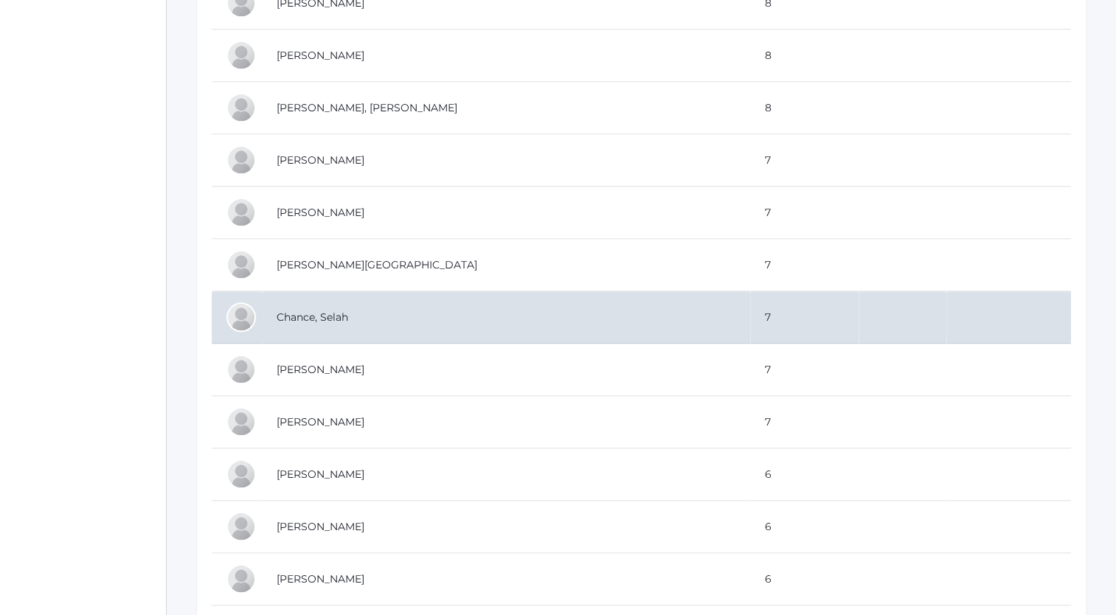
click at [324, 314] on td "Chance, Selah" at bounding box center [506, 317] width 488 height 52
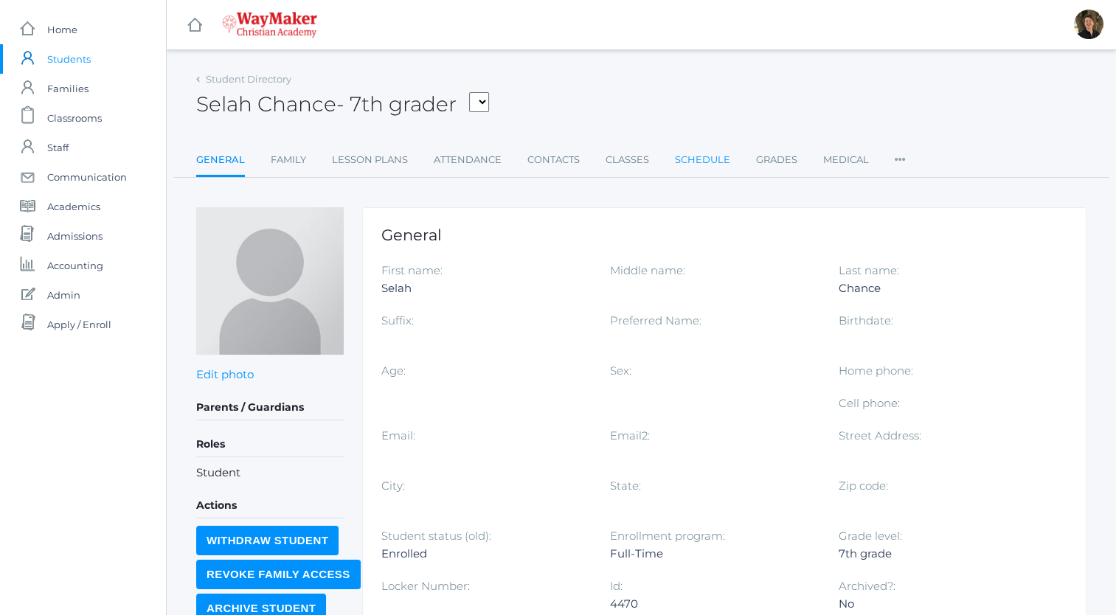
click at [693, 161] on link "Schedule" at bounding box center [702, 160] width 55 height 30
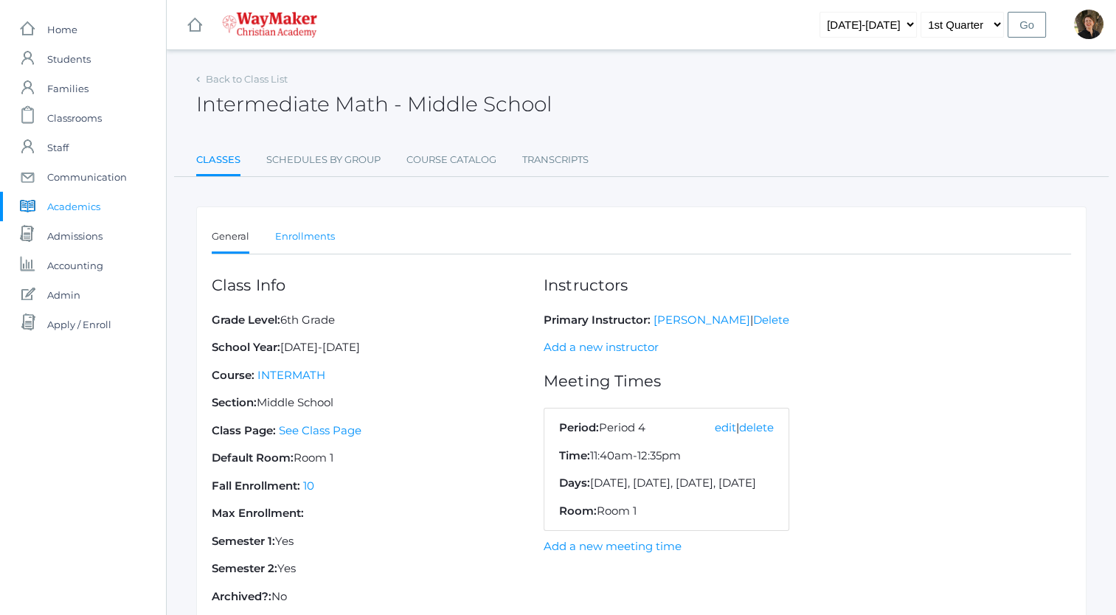
click at [315, 235] on link "Enrollments" at bounding box center [305, 237] width 60 height 30
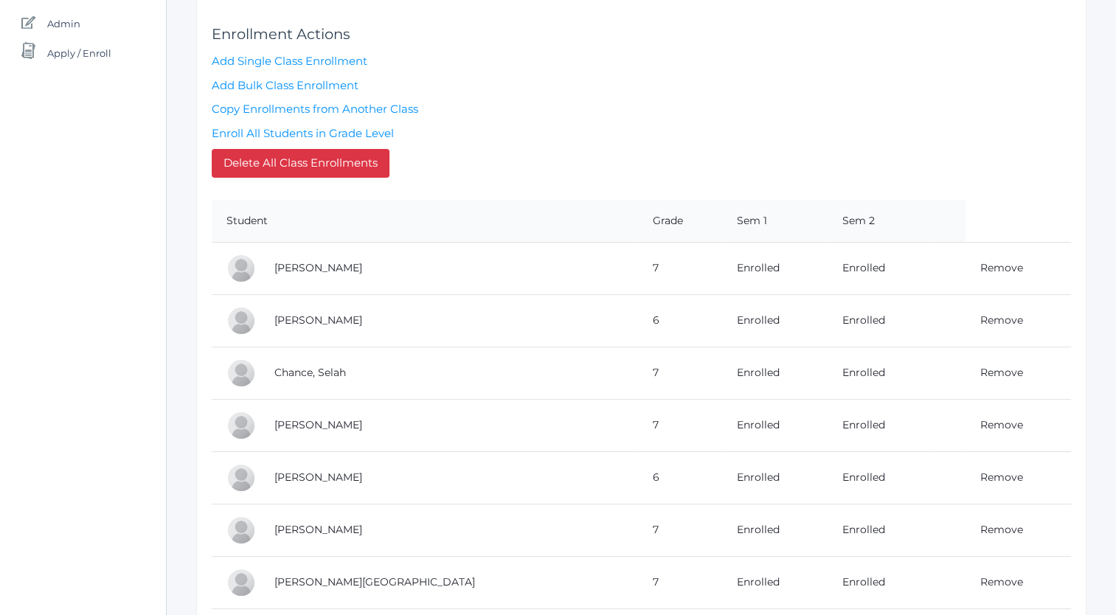
scroll to position [488, 0]
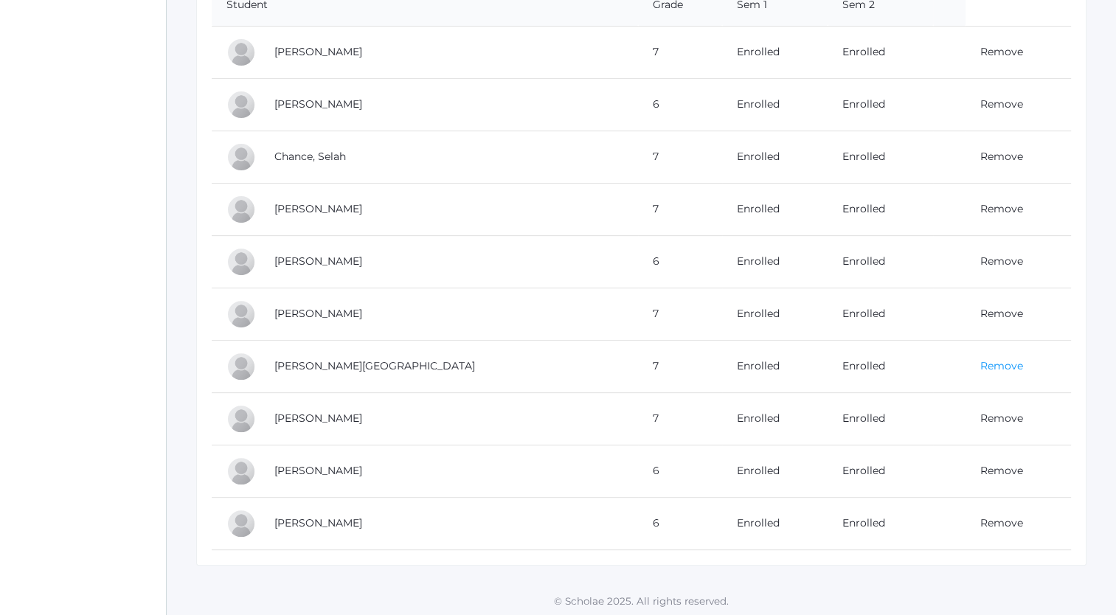
click at [980, 360] on link "Remove" at bounding box center [1001, 365] width 43 height 13
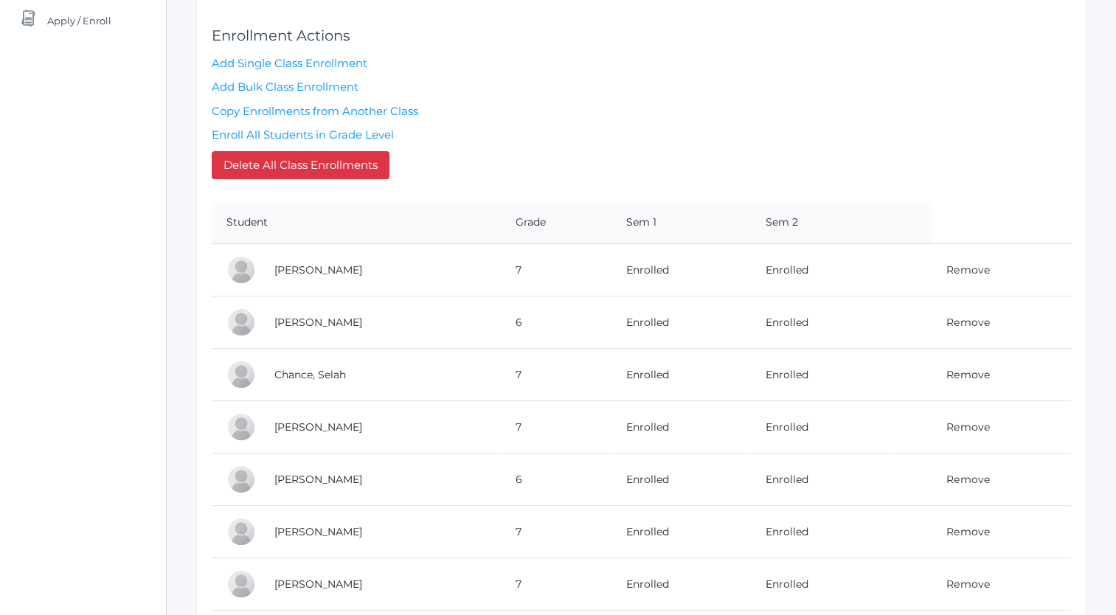
scroll to position [470, 0]
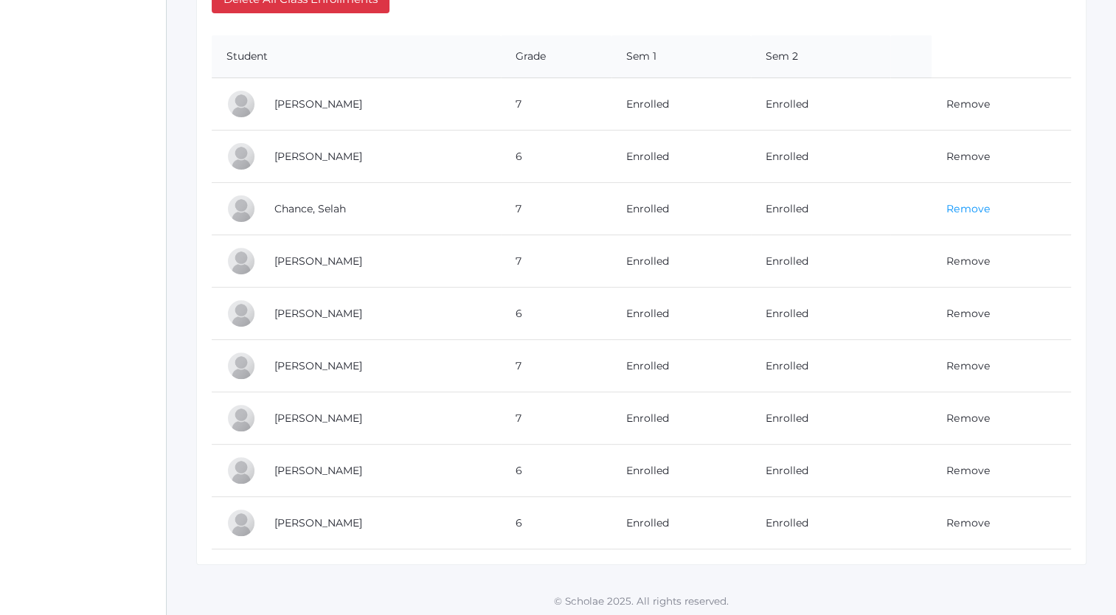
click at [950, 209] on link "Remove" at bounding box center [967, 208] width 43 height 13
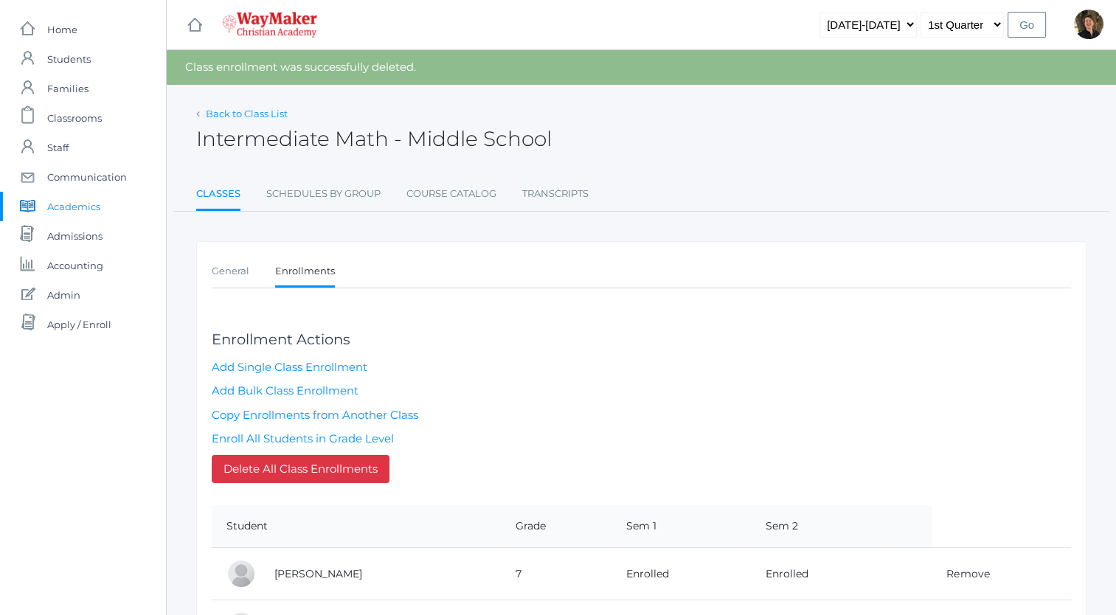
click at [263, 111] on link "Back to Class List" at bounding box center [247, 114] width 82 height 12
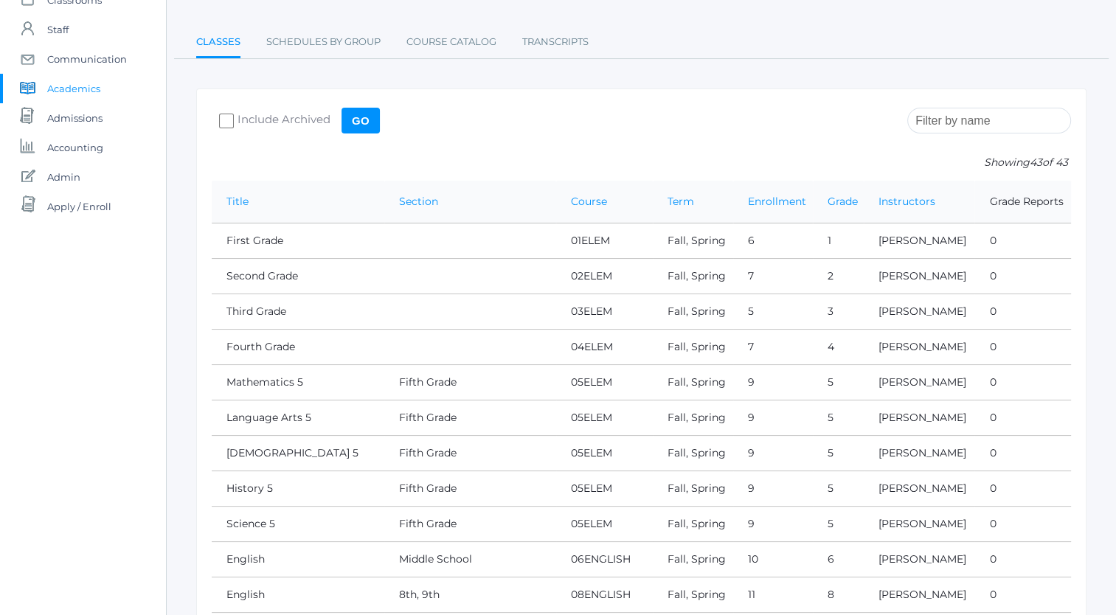
scroll to position [81, 0]
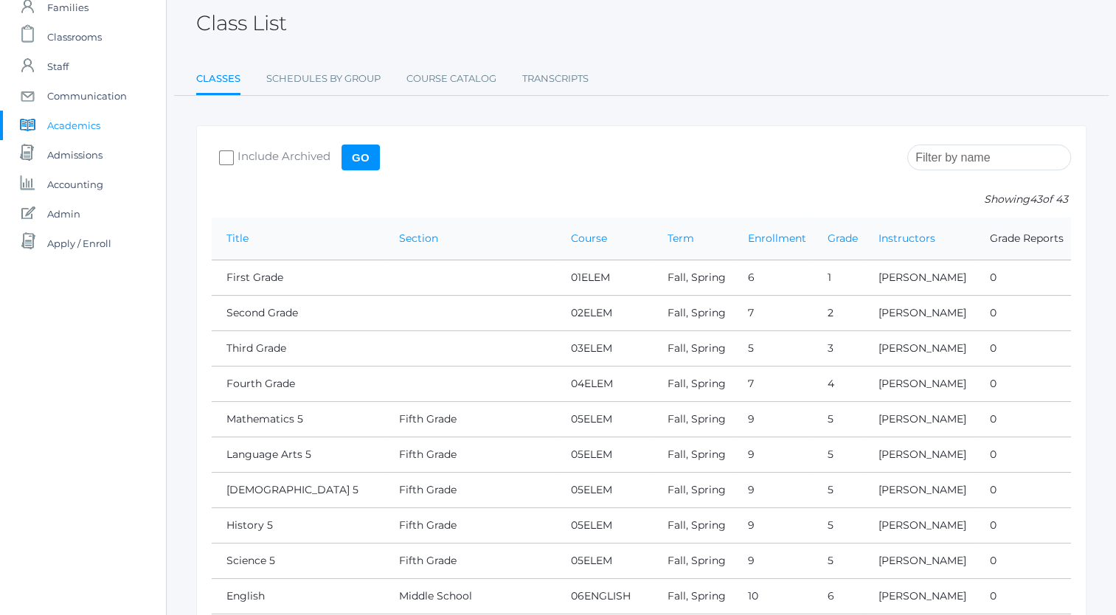
click at [968, 156] on input "search" at bounding box center [989, 158] width 164 height 26
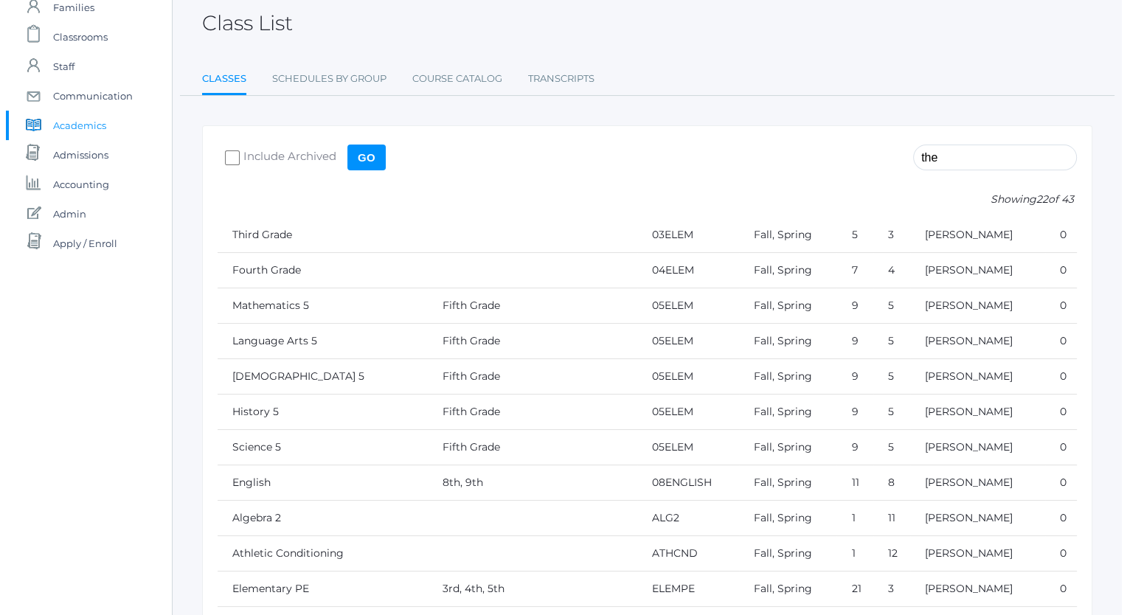
scroll to position [0, 0]
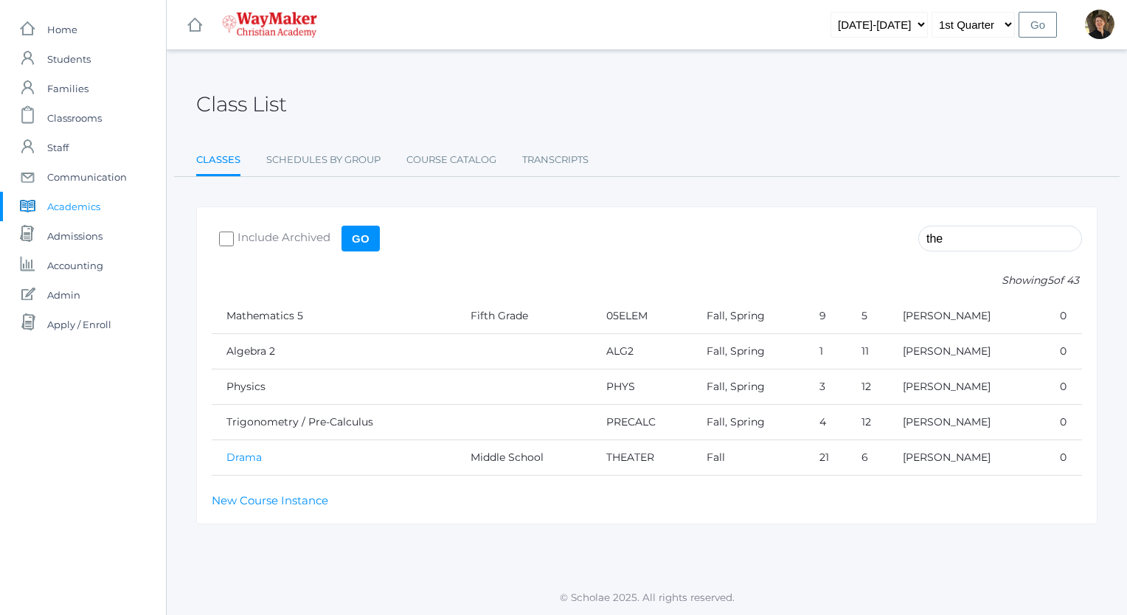
type input "the"
click at [251, 456] on link "Drama" at bounding box center [243, 457] width 35 height 13
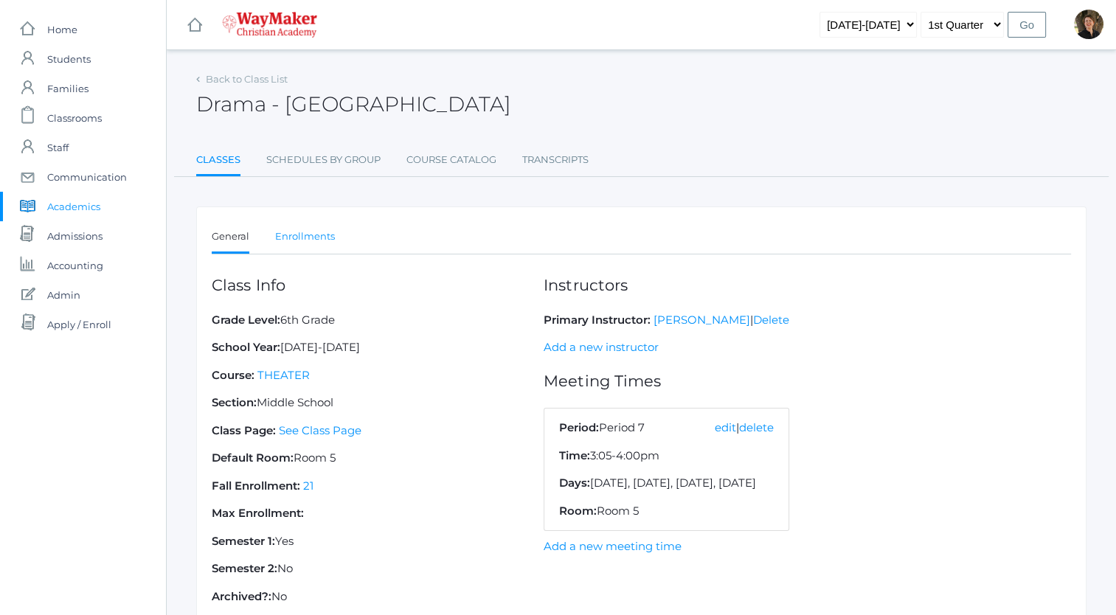
click at [315, 236] on link "Enrollments" at bounding box center [305, 237] width 60 height 30
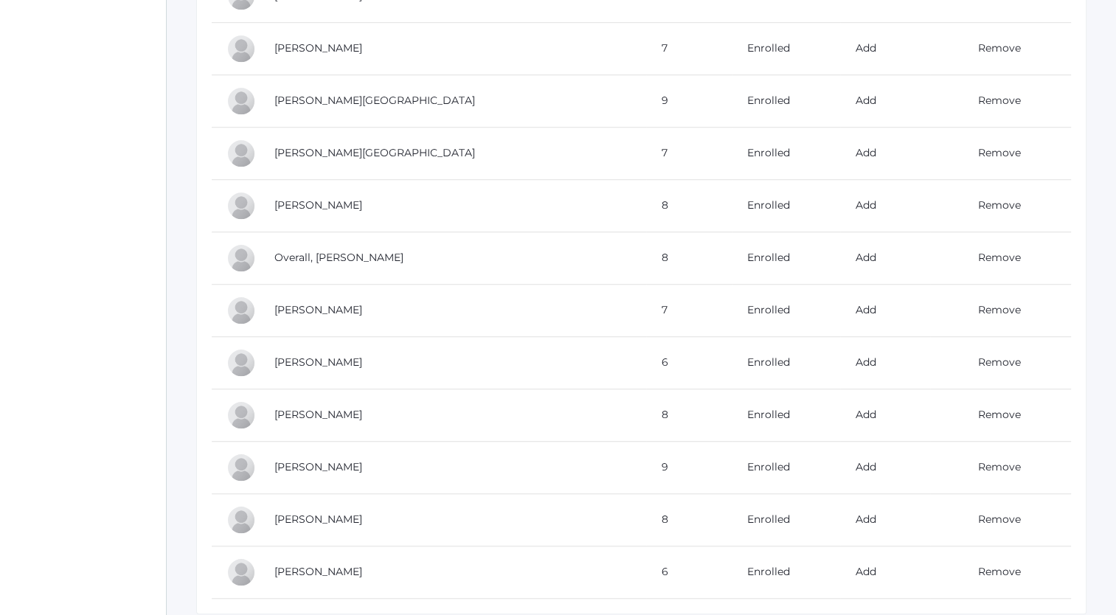
scroll to position [997, 0]
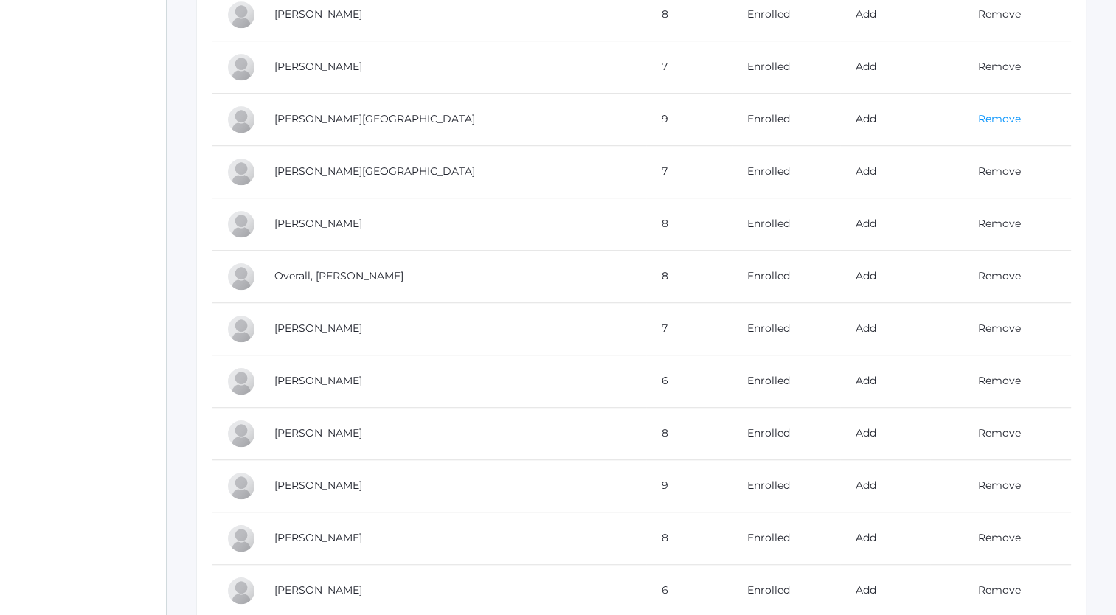
click at [977, 115] on link "Remove" at bounding box center [998, 118] width 43 height 13
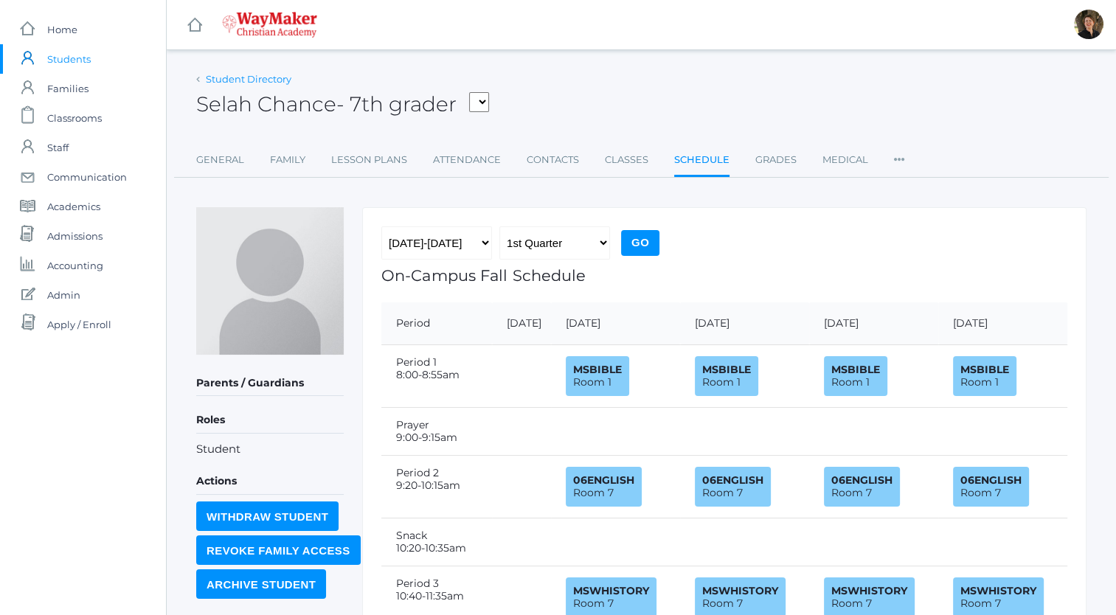
click at [229, 80] on link "Student Directory" at bounding box center [249, 79] width 86 height 12
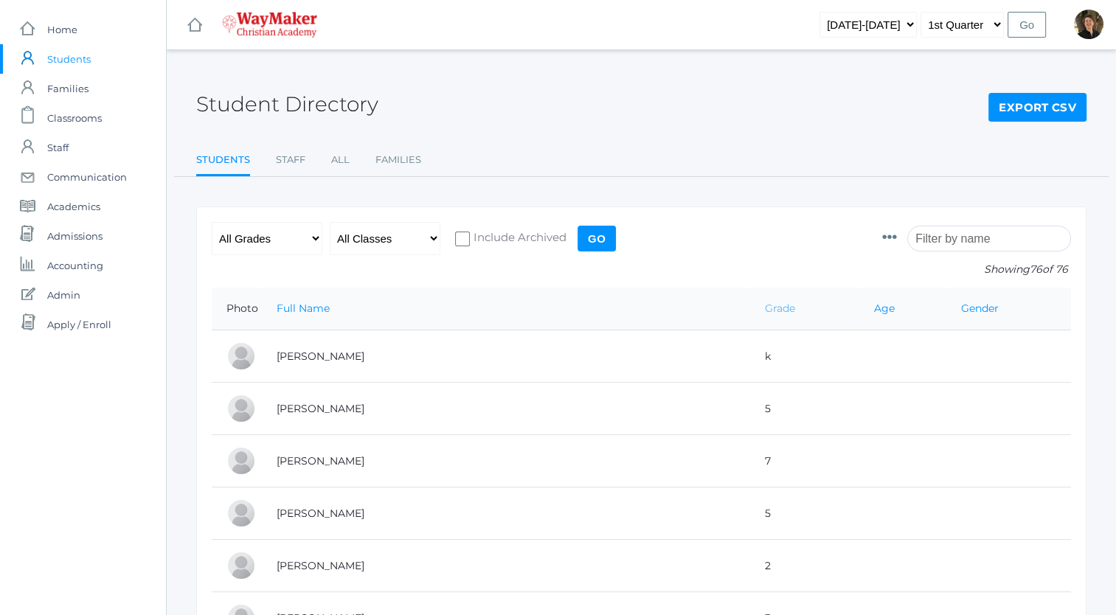
click at [765, 308] on link "Grade" at bounding box center [780, 308] width 30 height 13
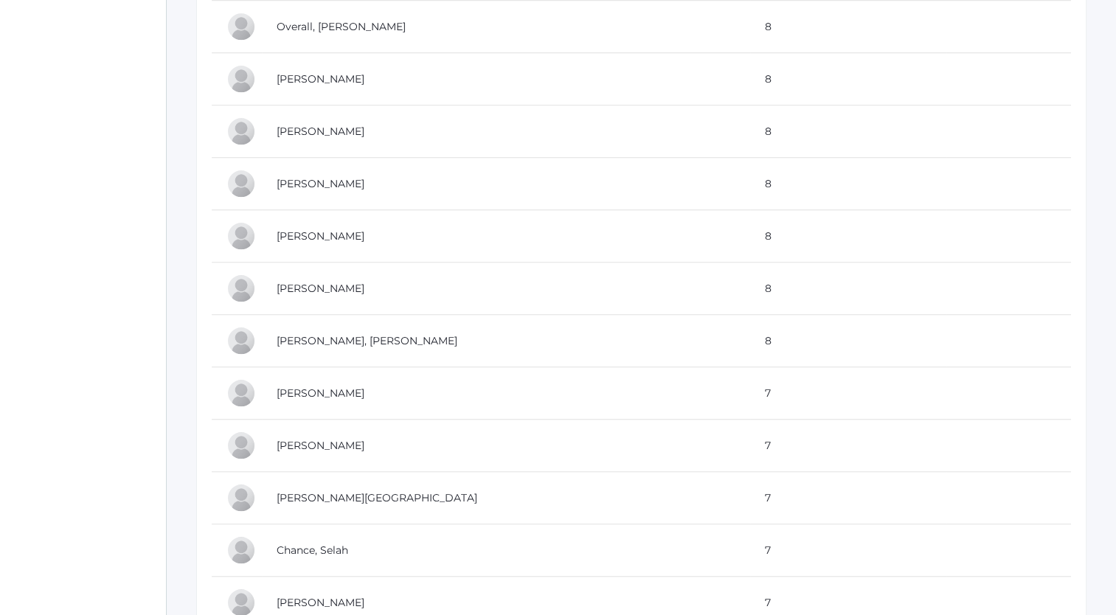
scroll to position [1233, 0]
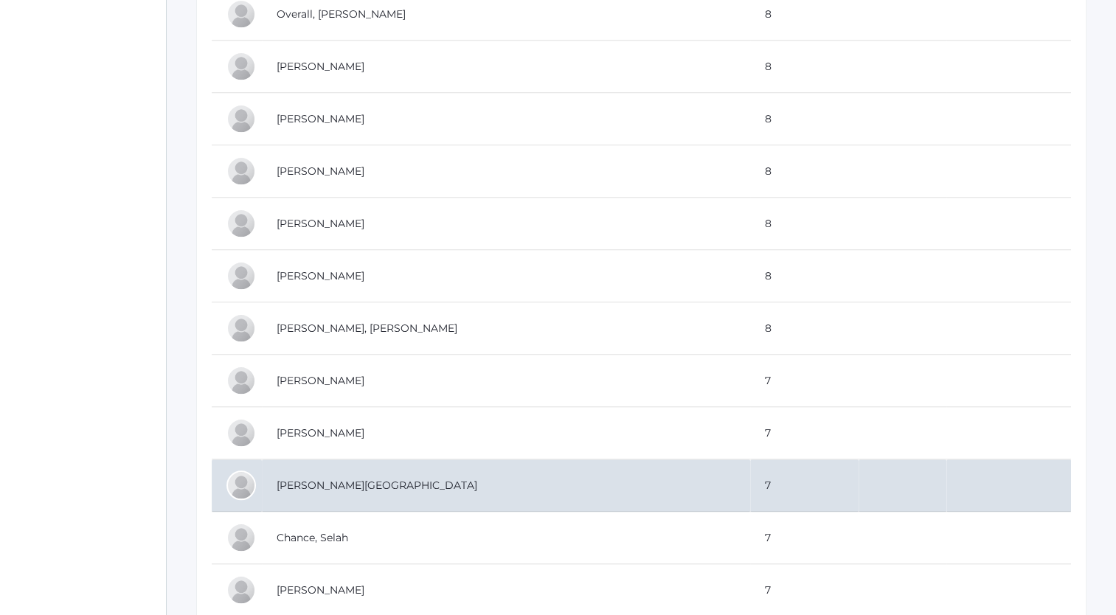
click at [297, 479] on td "[PERSON_NAME][GEOGRAPHIC_DATA]" at bounding box center [506, 486] width 488 height 52
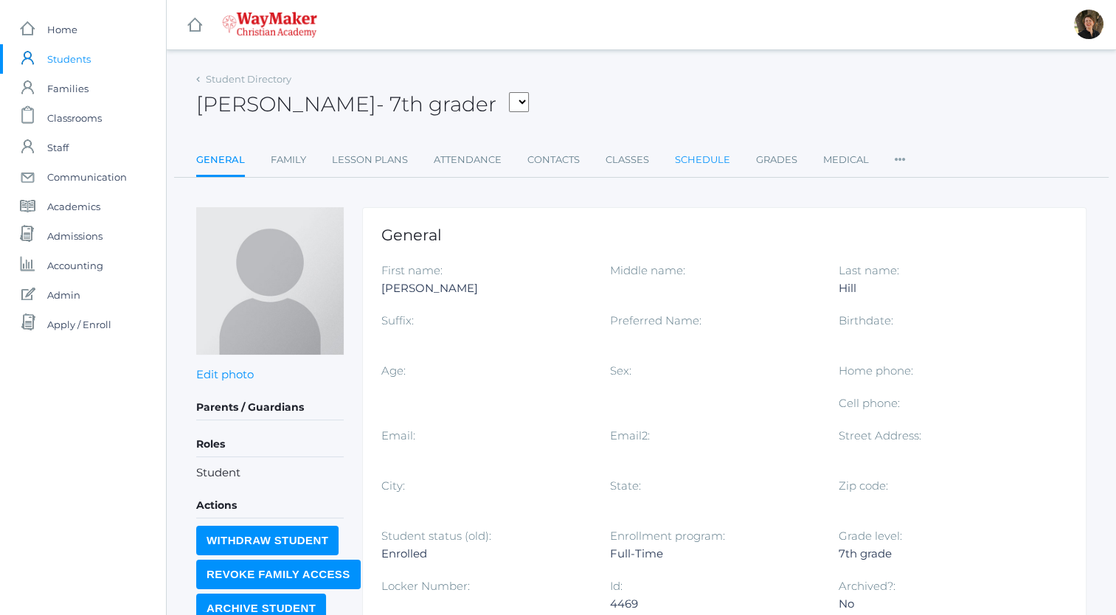
click at [699, 161] on link "Schedule" at bounding box center [702, 160] width 55 height 30
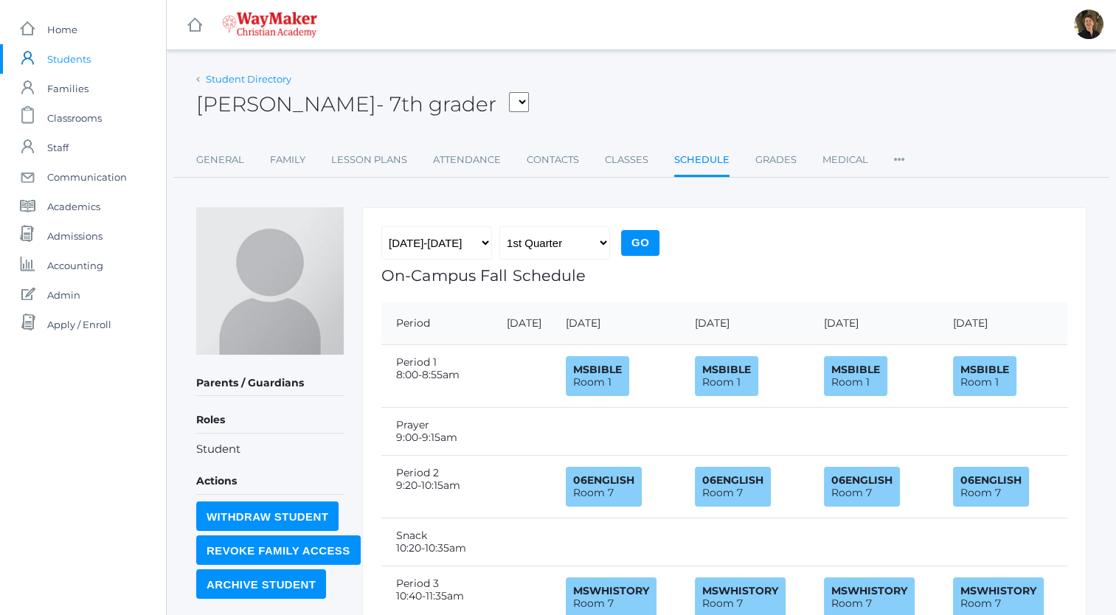
click at [221, 77] on link "Student Directory" at bounding box center [249, 79] width 86 height 12
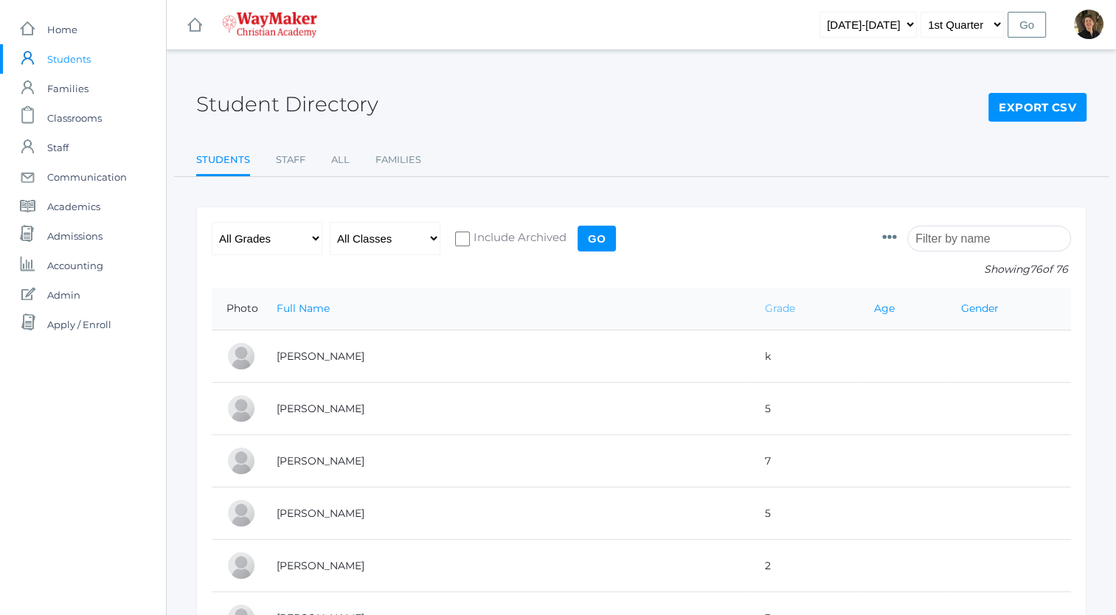
click at [765, 308] on link "Grade" at bounding box center [780, 308] width 30 height 13
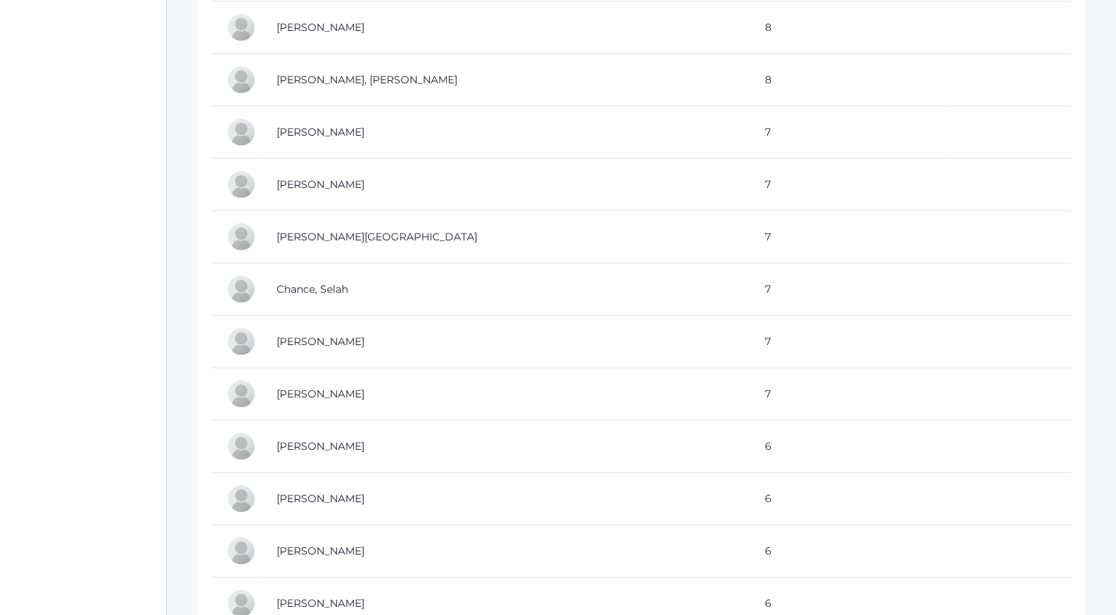
scroll to position [1483, 0]
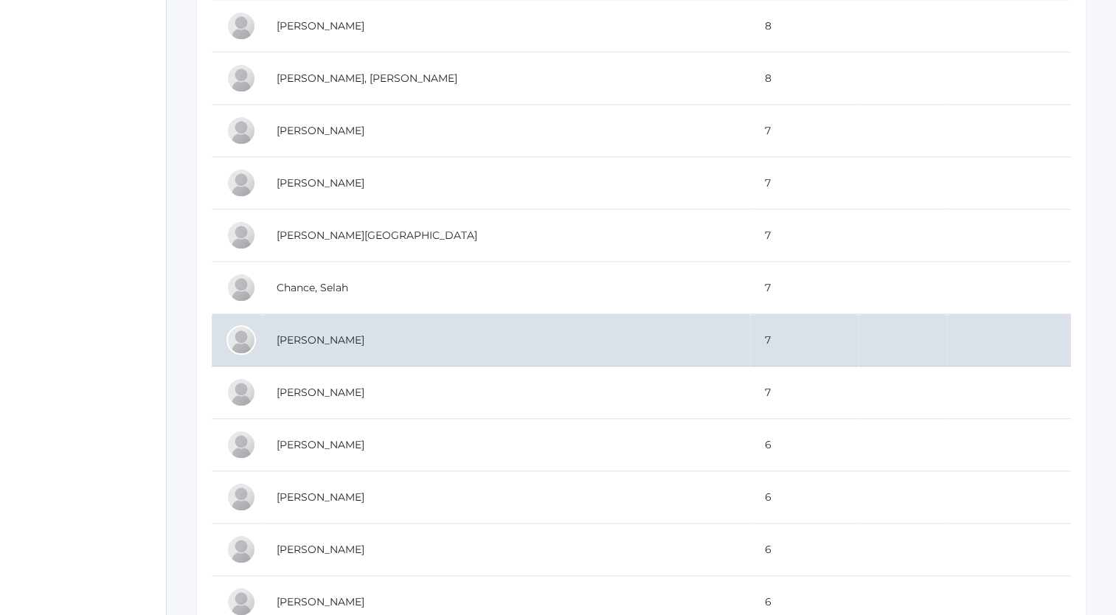
click at [320, 335] on td "[PERSON_NAME]" at bounding box center [506, 340] width 488 height 52
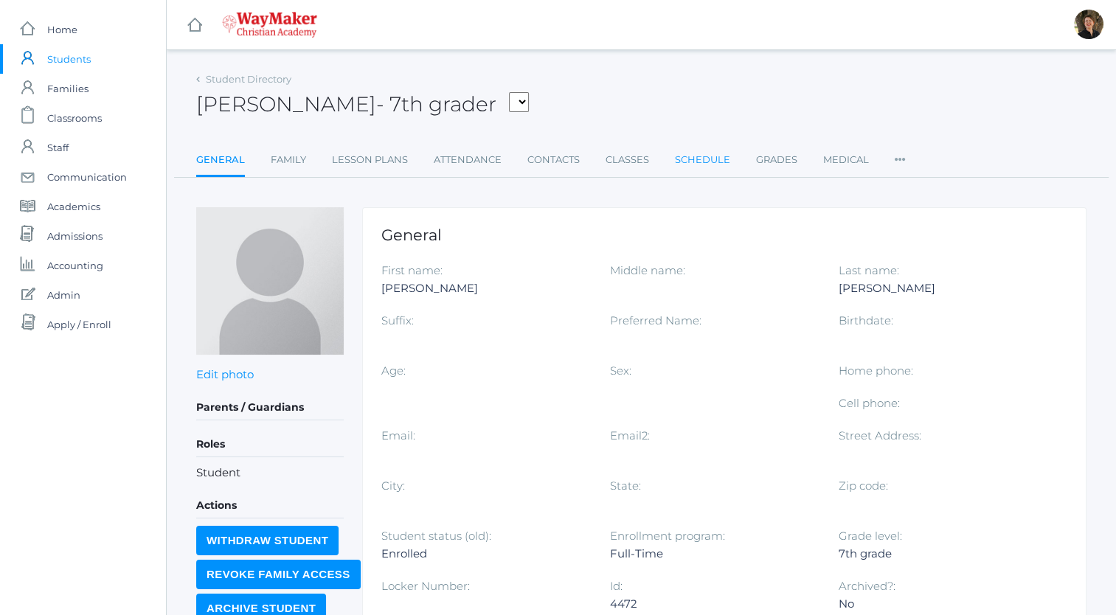
click at [713, 159] on link "Schedule" at bounding box center [702, 160] width 55 height 30
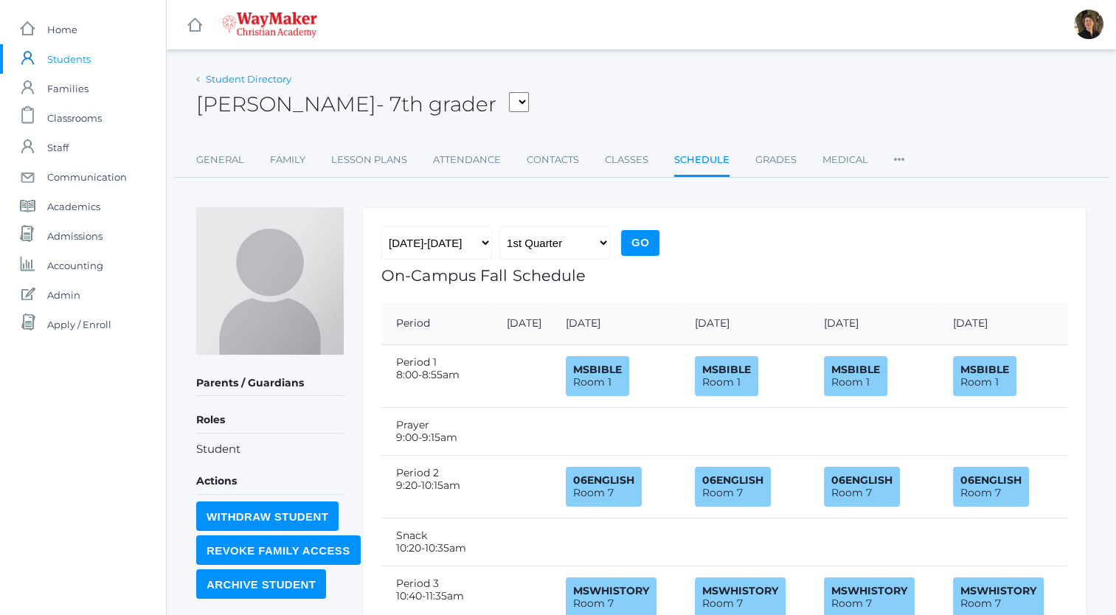
click at [277, 80] on link "Student Directory" at bounding box center [249, 79] width 86 height 12
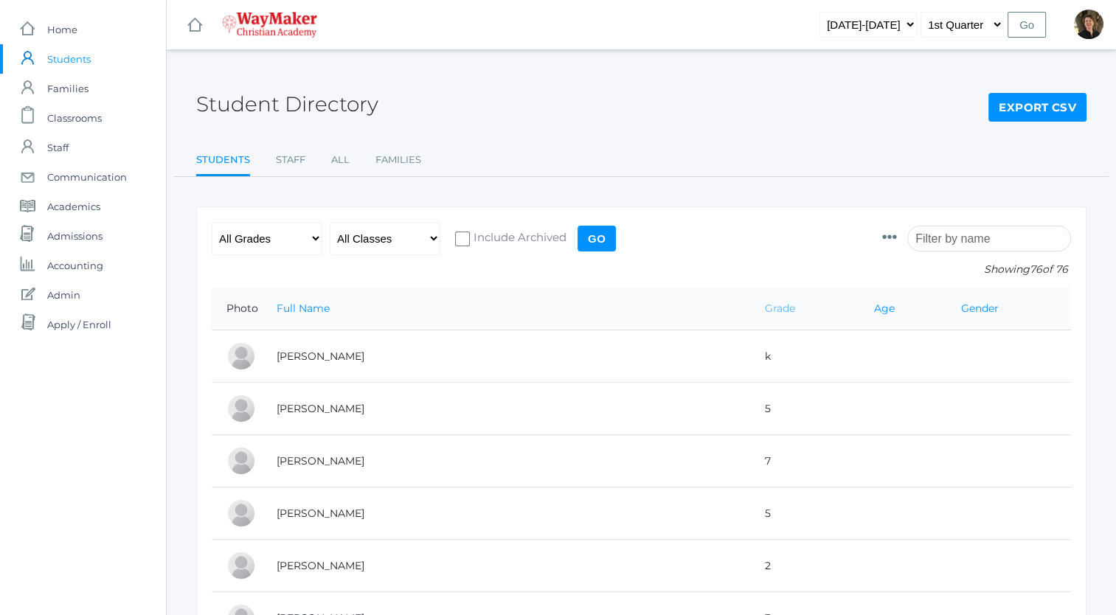
click at [765, 310] on link "Grade" at bounding box center [780, 308] width 30 height 13
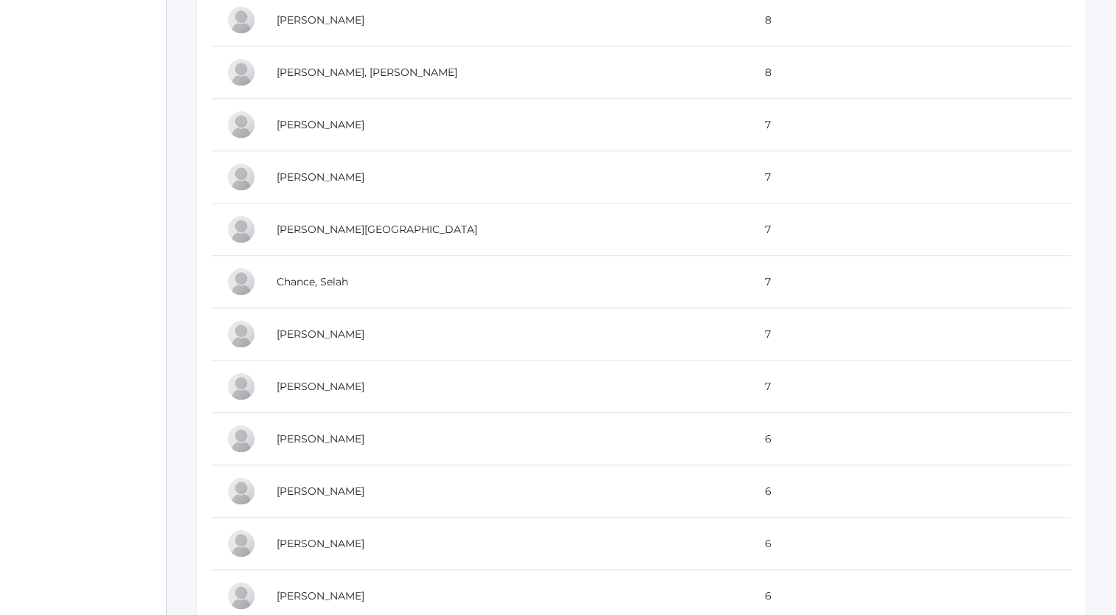
scroll to position [1511, 0]
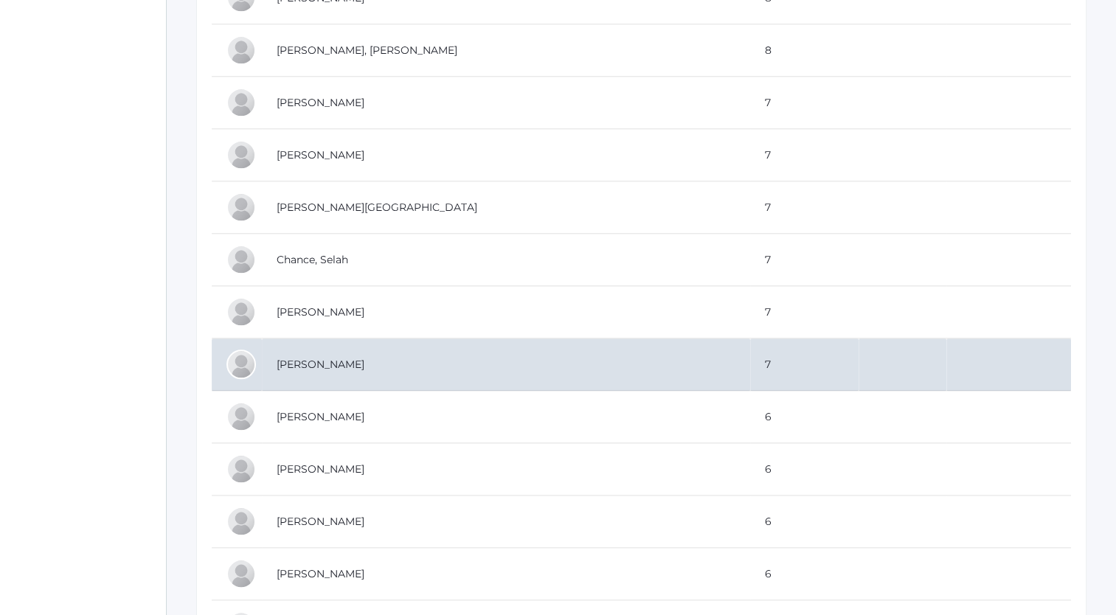
click at [325, 359] on td "[PERSON_NAME]" at bounding box center [506, 365] width 488 height 52
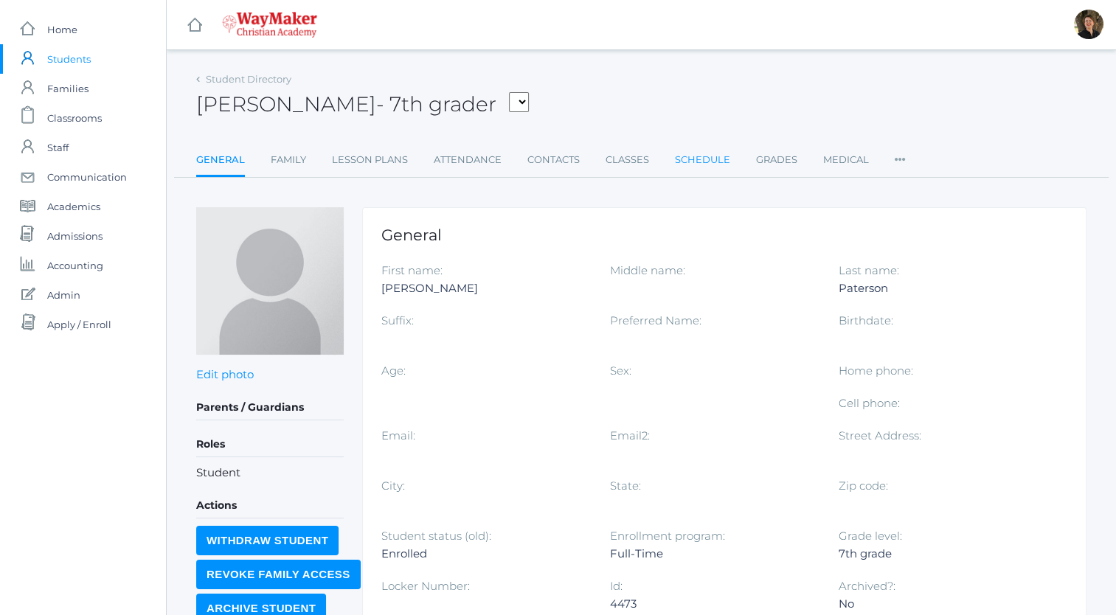
click at [692, 162] on link "Schedule" at bounding box center [702, 160] width 55 height 30
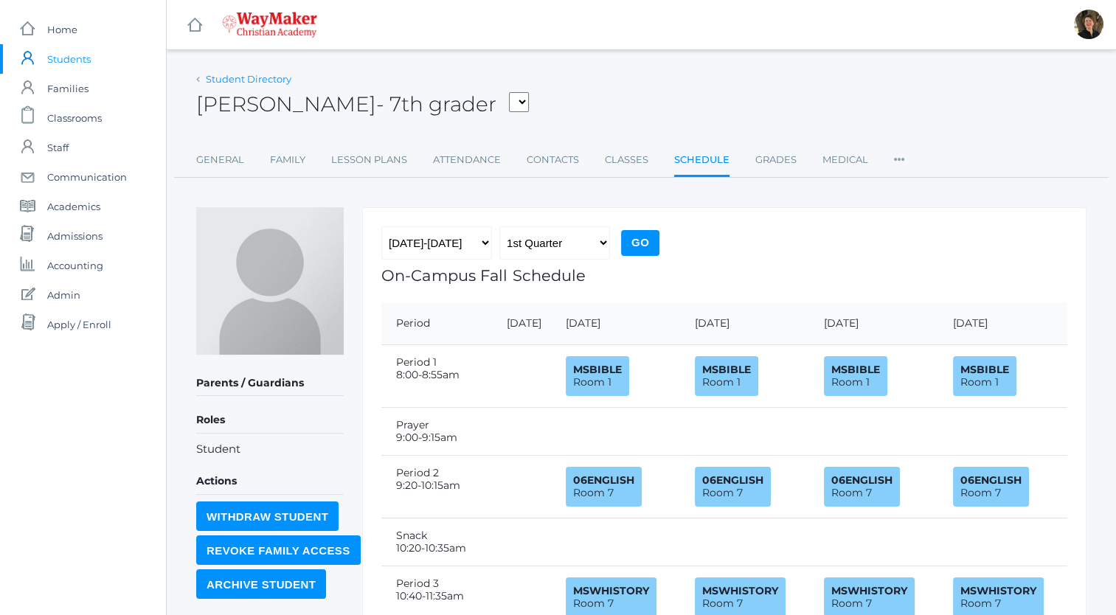
click at [271, 80] on link "Student Directory" at bounding box center [249, 79] width 86 height 12
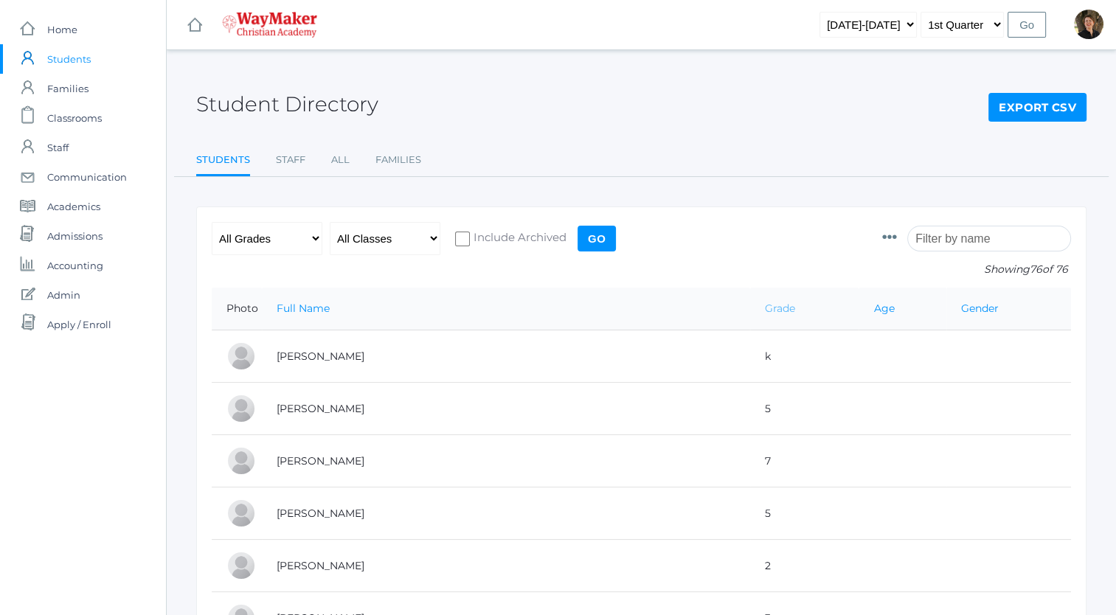
click at [765, 308] on link "Grade" at bounding box center [780, 308] width 30 height 13
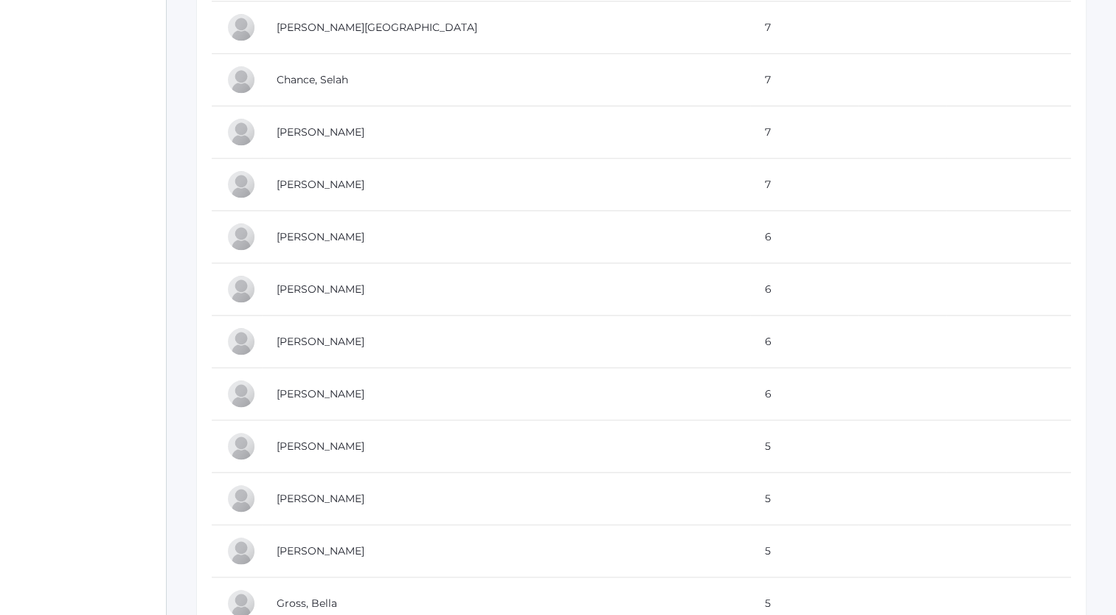
scroll to position [1692, 0]
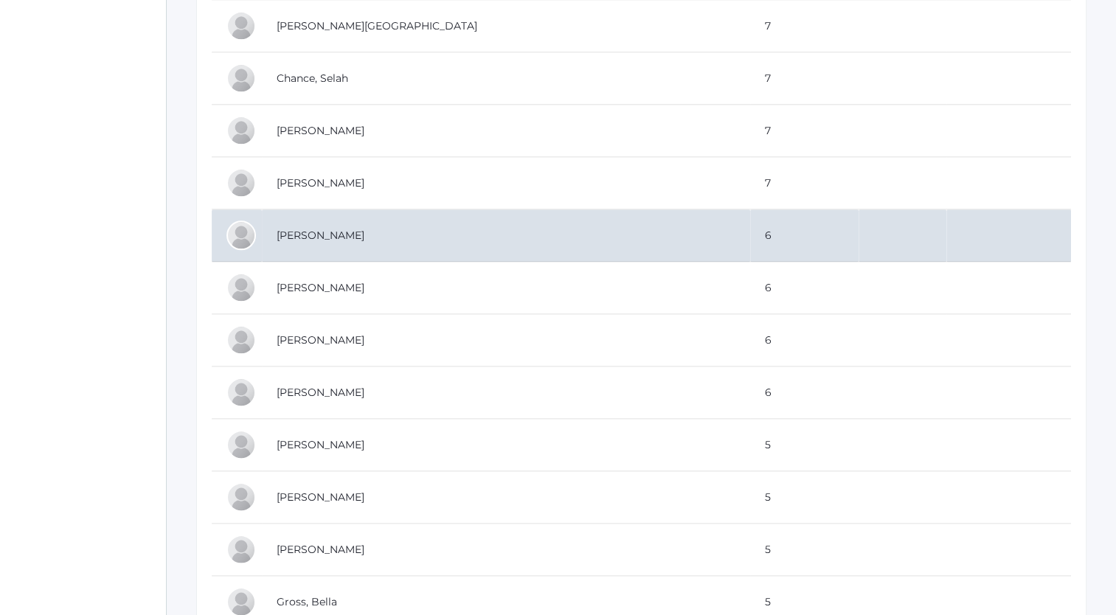
click at [323, 229] on td "[PERSON_NAME]" at bounding box center [506, 235] width 488 height 52
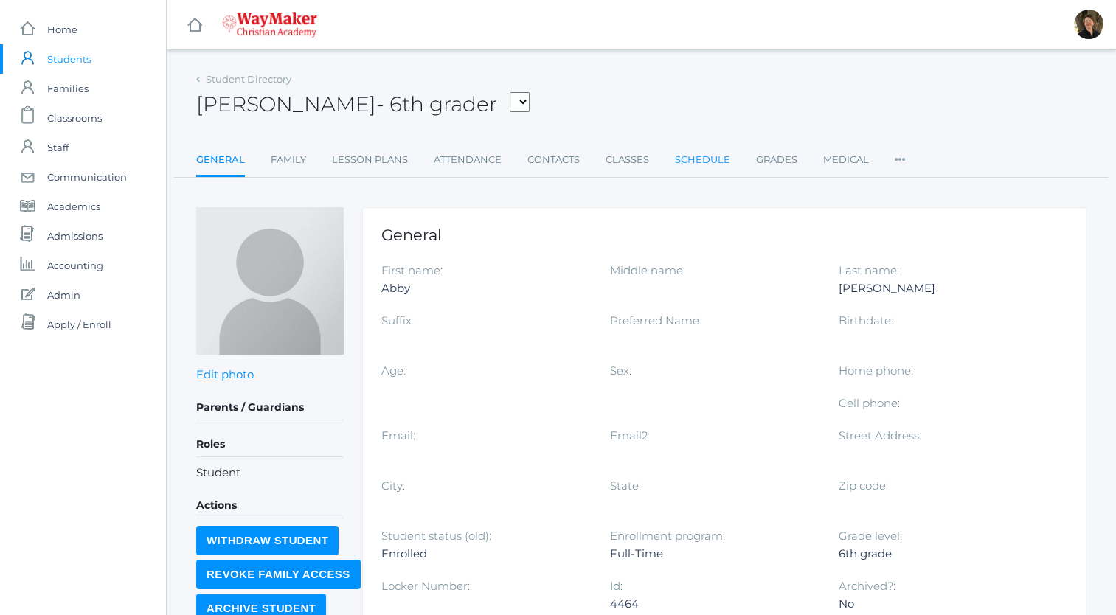
click at [692, 157] on link "Schedule" at bounding box center [702, 160] width 55 height 30
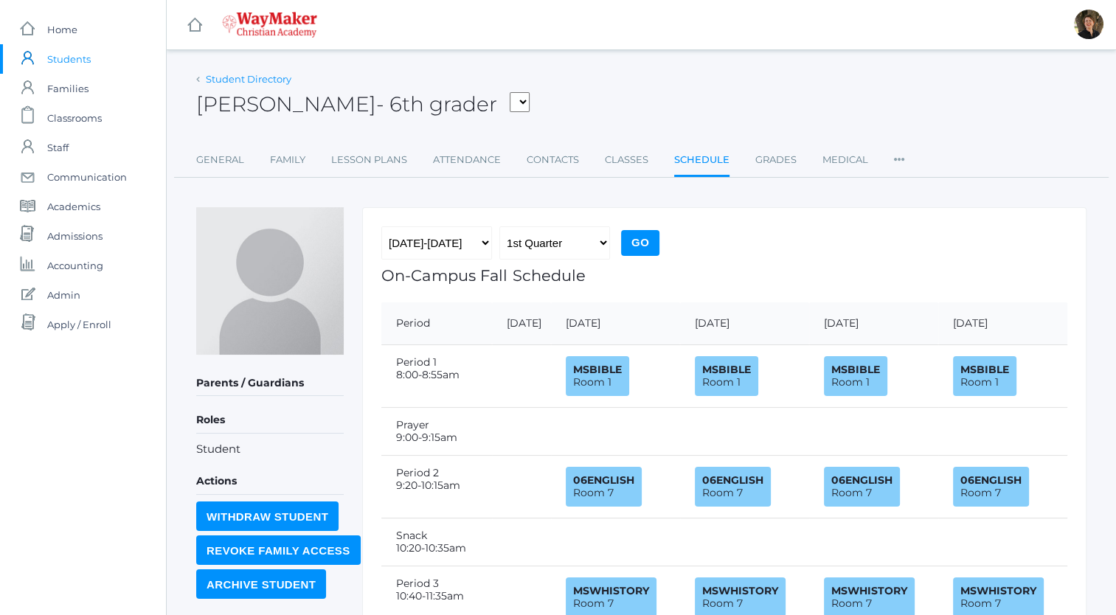
click at [248, 78] on link "Student Directory" at bounding box center [249, 79] width 86 height 12
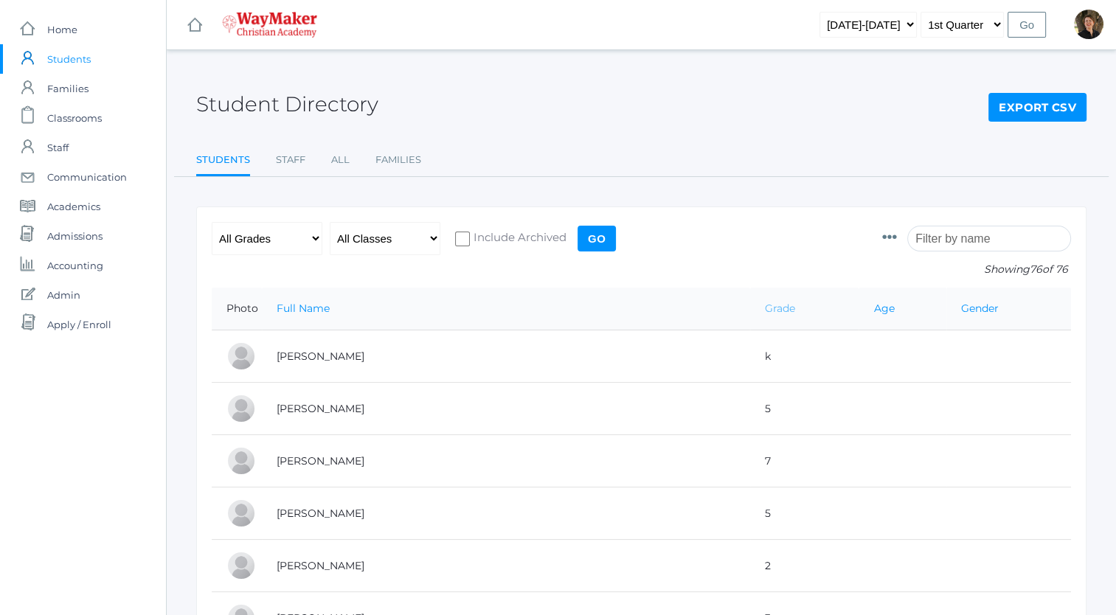
click at [765, 308] on link "Grade" at bounding box center [780, 308] width 30 height 13
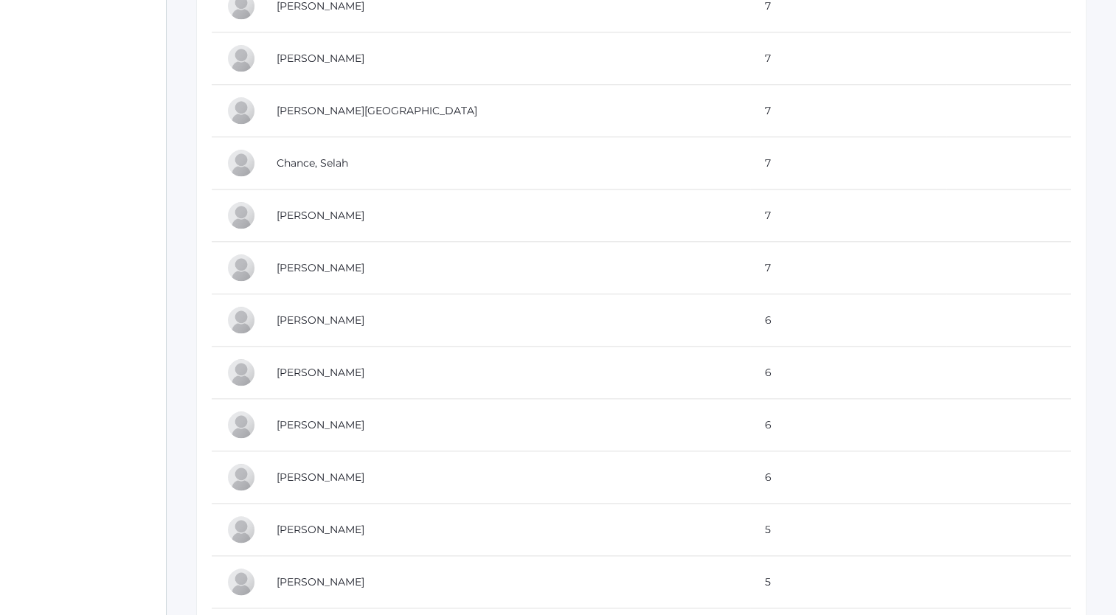
scroll to position [1614, 0]
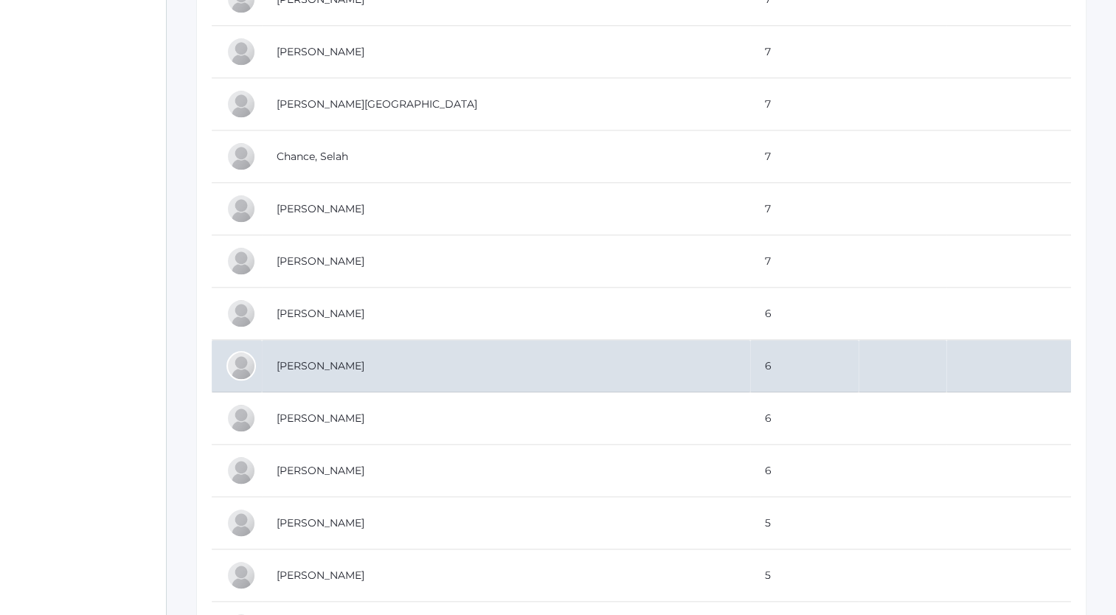
click at [320, 361] on td "[PERSON_NAME]" at bounding box center [506, 366] width 488 height 52
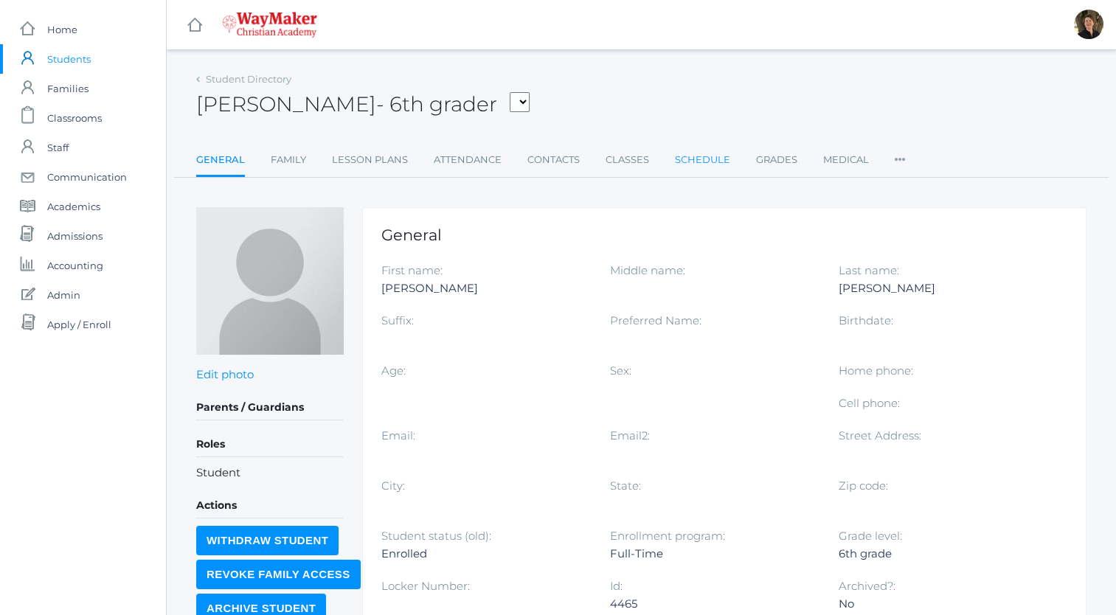
click at [696, 159] on link "Schedule" at bounding box center [702, 160] width 55 height 30
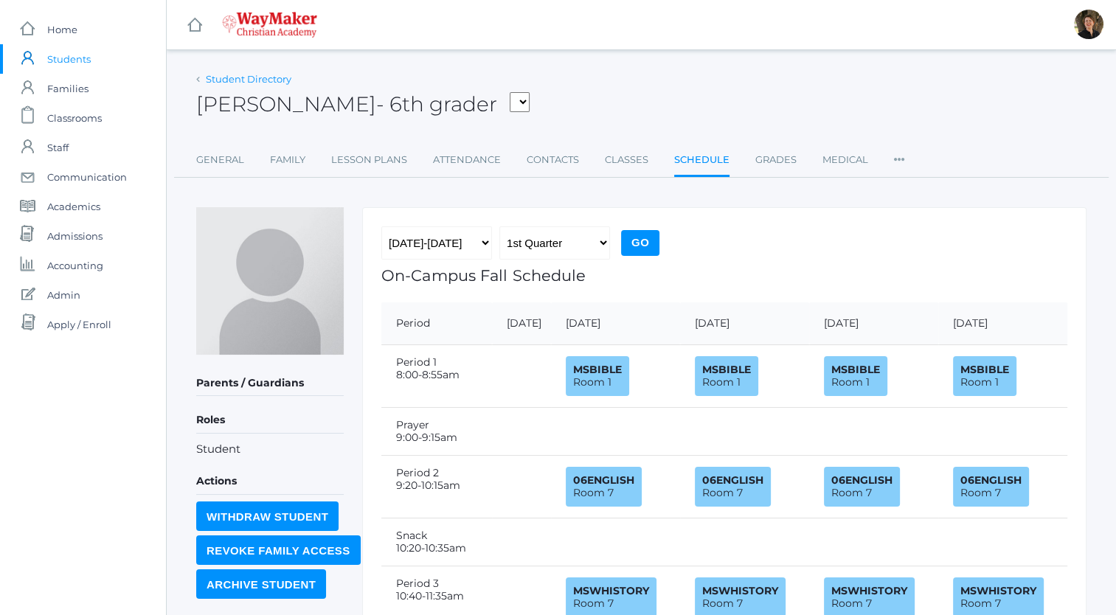
click at [257, 77] on link "Student Directory" at bounding box center [249, 79] width 86 height 12
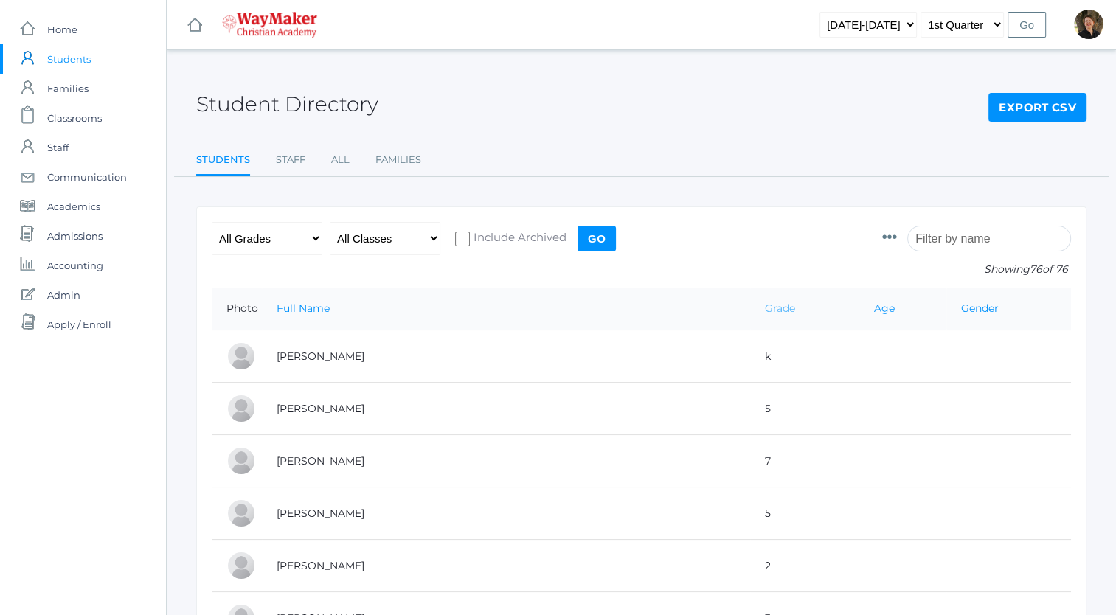
click at [765, 310] on link "Grade" at bounding box center [780, 308] width 30 height 13
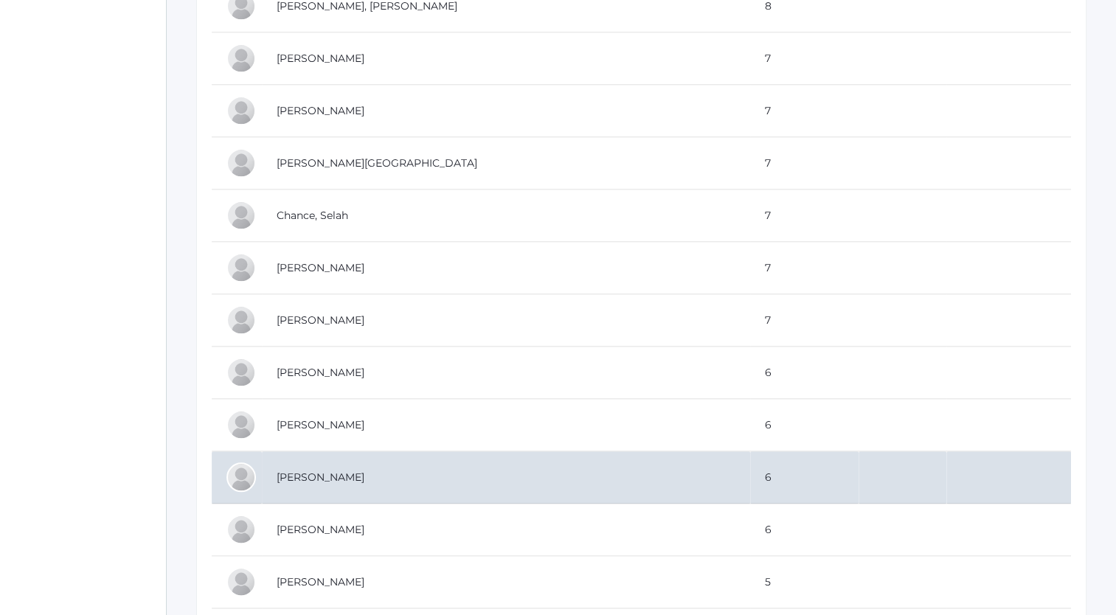
scroll to position [1570, 0]
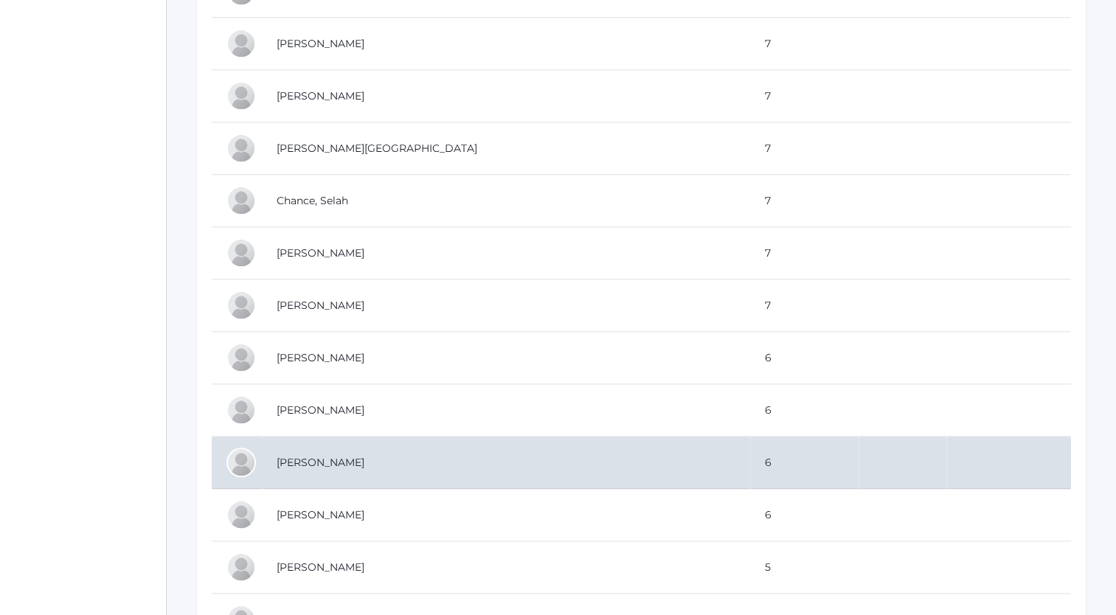
click at [319, 457] on td "[PERSON_NAME]" at bounding box center [506, 463] width 488 height 52
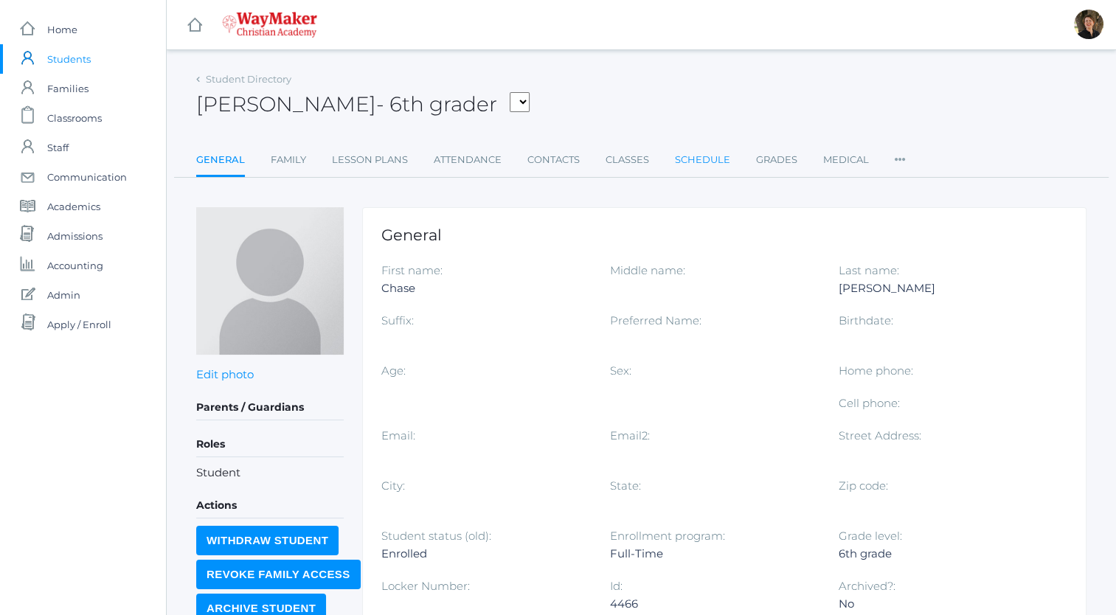
click at [697, 158] on link "Schedule" at bounding box center [702, 160] width 55 height 30
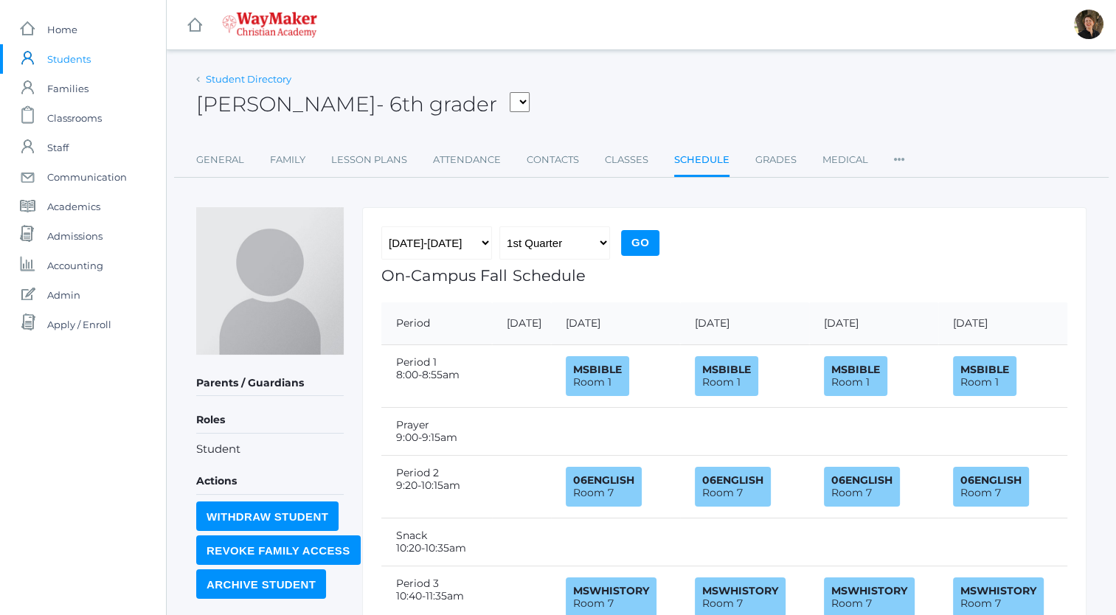
click at [270, 78] on link "Student Directory" at bounding box center [249, 79] width 86 height 12
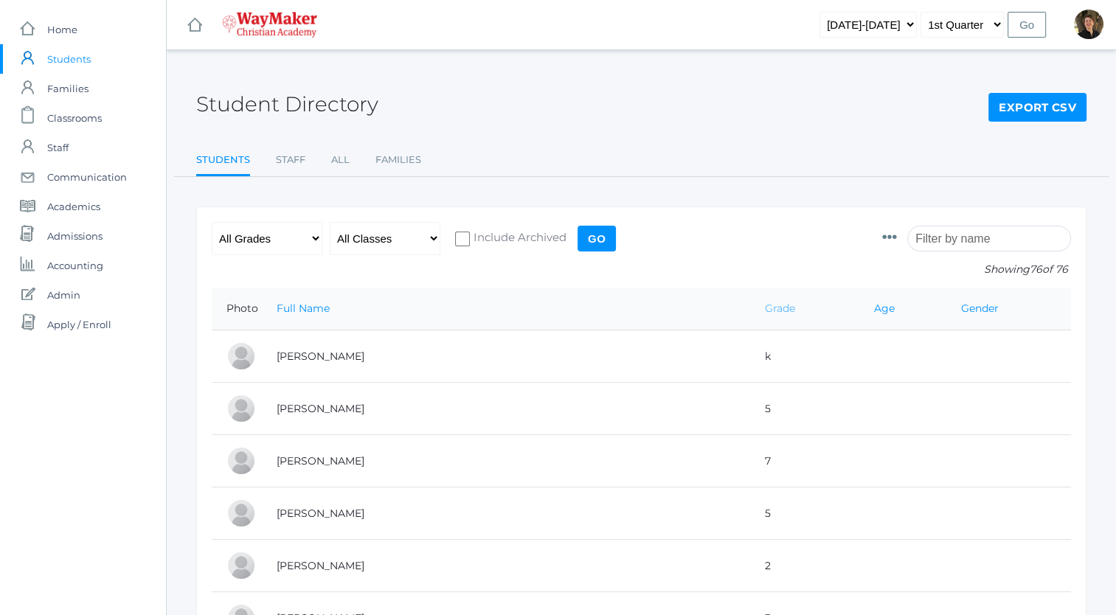
click at [765, 311] on link "Grade" at bounding box center [780, 308] width 30 height 13
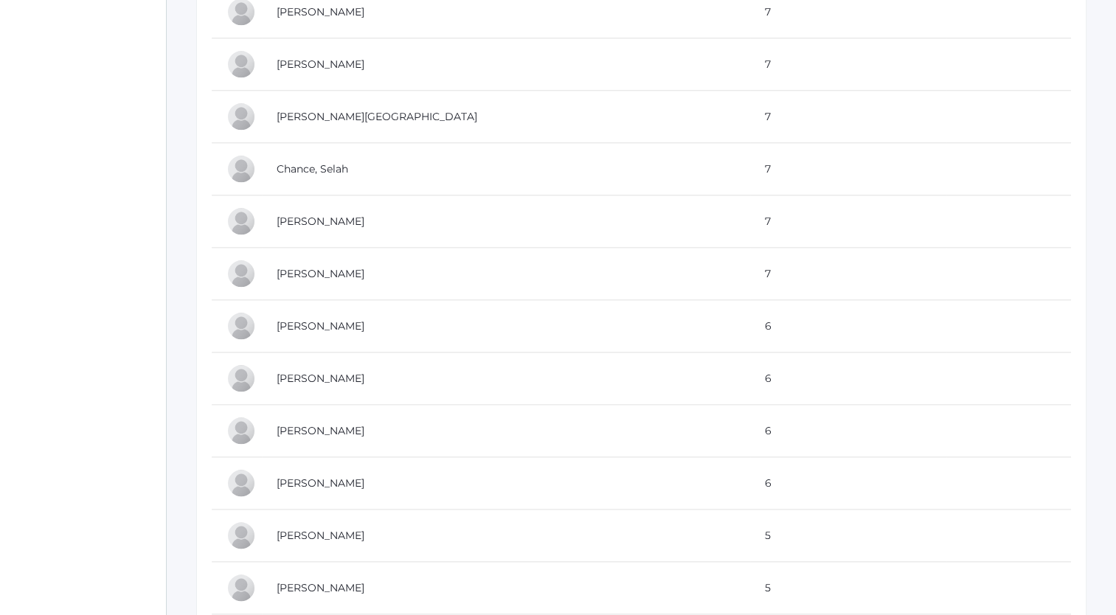
scroll to position [1605, 0]
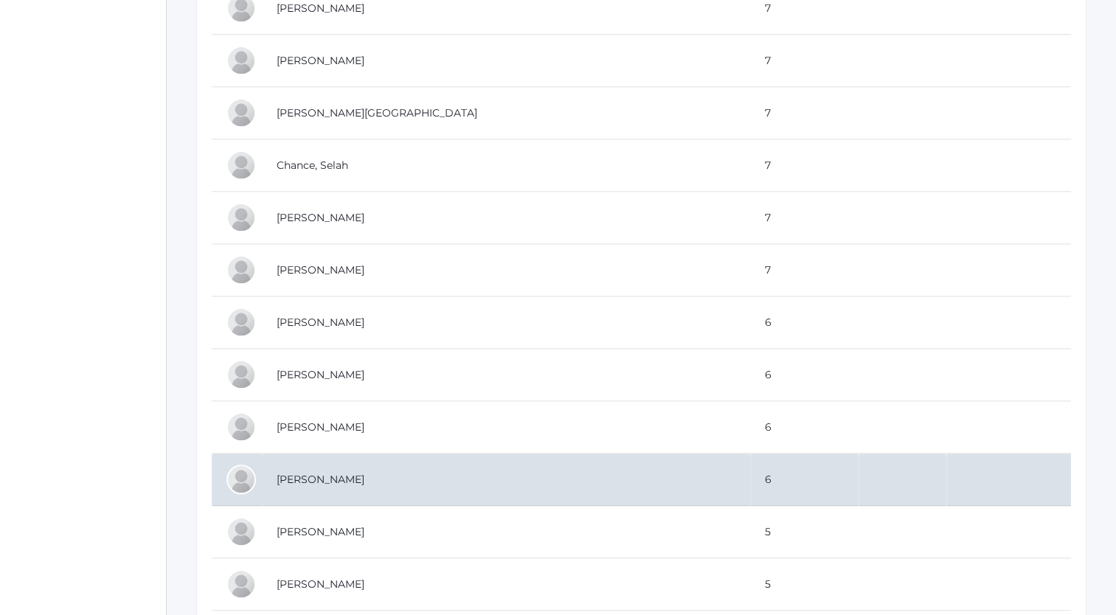
click at [324, 472] on td "[PERSON_NAME]" at bounding box center [506, 480] width 488 height 52
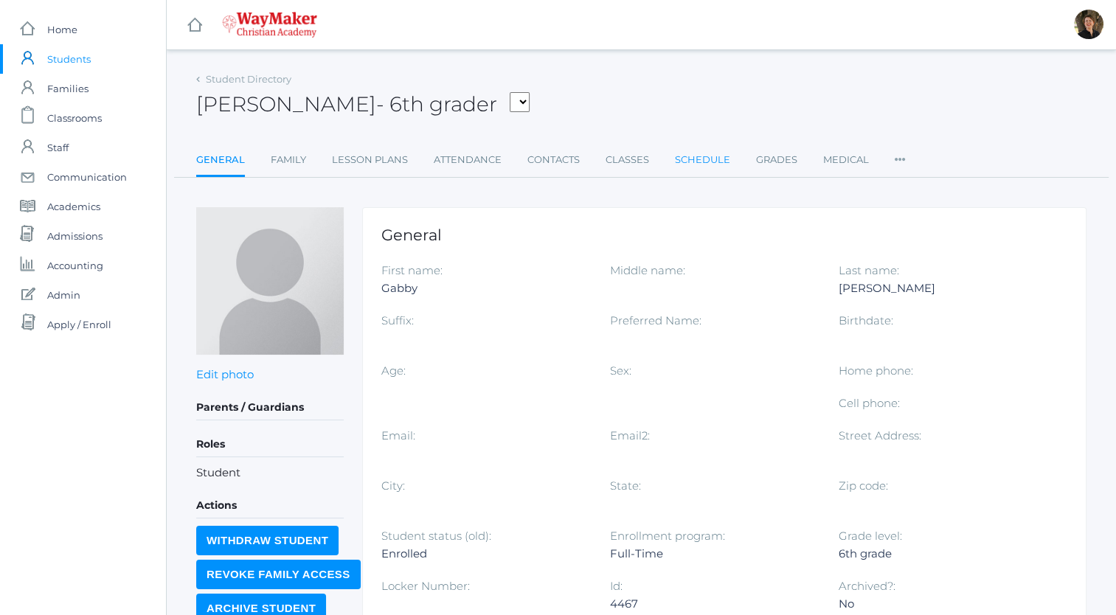
click at [696, 159] on link "Schedule" at bounding box center [702, 160] width 55 height 30
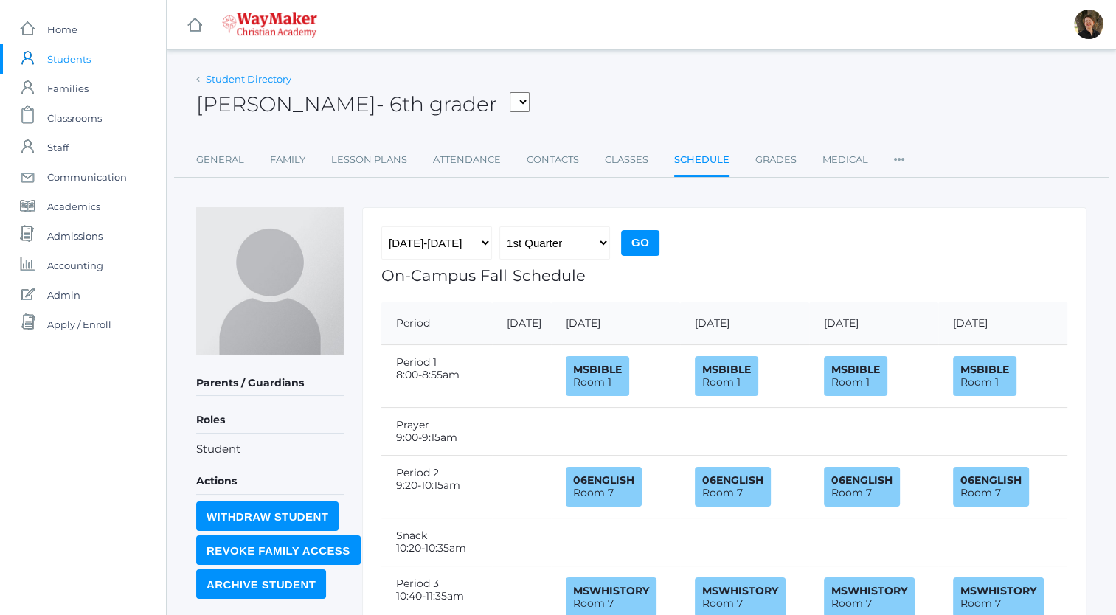
click at [250, 77] on link "Student Directory" at bounding box center [249, 79] width 86 height 12
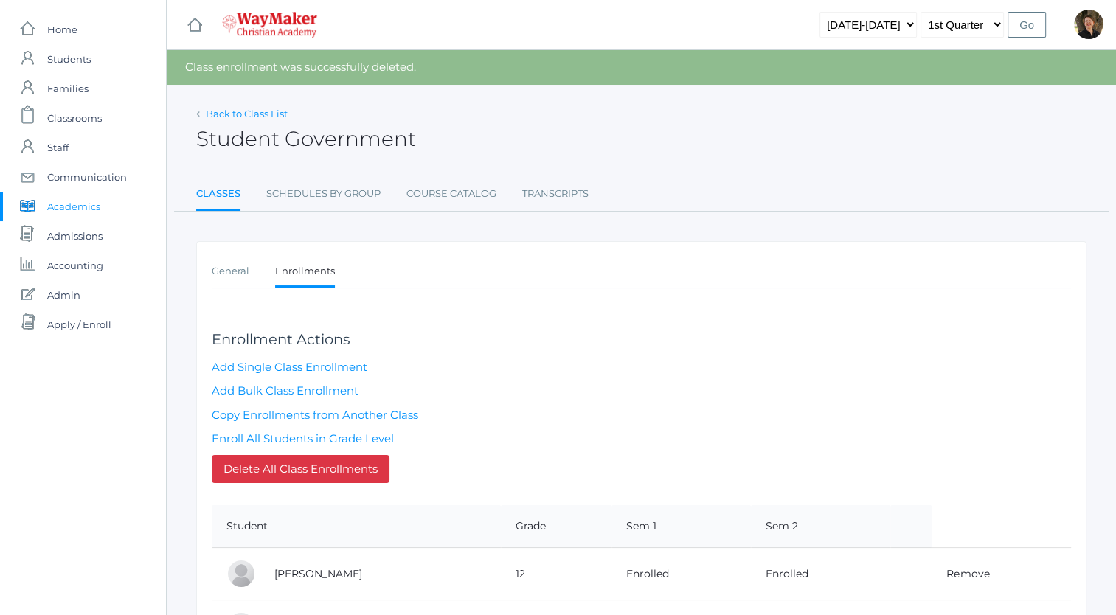
click at [221, 108] on link "Back to Class List" at bounding box center [247, 114] width 82 height 12
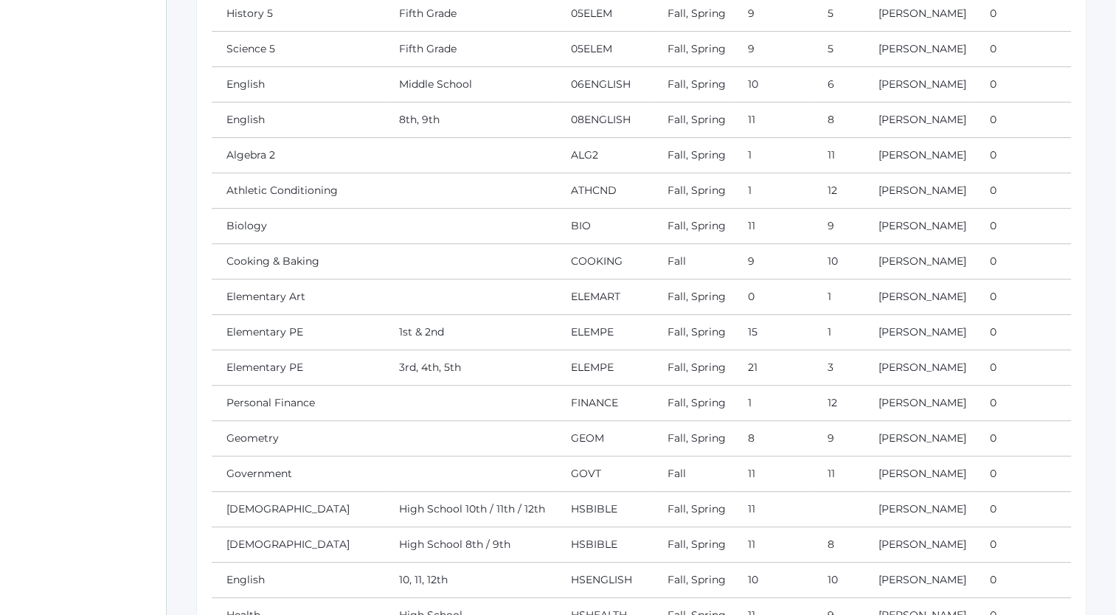
scroll to position [604, 0]
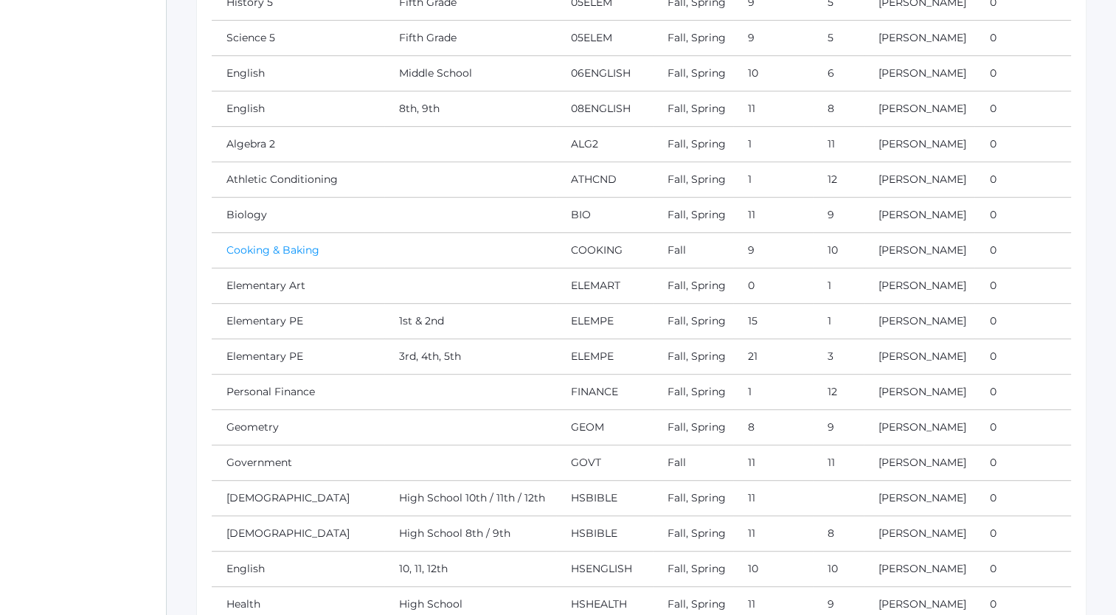
click at [238, 246] on link "Cooking & Baking" at bounding box center [272, 249] width 93 height 13
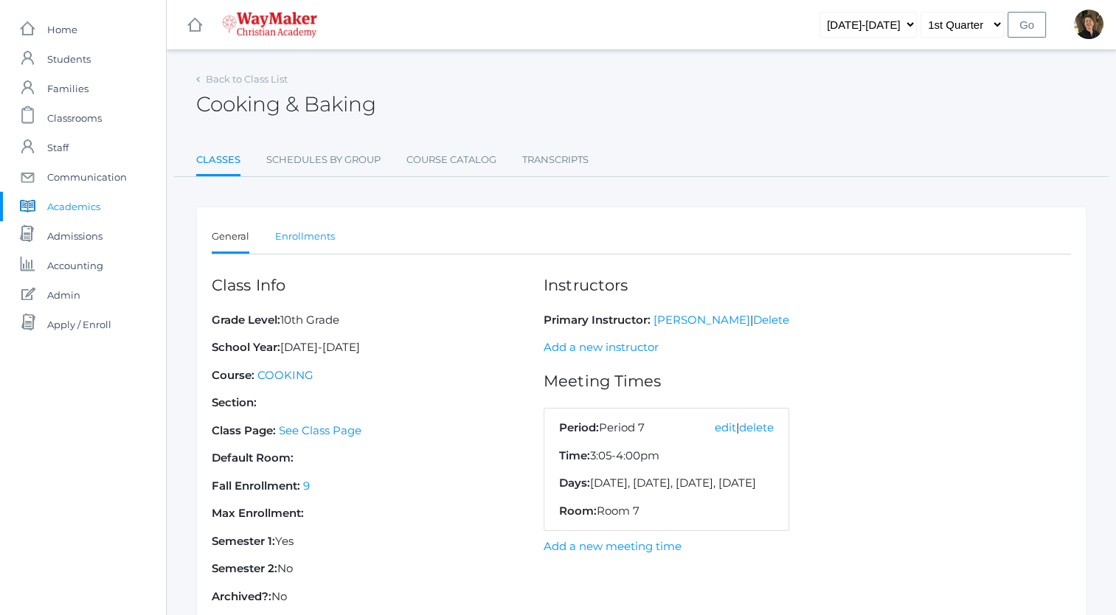
click at [301, 237] on link "Enrollments" at bounding box center [305, 237] width 60 height 30
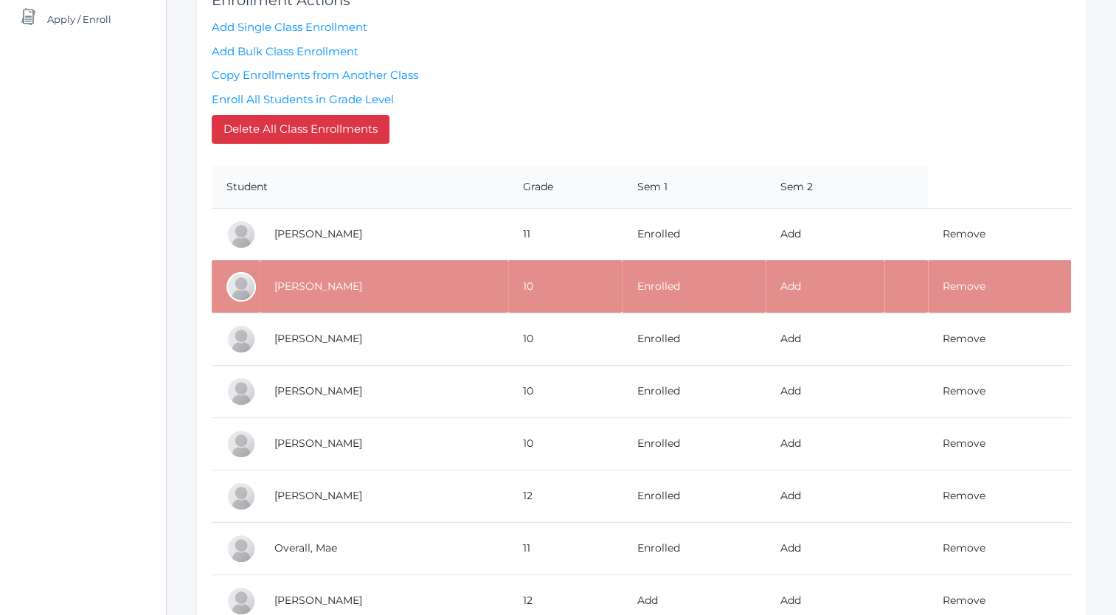
scroll to position [306, 0]
click at [960, 281] on link "Remove" at bounding box center [964, 285] width 43 height 13
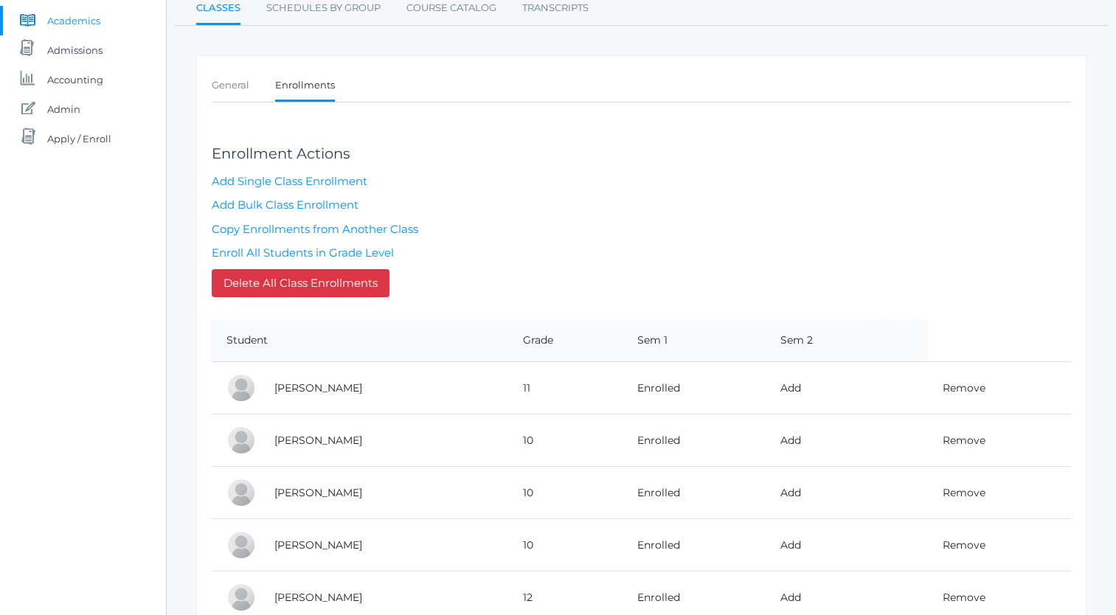
scroll to position [183, 0]
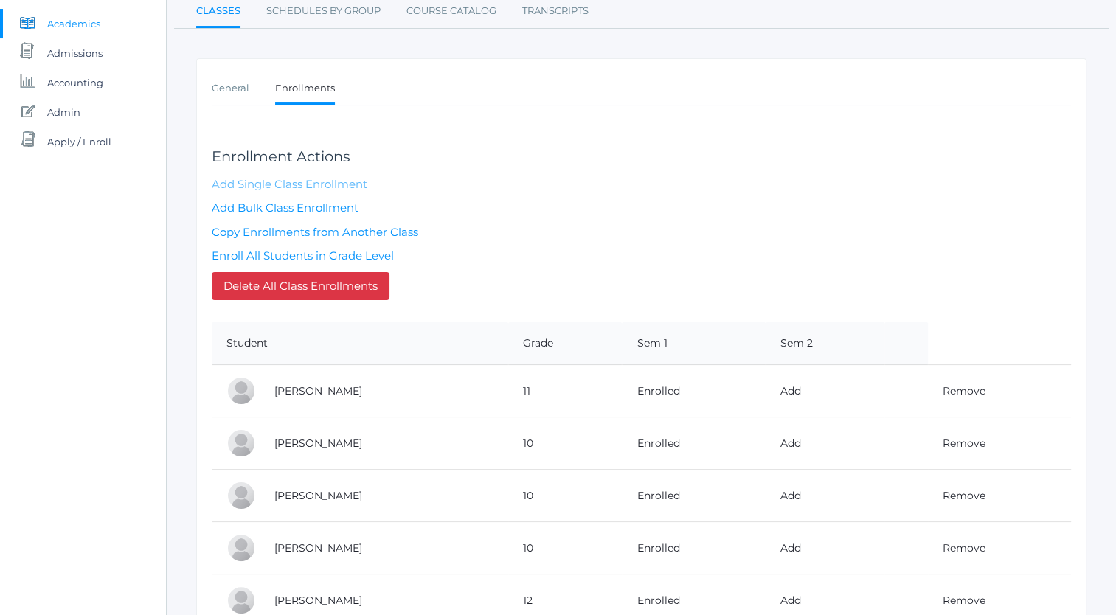
click at [273, 181] on link "Add Single Class Enrollment" at bounding box center [290, 184] width 156 height 14
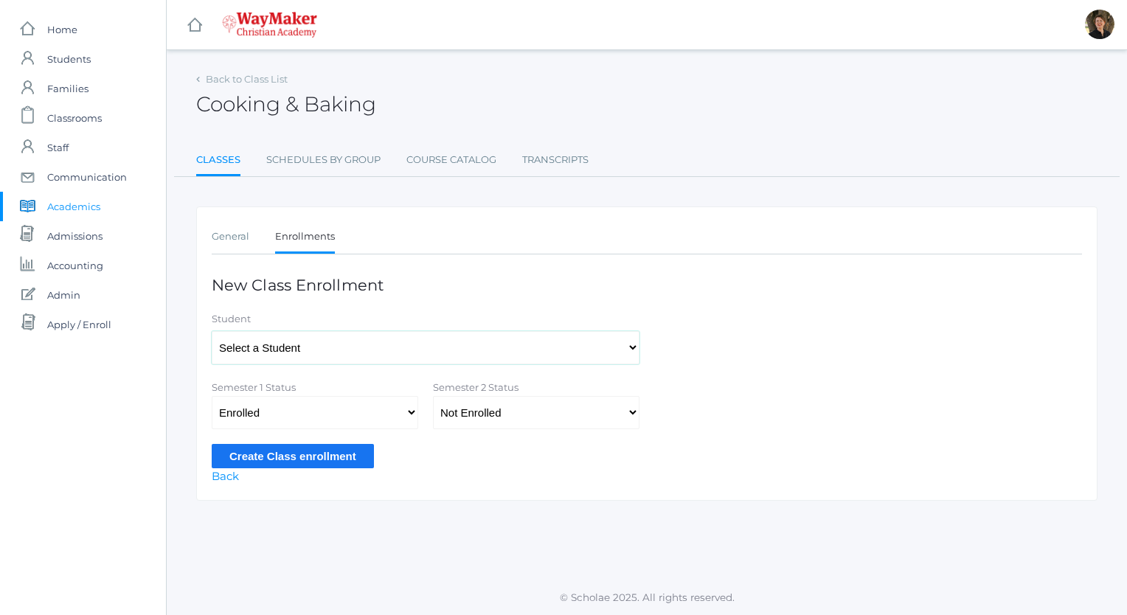
click at [479, 342] on select "Select a Student [PERSON_NAME], [PERSON_NAME], [PERSON_NAME], [PERSON_NAME], [P…" at bounding box center [426, 347] width 428 height 33
select select "4483"
click at [212, 331] on select "Select a Student [PERSON_NAME], [PERSON_NAME], [PERSON_NAME], [PERSON_NAME], [P…" at bounding box center [426, 347] width 428 height 33
click at [291, 454] on input "Create Class enrollment" at bounding box center [293, 456] width 162 height 24
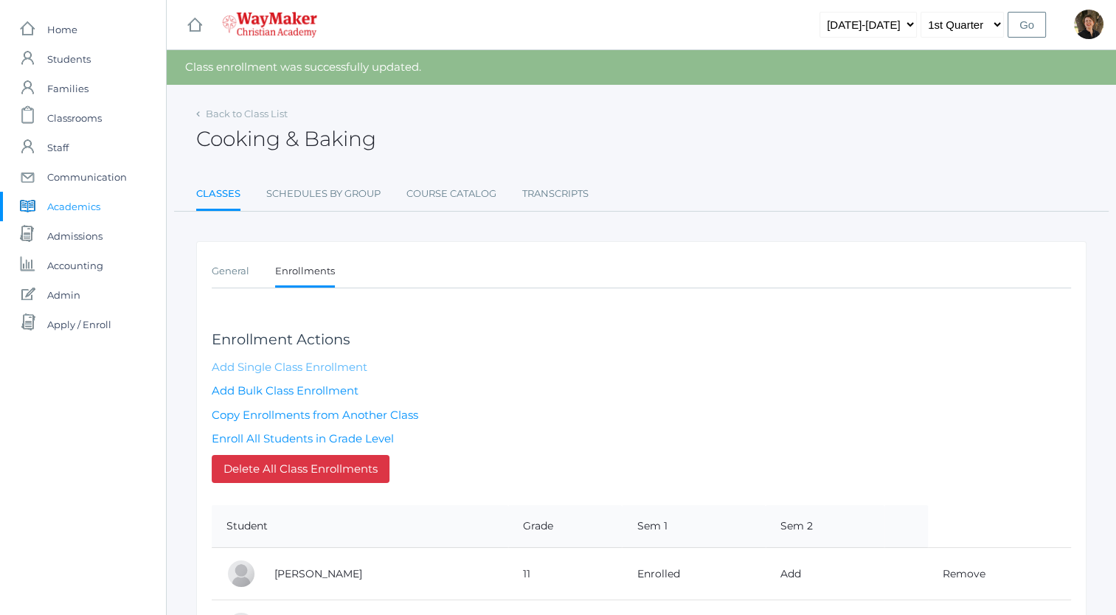
click at [282, 364] on link "Add Single Class Enrollment" at bounding box center [290, 367] width 156 height 14
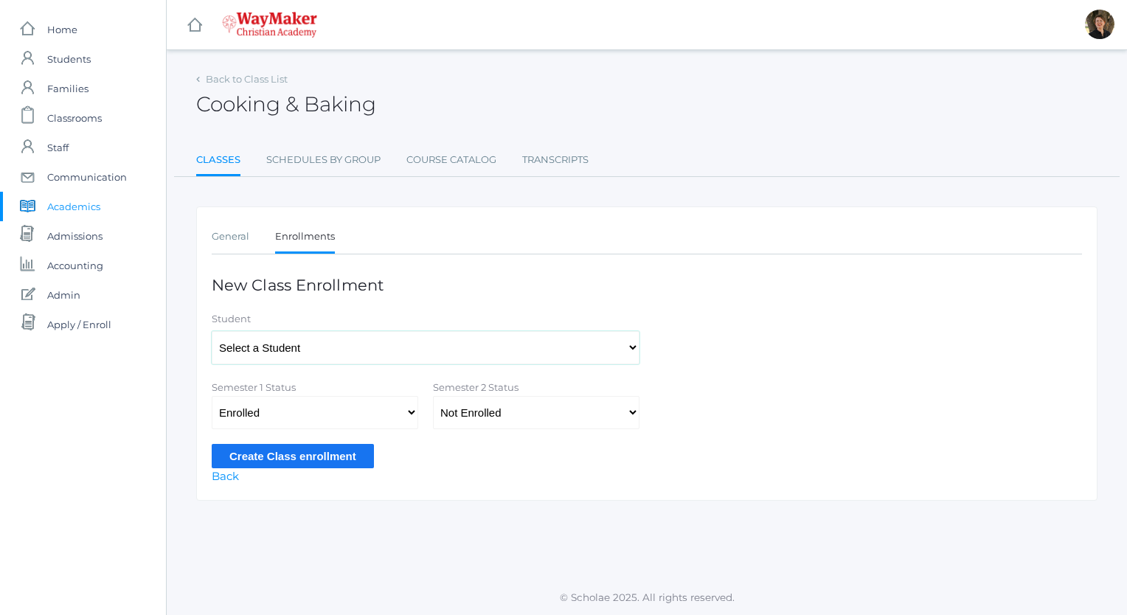
click at [289, 344] on select "Select a Student Backstrom, Abigail Baker, Claire Baker, Josey Bassett, Josie B…" at bounding box center [426, 347] width 428 height 33
select select "4408"
click at [212, 331] on select "Select a Student Backstrom, Abigail Baker, Claire Baker, Josey Bassett, Josie B…" at bounding box center [426, 347] width 428 height 33
click at [287, 456] on input "Create Class enrollment" at bounding box center [293, 456] width 162 height 24
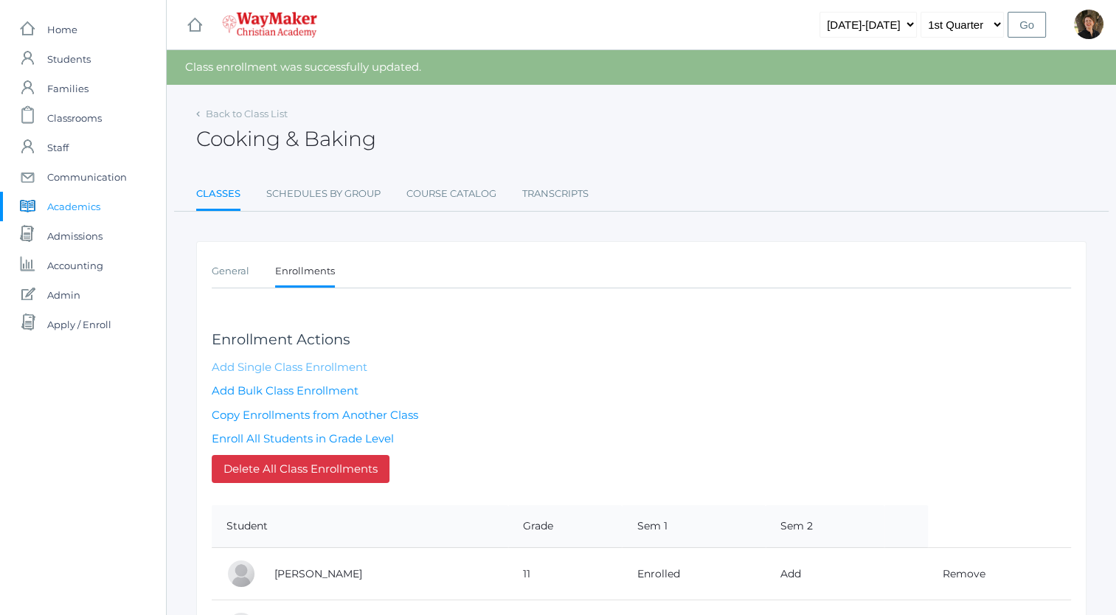
click at [324, 366] on link "Add Single Class Enrollment" at bounding box center [290, 367] width 156 height 14
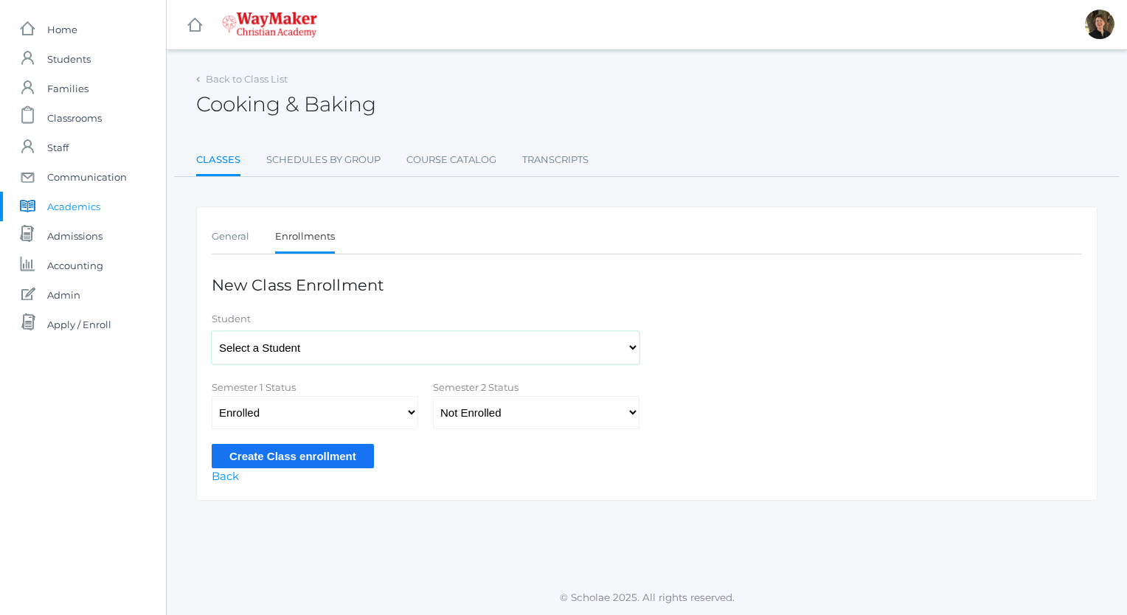
click at [324, 347] on select "Select a Student Backstrom, Abigail Baker, Claire Baker, Josey Bassett, Josie B…" at bounding box center [426, 347] width 428 height 33
click at [696, 149] on ul "Classes Schedules By Group Course Catalog Transcripts" at bounding box center [646, 161] width 901 height 32
click at [218, 476] on link "Back" at bounding box center [225, 476] width 27 height 14
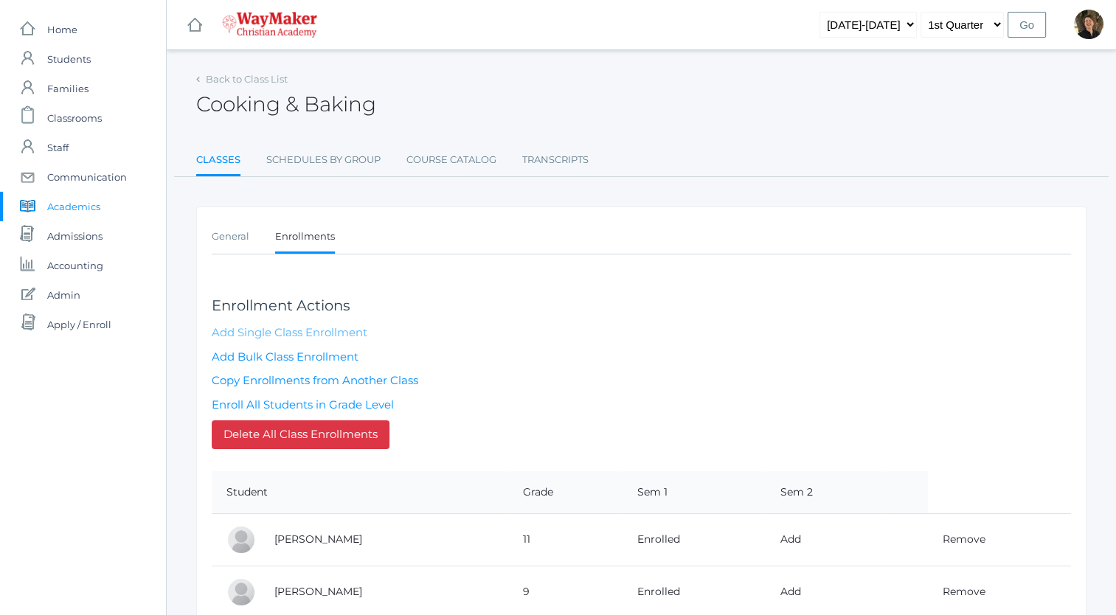
click at [308, 333] on link "Add Single Class Enrollment" at bounding box center [290, 332] width 156 height 14
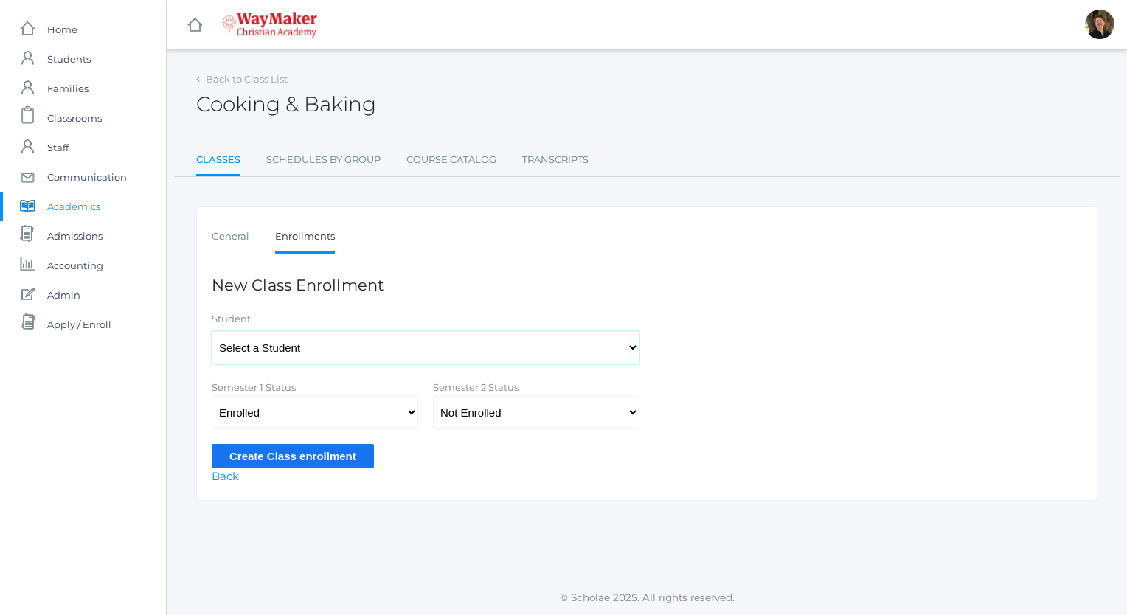
click at [316, 345] on select "Select a Student Backstrom, Abigail Baker, Claire Baker, Josey Bassett, Josie B…" at bounding box center [426, 347] width 428 height 33
select select "4482"
click at [212, 331] on select "Select a Student Backstrom, Abigail Baker, Claire Baker, Josey Bassett, Josie B…" at bounding box center [426, 347] width 428 height 33
click at [297, 455] on input "Create Class enrollment" at bounding box center [293, 456] width 162 height 24
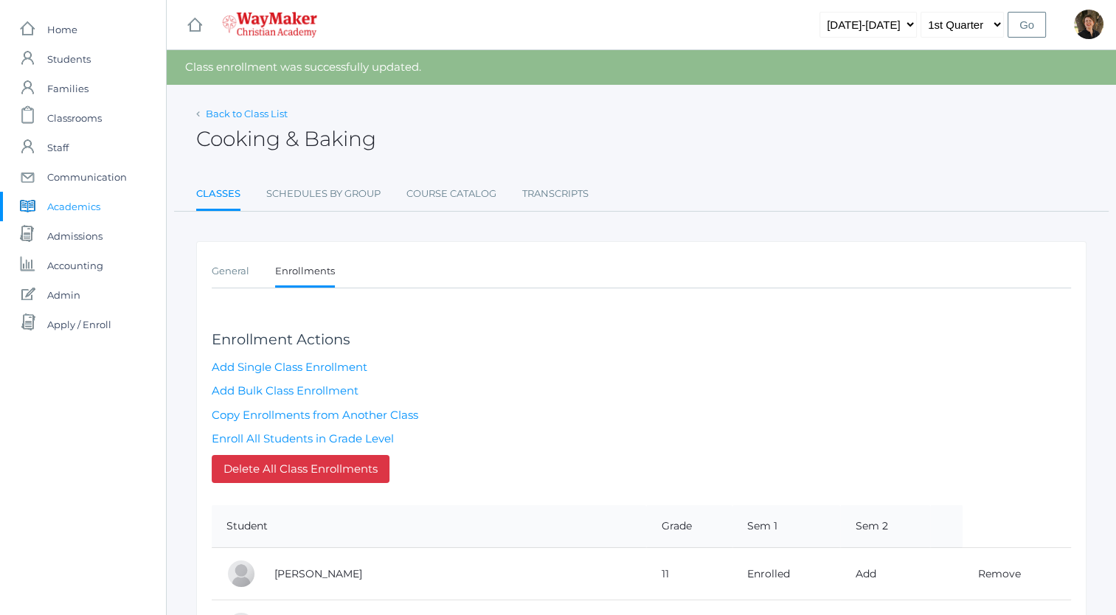
click at [239, 114] on link "Back to Class List" at bounding box center [247, 114] width 82 height 12
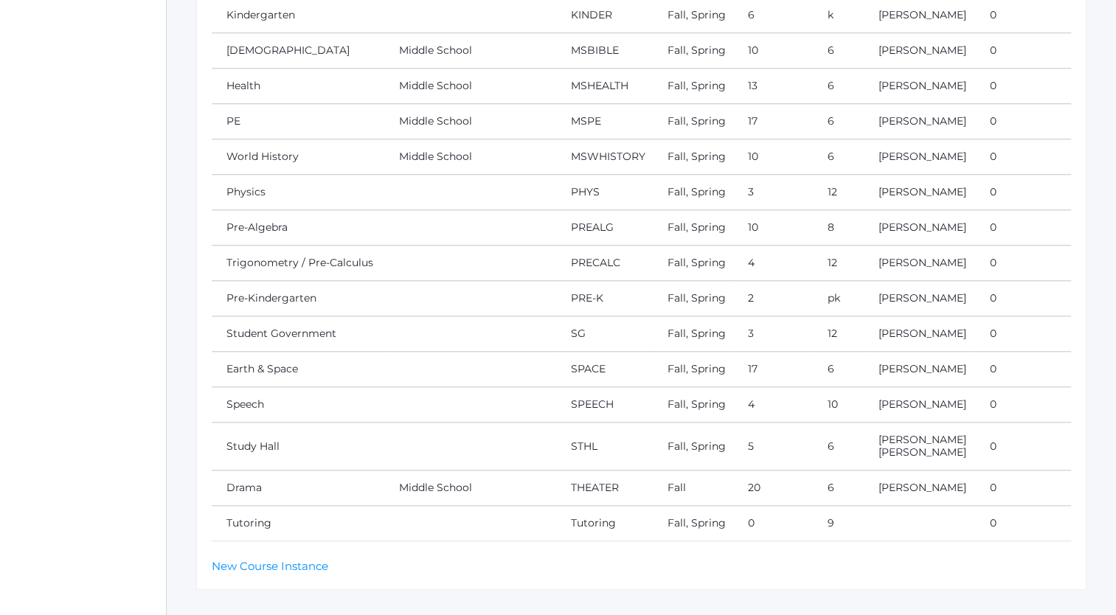
scroll to position [1336, 0]
click at [243, 480] on link "Drama" at bounding box center [243, 486] width 35 height 13
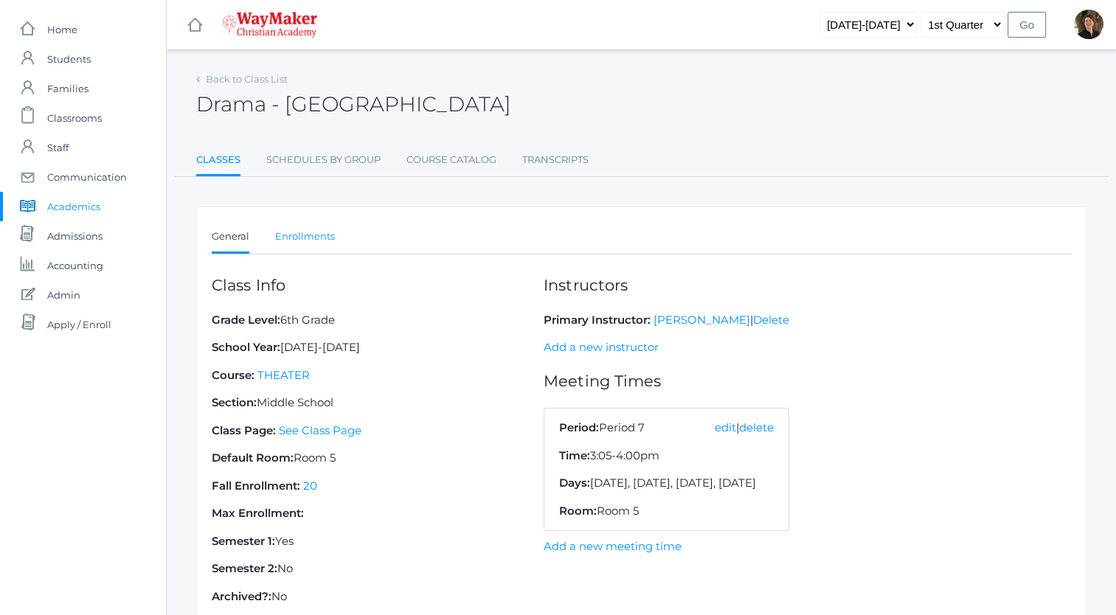
click at [309, 235] on link "Enrollments" at bounding box center [305, 237] width 60 height 30
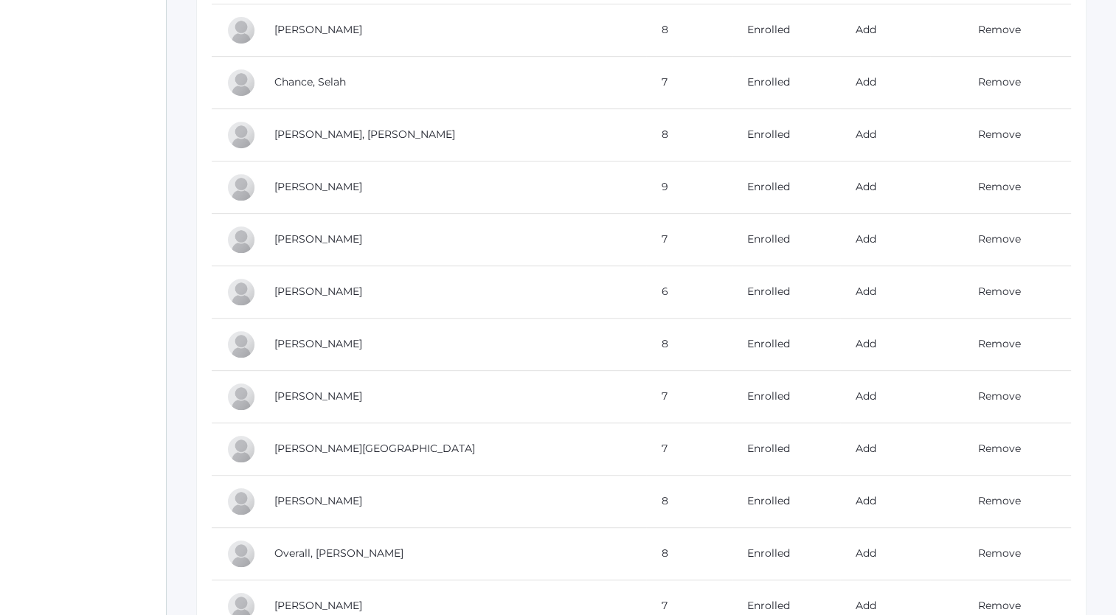
scroll to position [667, 0]
click at [977, 187] on link "Remove" at bounding box center [998, 186] width 43 height 13
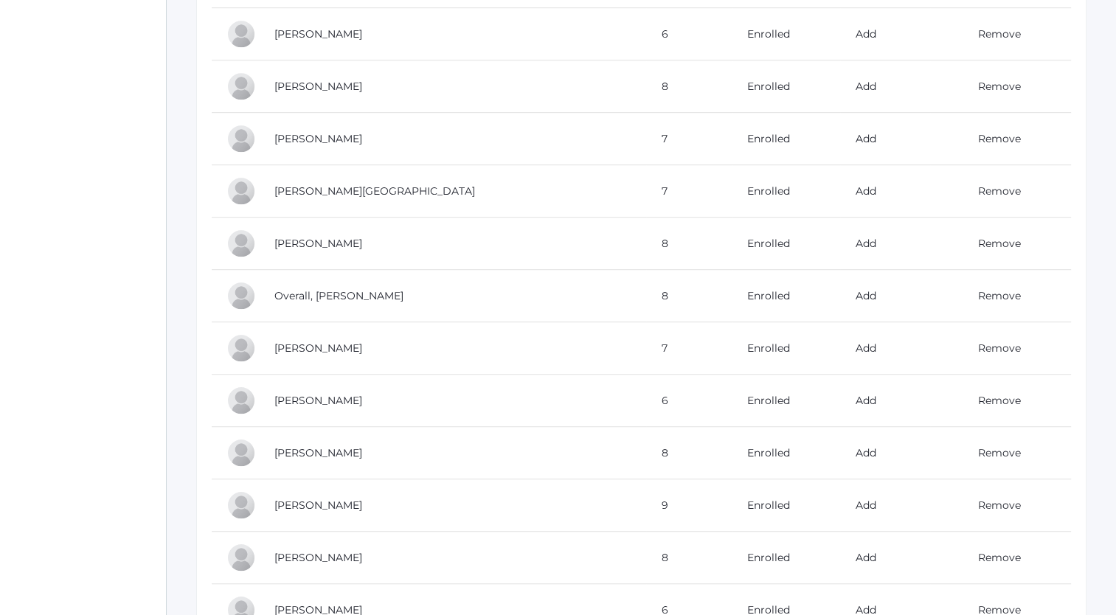
scroll to position [992, 0]
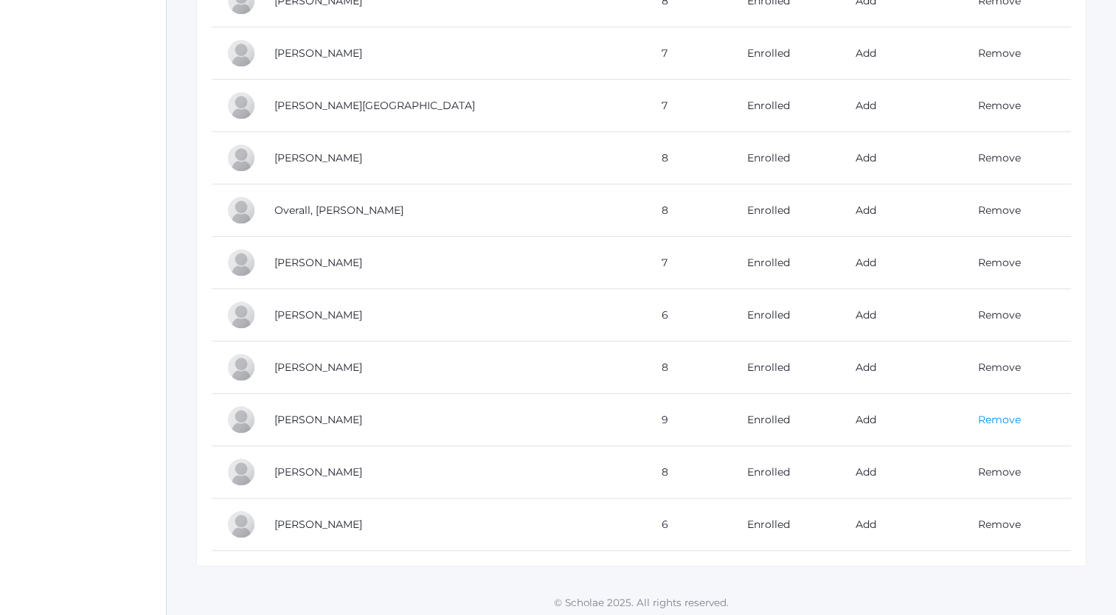
click at [977, 413] on link "Remove" at bounding box center [998, 419] width 43 height 13
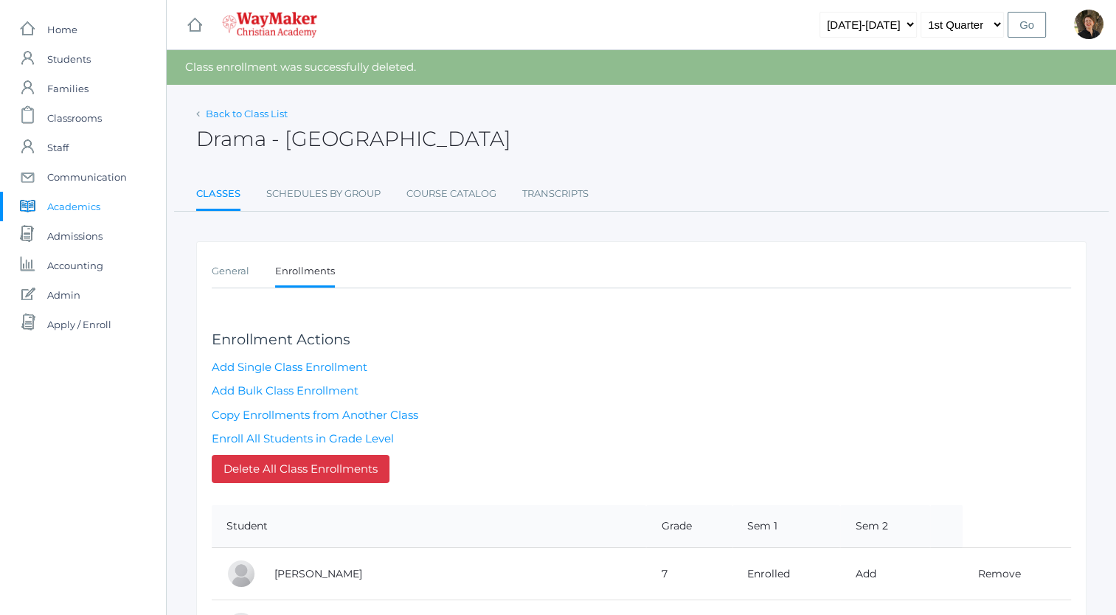
click at [236, 114] on link "Back to Class List" at bounding box center [247, 114] width 82 height 12
